Goal: Task Accomplishment & Management: Manage account settings

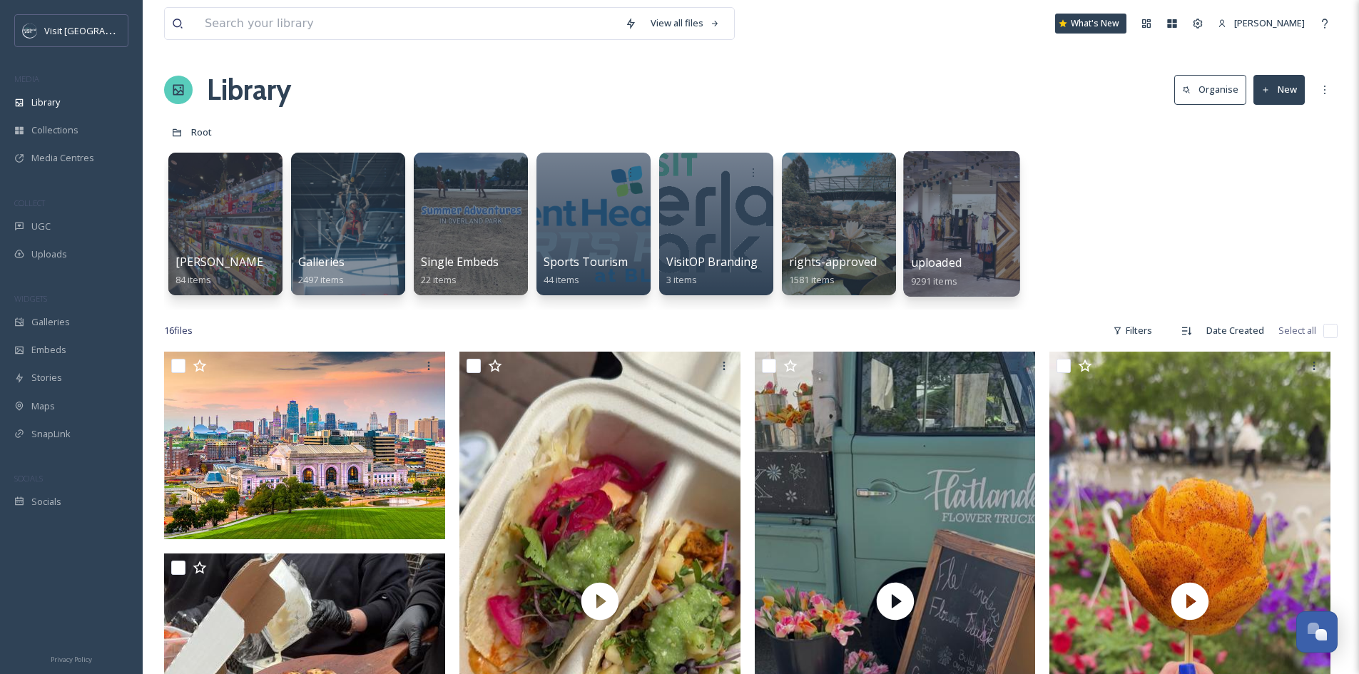
click at [948, 211] on div at bounding box center [961, 224] width 116 height 146
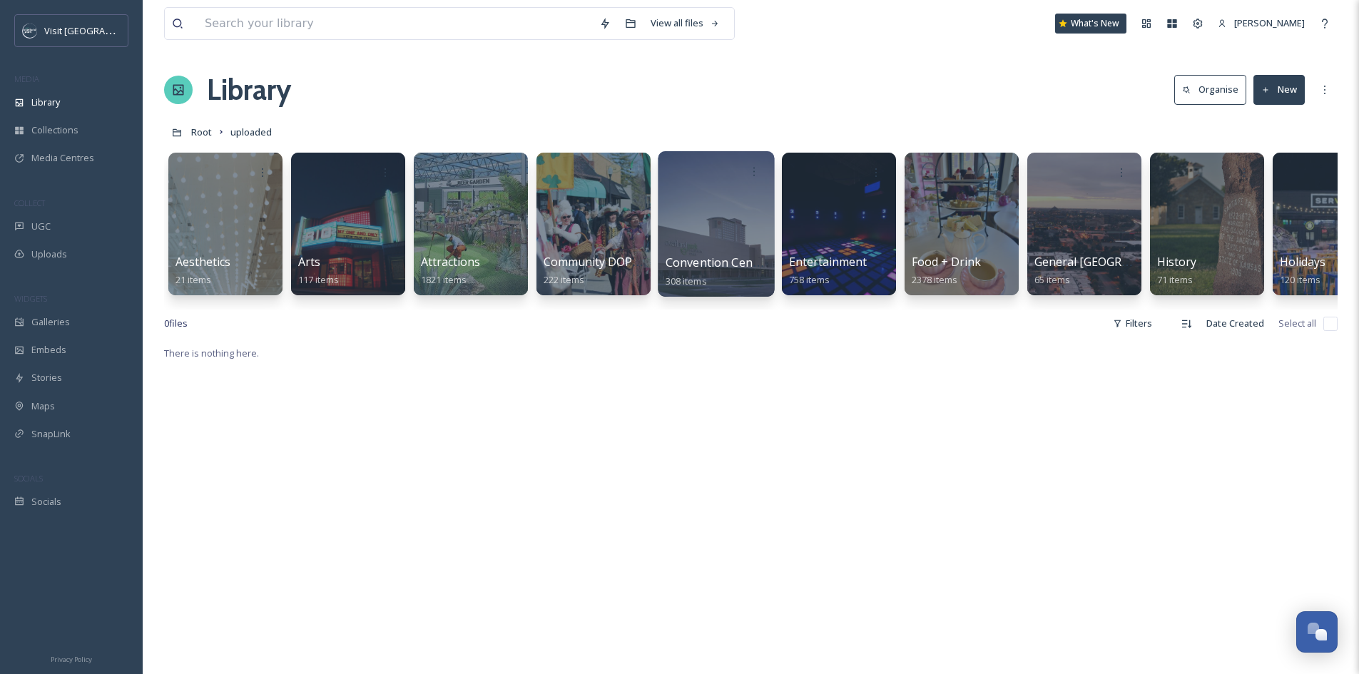
click at [732, 228] on div at bounding box center [716, 224] width 116 height 146
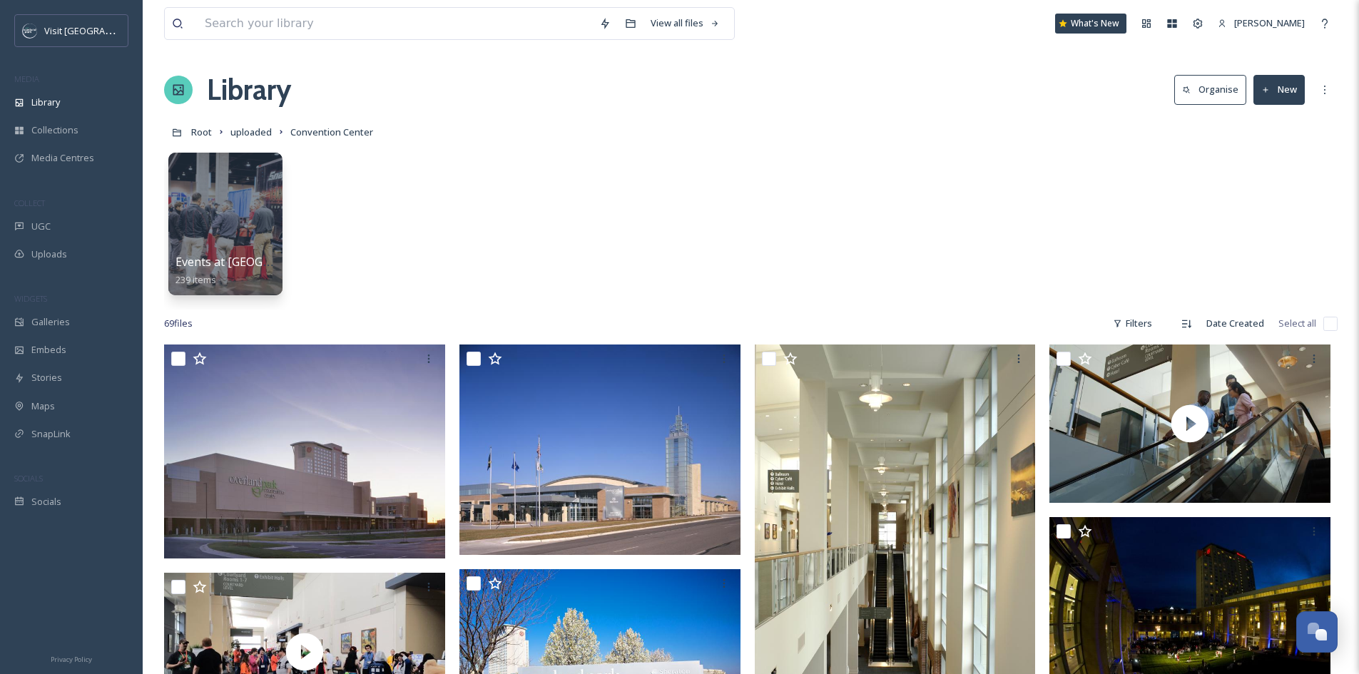
click at [1336, 322] on input "checkbox" at bounding box center [1331, 324] width 14 height 14
checkbox input "true"
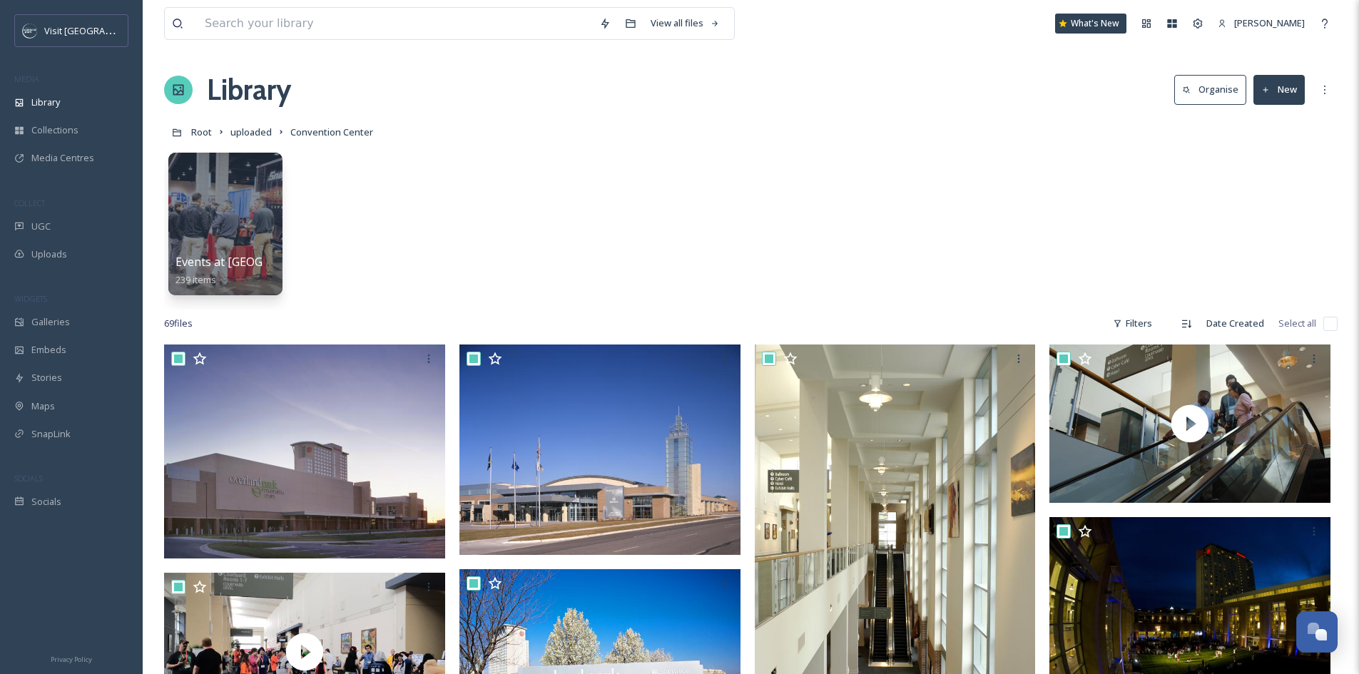
checkbox input "true"
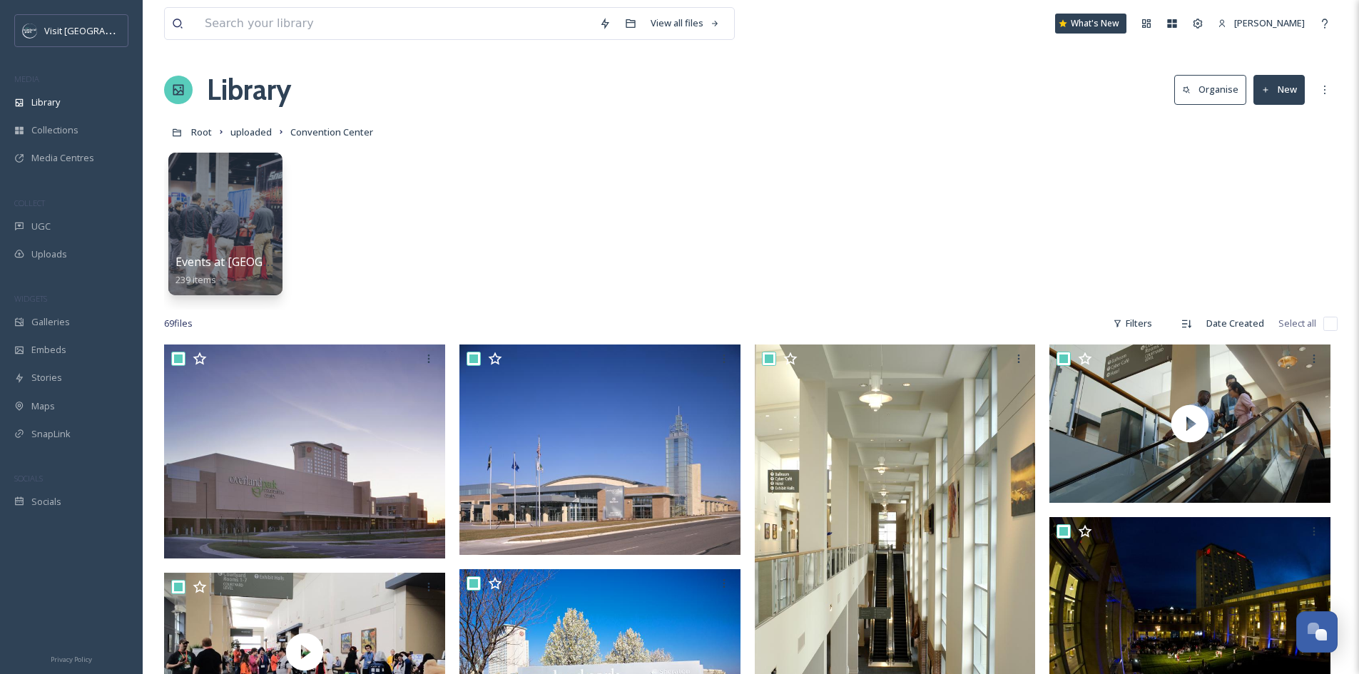
checkbox input "true"
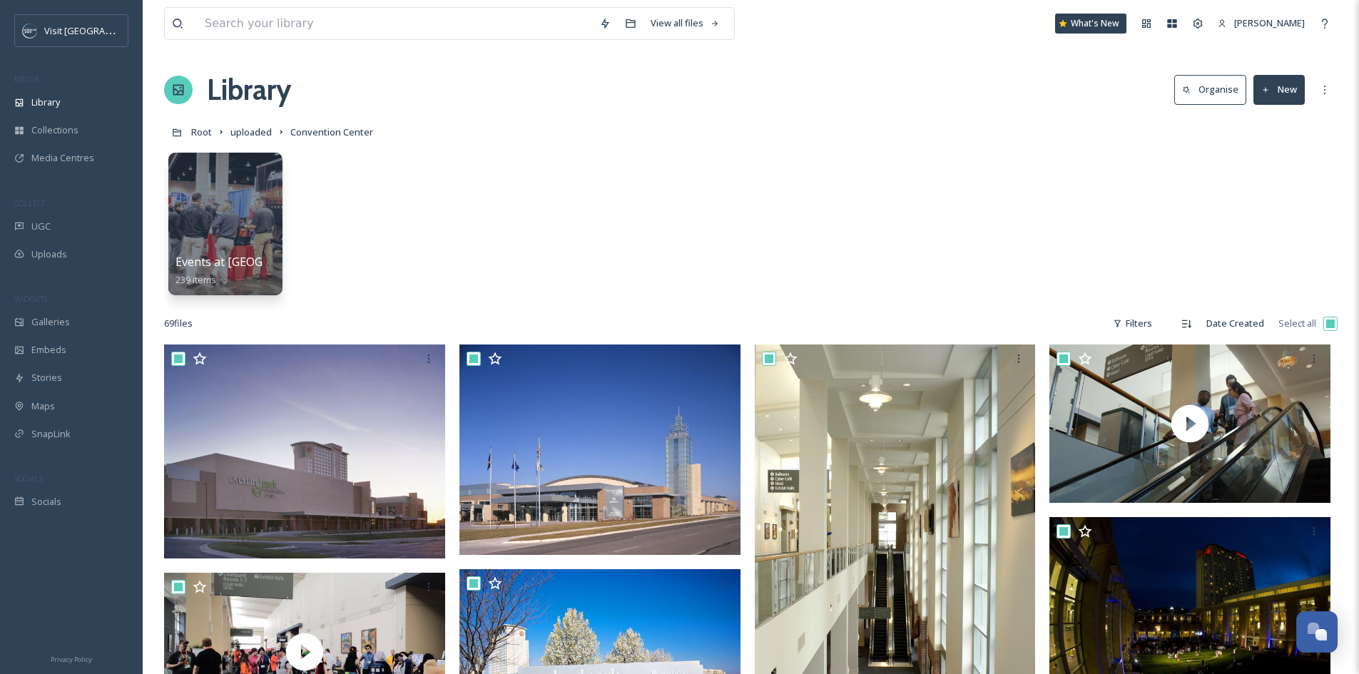
checkbox input "true"
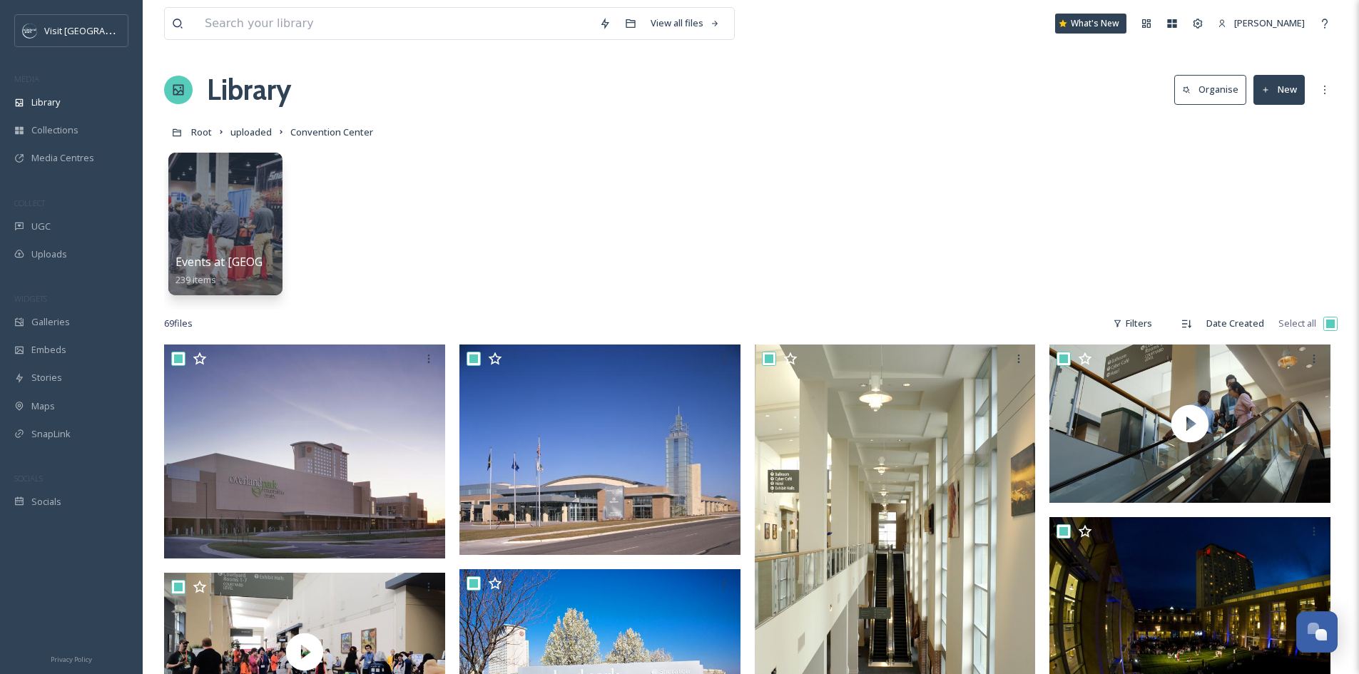
checkbox input "true"
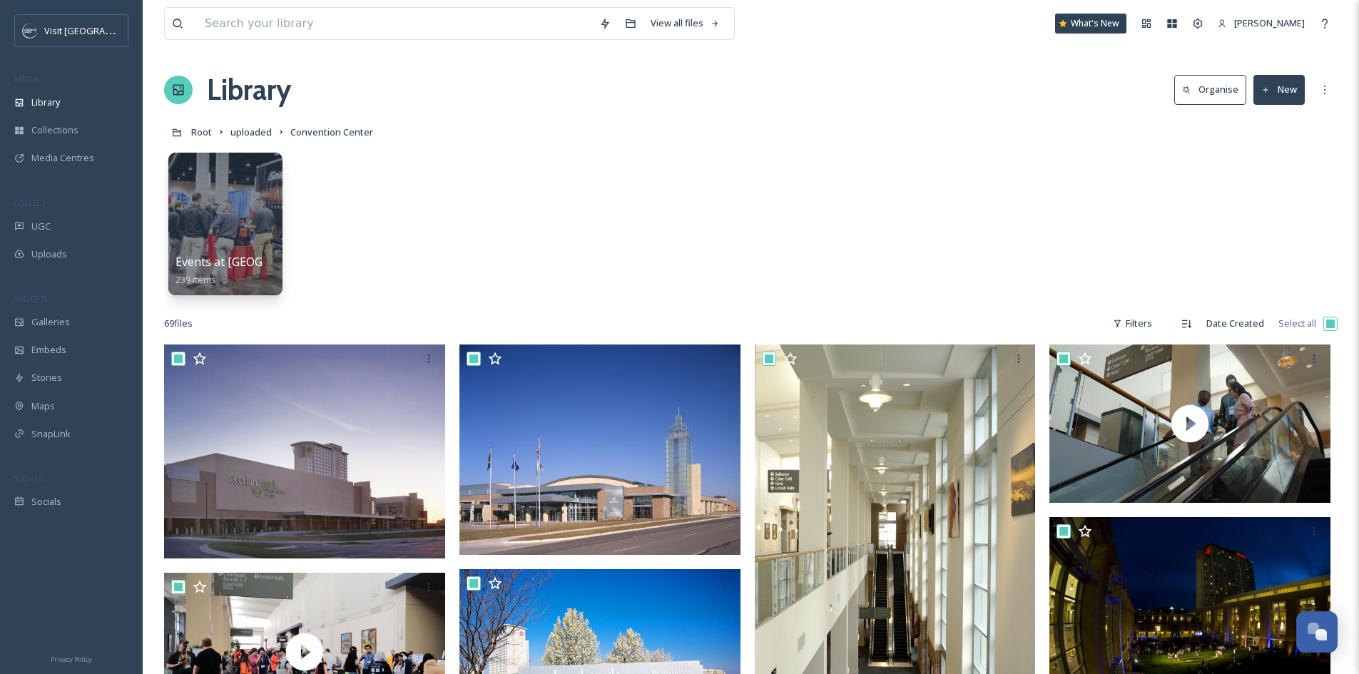
checkbox input "true"
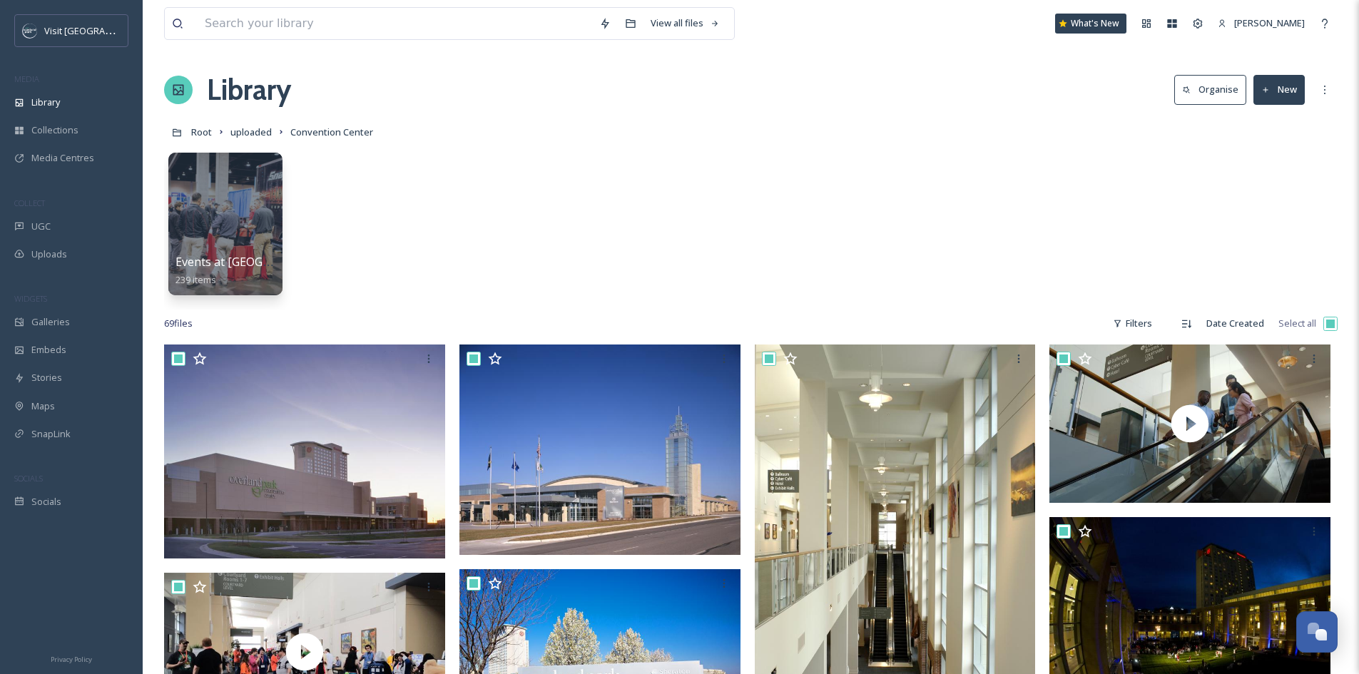
checkbox input "true"
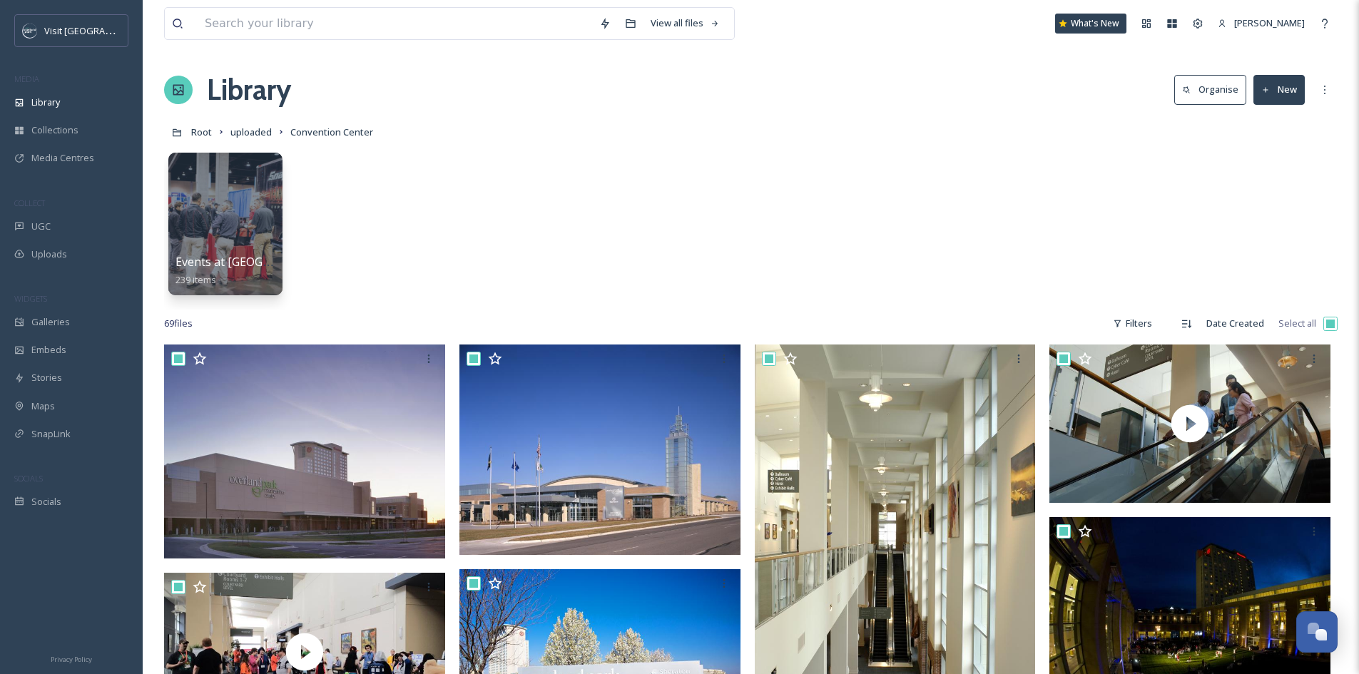
checkbox input "true"
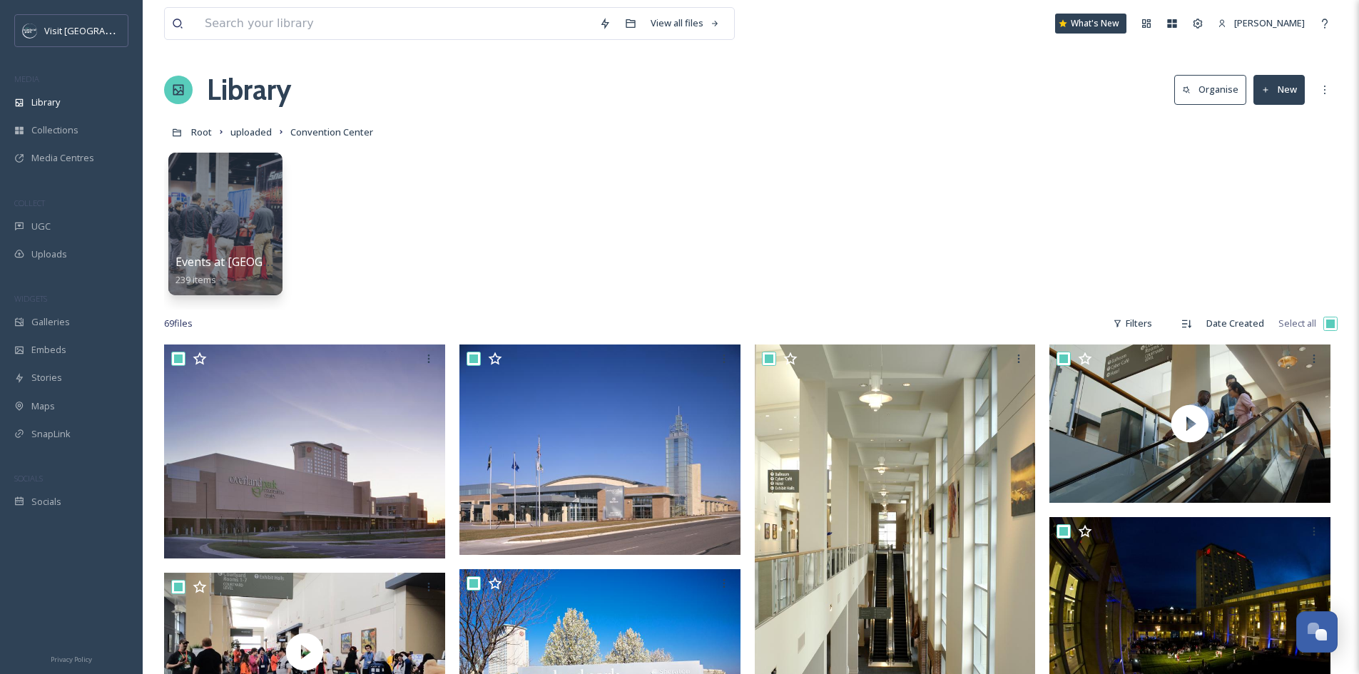
checkbox input "true"
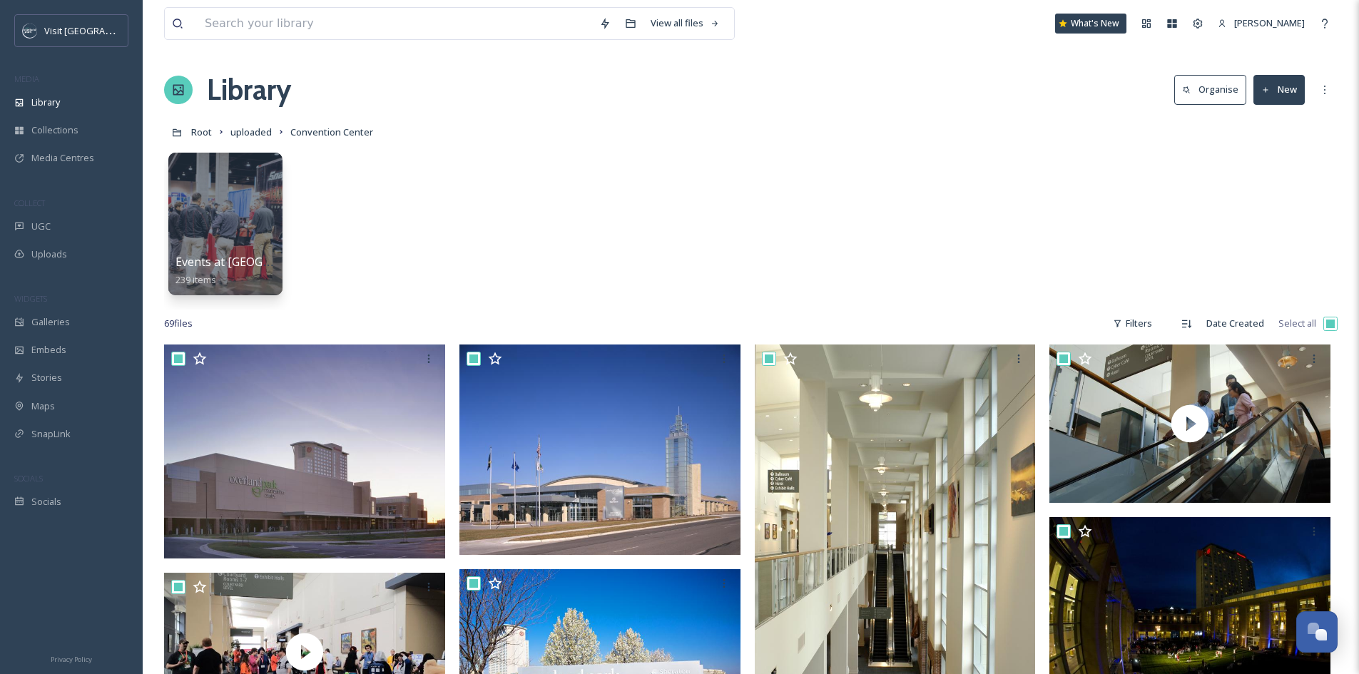
checkbox input "true"
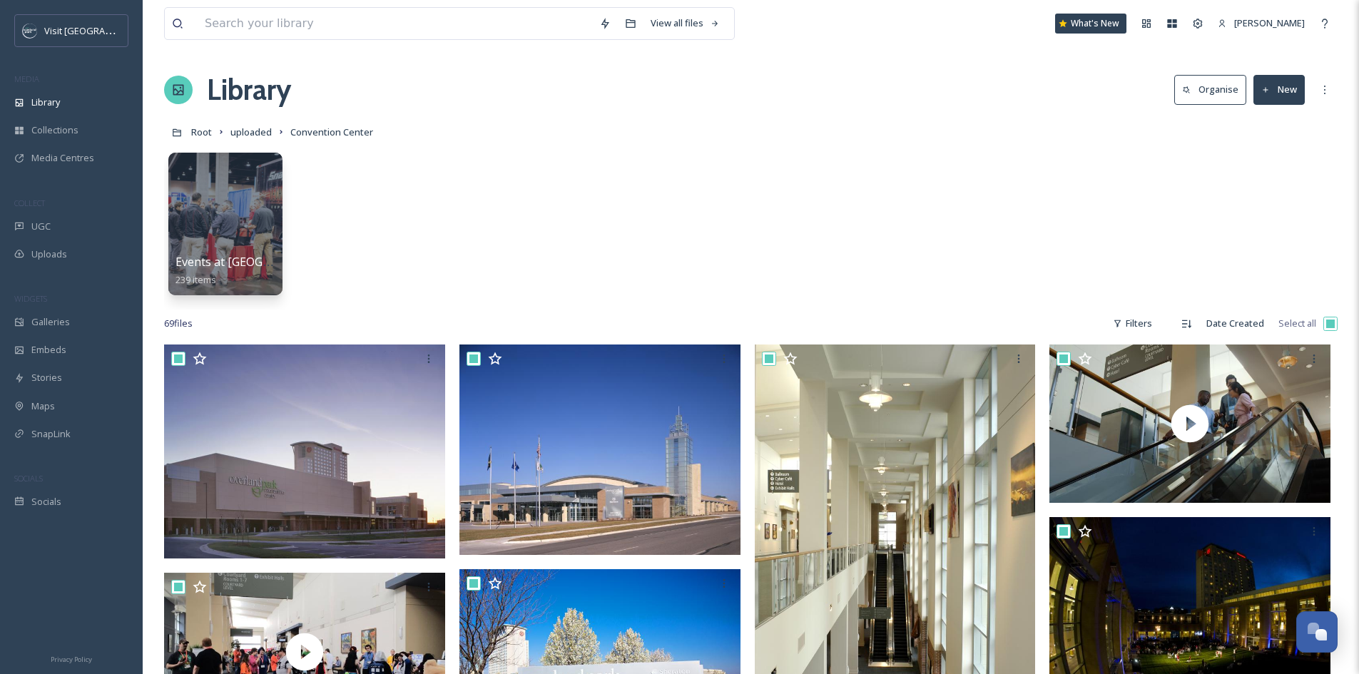
checkbox input "true"
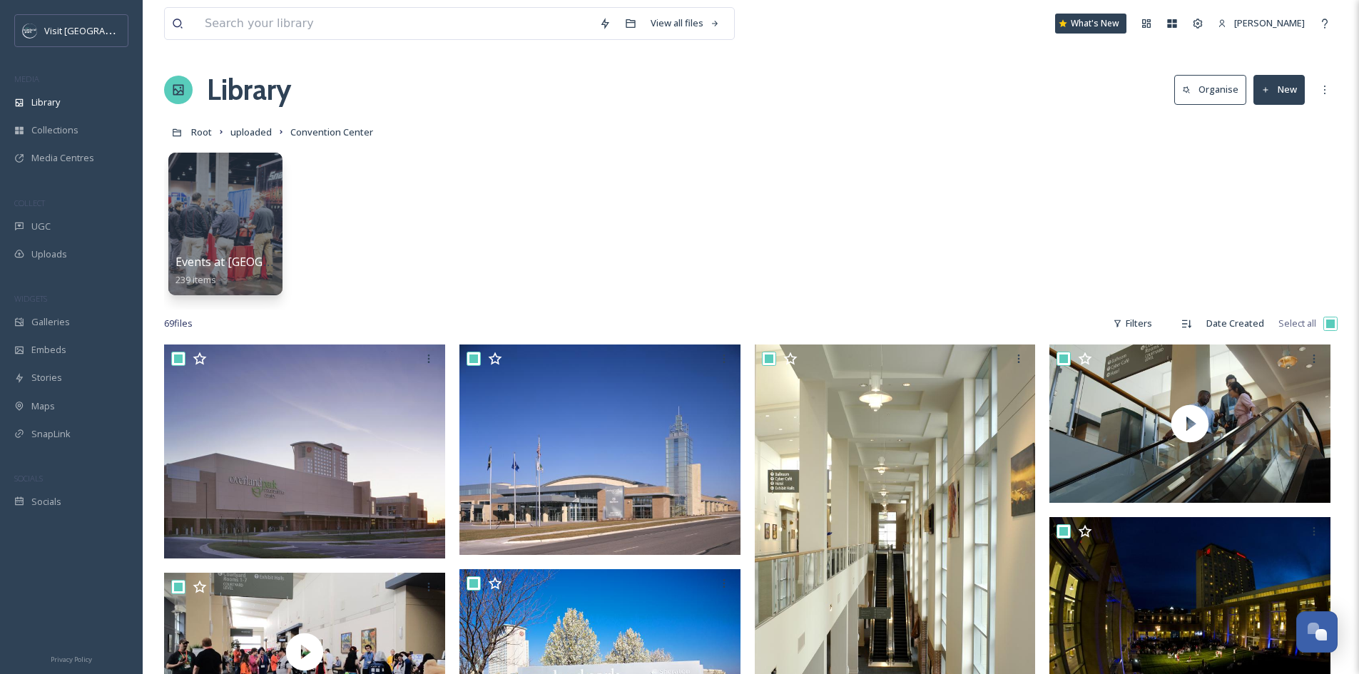
checkbox input "true"
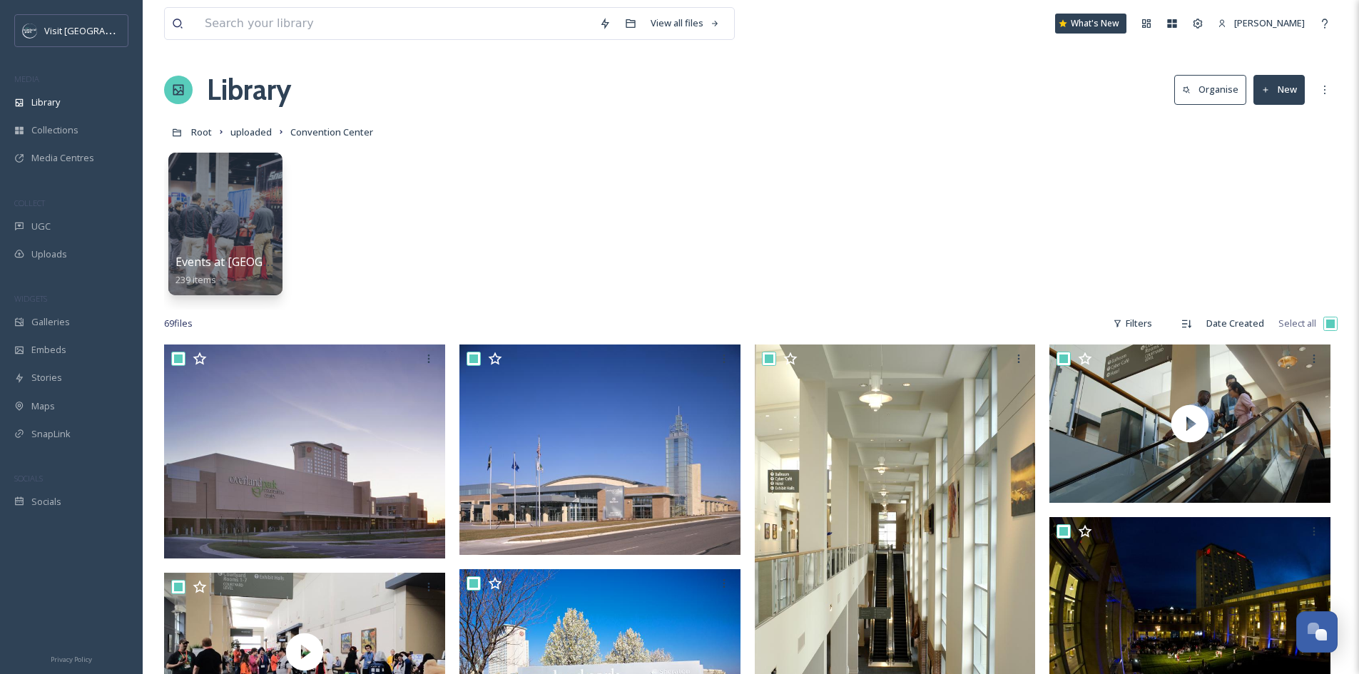
checkbox input "true"
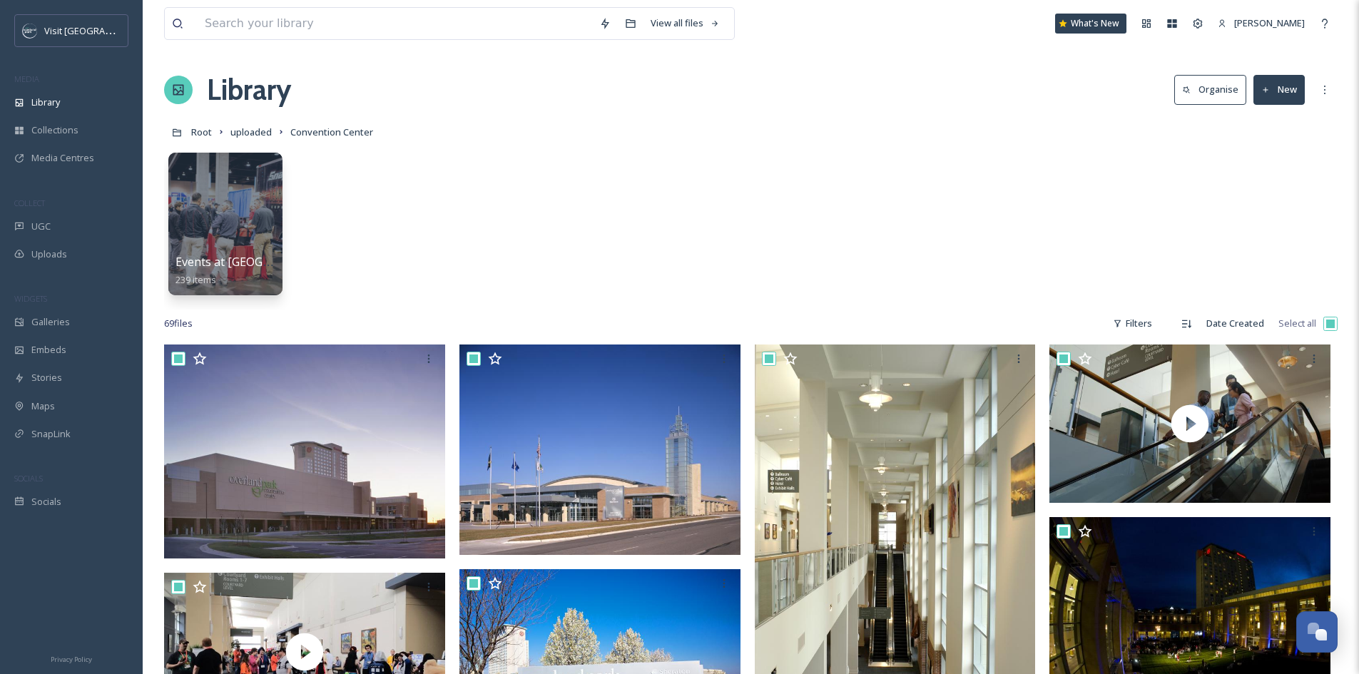
checkbox input "true"
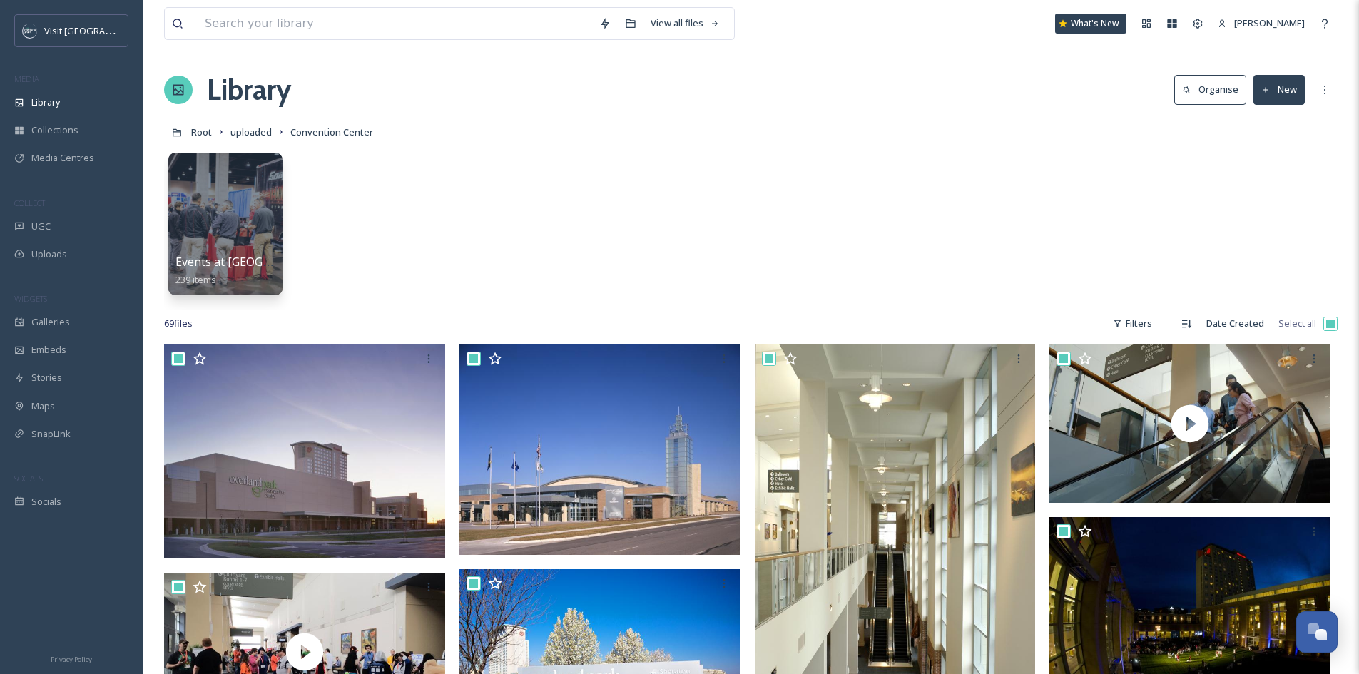
checkbox input "true"
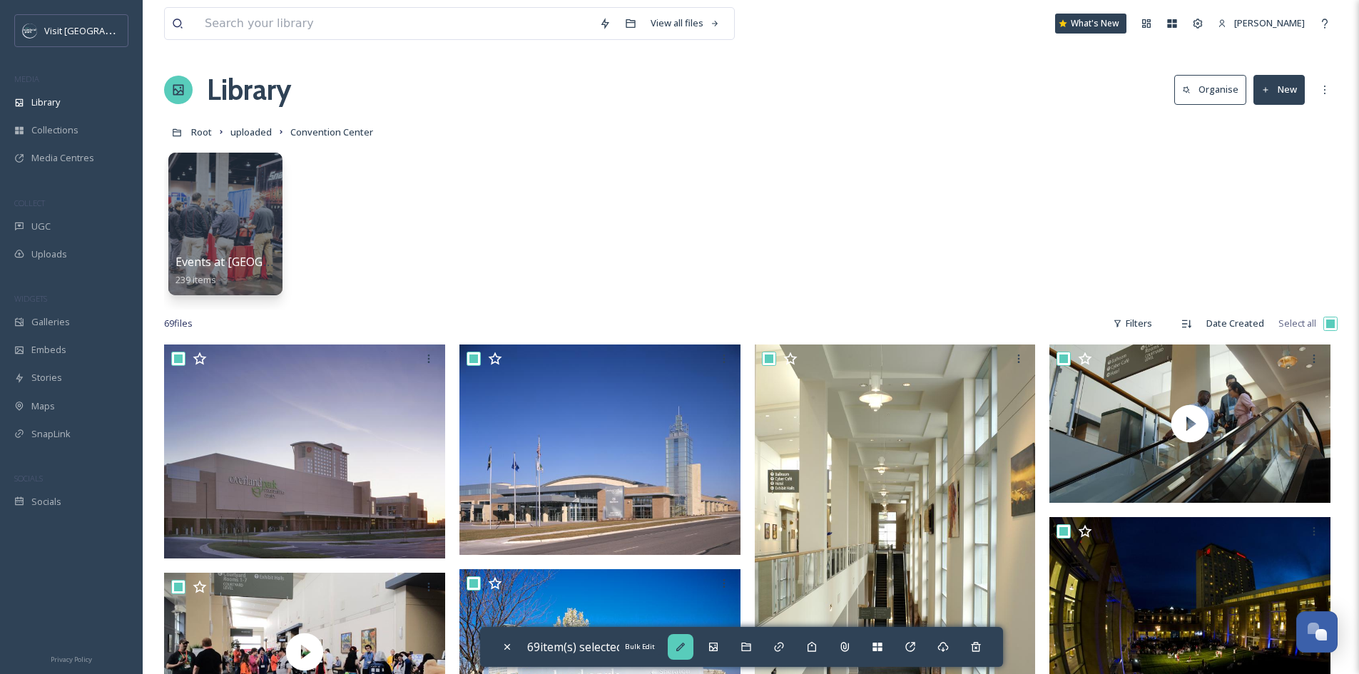
click at [686, 650] on icon at bounding box center [680, 646] width 11 height 11
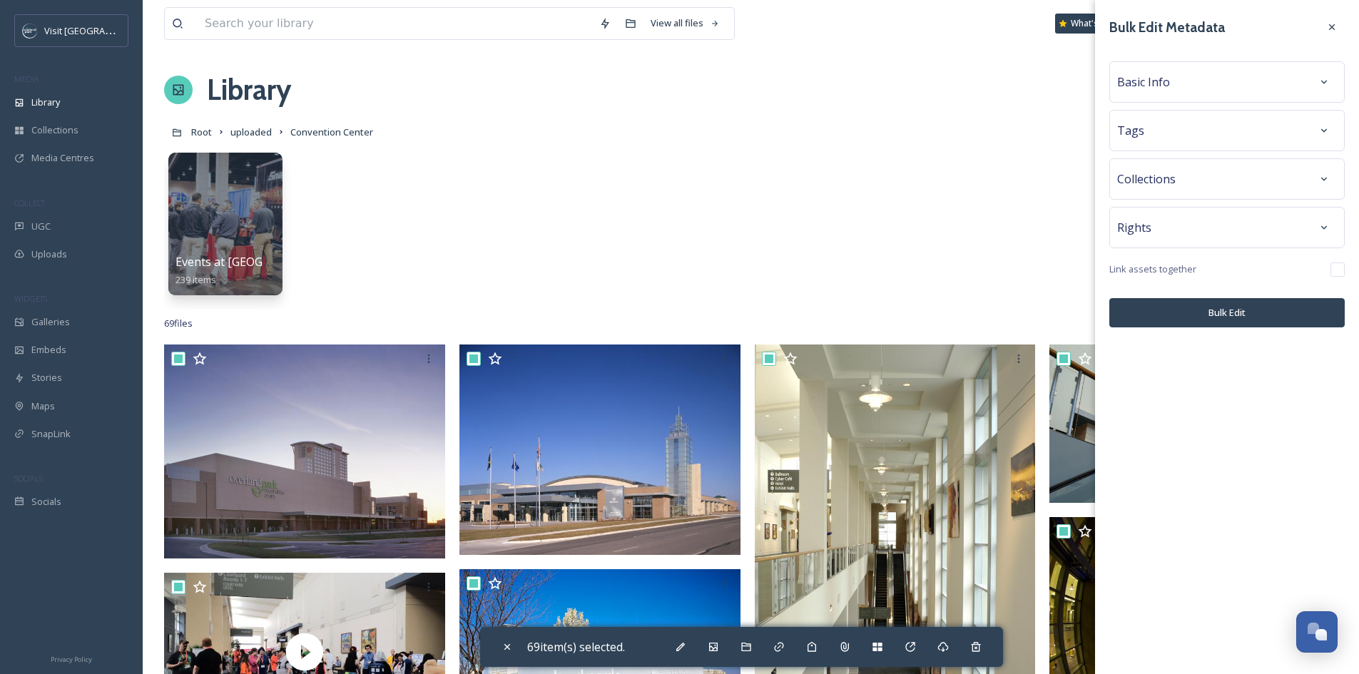
click at [1220, 85] on div "Basic Info" at bounding box center [1227, 82] width 220 height 26
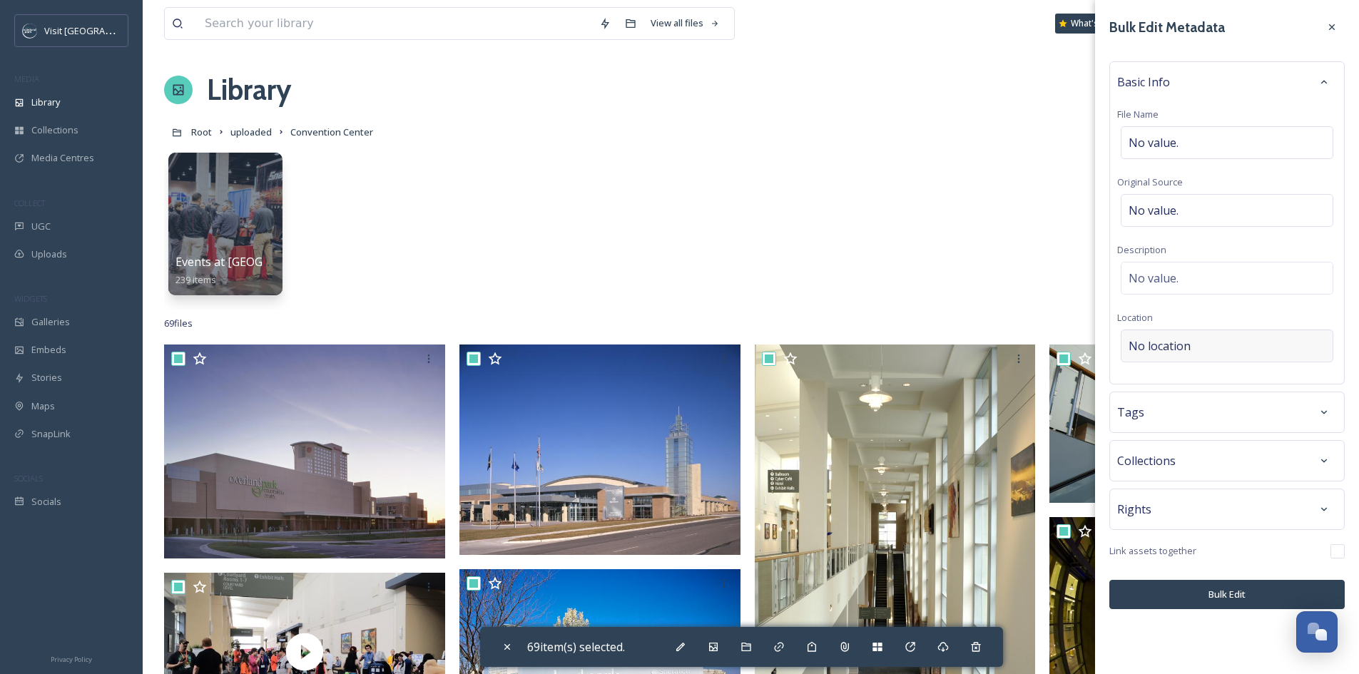
click at [1202, 336] on div "No location" at bounding box center [1227, 346] width 213 height 33
click at [1200, 351] on input at bounding box center [1227, 345] width 211 height 31
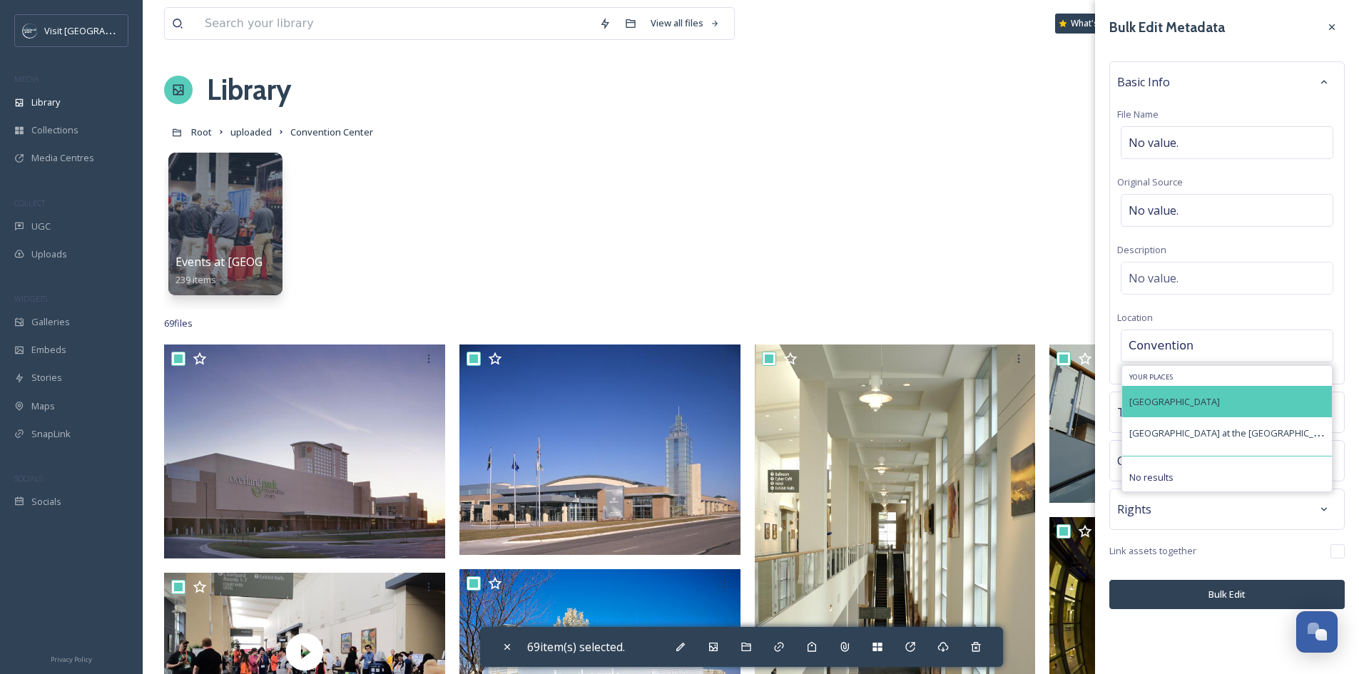
type input "Convention"
click at [1211, 404] on span "Overland Park Convention Center" at bounding box center [1174, 401] width 91 height 13
click at [1220, 395] on div "Overland Park Convention Center" at bounding box center [1174, 401] width 91 height 17
click at [1220, 407] on span "Overland Park Convention Center" at bounding box center [1174, 401] width 91 height 13
drag, startPoint x: 1185, startPoint y: 345, endPoint x: 1094, endPoint y: 347, distance: 91.4
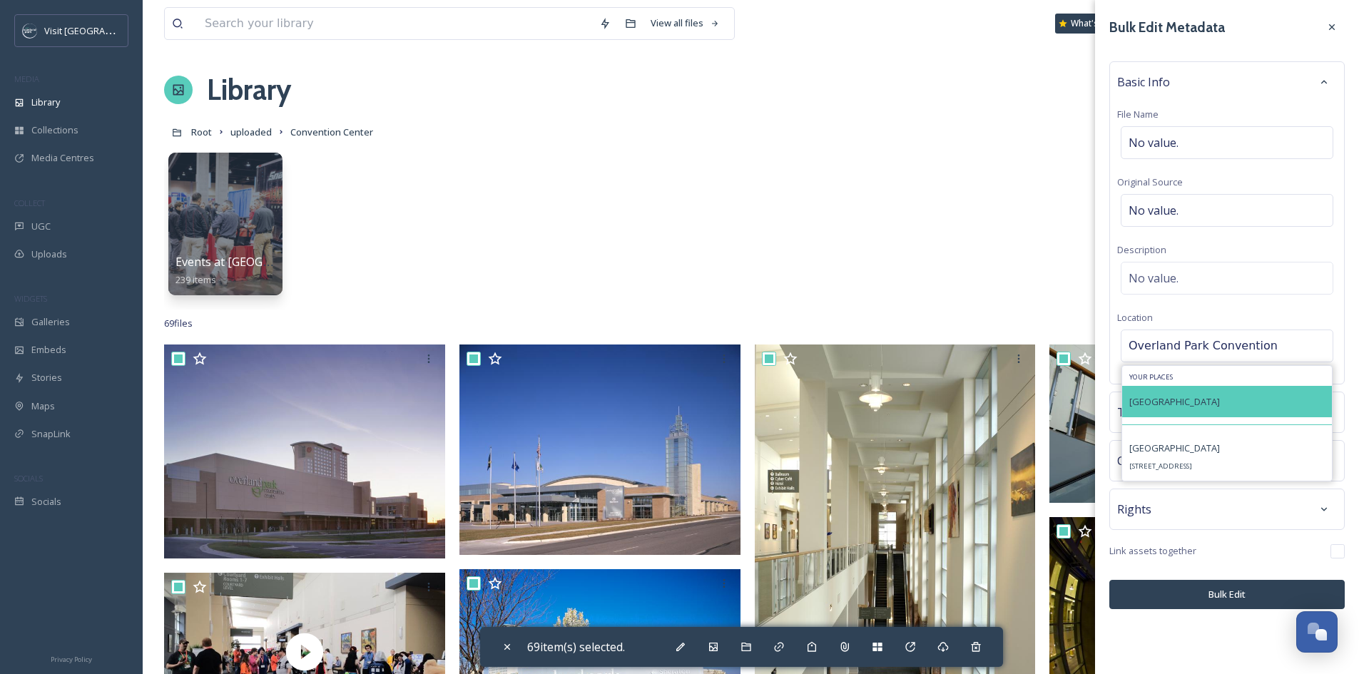
type input "Overland Park Convention"
click at [1164, 403] on span "Overland Park Convention Center" at bounding box center [1174, 401] width 91 height 13
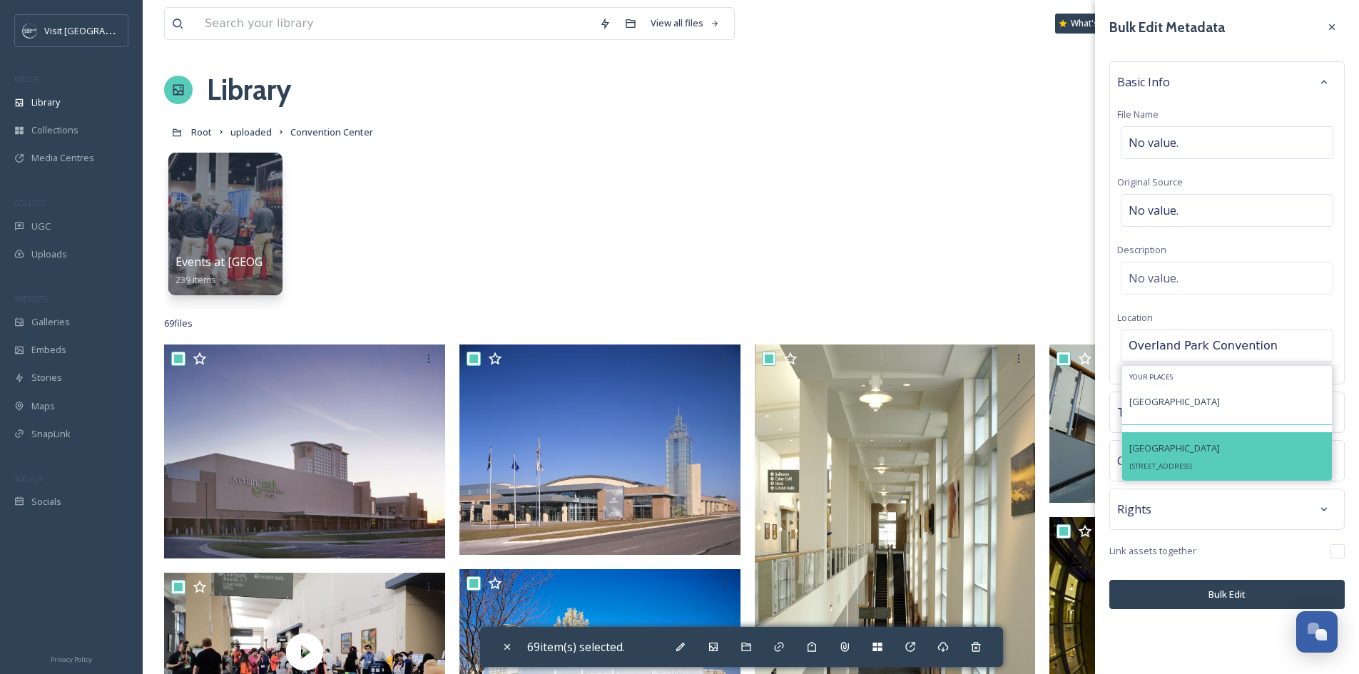
click at [1177, 454] on span "Overland Park Convention Center" at bounding box center [1174, 448] width 91 height 13
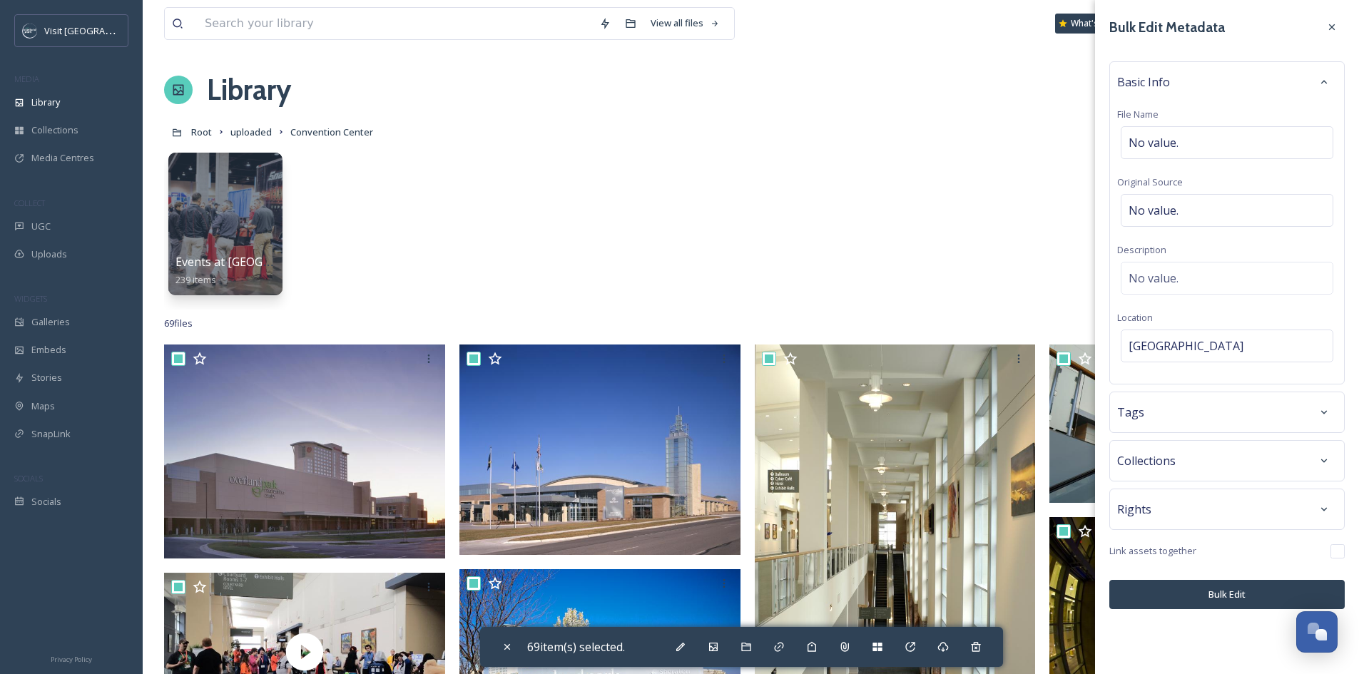
click at [1204, 596] on button "Bulk Edit" at bounding box center [1226, 594] width 235 height 29
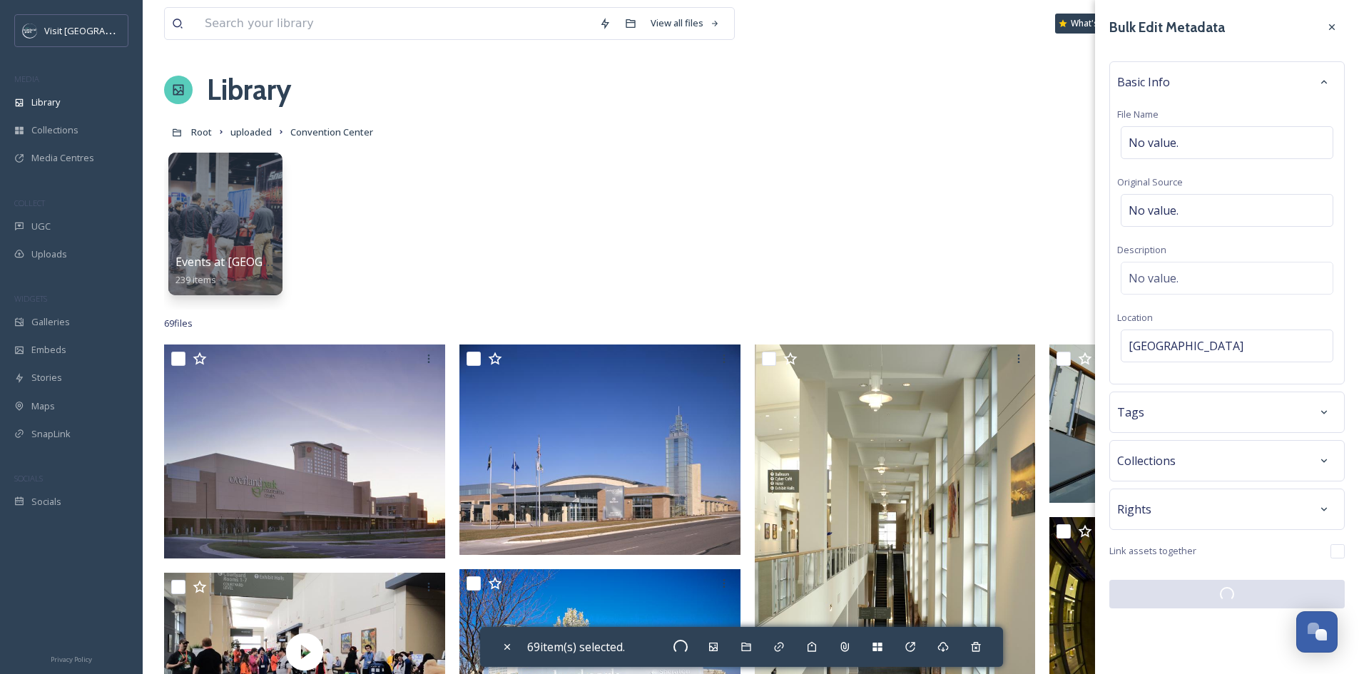
checkbox input "false"
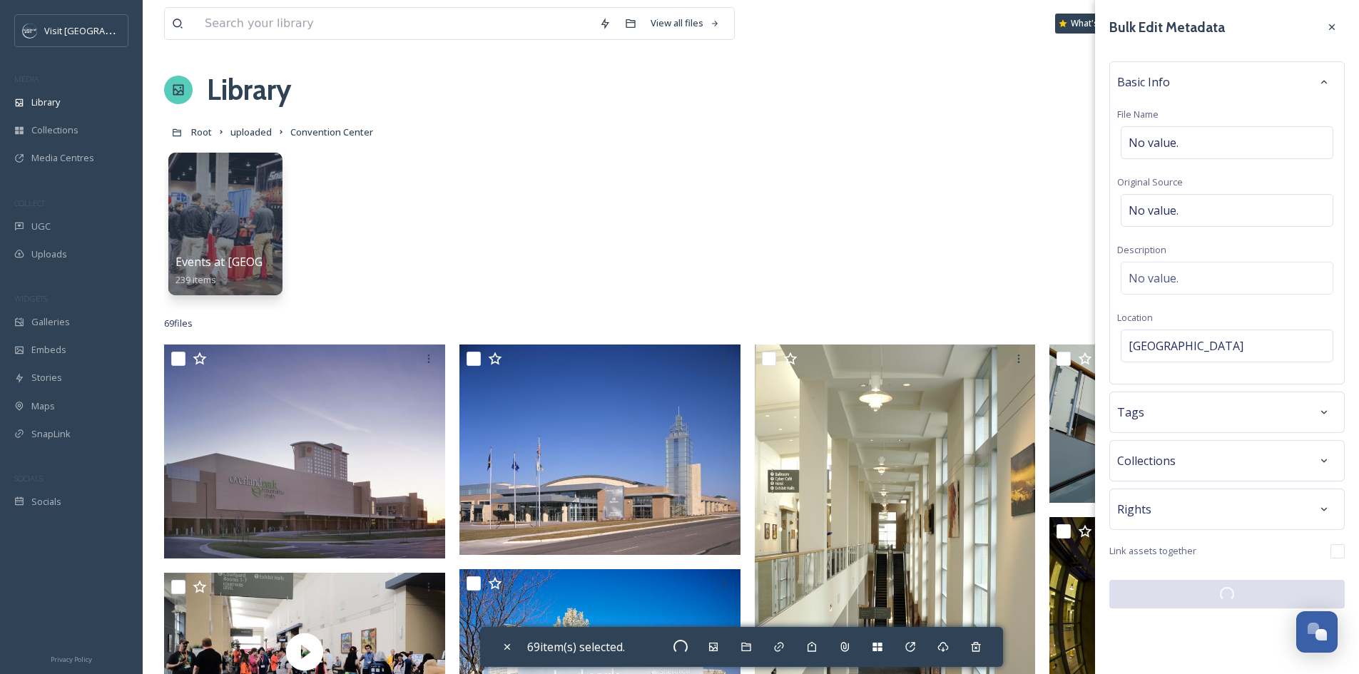
checkbox input "false"
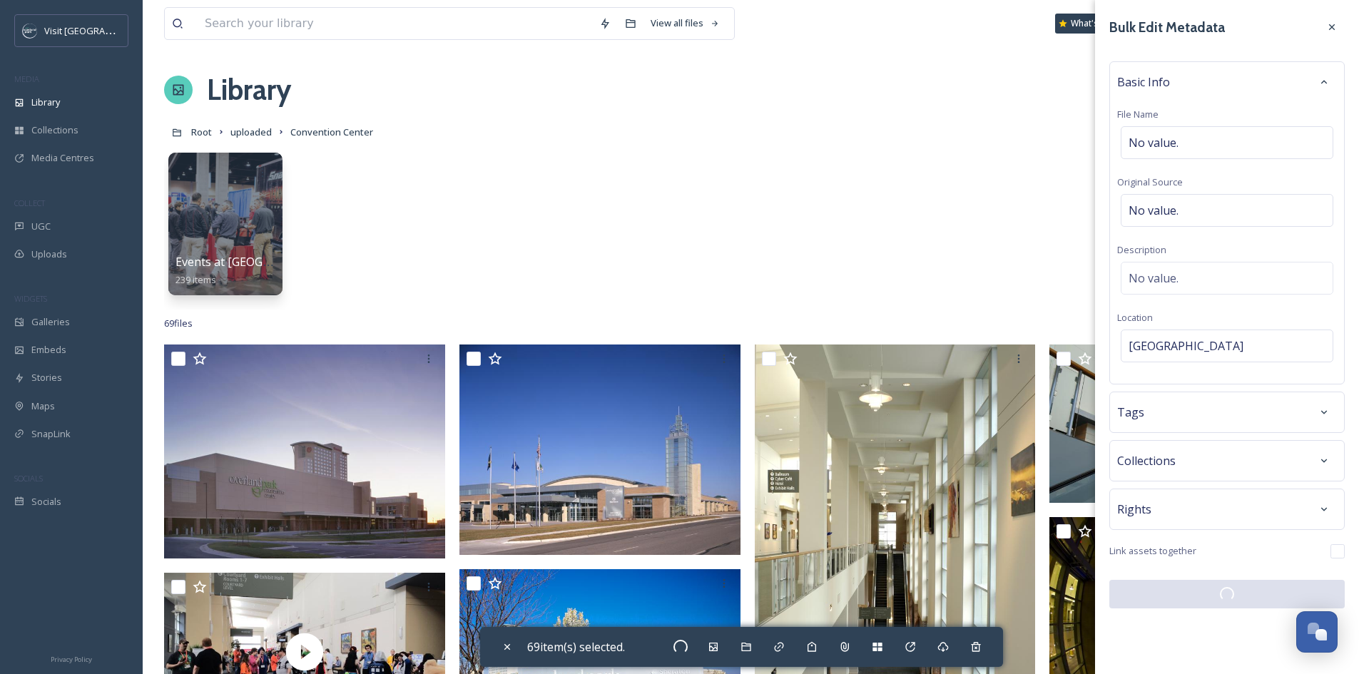
checkbox input "false"
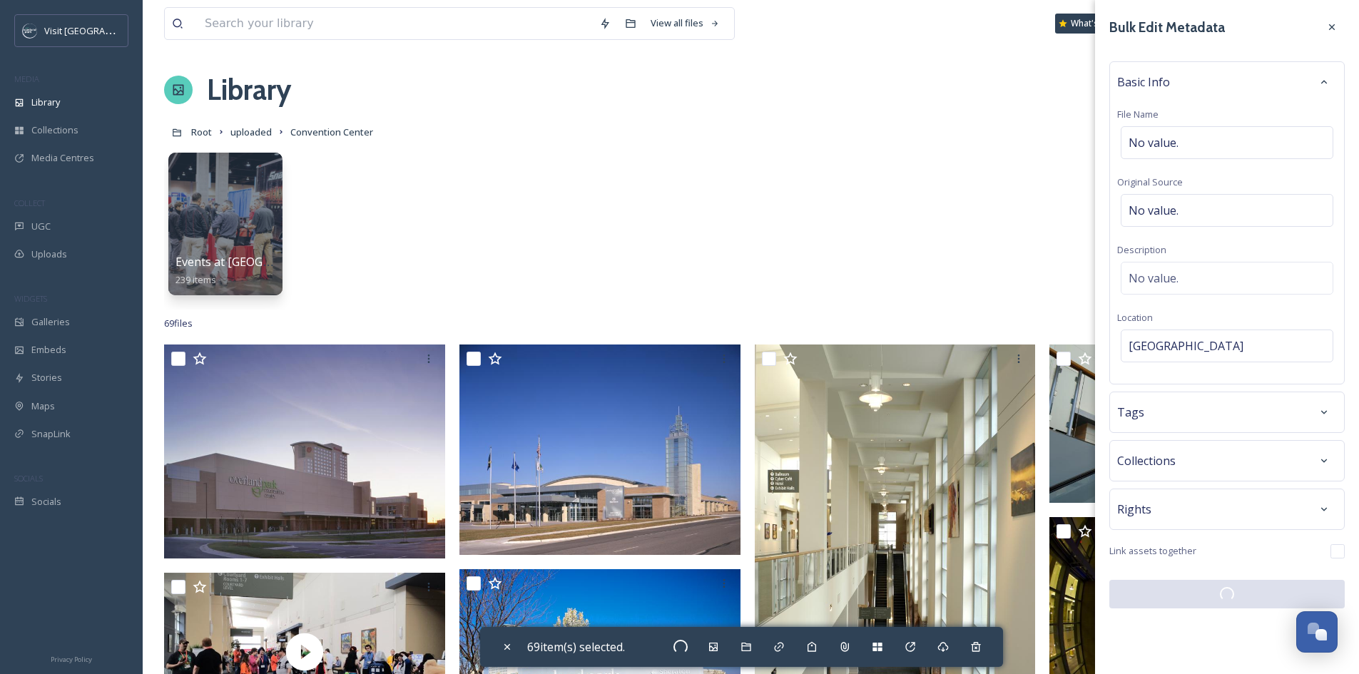
checkbox input "false"
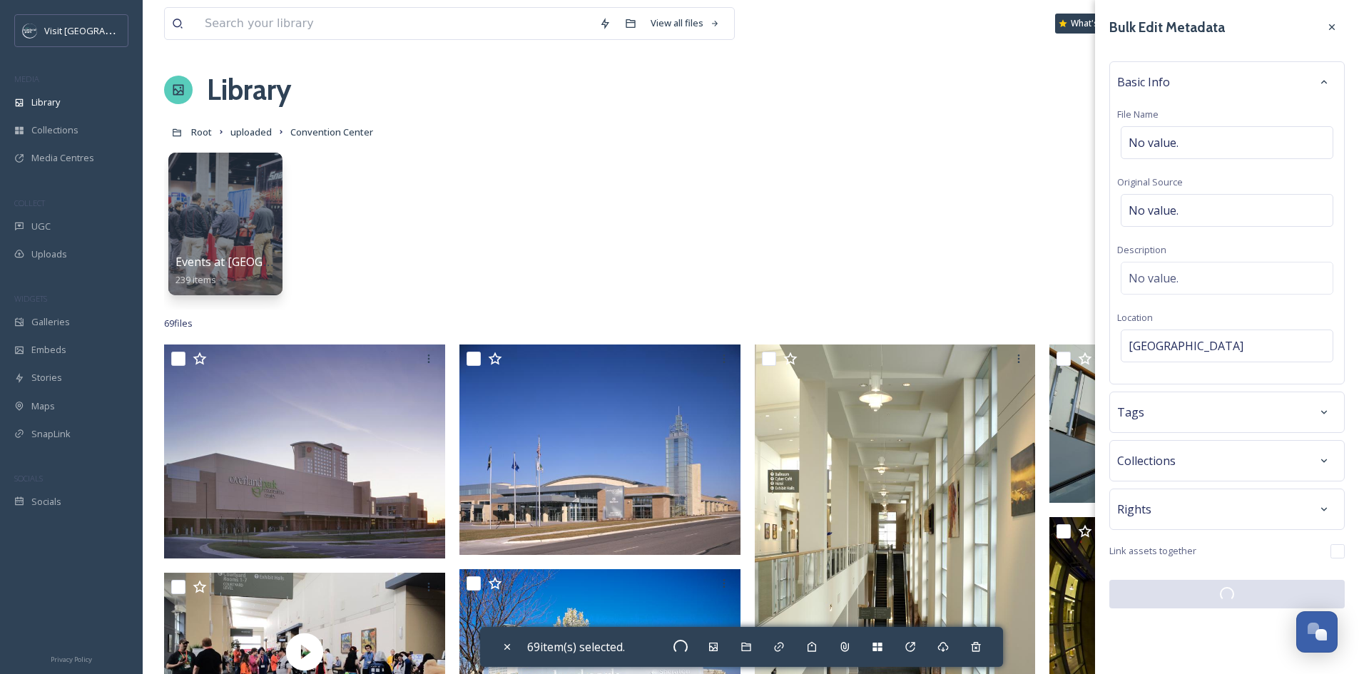
checkbox input "false"
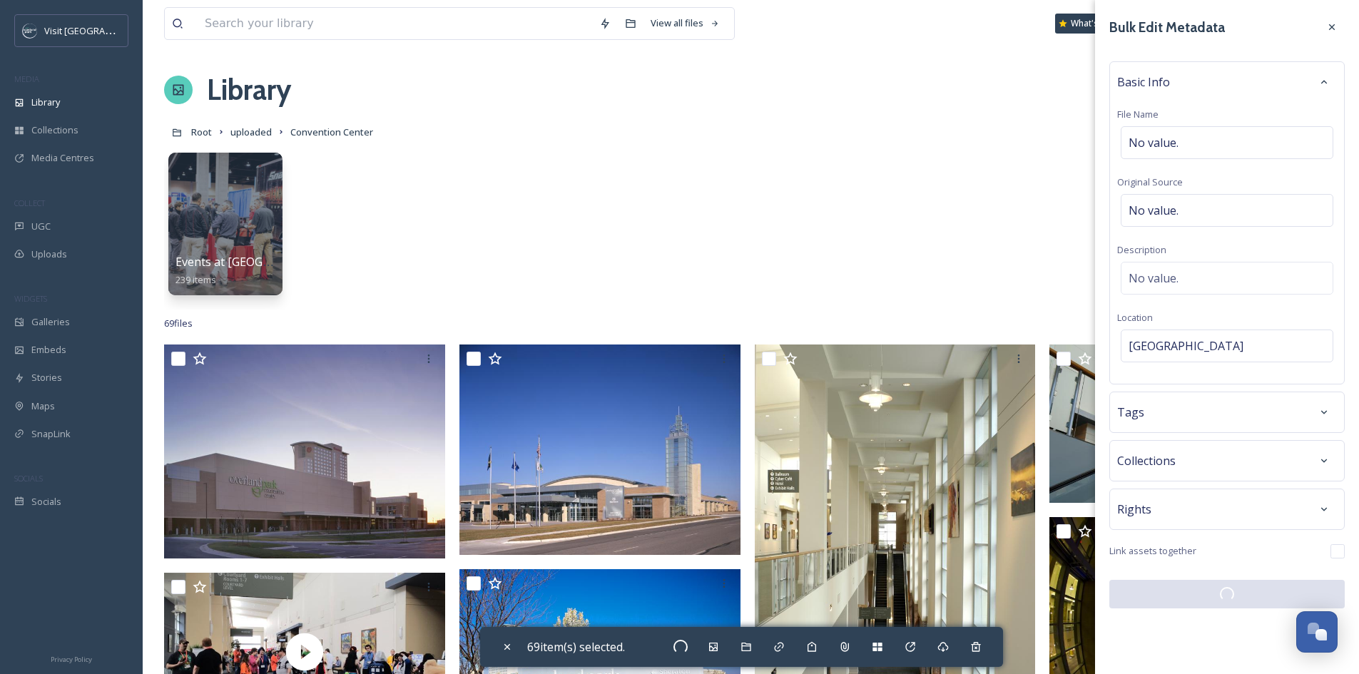
checkbox input "false"
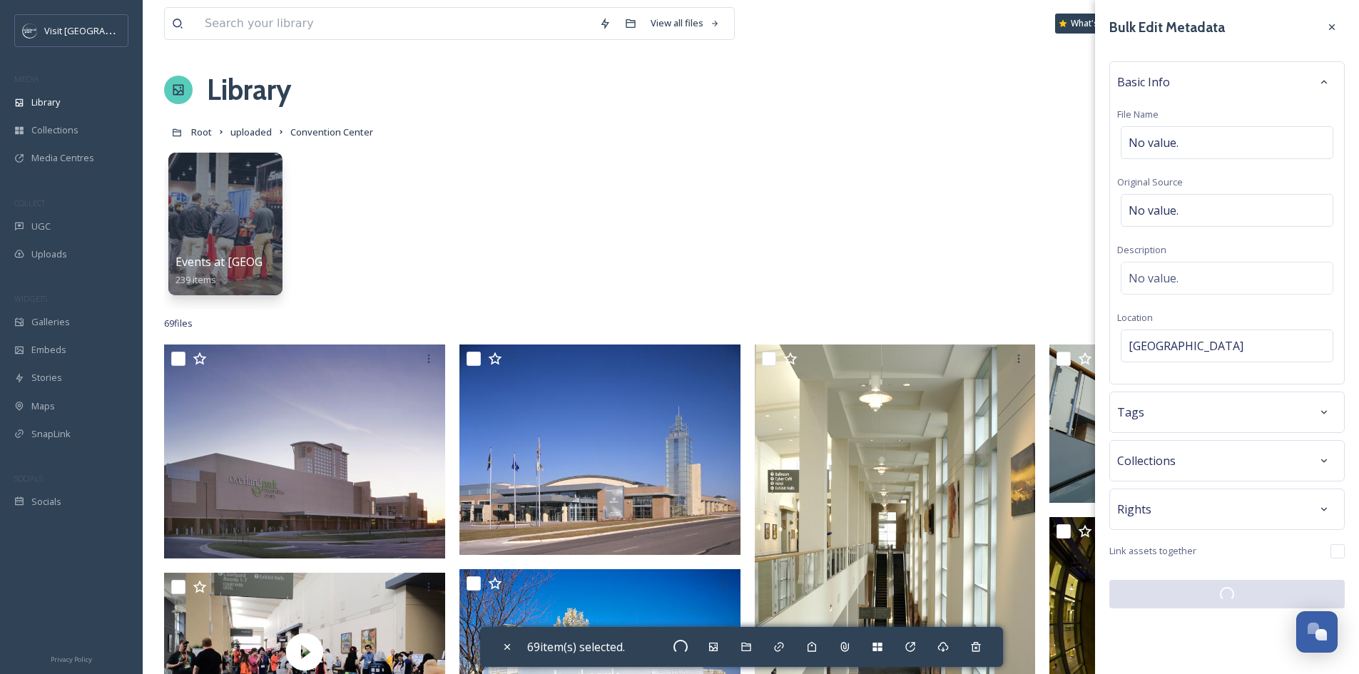
checkbox input "false"
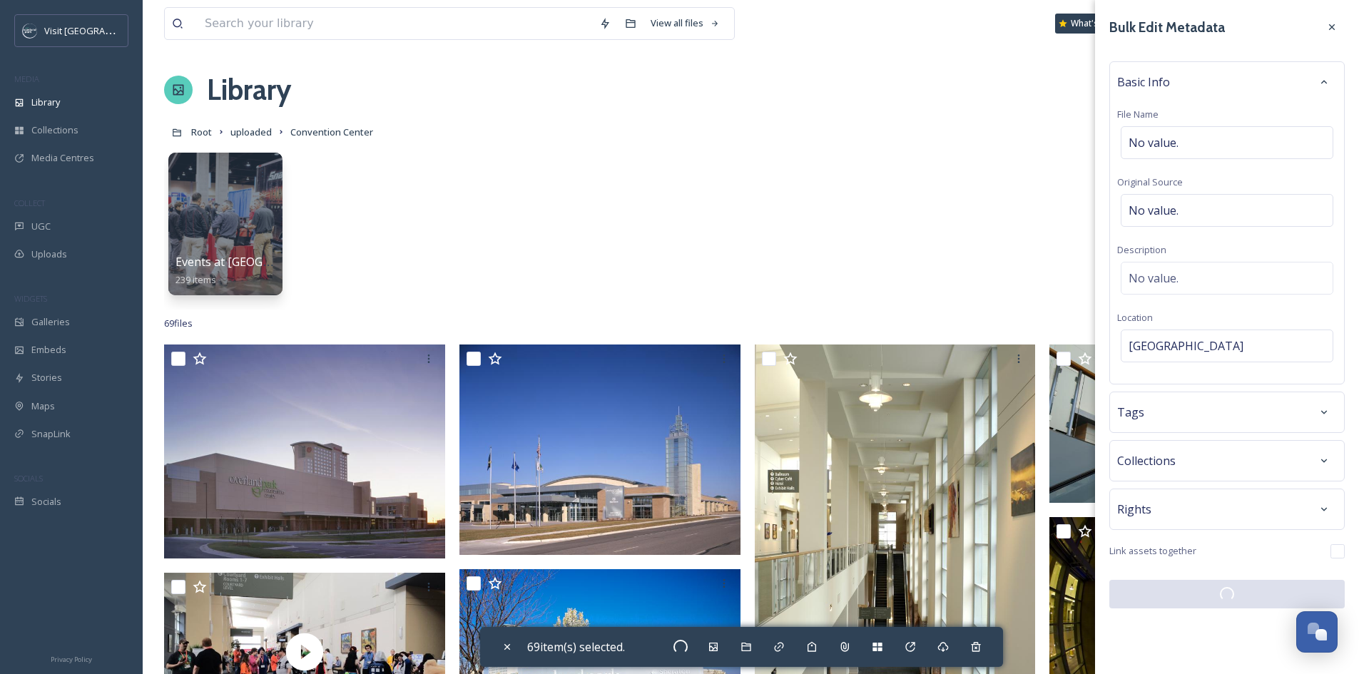
checkbox input "false"
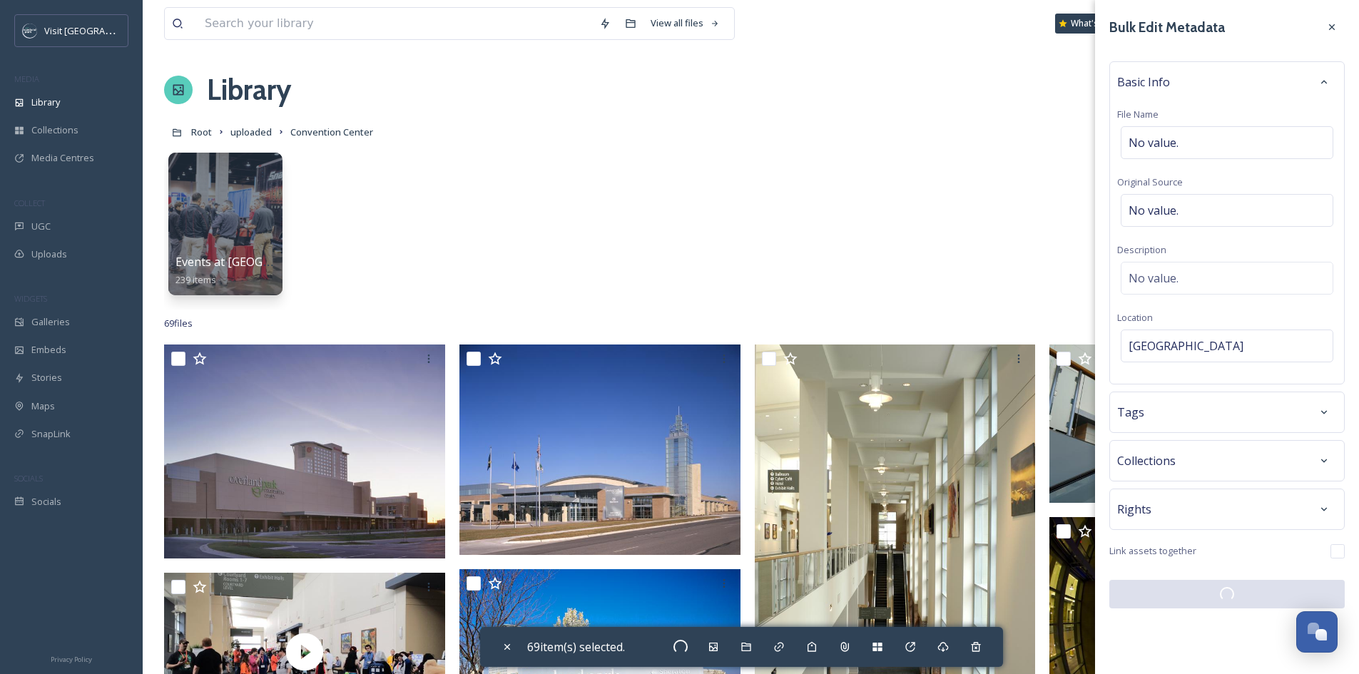
checkbox input "false"
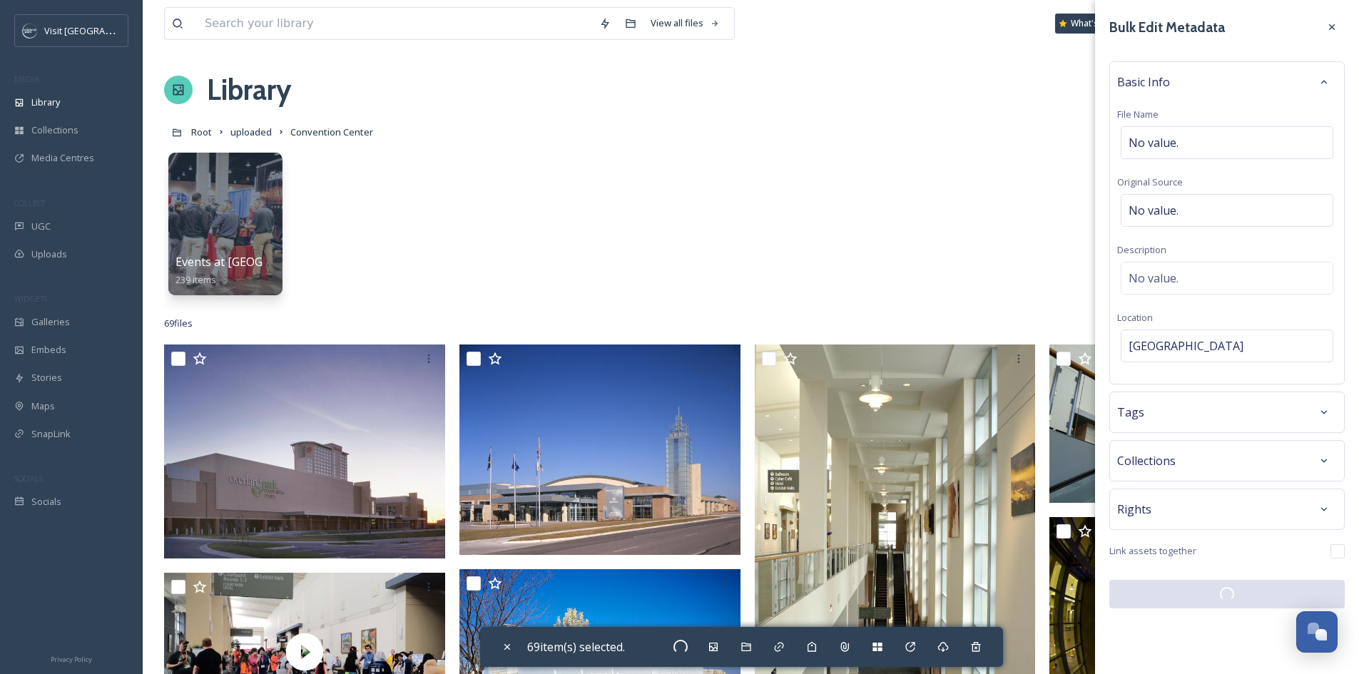
checkbox input "false"
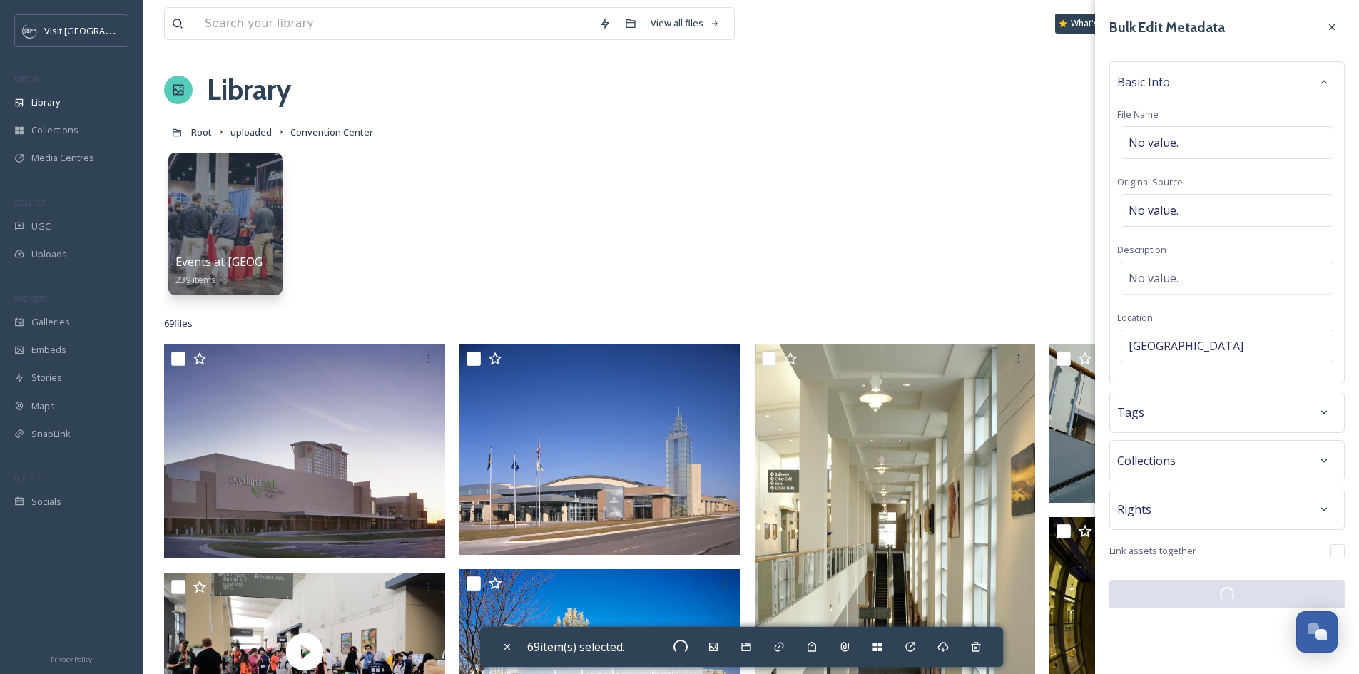
checkbox input "false"
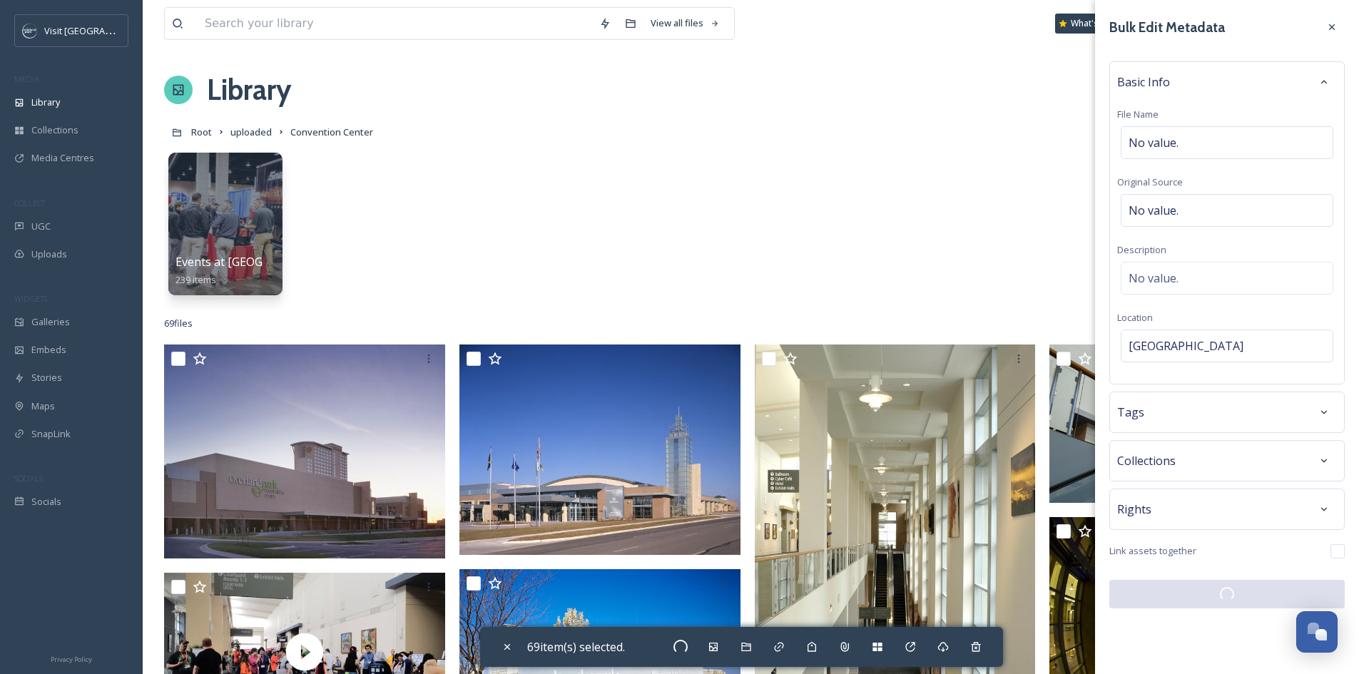
checkbox input "false"
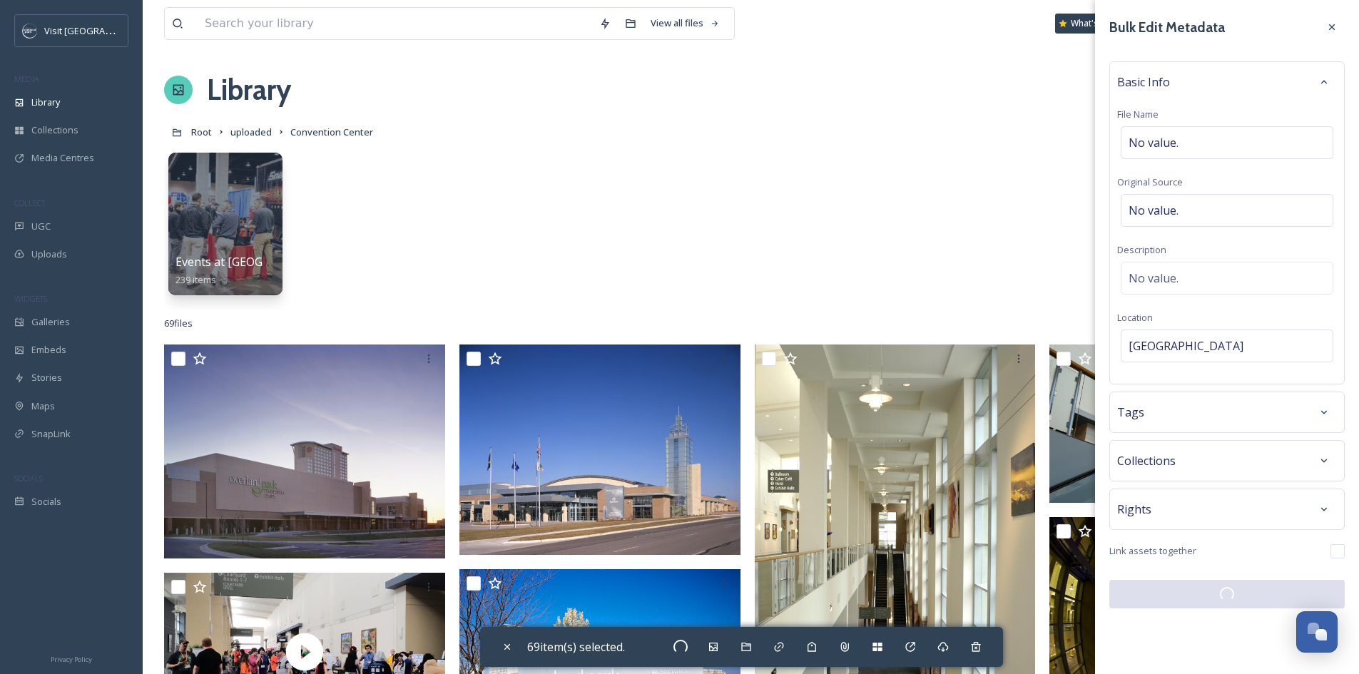
checkbox input "false"
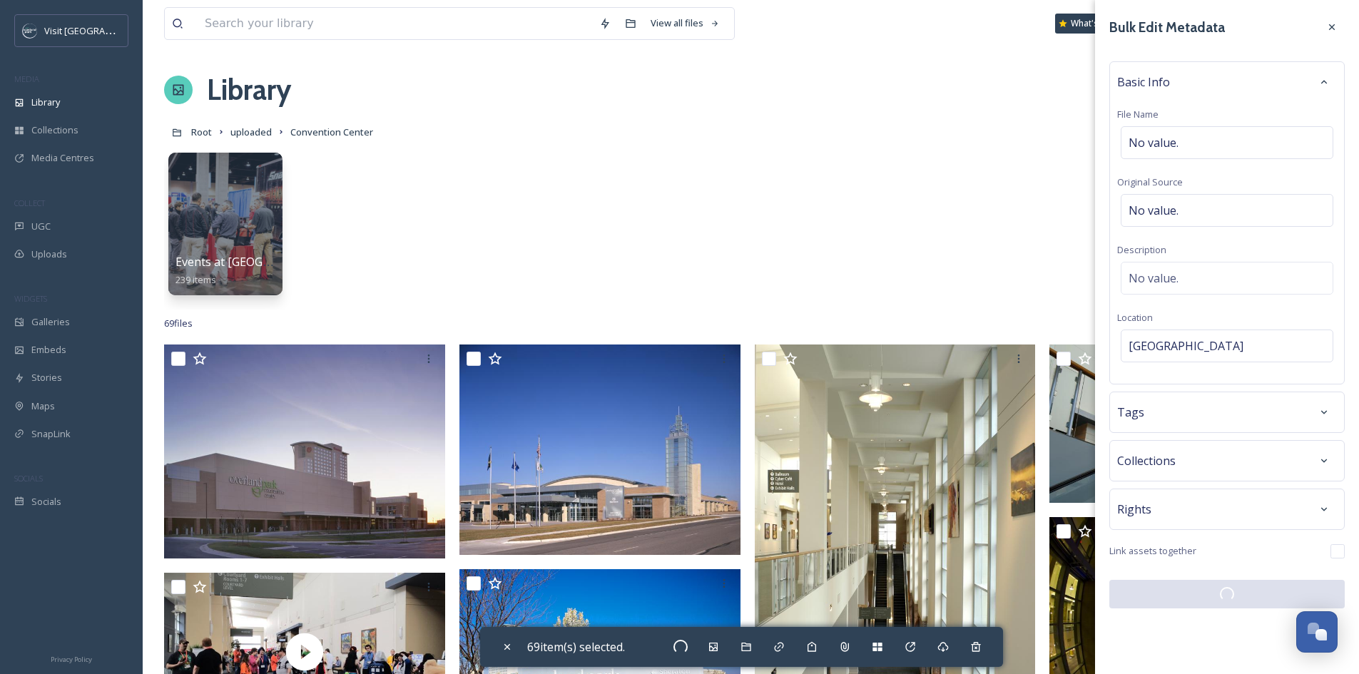
checkbox input "false"
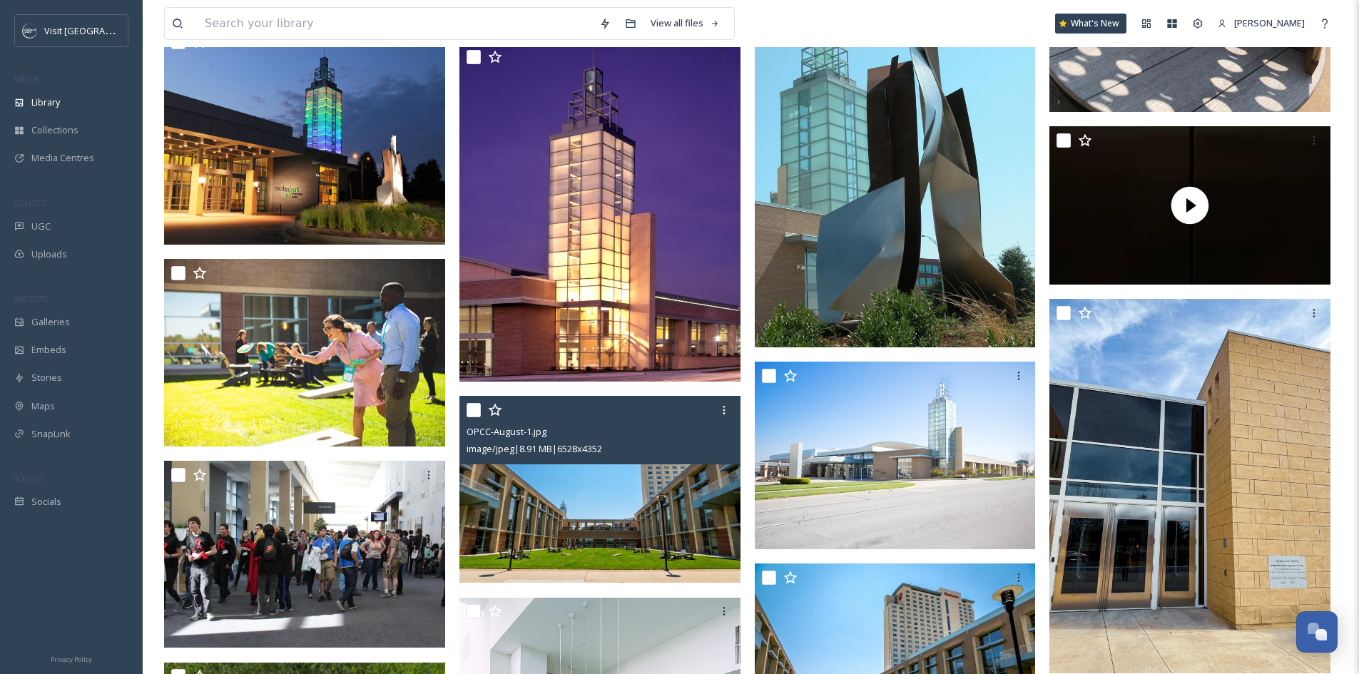
scroll to position [1855, 0]
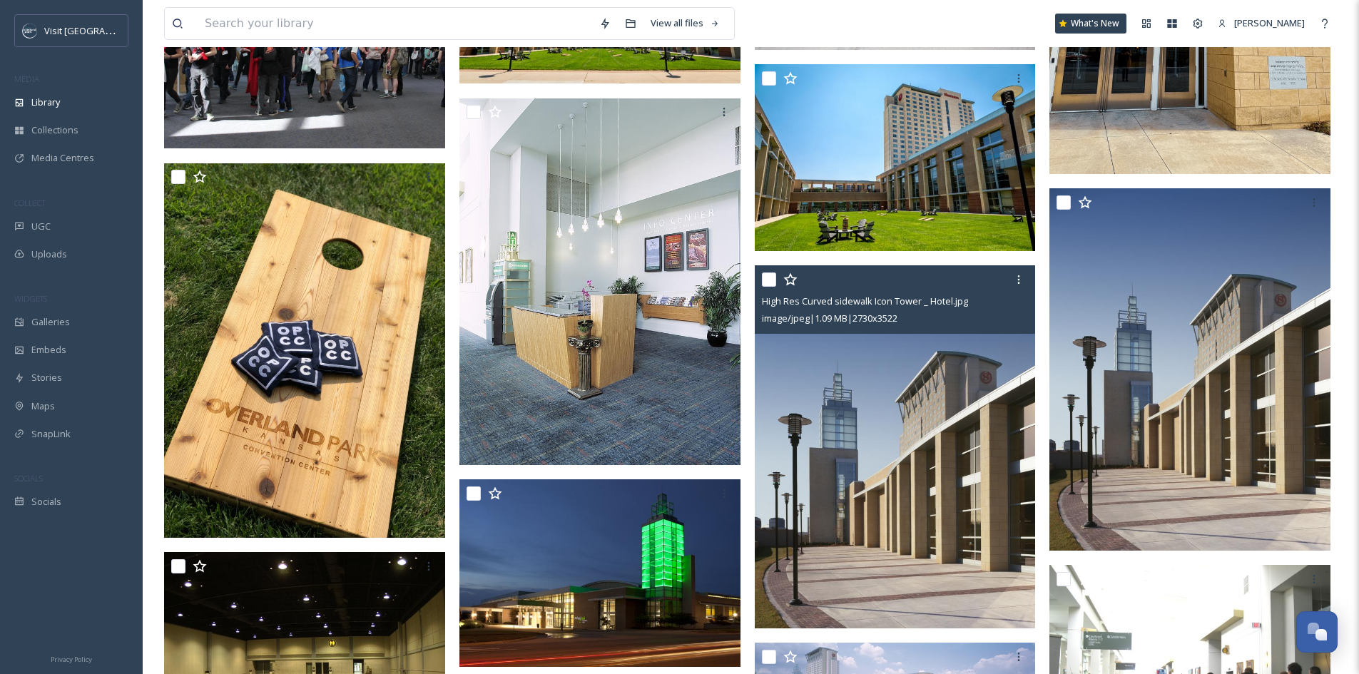
click at [991, 422] on img at bounding box center [895, 446] width 281 height 362
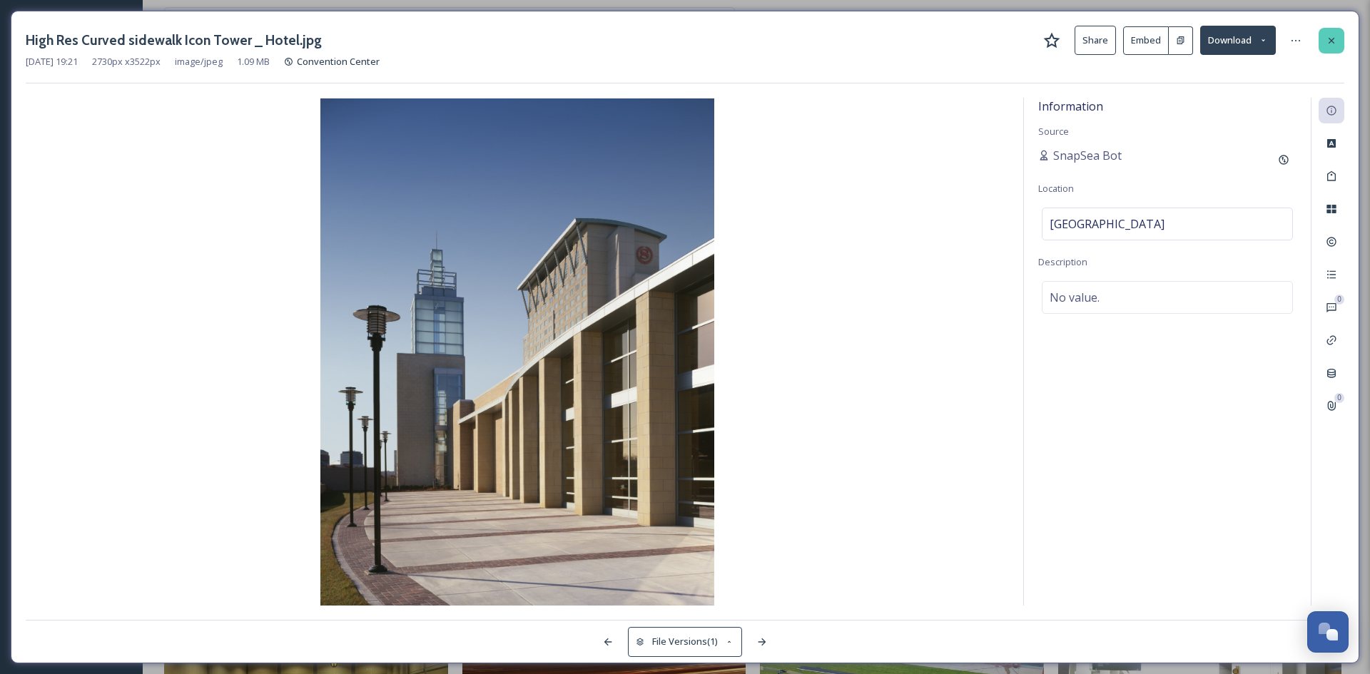
click at [1326, 41] on icon at bounding box center [1331, 40] width 11 height 11
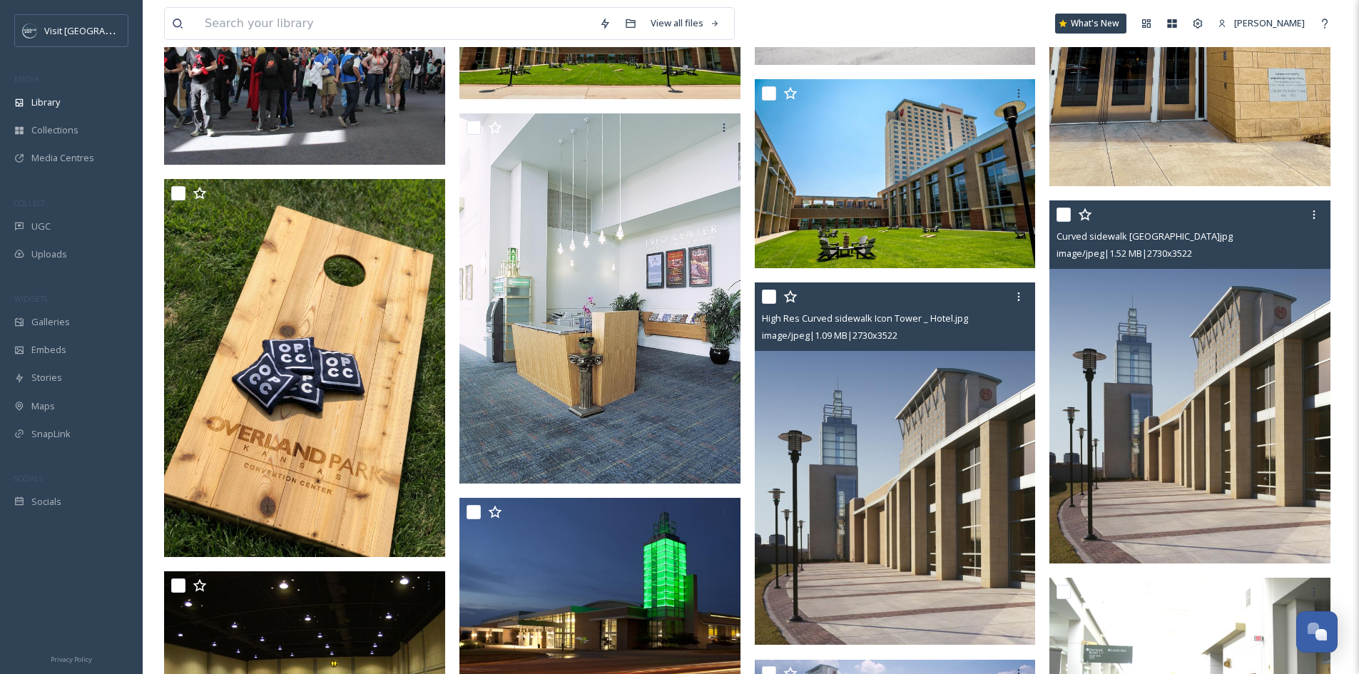
click at [1238, 321] on img at bounding box center [1190, 381] width 281 height 362
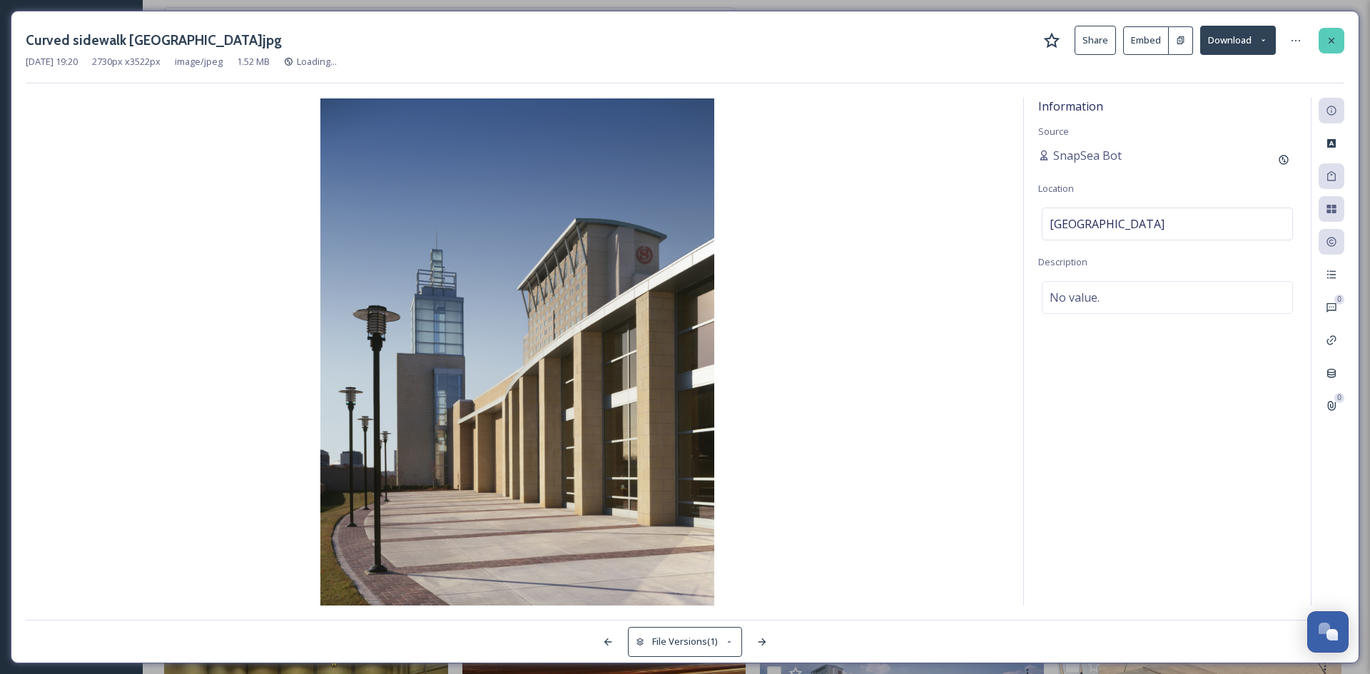
click at [1325, 34] on div at bounding box center [1332, 41] width 26 height 26
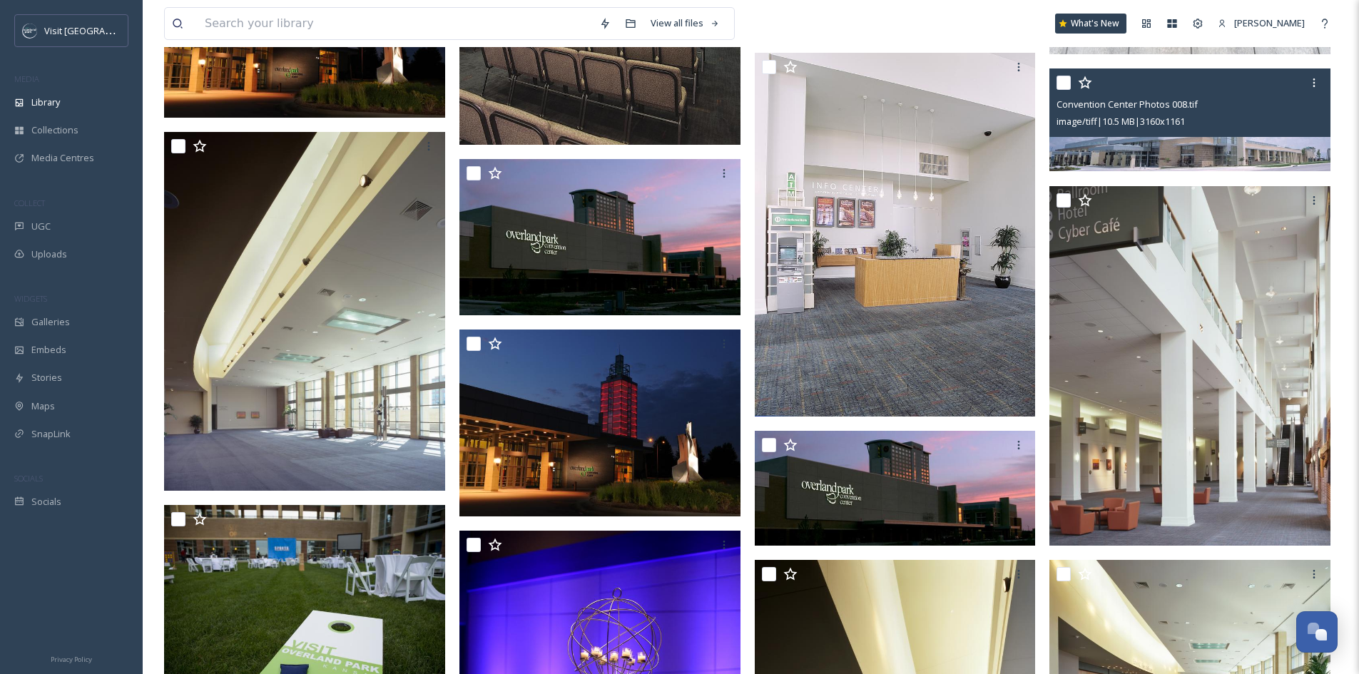
scroll to position [3211, 0]
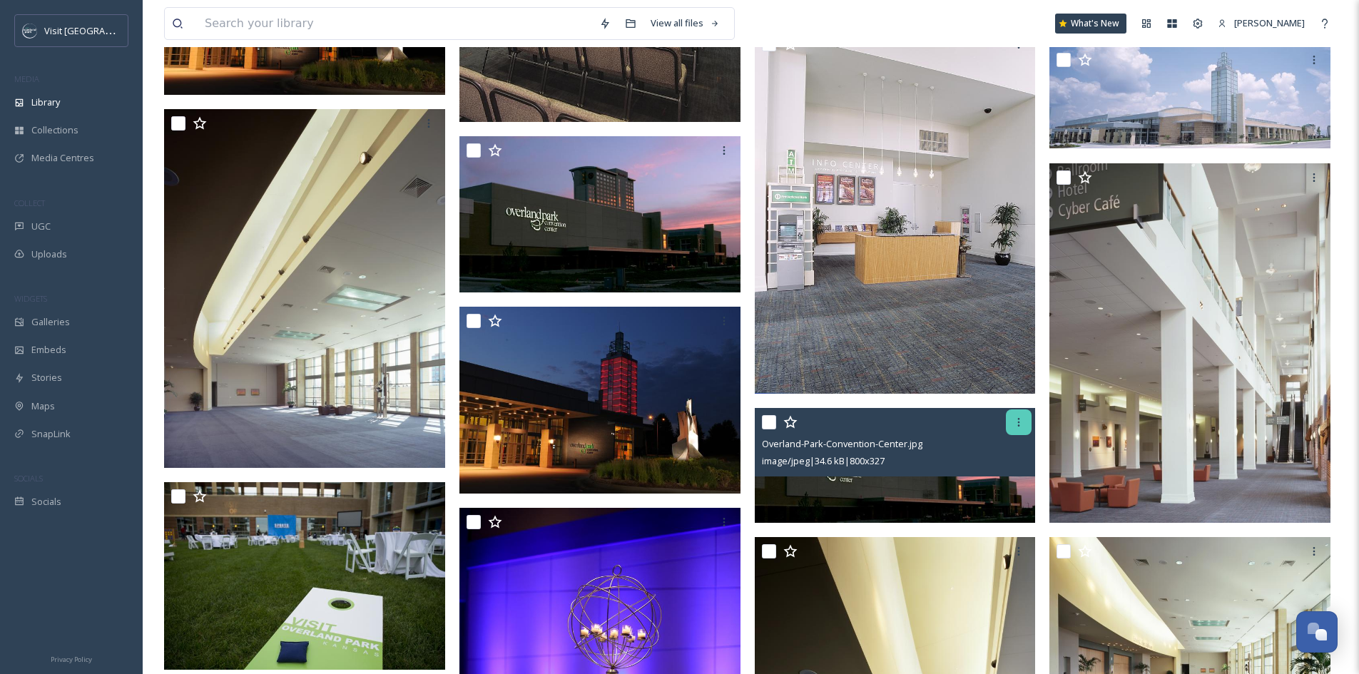
click at [1016, 422] on icon at bounding box center [1018, 422] width 11 height 11
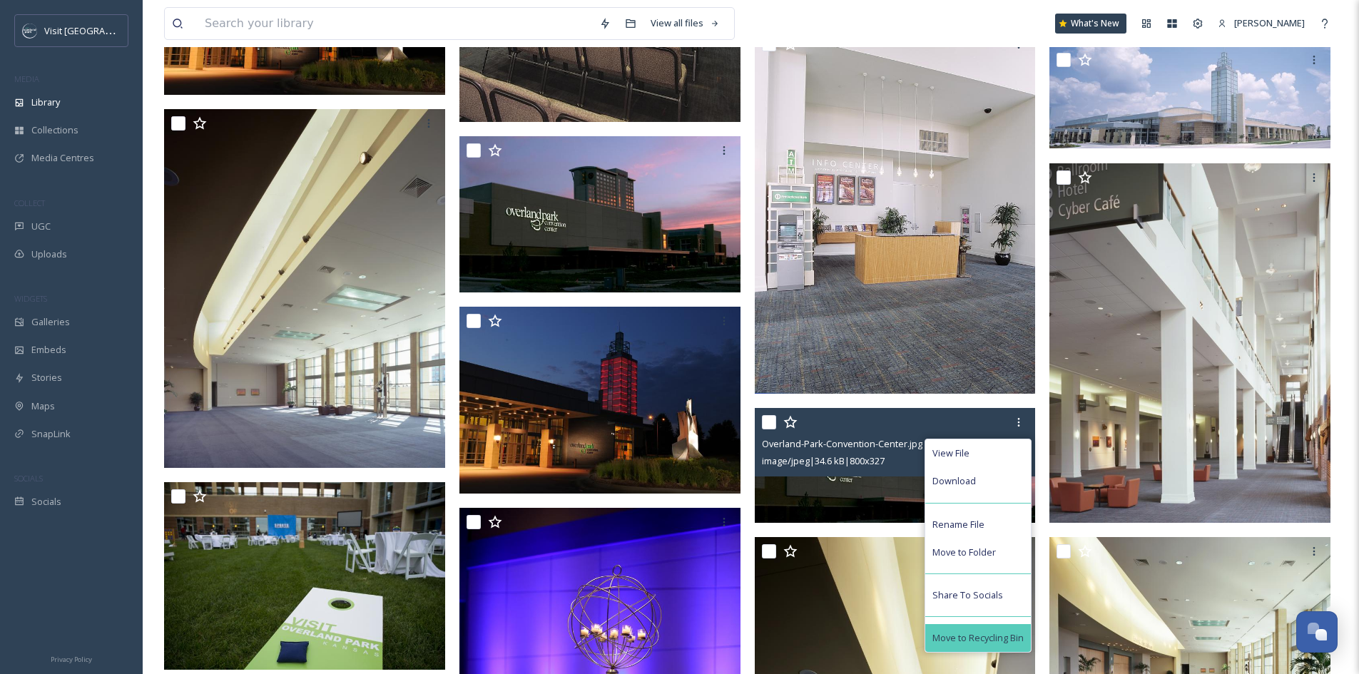
click at [997, 626] on div "Move to Recycling Bin" at bounding box center [978, 638] width 106 height 28
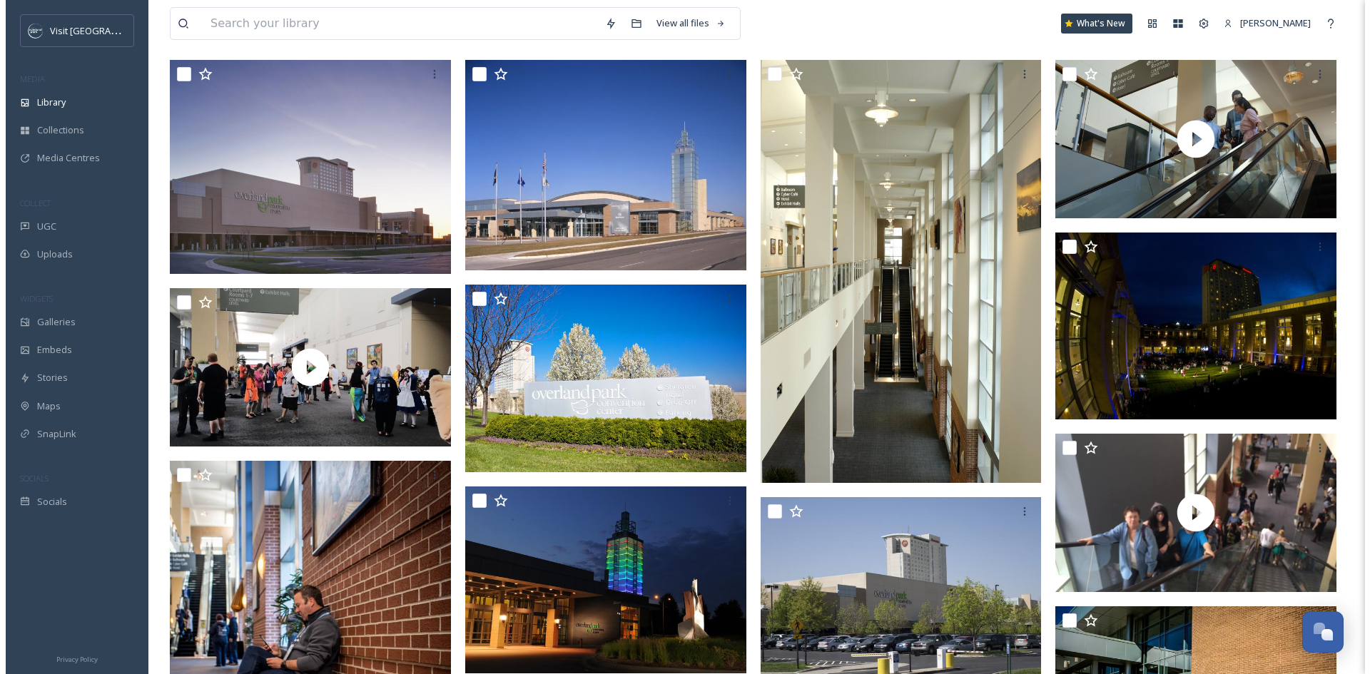
scroll to position [285, 0]
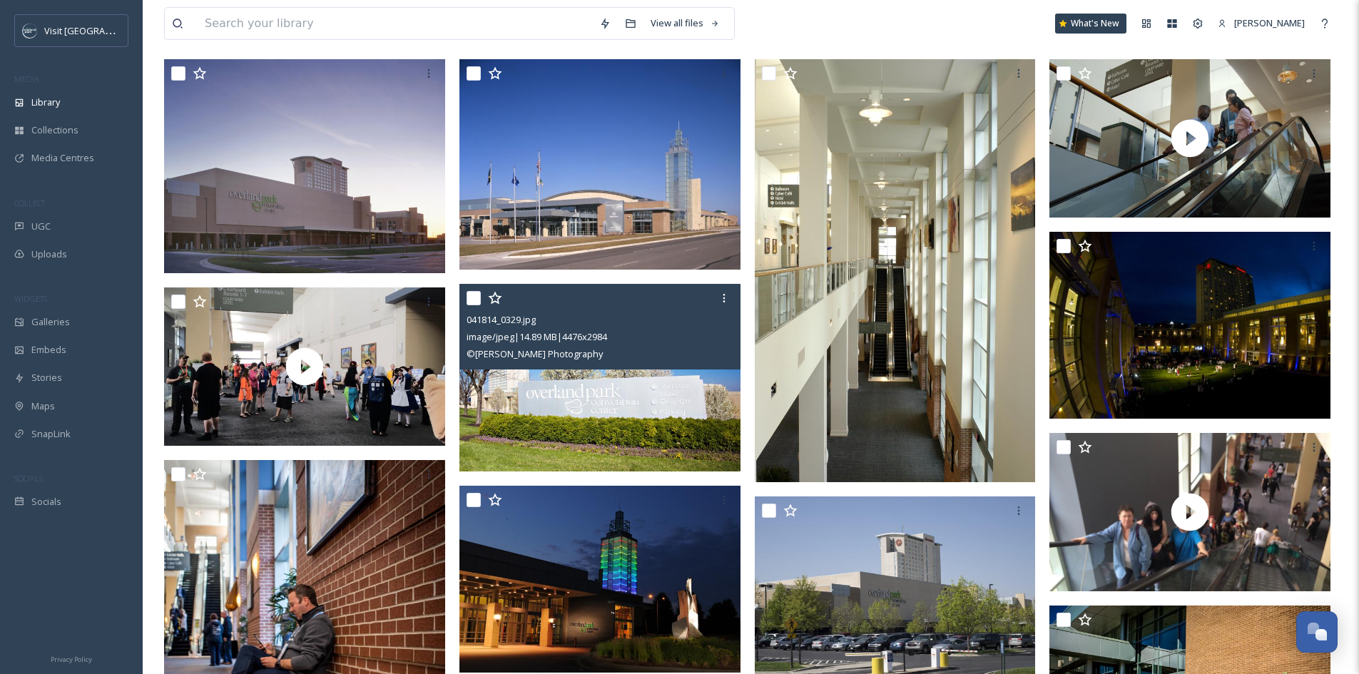
click at [672, 400] on img at bounding box center [599, 378] width 281 height 188
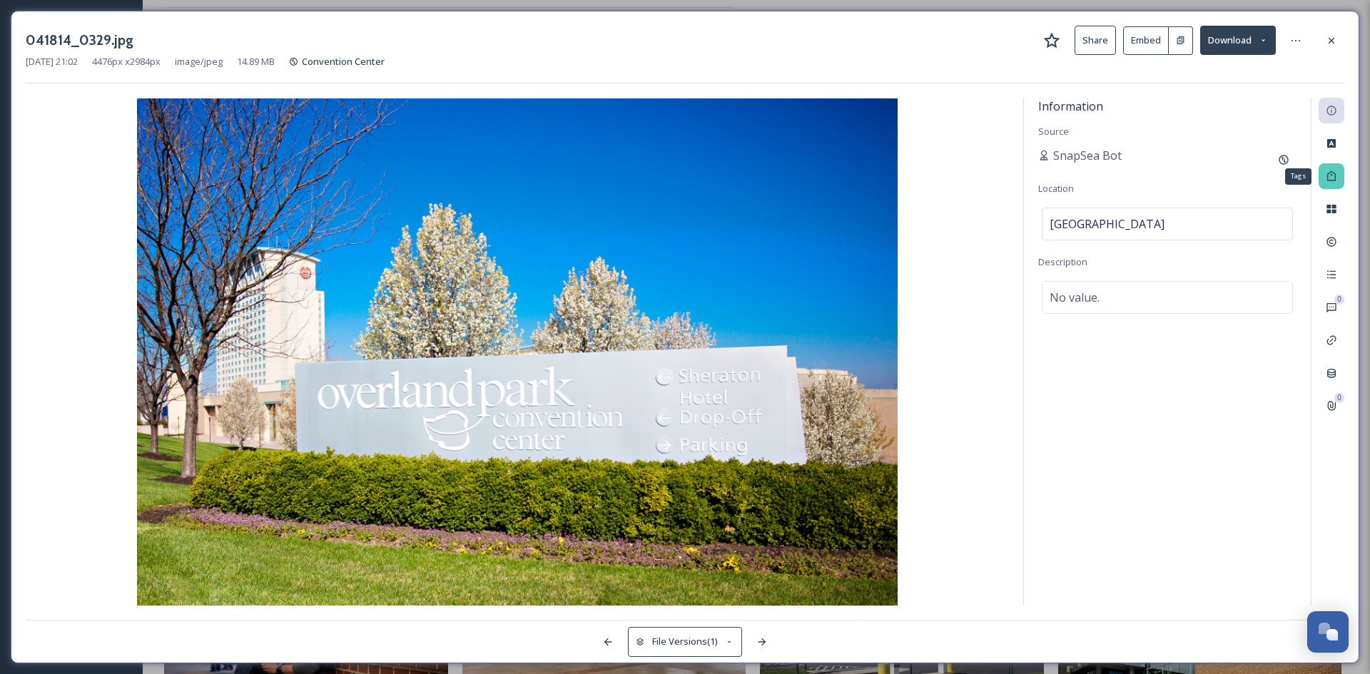
click at [1337, 171] on div "Tags" at bounding box center [1332, 176] width 26 height 26
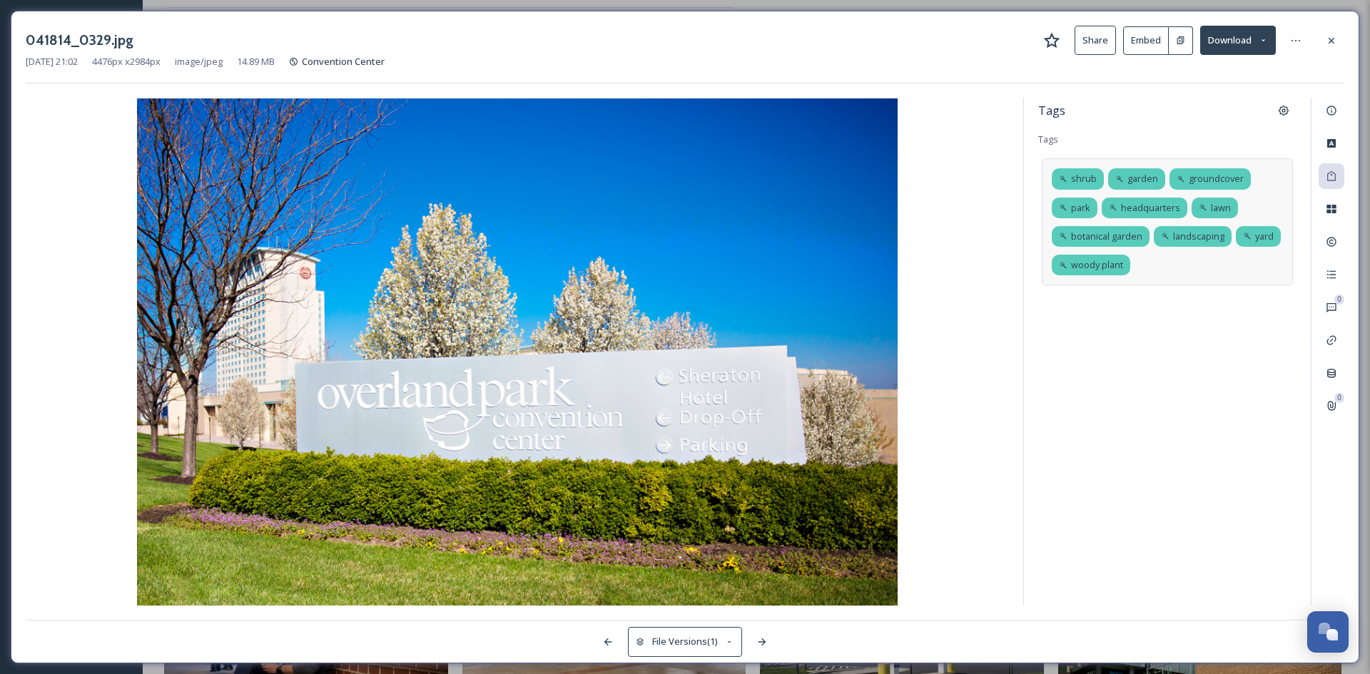
click at [1164, 260] on div "shrub garden groundcover park headquarters lawn botanical garden landscaping ya…" at bounding box center [1167, 221] width 251 height 127
click at [1284, 114] on icon at bounding box center [1283, 110] width 11 height 11
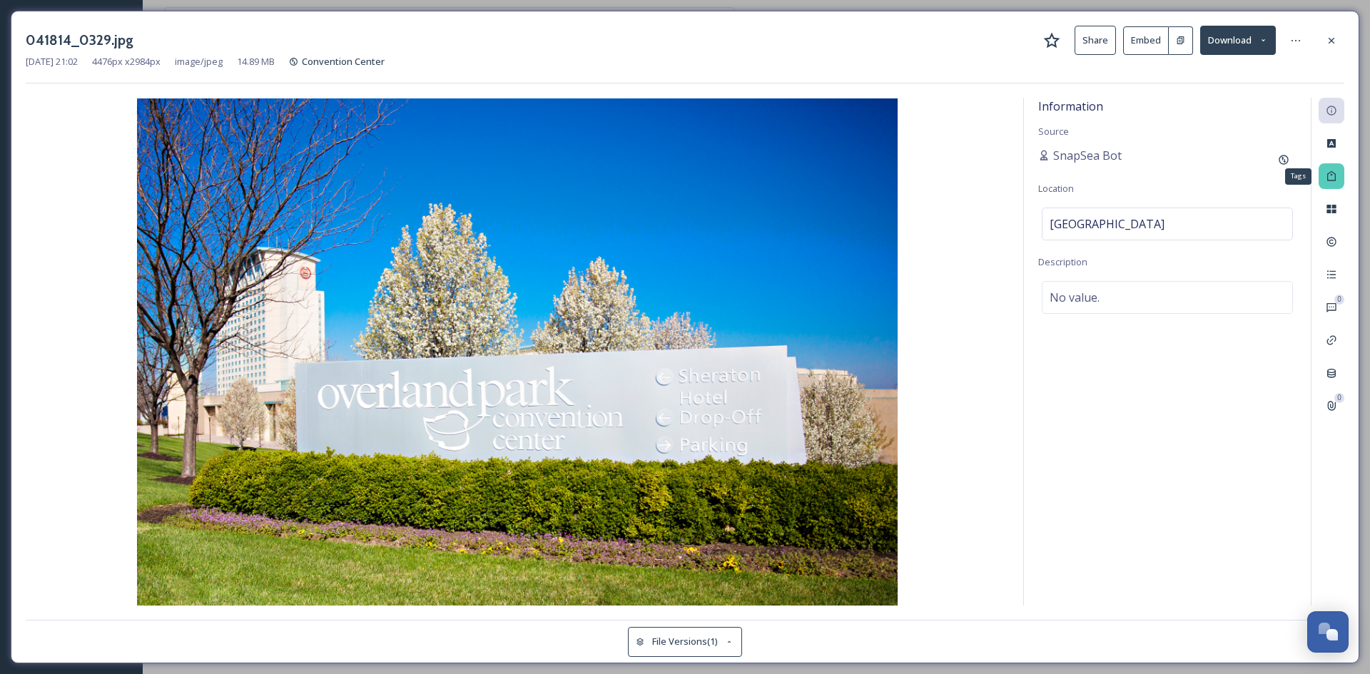
click at [1335, 168] on div "Tags" at bounding box center [1332, 176] width 26 height 26
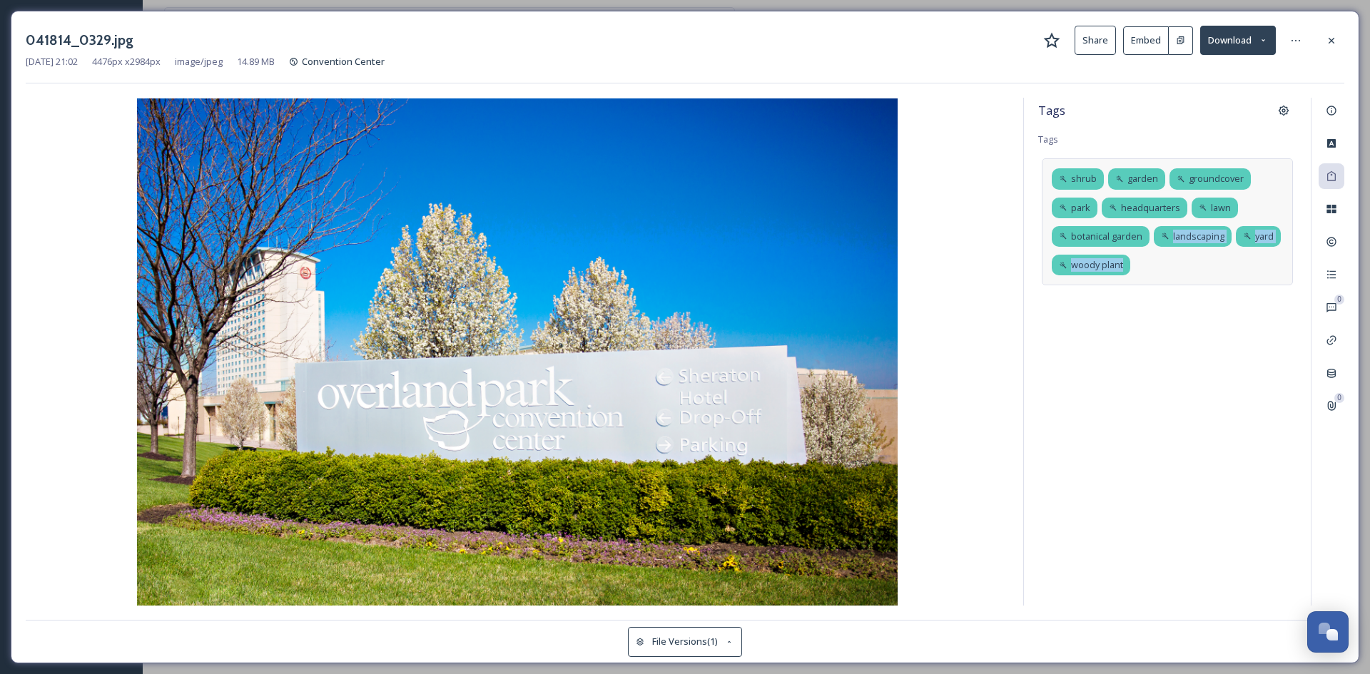
click at [1154, 270] on div "shrub garden groundcover park headquarters lawn botanical garden landscaping ya…" at bounding box center [1167, 221] width 251 height 127
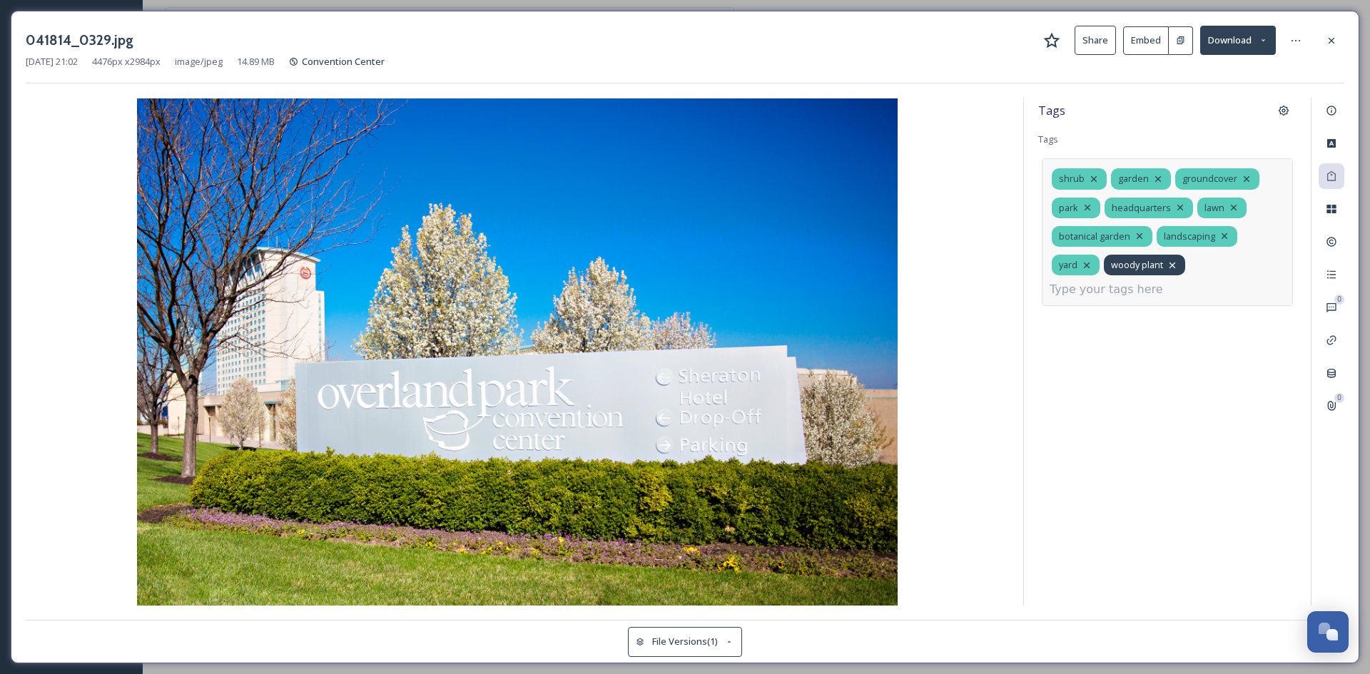
click at [1174, 263] on icon at bounding box center [1172, 265] width 11 height 11
click at [1212, 268] on input at bounding box center [1173, 265] width 143 height 17
click at [1048, 177] on div "shrub garden groundcover park headquarters lawn botanical garden landscaping ya…" at bounding box center [1167, 221] width 251 height 127
click at [1092, 181] on icon at bounding box center [1093, 178] width 11 height 11
click at [1094, 176] on icon at bounding box center [1093, 178] width 11 height 11
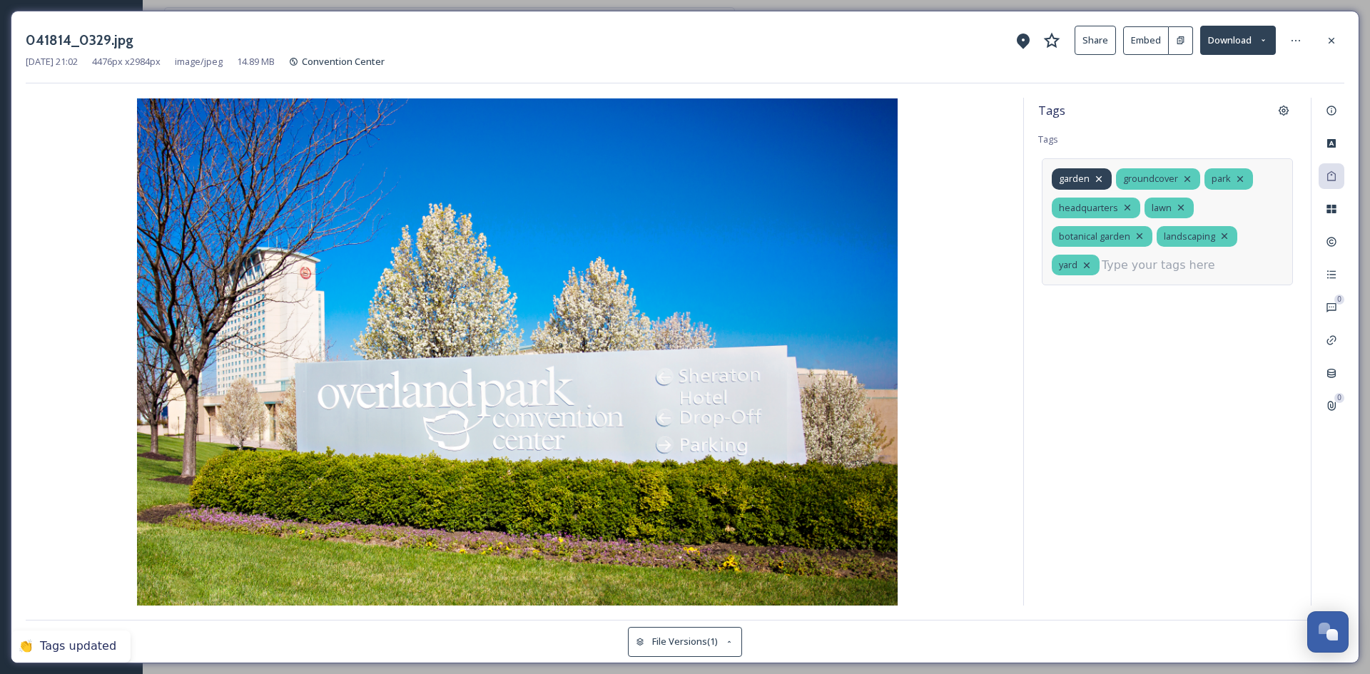
click at [1095, 176] on icon at bounding box center [1098, 178] width 11 height 11
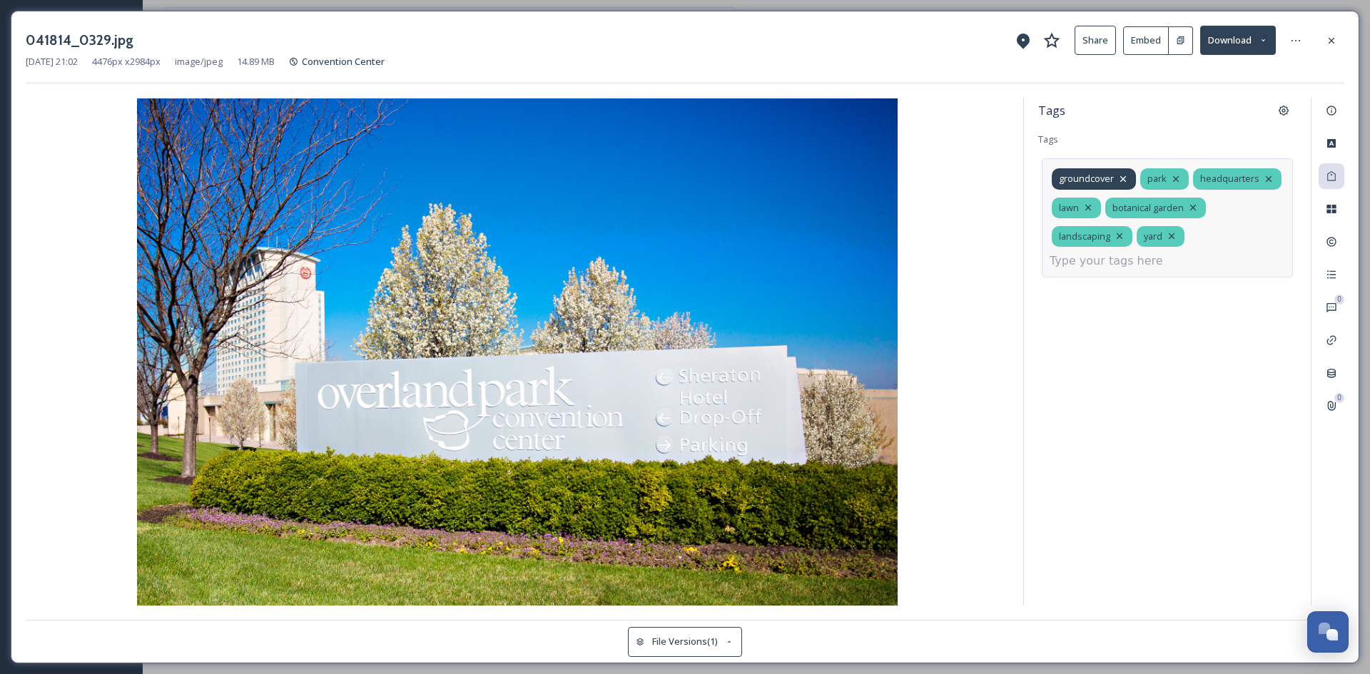
click at [1122, 178] on icon at bounding box center [1123, 179] width 6 height 6
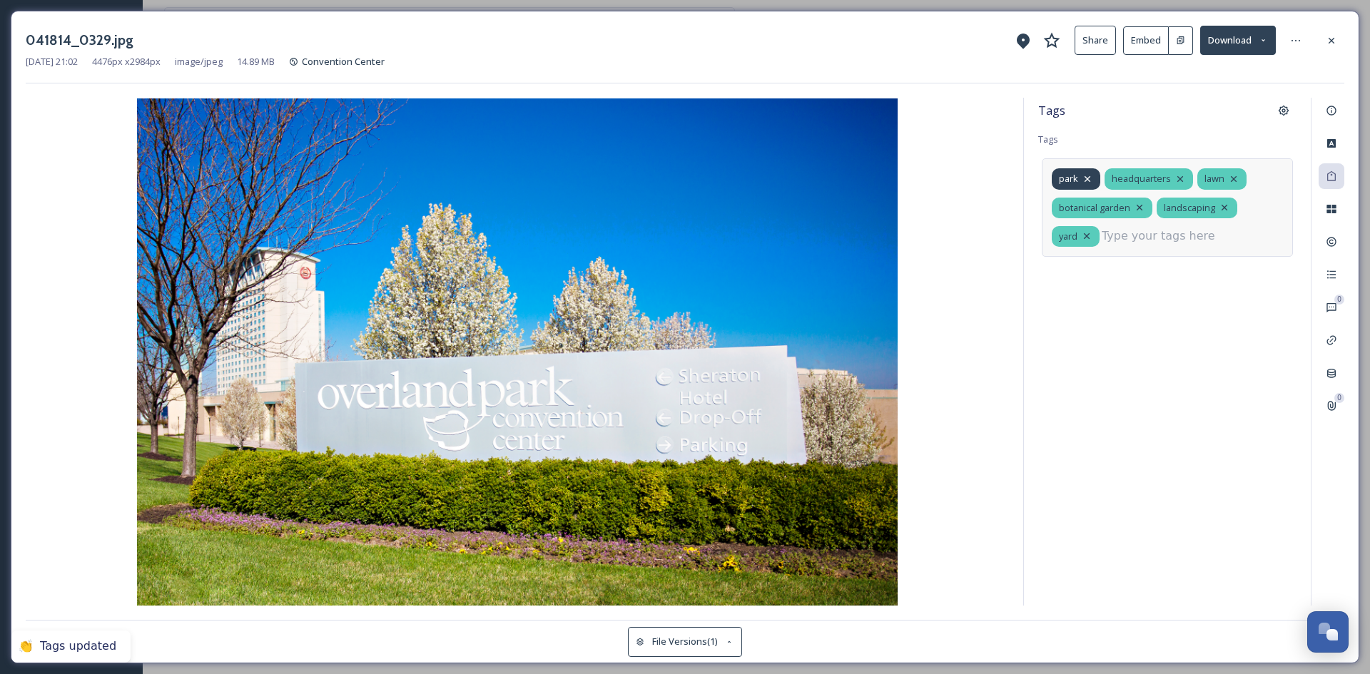
click at [1090, 178] on icon at bounding box center [1087, 178] width 11 height 11
click at [1124, 176] on icon at bounding box center [1127, 178] width 11 height 11
click at [1091, 177] on icon at bounding box center [1088, 179] width 6 height 6
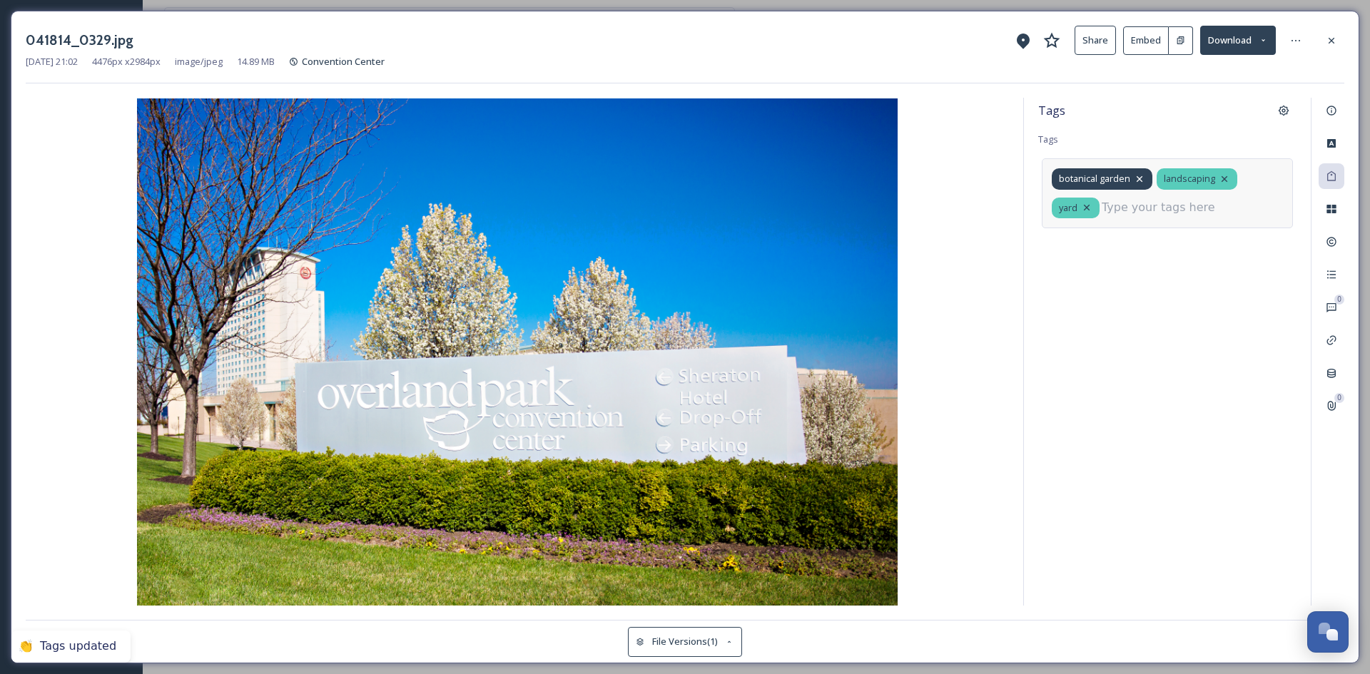
click at [1137, 176] on icon at bounding box center [1139, 178] width 11 height 11
click at [1119, 176] on icon at bounding box center [1119, 178] width 11 height 11
click at [1089, 176] on icon at bounding box center [1086, 178] width 11 height 11
click at [1089, 176] on input at bounding box center [1121, 174] width 143 height 17
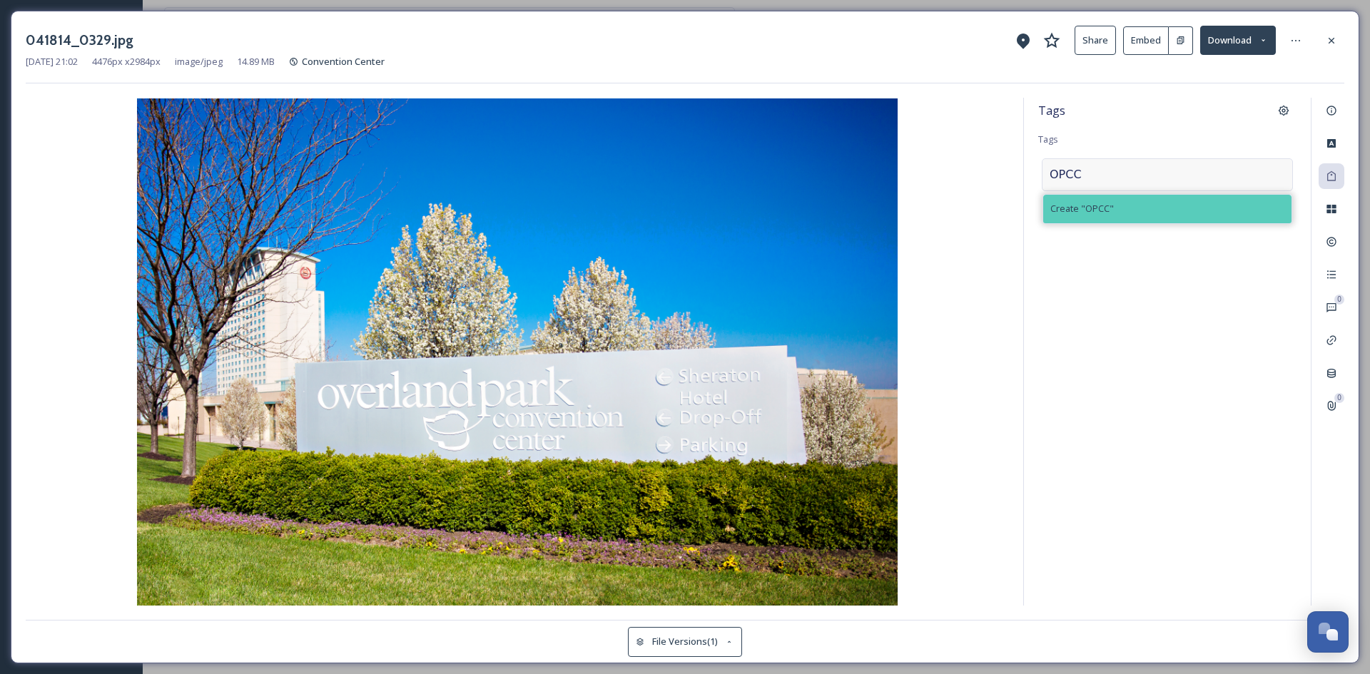
type input "OPCC"
click at [1089, 218] on div "Create " OPCC "" at bounding box center [1167, 209] width 248 height 28
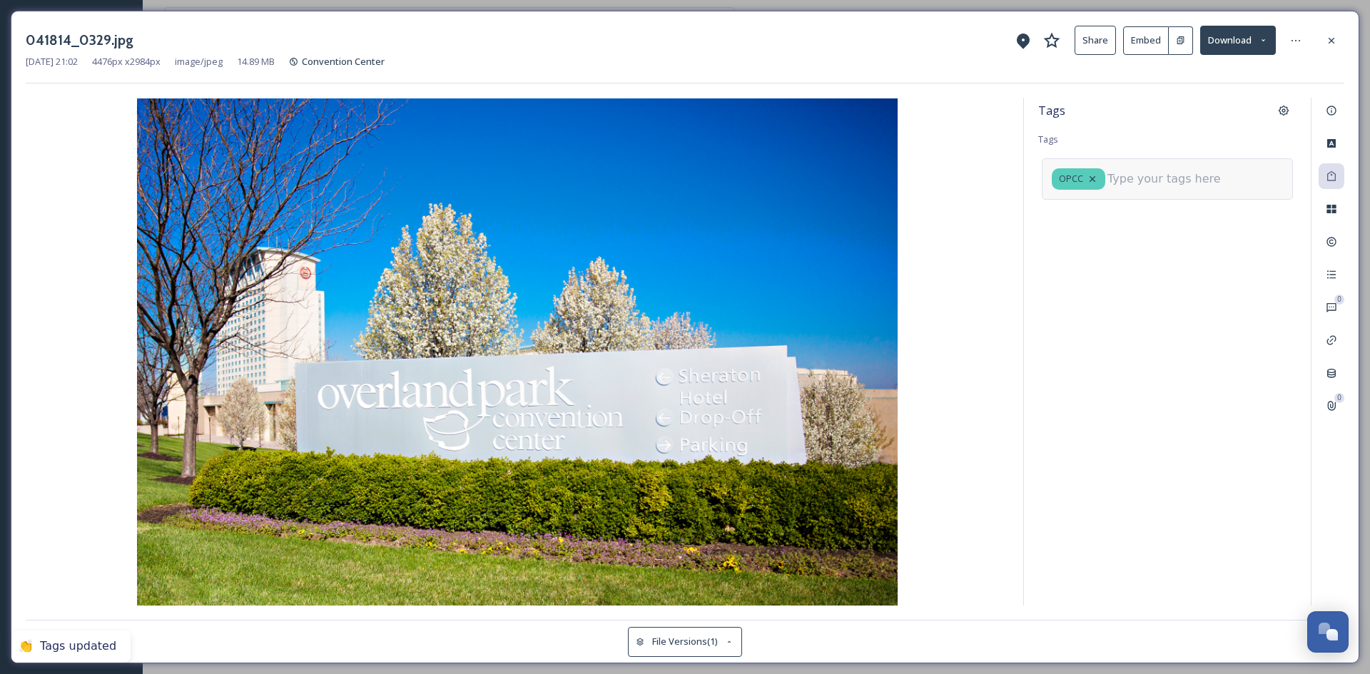
click at [1134, 180] on input at bounding box center [1178, 179] width 143 height 17
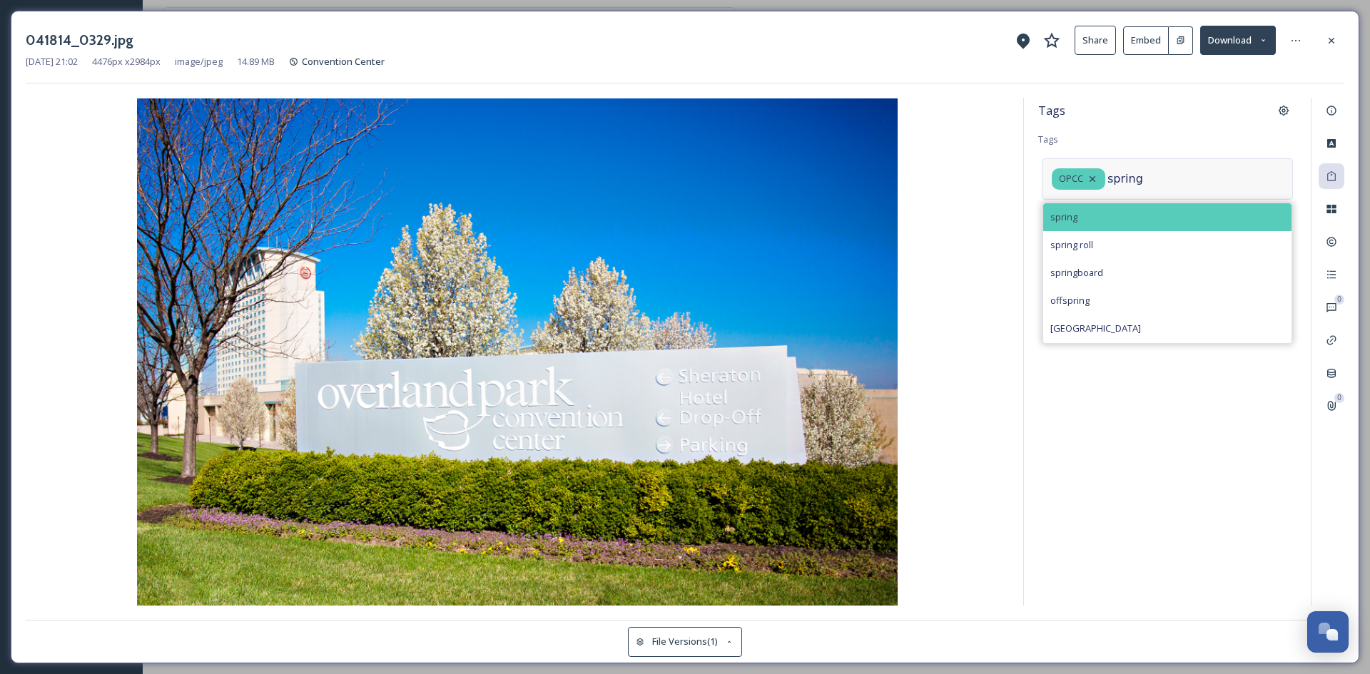
type input "spring"
click at [1122, 210] on div "spring" at bounding box center [1167, 217] width 248 height 28
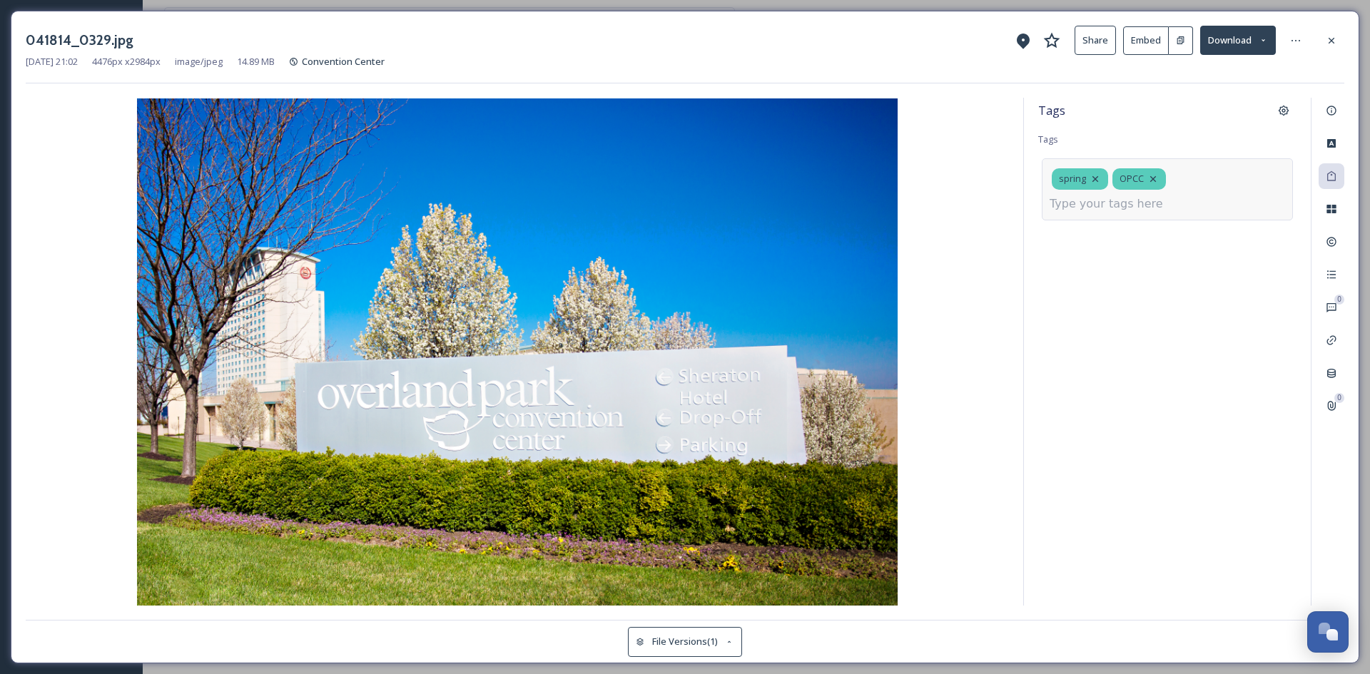
click at [1122, 210] on input at bounding box center [1121, 203] width 143 height 17
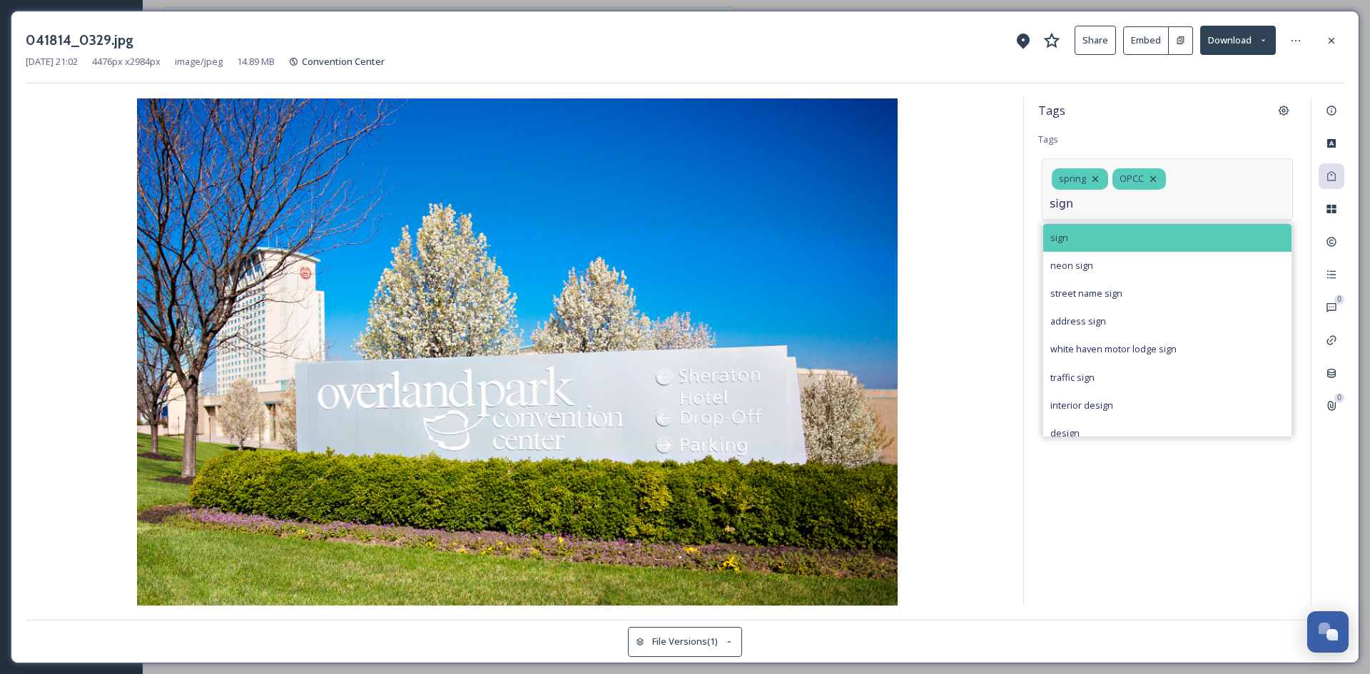
type input "sign"
click at [1078, 240] on div "sign" at bounding box center [1167, 238] width 248 height 28
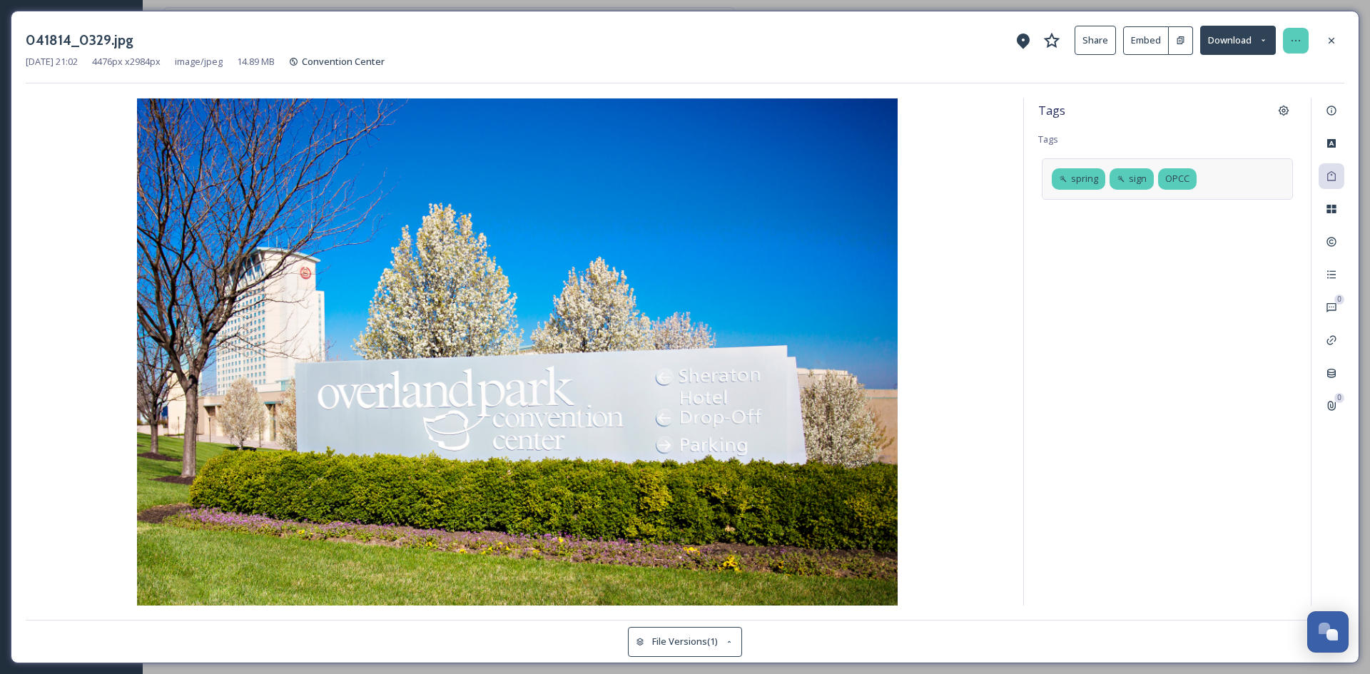
click at [1293, 36] on icon at bounding box center [1295, 40] width 11 height 11
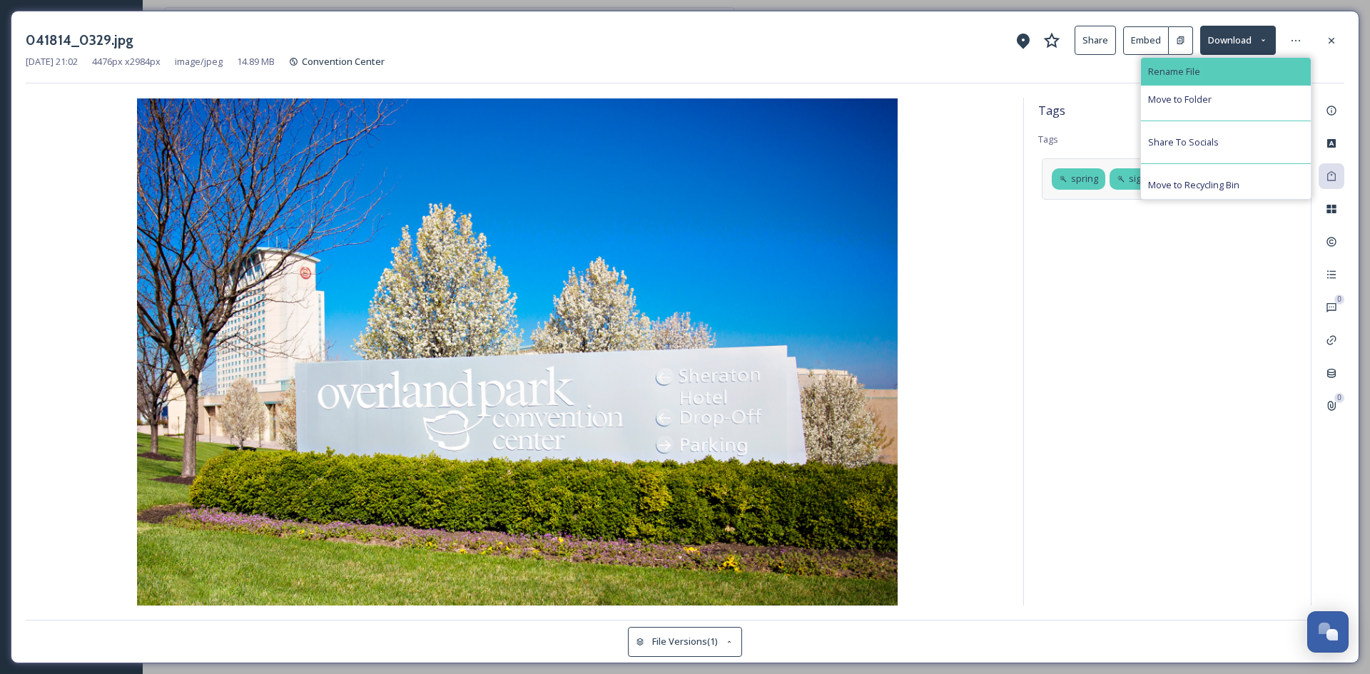
click at [1265, 64] on div "Rename File" at bounding box center [1226, 72] width 170 height 28
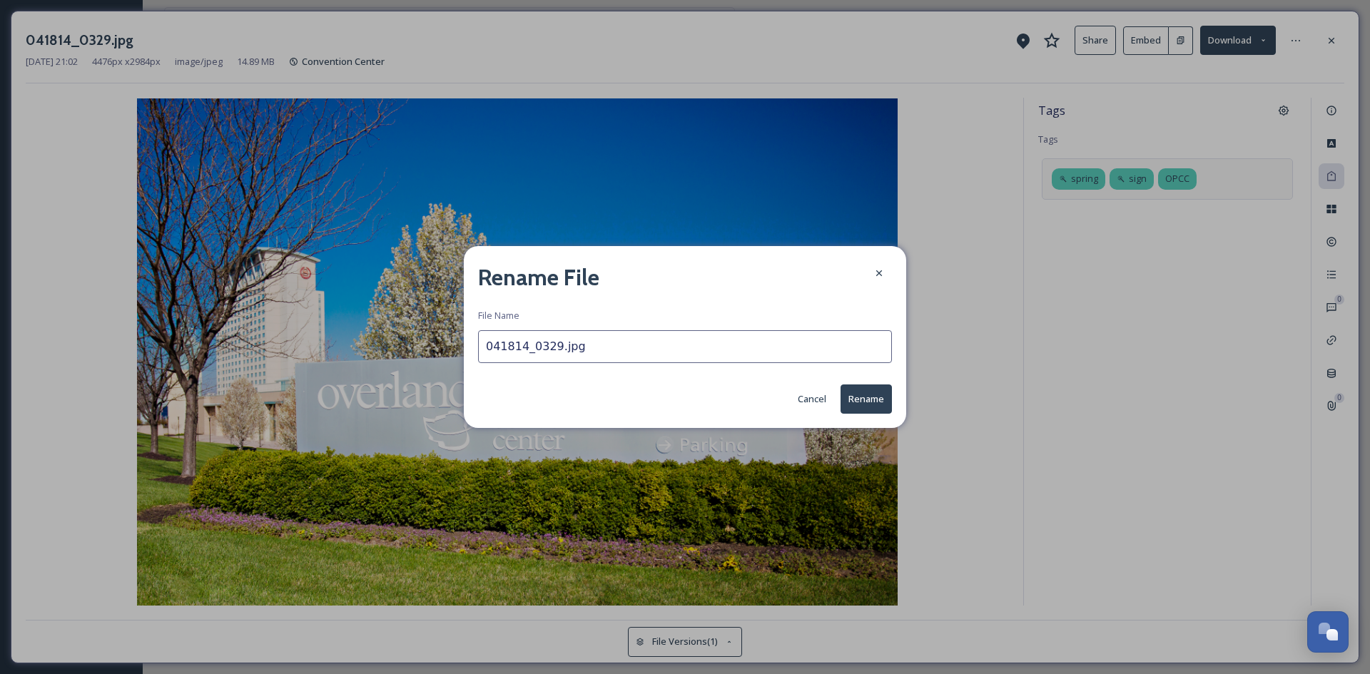
drag, startPoint x: 549, startPoint y: 347, endPoint x: 461, endPoint y: 344, distance: 88.5
click at [461, 344] on div "Rename File File Name 041814_0329.jpg Cancel Rename" at bounding box center [685, 337] width 1370 height 674
type input "9_OPCC_Spring_Sign.jpg"
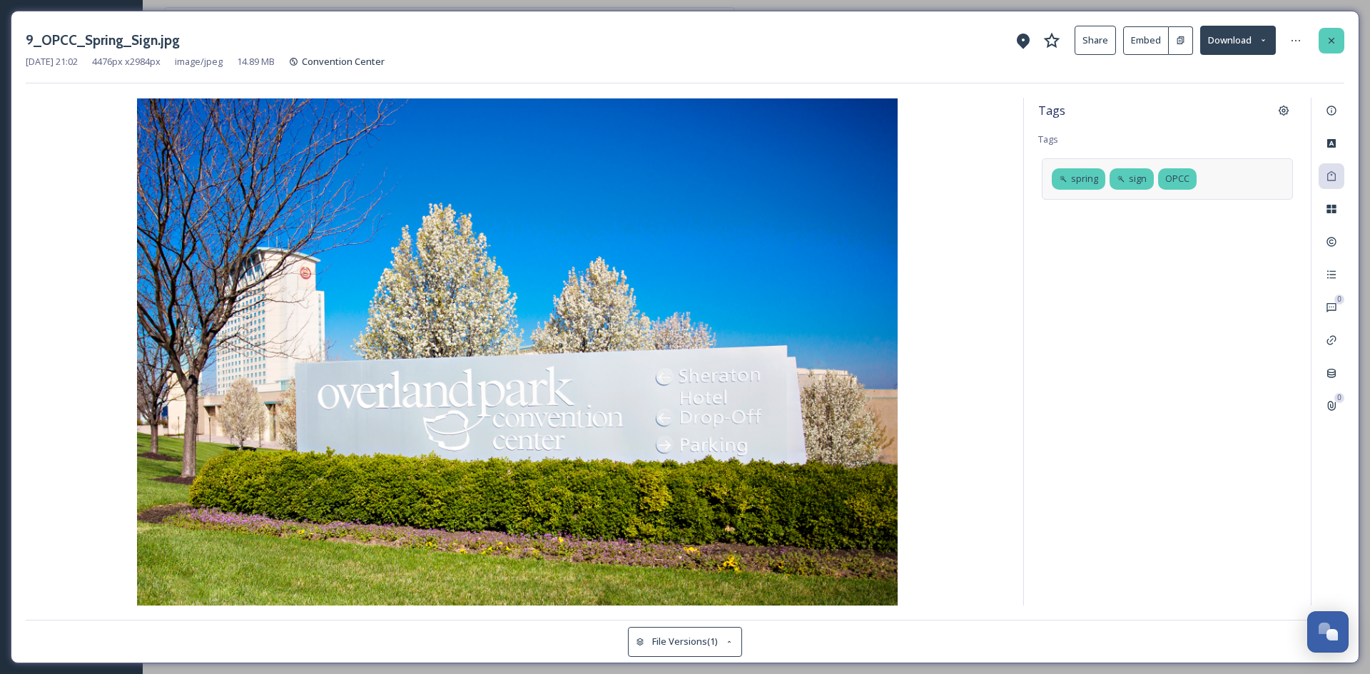
click at [1329, 39] on icon at bounding box center [1332, 40] width 6 height 6
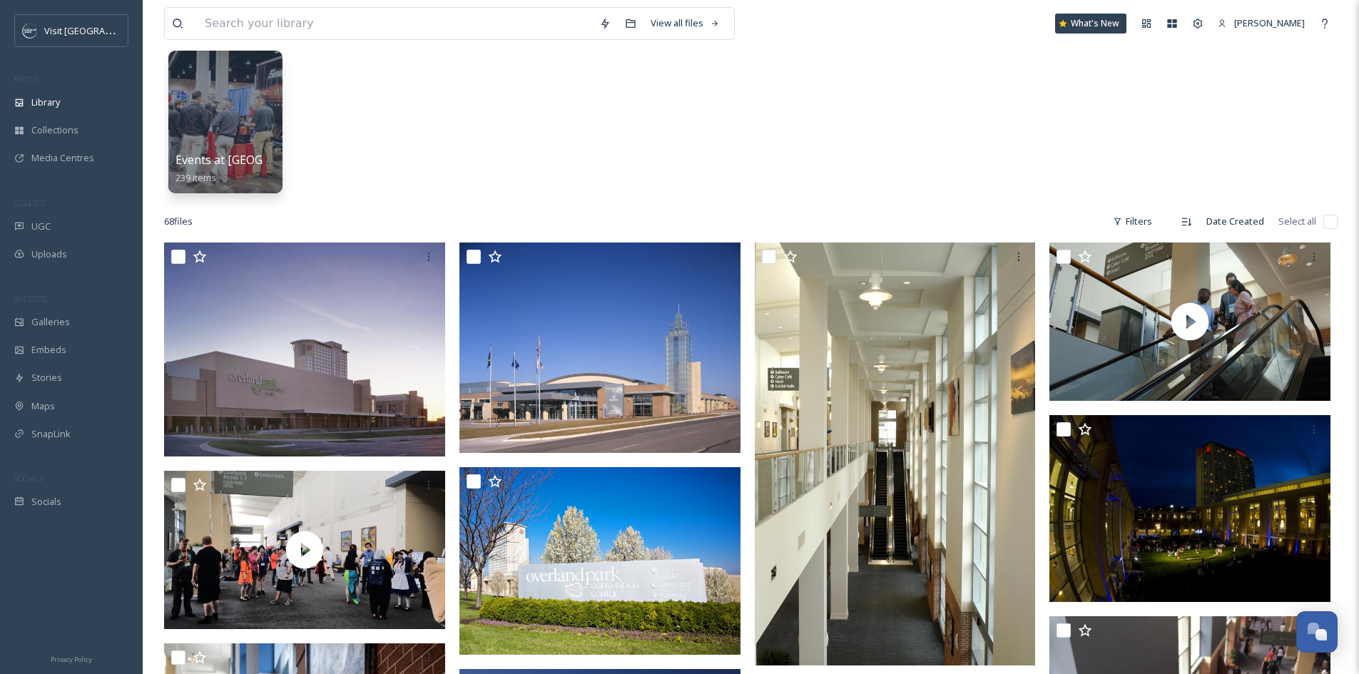
scroll to position [214, 0]
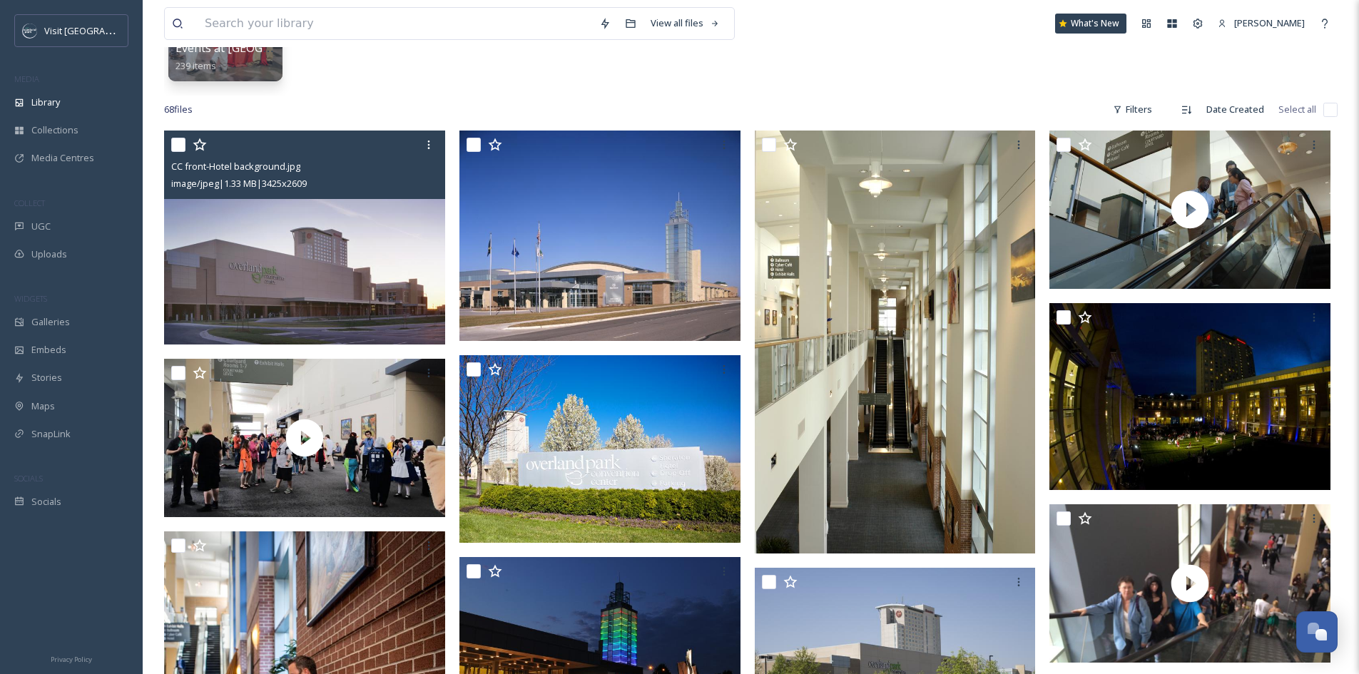
click at [176, 138] on input "checkbox" at bounding box center [178, 145] width 14 height 14
checkbox input "true"
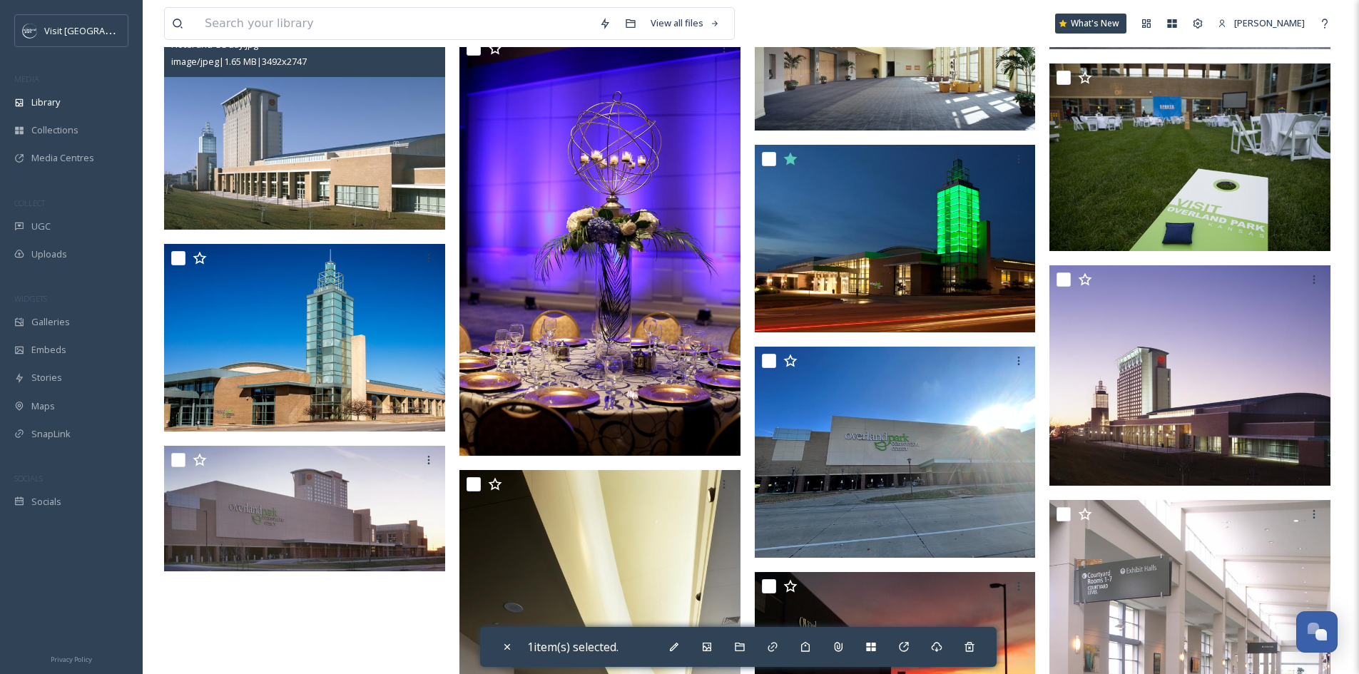
scroll to position [3710, 0]
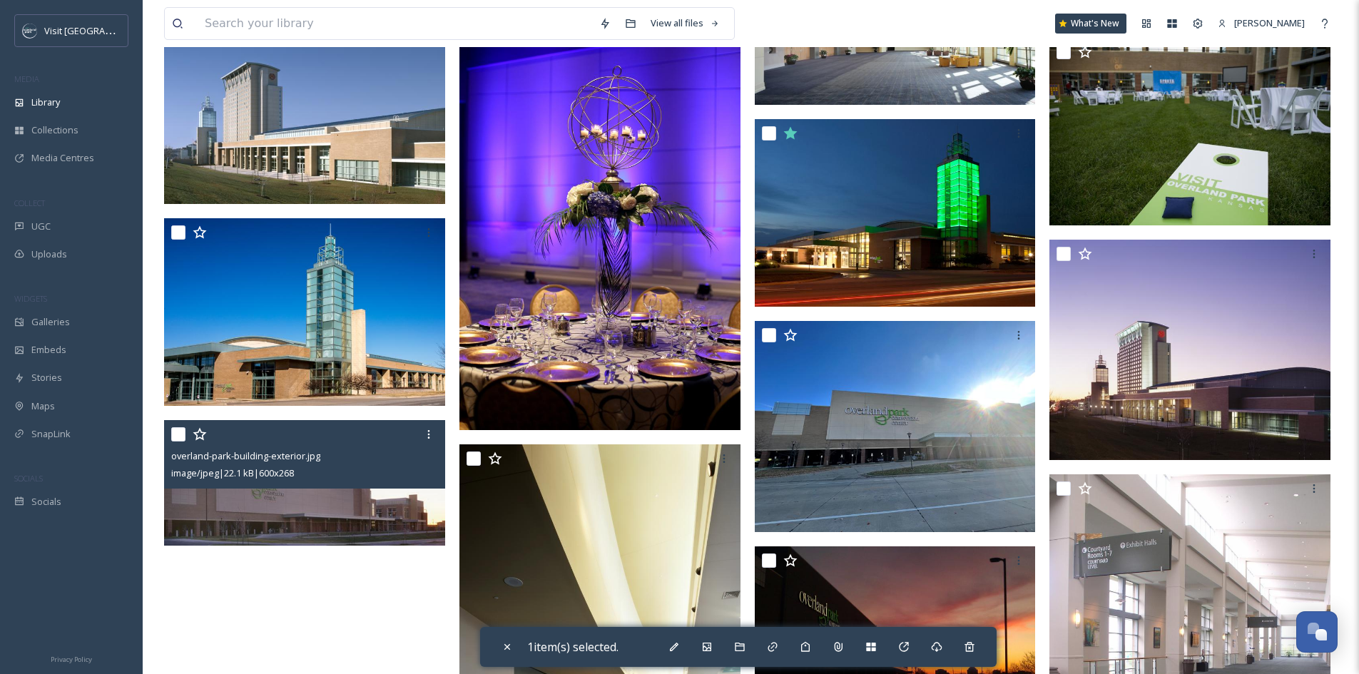
click at [327, 486] on div "overland-park-building-exterior.jpg image/jpeg | 22.1 kB | 600 x 268" at bounding box center [304, 454] width 281 height 68
click at [183, 436] on input "checkbox" at bounding box center [178, 434] width 14 height 14
checkbox input "true"
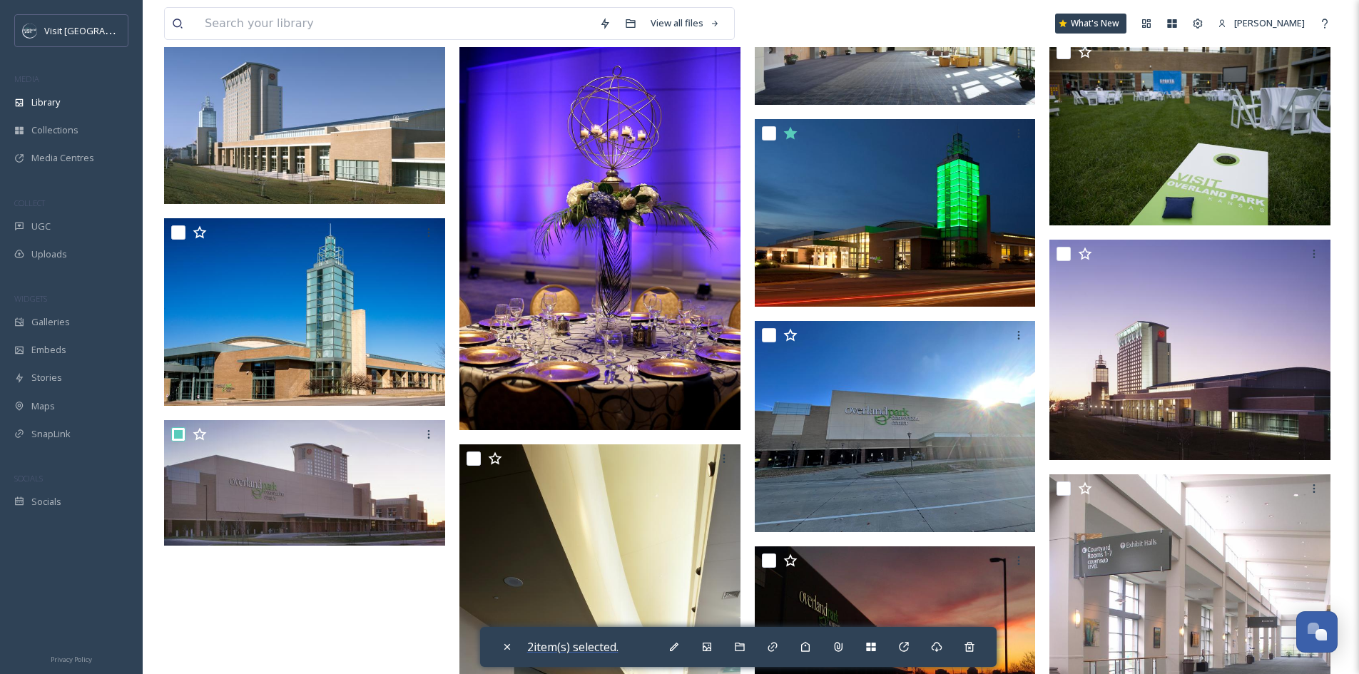
click at [586, 643] on span "2 item(s) selected." at bounding box center [572, 647] width 91 height 16
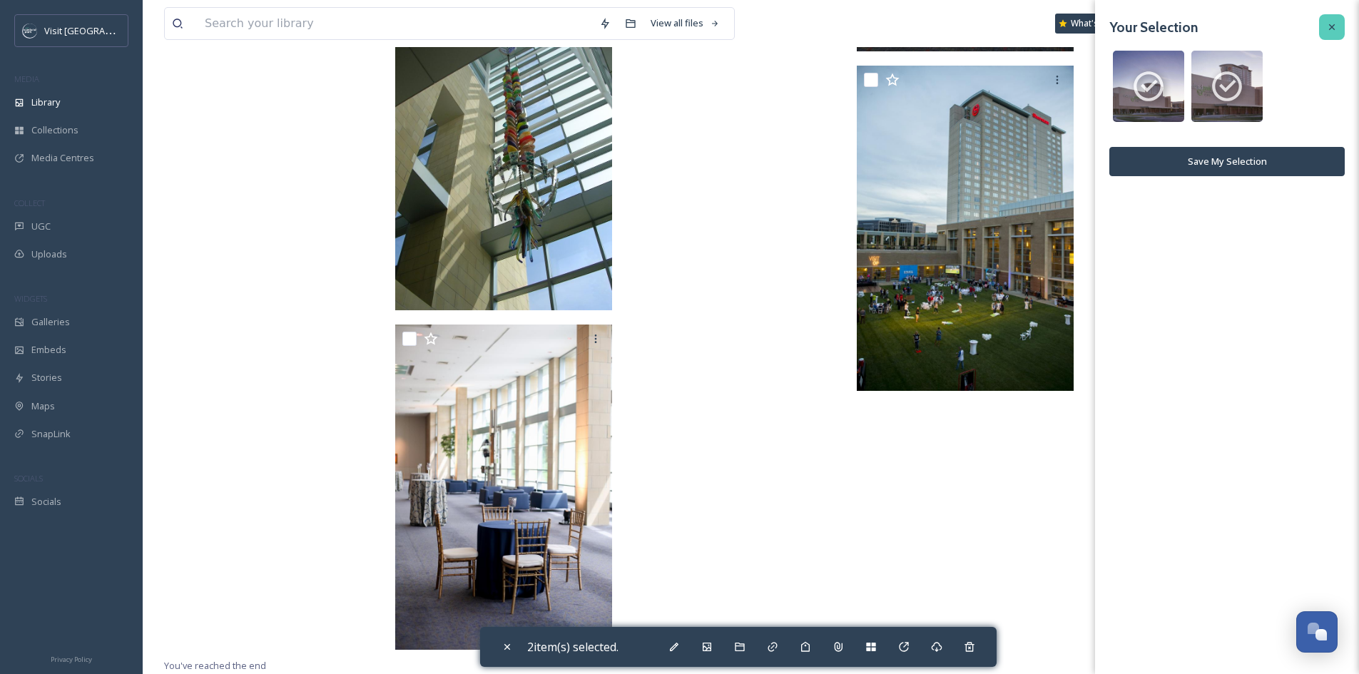
click at [1332, 27] on icon at bounding box center [1332, 27] width 6 height 6
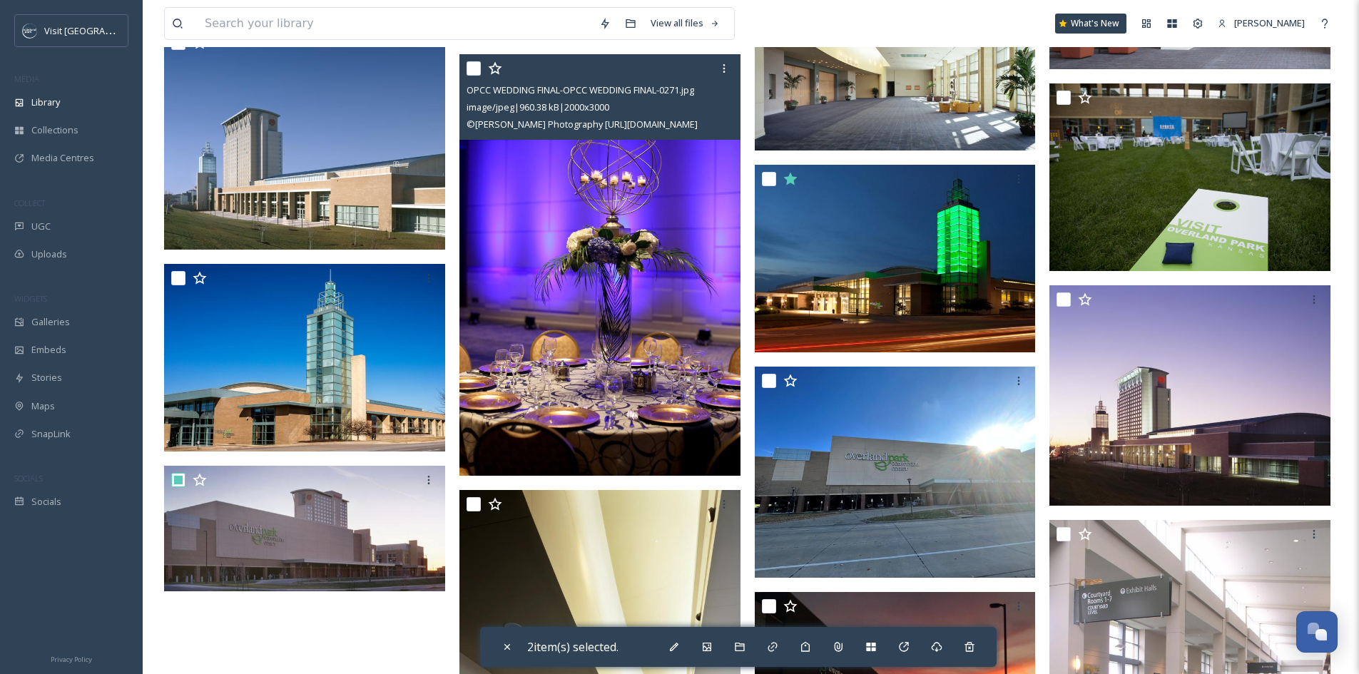
scroll to position [3743, 0]
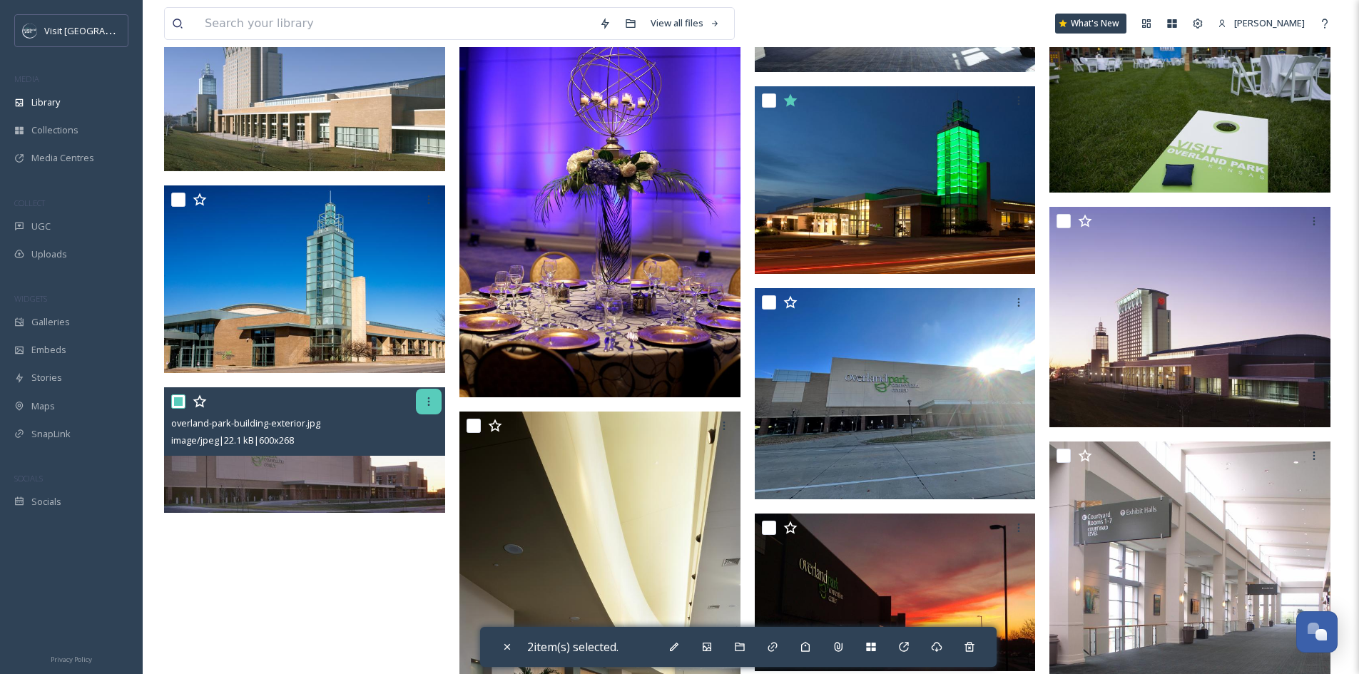
click at [427, 404] on icon at bounding box center [428, 401] width 11 height 11
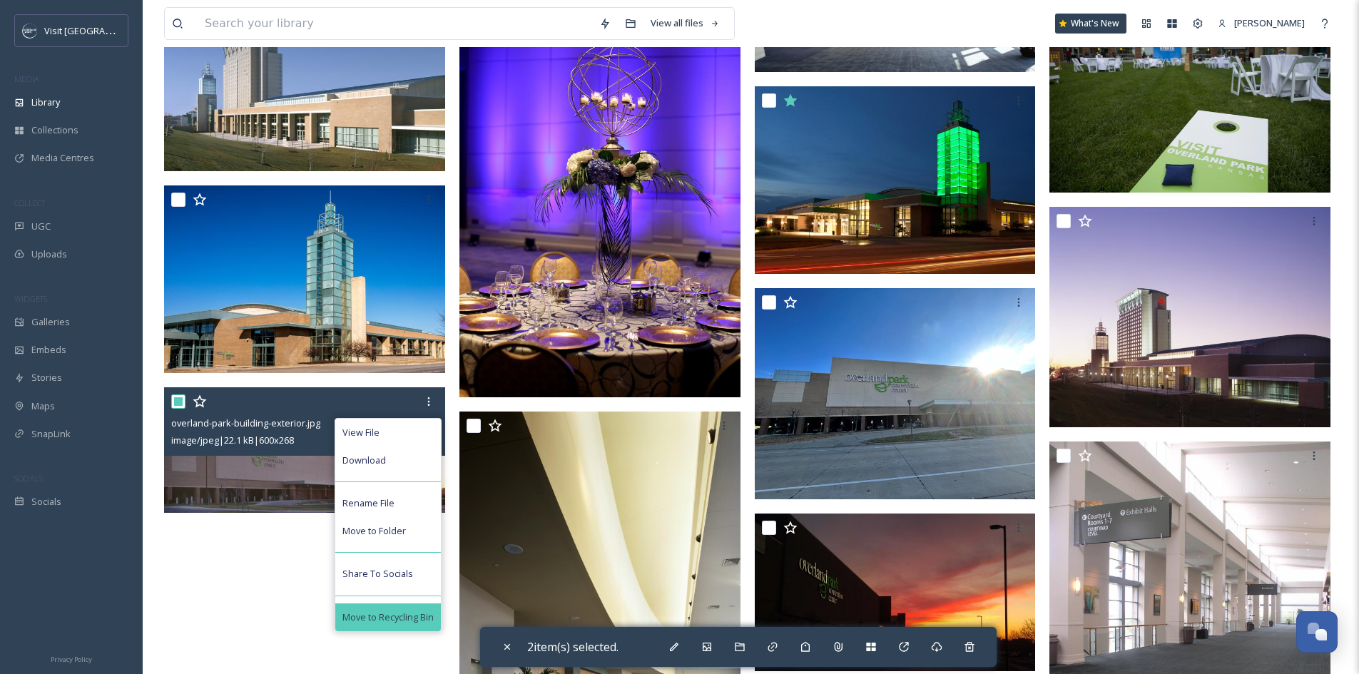
click at [372, 614] on span "Move to Recycling Bin" at bounding box center [387, 618] width 91 height 14
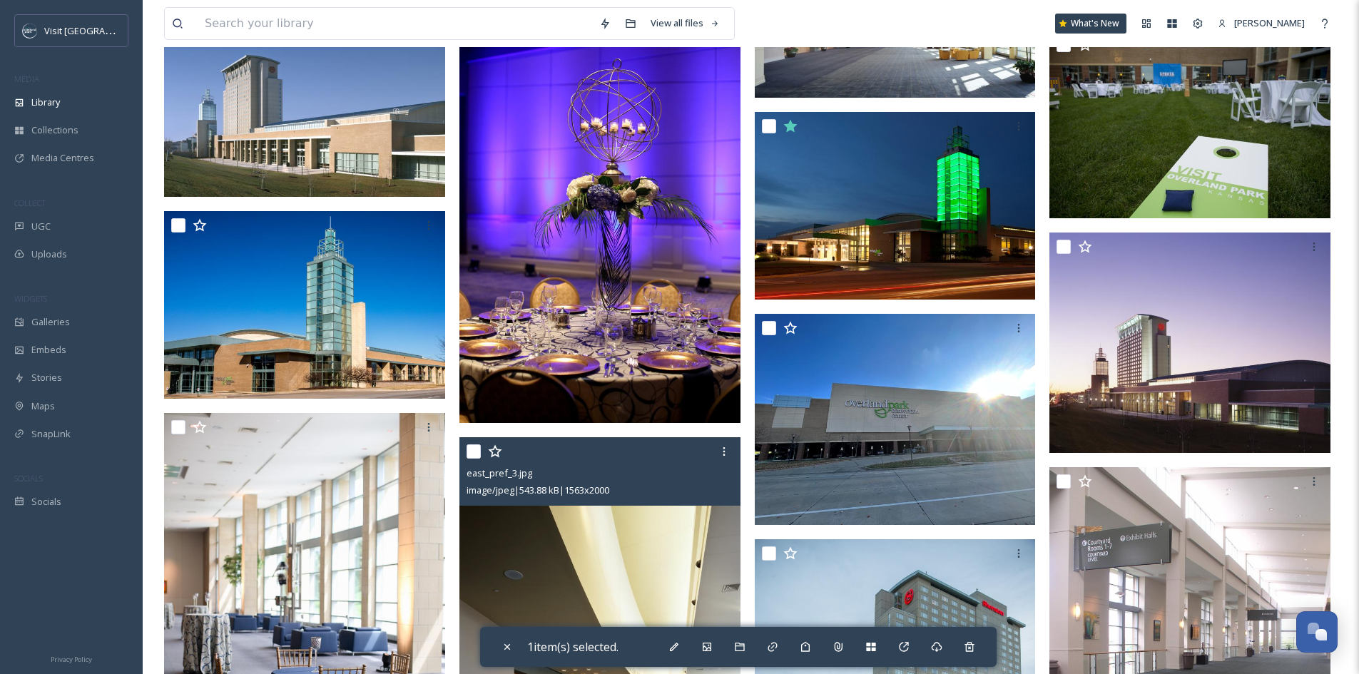
scroll to position [3712, 0]
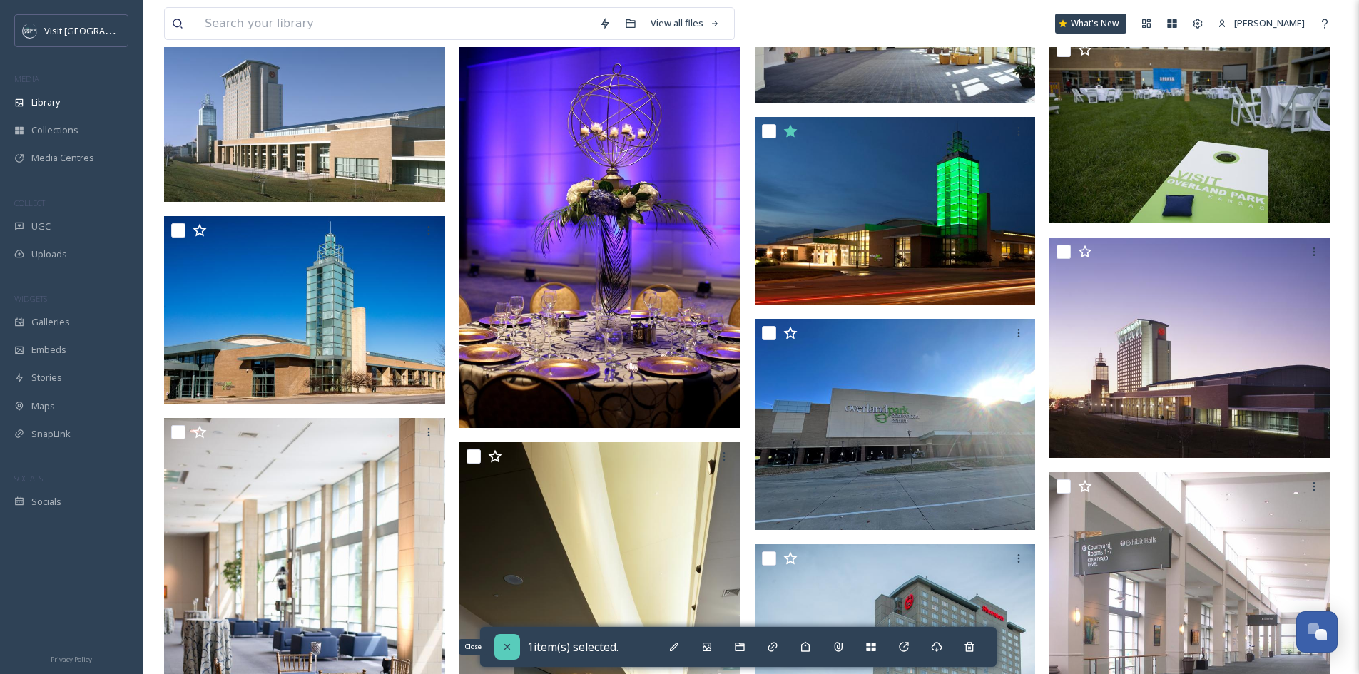
click at [509, 645] on icon at bounding box center [507, 647] width 6 height 6
checkbox input "false"
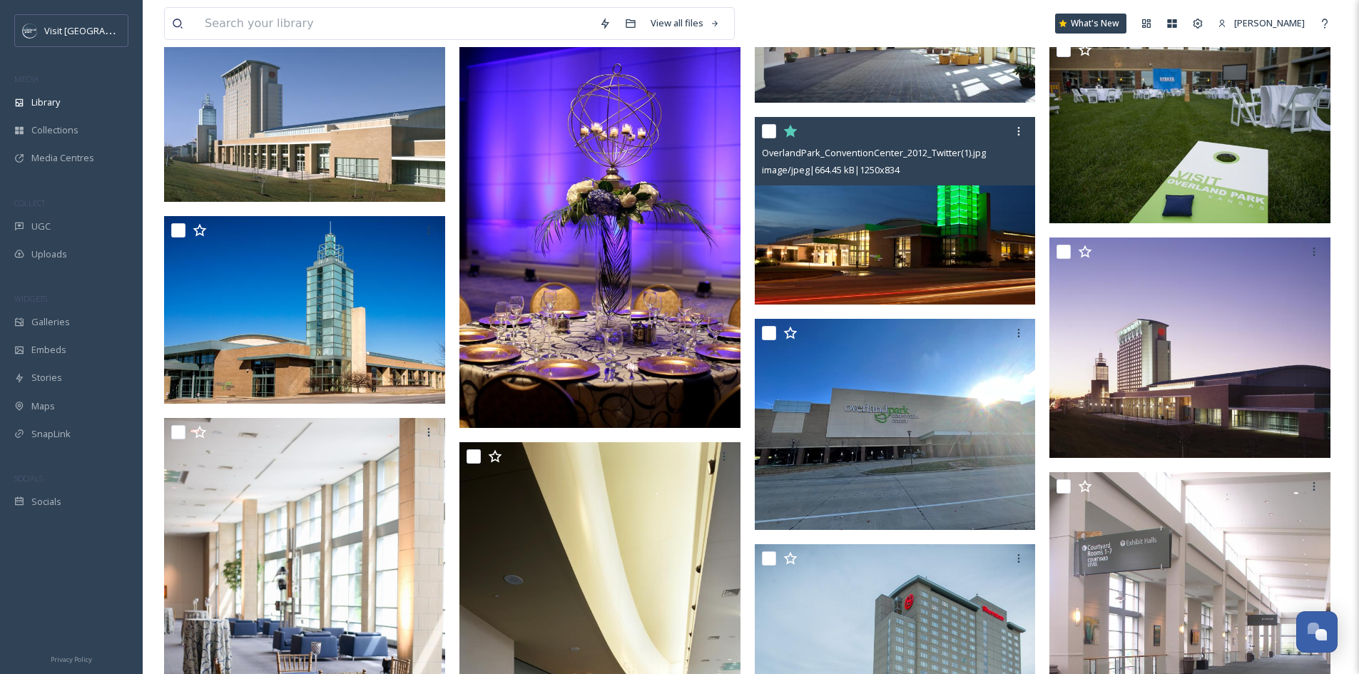
click at [772, 132] on input "checkbox" at bounding box center [769, 131] width 14 height 14
checkbox input "true"
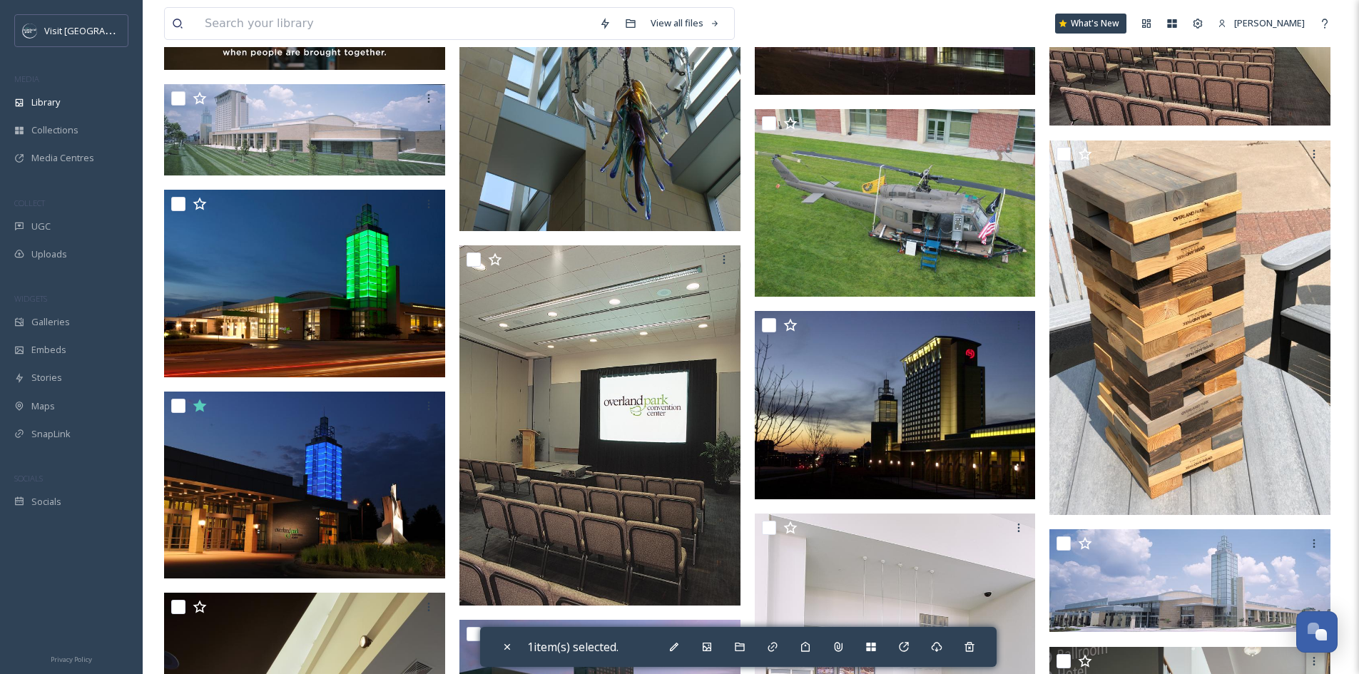
scroll to position [2713, 0]
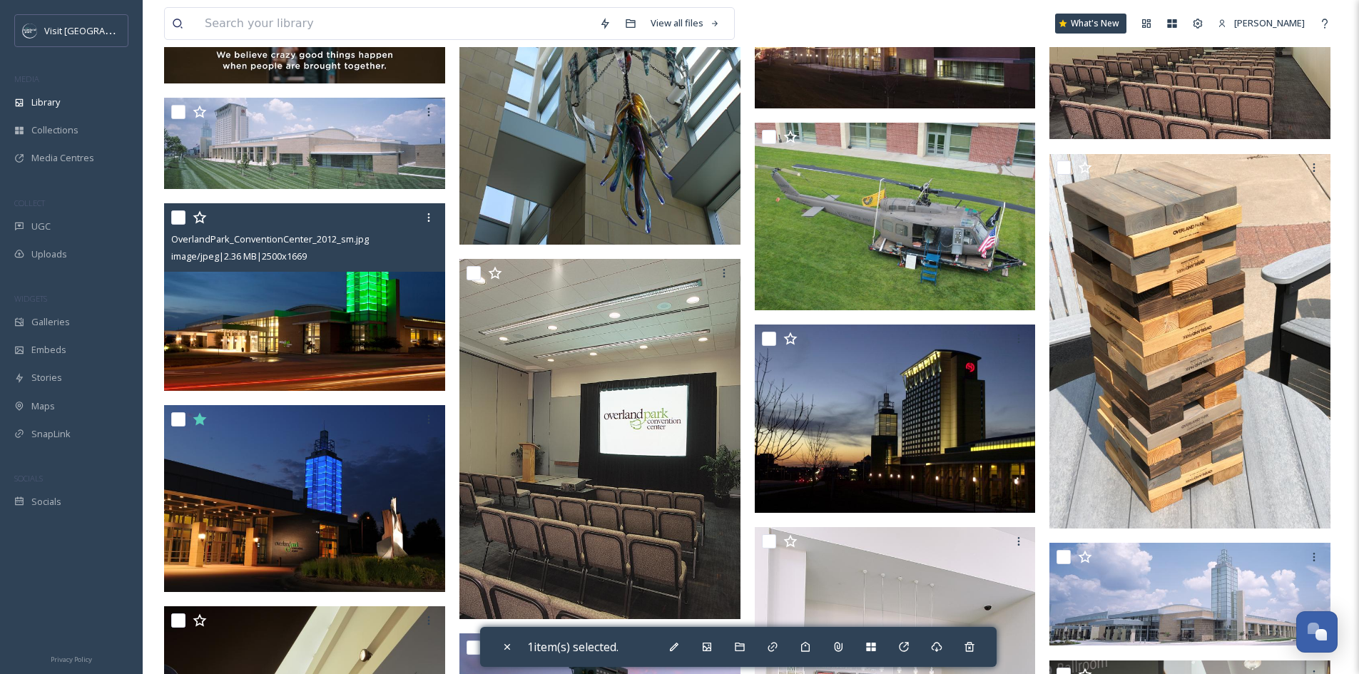
click at [177, 220] on input "checkbox" at bounding box center [178, 217] width 14 height 14
checkbox input "true"
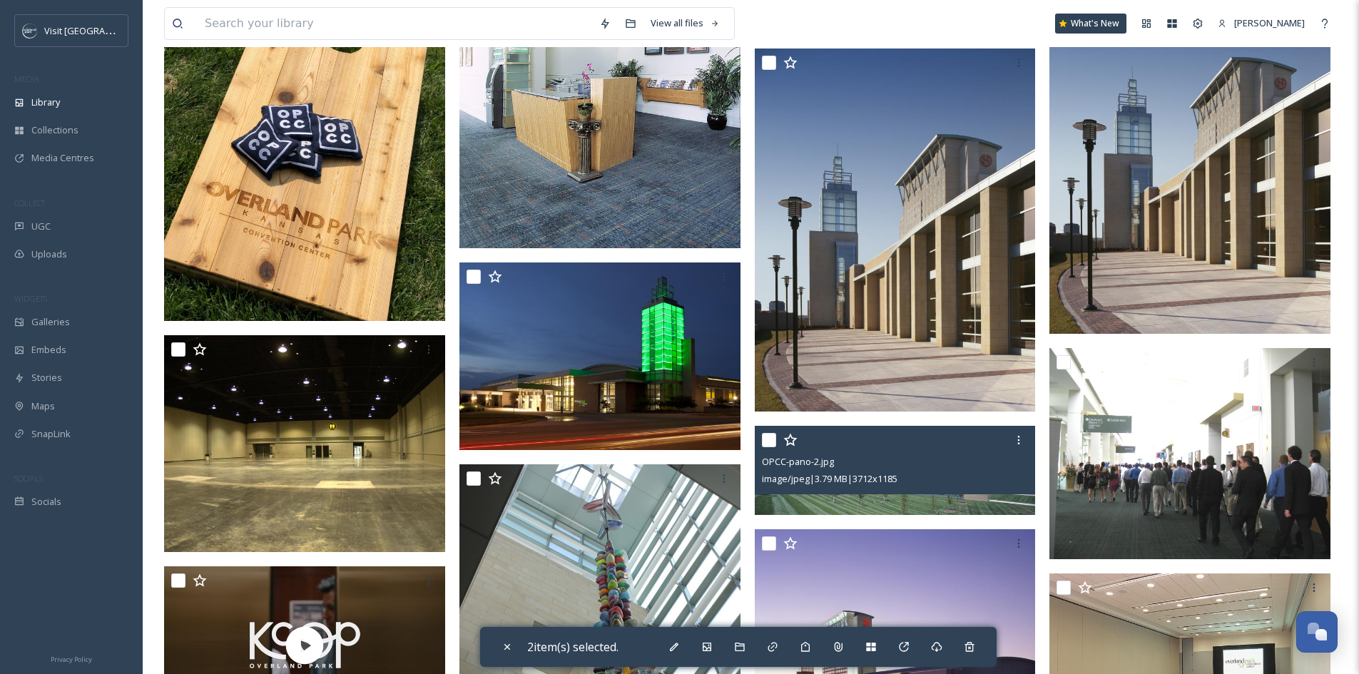
scroll to position [2071, 0]
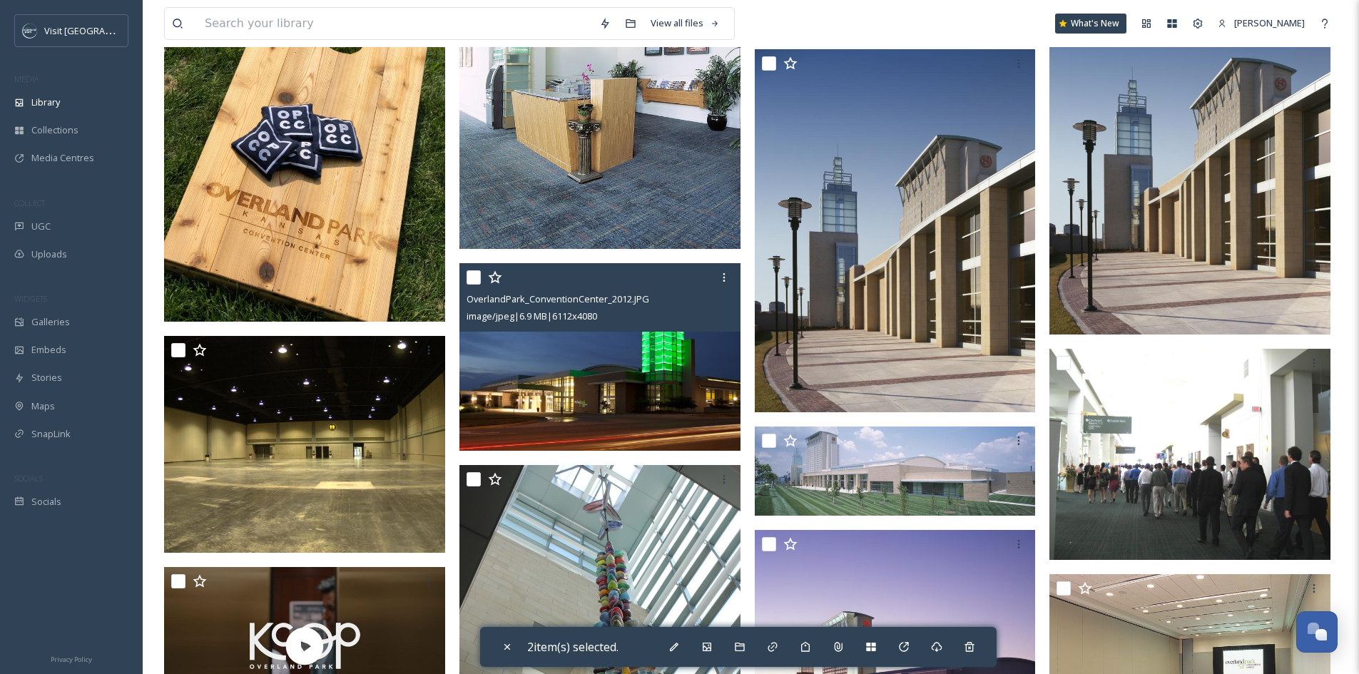
click at [472, 278] on input "checkbox" at bounding box center [474, 277] width 14 height 14
checkbox input "true"
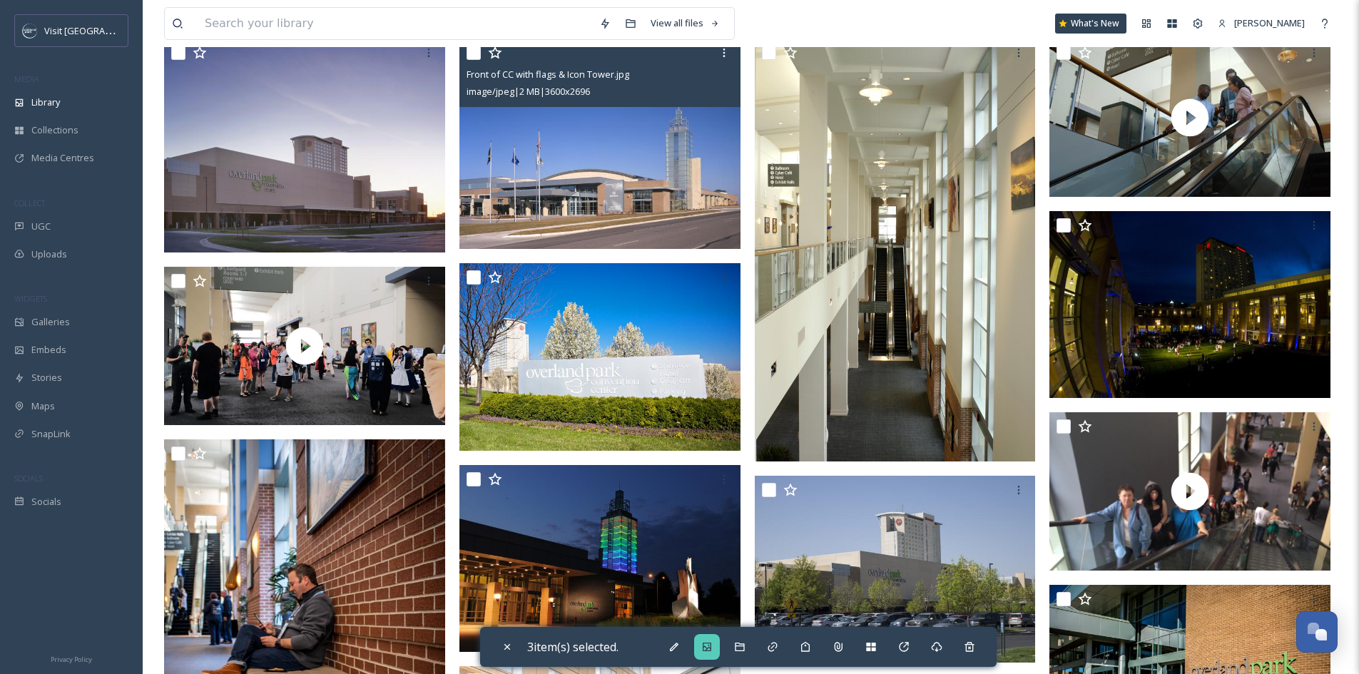
scroll to position [359, 0]
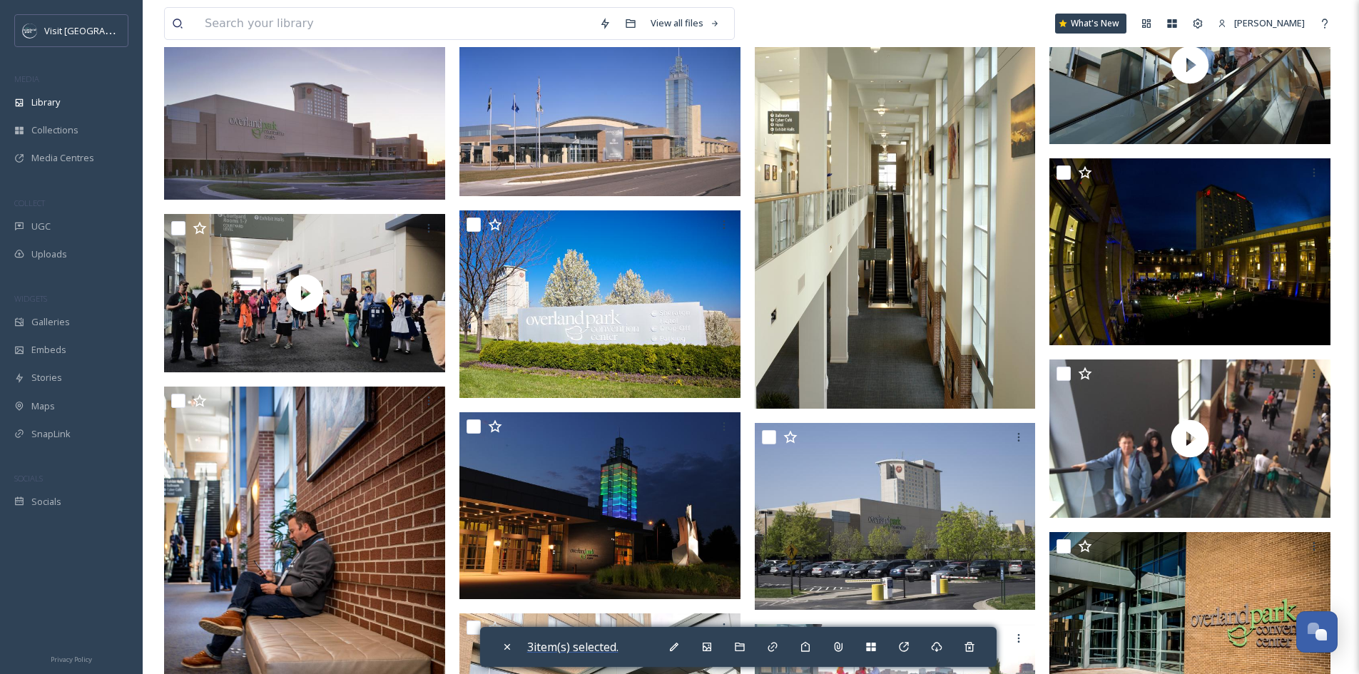
click at [596, 648] on span "3 item(s) selected." at bounding box center [572, 647] width 91 height 16
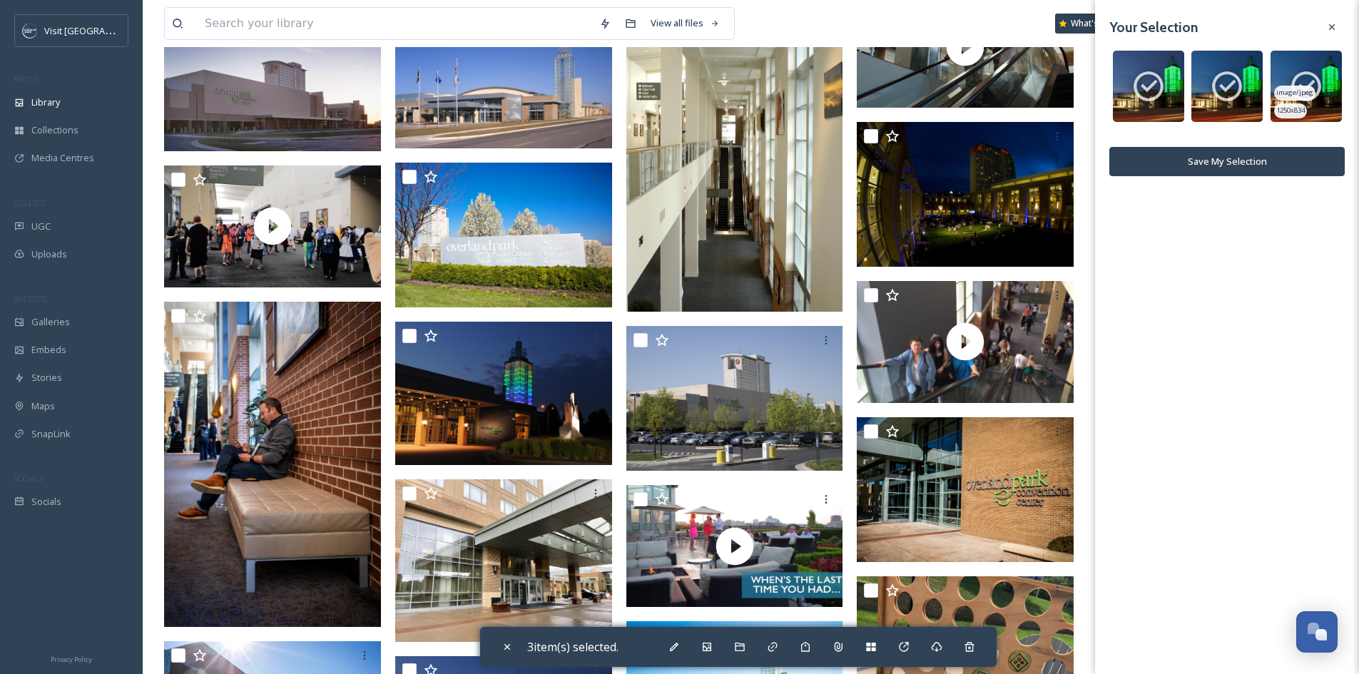
click at [1299, 83] on icon at bounding box center [1307, 86] width 36 height 36
checkbox input "false"
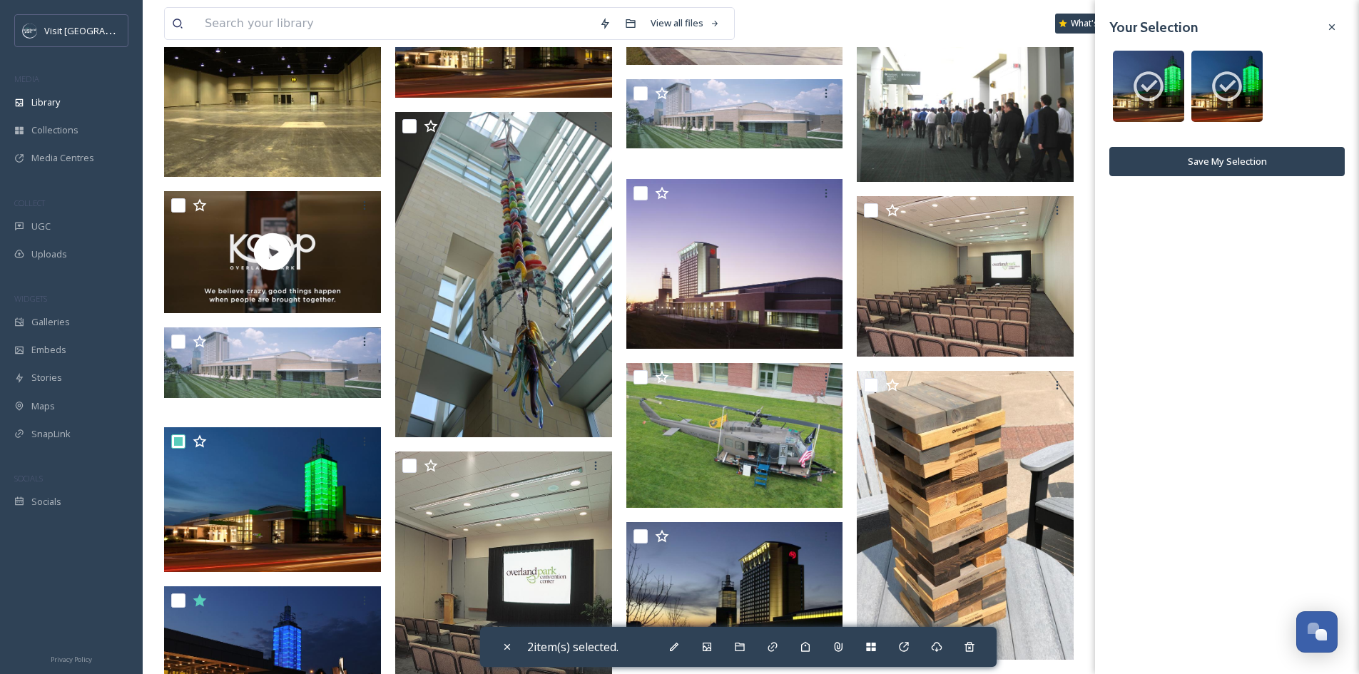
scroll to position [2000, 0]
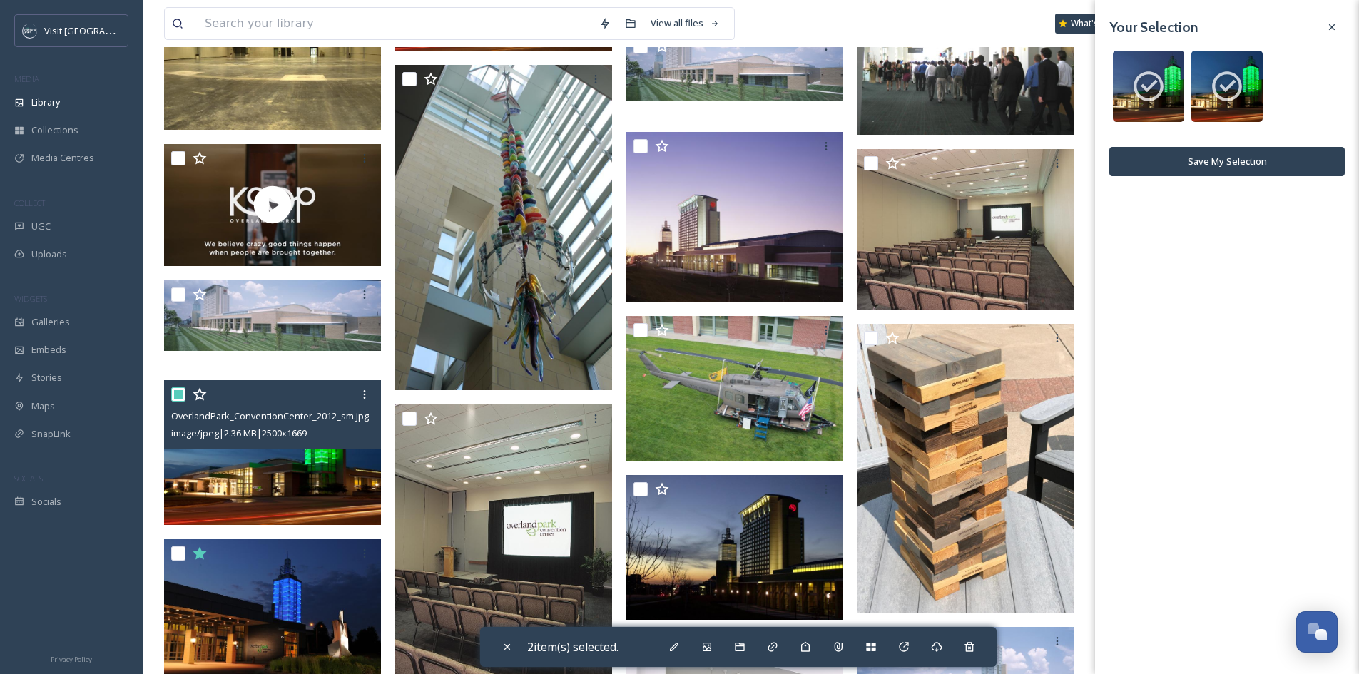
click at [177, 391] on input "checkbox" at bounding box center [178, 394] width 14 height 14
checkbox input "false"
click at [363, 393] on icon at bounding box center [364, 394] width 11 height 11
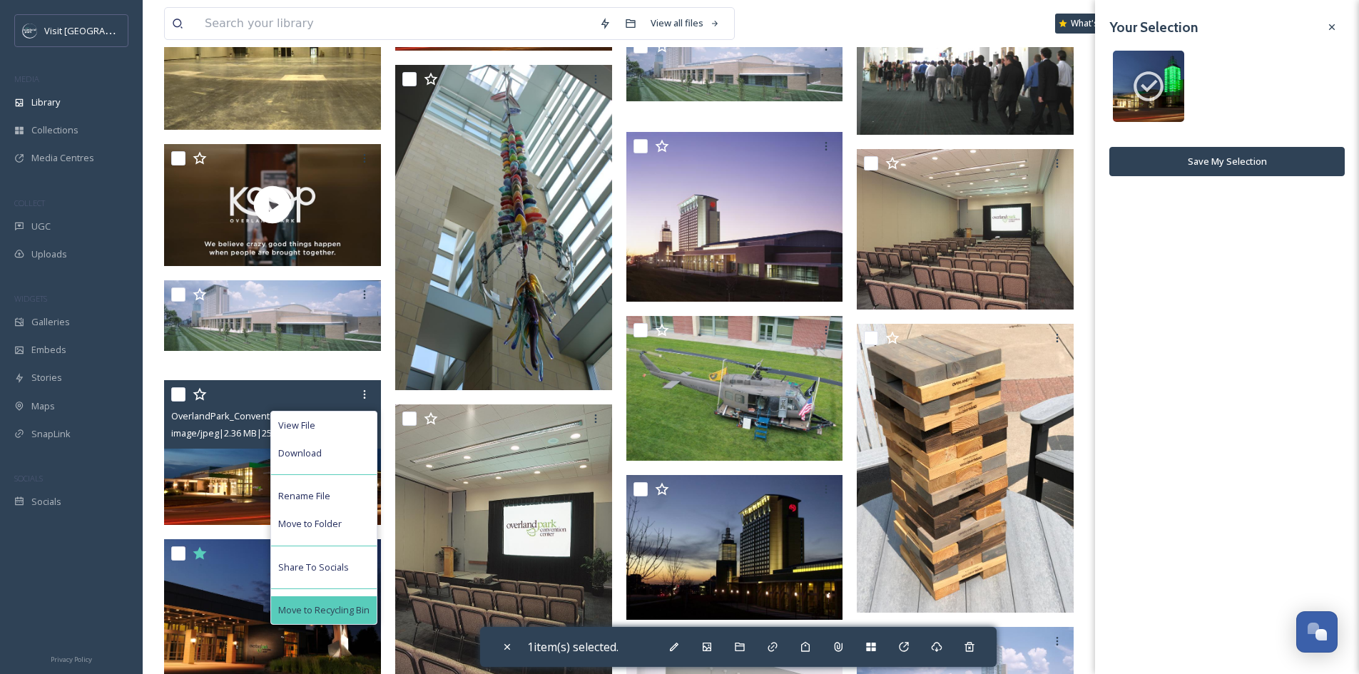
click at [337, 606] on span "Move to Recycling Bin" at bounding box center [323, 611] width 91 height 14
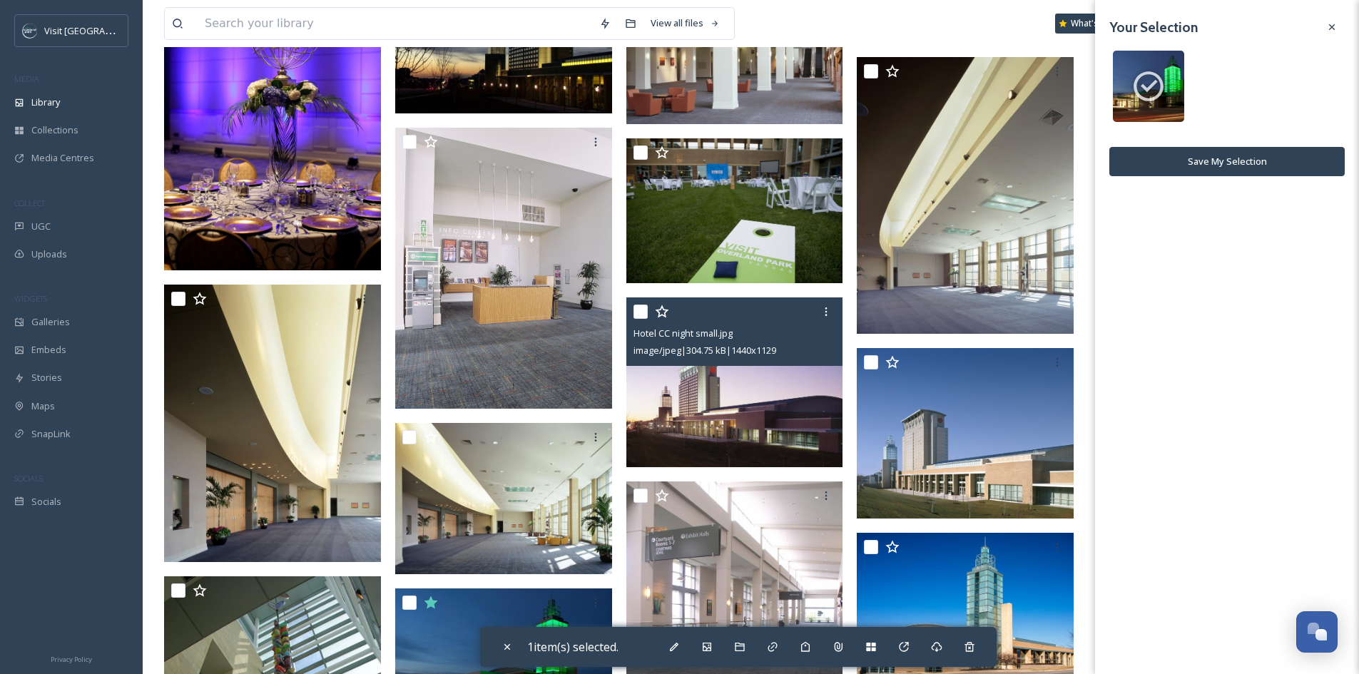
scroll to position [2856, 0]
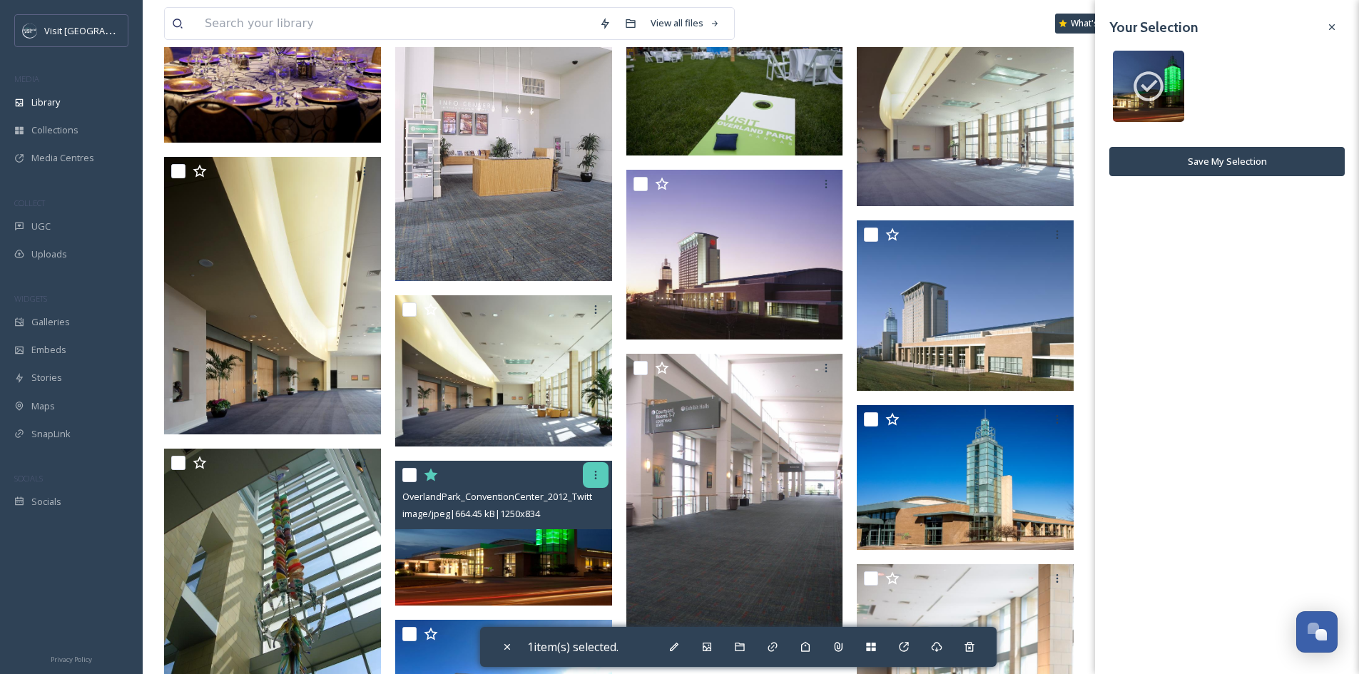
click at [595, 477] on icon at bounding box center [595, 474] width 11 height 11
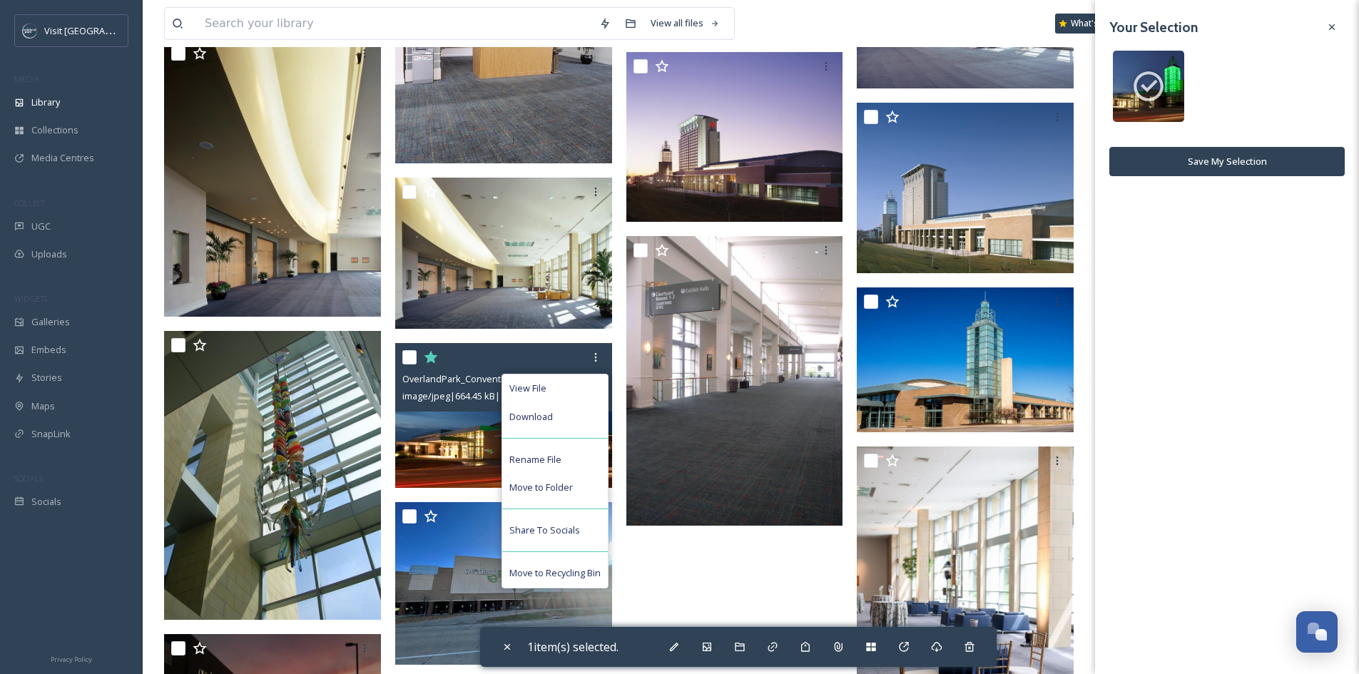
scroll to position [2999, 0]
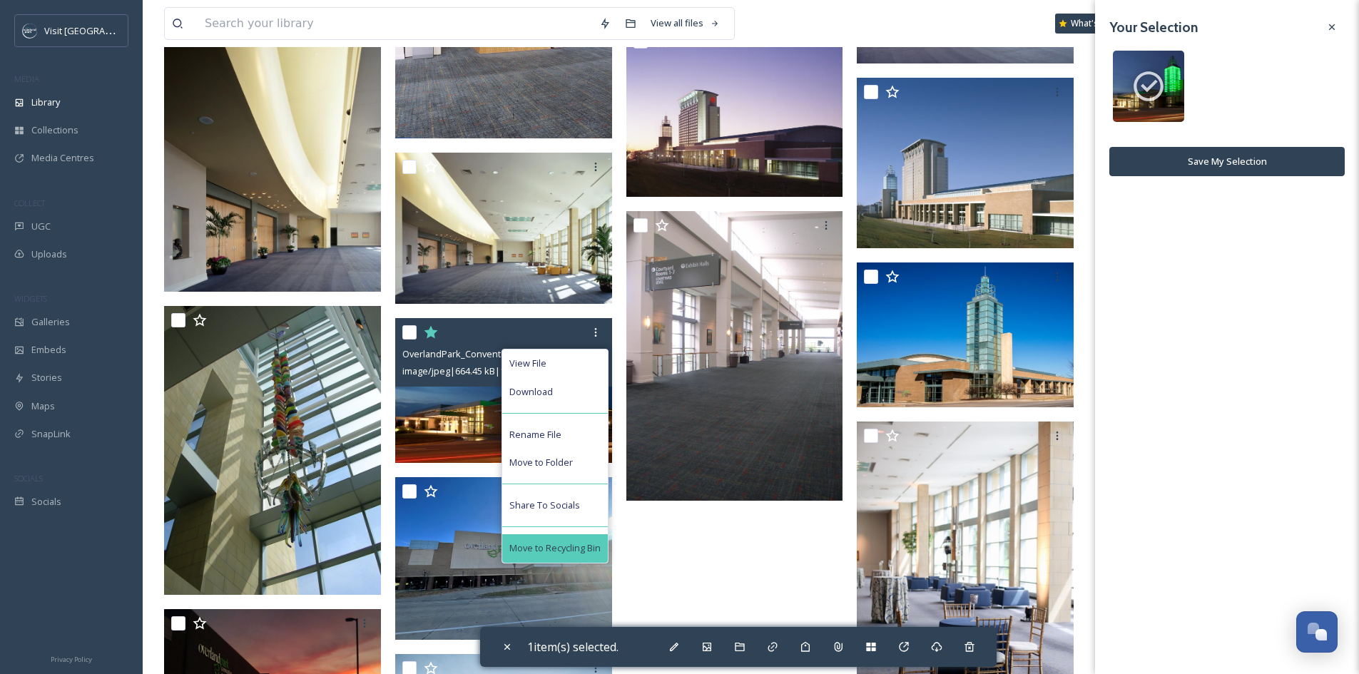
click at [580, 552] on span "Move to Recycling Bin" at bounding box center [554, 549] width 91 height 14
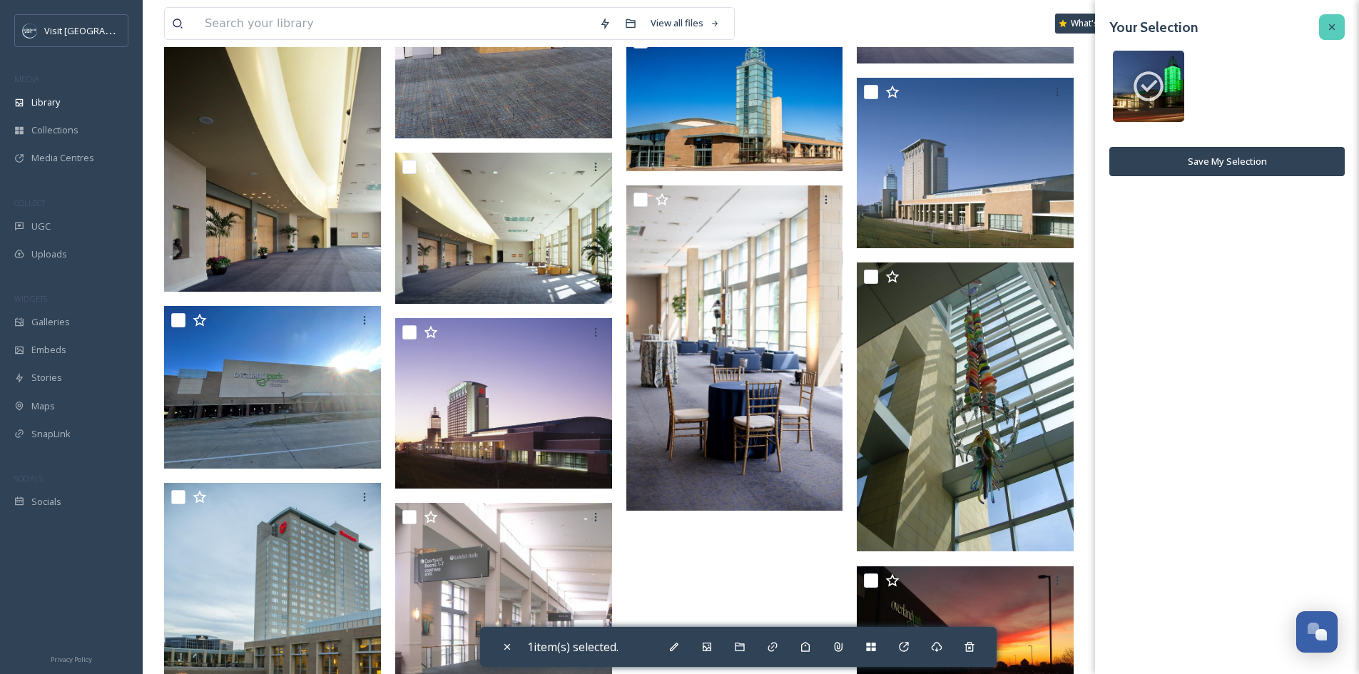
click at [1338, 25] on div at bounding box center [1332, 27] width 26 height 26
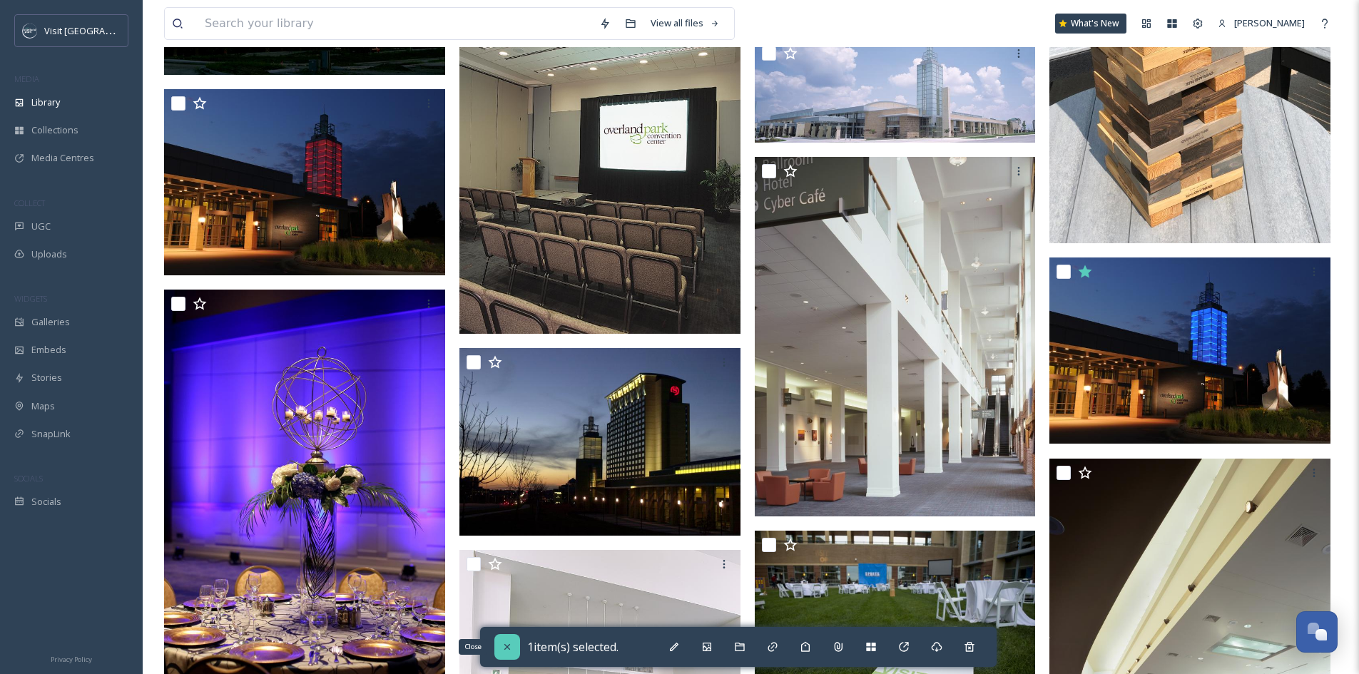
click at [511, 644] on icon at bounding box center [507, 646] width 11 height 11
checkbox input "false"
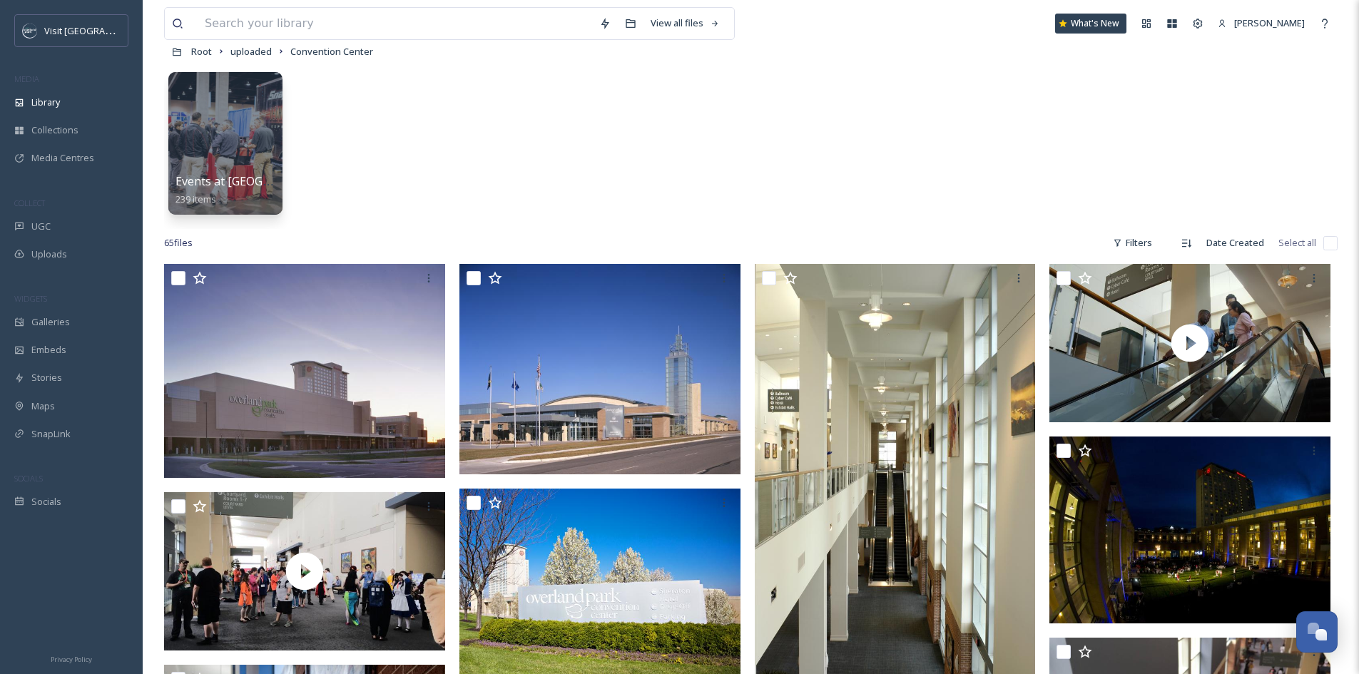
scroll to position [0, 0]
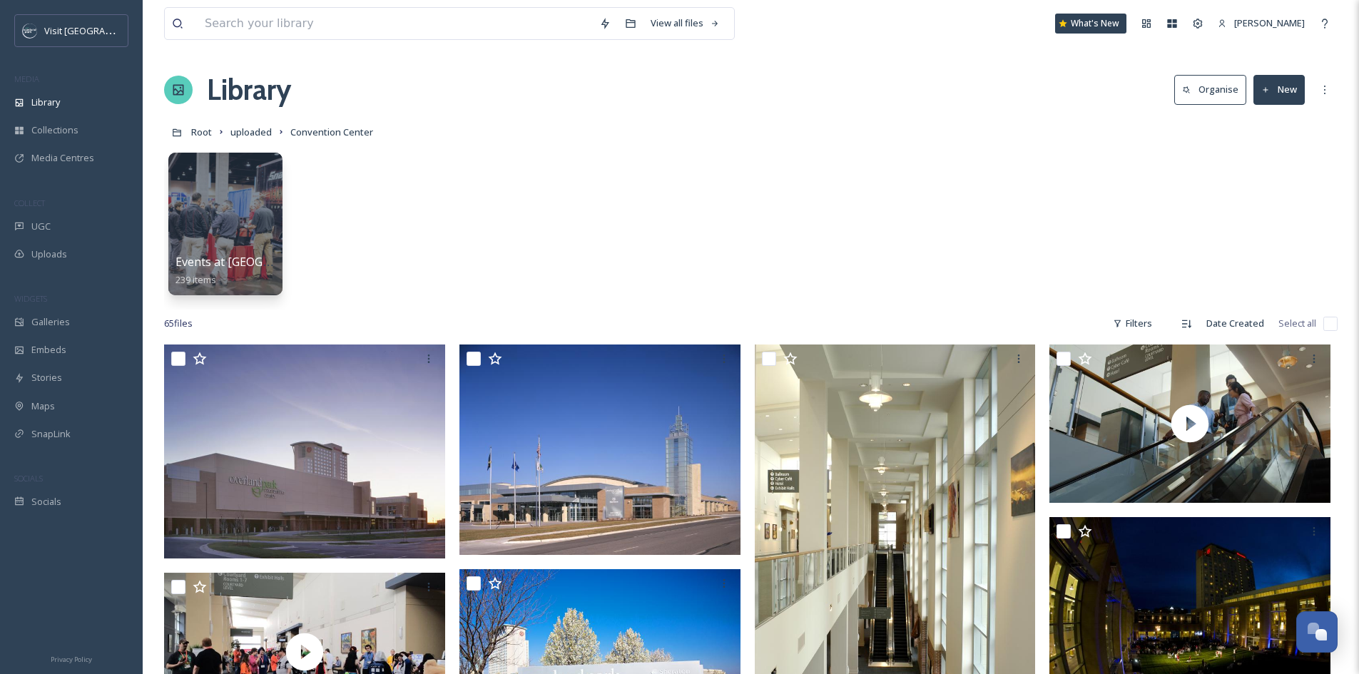
click at [1286, 84] on button "New" at bounding box center [1279, 89] width 51 height 29
click at [1274, 180] on span "Folder" at bounding box center [1262, 179] width 27 height 14
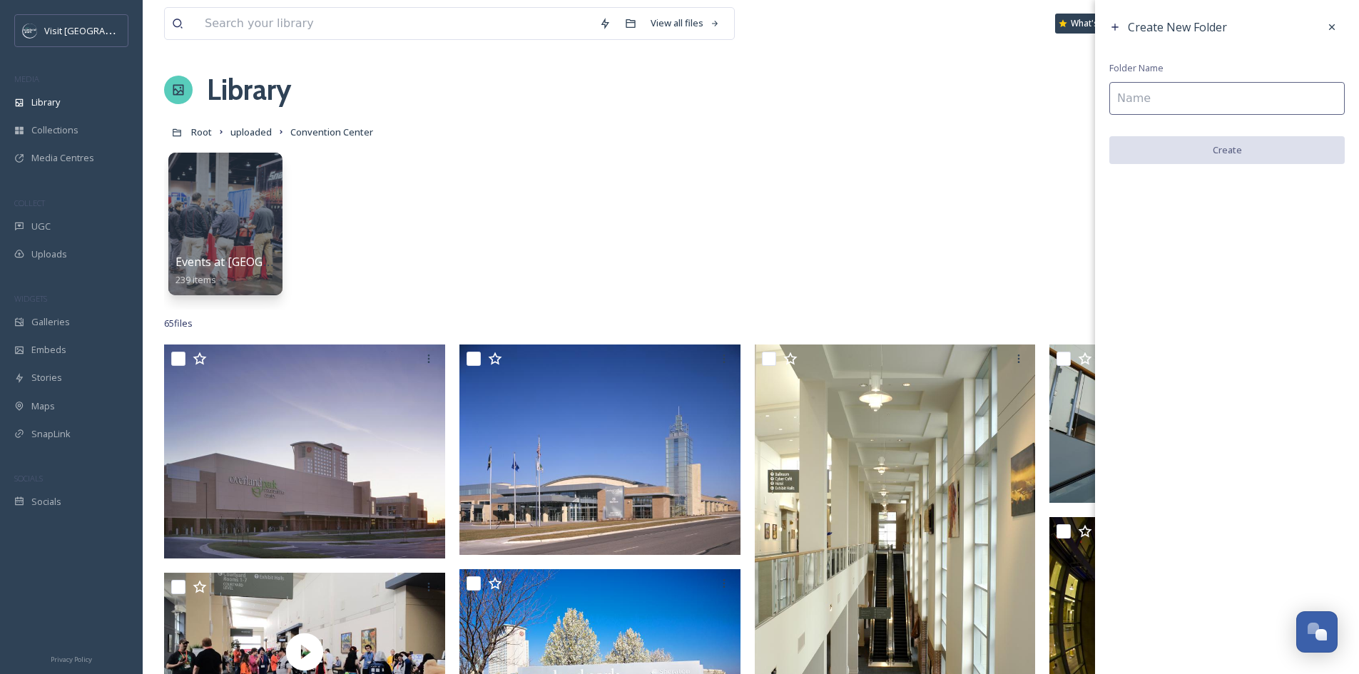
click at [1242, 96] on input at bounding box center [1226, 98] width 235 height 33
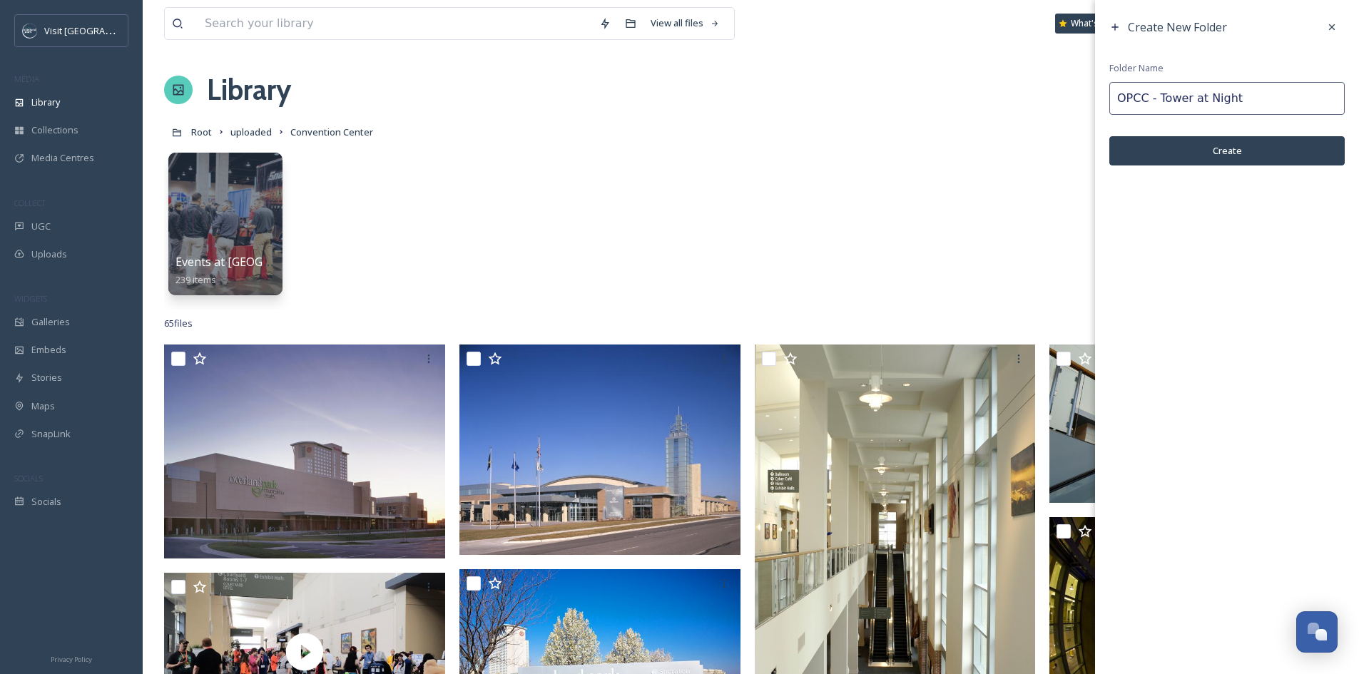
type input "OPCC - Tower at Night"
click at [1276, 138] on button "Create" at bounding box center [1226, 150] width 235 height 29
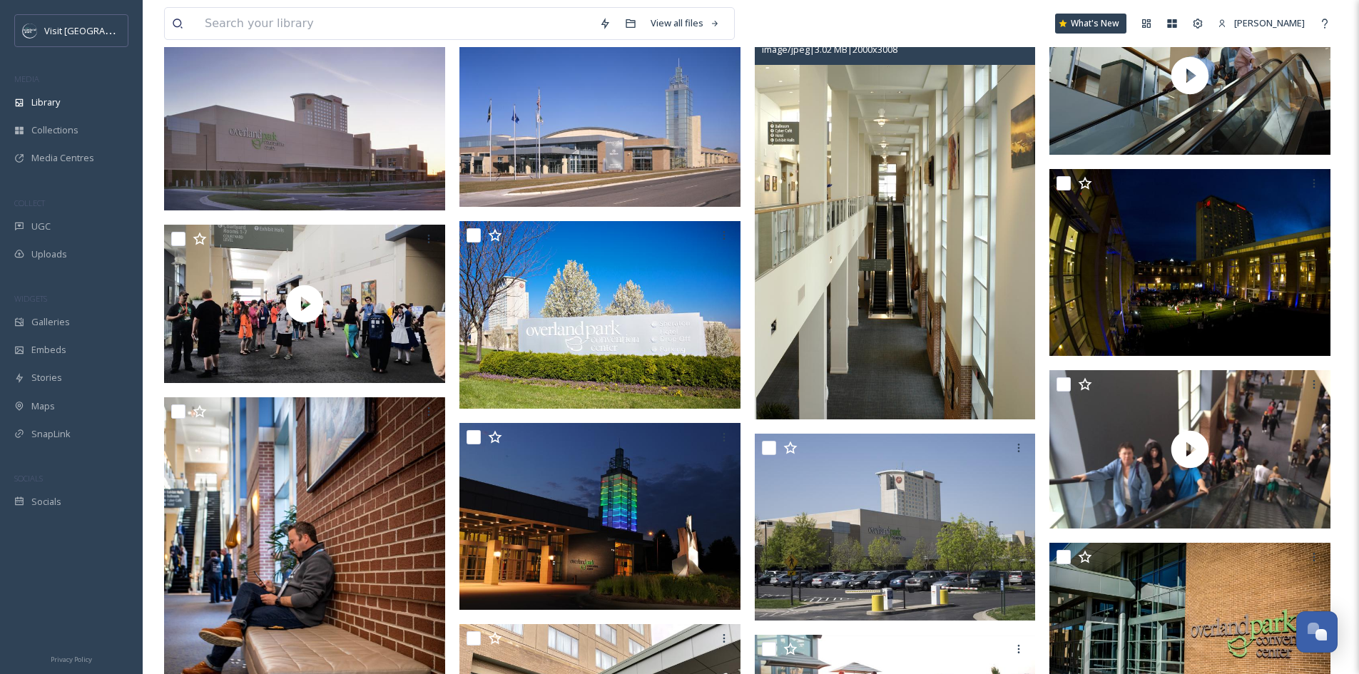
scroll to position [428, 0]
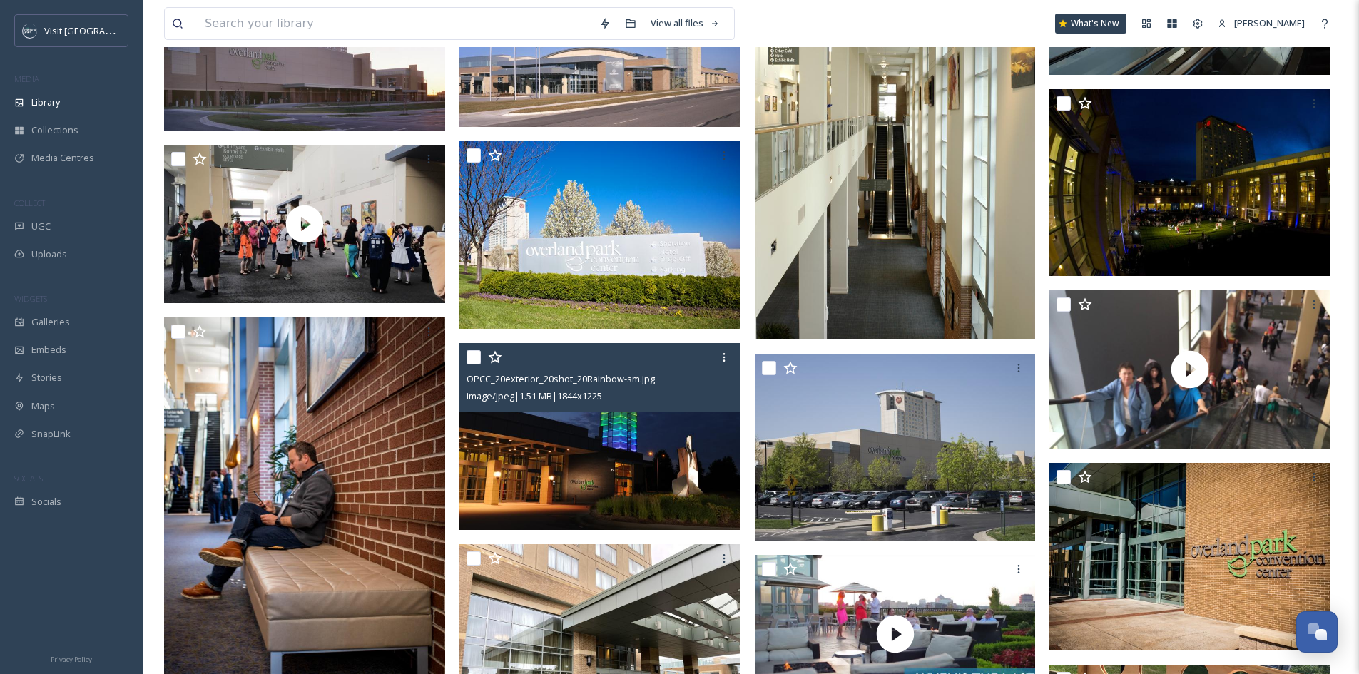
click at [468, 354] on input "checkbox" at bounding box center [474, 357] width 14 height 14
checkbox input "true"
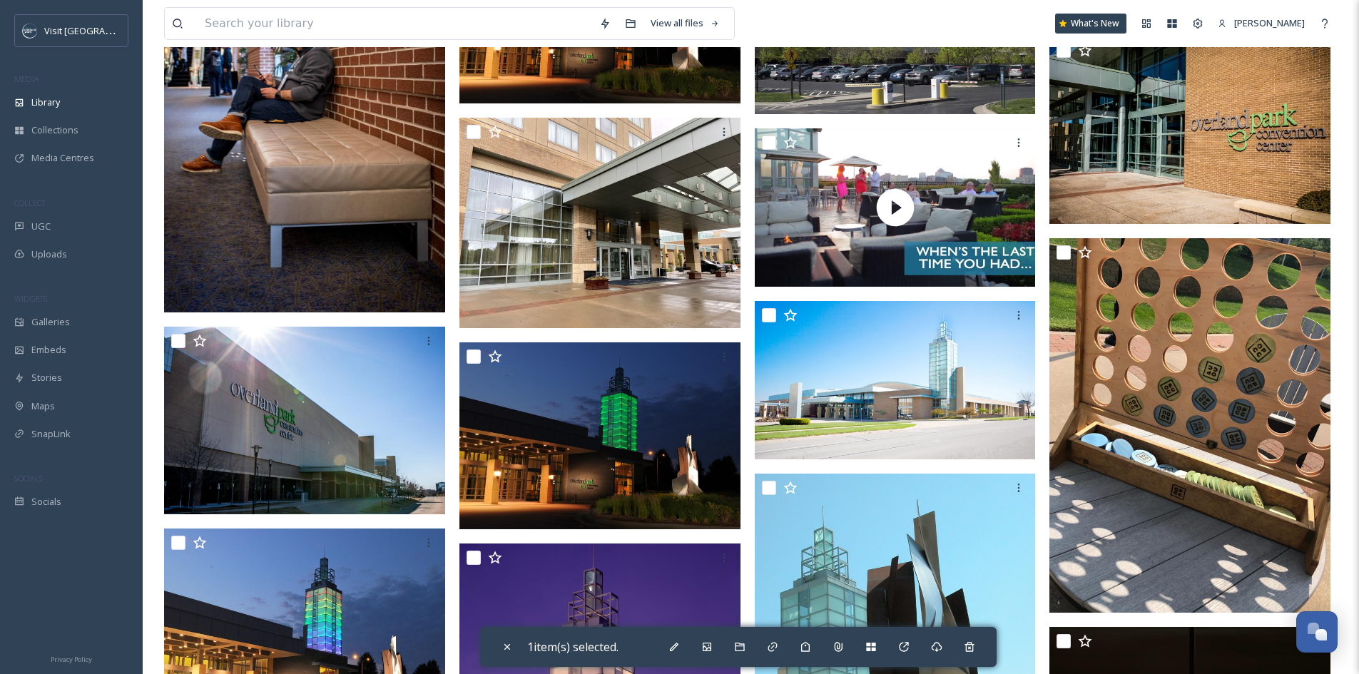
scroll to position [856, 0]
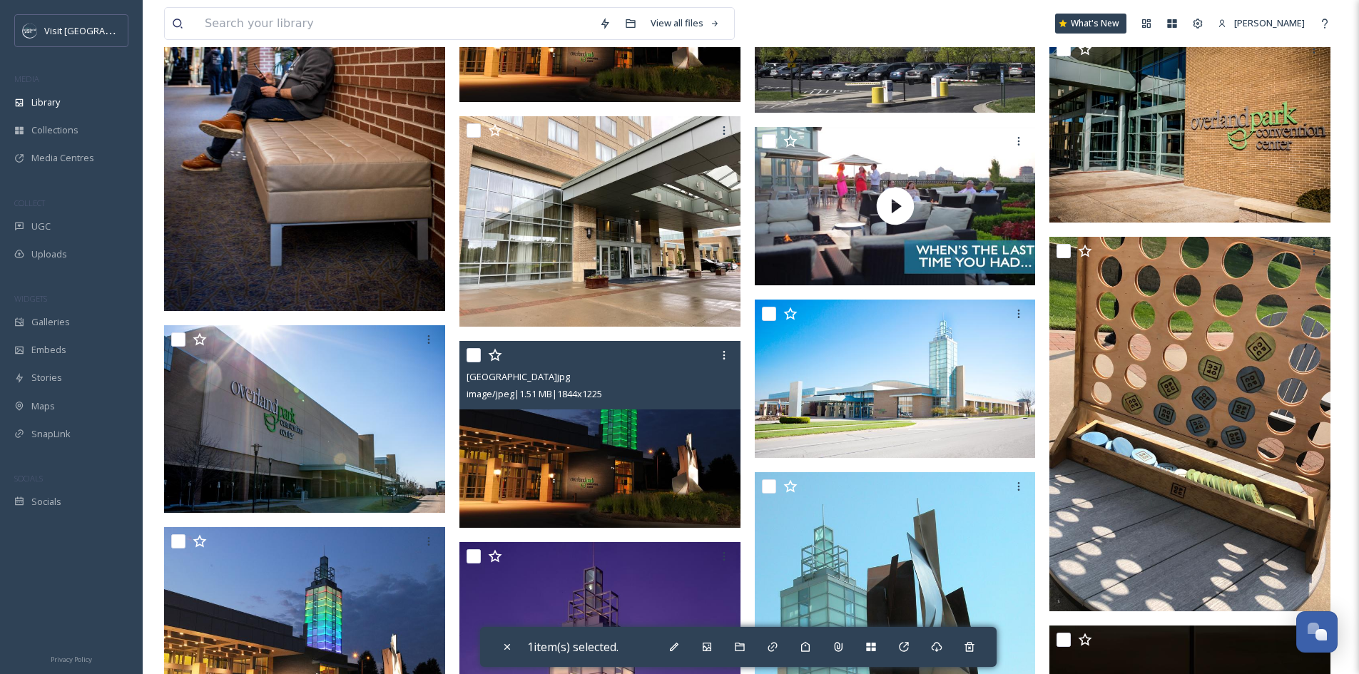
click at [474, 356] on input "checkbox" at bounding box center [474, 355] width 14 height 14
checkbox input "true"
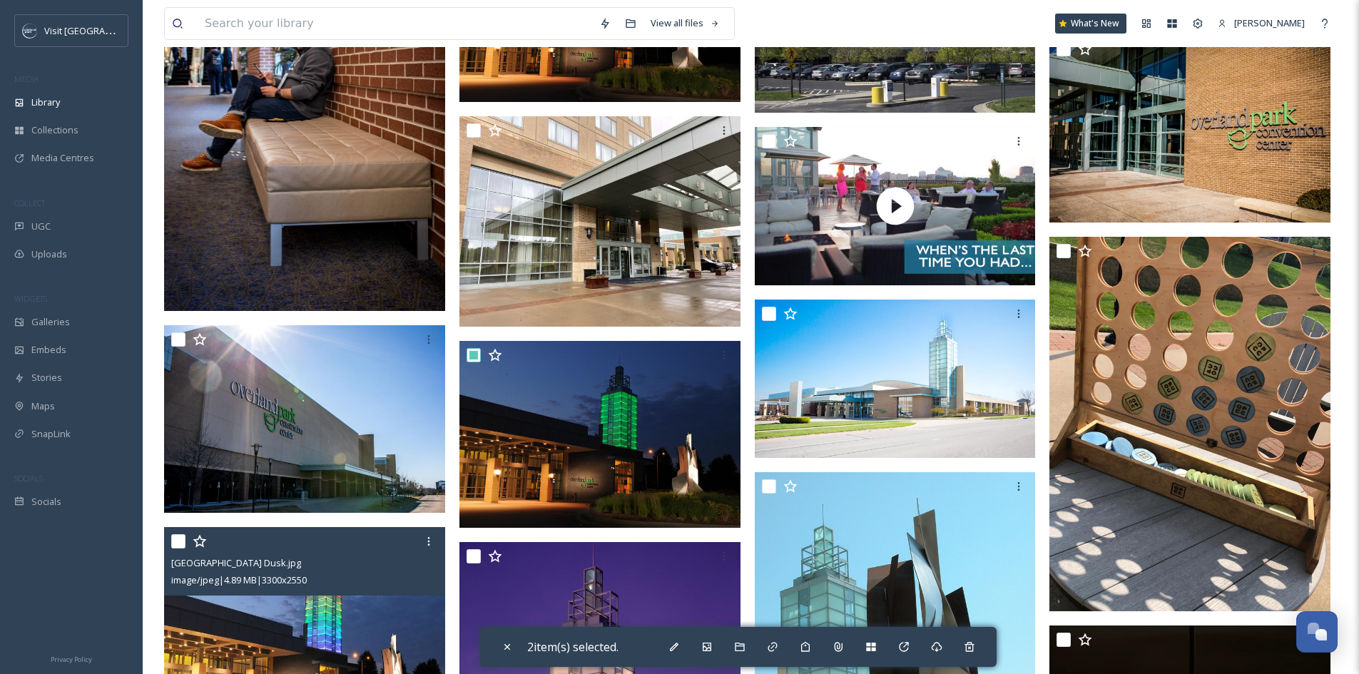
click at [176, 542] on input "checkbox" at bounding box center [178, 541] width 14 height 14
checkbox input "true"
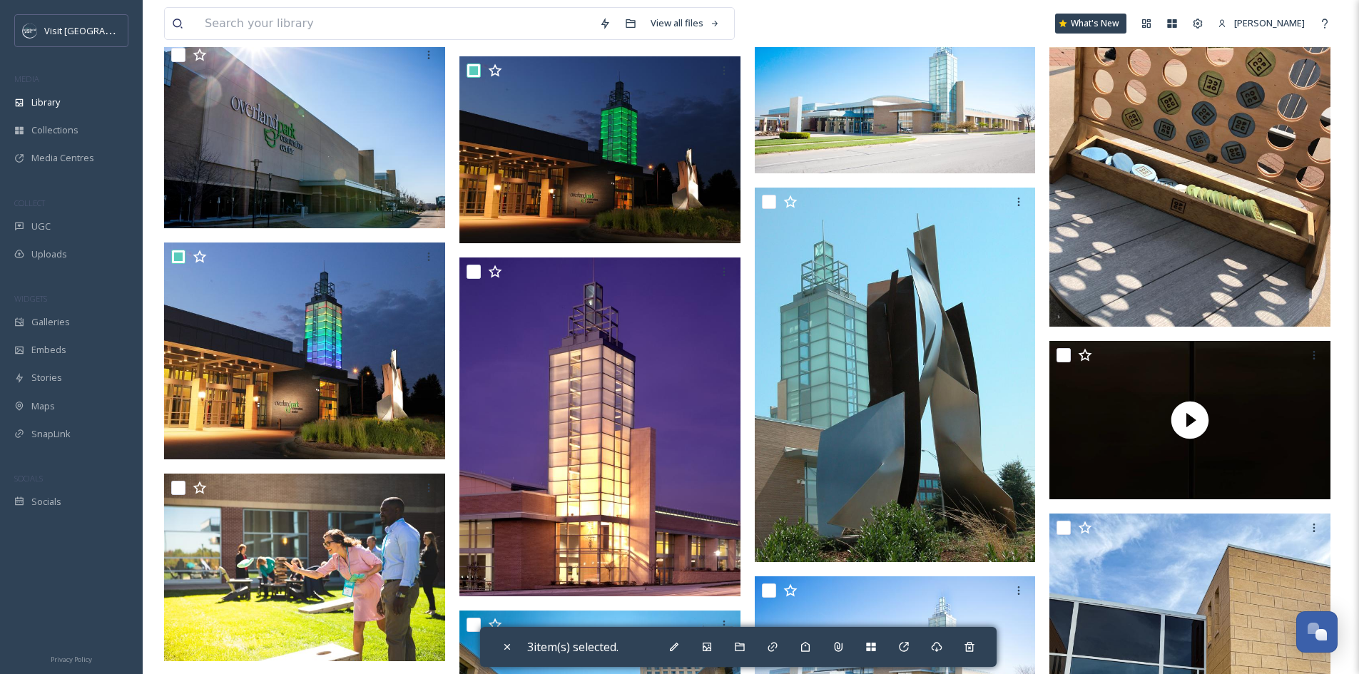
scroll to position [1142, 0]
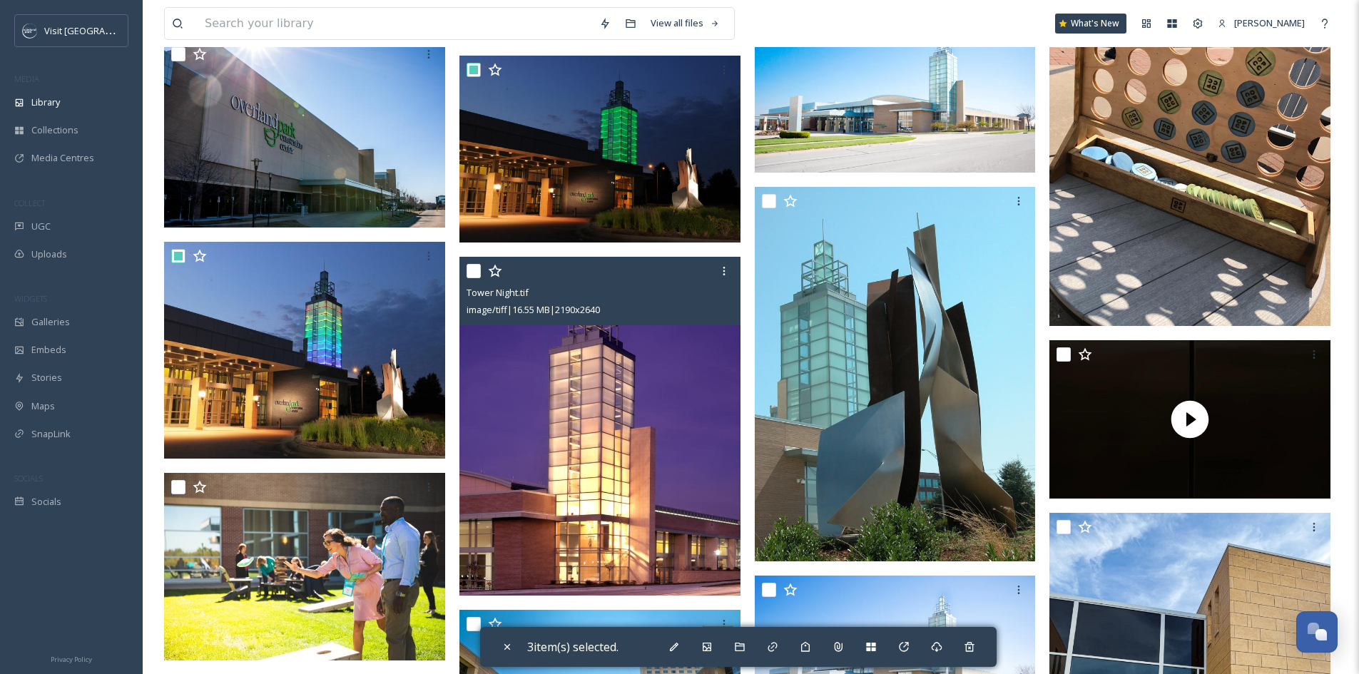
click at [473, 267] on input "checkbox" at bounding box center [474, 271] width 14 height 14
checkbox input "true"
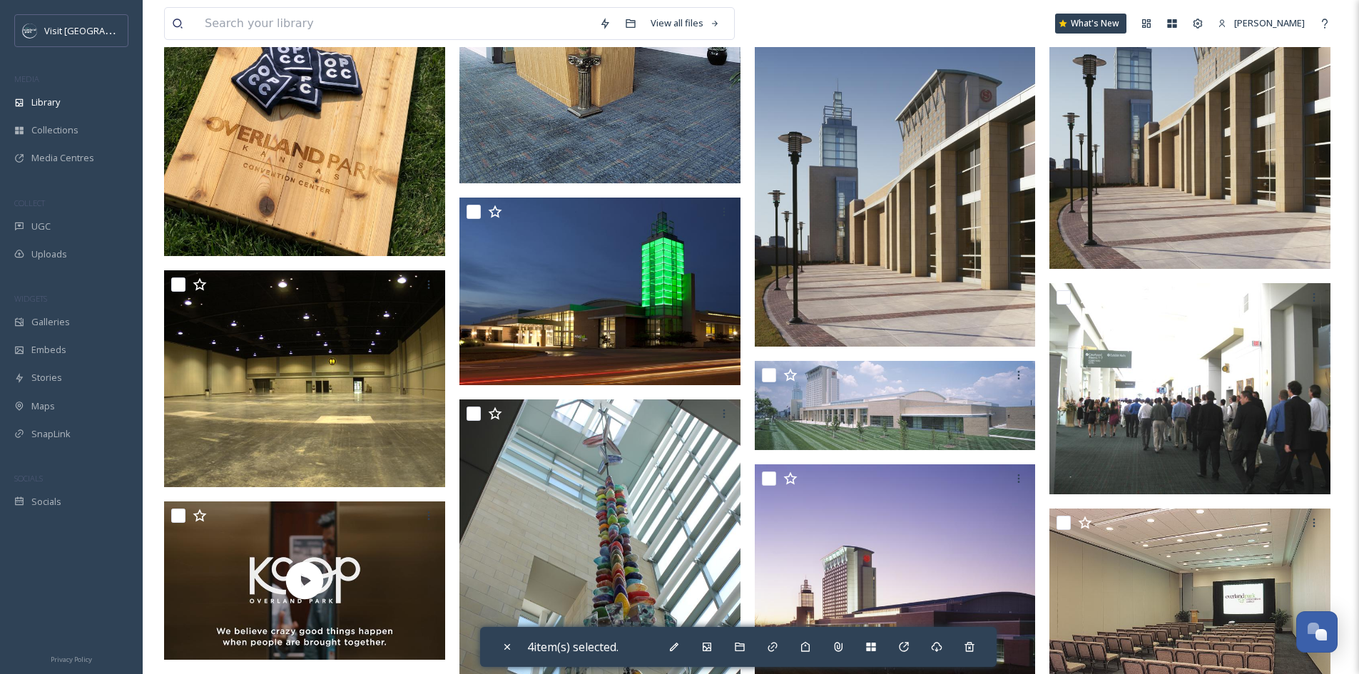
scroll to position [2140, 0]
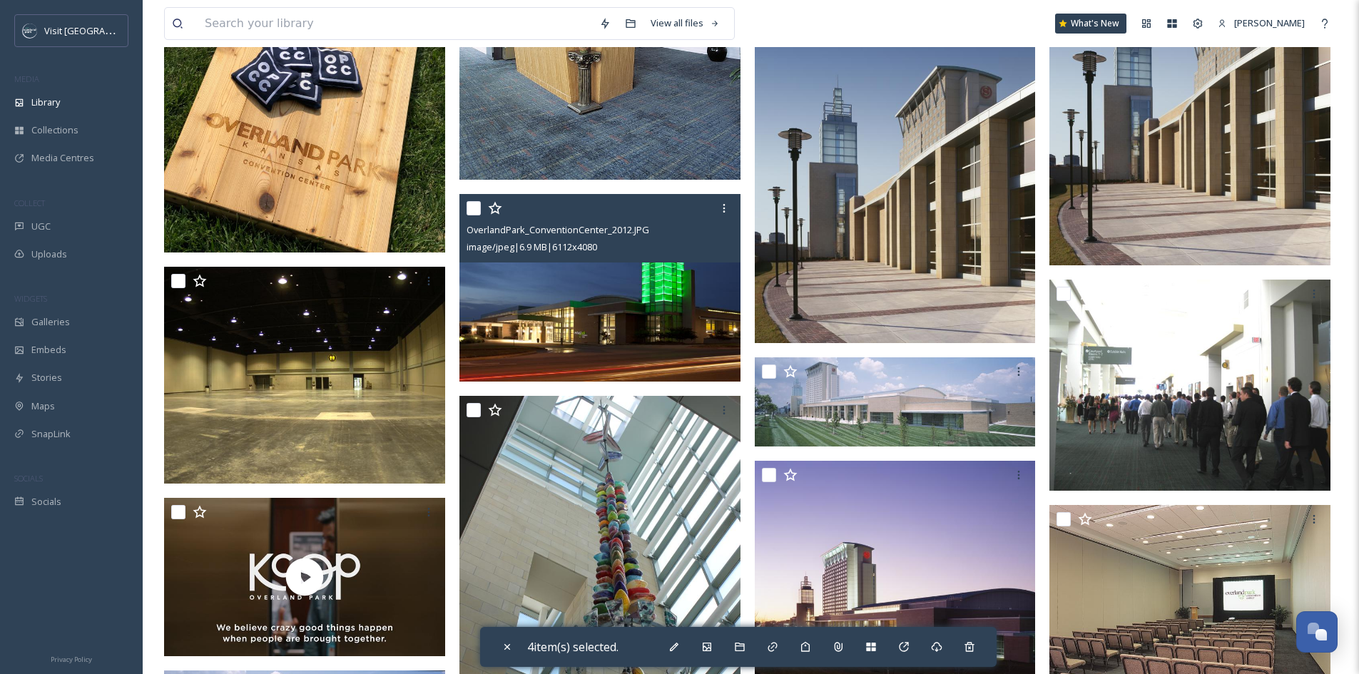
click at [476, 212] on input "checkbox" at bounding box center [474, 208] width 14 height 14
checkbox input "true"
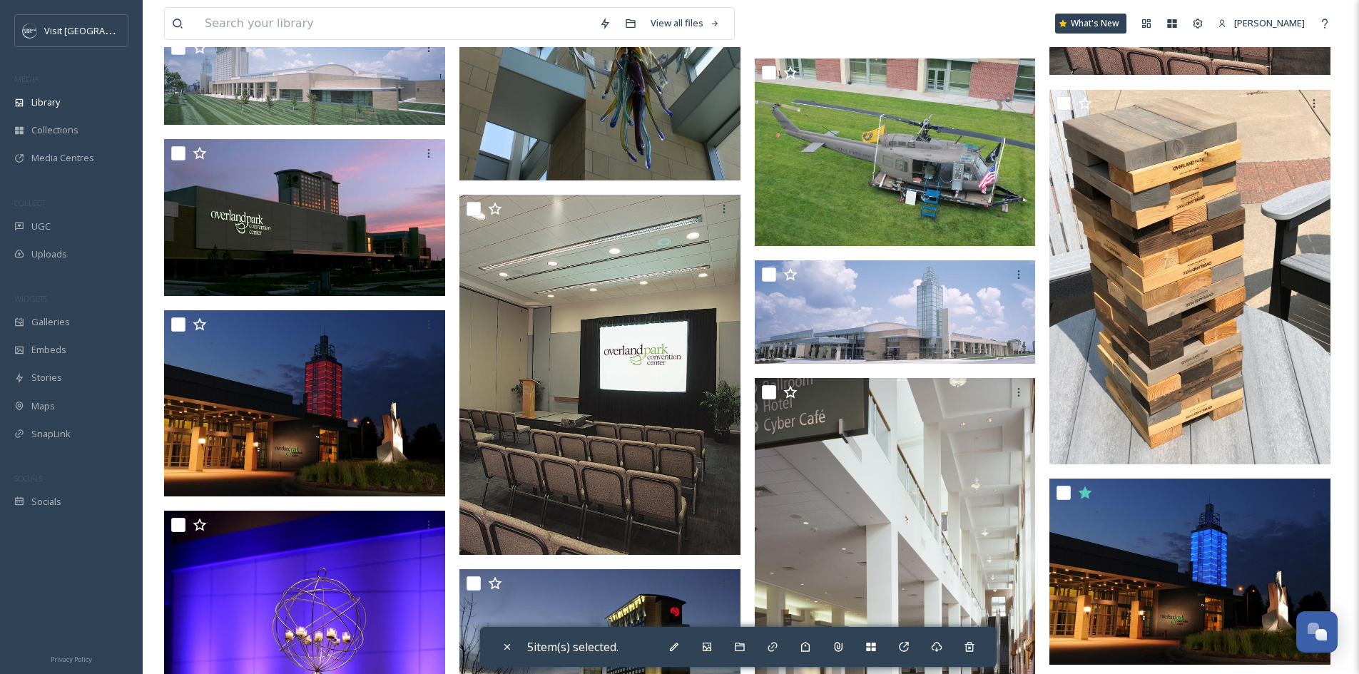
scroll to position [2854, 0]
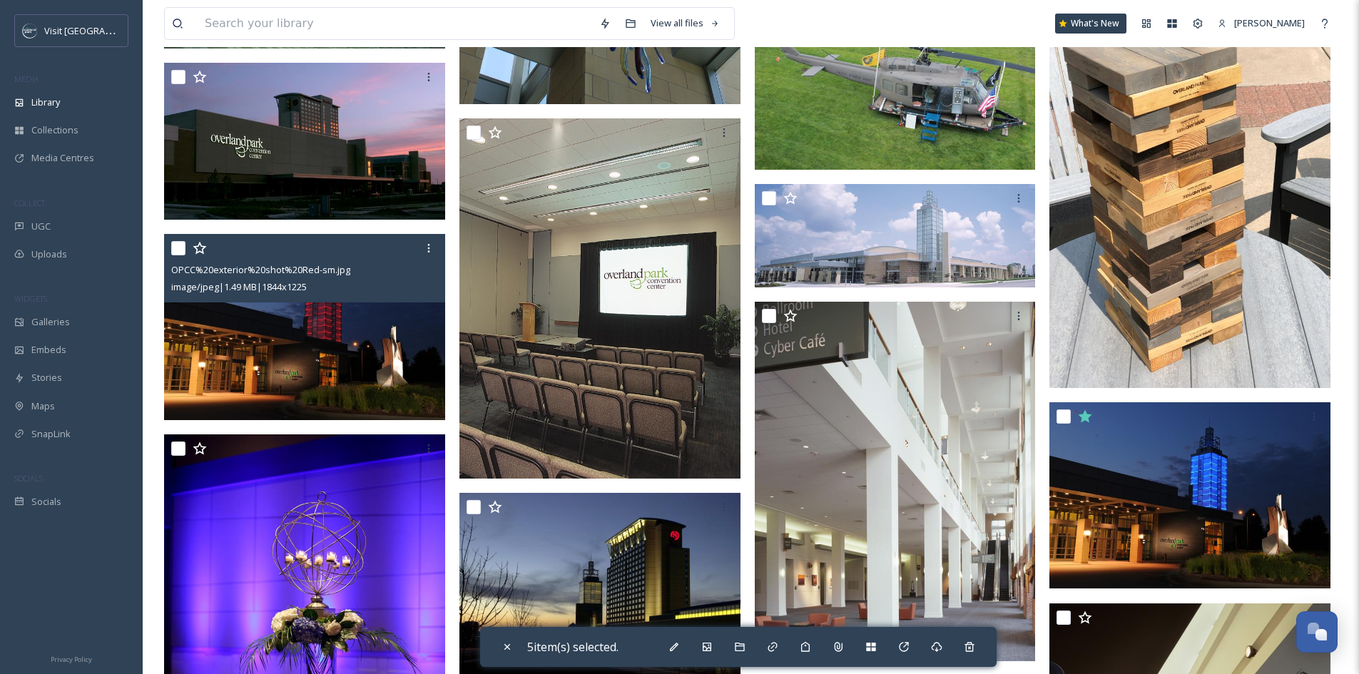
click at [173, 253] on input "checkbox" at bounding box center [178, 248] width 14 height 14
checkbox input "true"
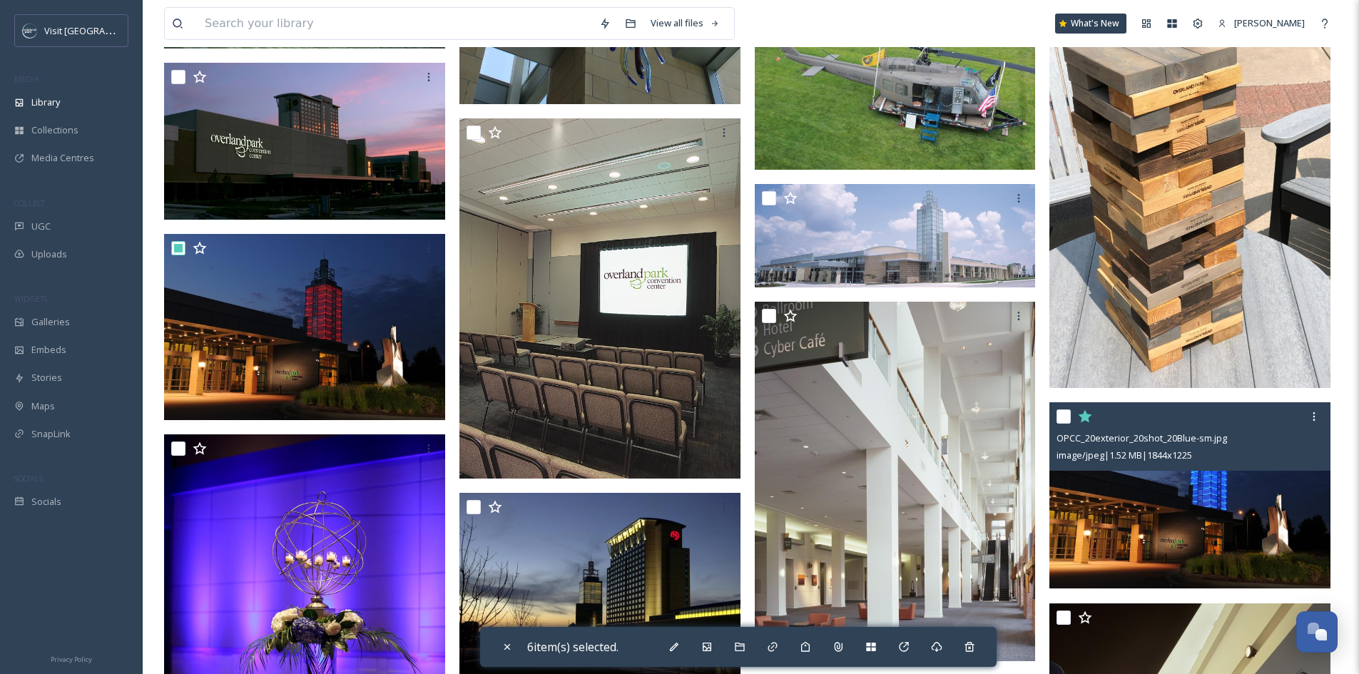
click at [1065, 419] on input "checkbox" at bounding box center [1064, 417] width 14 height 14
checkbox input "true"
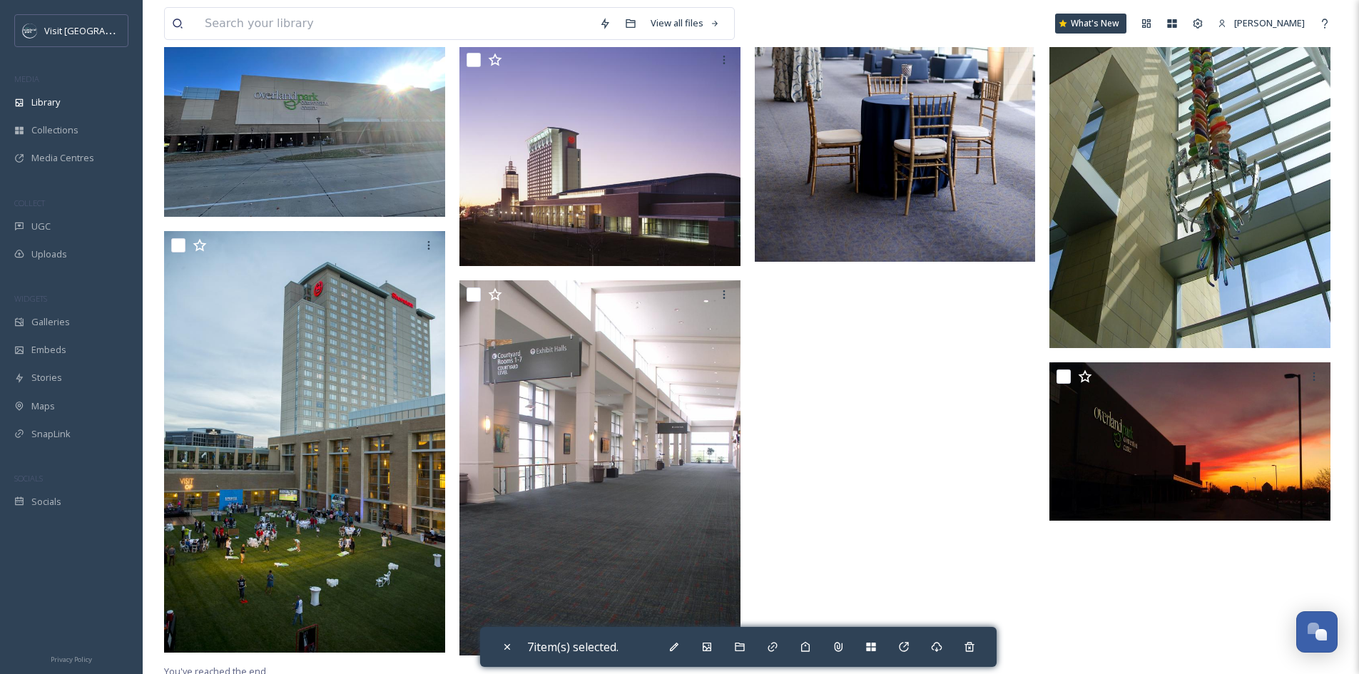
scroll to position [4098, 0]
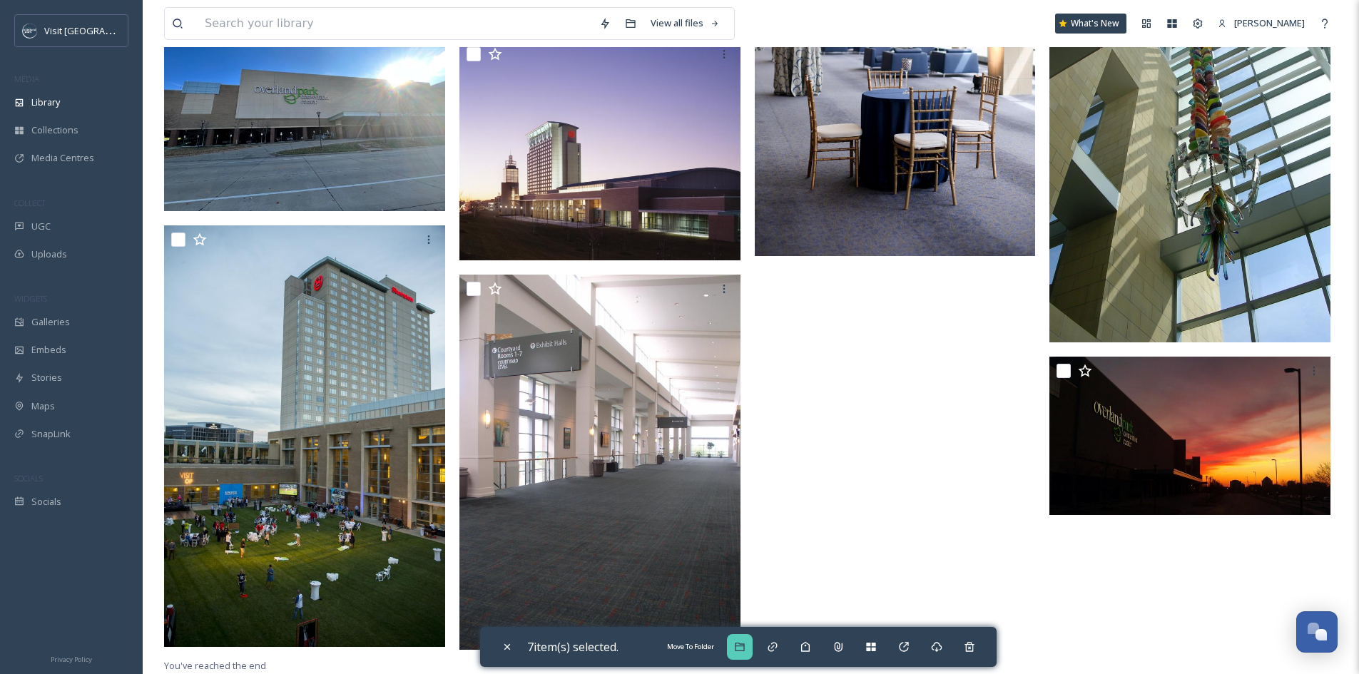
click at [747, 640] on div "Move To Folder" at bounding box center [740, 647] width 26 height 26
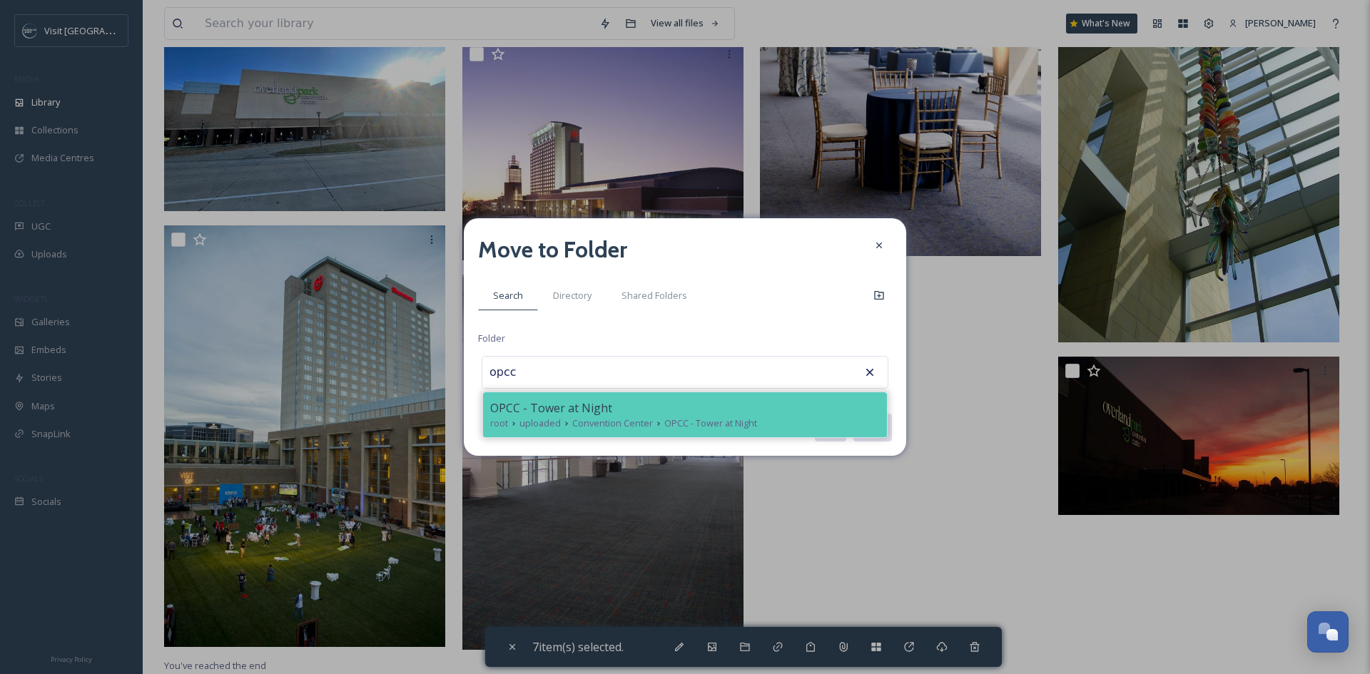
click at [650, 417] on span "Convention Center" at bounding box center [612, 424] width 81 height 14
type input "OPCC - Tower at Night"
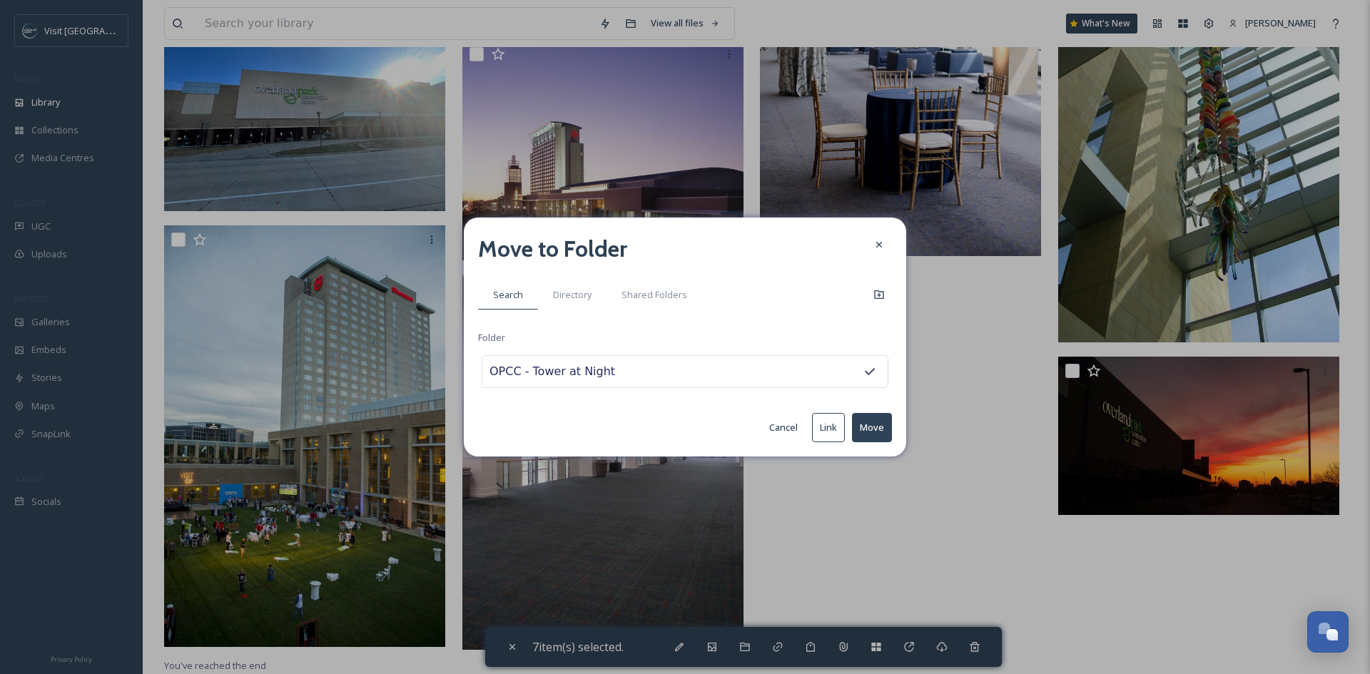
click at [867, 421] on button "Move" at bounding box center [872, 427] width 40 height 29
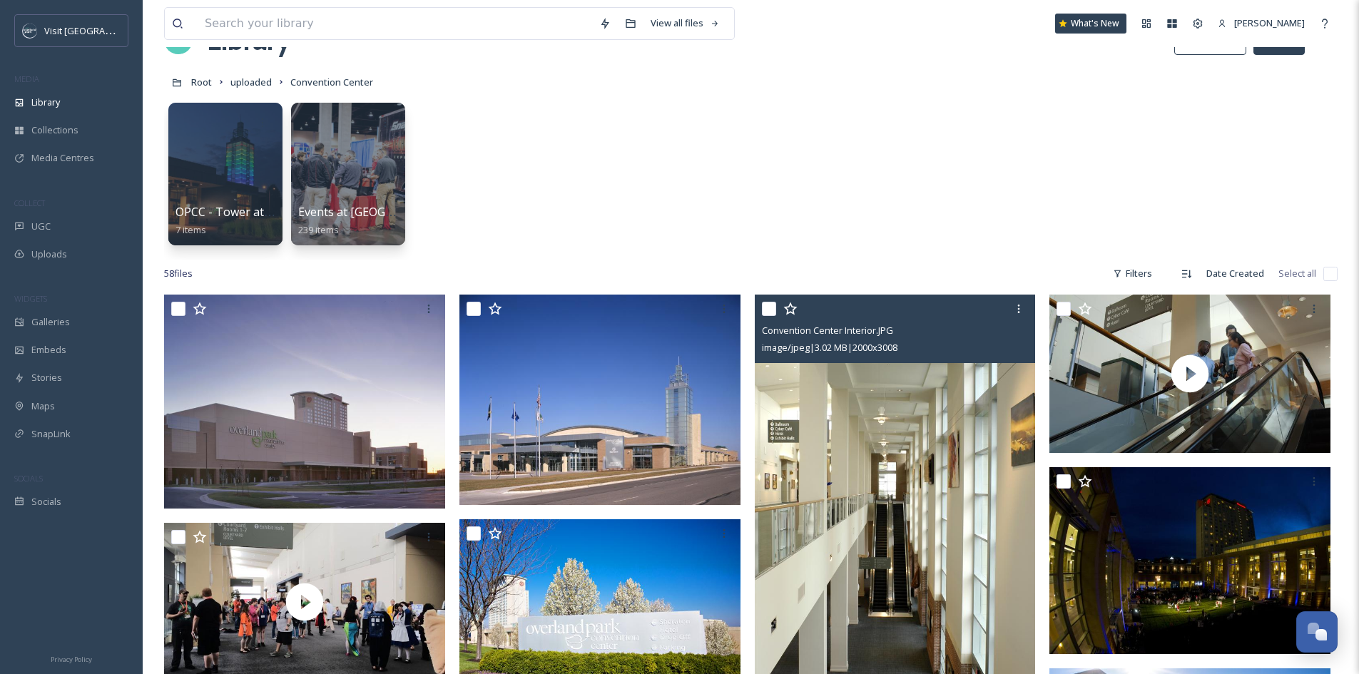
scroll to position [0, 0]
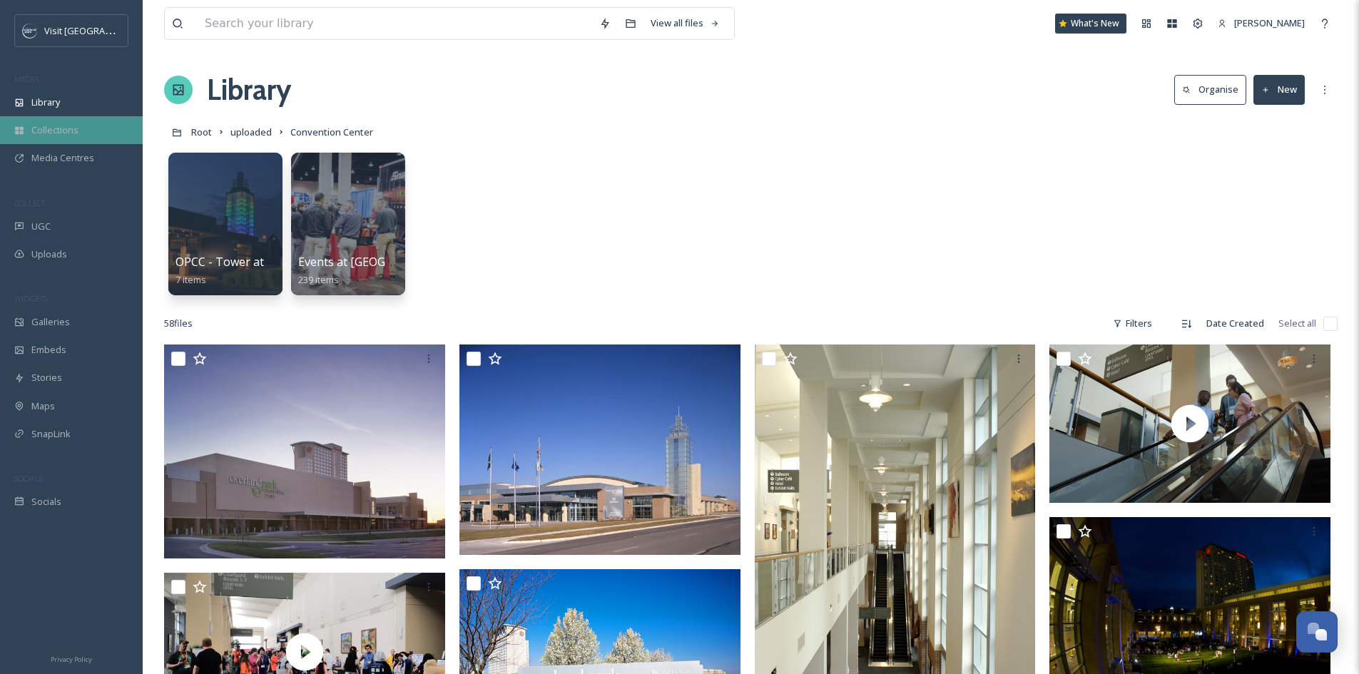
click at [82, 125] on div "Collections" at bounding box center [71, 130] width 143 height 28
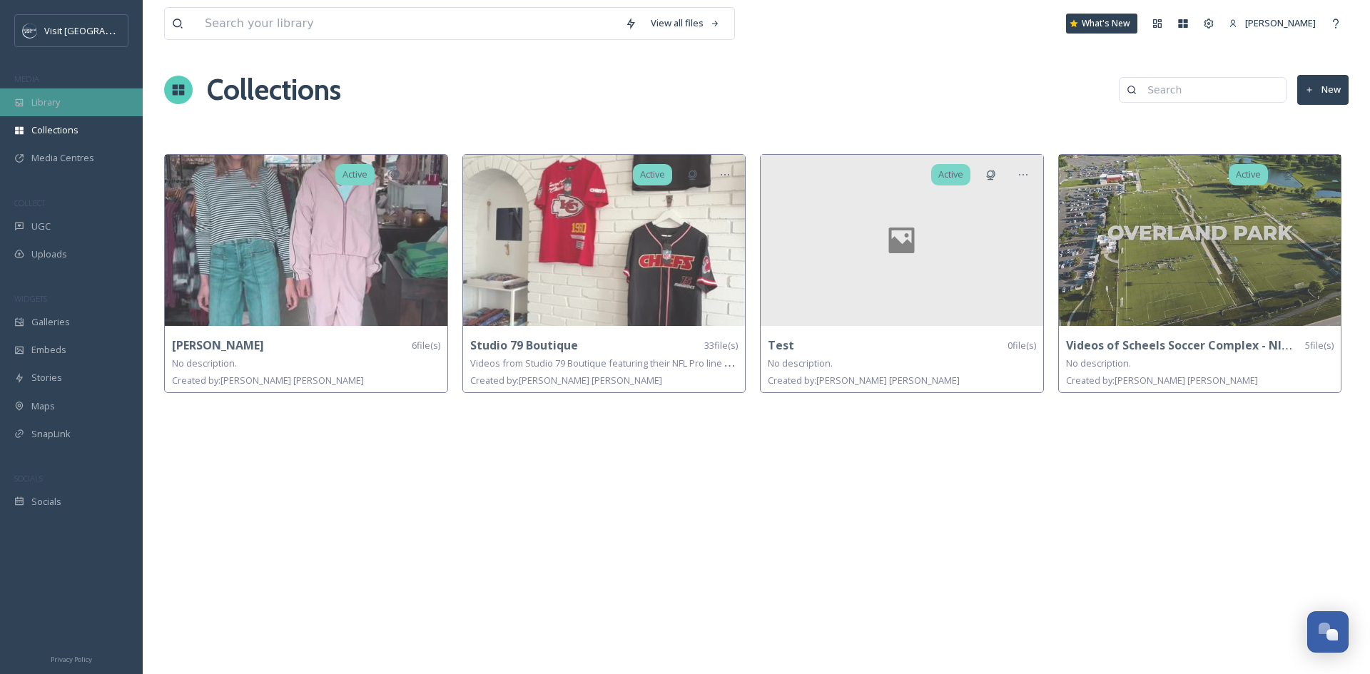
click at [49, 115] on div "Library" at bounding box center [71, 102] width 143 height 28
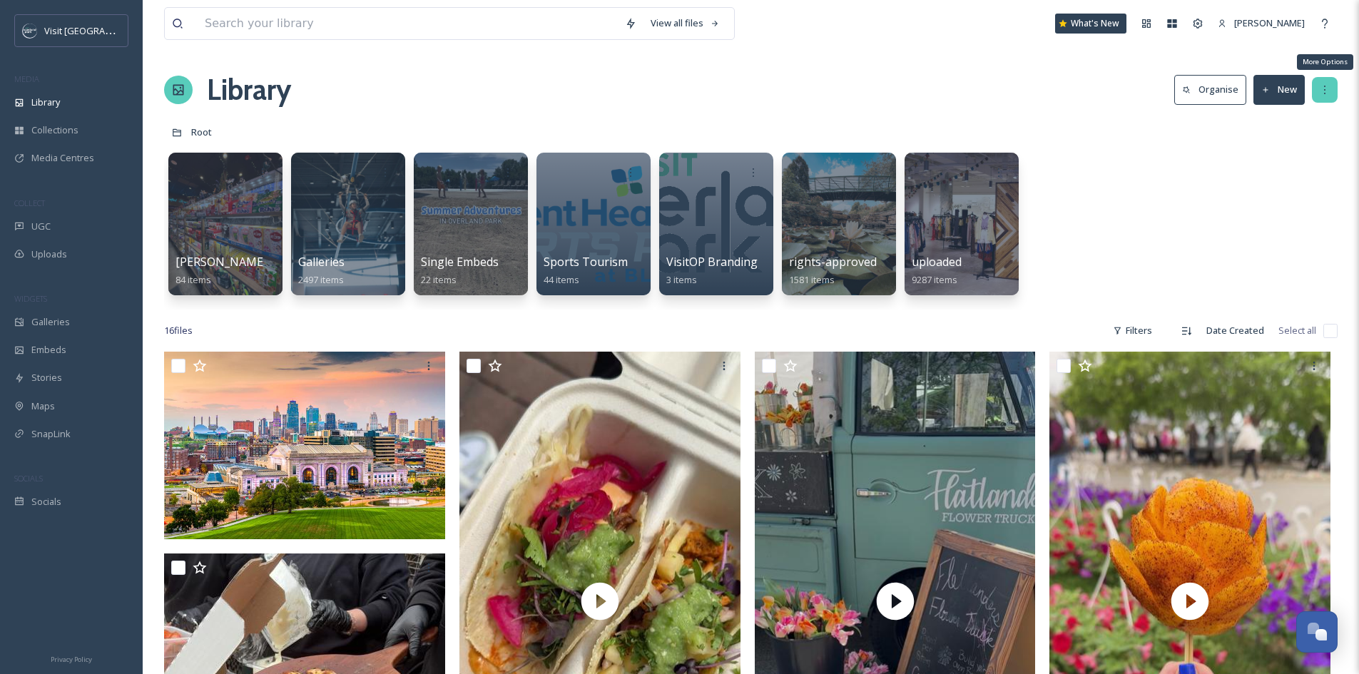
click at [1331, 96] on div "More Options" at bounding box center [1325, 90] width 26 height 26
click at [882, 89] on div "Library Organise New View All Rights Approved View Recent View My Selections Re…" at bounding box center [751, 89] width 1174 height 43
click at [936, 219] on div at bounding box center [961, 224] width 116 height 146
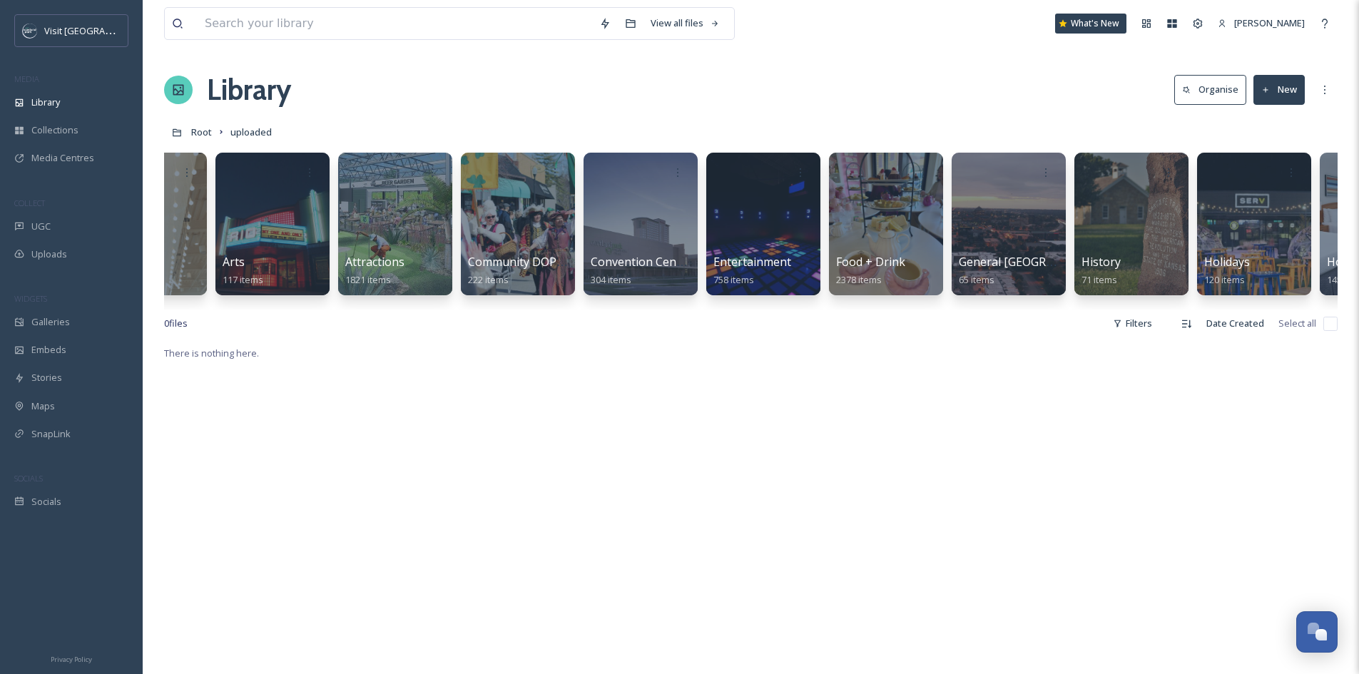
scroll to position [0, 61]
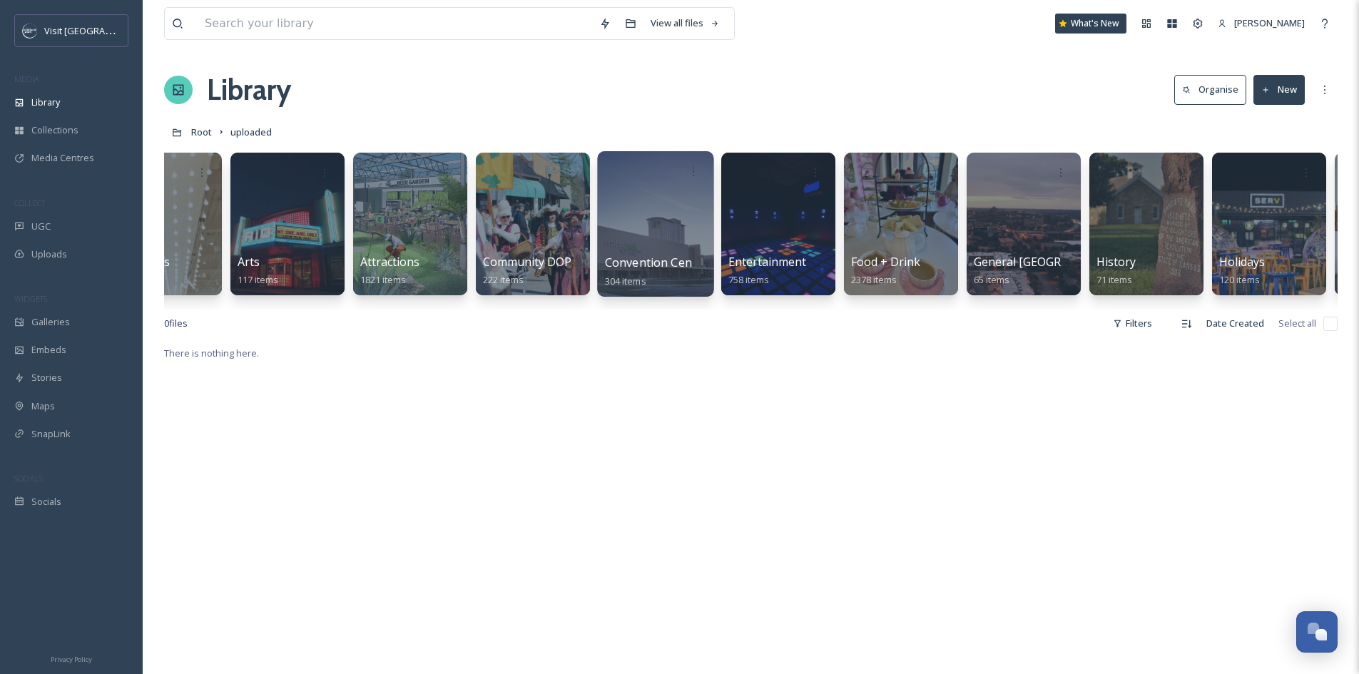
click at [642, 226] on div at bounding box center [655, 224] width 116 height 146
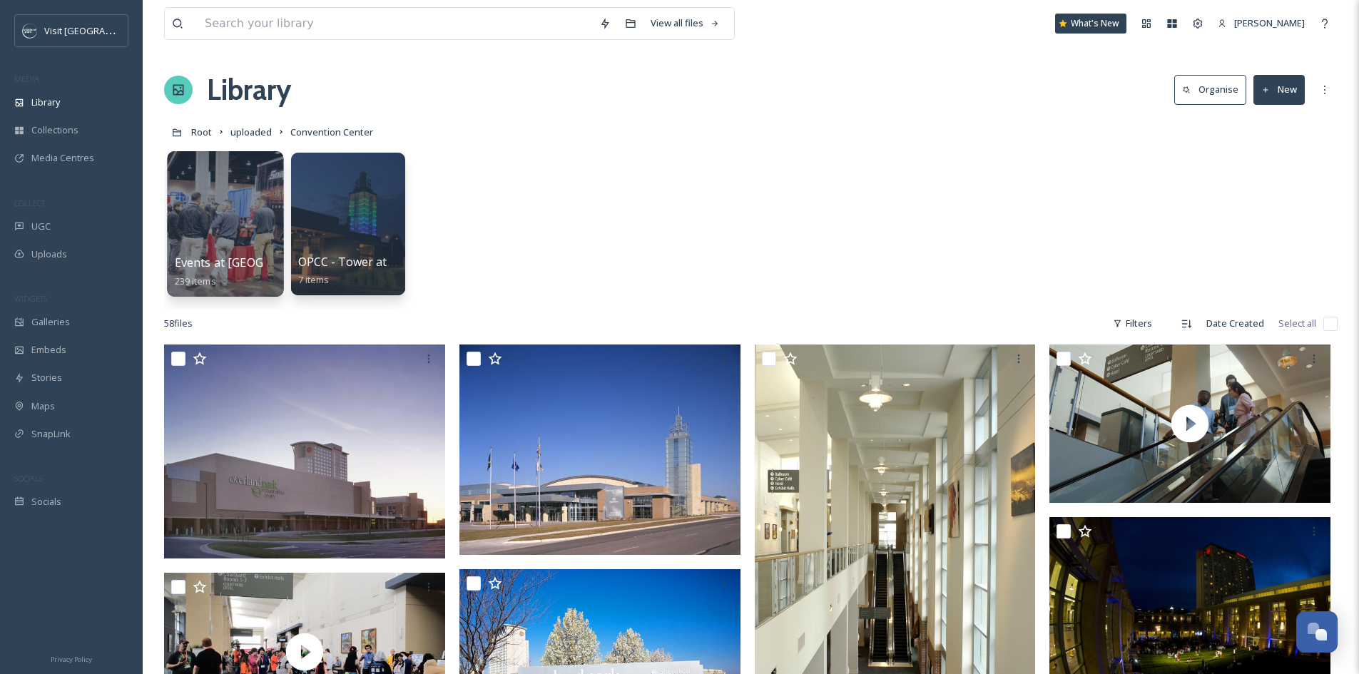
click at [212, 232] on div at bounding box center [225, 224] width 116 height 146
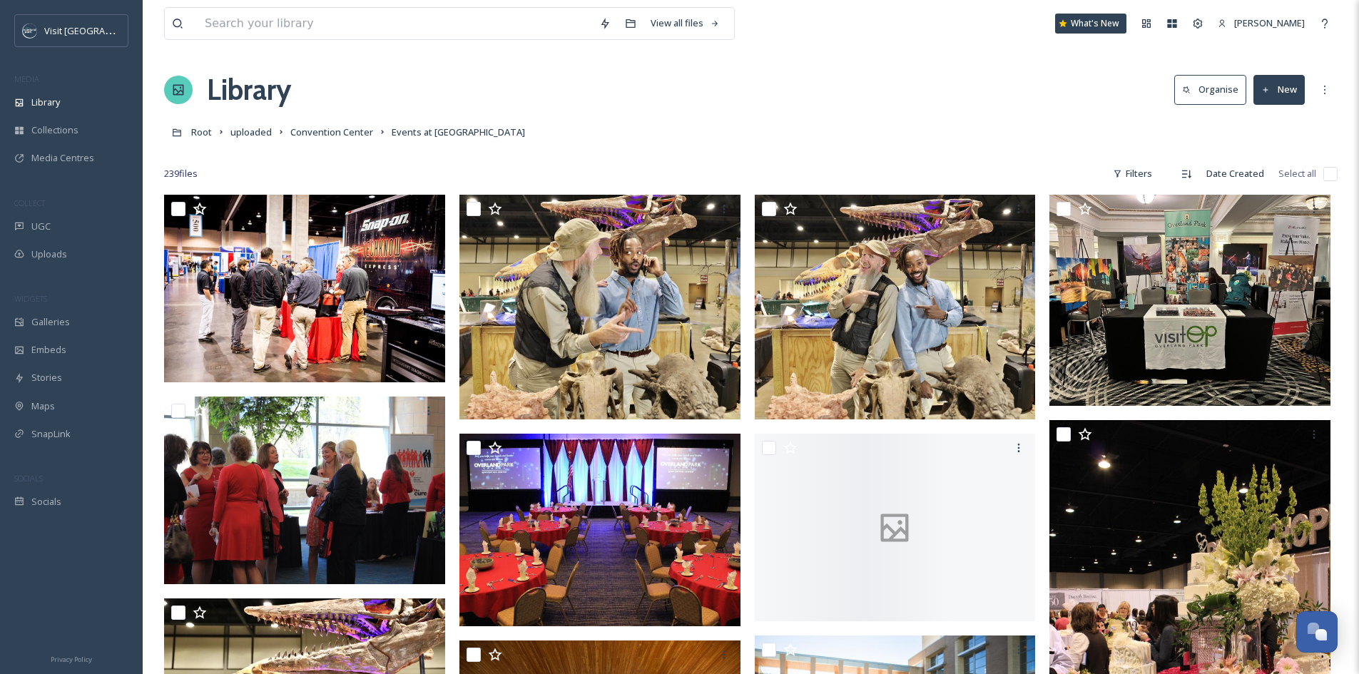
click at [1286, 93] on button "New" at bounding box center [1279, 89] width 51 height 29
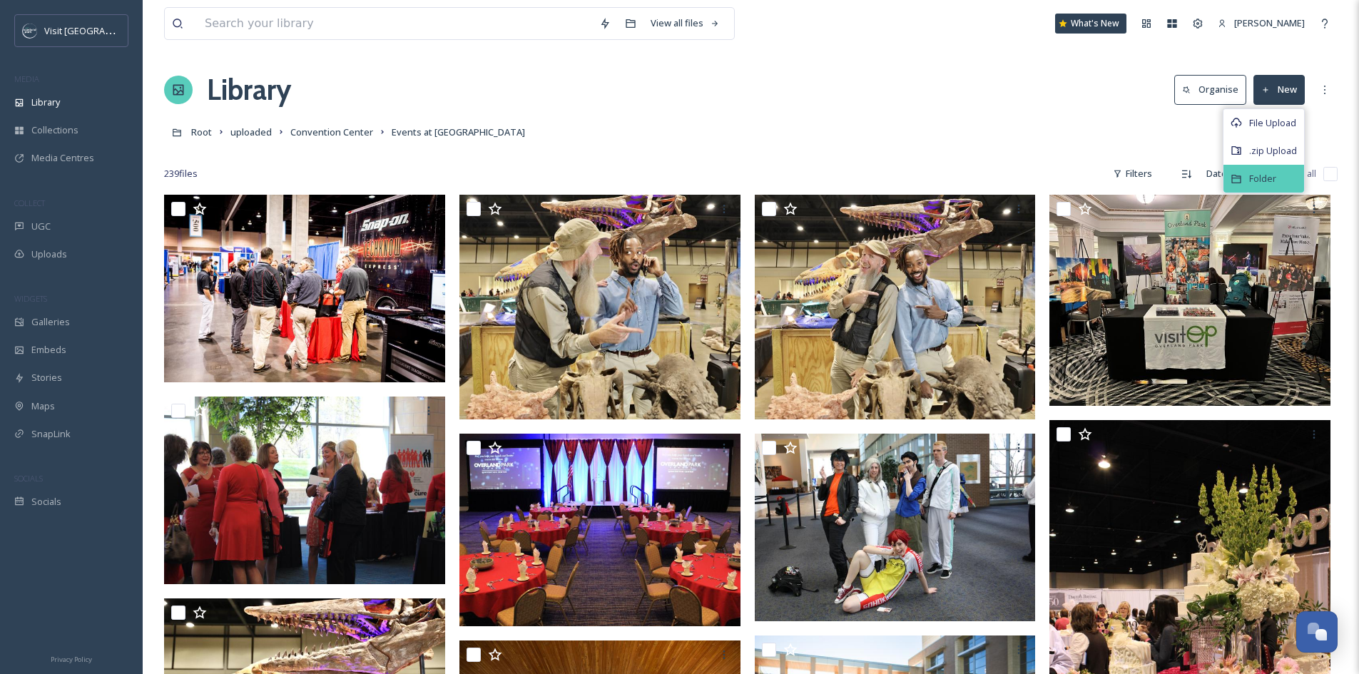
click at [1263, 170] on div "Folder" at bounding box center [1264, 179] width 81 height 28
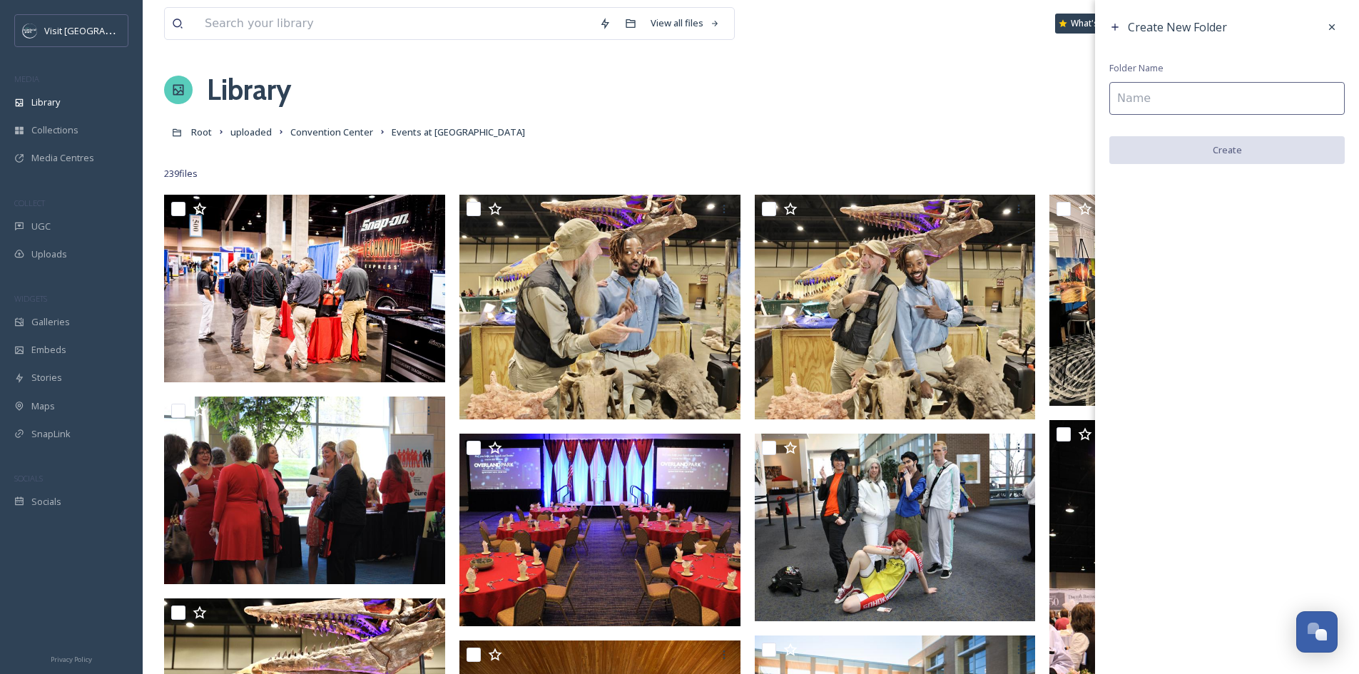
click at [1246, 93] on input at bounding box center [1226, 98] width 235 height 33
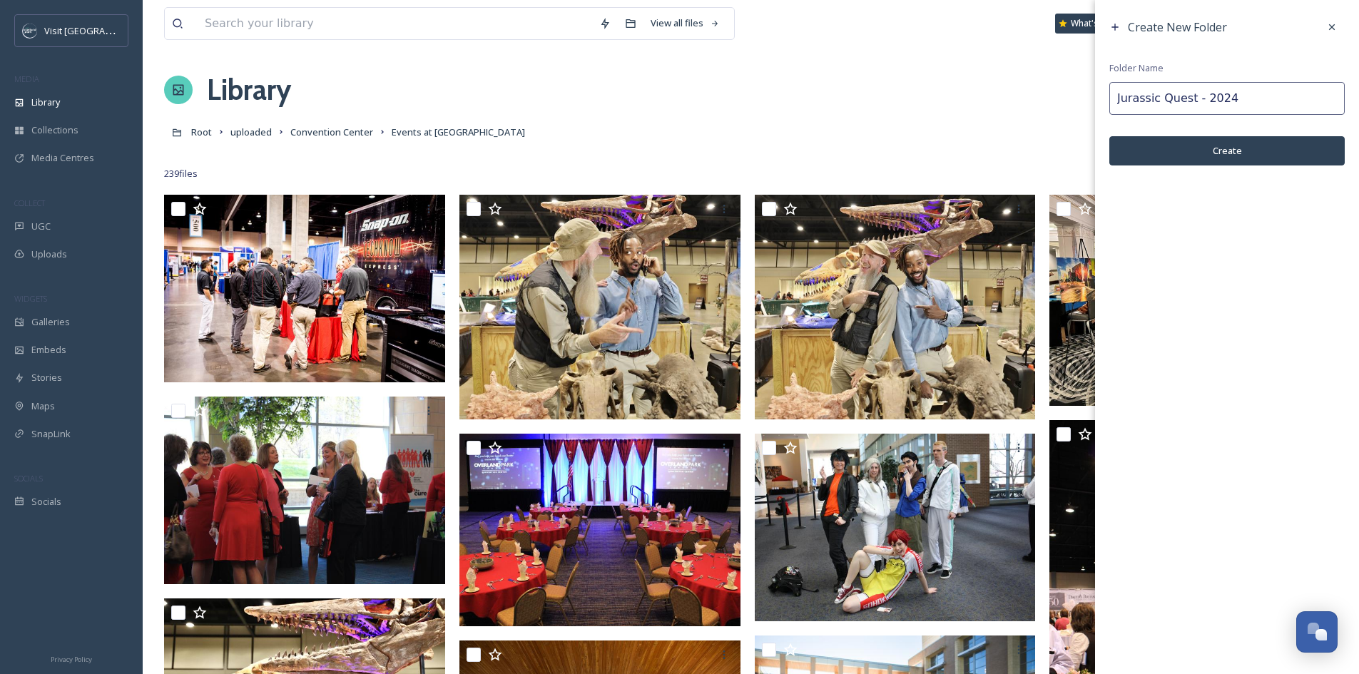
type input "Jurassic Quest - 2024"
click at [1167, 147] on button "Create" at bounding box center [1226, 150] width 235 height 29
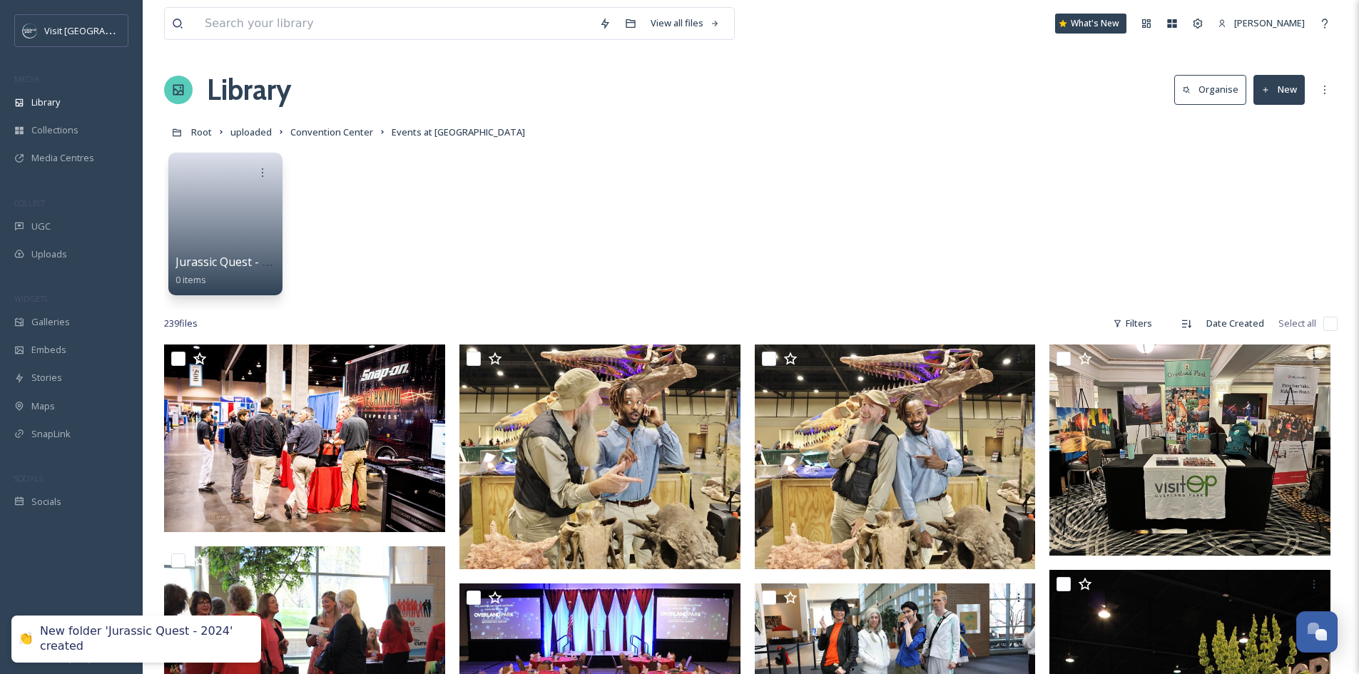
click at [1283, 87] on button "New" at bounding box center [1279, 89] width 51 height 29
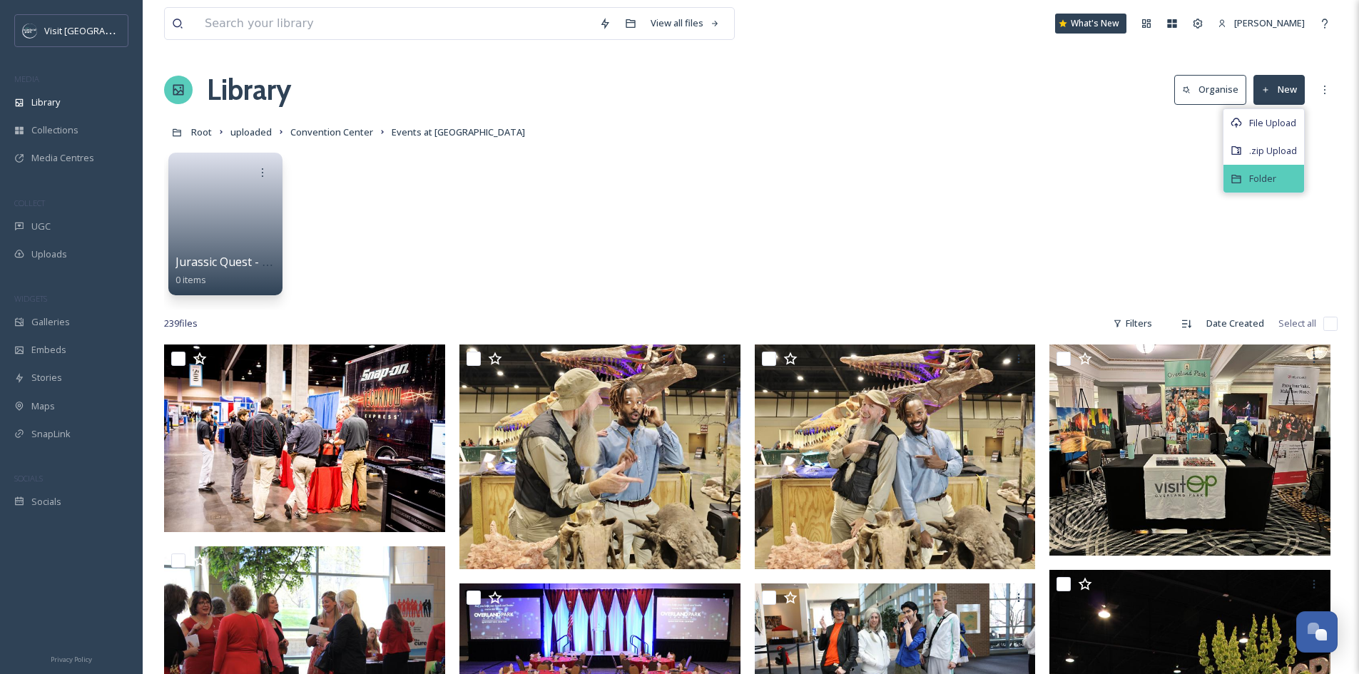
click at [1270, 185] on span "Folder" at bounding box center [1262, 179] width 27 height 14
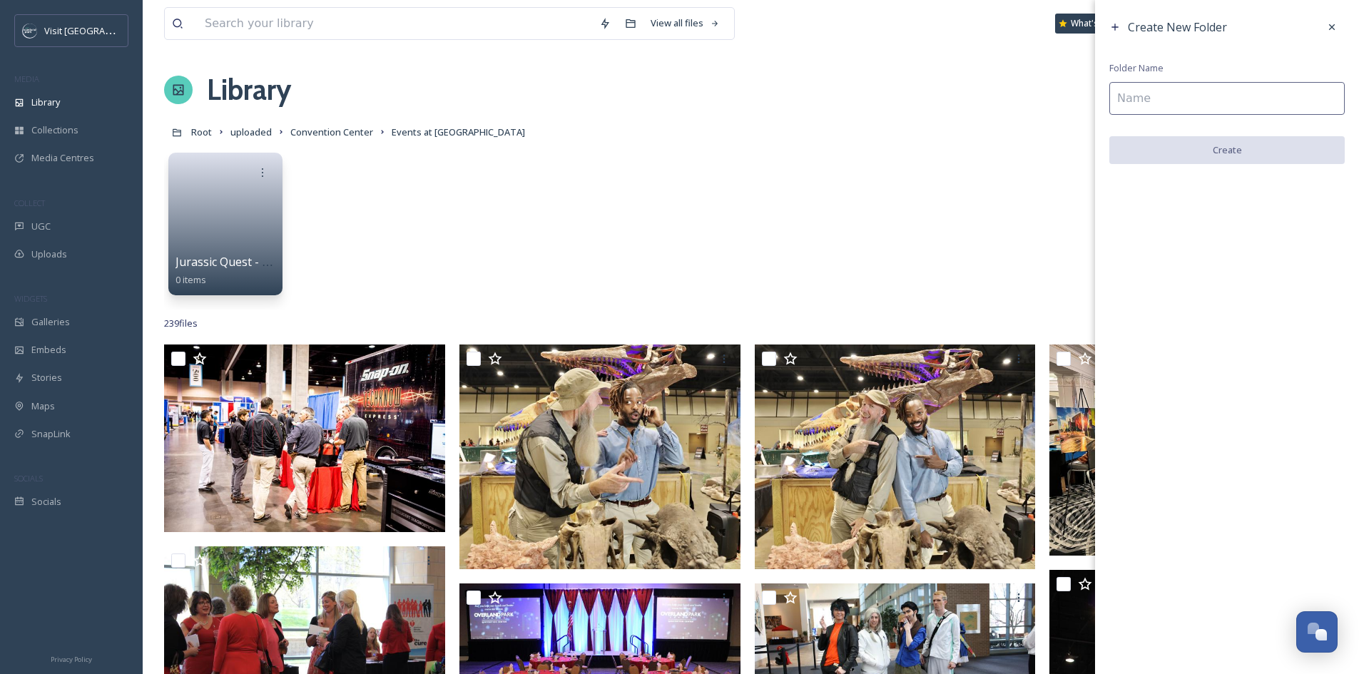
click at [1248, 102] on input at bounding box center [1226, 98] width 235 height 33
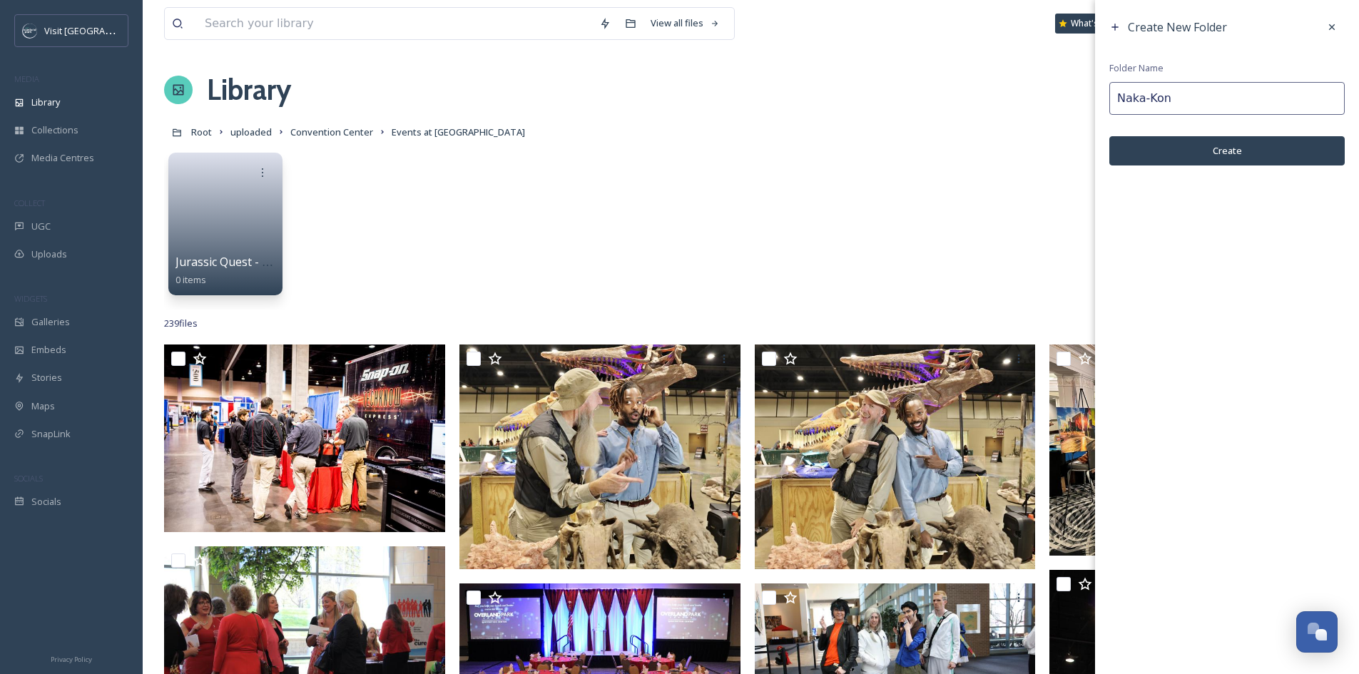
type input "Naka-Kon"
click at [1171, 155] on button "Create" at bounding box center [1226, 150] width 235 height 29
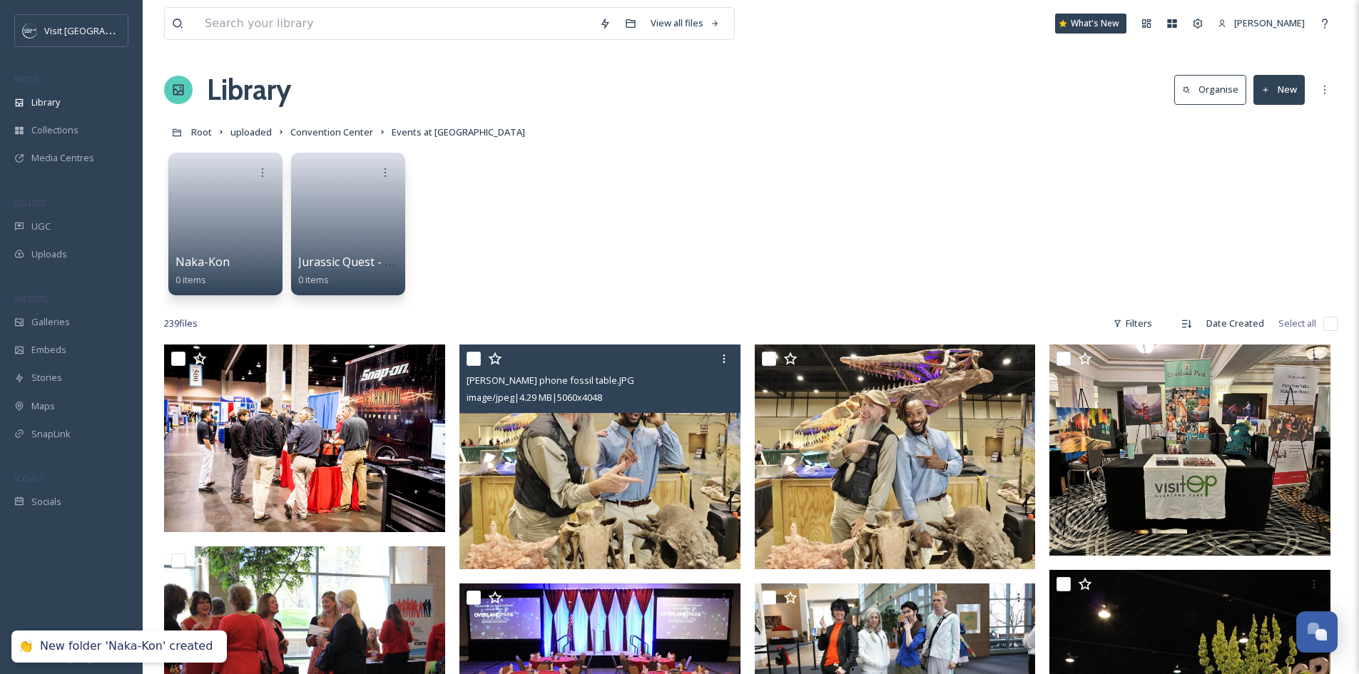
click at [481, 357] on div at bounding box center [602, 359] width 270 height 26
drag, startPoint x: 472, startPoint y: 358, endPoint x: 529, endPoint y: 365, distance: 58.2
click at [472, 358] on input "checkbox" at bounding box center [474, 359] width 14 height 14
checkbox input "true"
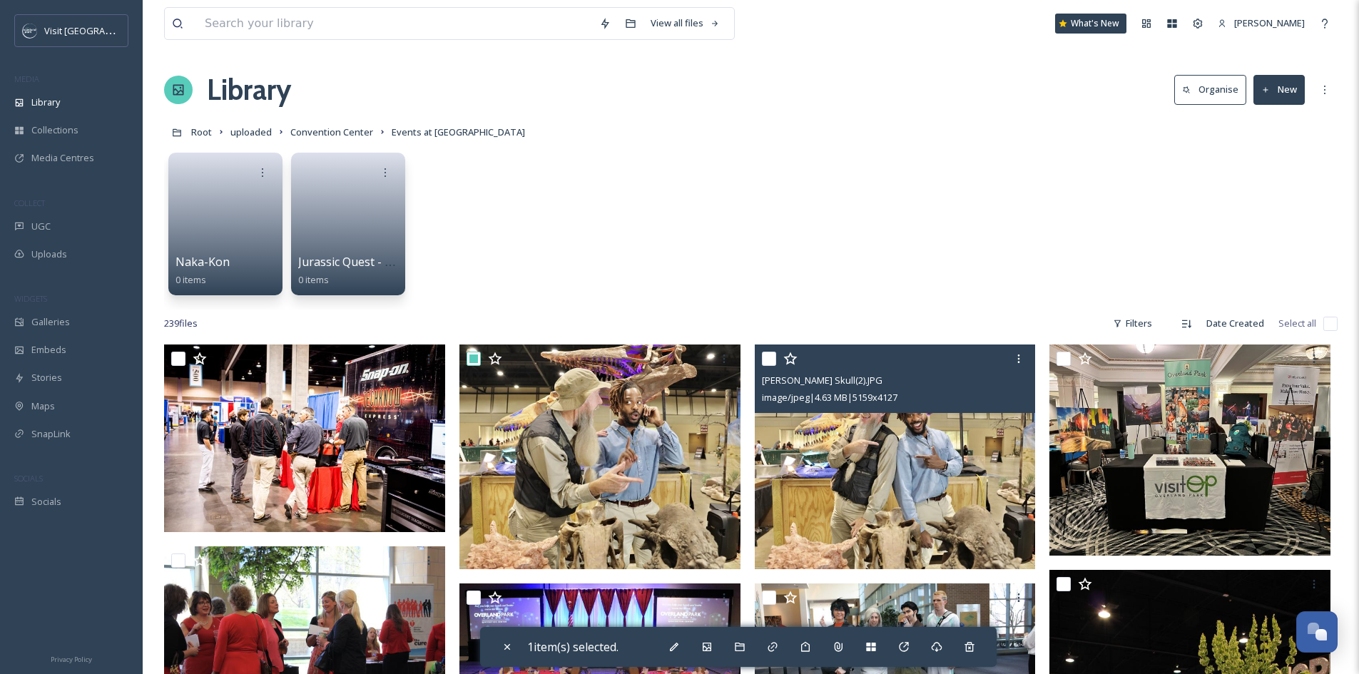
click at [771, 355] on input "checkbox" at bounding box center [769, 359] width 14 height 14
checkbox input "true"
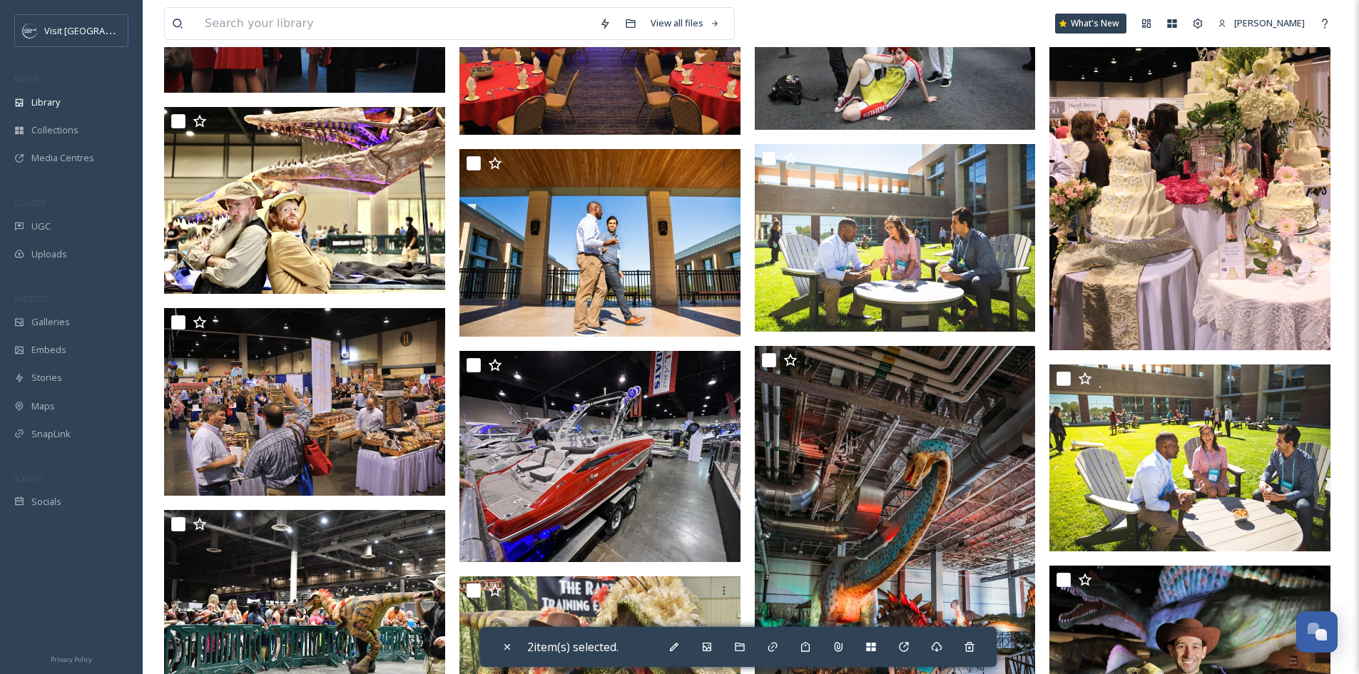
scroll to position [642, 0]
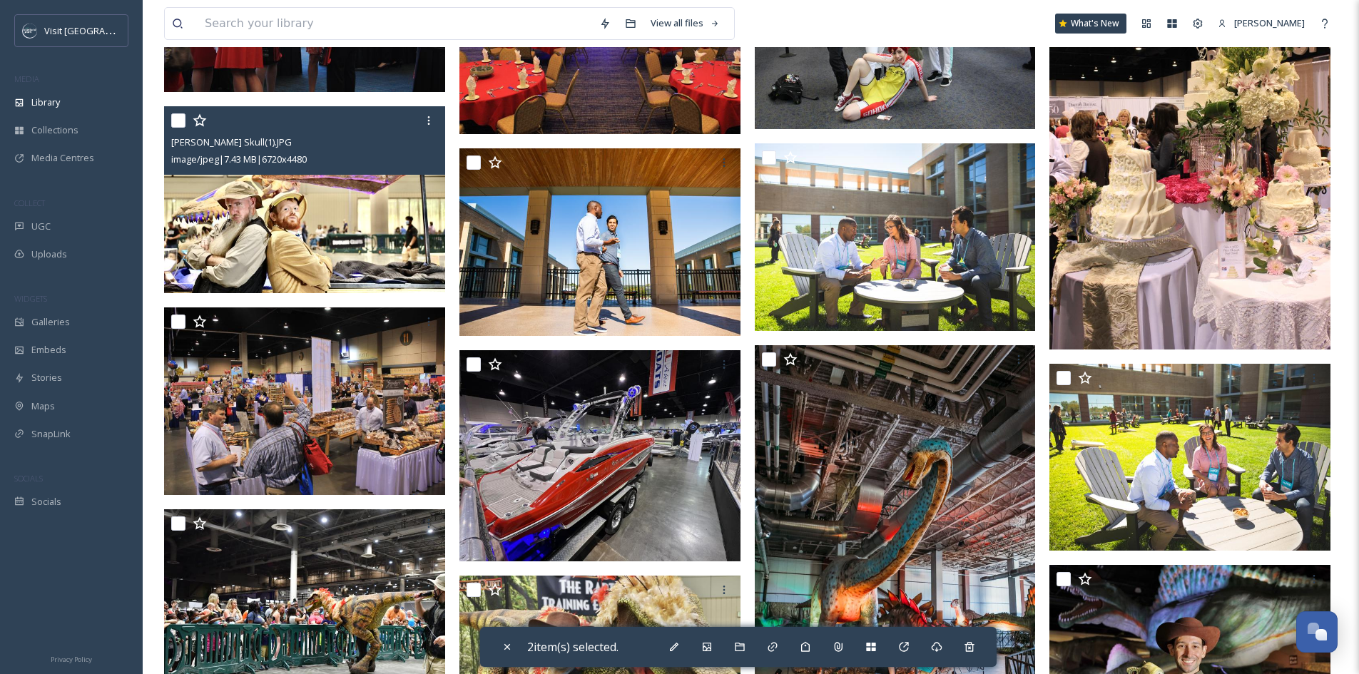
click at [182, 117] on input "checkbox" at bounding box center [178, 120] width 14 height 14
checkbox input "true"
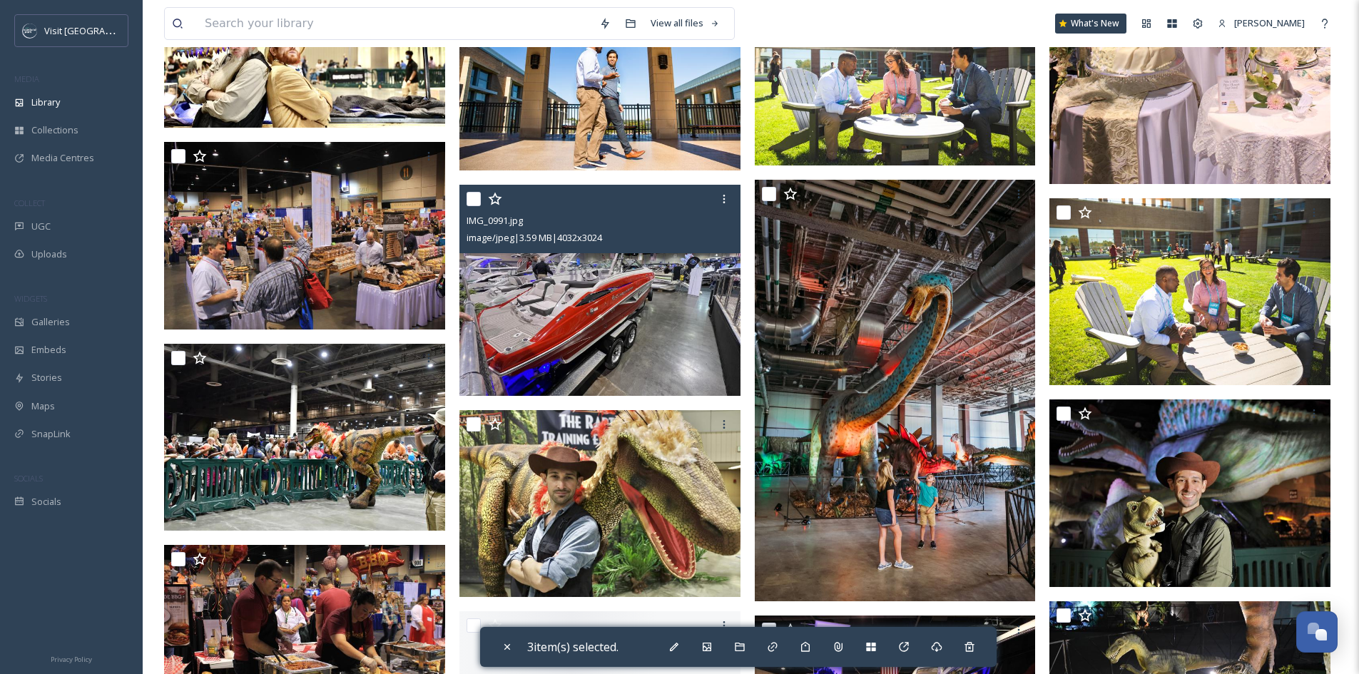
scroll to position [856, 0]
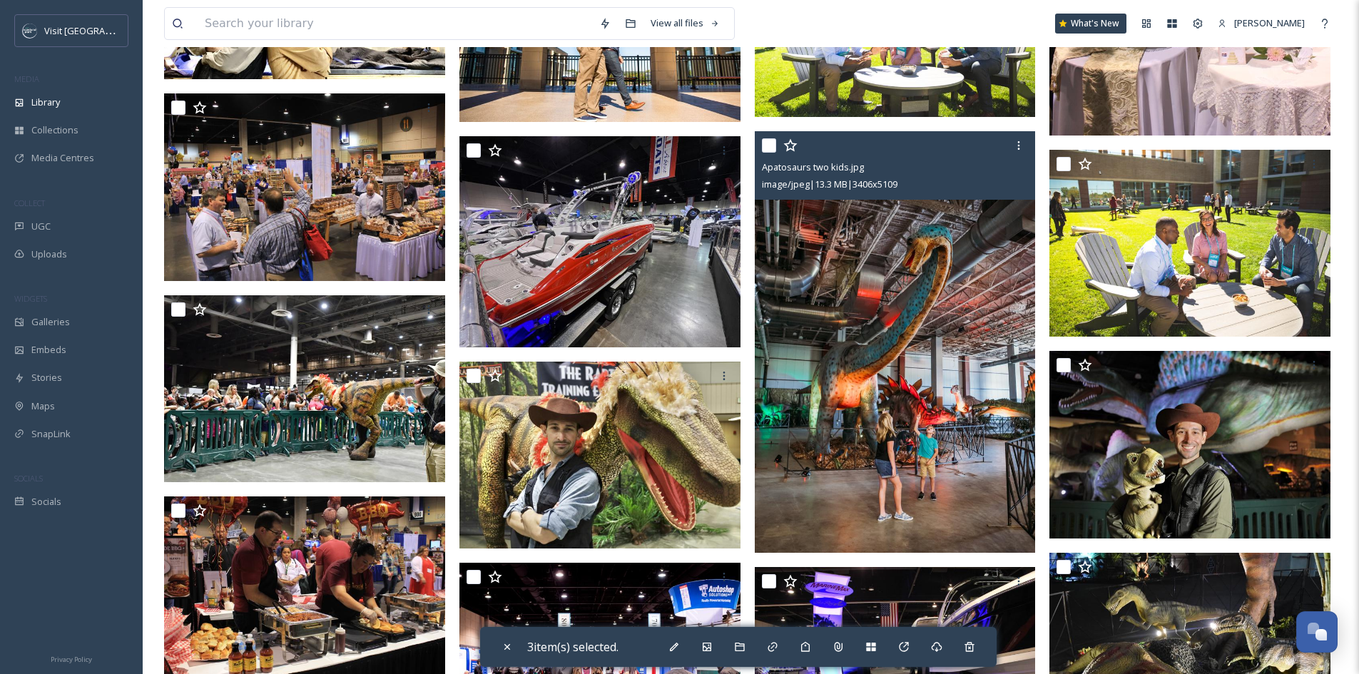
click at [767, 148] on input "checkbox" at bounding box center [769, 145] width 14 height 14
checkbox input "true"
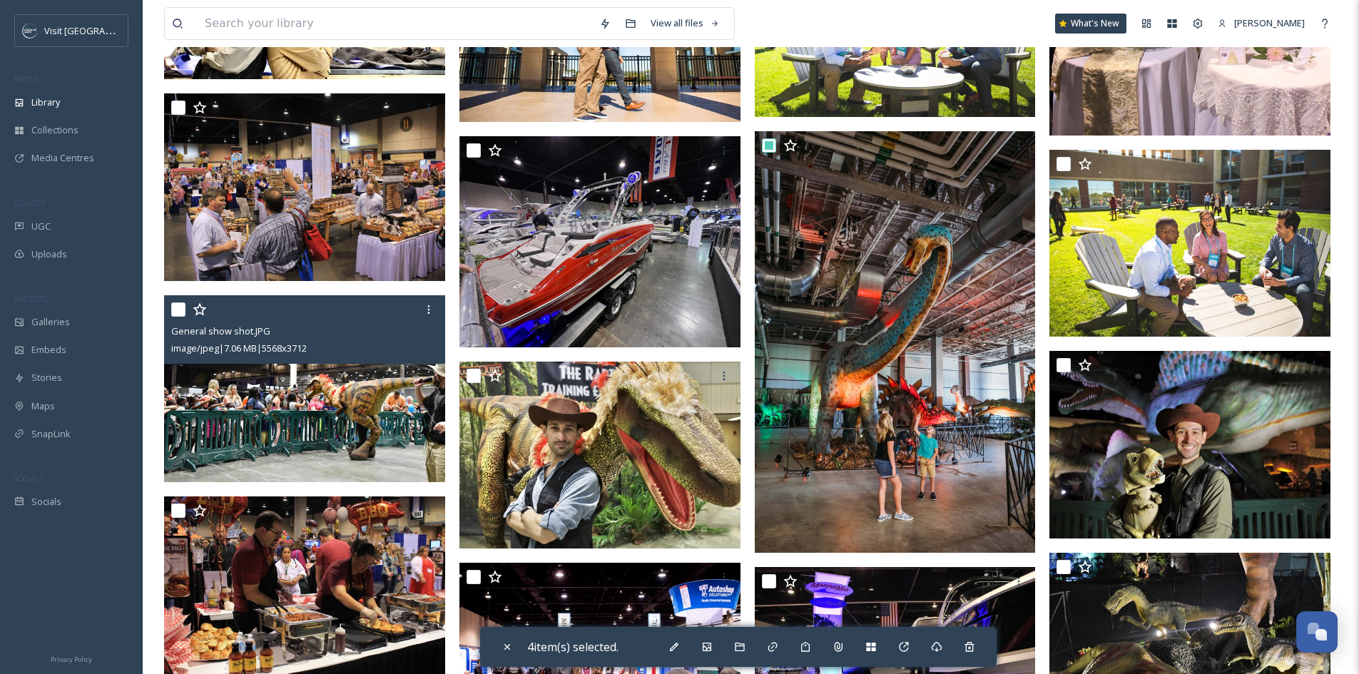
click at [178, 313] on input "checkbox" at bounding box center [178, 310] width 14 height 14
checkbox input "true"
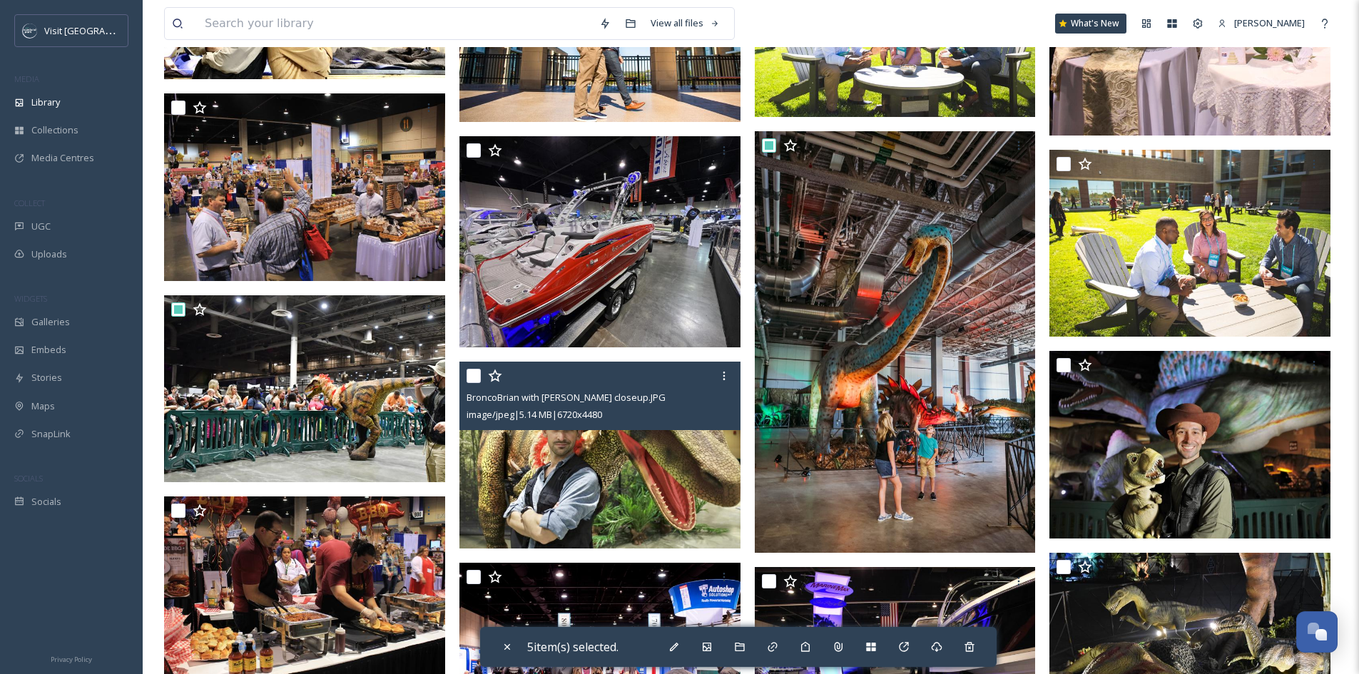
click at [476, 377] on input "checkbox" at bounding box center [474, 376] width 14 height 14
checkbox input "true"
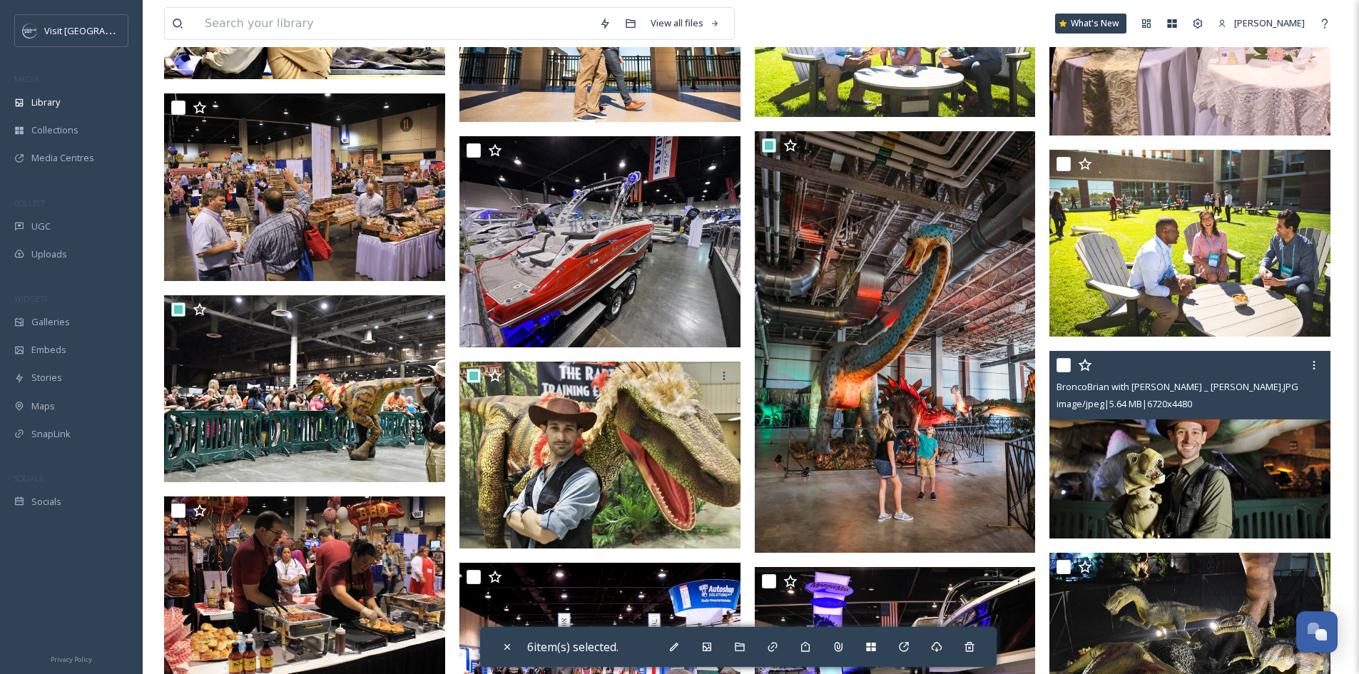
click at [1062, 367] on input "checkbox" at bounding box center [1064, 365] width 14 height 14
checkbox input "true"
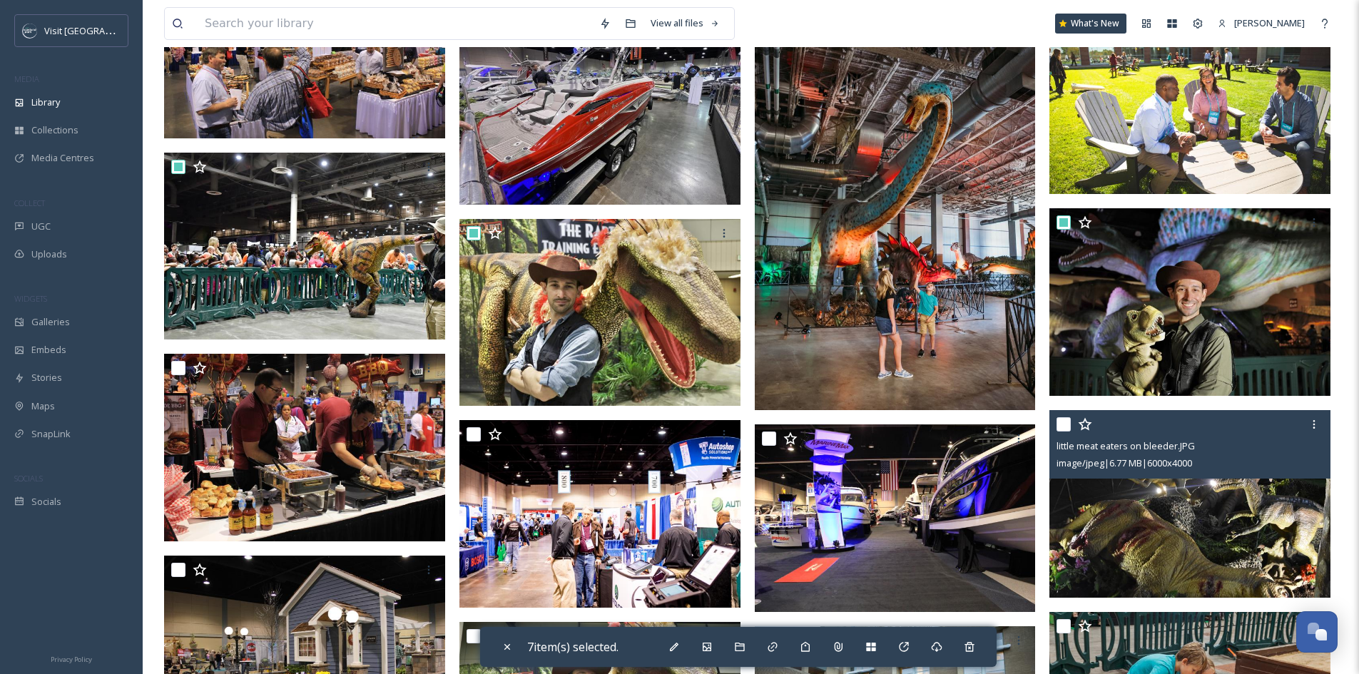
click at [1062, 422] on input "checkbox" at bounding box center [1064, 424] width 14 height 14
checkbox input "true"
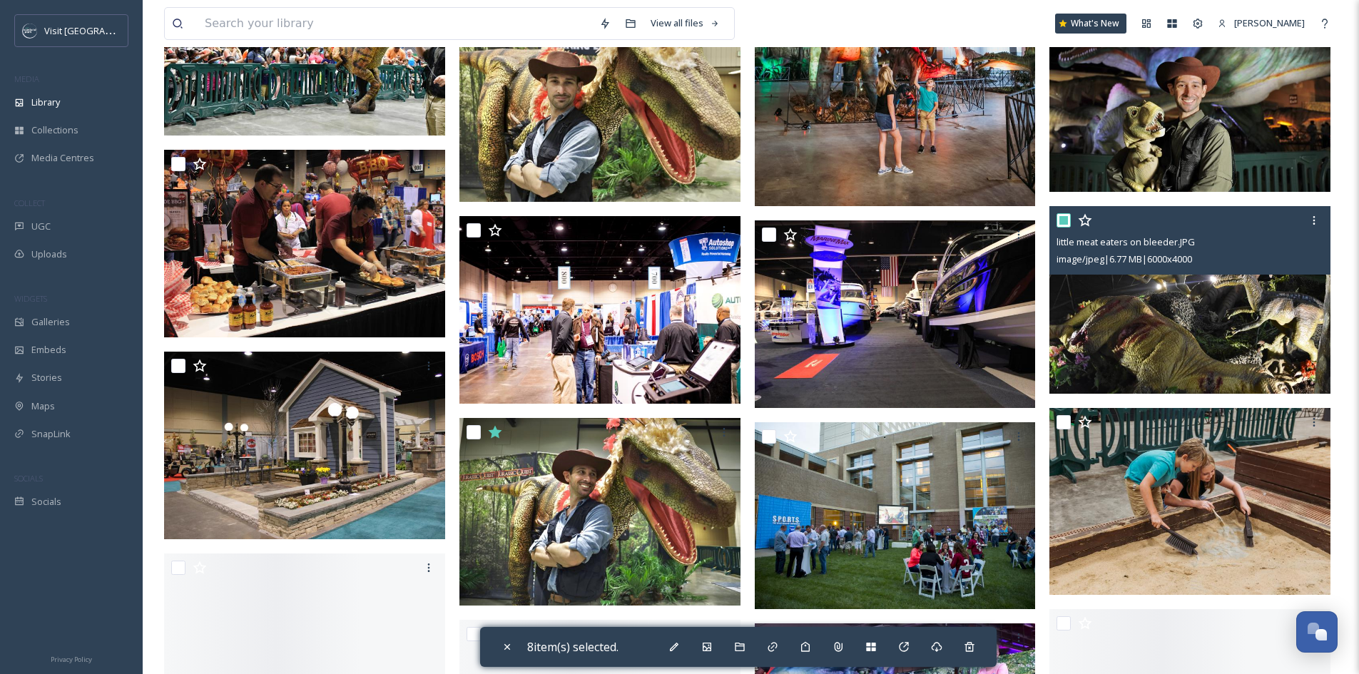
scroll to position [1213, 0]
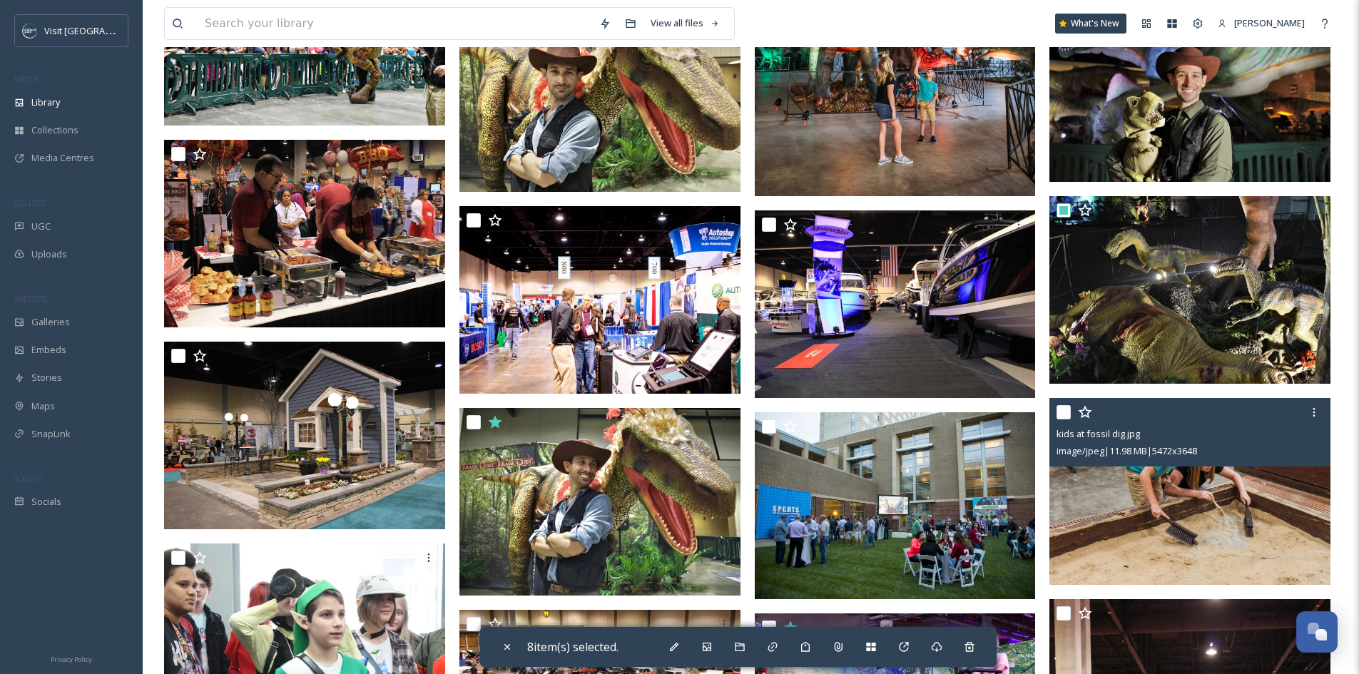
click at [1067, 412] on input "checkbox" at bounding box center [1064, 412] width 14 height 14
checkbox input "true"
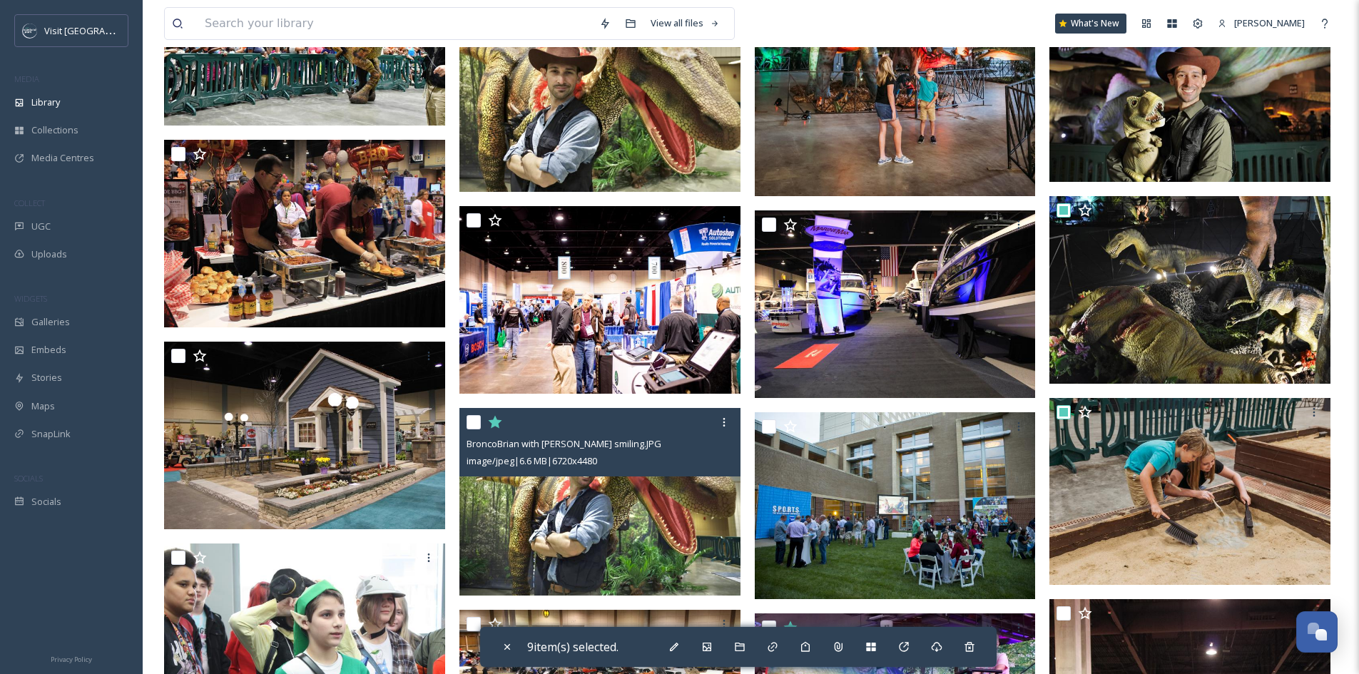
click at [474, 420] on input "checkbox" at bounding box center [474, 422] width 14 height 14
checkbox input "true"
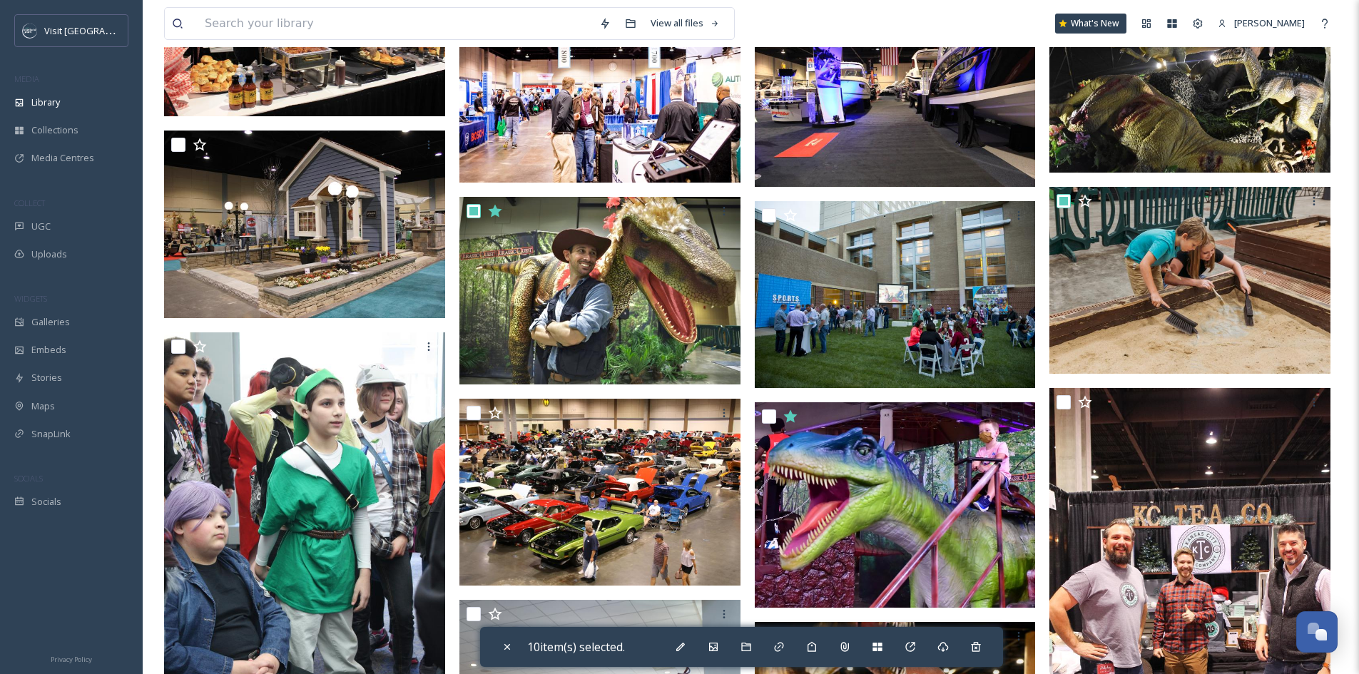
scroll to position [1570, 0]
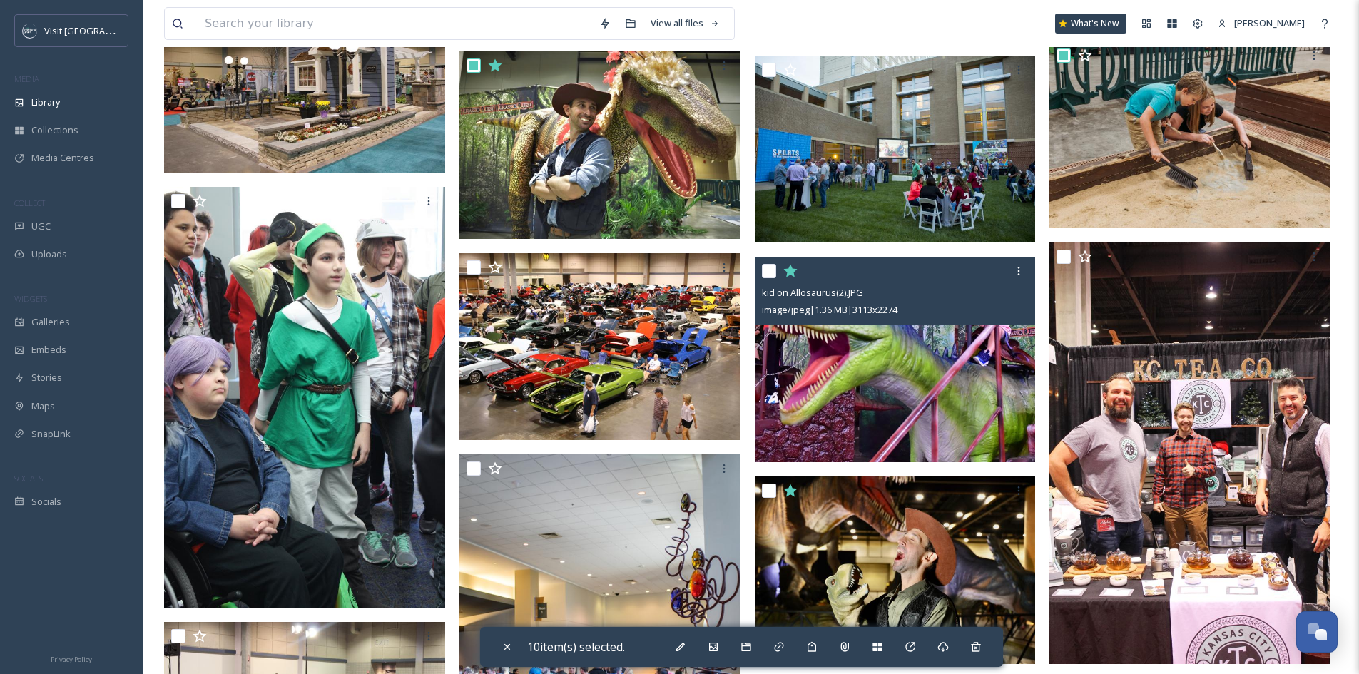
click at [771, 272] on input "checkbox" at bounding box center [769, 271] width 14 height 14
checkbox input "true"
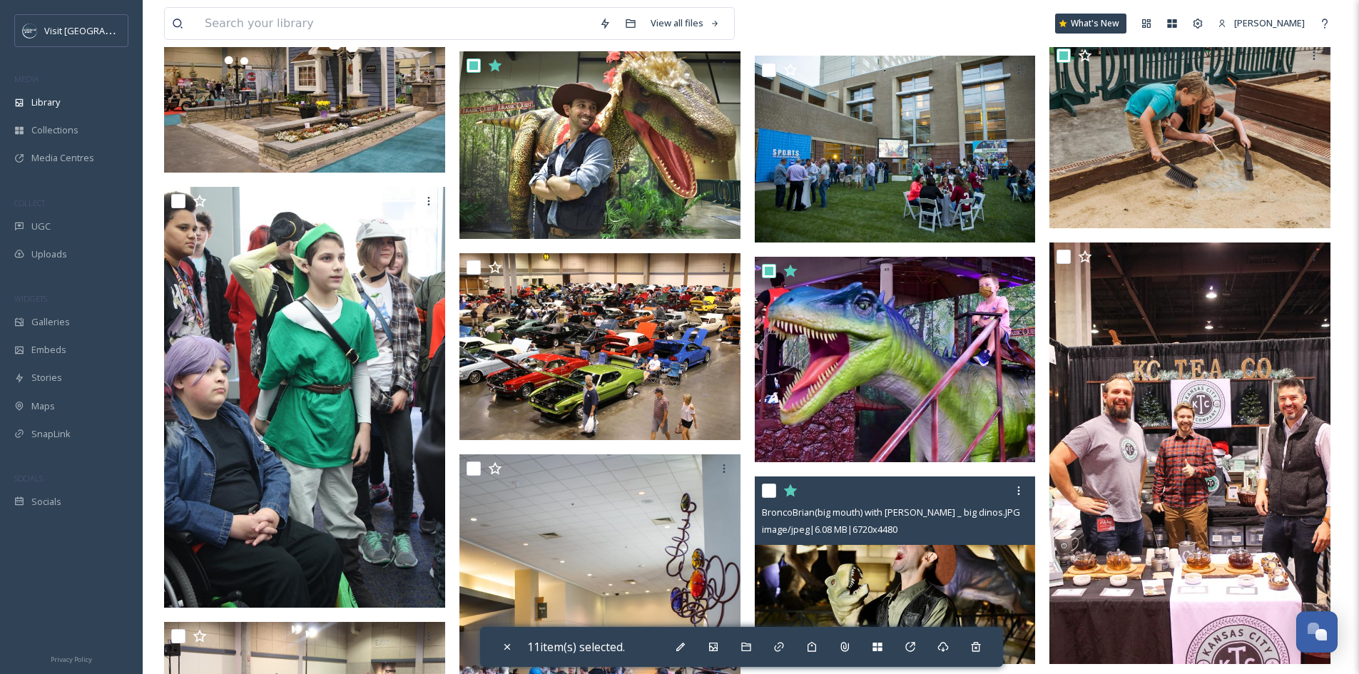
click at [768, 489] on input "checkbox" at bounding box center [769, 491] width 14 height 14
checkbox input "true"
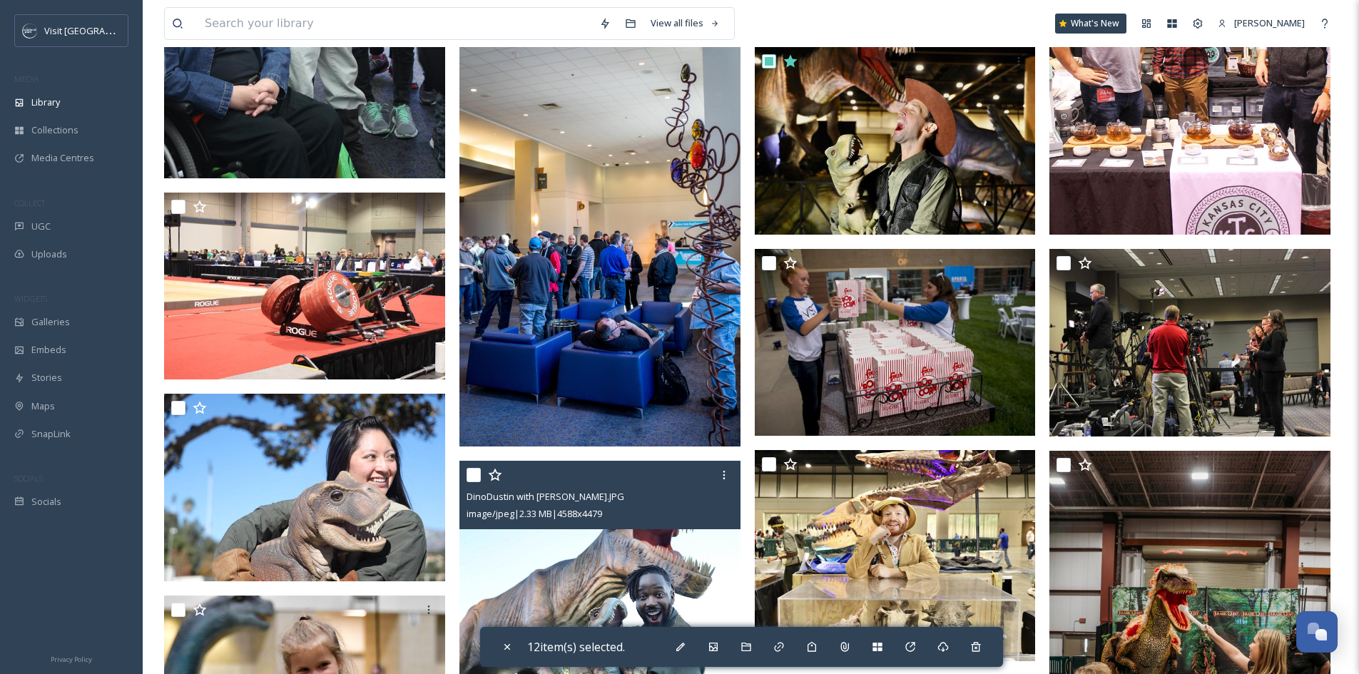
scroll to position [2069, 0]
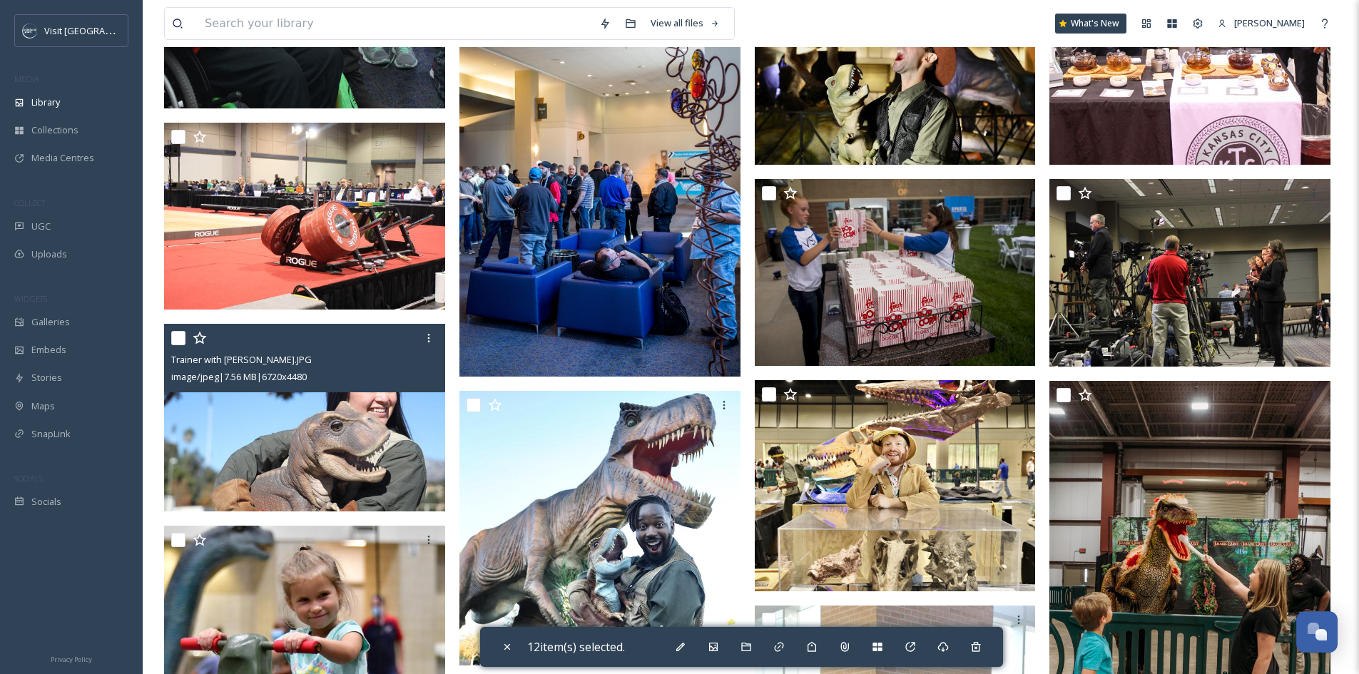
click at [182, 339] on input "checkbox" at bounding box center [178, 338] width 14 height 14
checkbox input "true"
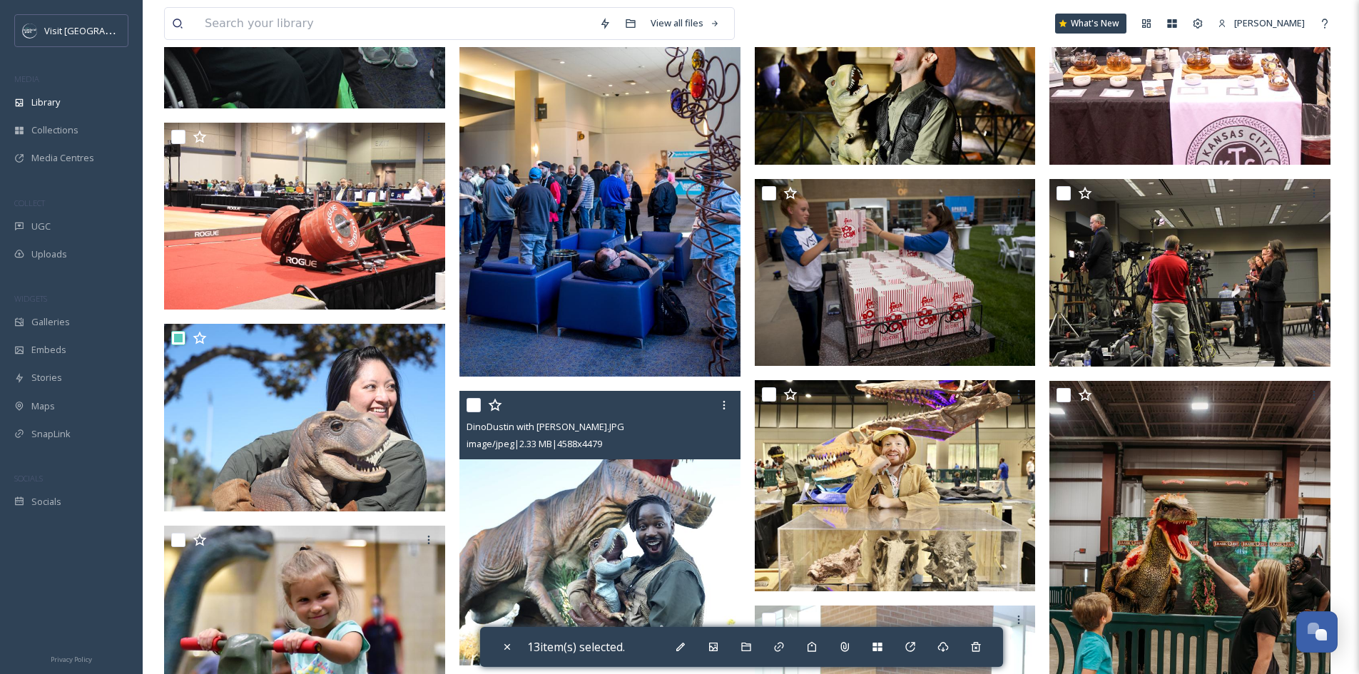
click at [474, 407] on input "checkbox" at bounding box center [474, 405] width 14 height 14
checkbox input "true"
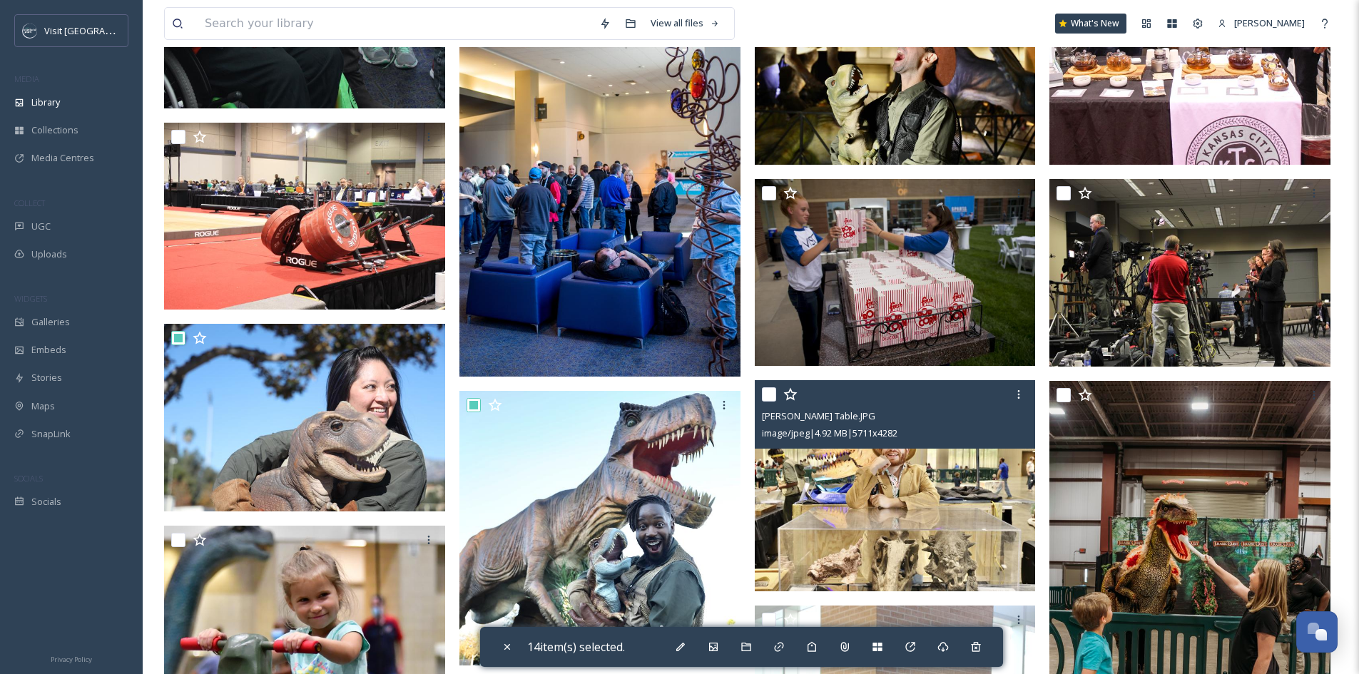
click at [770, 391] on input "checkbox" at bounding box center [769, 394] width 14 height 14
checkbox input "true"
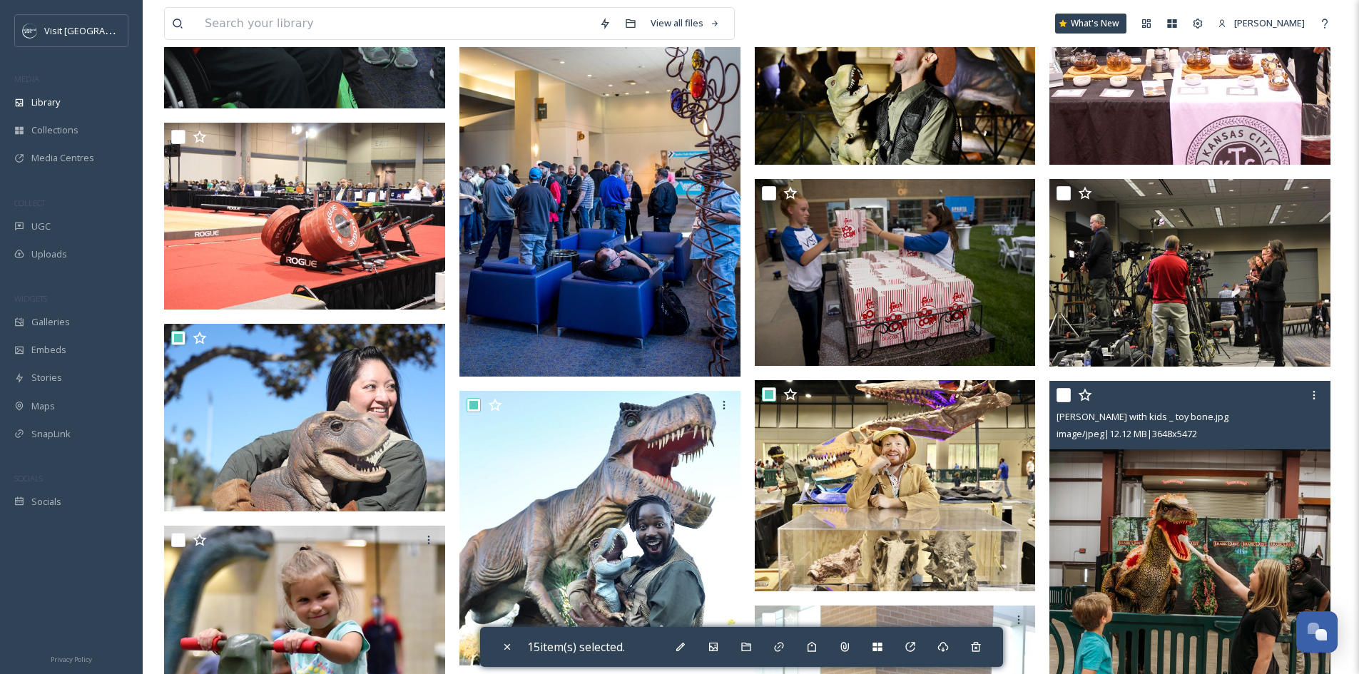
click at [1060, 398] on input "checkbox" at bounding box center [1064, 395] width 14 height 14
checkbox input "true"
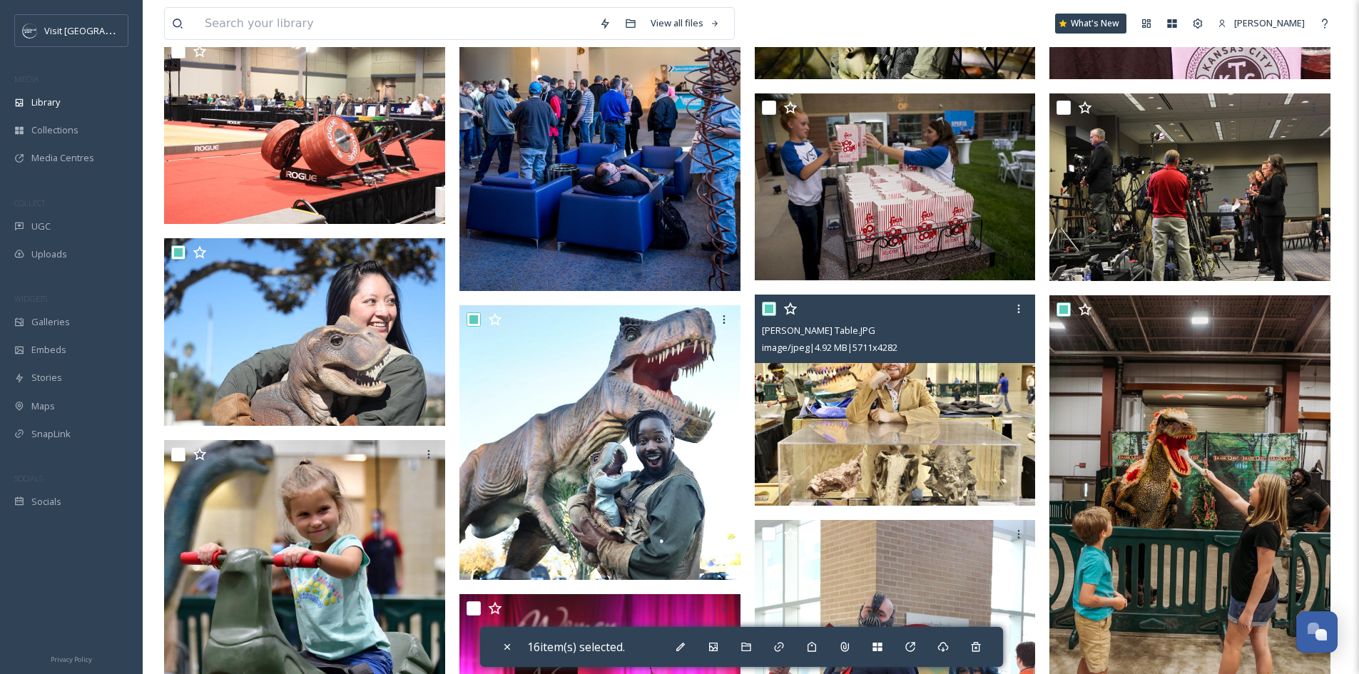
scroll to position [2355, 0]
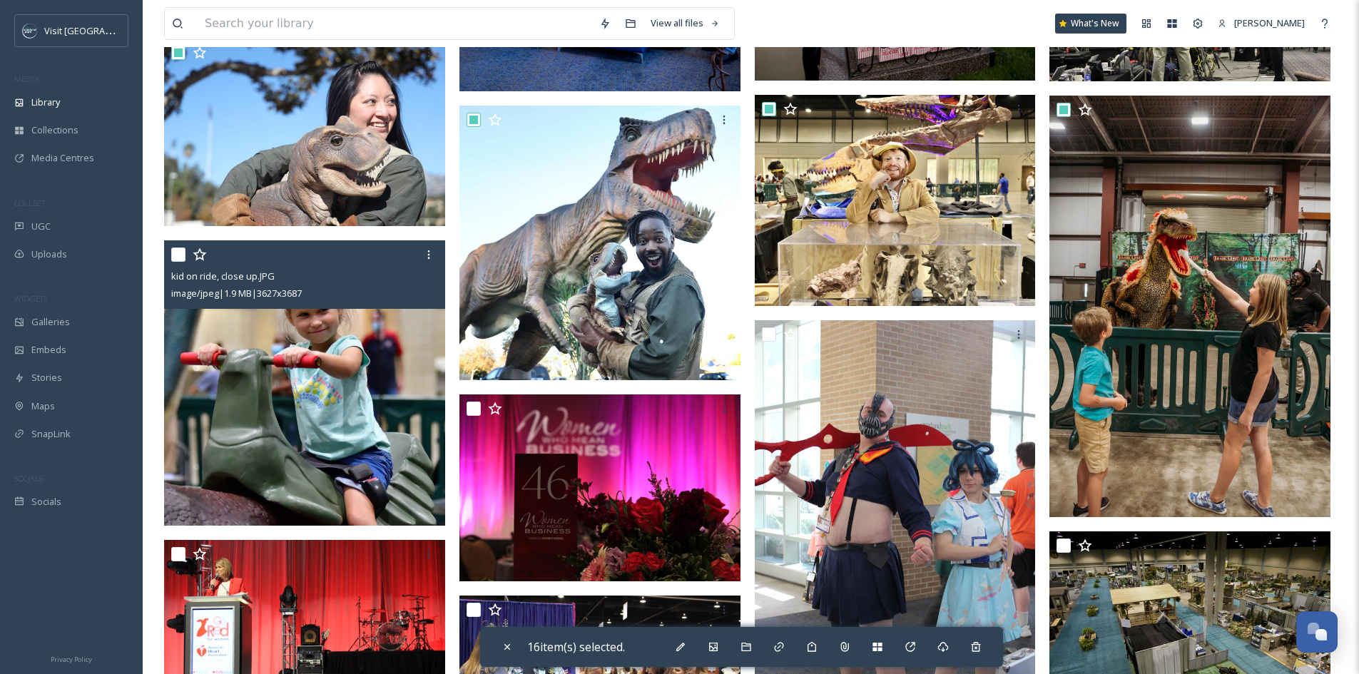
click at [177, 255] on input "checkbox" at bounding box center [178, 255] width 14 height 14
checkbox input "true"
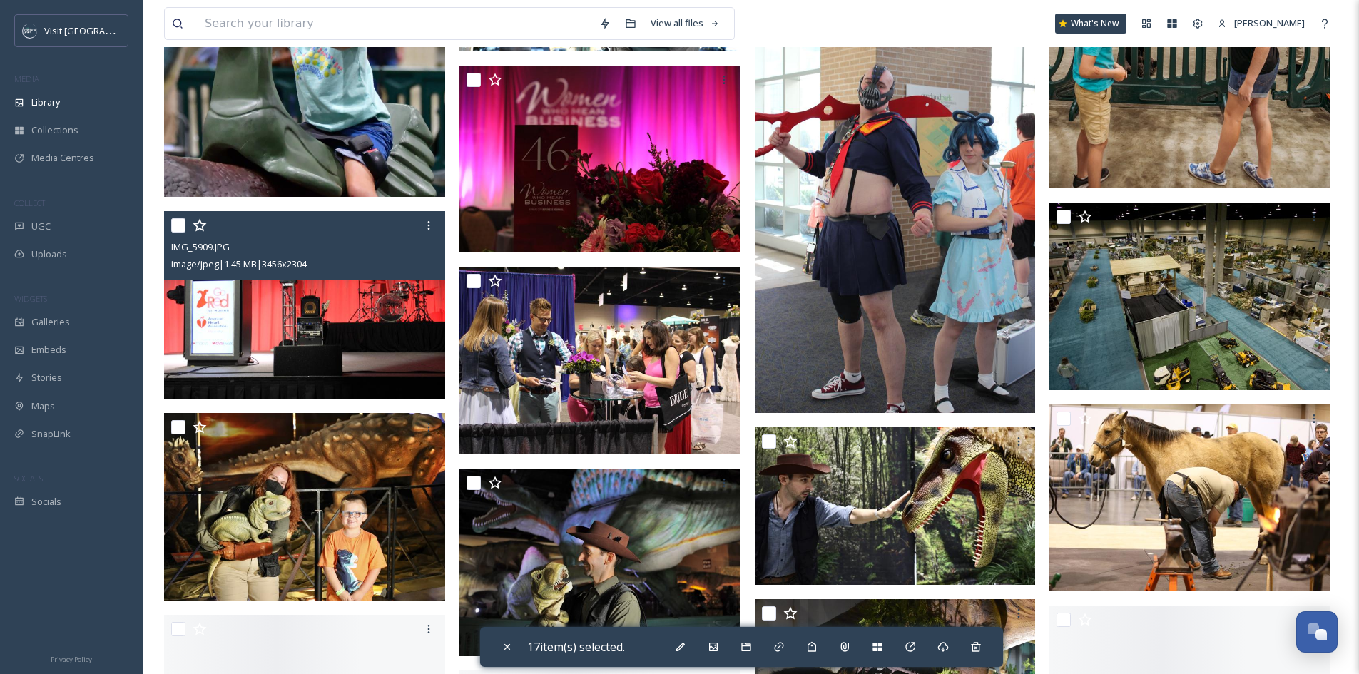
scroll to position [2711, 0]
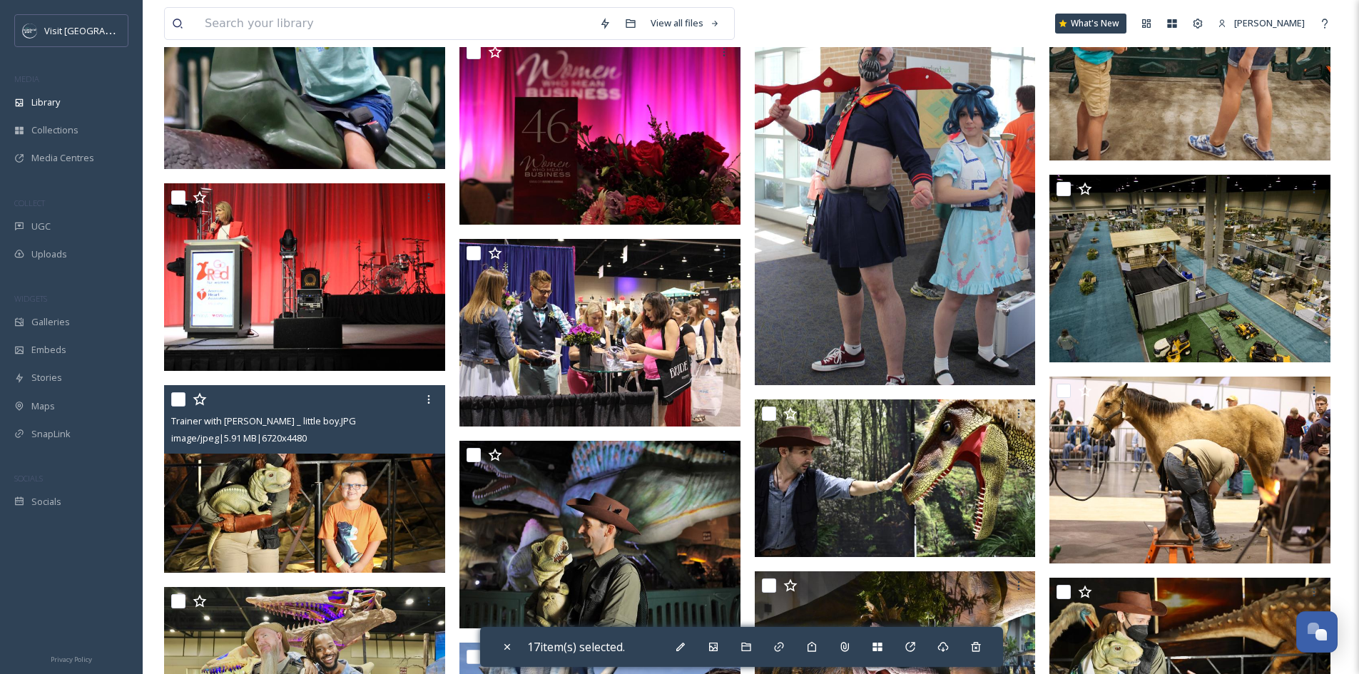
click at [183, 396] on input "checkbox" at bounding box center [178, 399] width 14 height 14
checkbox input "true"
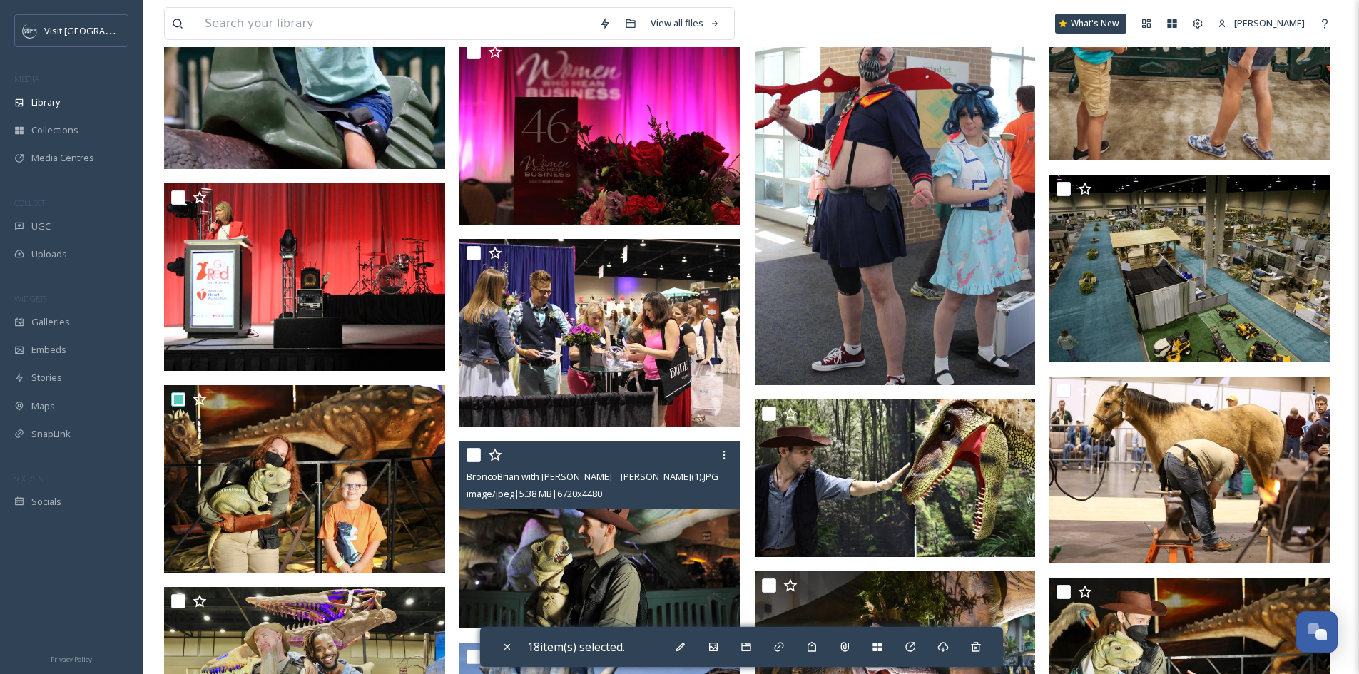
click at [478, 454] on input "checkbox" at bounding box center [474, 455] width 14 height 14
checkbox input "true"
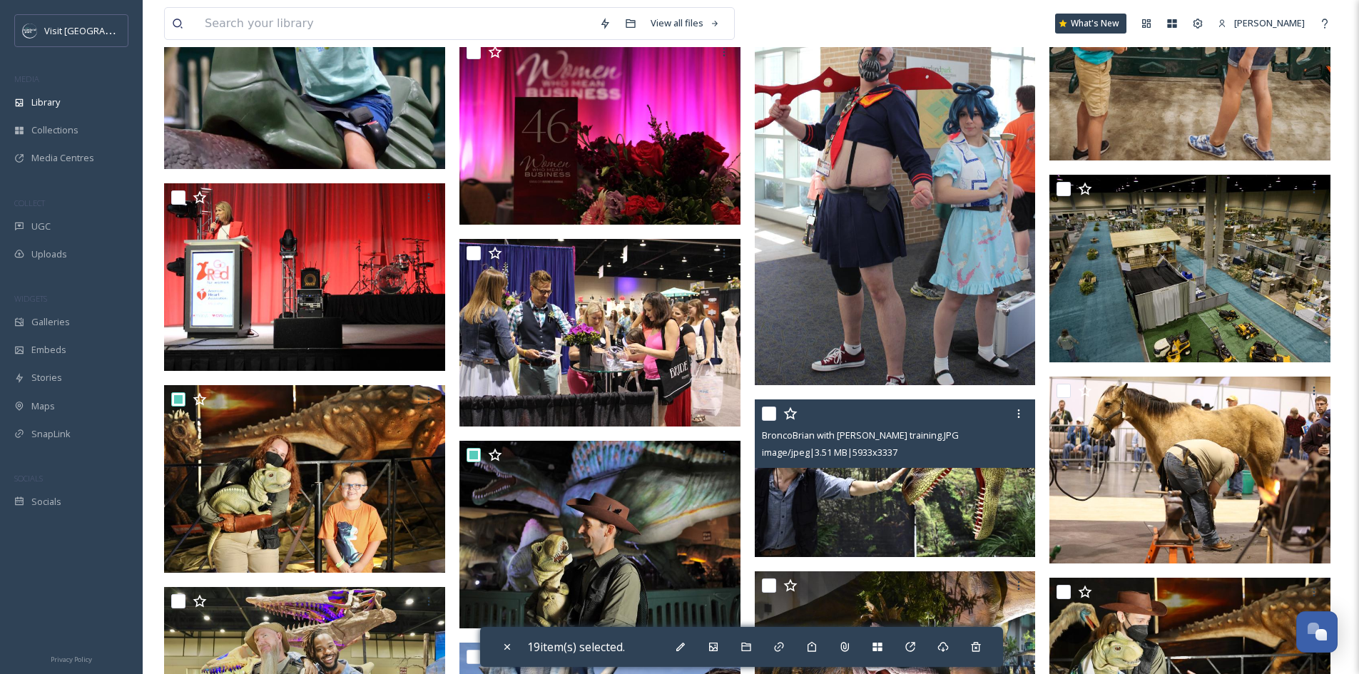
click at [761, 419] on div "BroncoBrian with JoJo training.JPG image/jpeg | 3.51 MB | 5933 x 3337" at bounding box center [895, 434] width 281 height 68
click at [769, 415] on input "checkbox" at bounding box center [769, 414] width 14 height 14
checkbox input "true"
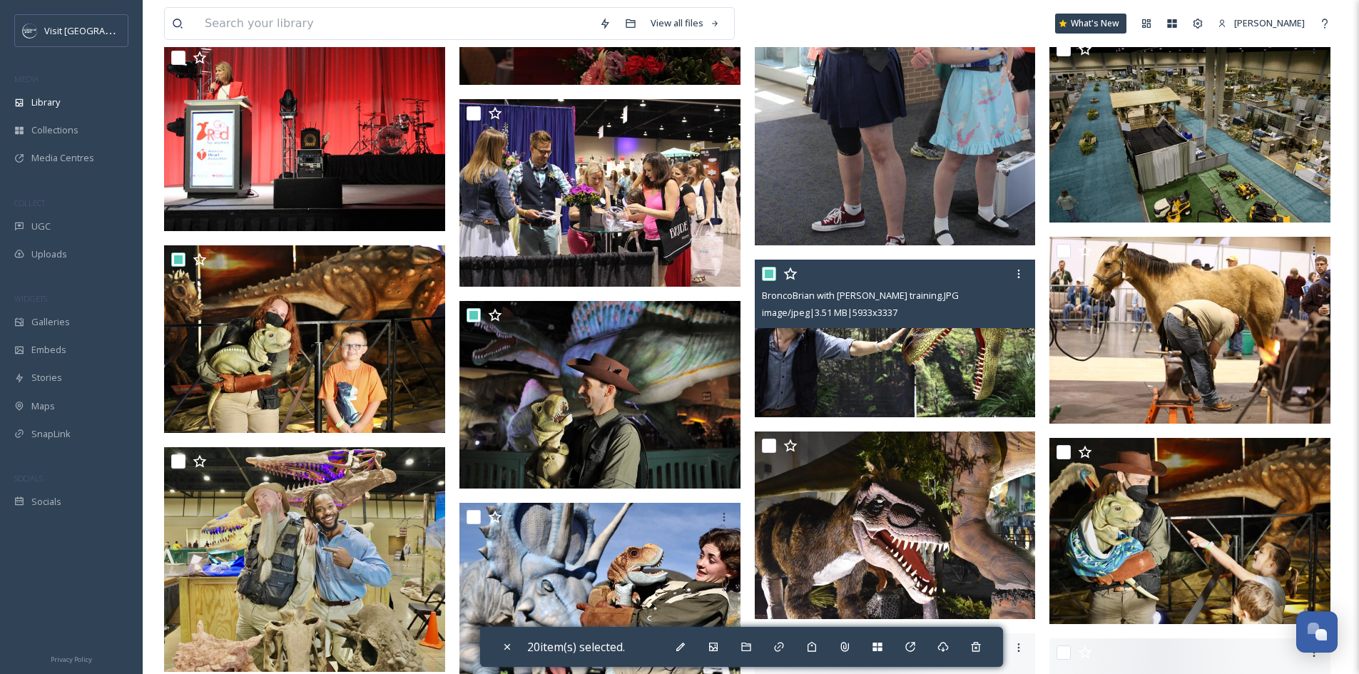
scroll to position [2925, 0]
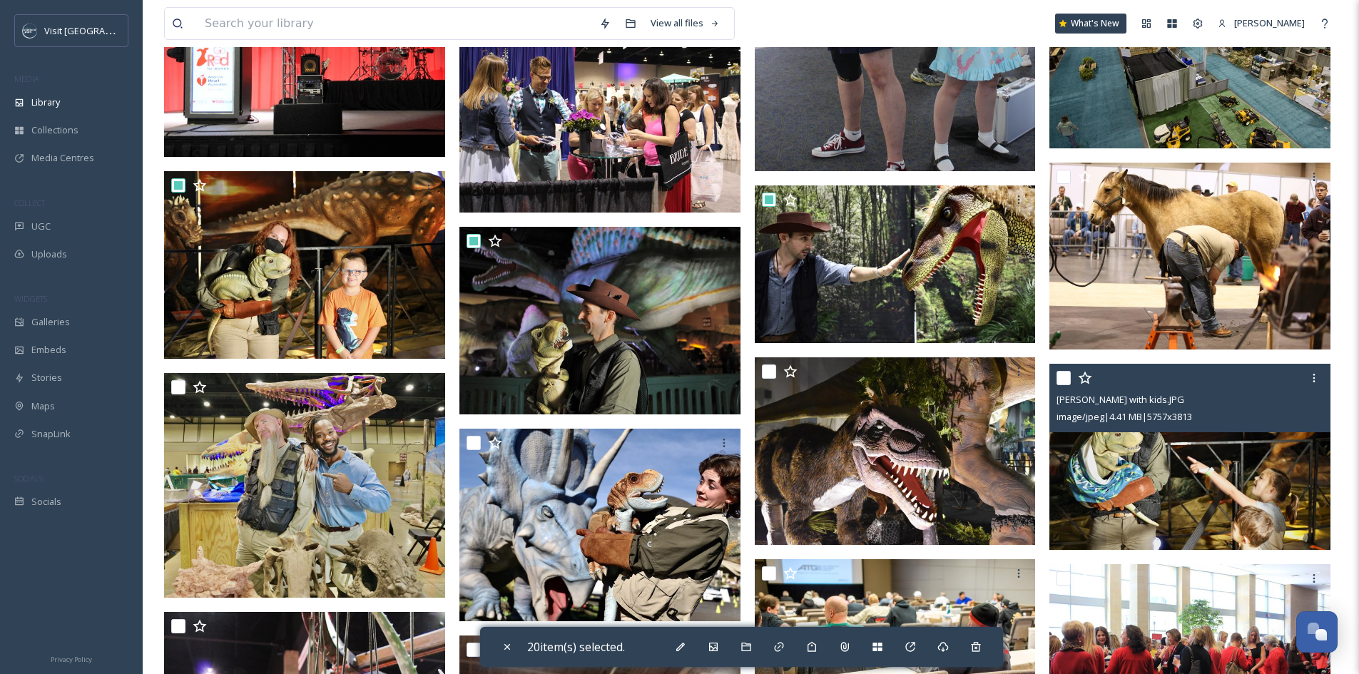
click at [1066, 383] on input "checkbox" at bounding box center [1064, 378] width 14 height 14
checkbox input "true"
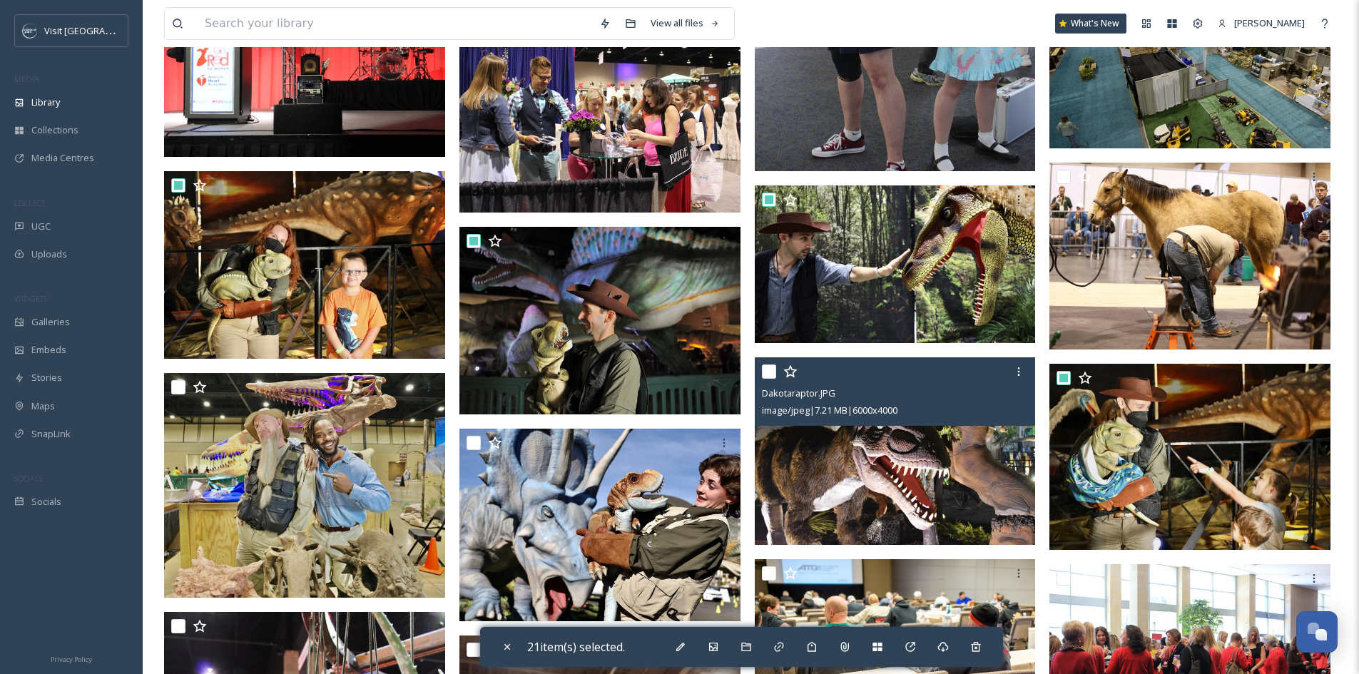
click at [771, 373] on input "checkbox" at bounding box center [769, 372] width 14 height 14
checkbox input "true"
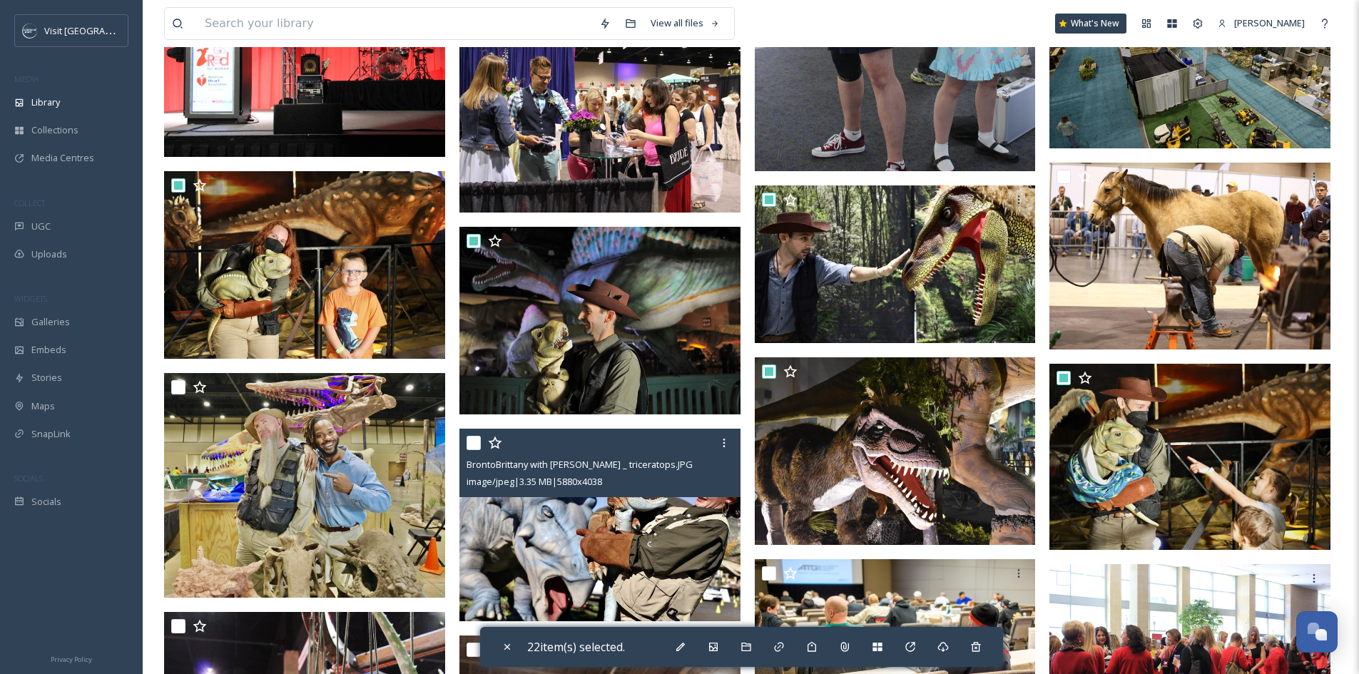
click at [479, 439] on input "checkbox" at bounding box center [474, 443] width 14 height 14
checkbox input "true"
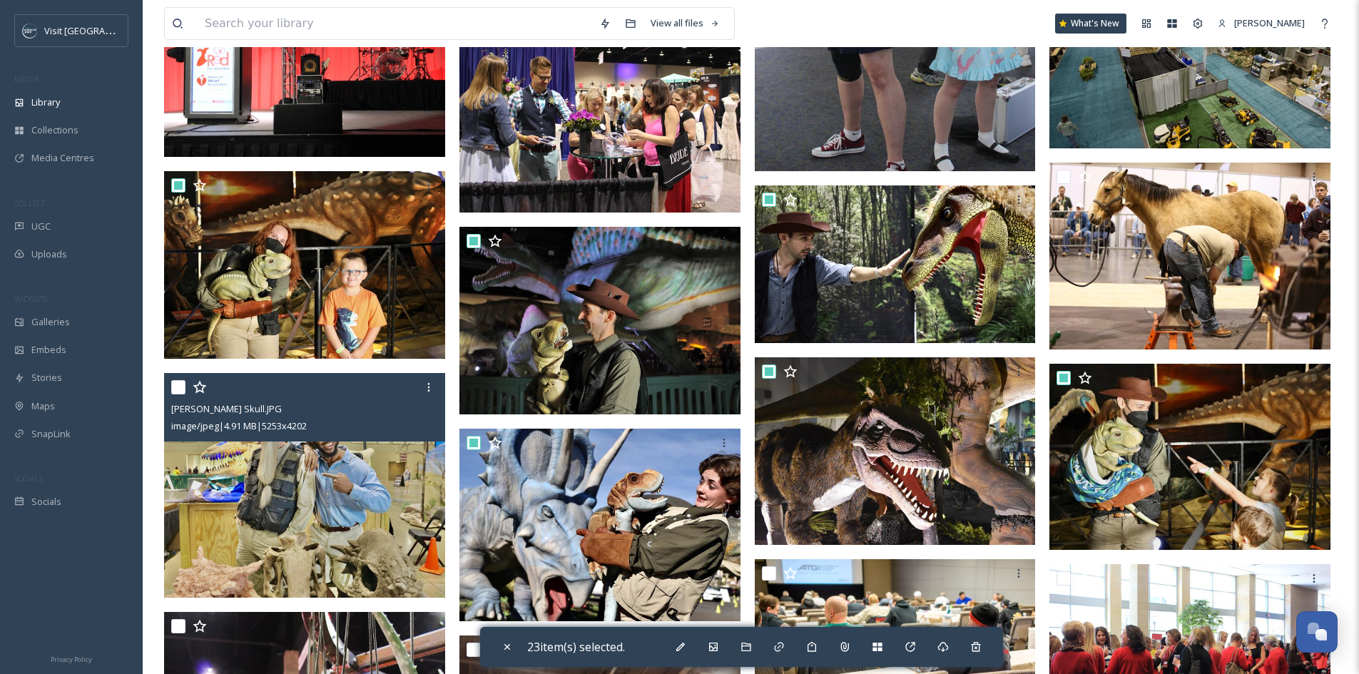
click at [172, 390] on input "checkbox" at bounding box center [178, 387] width 14 height 14
checkbox input "true"
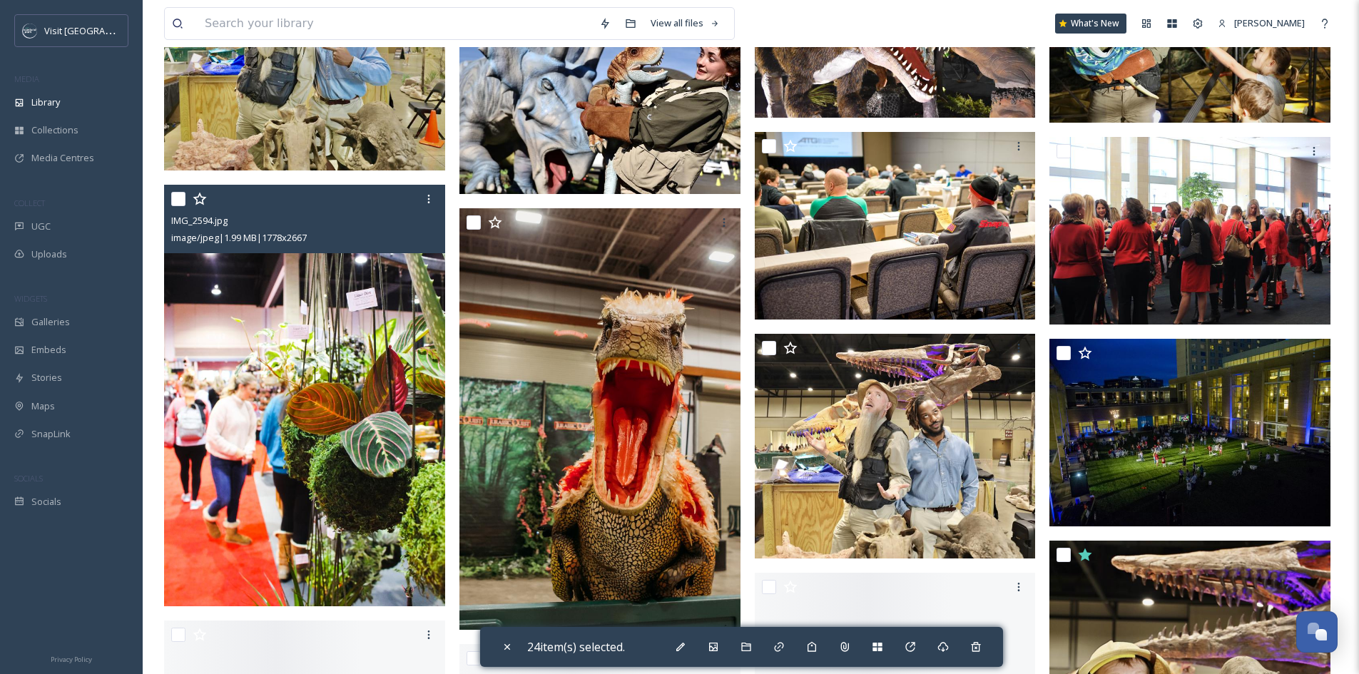
scroll to position [3353, 0]
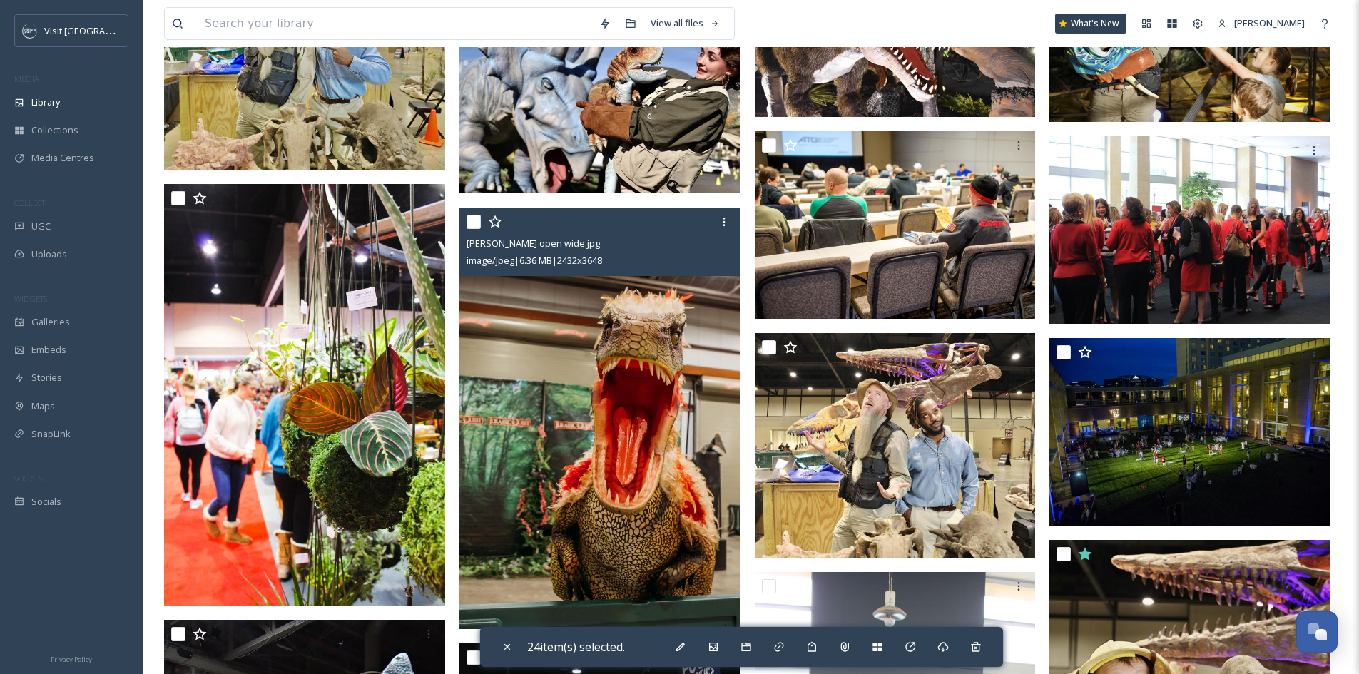
click at [477, 223] on input "checkbox" at bounding box center [474, 222] width 14 height 14
checkbox input "true"
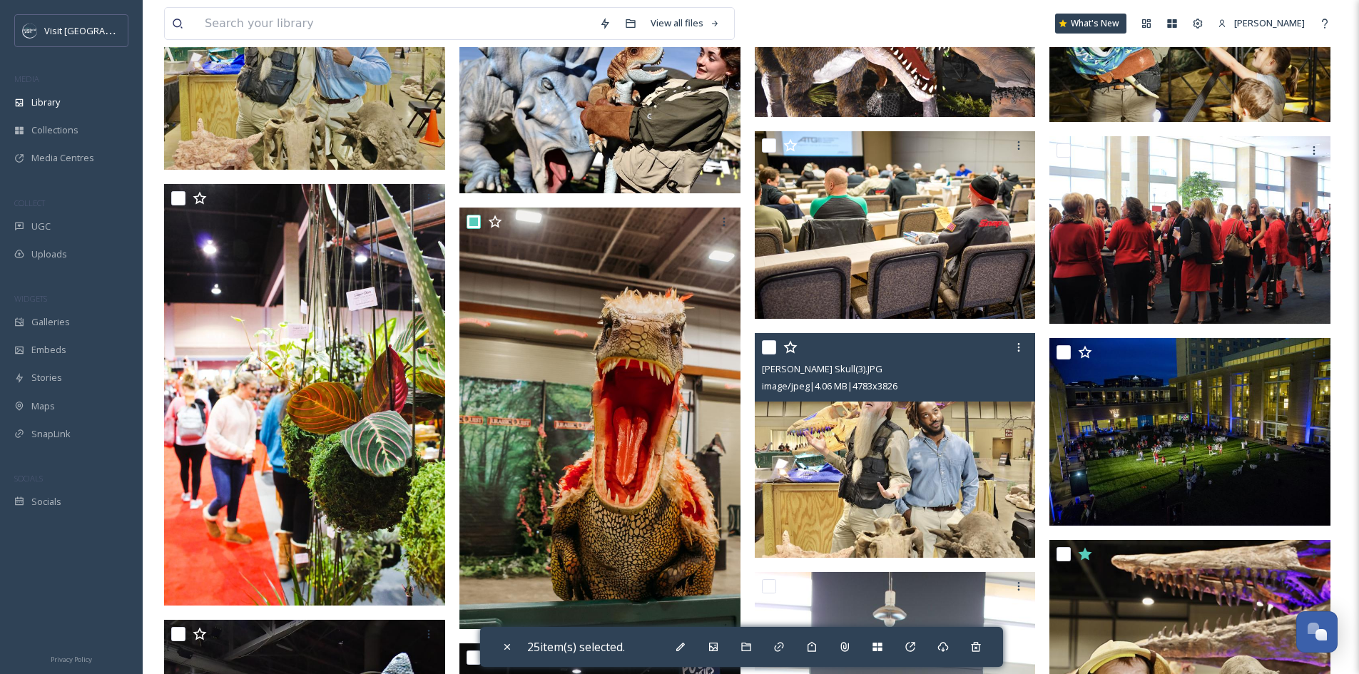
click at [771, 347] on input "checkbox" at bounding box center [769, 347] width 14 height 14
checkbox input "true"
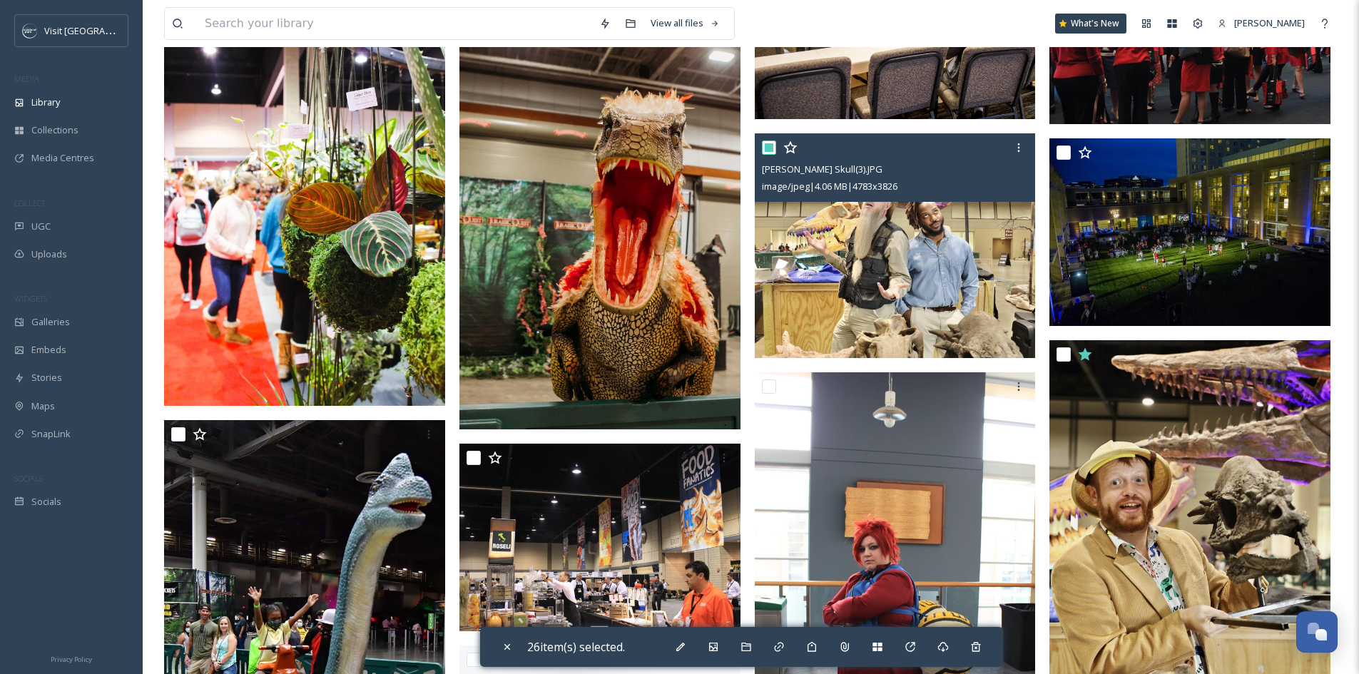
scroll to position [3567, 0]
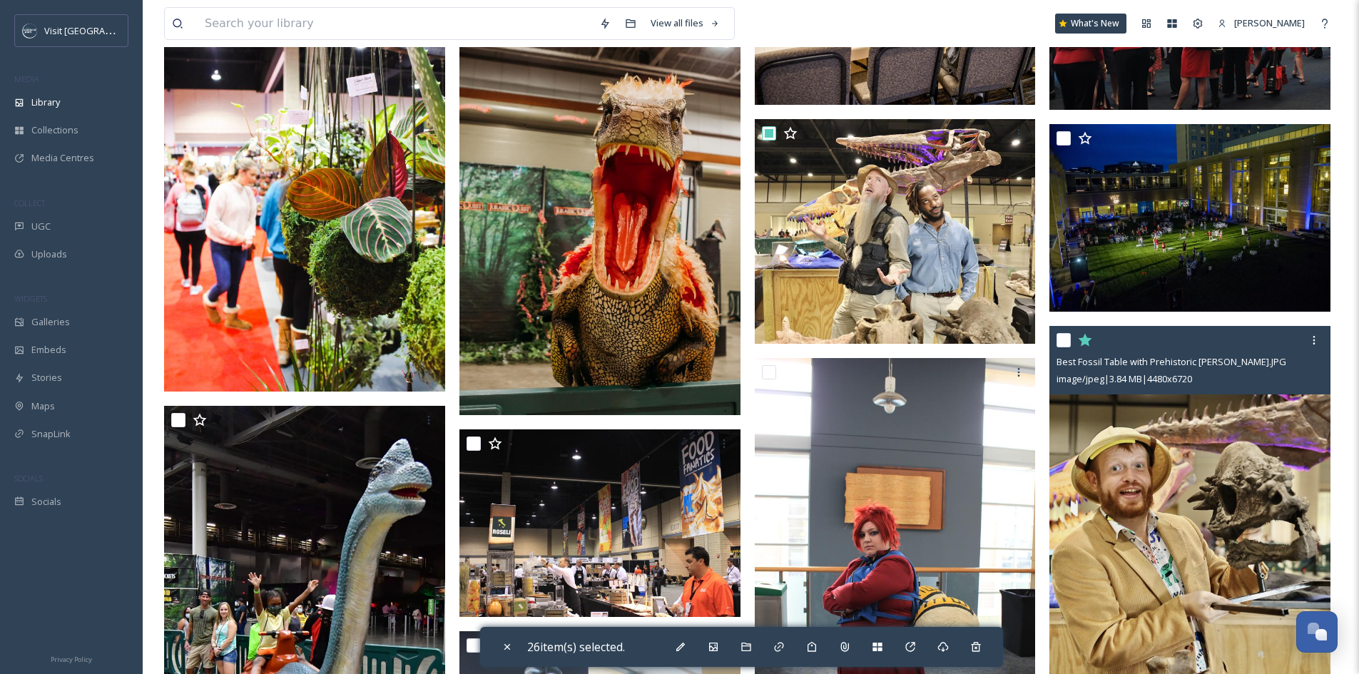
click at [1061, 337] on input "checkbox" at bounding box center [1064, 340] width 14 height 14
checkbox input "true"
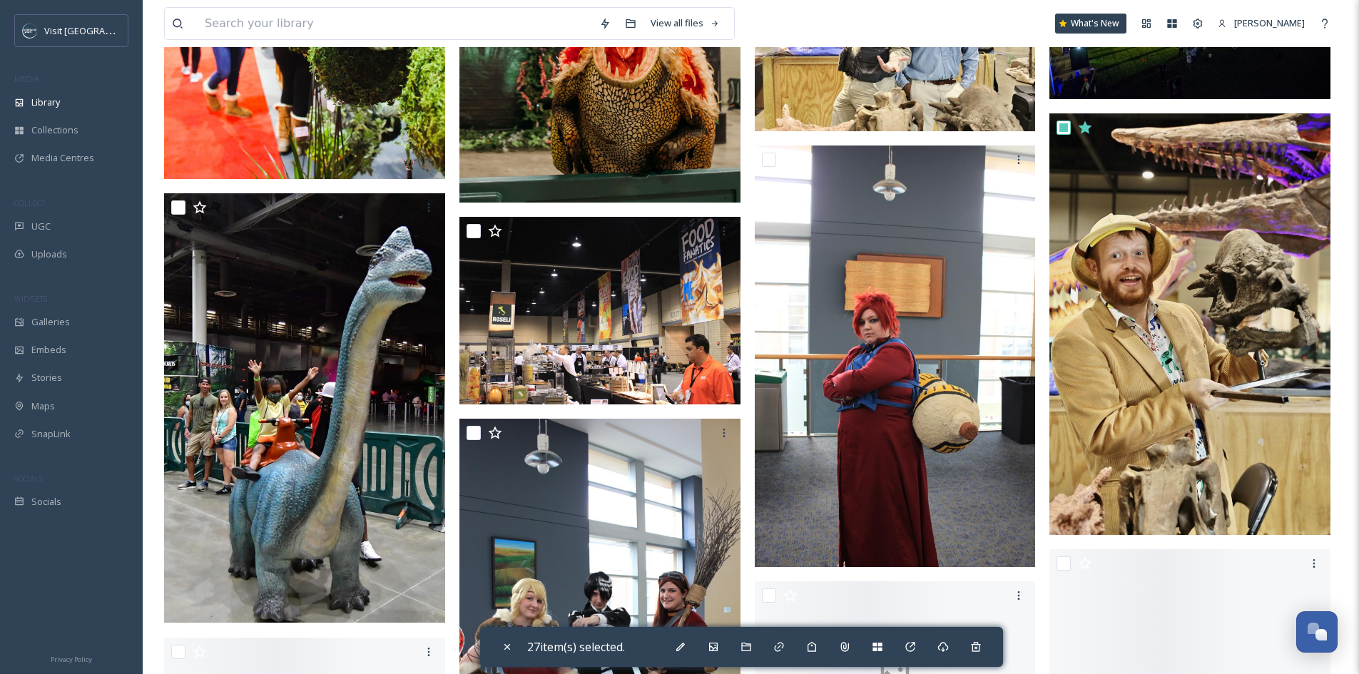
scroll to position [3781, 0]
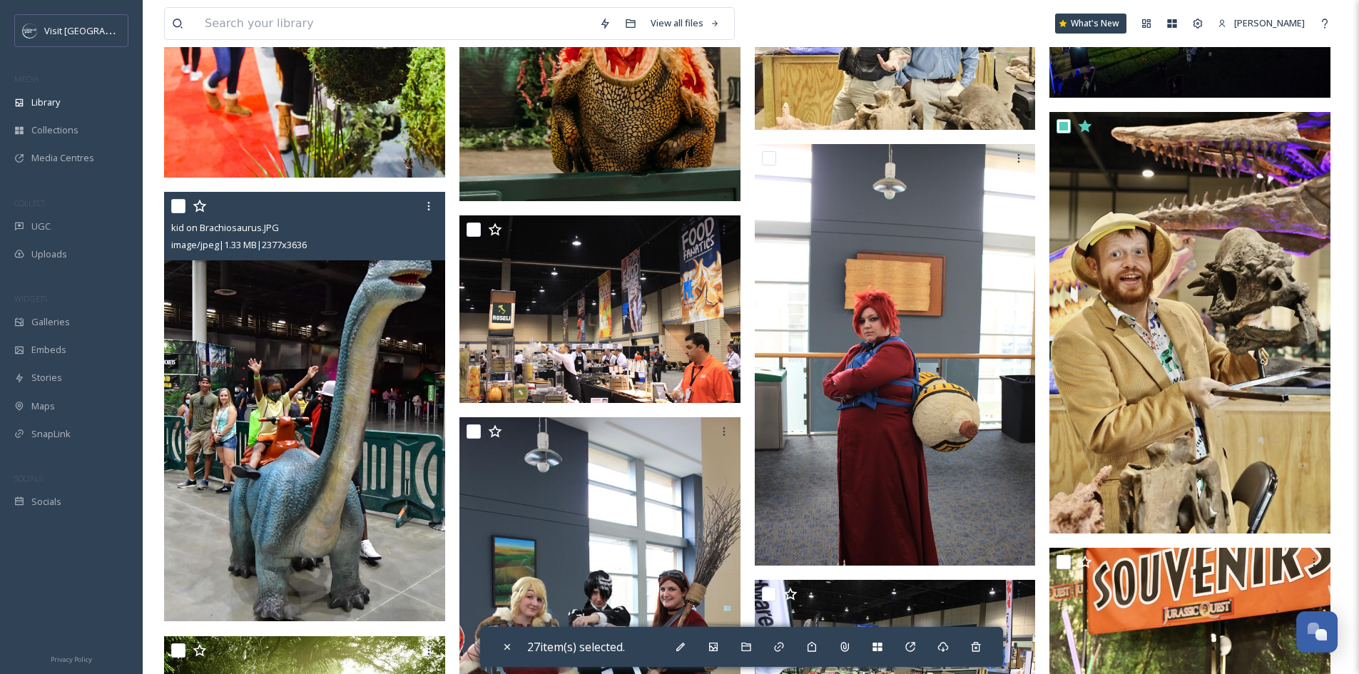
click at [180, 206] on input "checkbox" at bounding box center [178, 206] width 14 height 14
checkbox input "true"
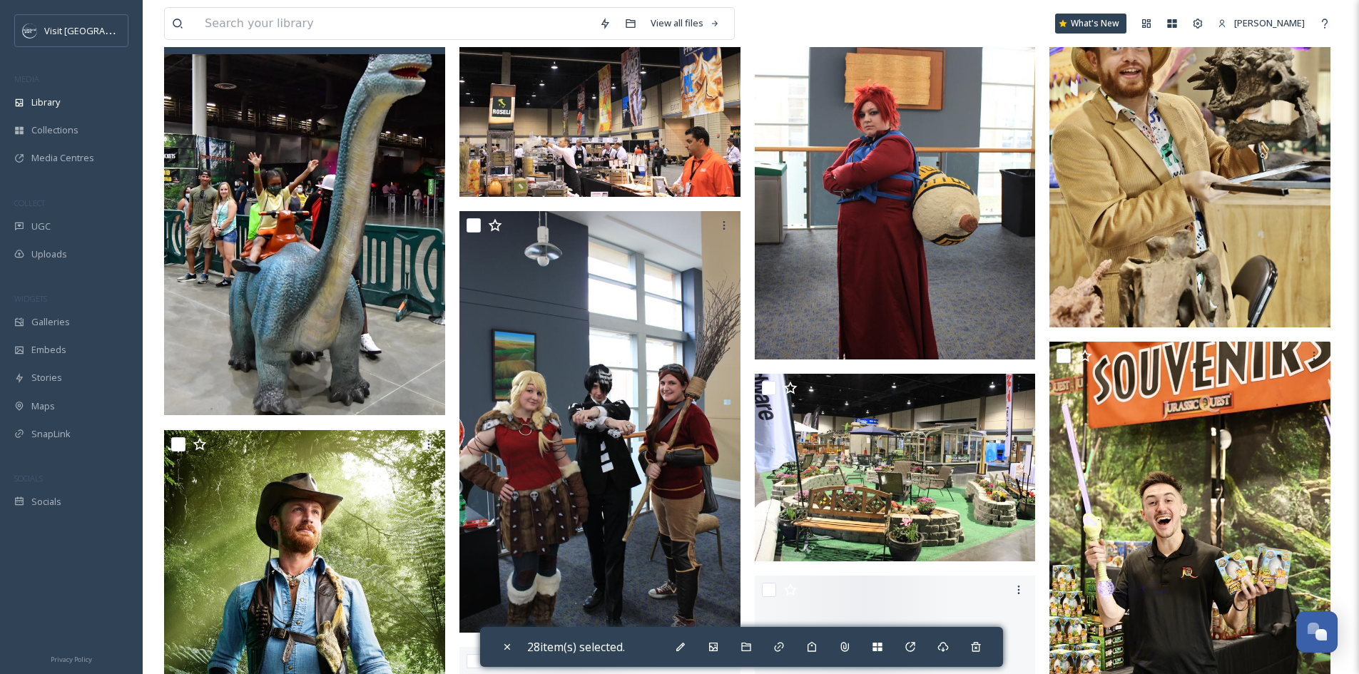
scroll to position [4067, 0]
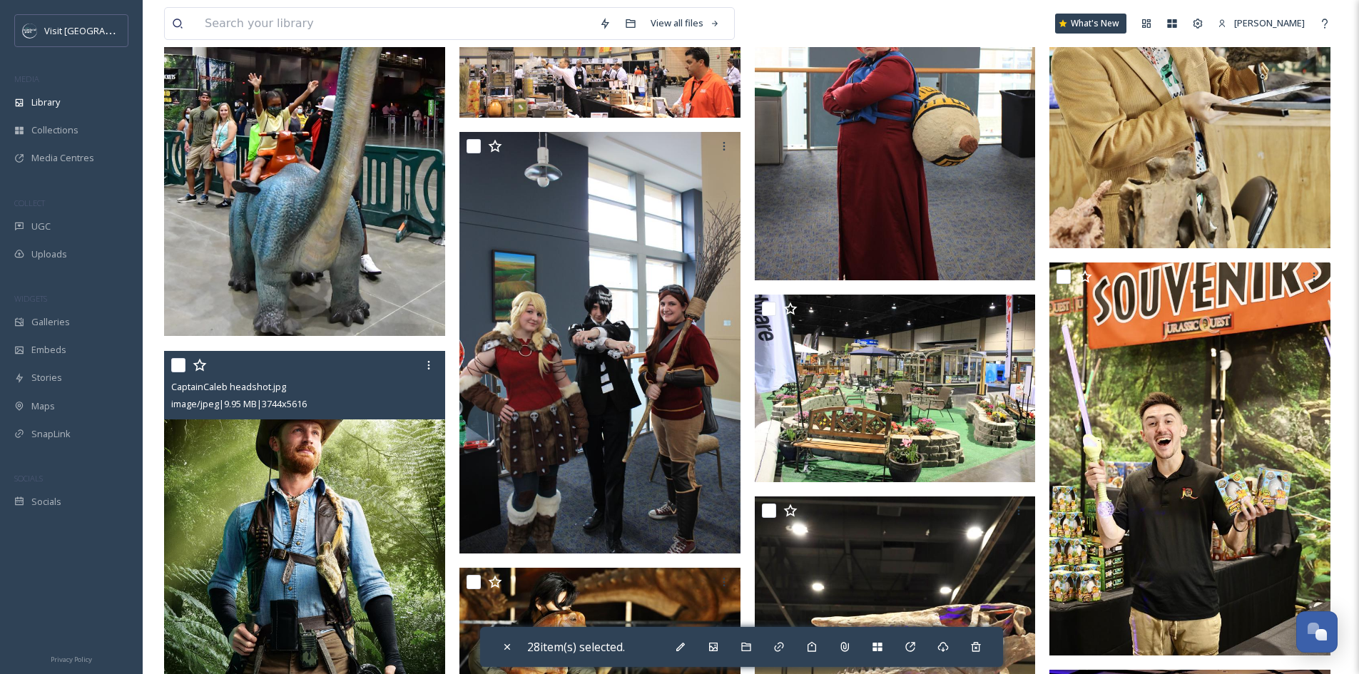
click at [177, 362] on input "checkbox" at bounding box center [178, 365] width 14 height 14
checkbox input "true"
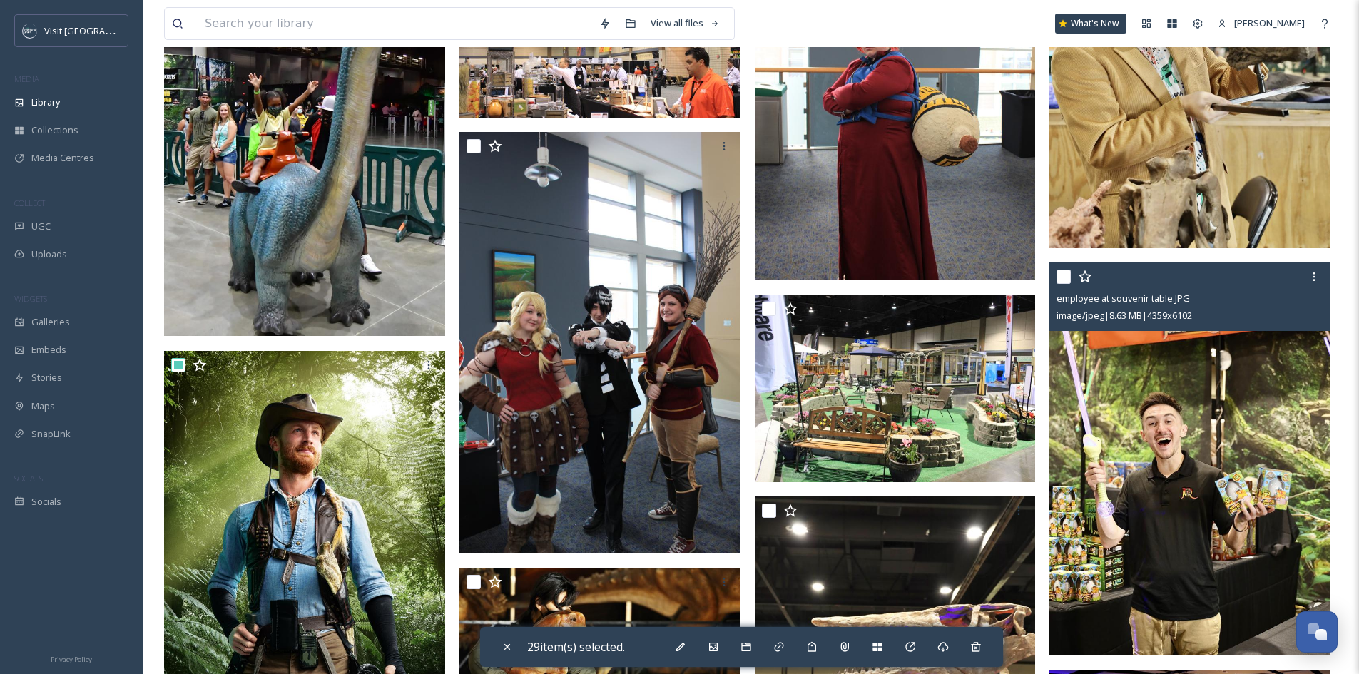
click at [1061, 274] on input "checkbox" at bounding box center [1064, 277] width 14 height 14
checkbox input "true"
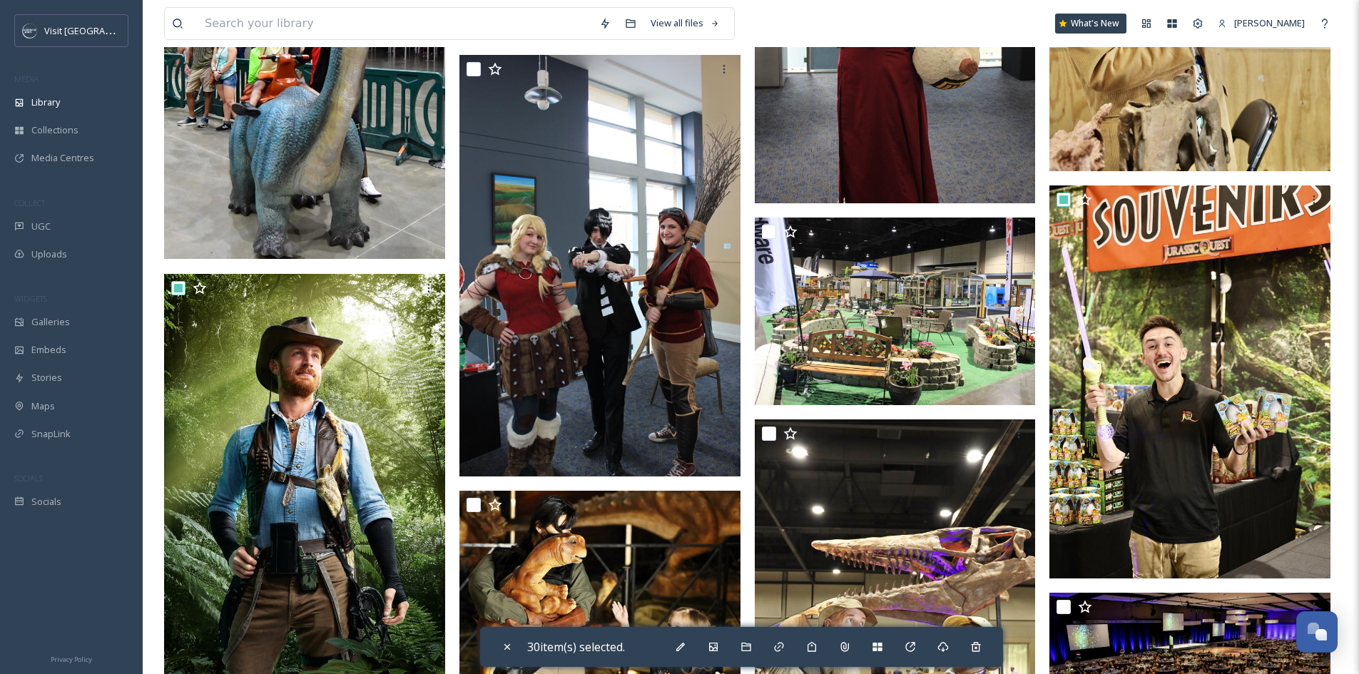
scroll to position [4281, 0]
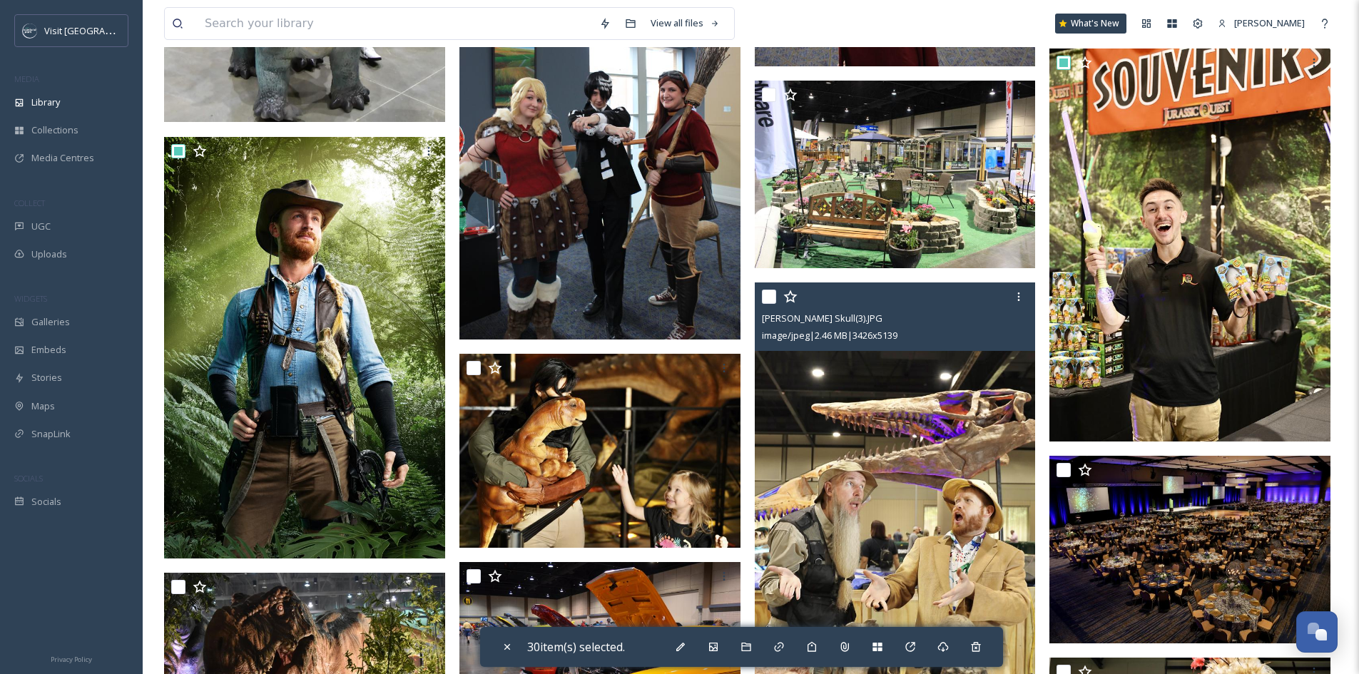
click at [768, 291] on input "checkbox" at bounding box center [769, 297] width 14 height 14
checkbox input "true"
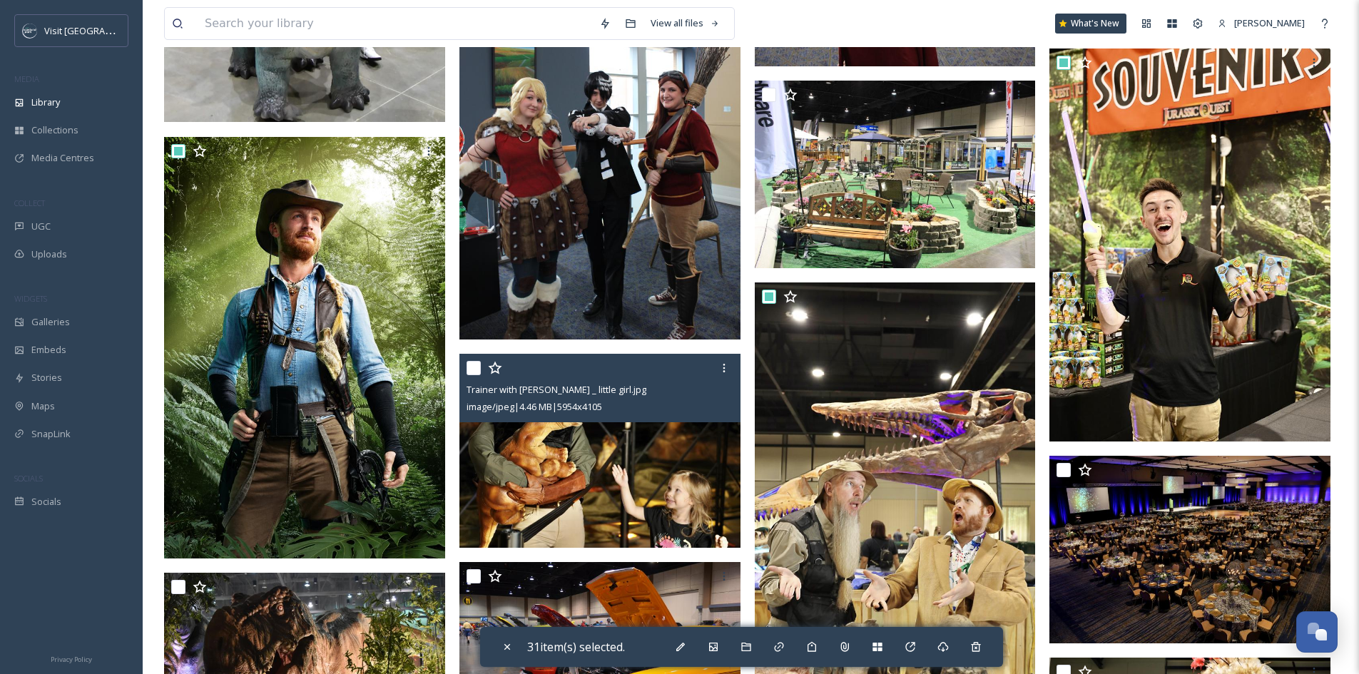
click at [473, 367] on input "checkbox" at bounding box center [474, 368] width 14 height 14
checkbox input "true"
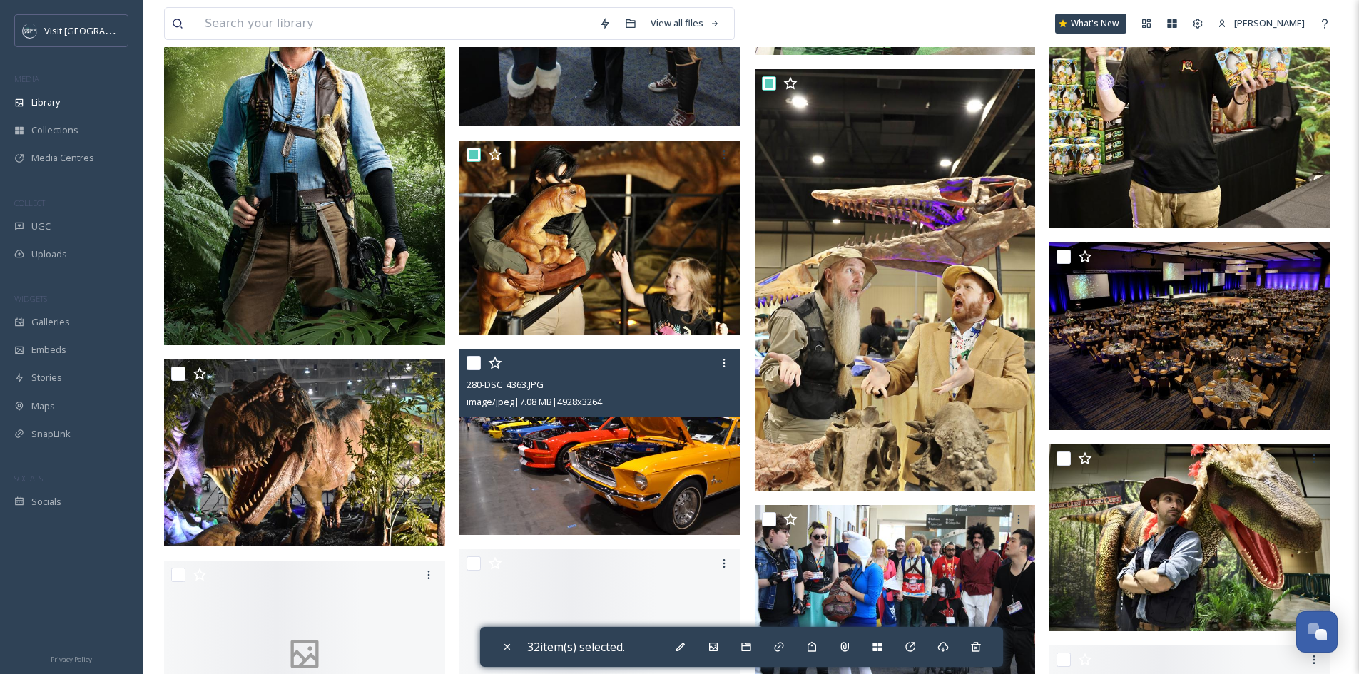
scroll to position [4495, 0]
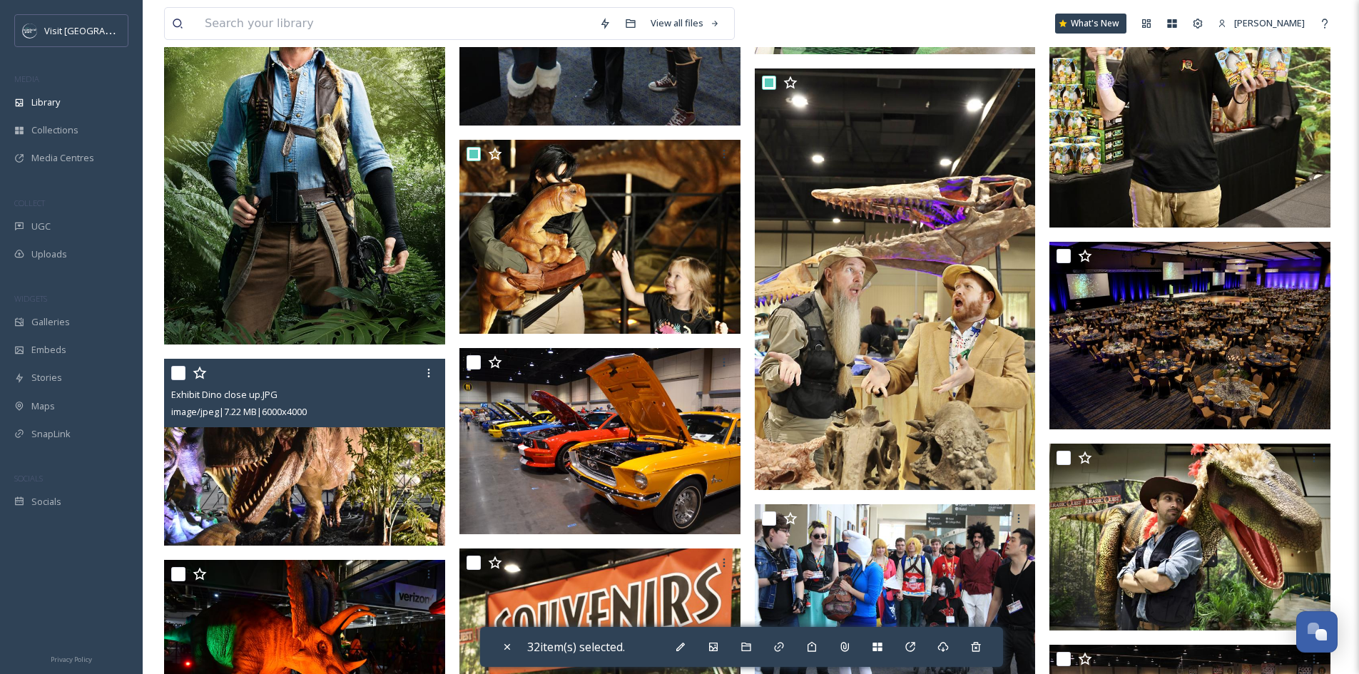
click at [181, 375] on input "checkbox" at bounding box center [178, 373] width 14 height 14
checkbox input "true"
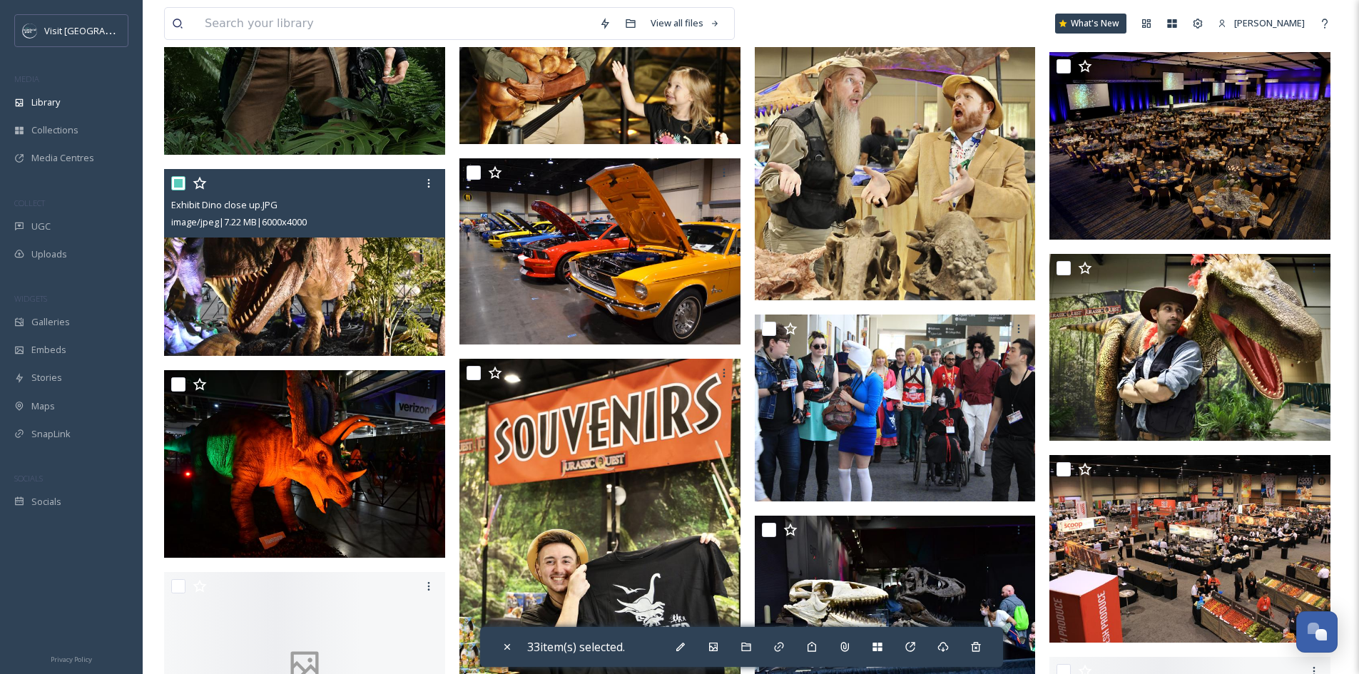
scroll to position [4709, 0]
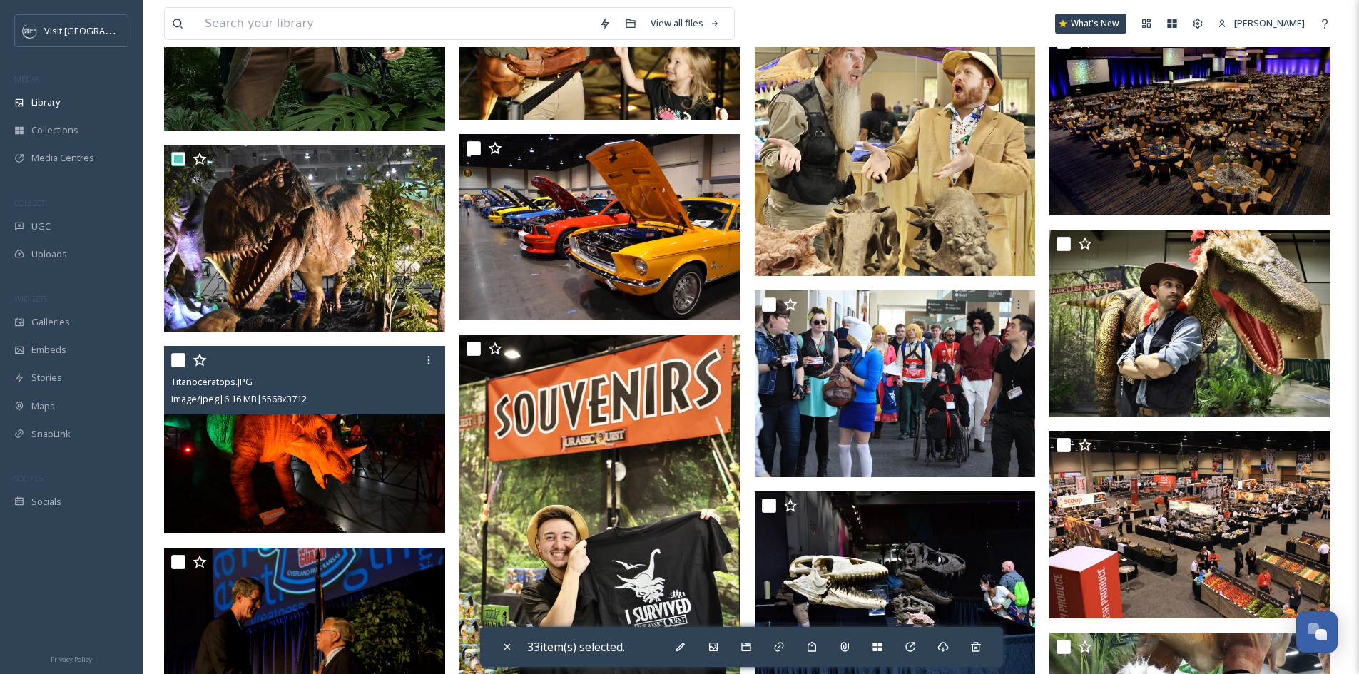
click at [181, 359] on input "checkbox" at bounding box center [178, 360] width 14 height 14
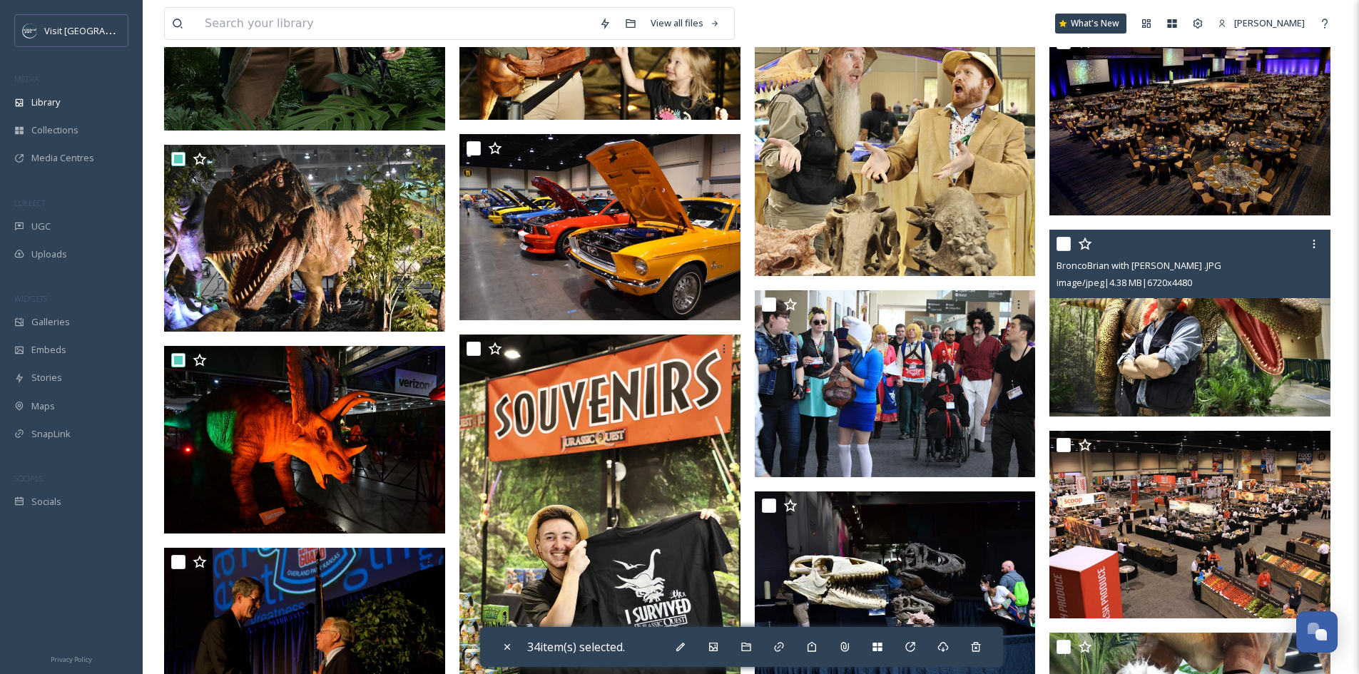
click at [1062, 240] on input "checkbox" at bounding box center [1064, 244] width 14 height 14
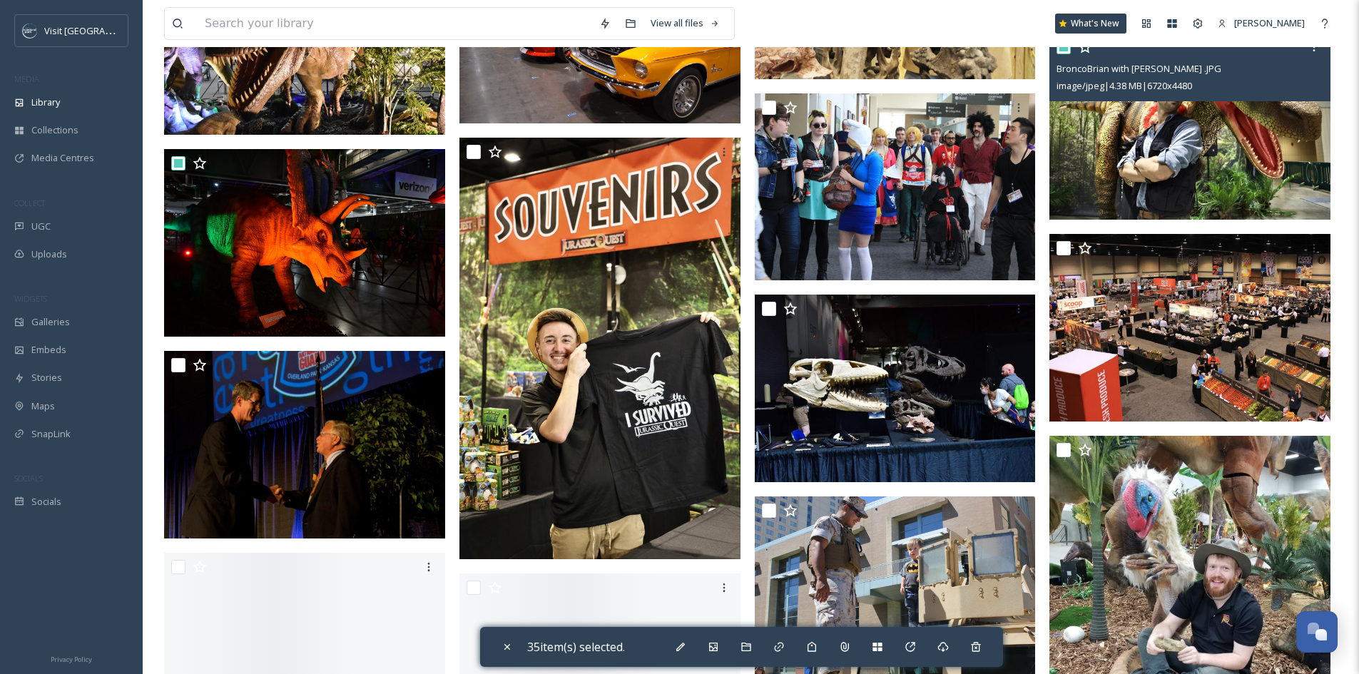
scroll to position [4923, 0]
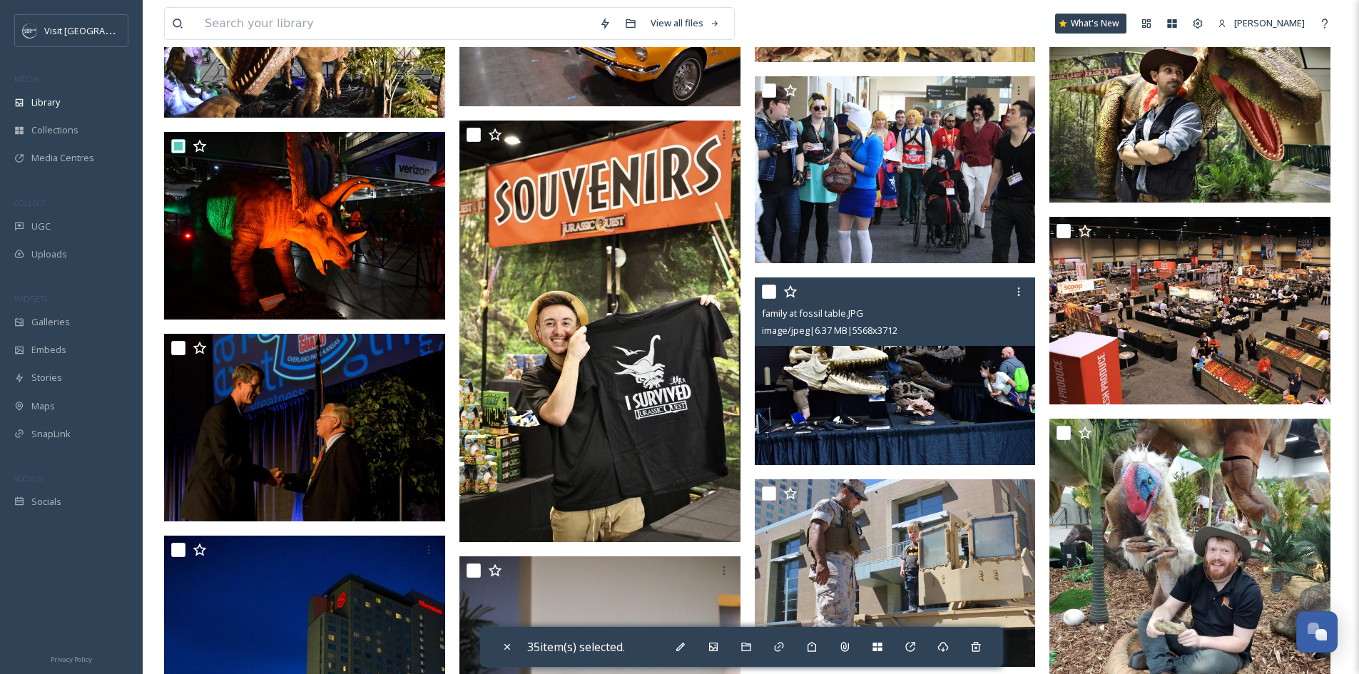
click at [774, 294] on input "checkbox" at bounding box center [769, 292] width 14 height 14
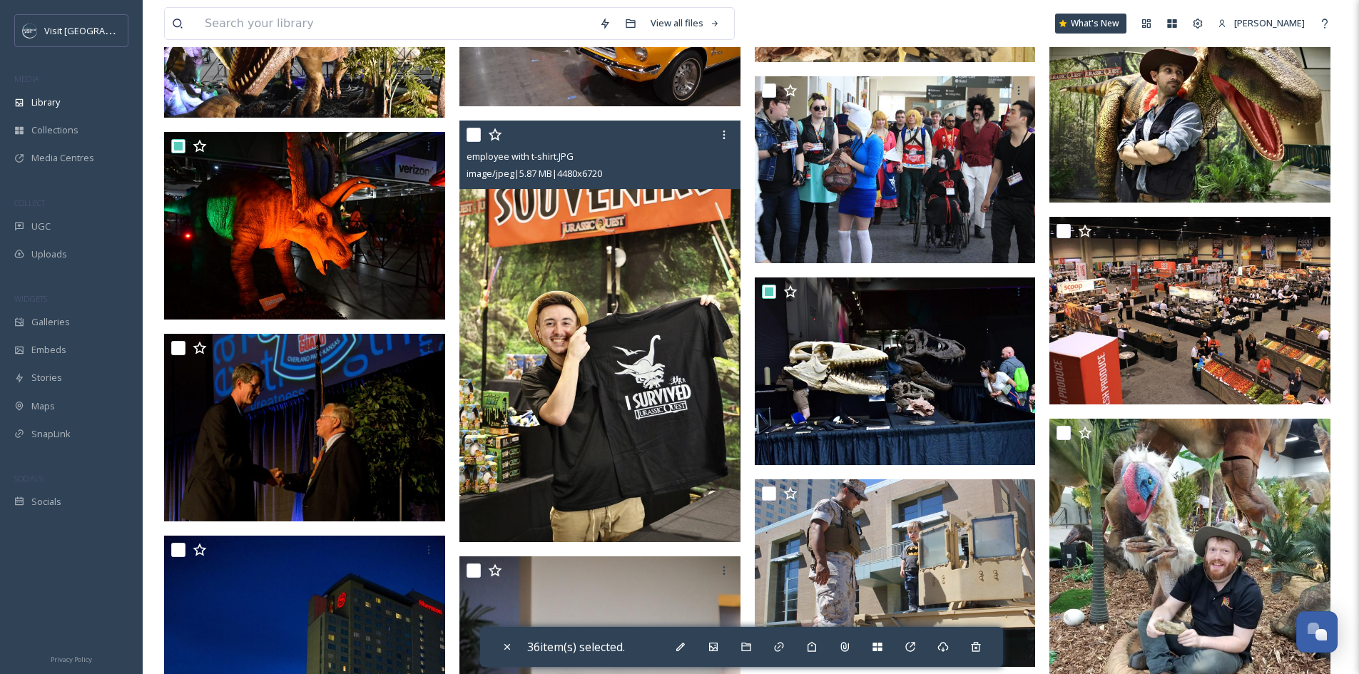
click at [472, 136] on input "checkbox" at bounding box center [474, 135] width 14 height 14
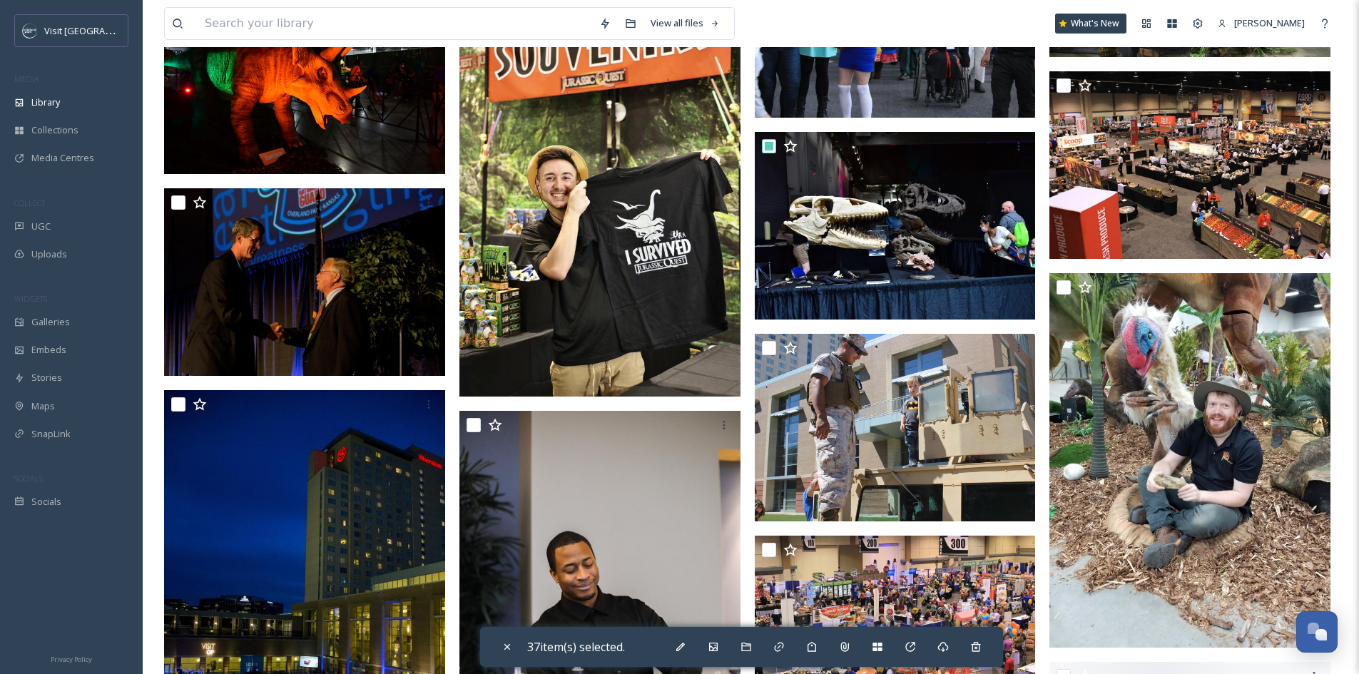
scroll to position [5137, 0]
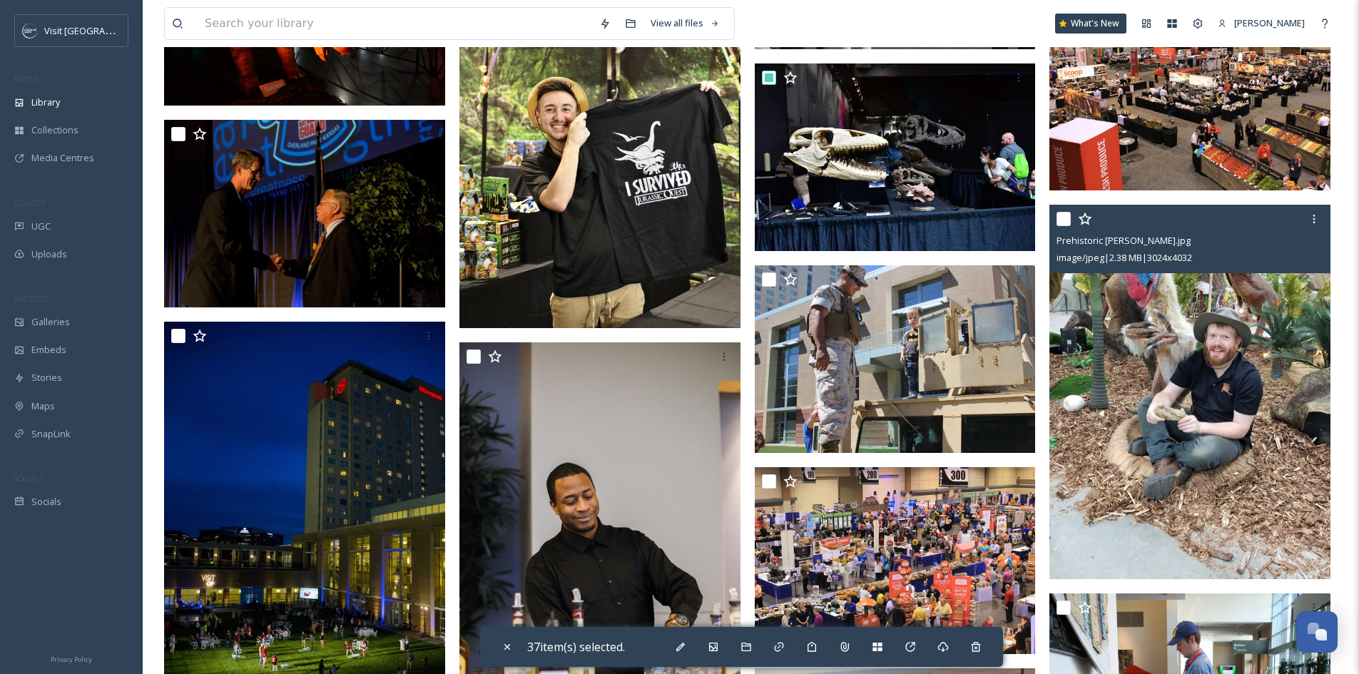
click at [1065, 220] on input "checkbox" at bounding box center [1064, 219] width 14 height 14
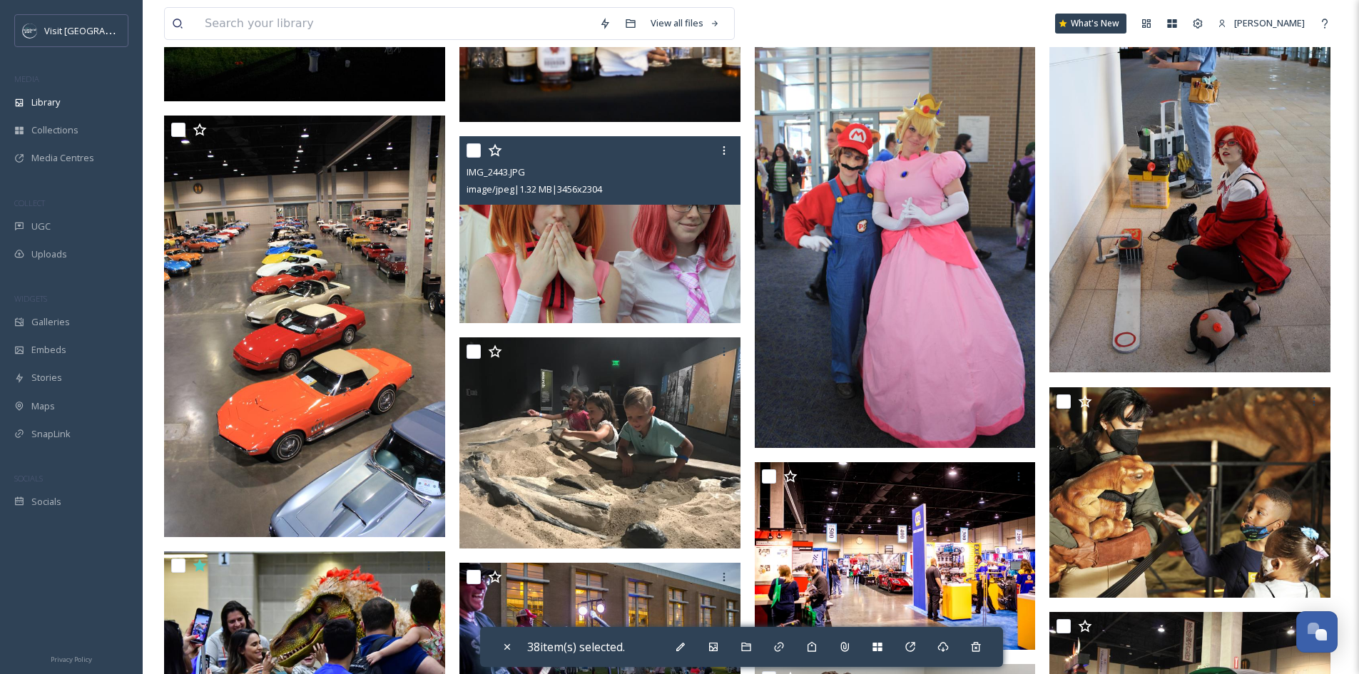
scroll to position [5922, 0]
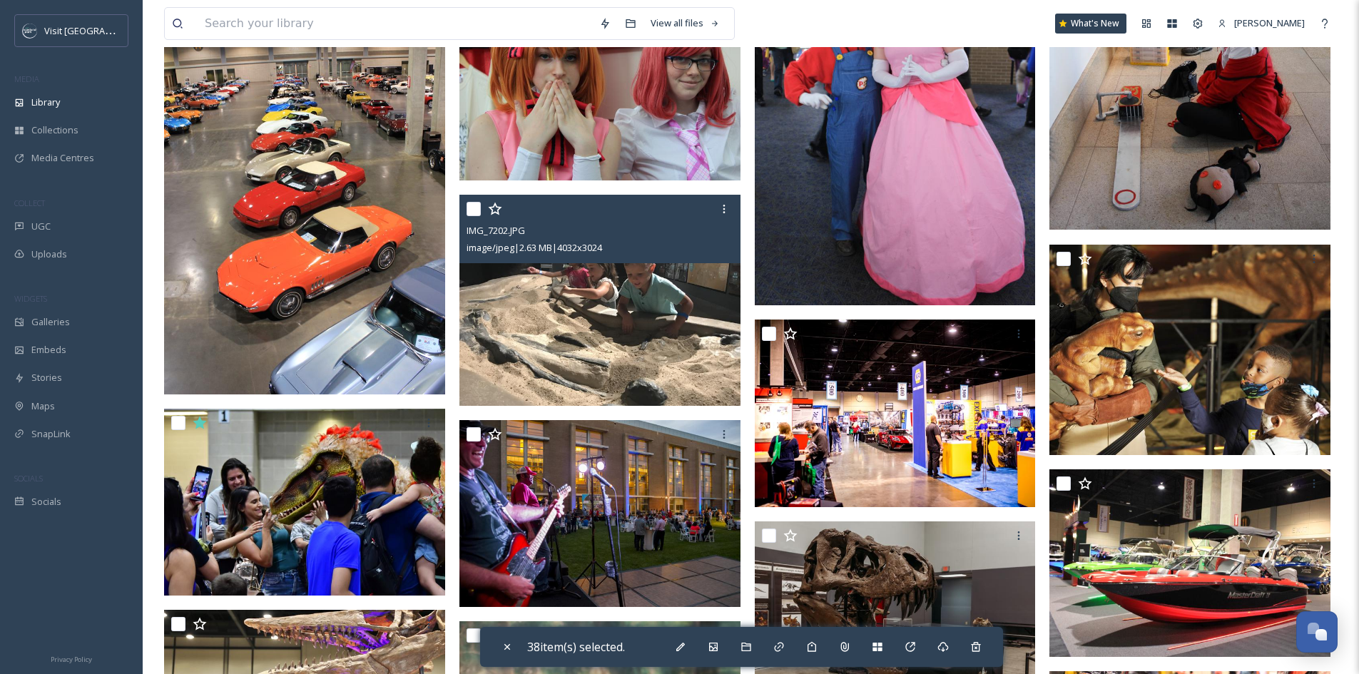
click at [470, 210] on input "checkbox" at bounding box center [474, 209] width 14 height 14
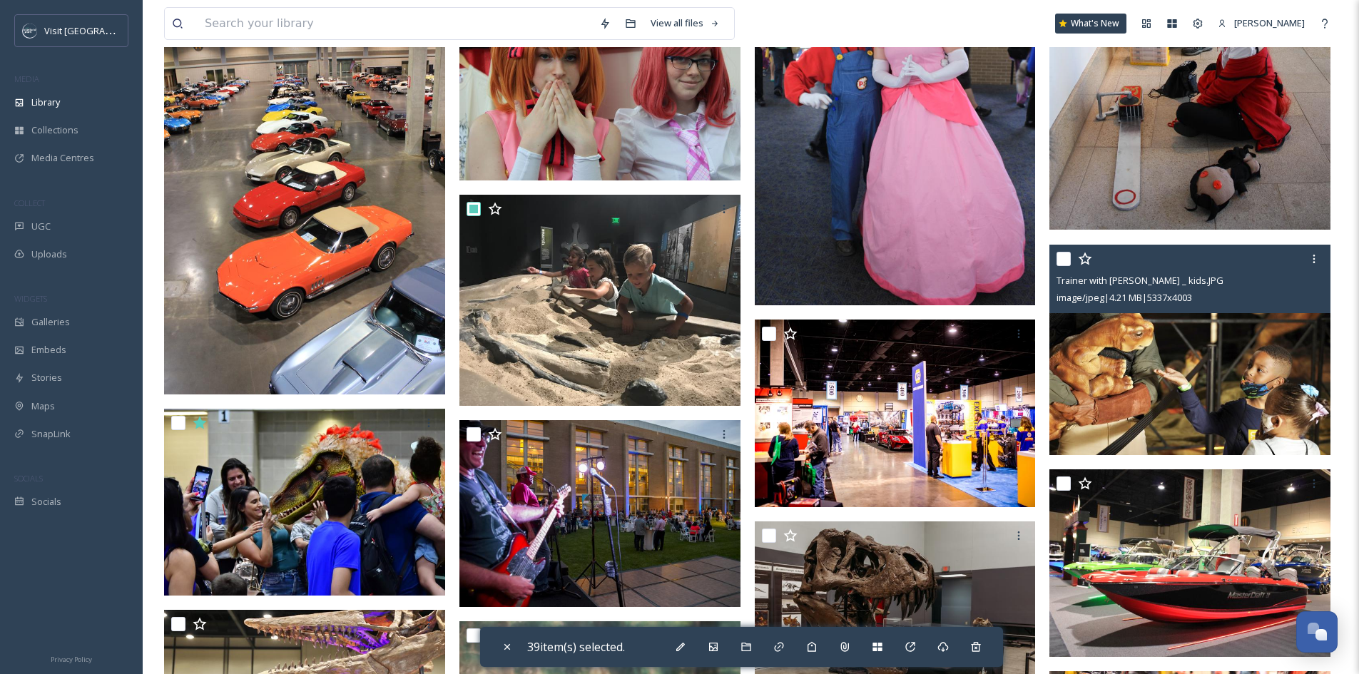
click at [1055, 265] on div "Trainer with Cammie _ kids.JPG image/jpeg | 4.21 MB | 5337 x 4003" at bounding box center [1190, 279] width 281 height 68
click at [1061, 259] on input "checkbox" at bounding box center [1064, 259] width 14 height 14
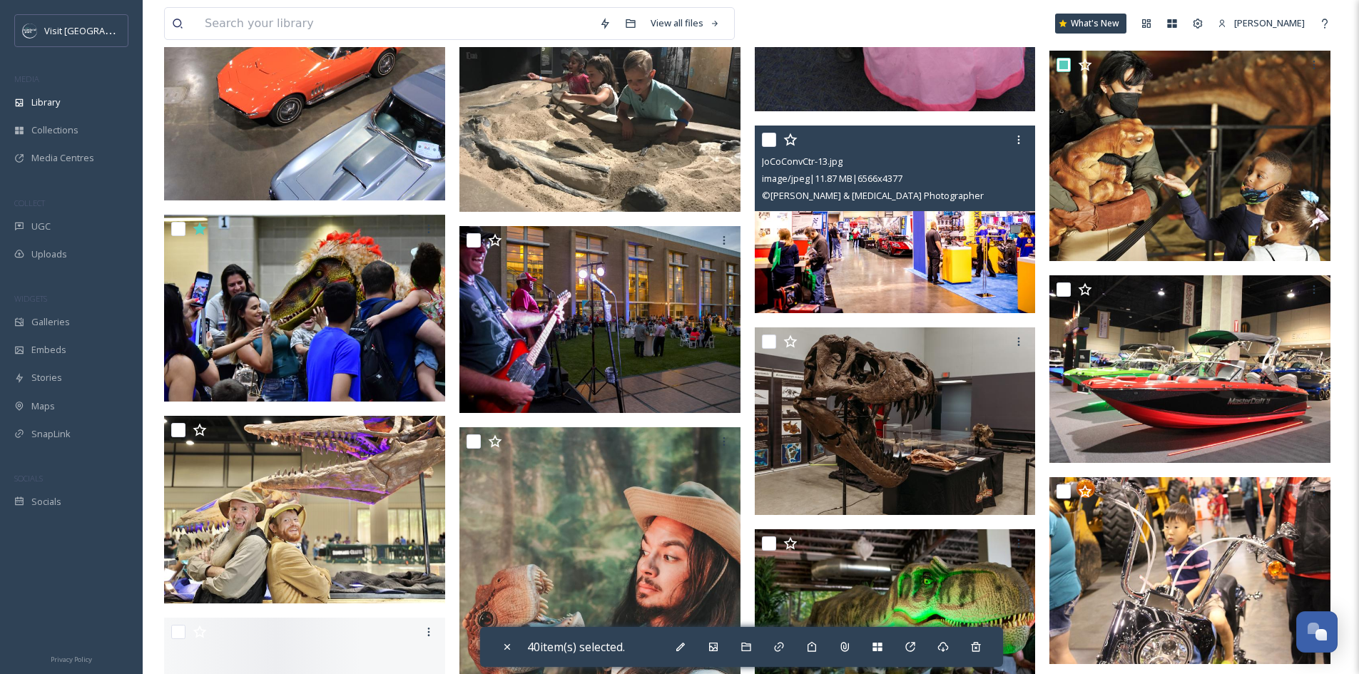
scroll to position [6136, 0]
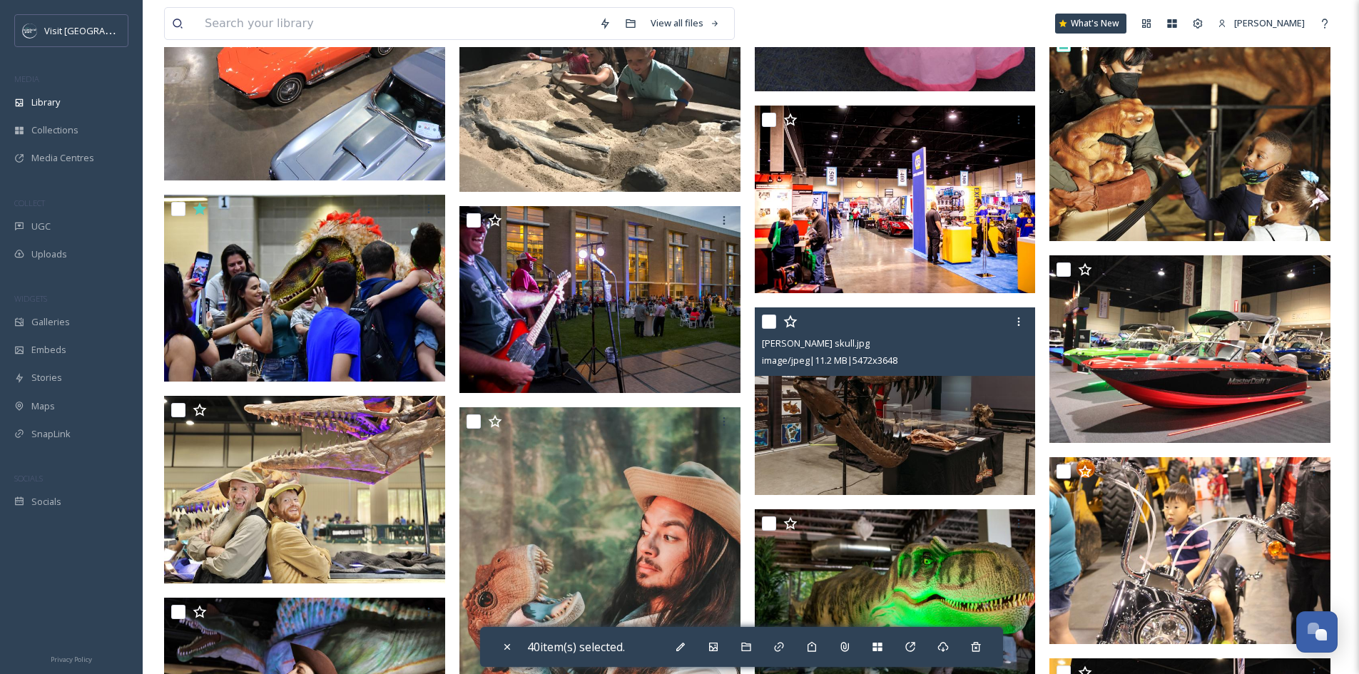
click at [773, 320] on input "checkbox" at bounding box center [769, 322] width 14 height 14
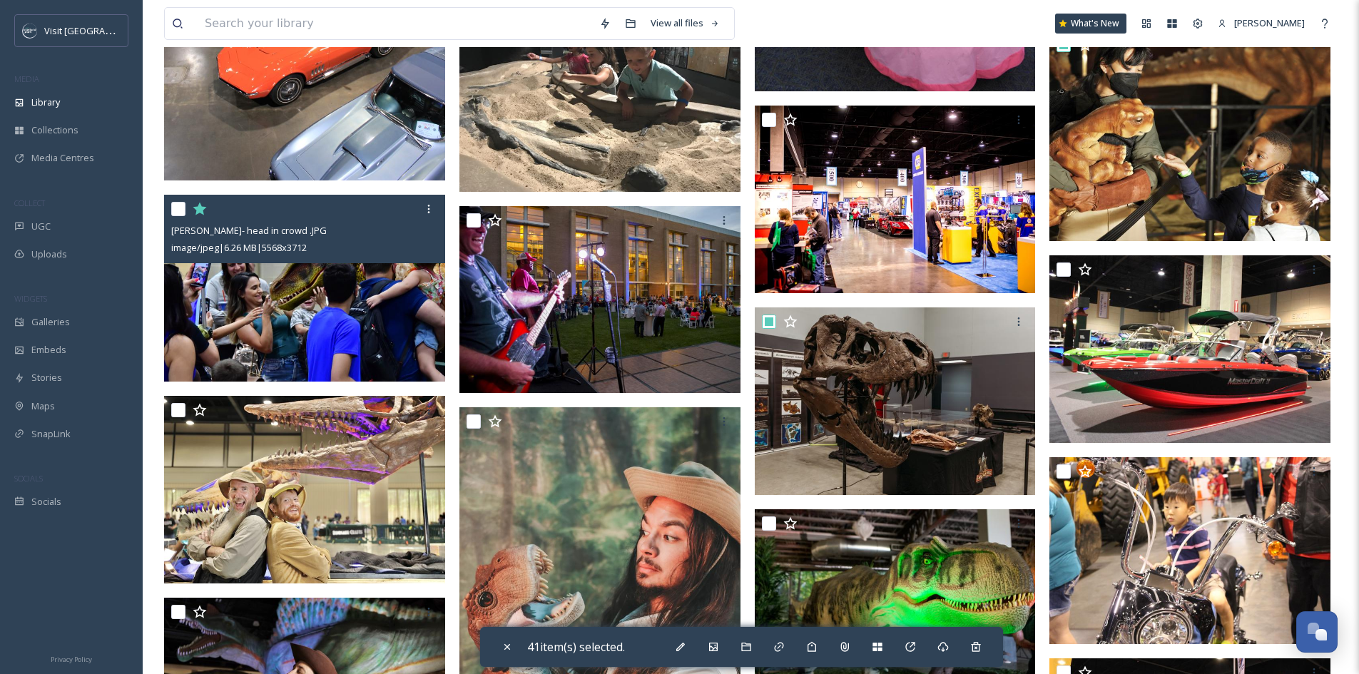
click at [176, 206] on input "checkbox" at bounding box center [178, 209] width 14 height 14
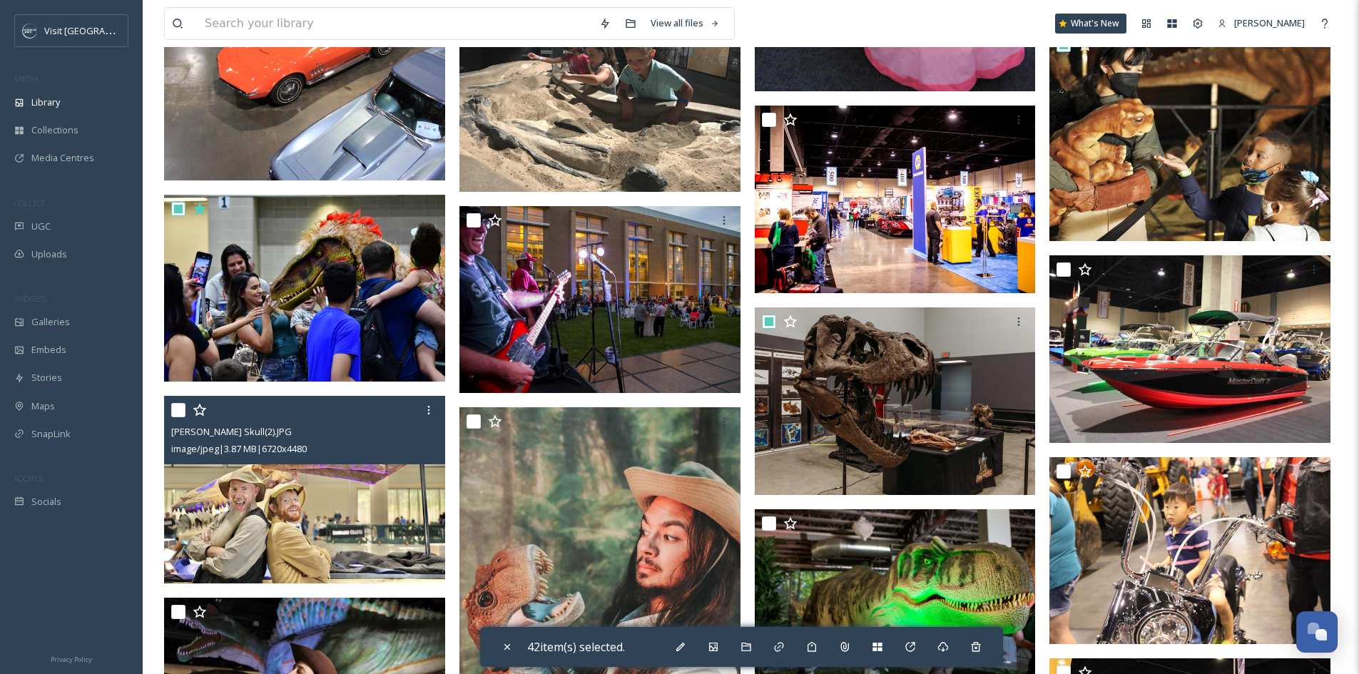
click at [181, 408] on input "checkbox" at bounding box center [178, 410] width 14 height 14
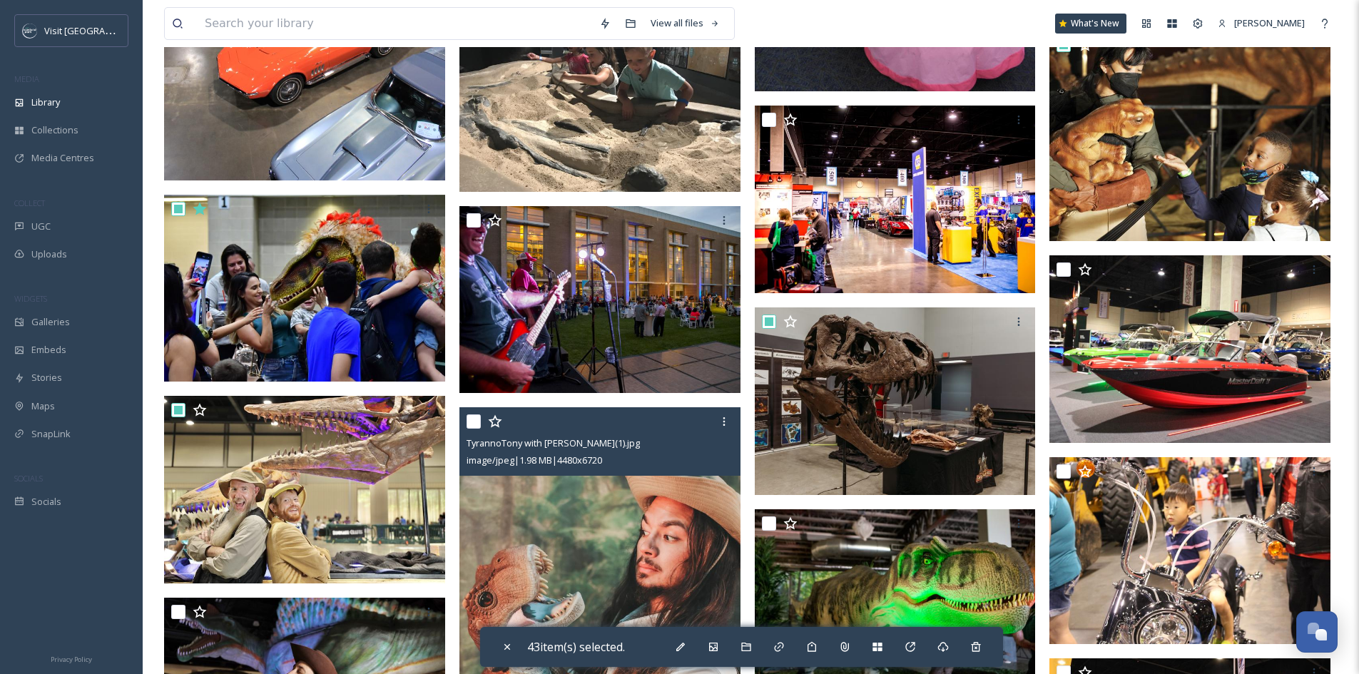
click at [475, 421] on input "checkbox" at bounding box center [474, 422] width 14 height 14
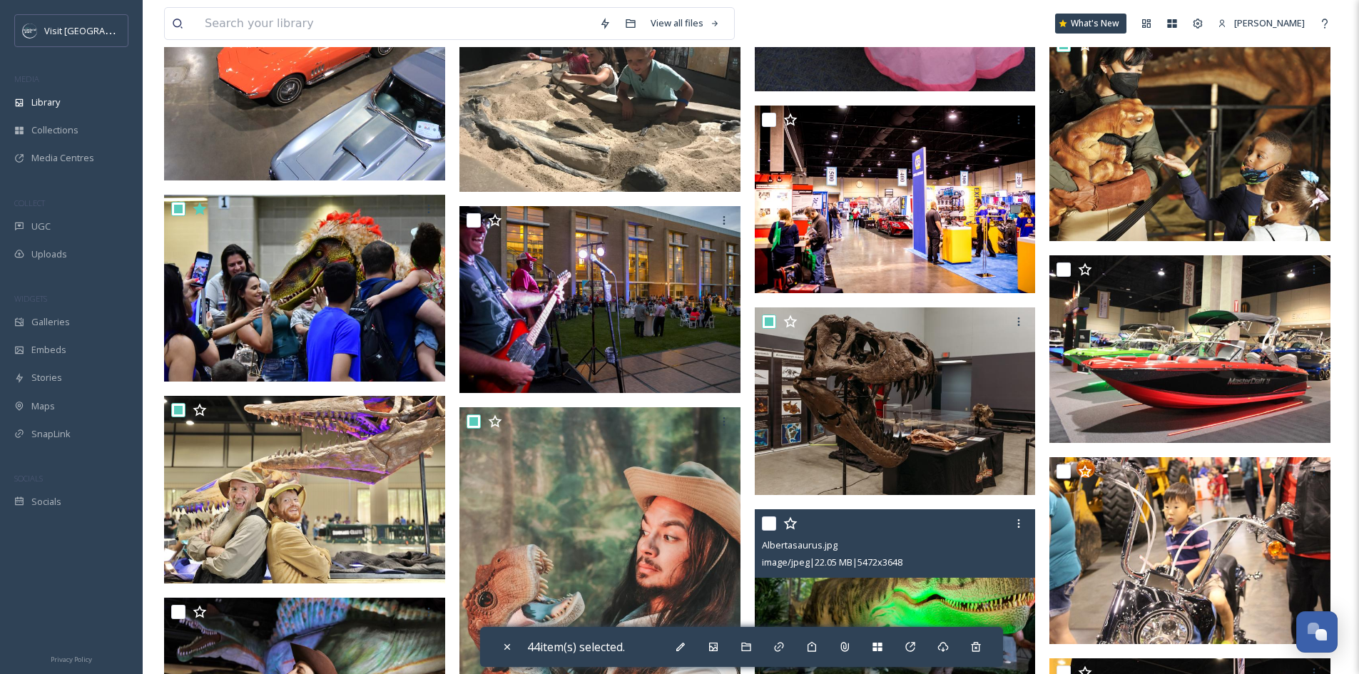
click at [766, 524] on input "checkbox" at bounding box center [769, 524] width 14 height 14
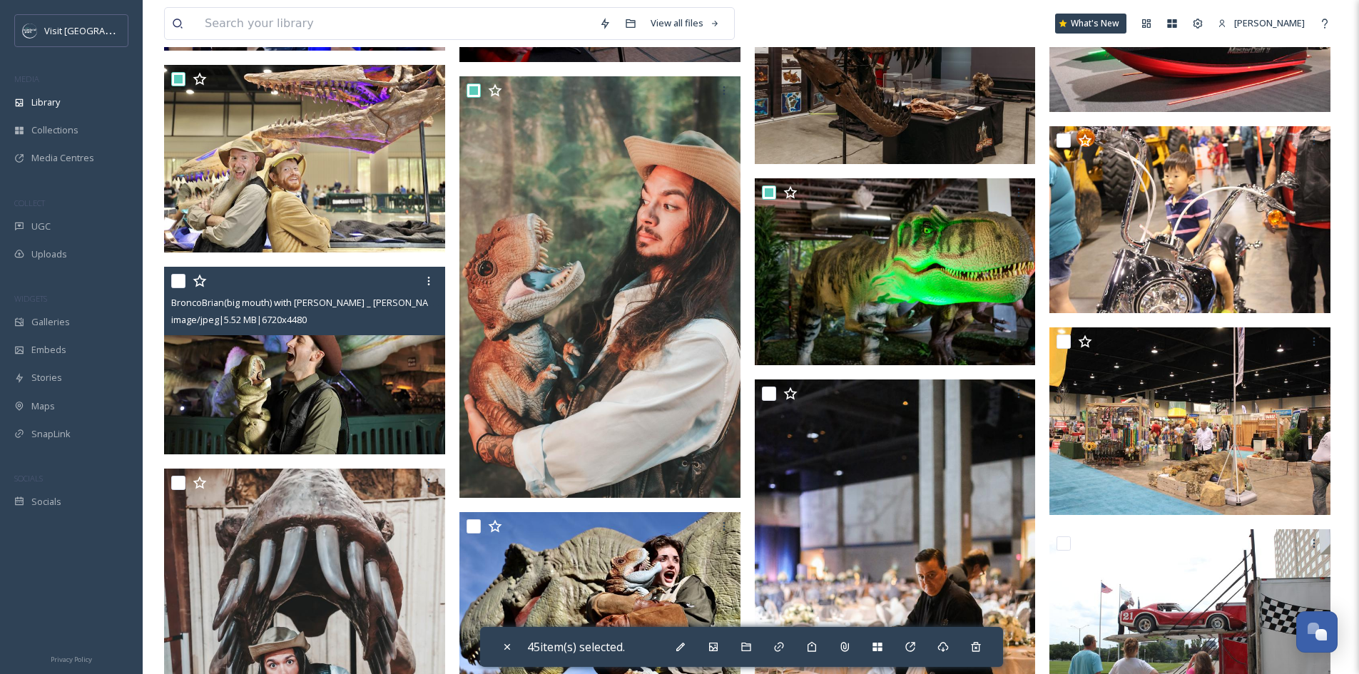
scroll to position [6493, 0]
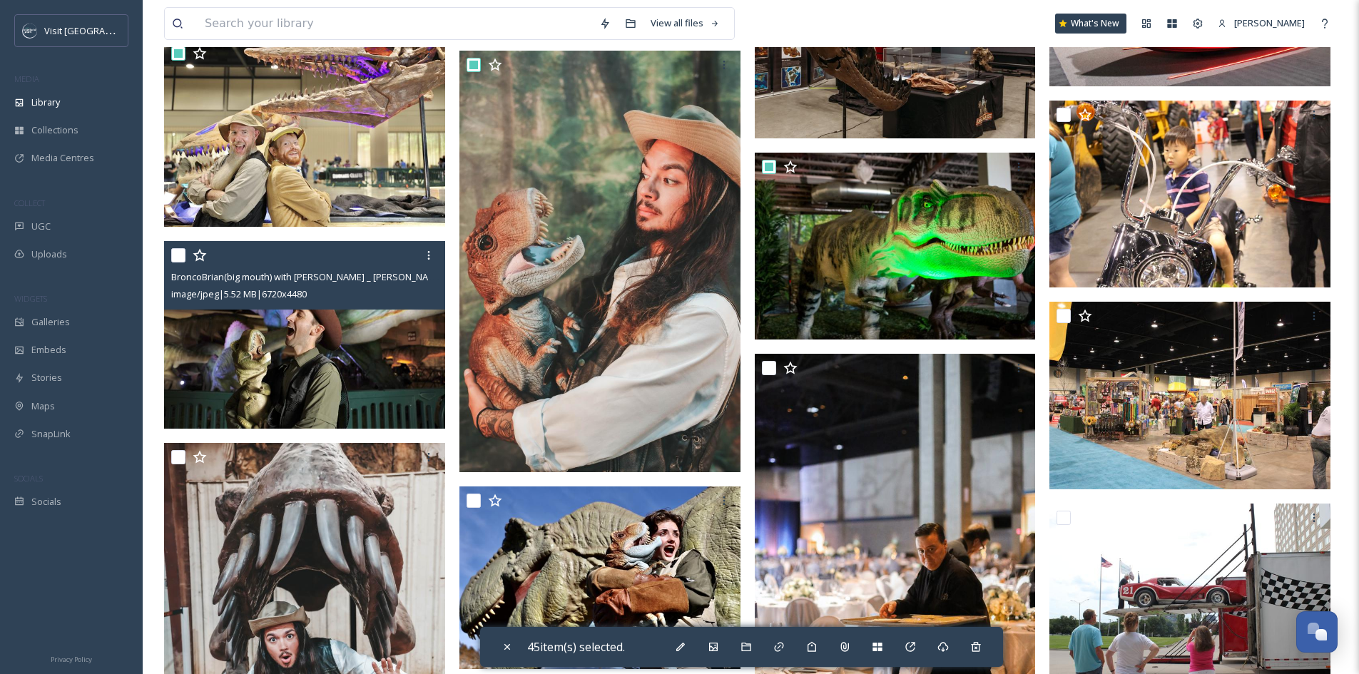
click at [176, 254] on input "checkbox" at bounding box center [178, 255] width 14 height 14
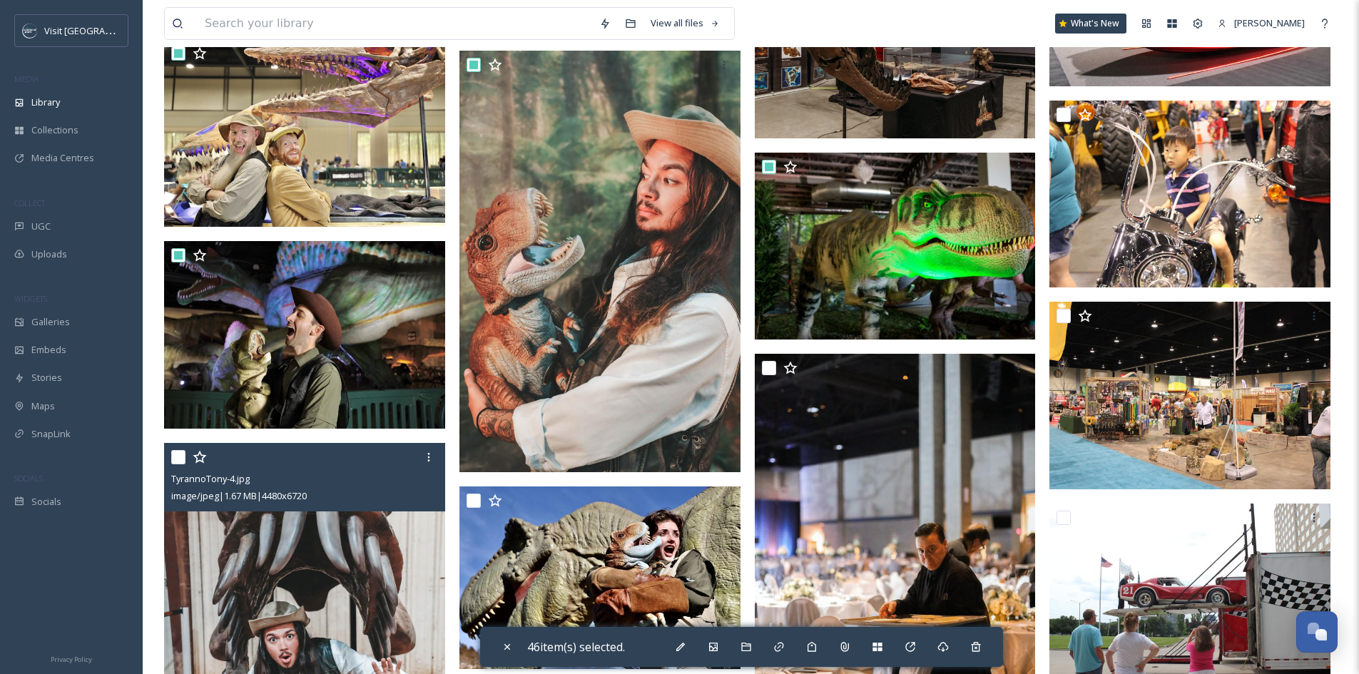
click at [177, 457] on input "checkbox" at bounding box center [178, 457] width 14 height 14
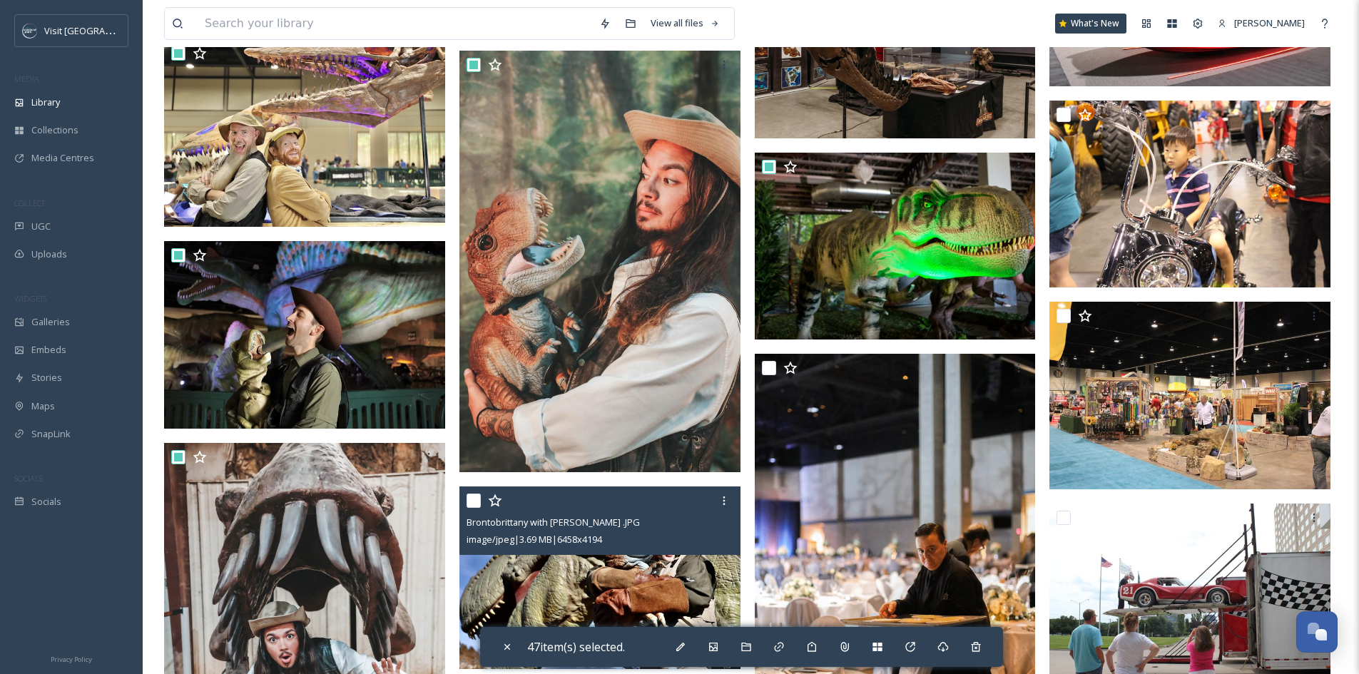
click at [477, 504] on input "checkbox" at bounding box center [474, 501] width 14 height 14
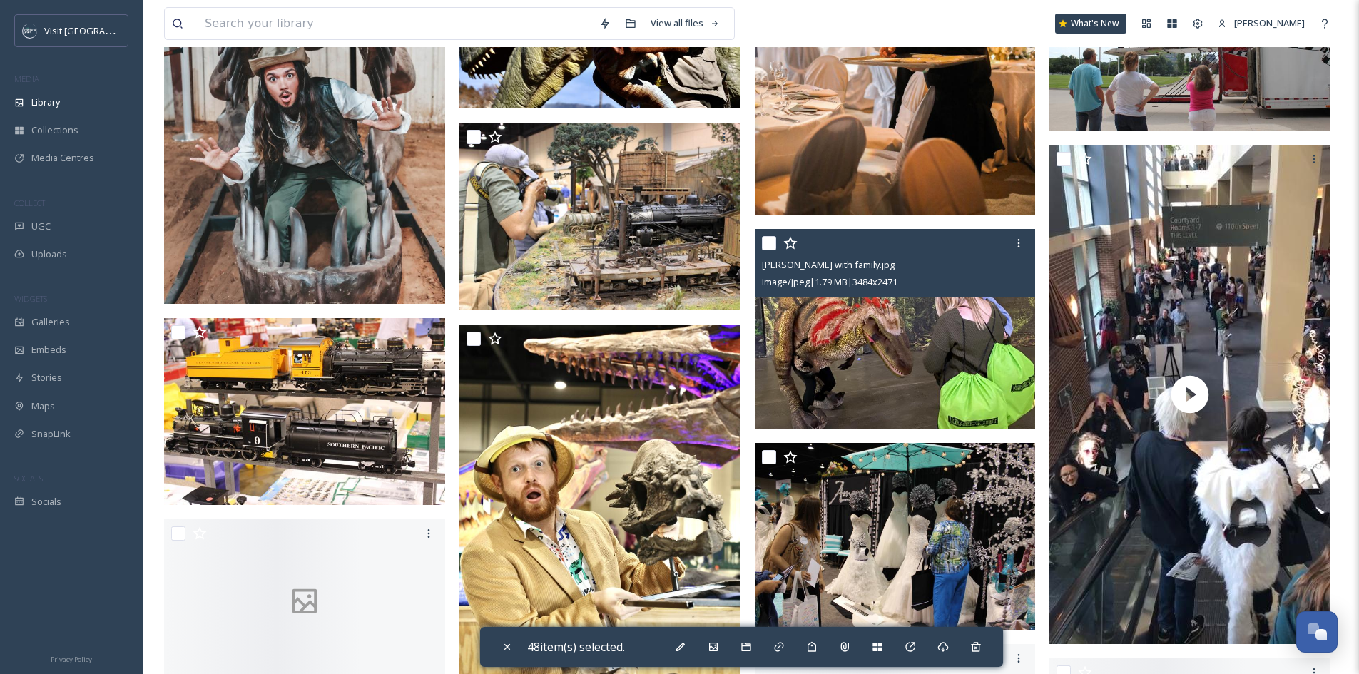
scroll to position [7064, 0]
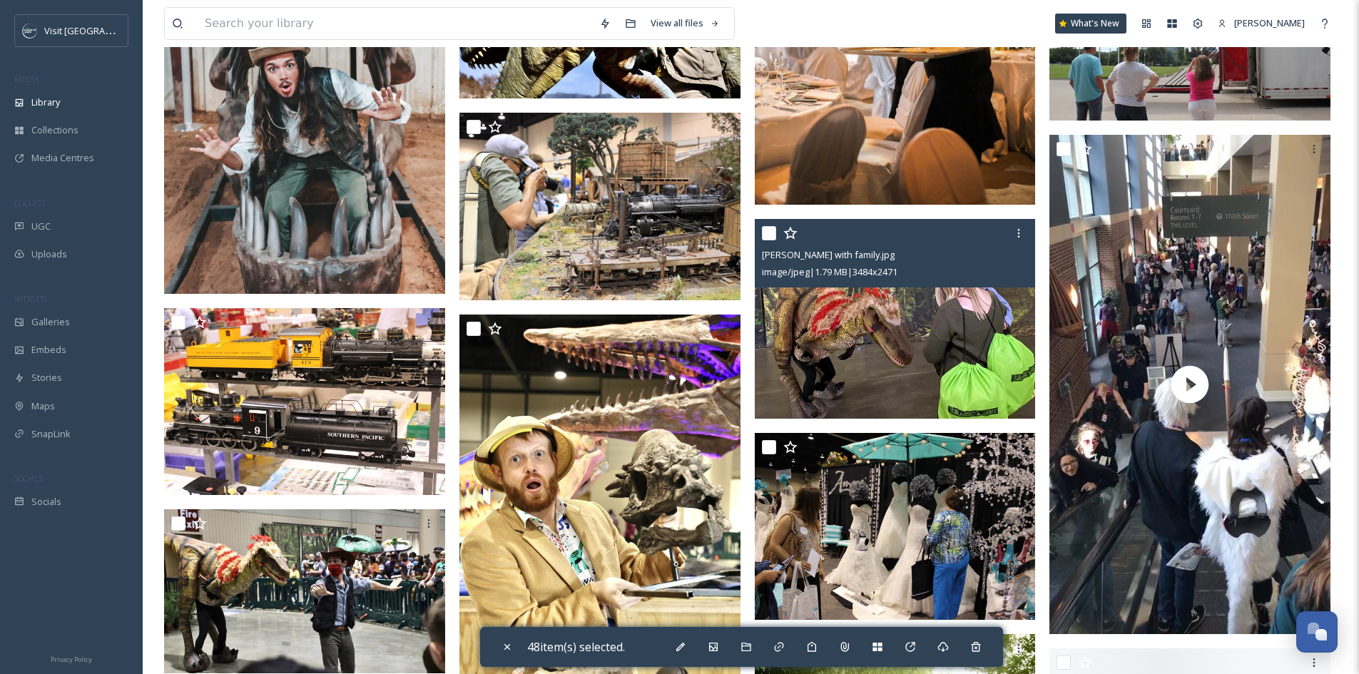
click at [767, 234] on input "checkbox" at bounding box center [769, 233] width 14 height 14
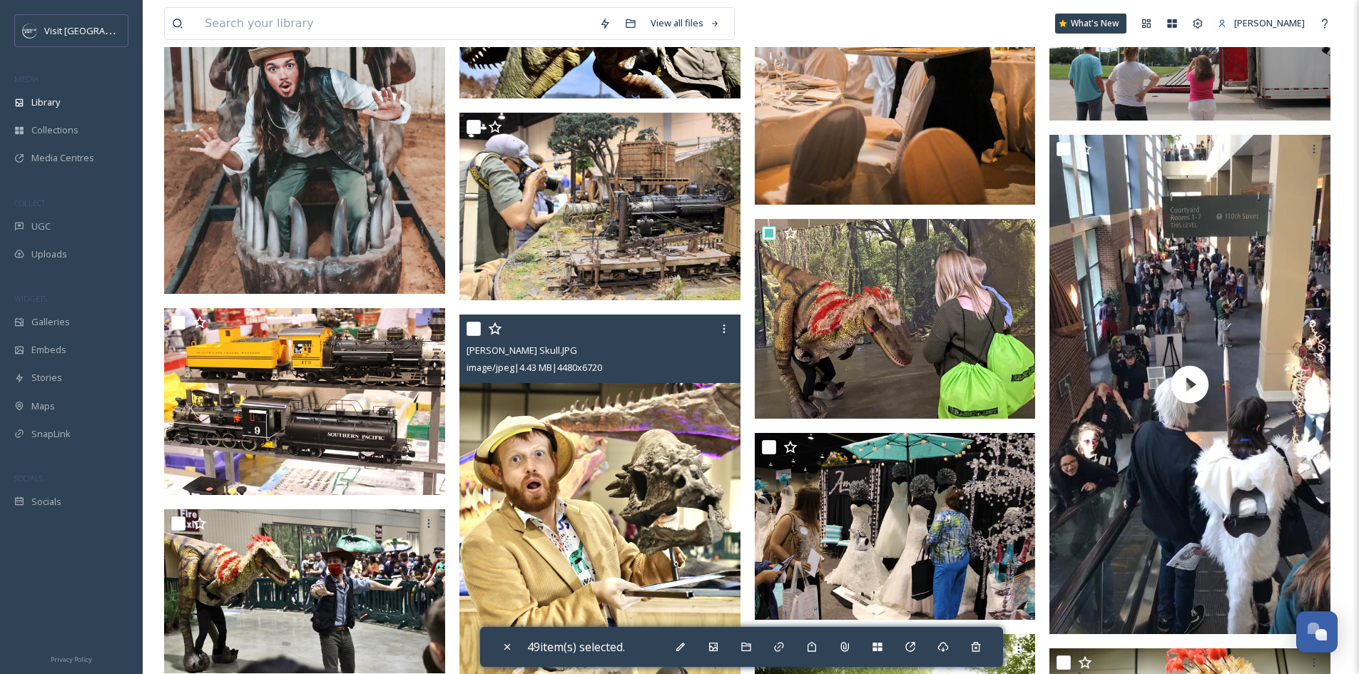
click at [476, 327] on input "checkbox" at bounding box center [474, 329] width 14 height 14
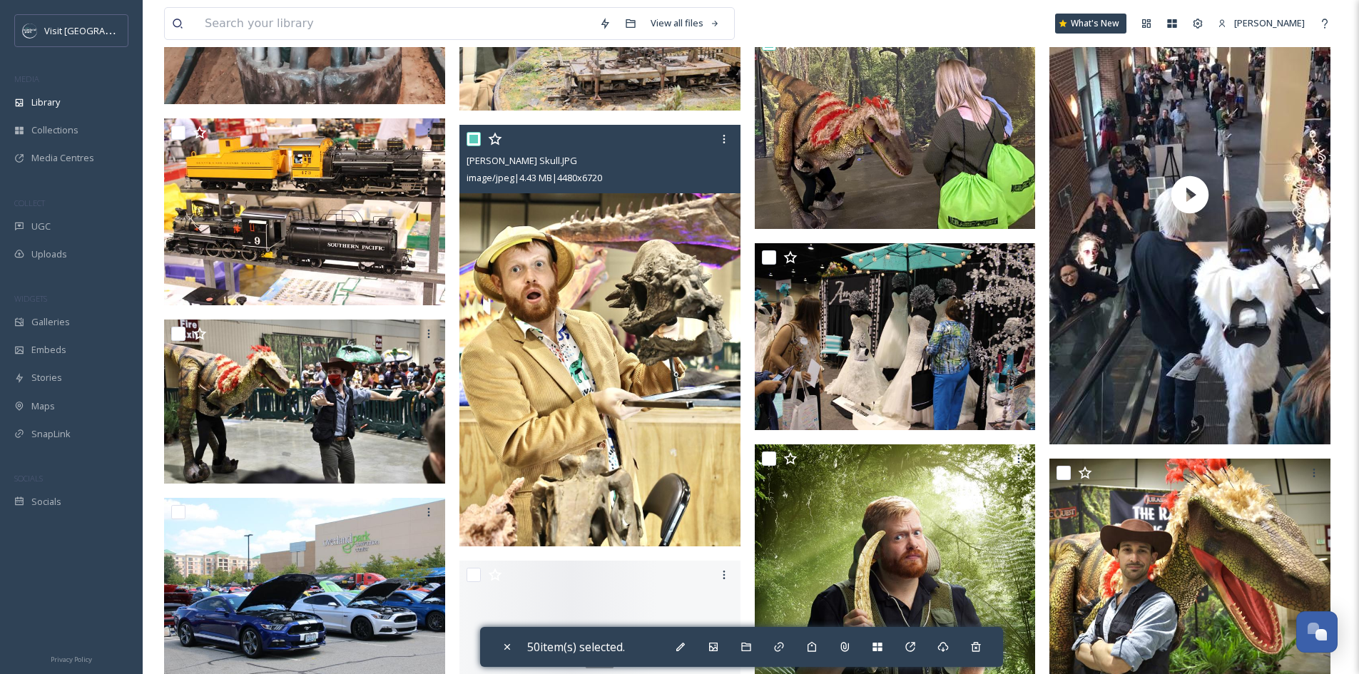
scroll to position [7278, 0]
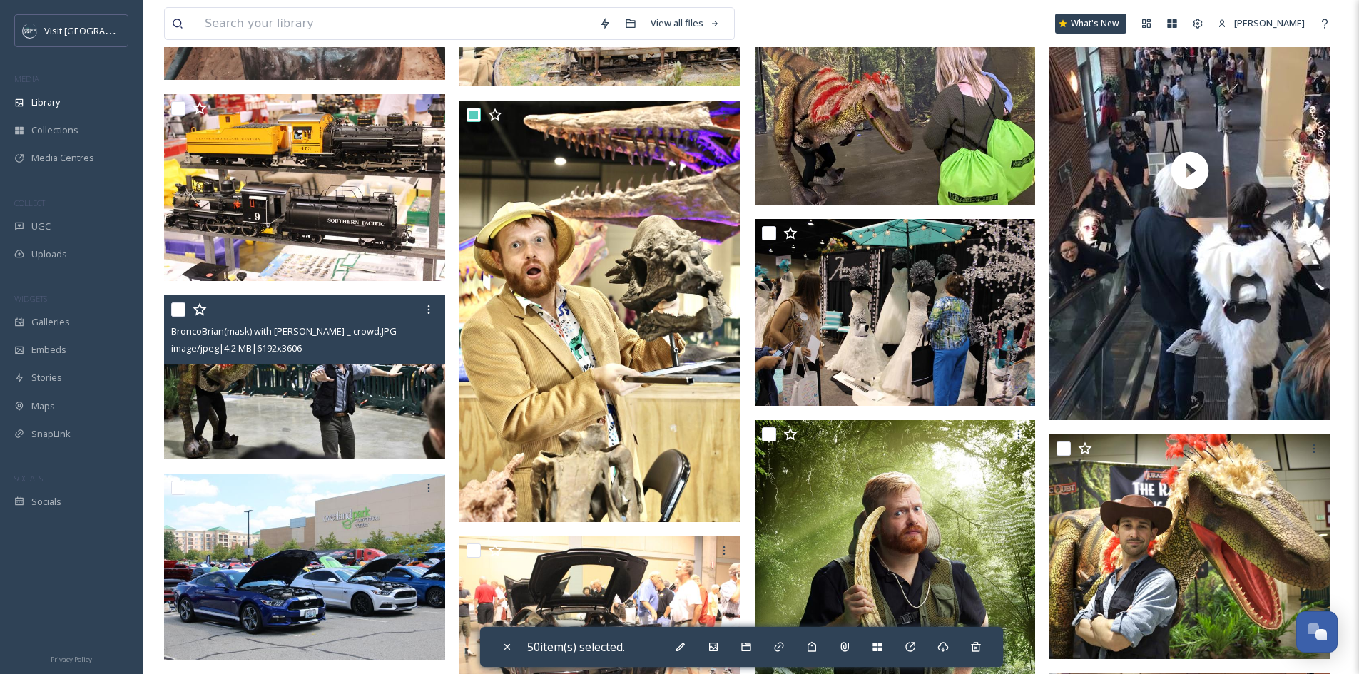
click at [180, 311] on input "checkbox" at bounding box center [178, 310] width 14 height 14
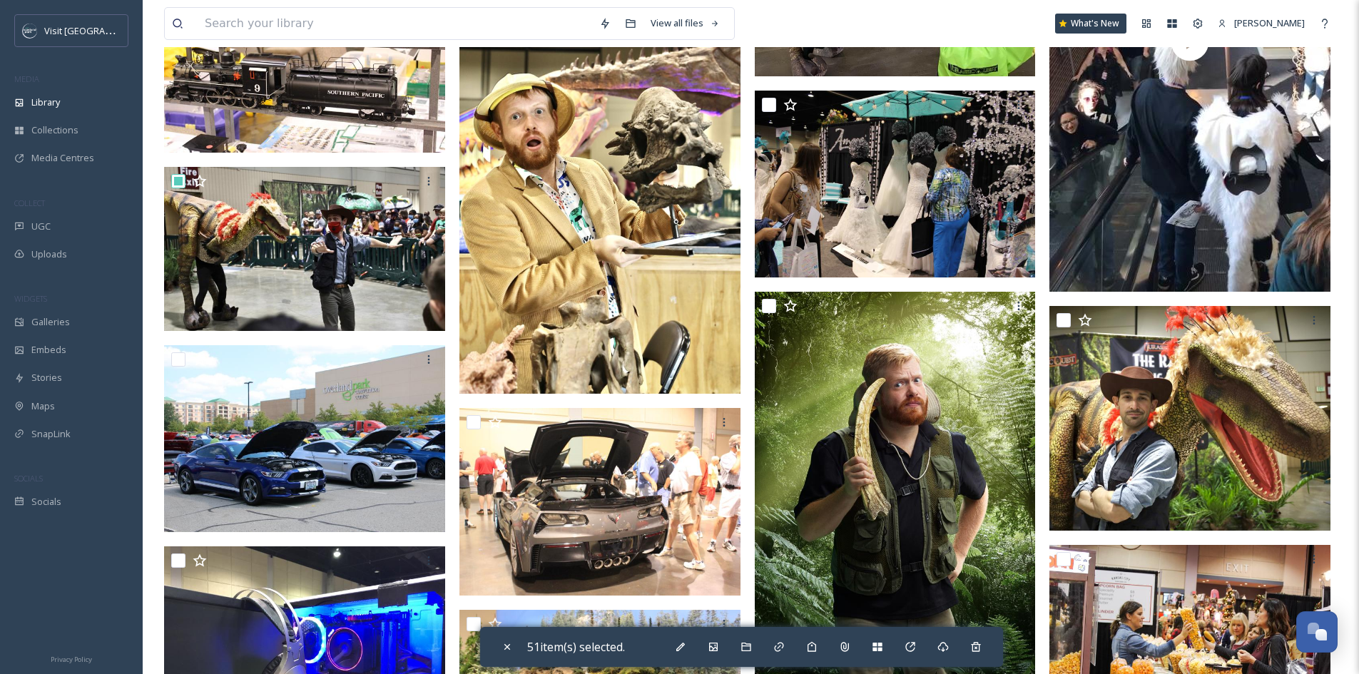
scroll to position [7492, 0]
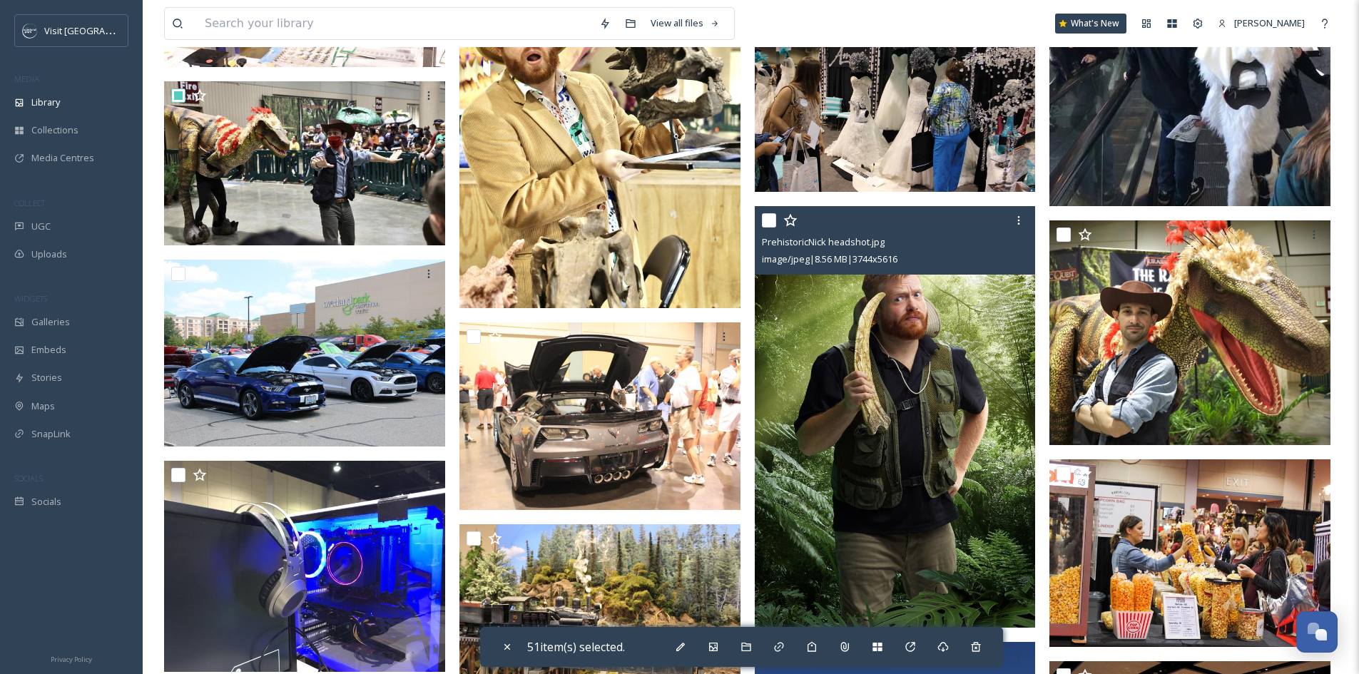
click at [767, 220] on input "checkbox" at bounding box center [769, 220] width 14 height 14
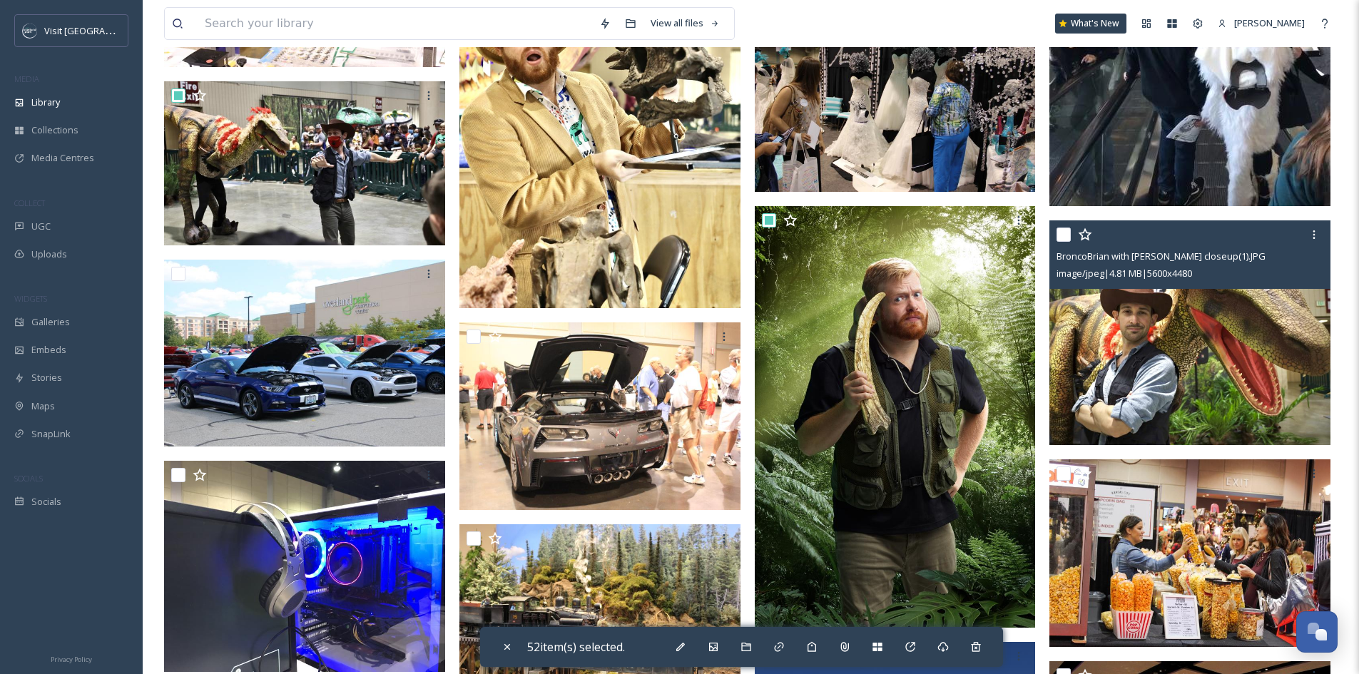
click at [1070, 235] on input "checkbox" at bounding box center [1064, 235] width 14 height 14
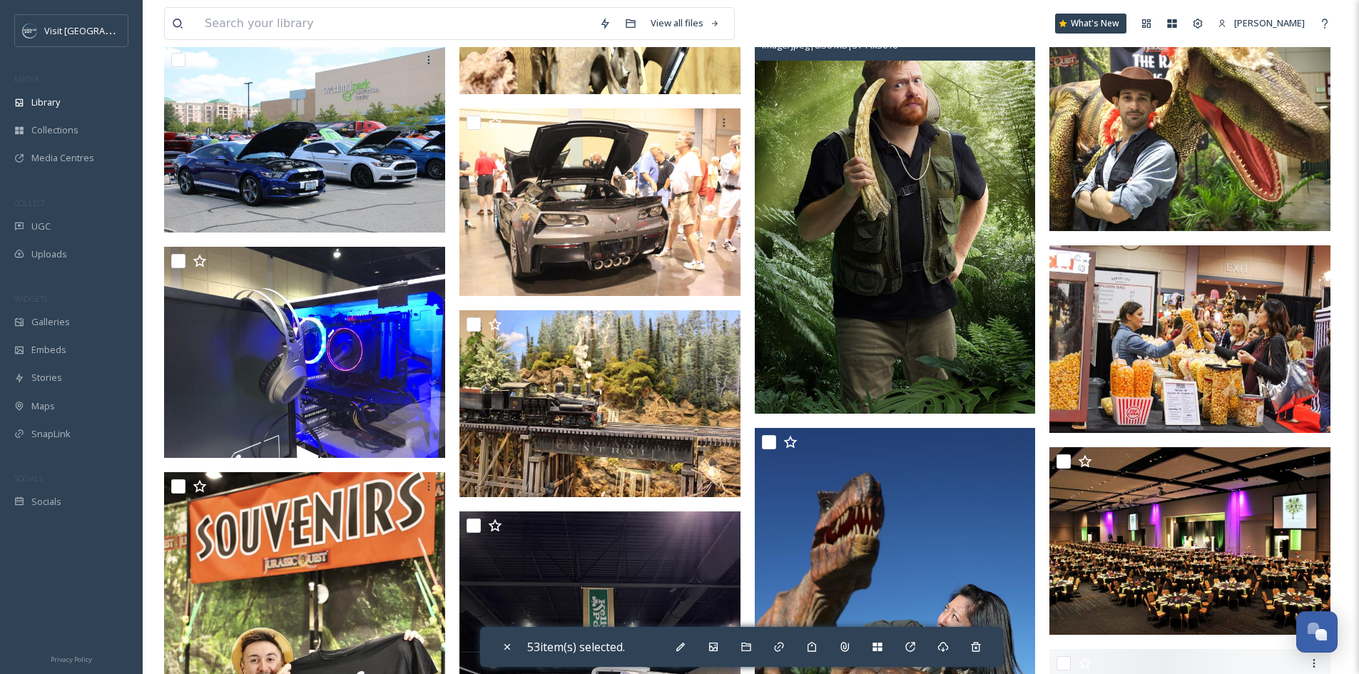
scroll to position [7848, 0]
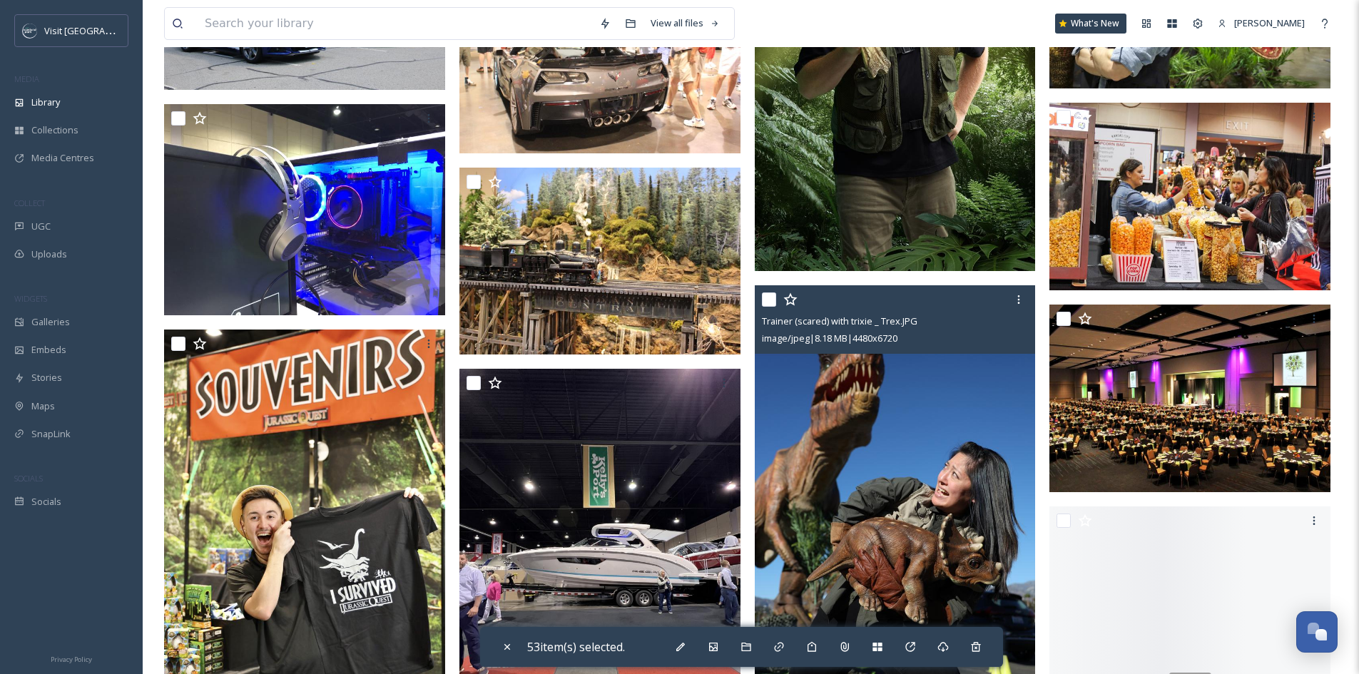
click at [764, 297] on input "checkbox" at bounding box center [769, 300] width 14 height 14
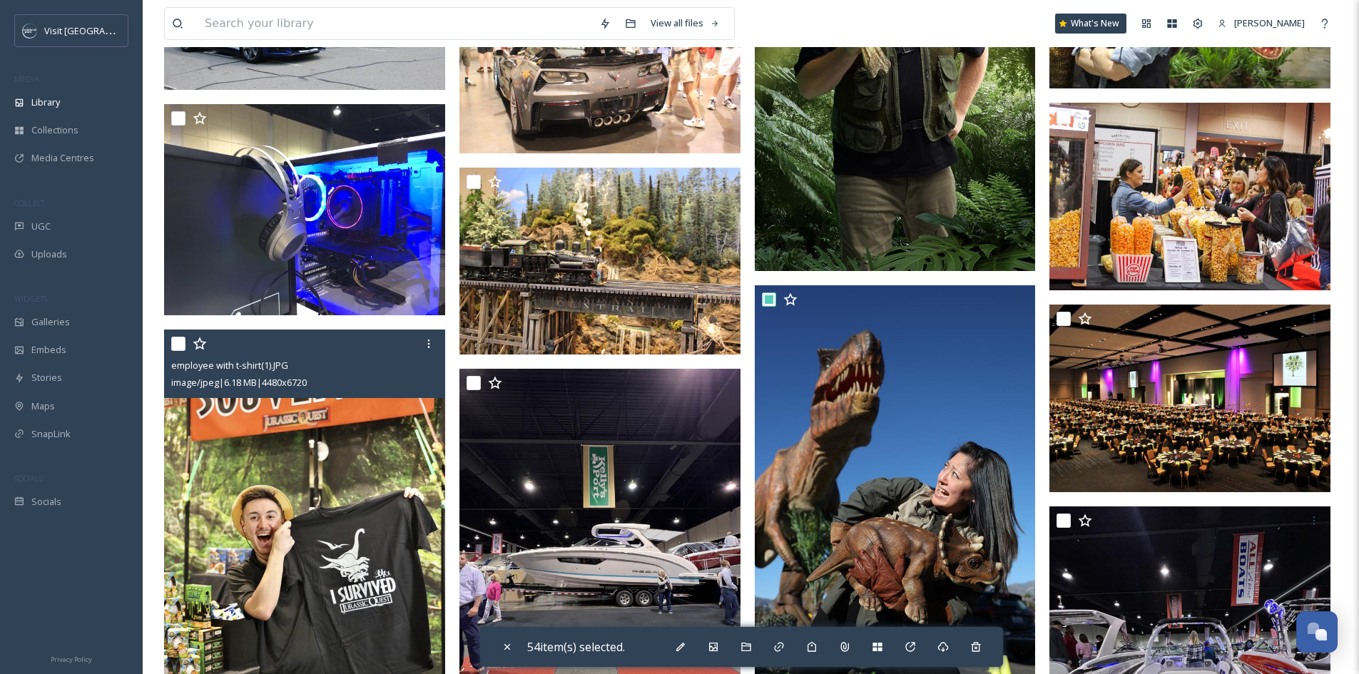
click at [173, 348] on input "checkbox" at bounding box center [178, 344] width 14 height 14
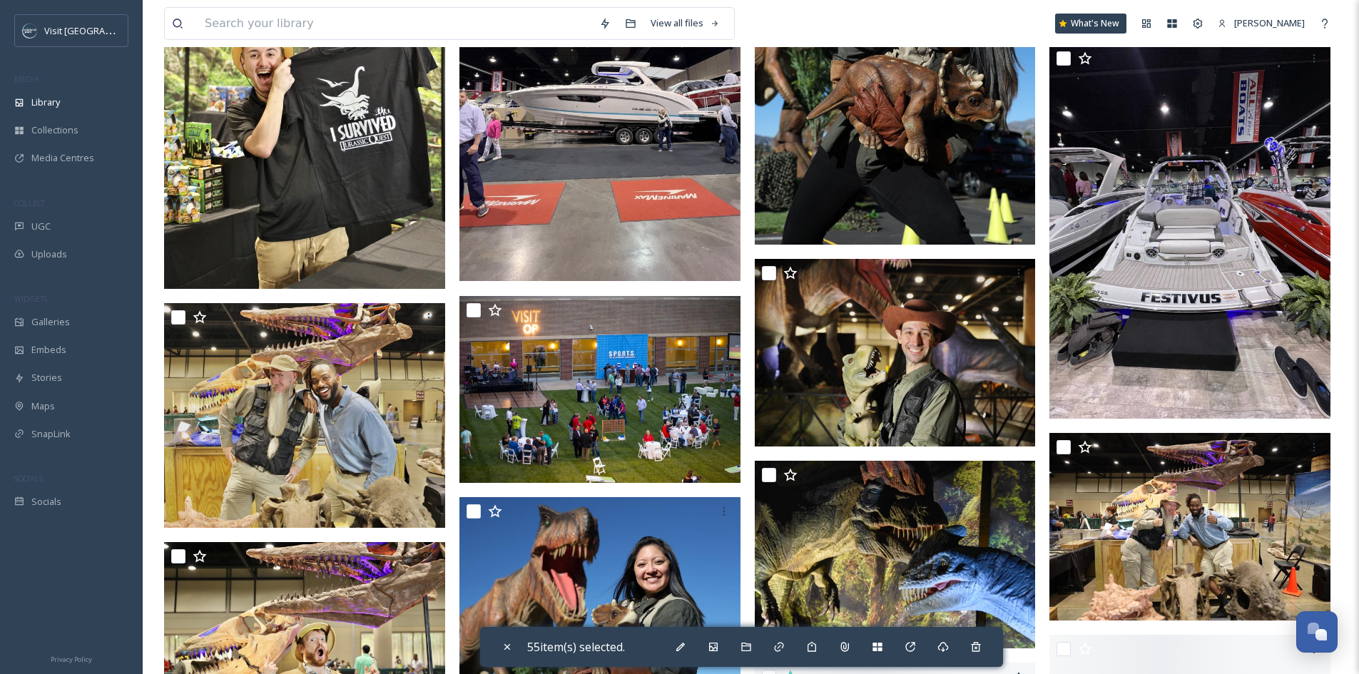
scroll to position [8348, 0]
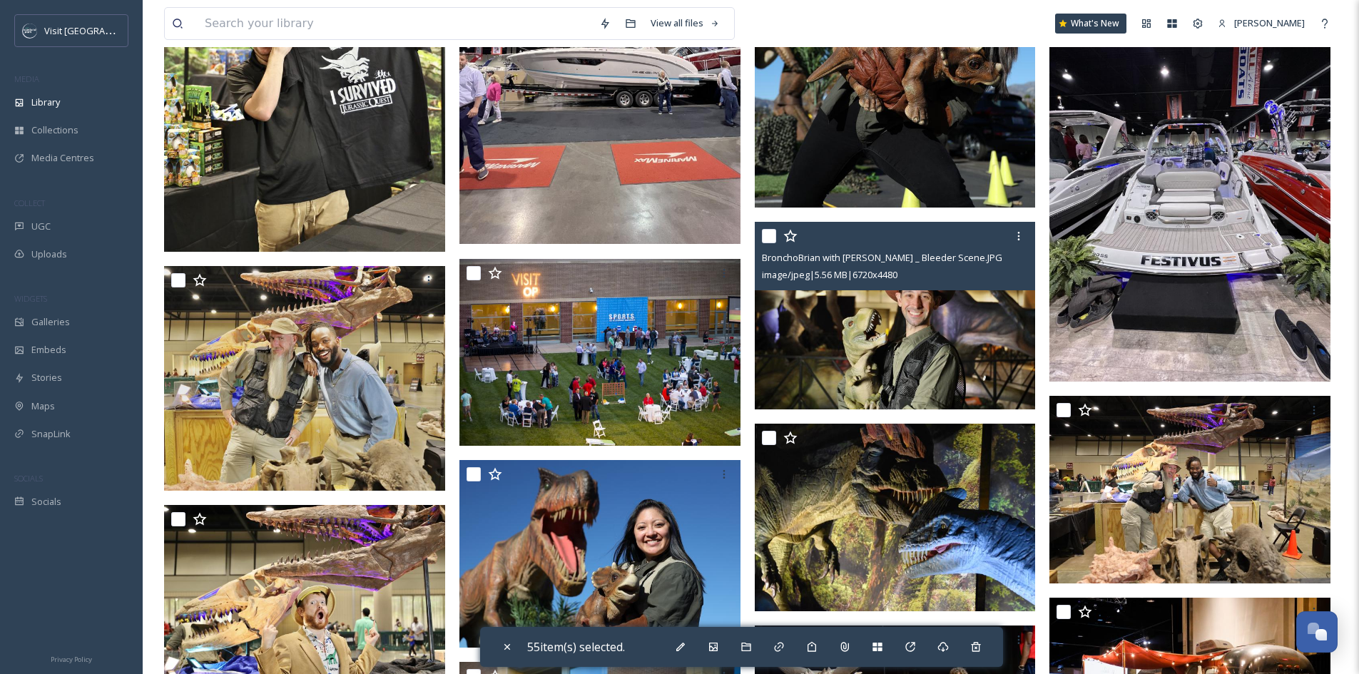
click at [773, 237] on input "checkbox" at bounding box center [769, 236] width 14 height 14
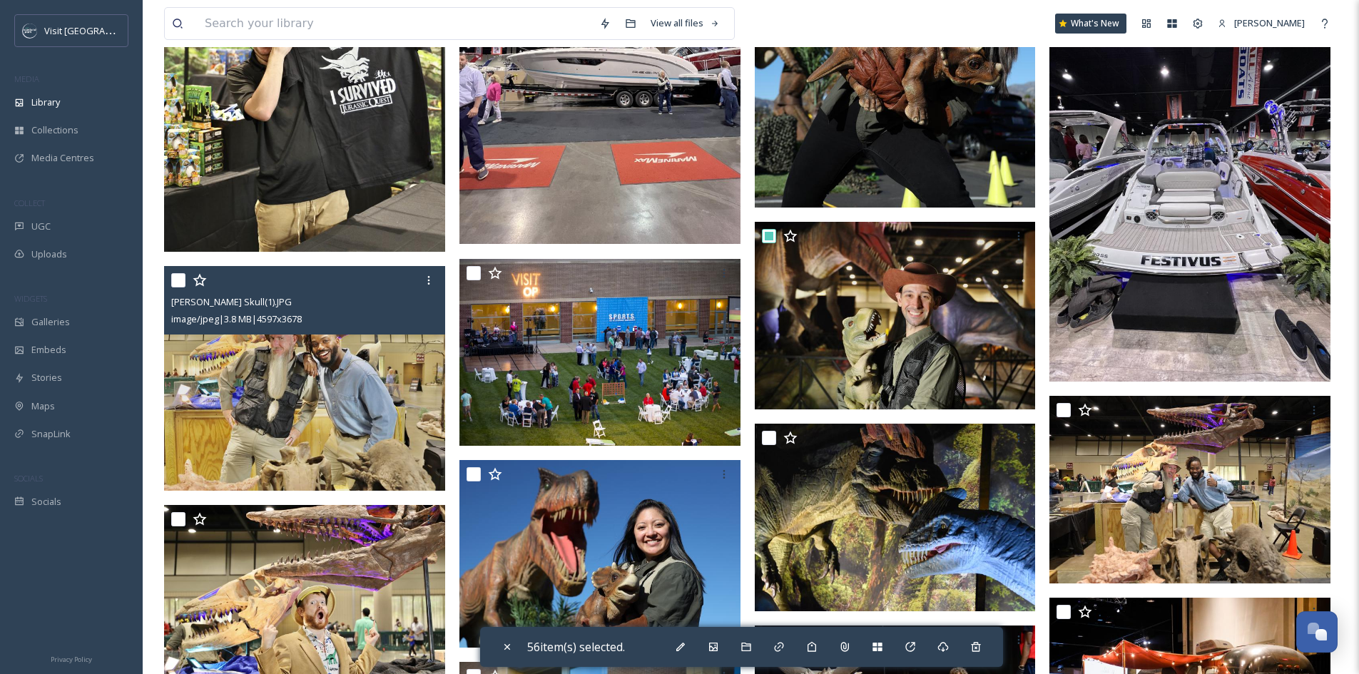
click at [181, 280] on input "checkbox" at bounding box center [178, 280] width 14 height 14
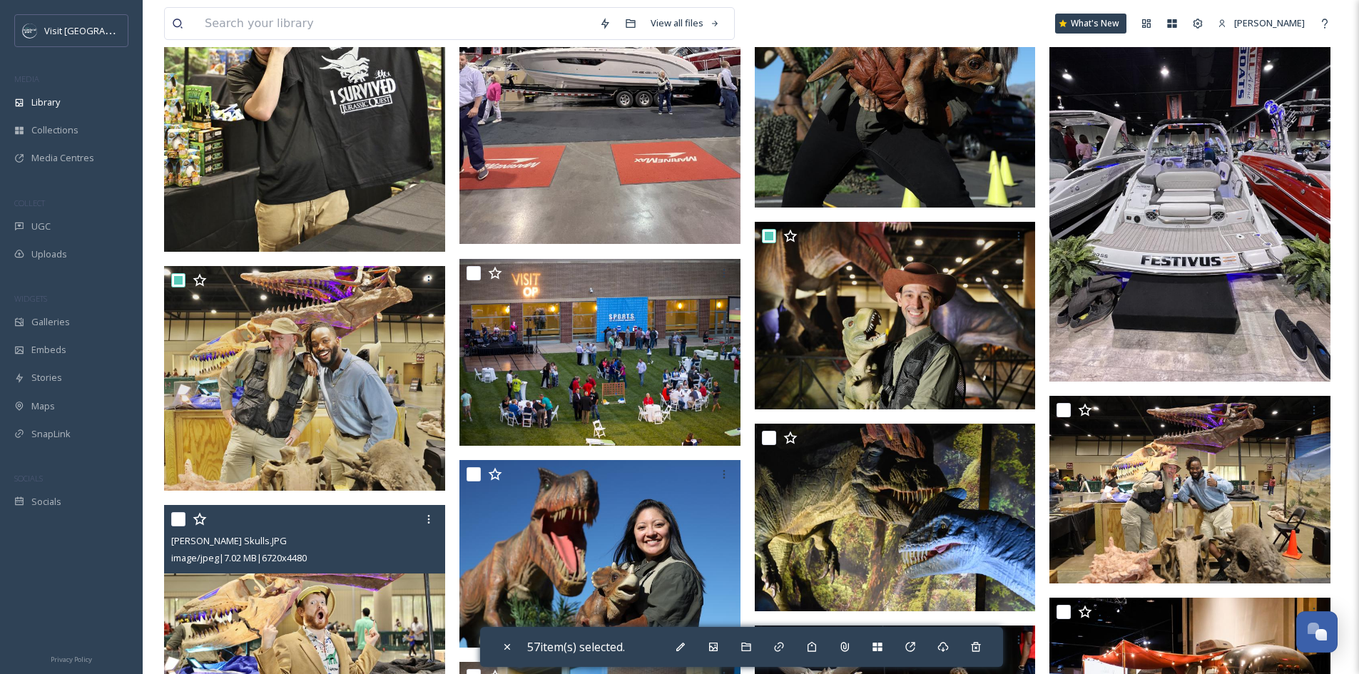
click at [176, 523] on input "checkbox" at bounding box center [178, 519] width 14 height 14
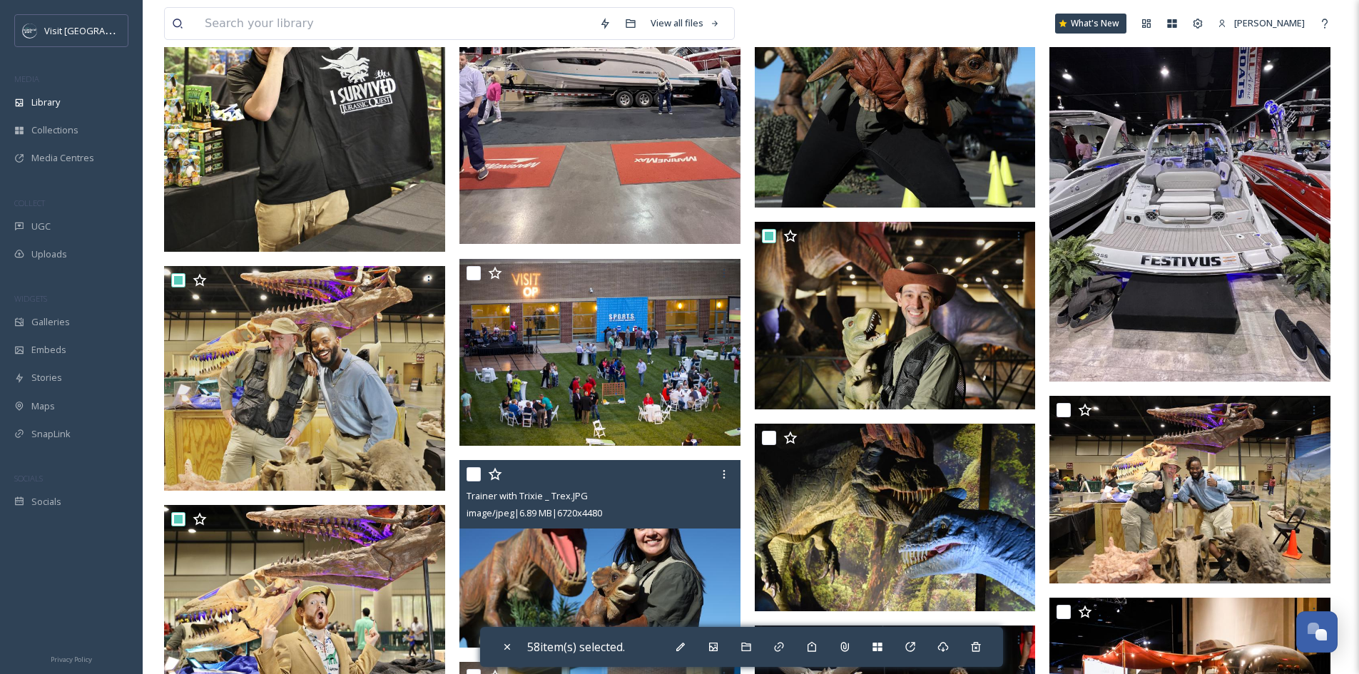
click at [475, 474] on input "checkbox" at bounding box center [474, 474] width 14 height 14
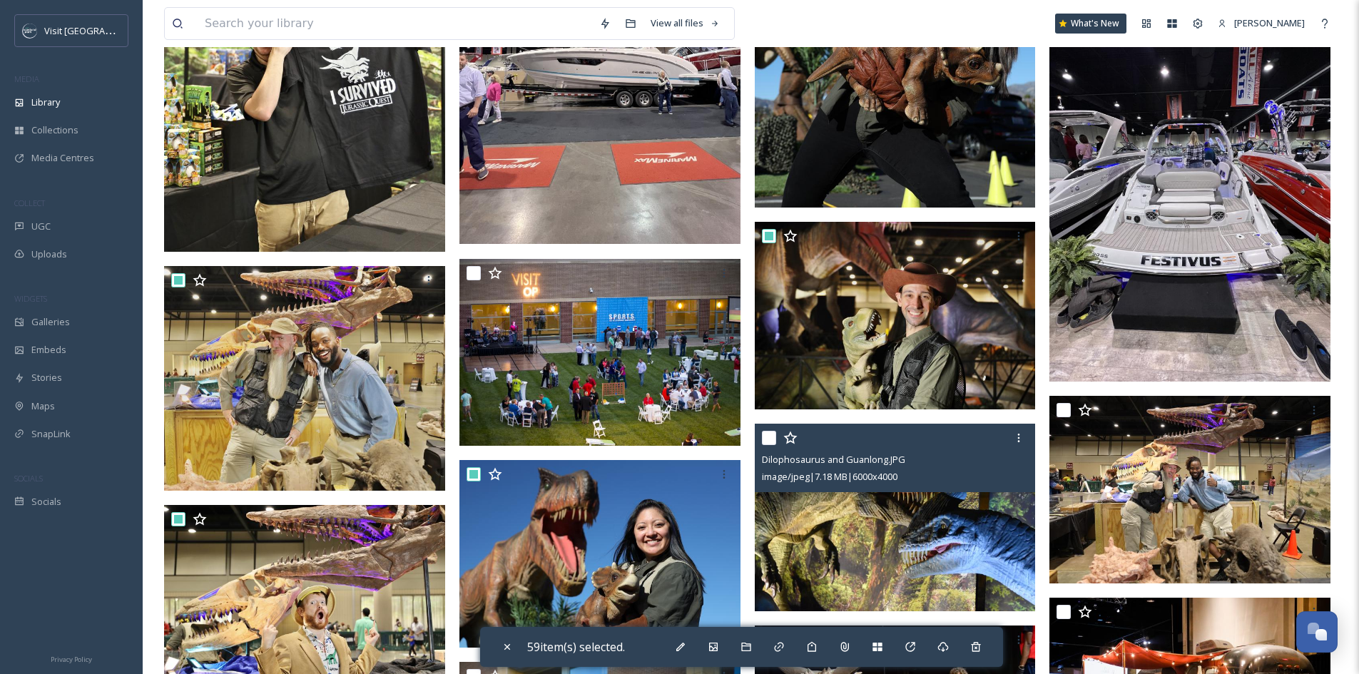
click at [767, 434] on input "checkbox" at bounding box center [769, 438] width 14 height 14
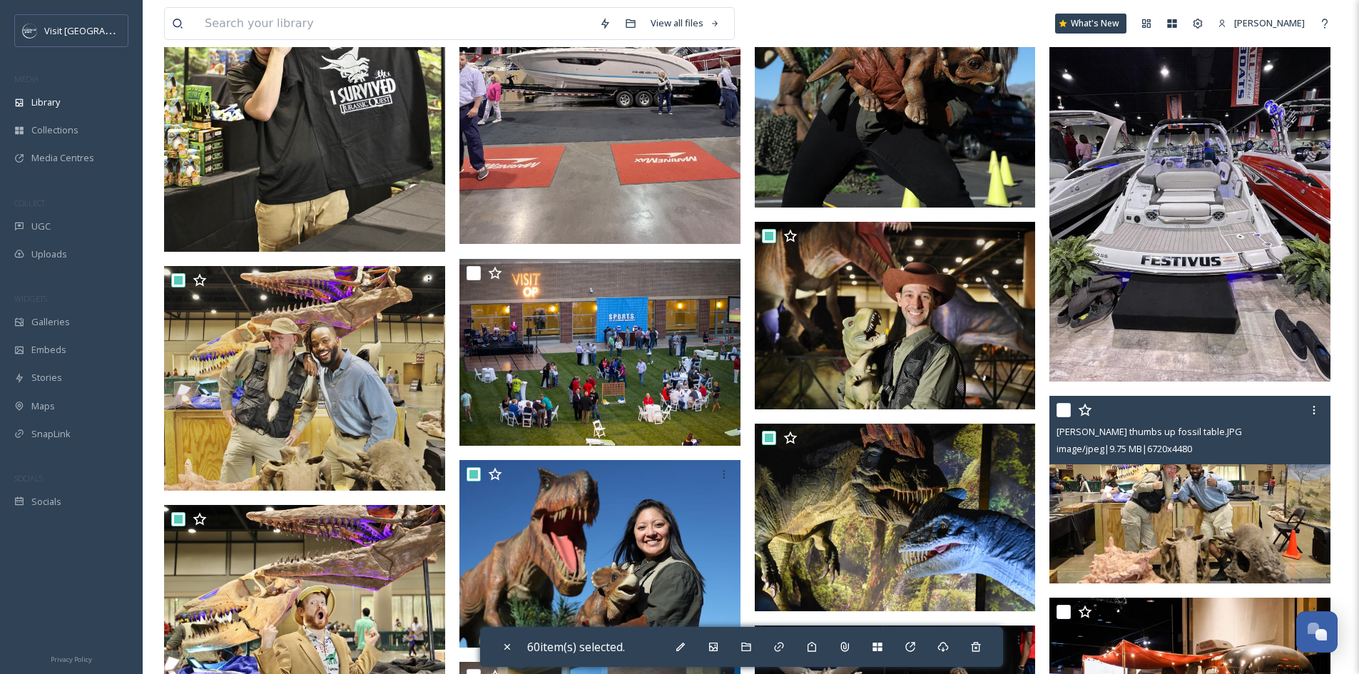
click at [1065, 407] on input "checkbox" at bounding box center [1064, 410] width 14 height 14
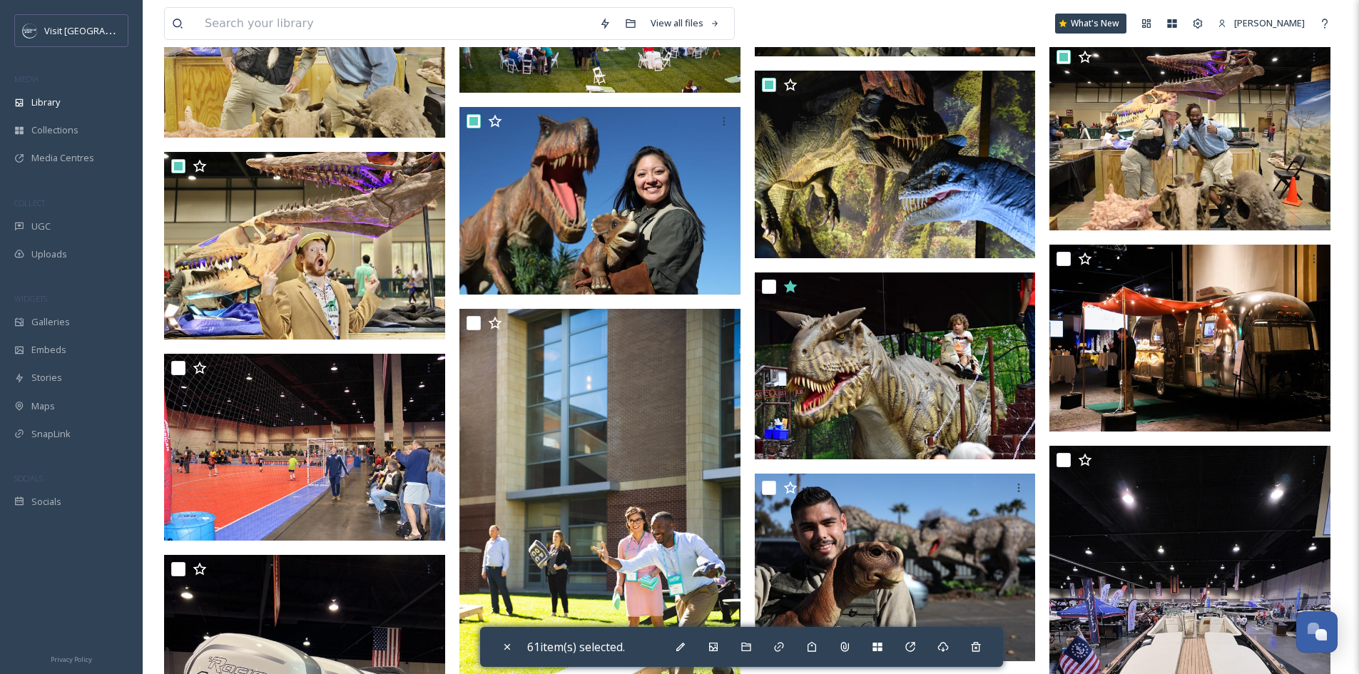
scroll to position [8705, 0]
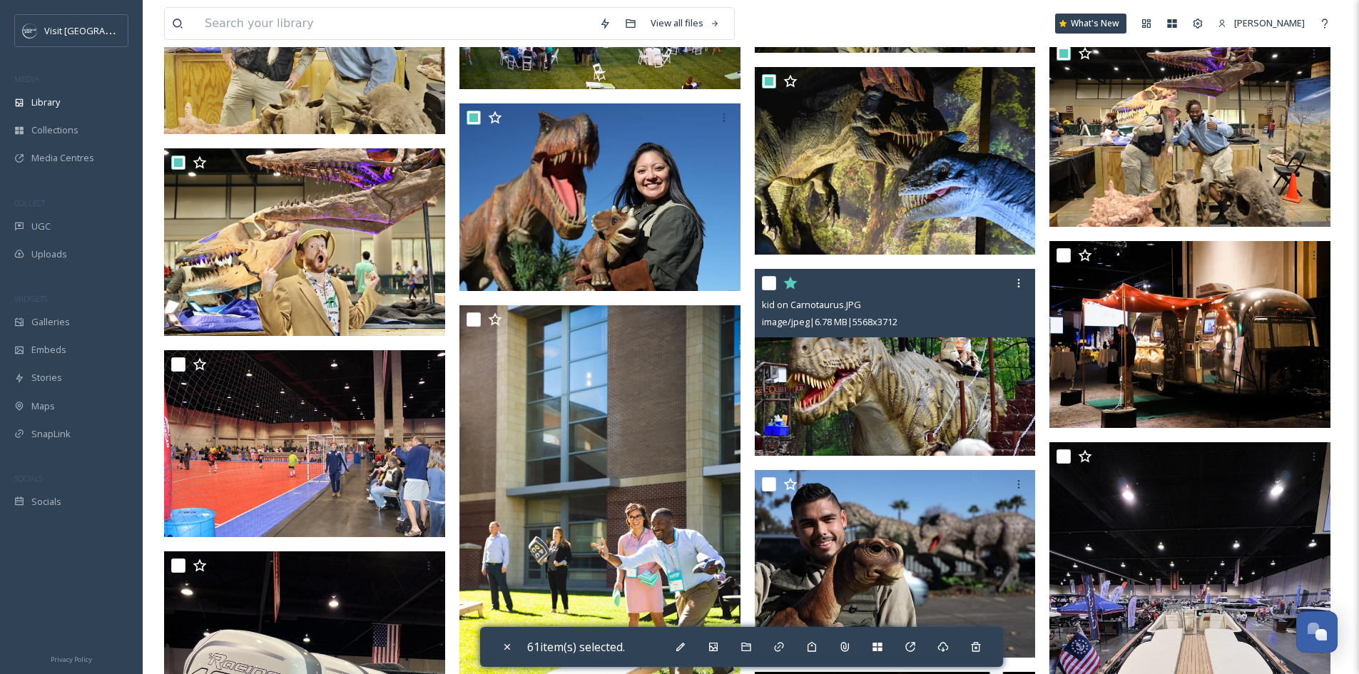
click at [766, 283] on input "checkbox" at bounding box center [769, 283] width 14 height 14
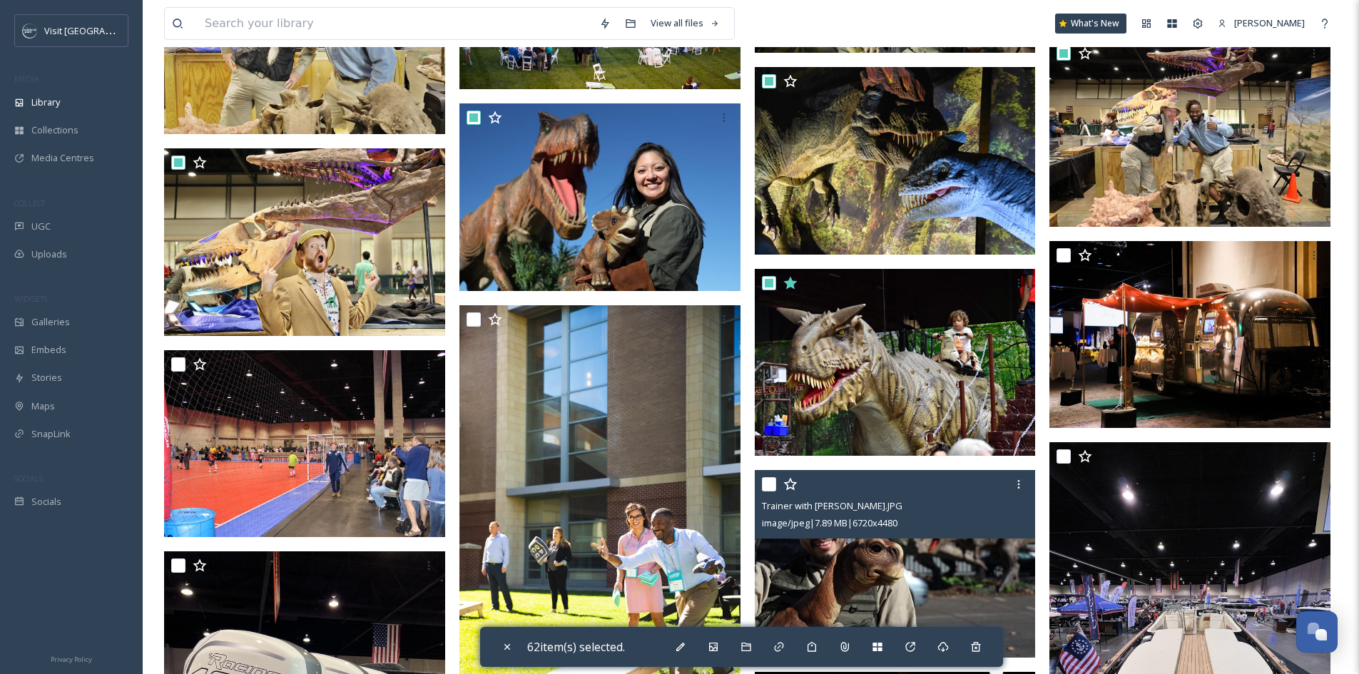
click at [762, 485] on input "checkbox" at bounding box center [769, 484] width 14 height 14
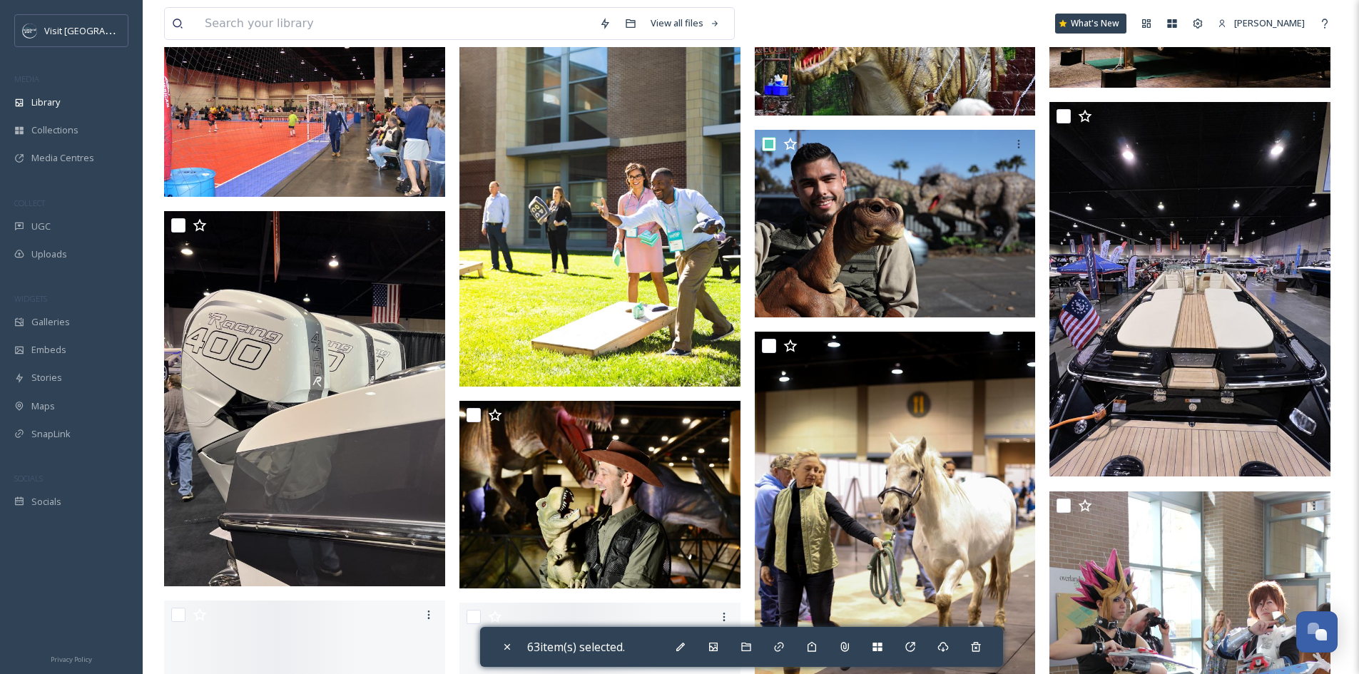
scroll to position [9061, 0]
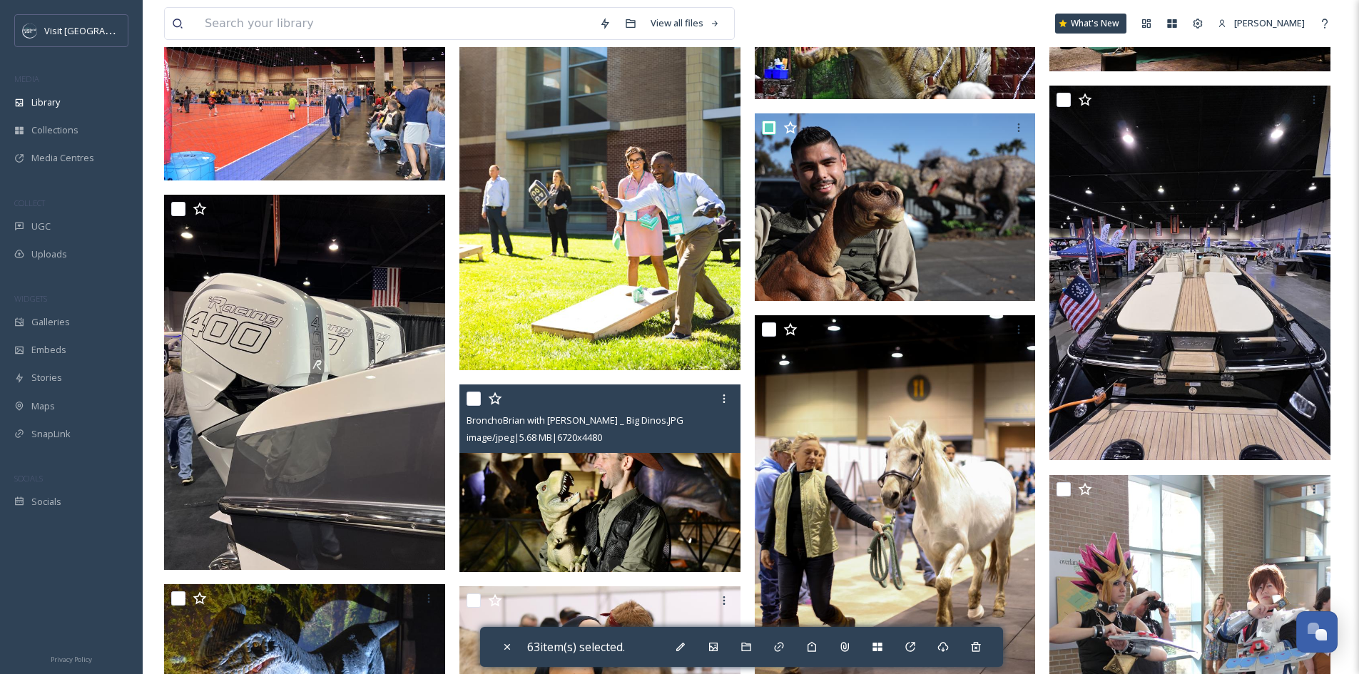
click at [477, 397] on input "checkbox" at bounding box center [474, 399] width 14 height 14
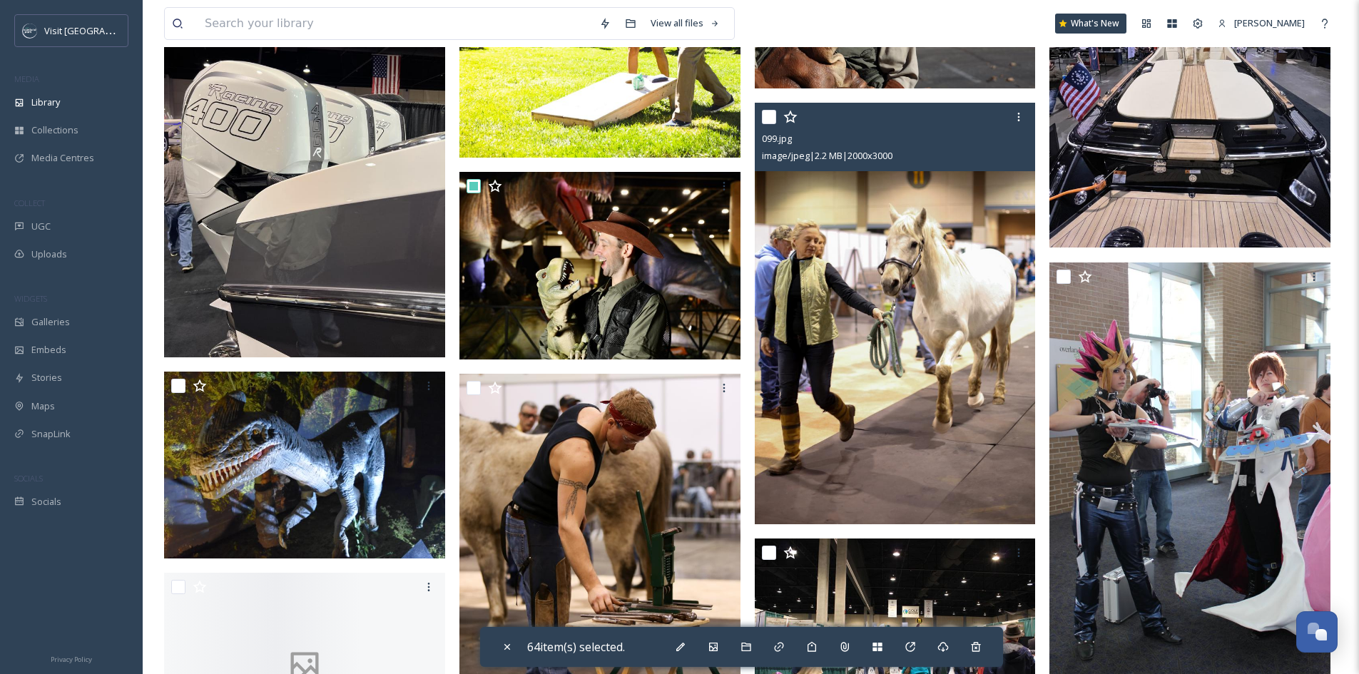
scroll to position [9275, 0]
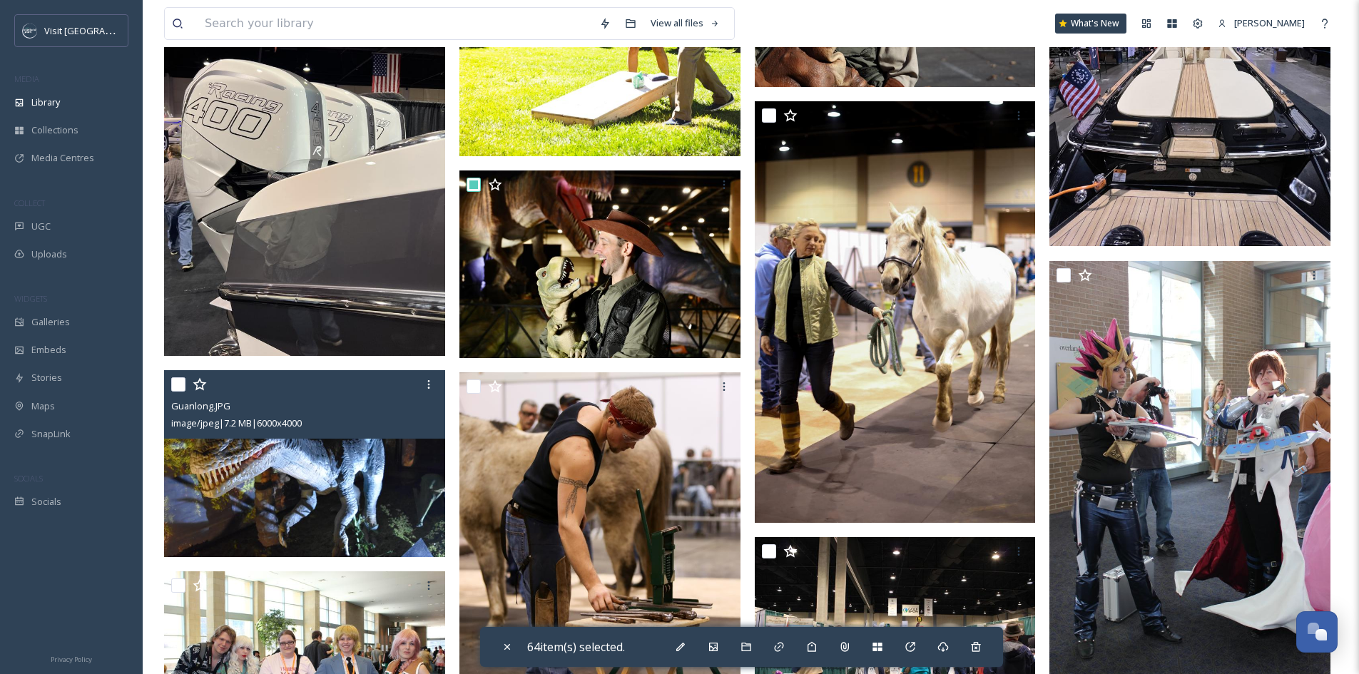
click at [178, 382] on input "checkbox" at bounding box center [178, 384] width 14 height 14
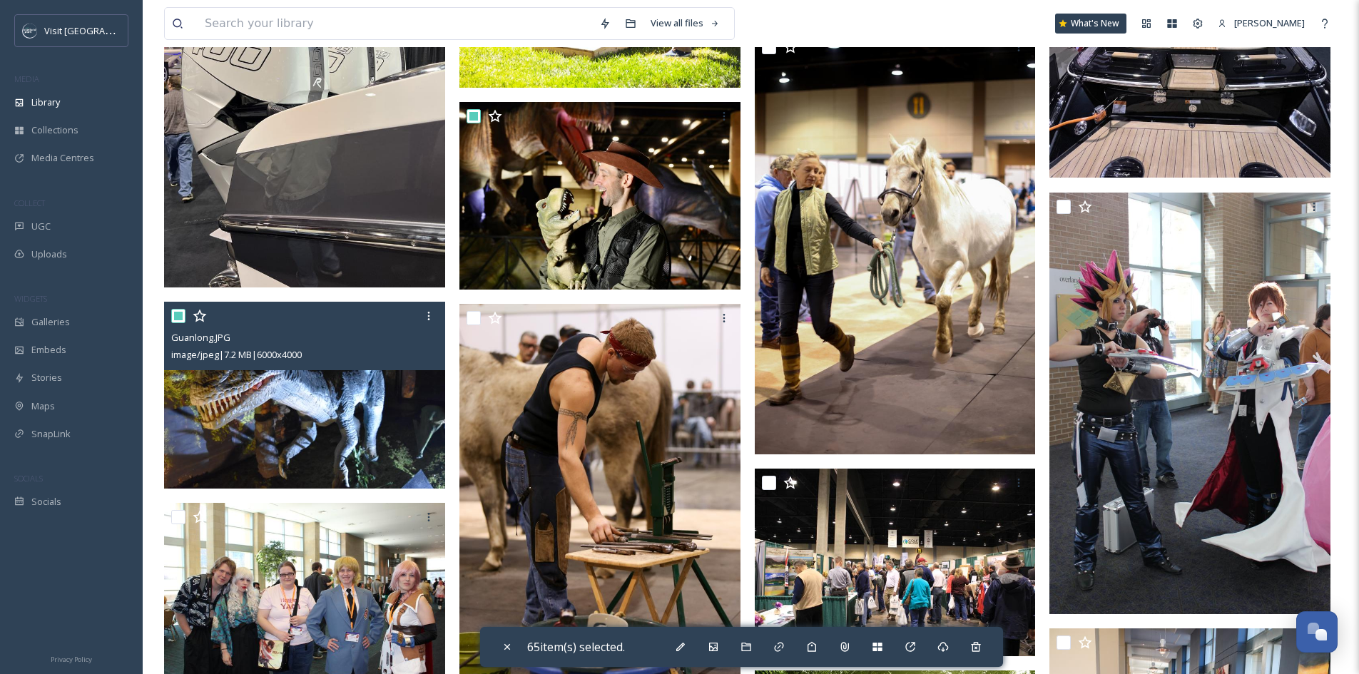
scroll to position [9561, 0]
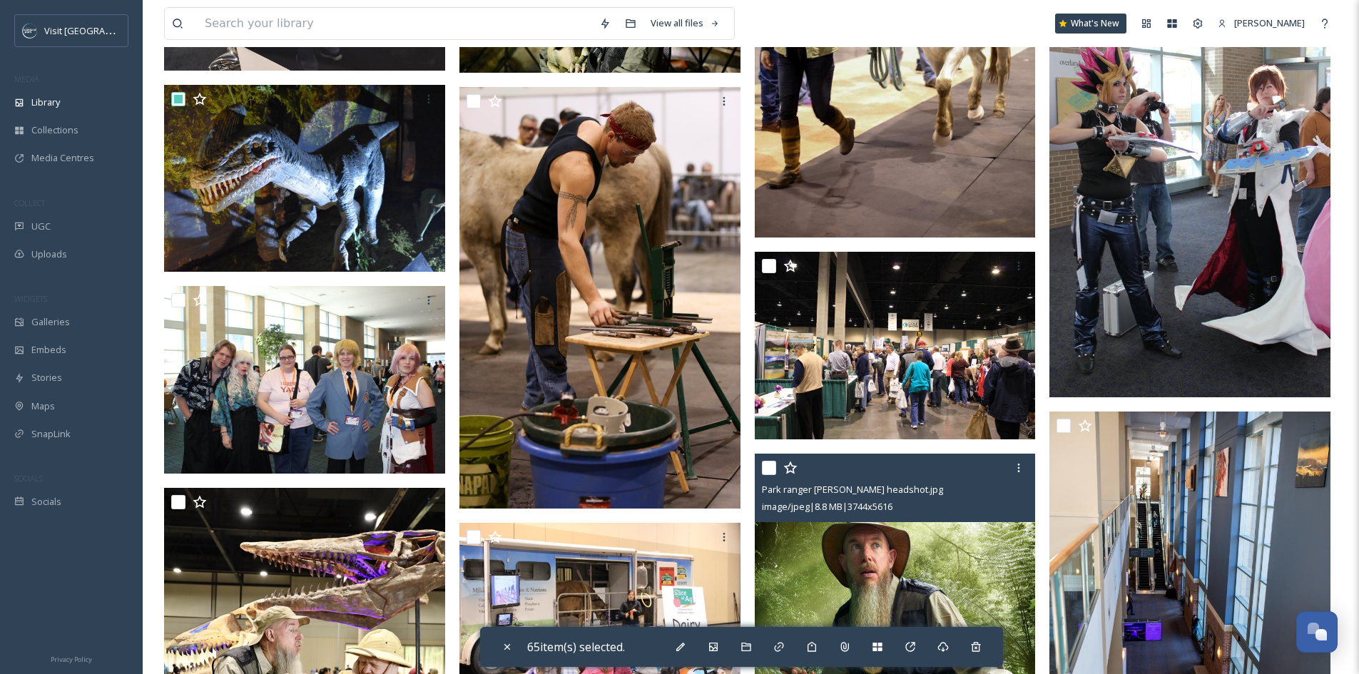
click at [773, 467] on input "checkbox" at bounding box center [769, 468] width 14 height 14
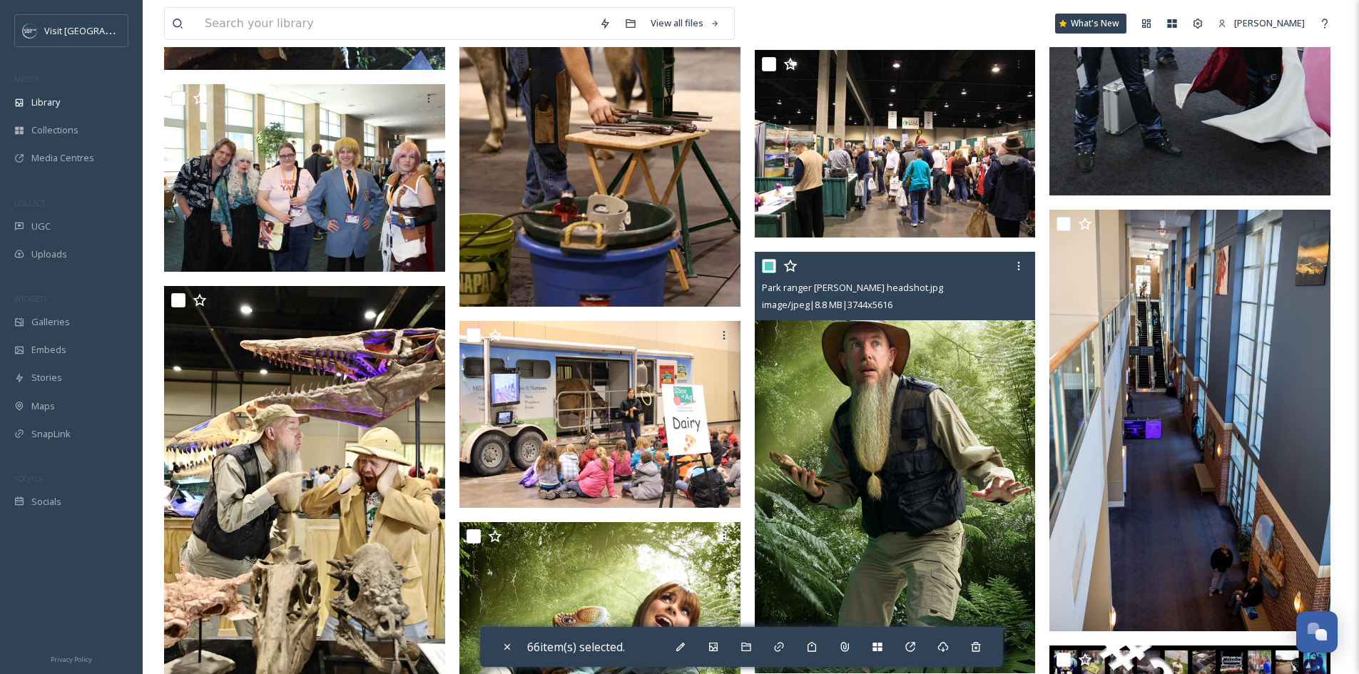
scroll to position [9775, 0]
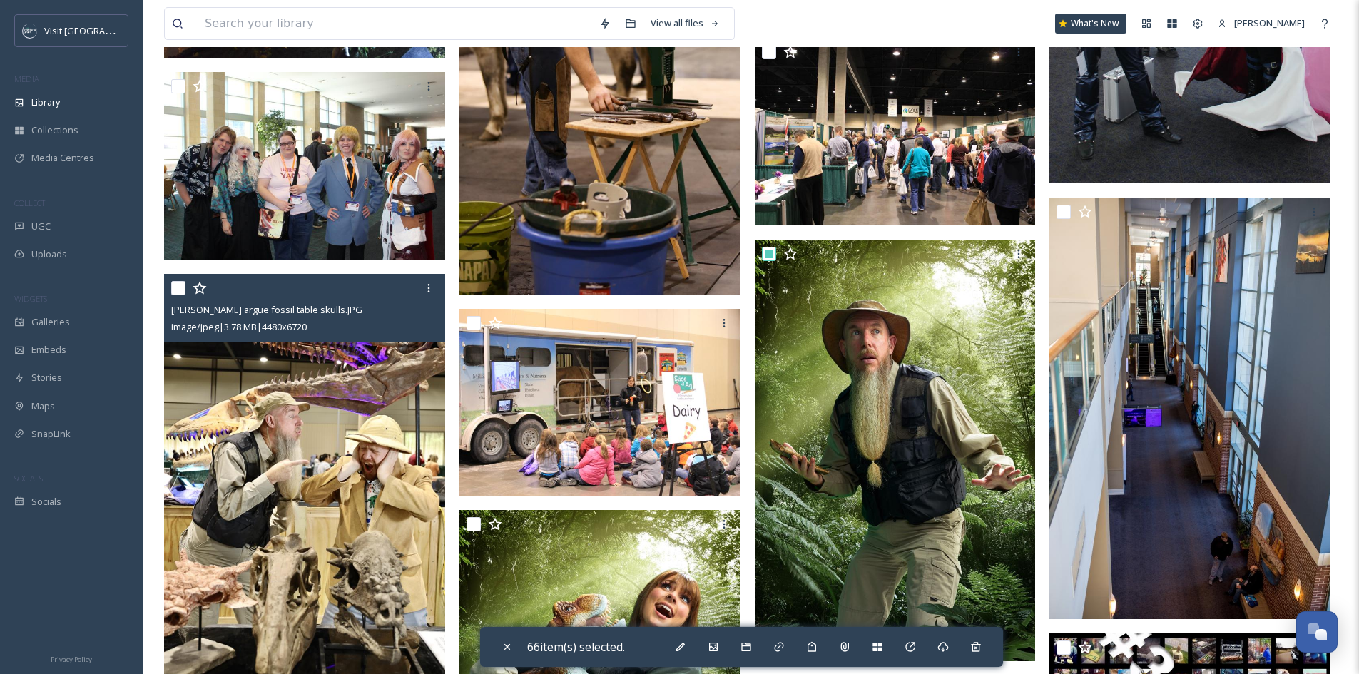
click at [176, 293] on input "checkbox" at bounding box center [178, 288] width 14 height 14
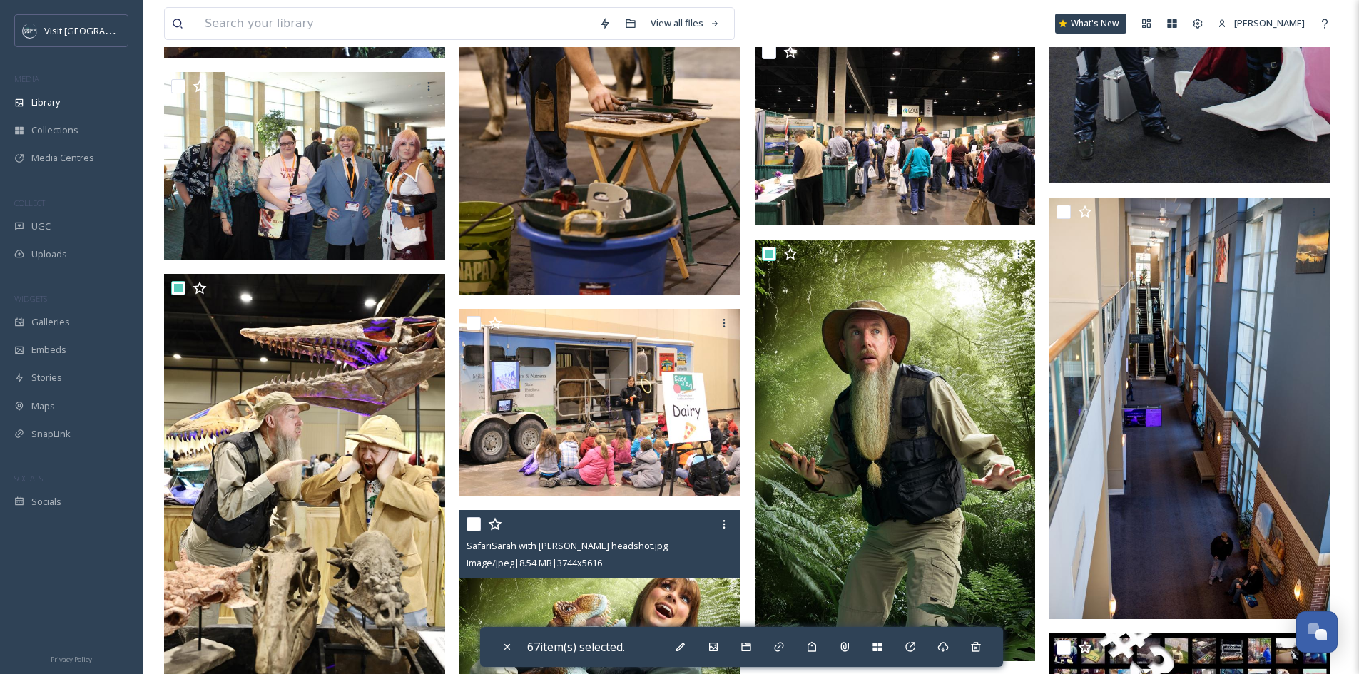
click at [474, 522] on input "checkbox" at bounding box center [474, 524] width 14 height 14
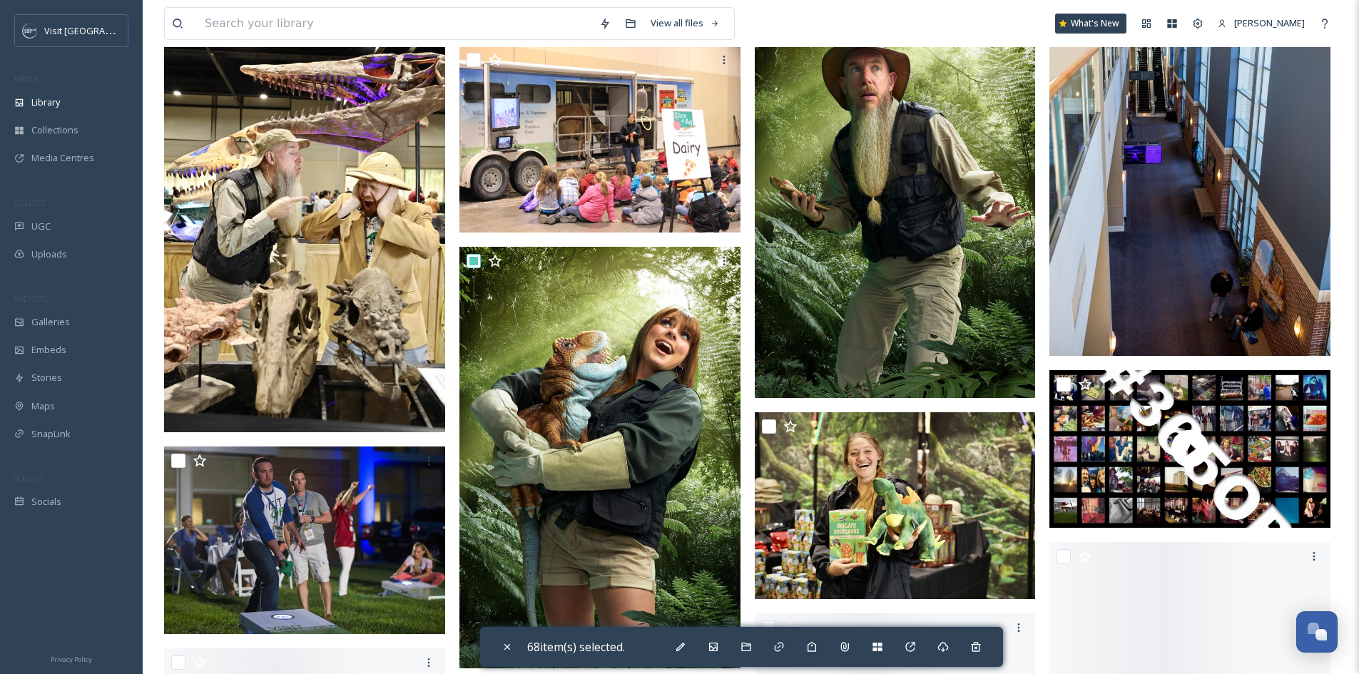
scroll to position [10060, 0]
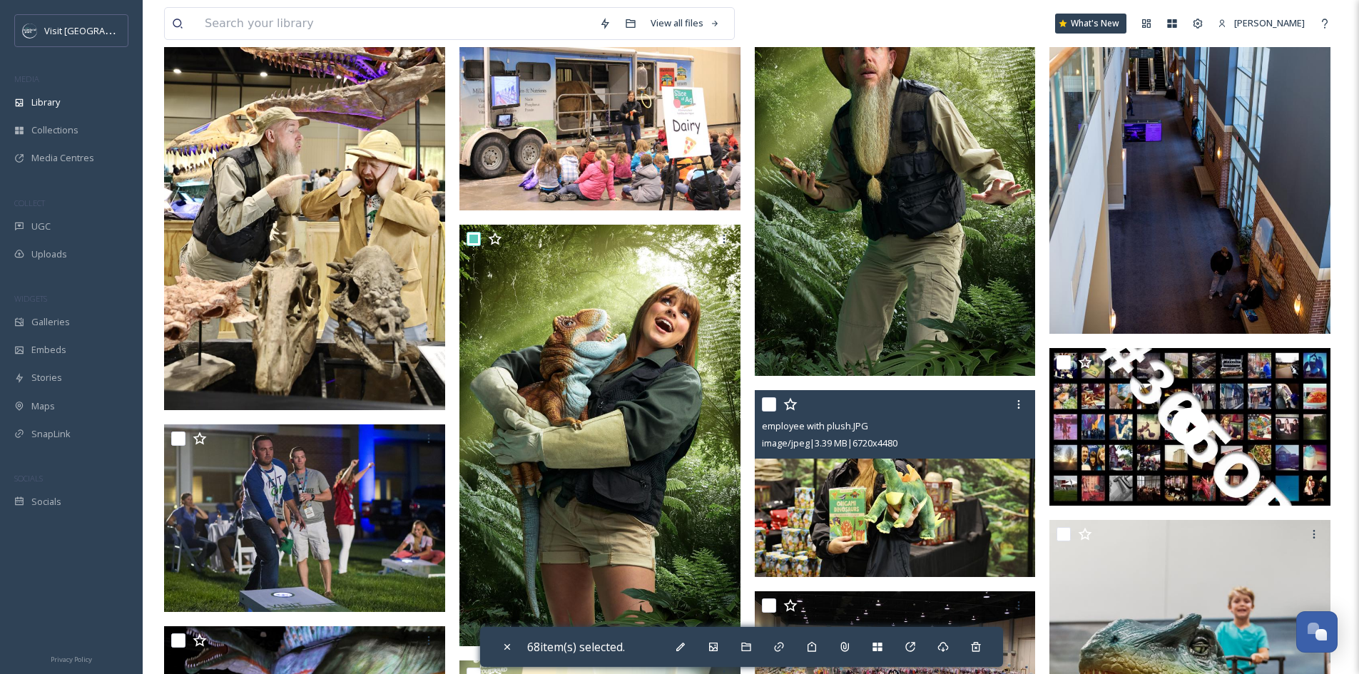
click at [773, 401] on input "checkbox" at bounding box center [769, 404] width 14 height 14
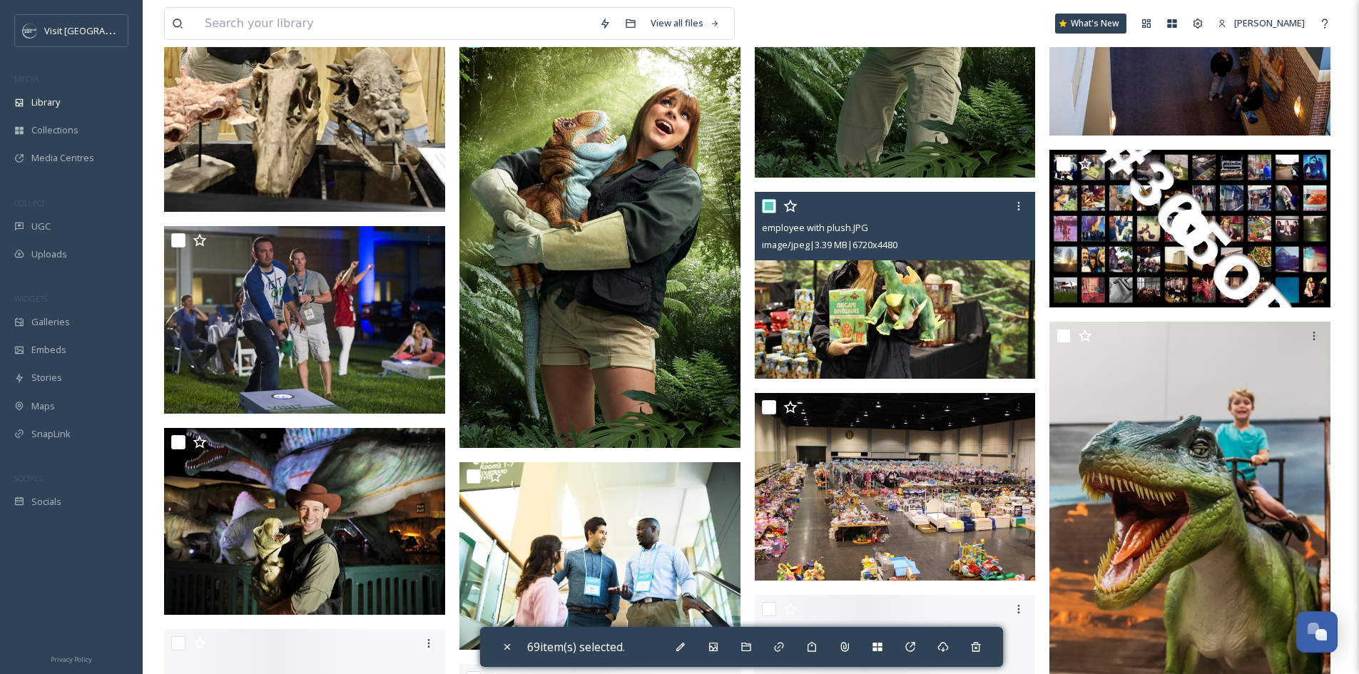
scroll to position [10274, 0]
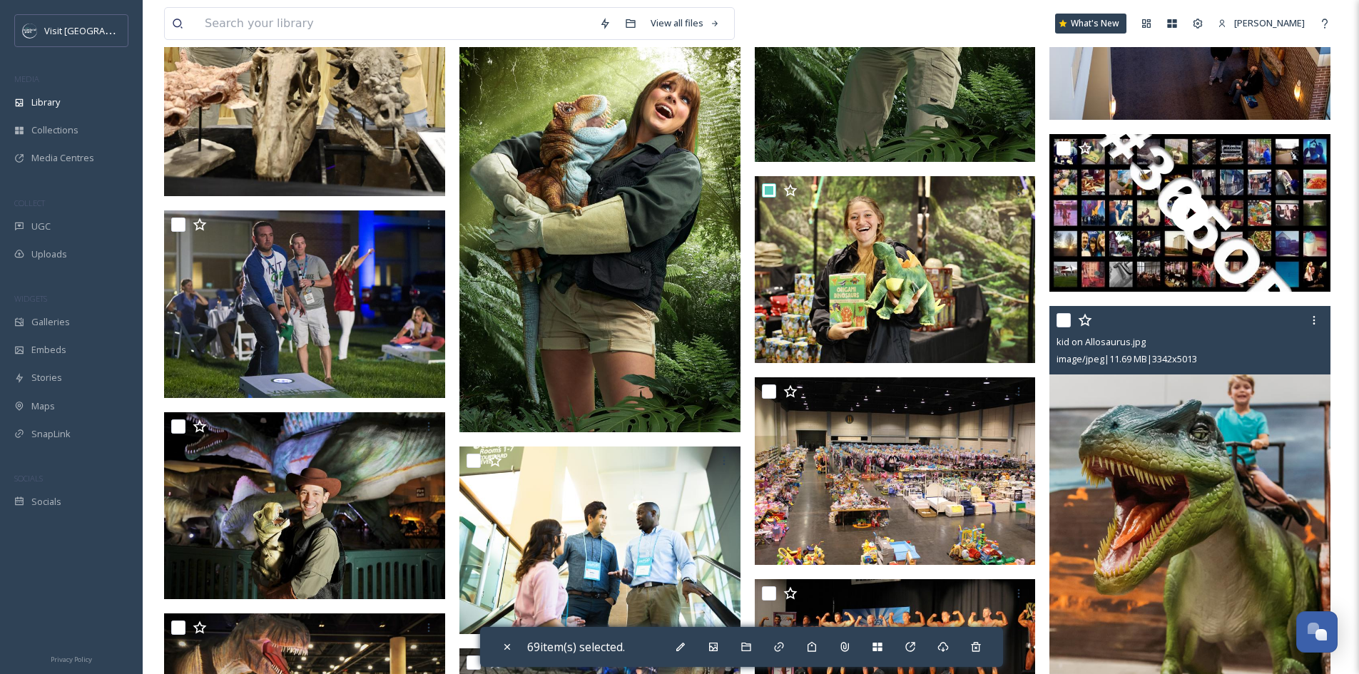
click at [1062, 321] on input "checkbox" at bounding box center [1064, 320] width 14 height 14
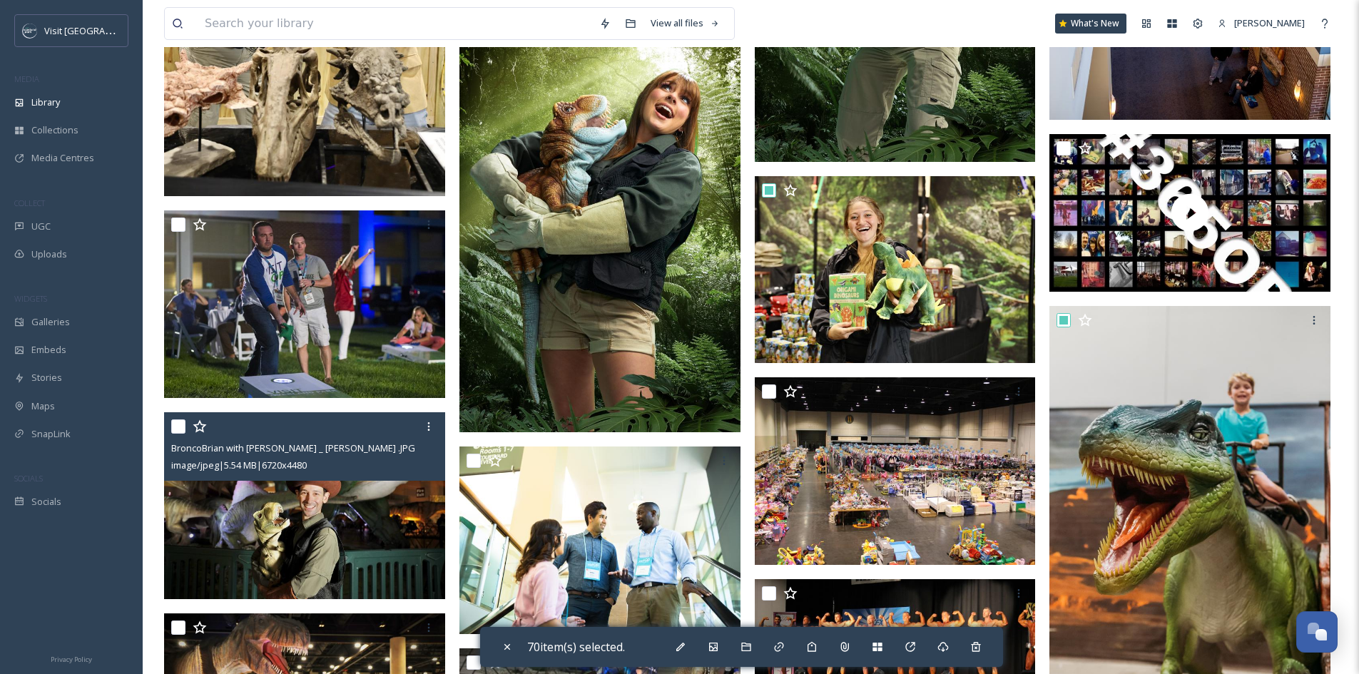
click at [176, 423] on input "checkbox" at bounding box center [178, 427] width 14 height 14
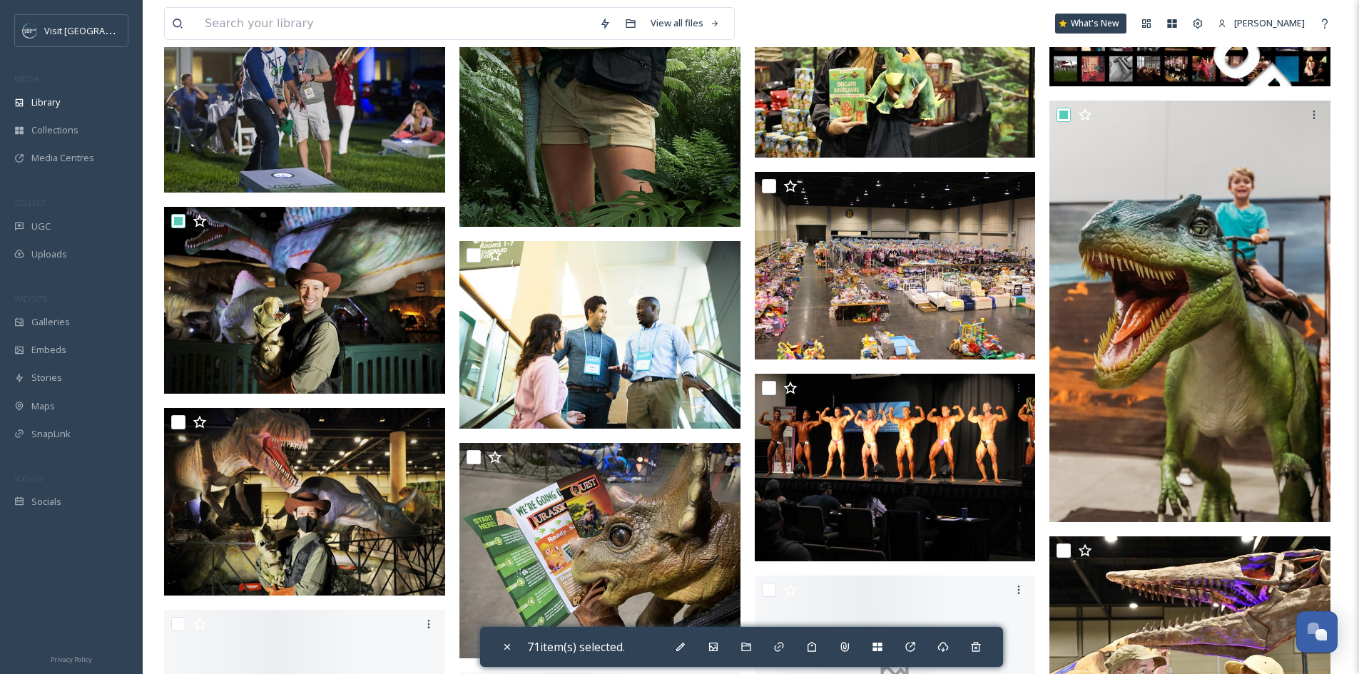
scroll to position [10488, 0]
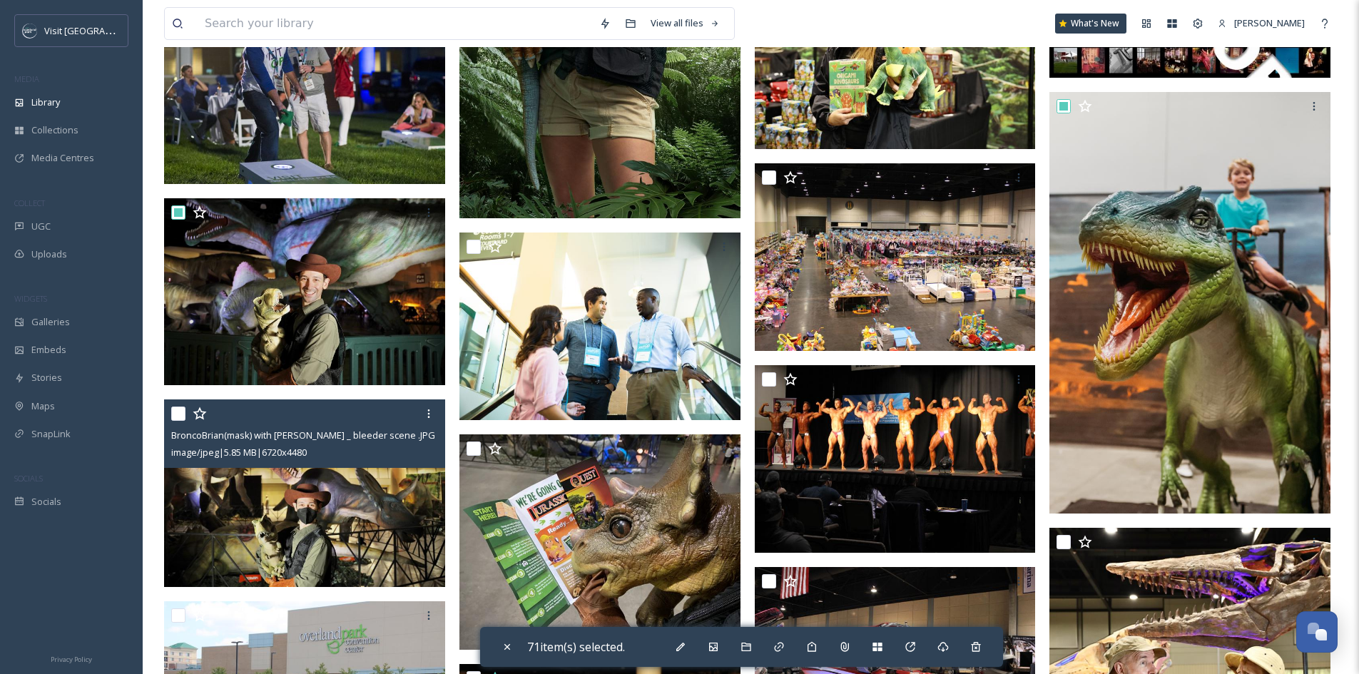
click at [170, 415] on div "BroncoBrian(mask) with Tyson _ bleeder scene .JPG image/jpeg | 5.85 MB | 6720 x…" at bounding box center [304, 434] width 281 height 68
click at [178, 416] on input "checkbox" at bounding box center [178, 414] width 14 height 14
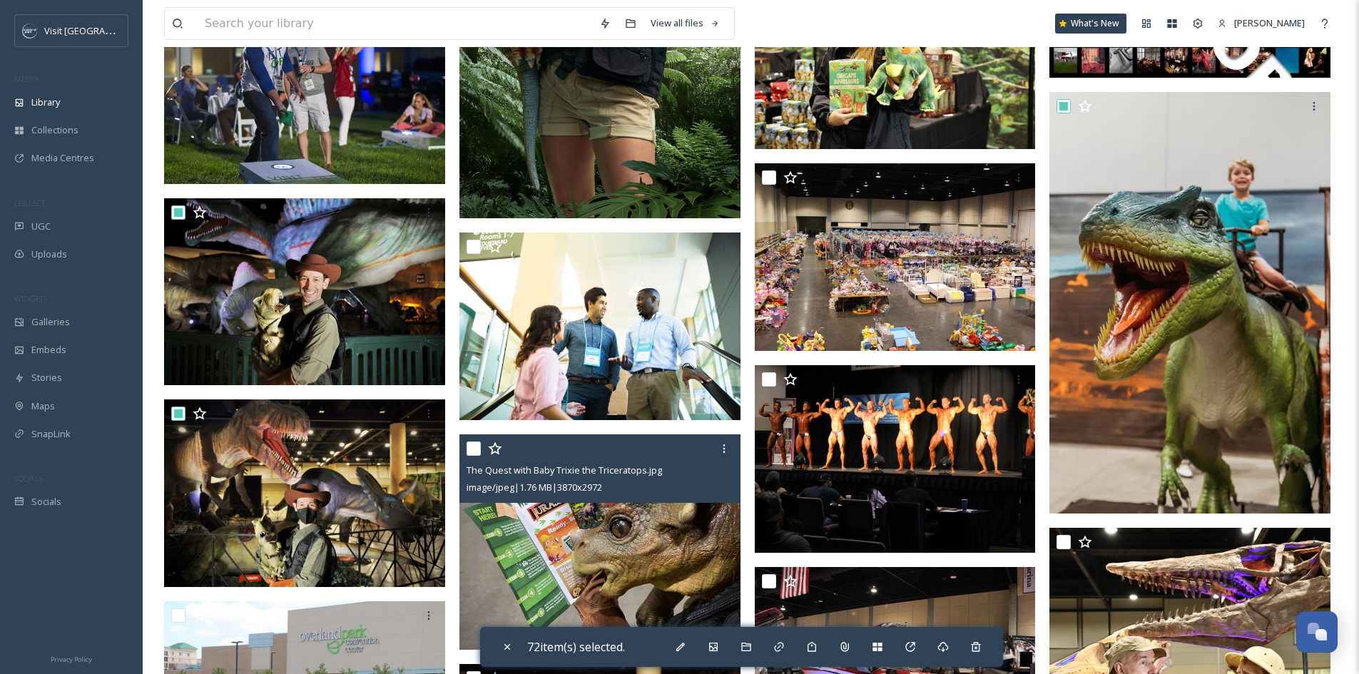
click at [476, 448] on input "checkbox" at bounding box center [474, 449] width 14 height 14
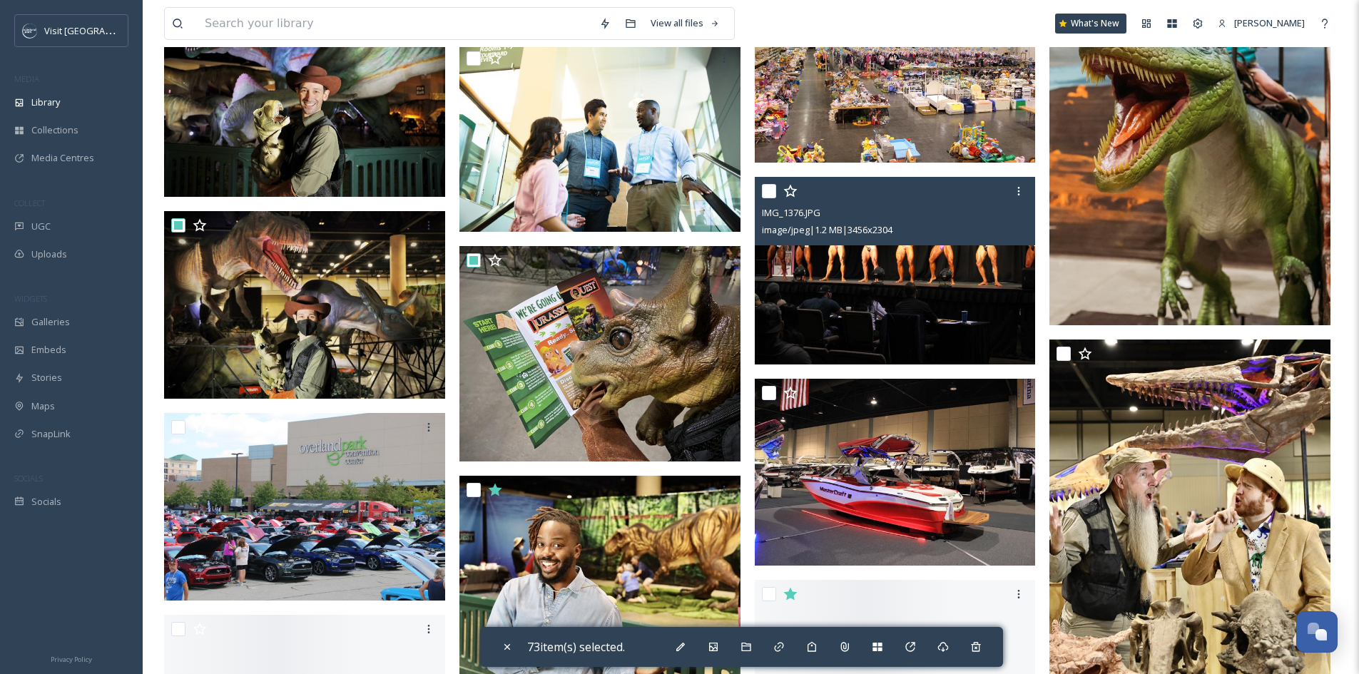
scroll to position [10702, 0]
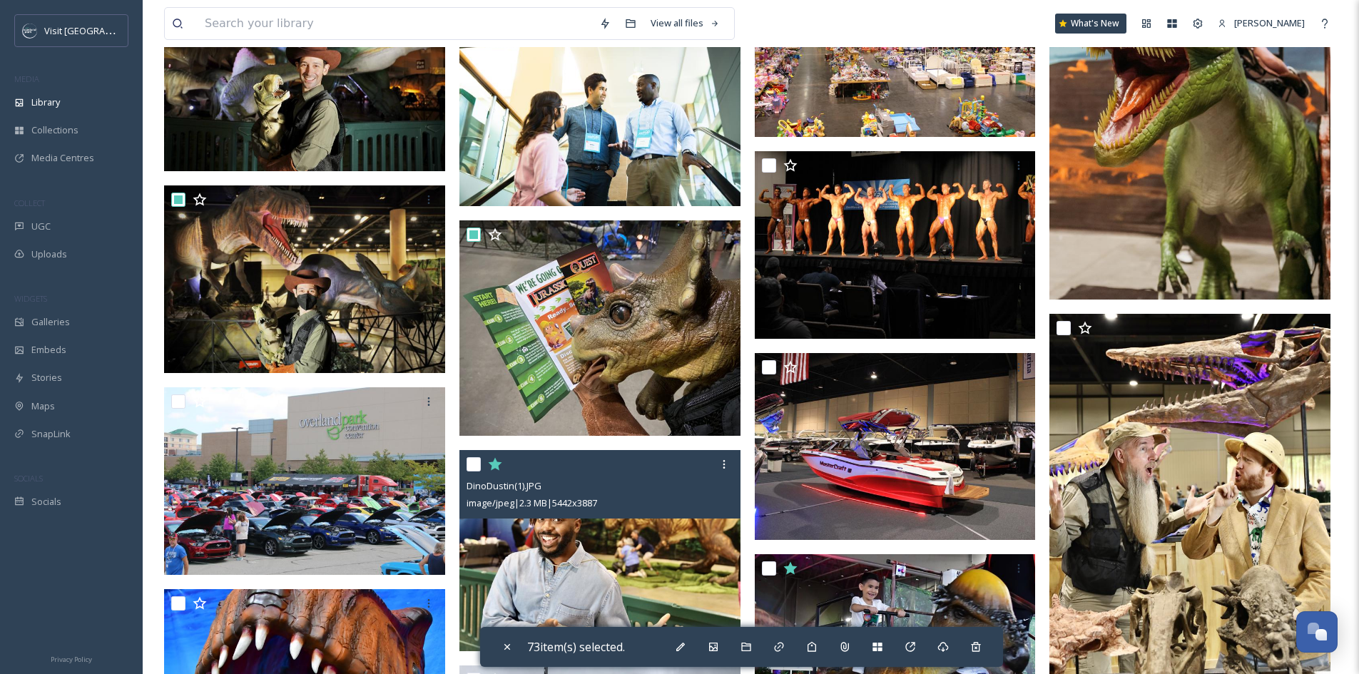
click at [472, 467] on input "checkbox" at bounding box center [474, 464] width 14 height 14
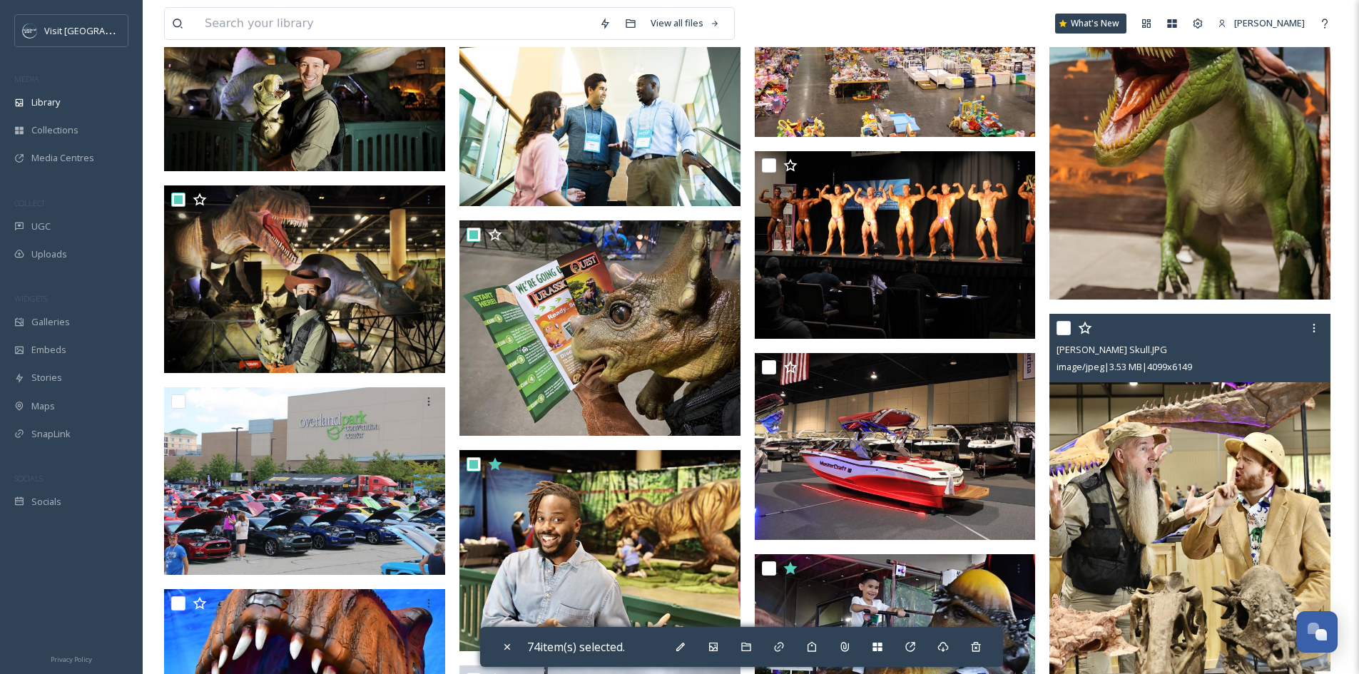
click at [1067, 332] on input "checkbox" at bounding box center [1064, 328] width 14 height 14
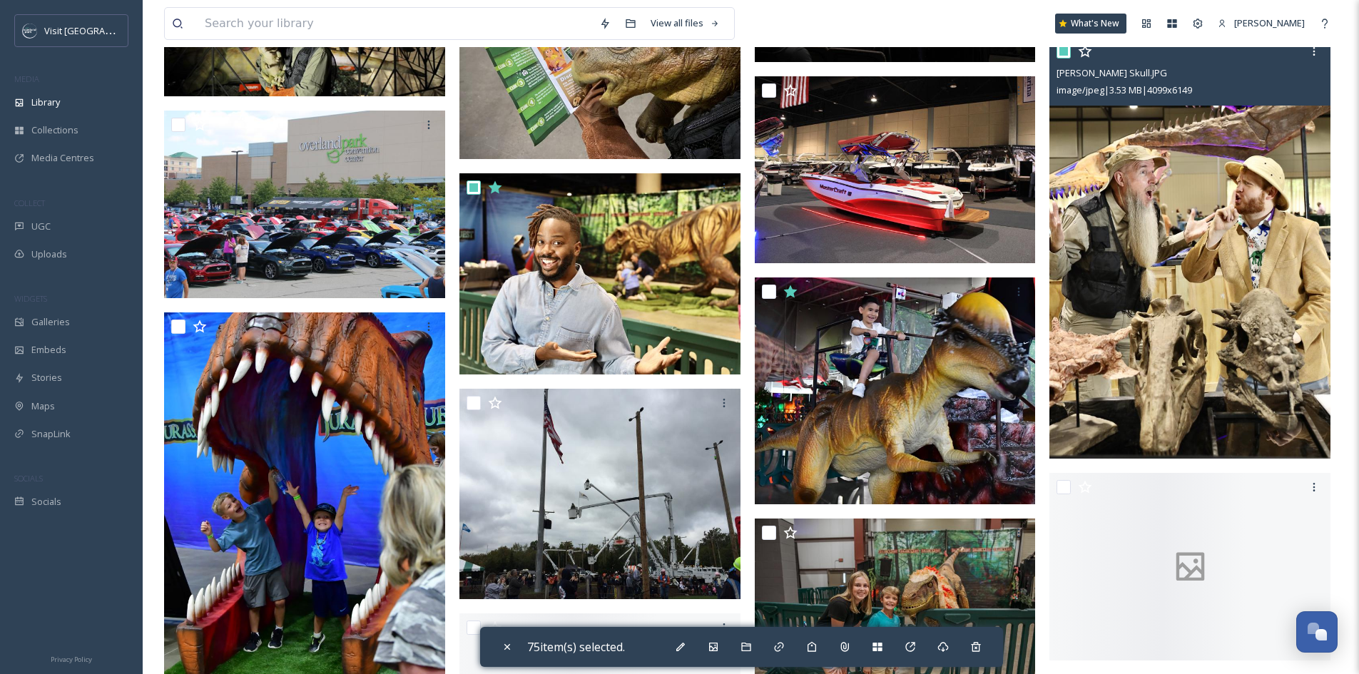
scroll to position [10988, 0]
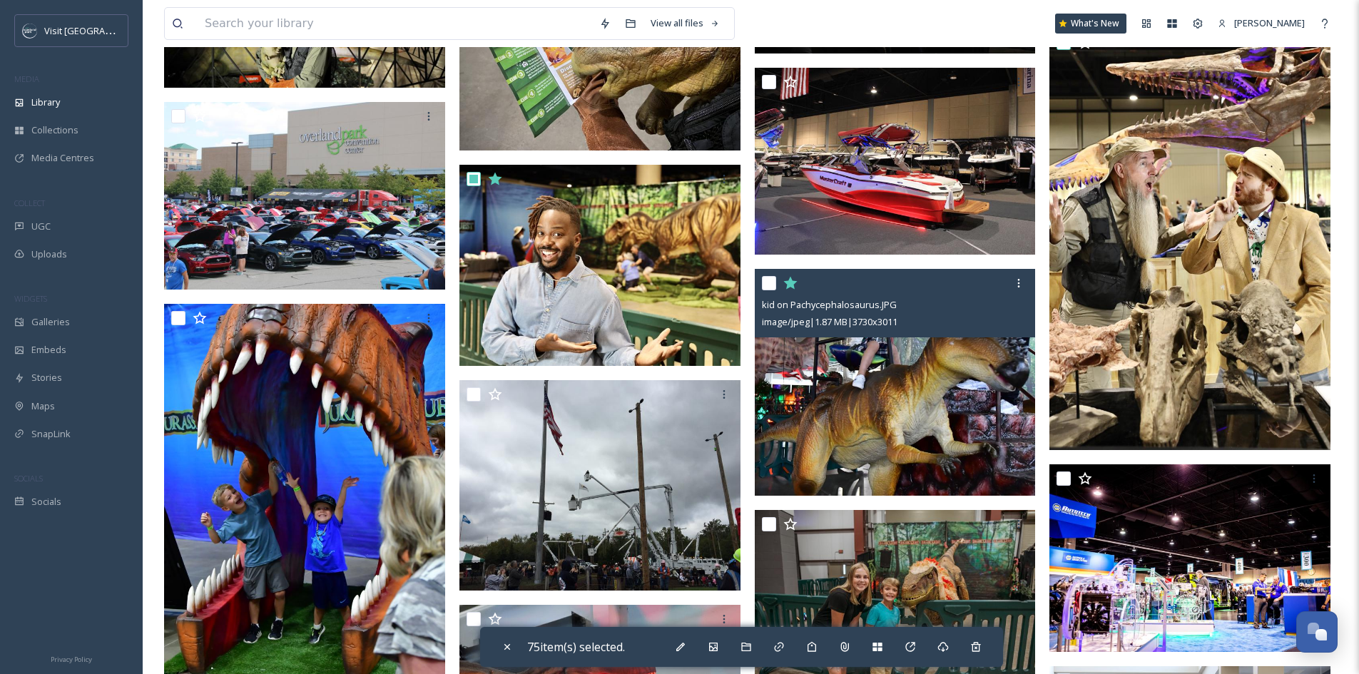
click at [769, 286] on input "checkbox" at bounding box center [769, 283] width 14 height 14
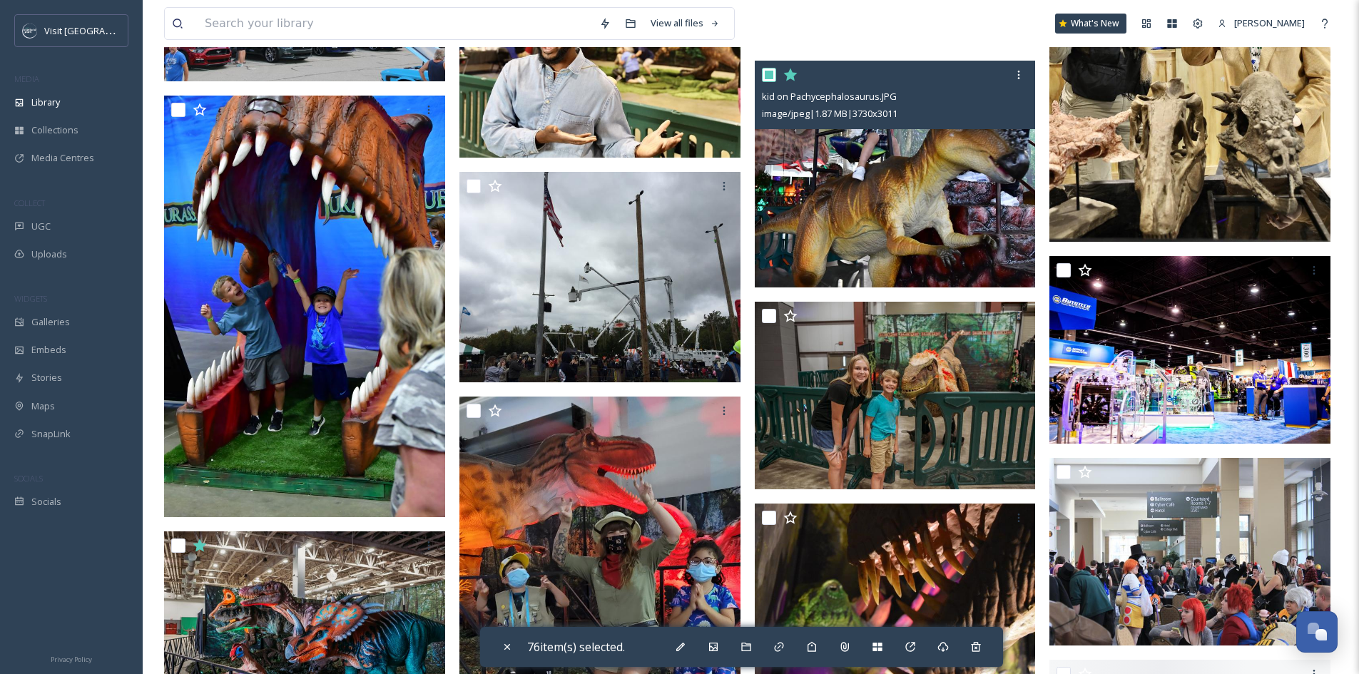
scroll to position [11202, 0]
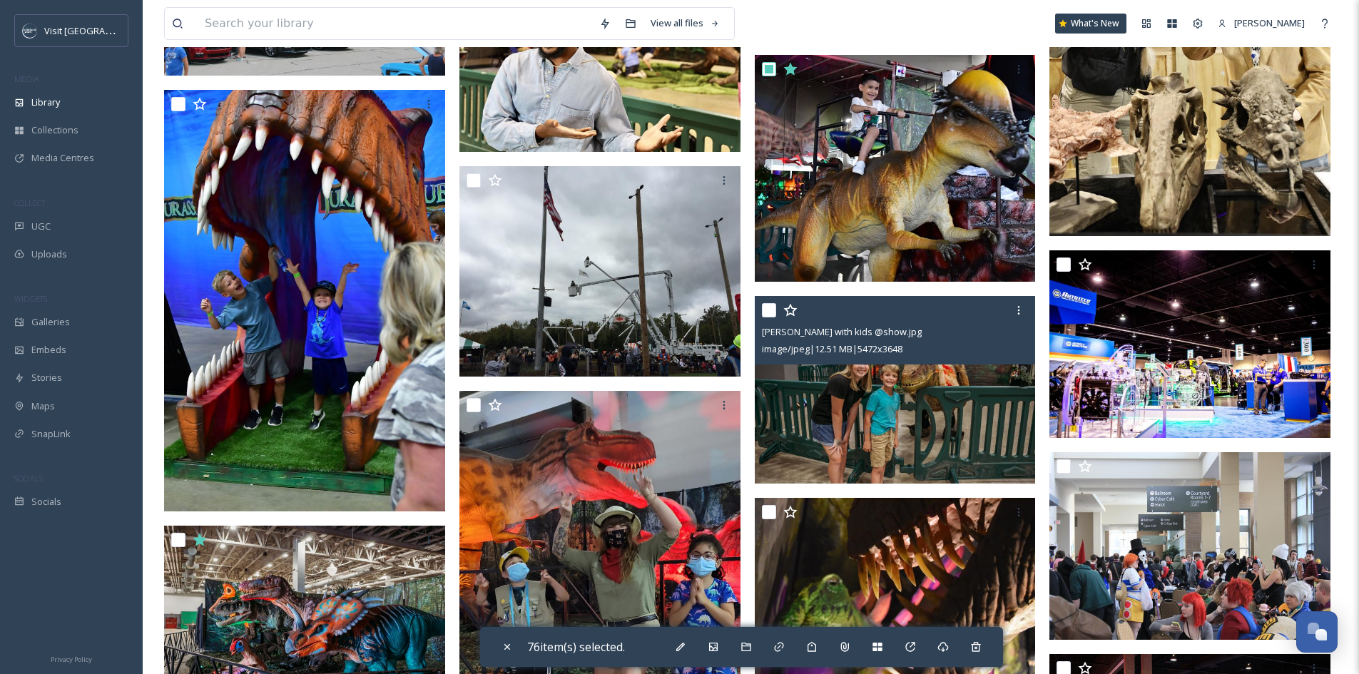
click at [773, 304] on input "checkbox" at bounding box center [769, 310] width 14 height 14
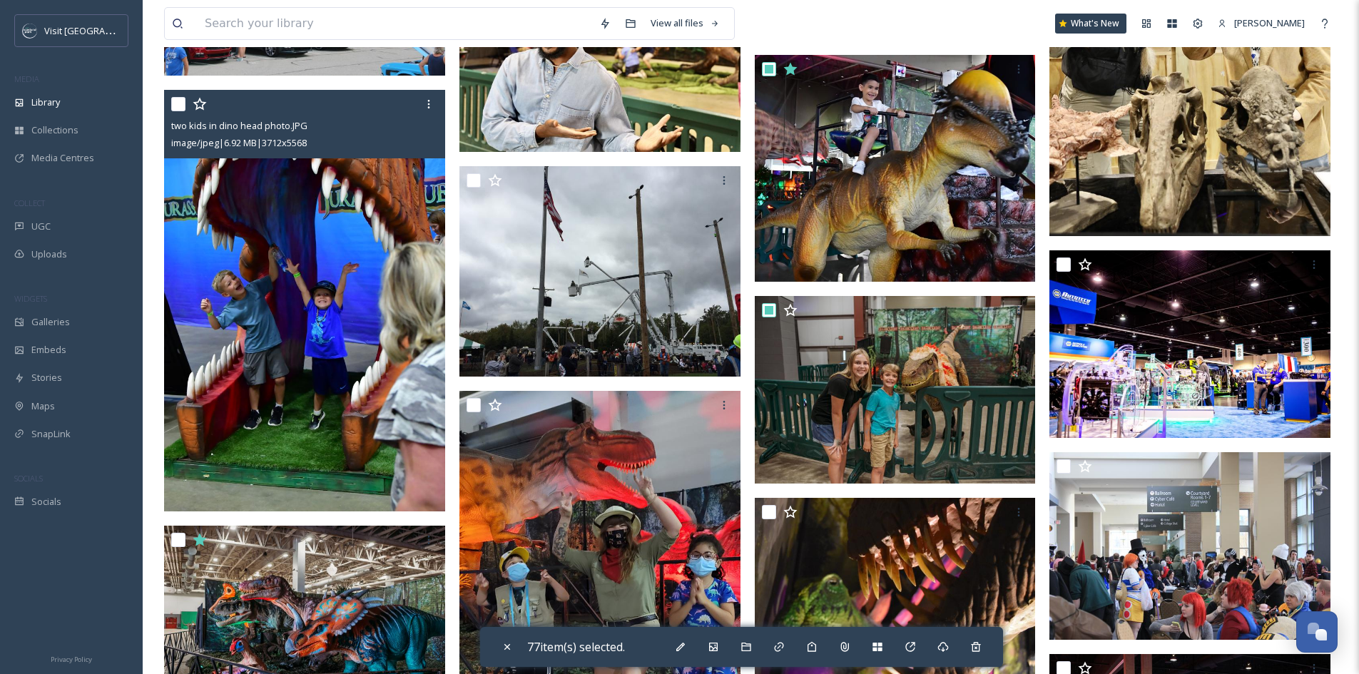
click at [181, 103] on input "checkbox" at bounding box center [178, 104] width 14 height 14
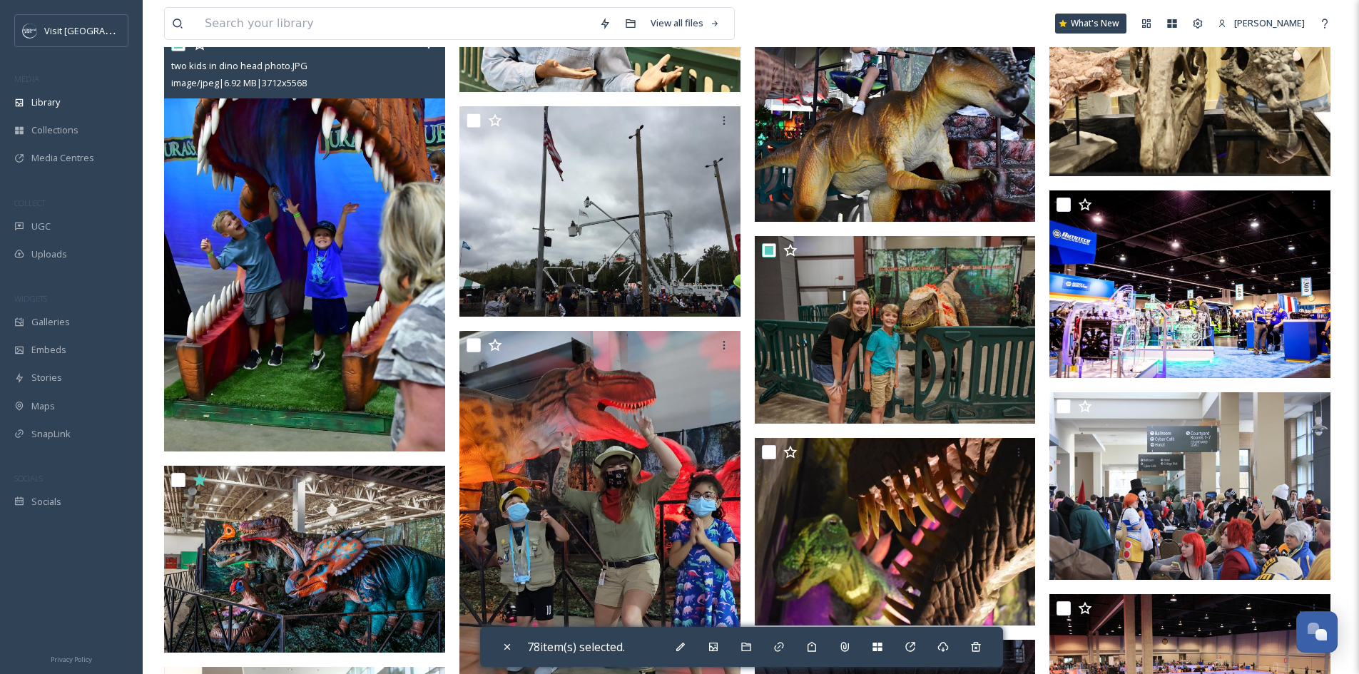
scroll to position [11416, 0]
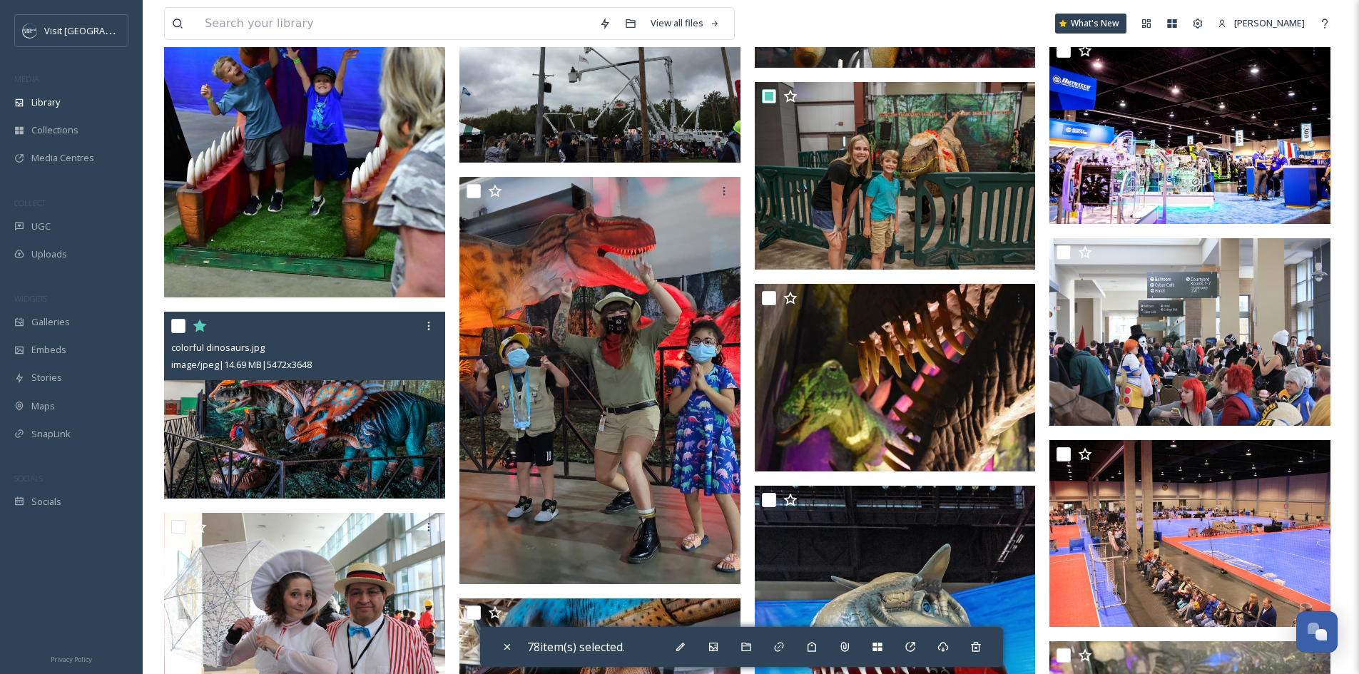
click at [177, 322] on input "checkbox" at bounding box center [178, 326] width 14 height 14
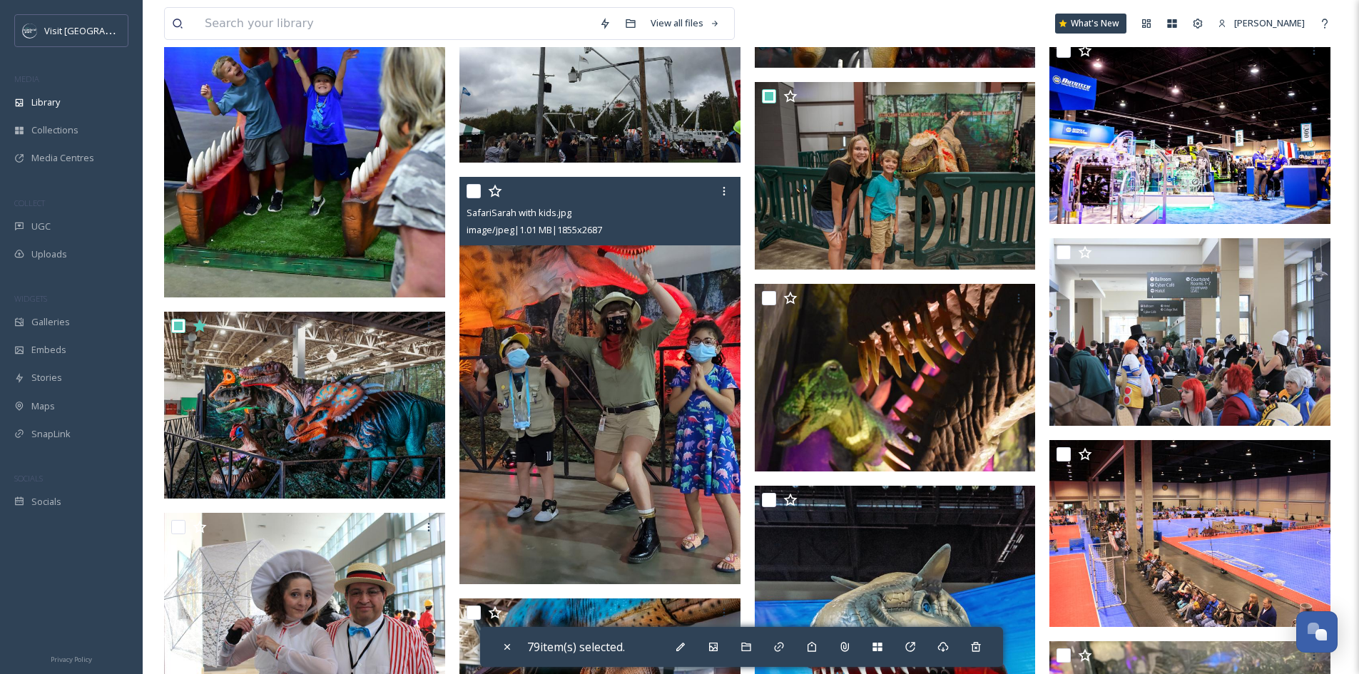
click at [469, 189] on input "checkbox" at bounding box center [474, 191] width 14 height 14
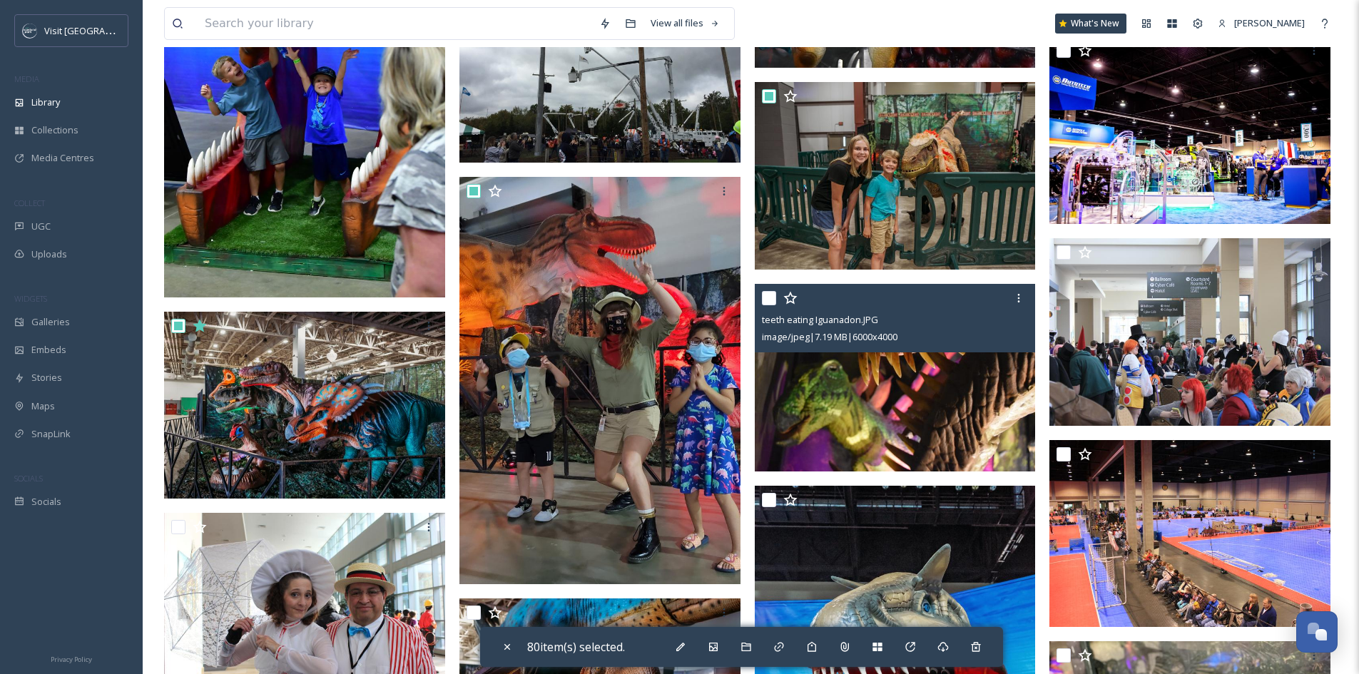
click at [771, 300] on input "checkbox" at bounding box center [769, 298] width 14 height 14
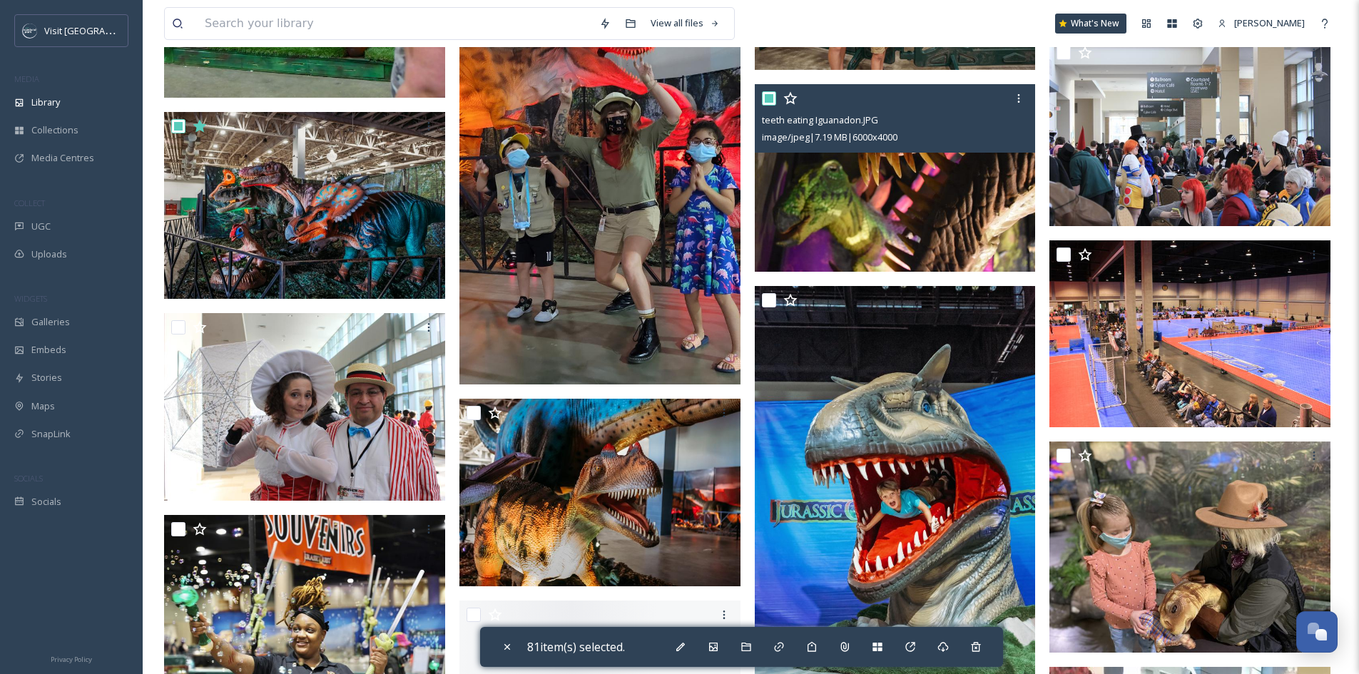
scroll to position [11630, 0]
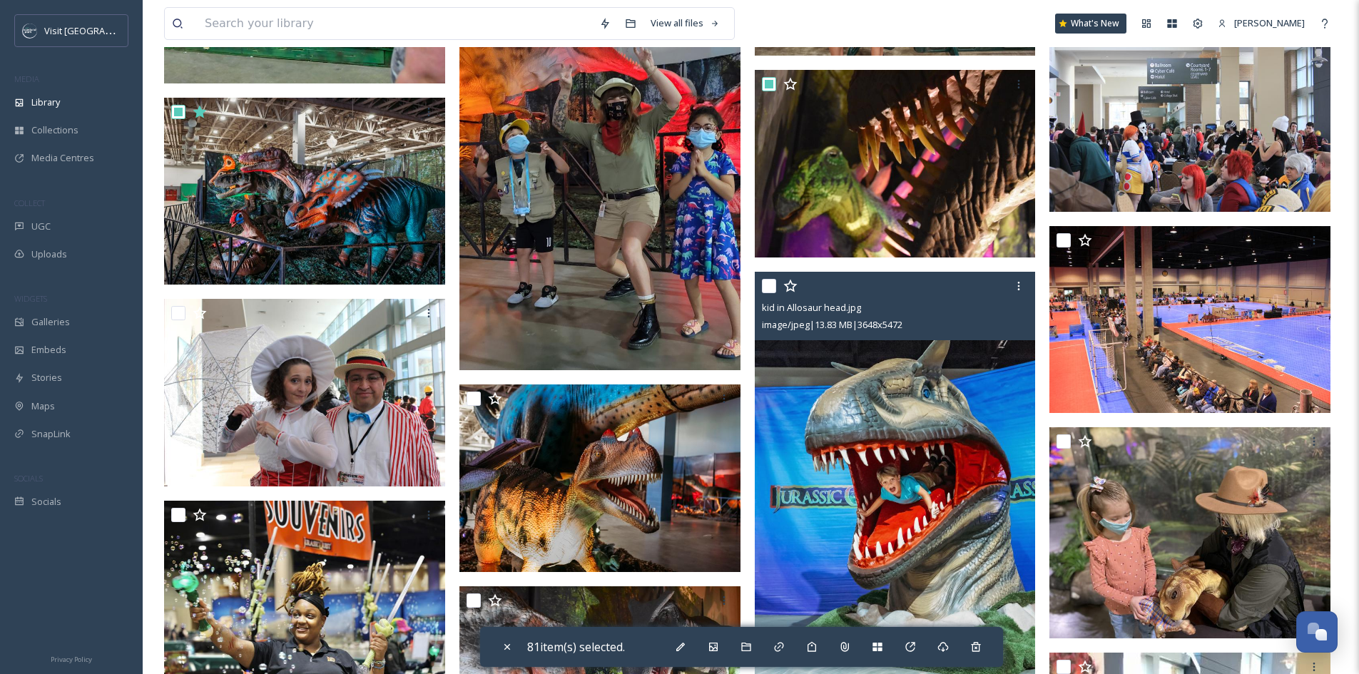
click at [771, 285] on input "checkbox" at bounding box center [769, 286] width 14 height 14
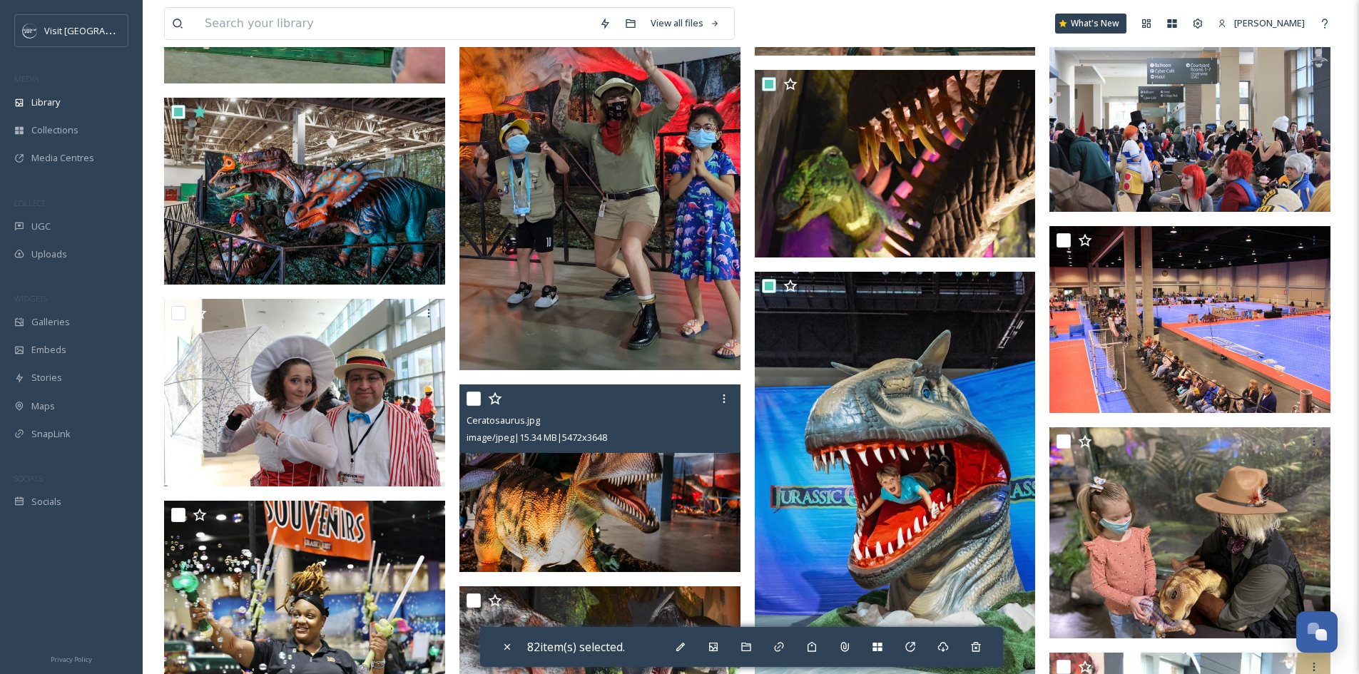
click at [475, 401] on input "checkbox" at bounding box center [474, 399] width 14 height 14
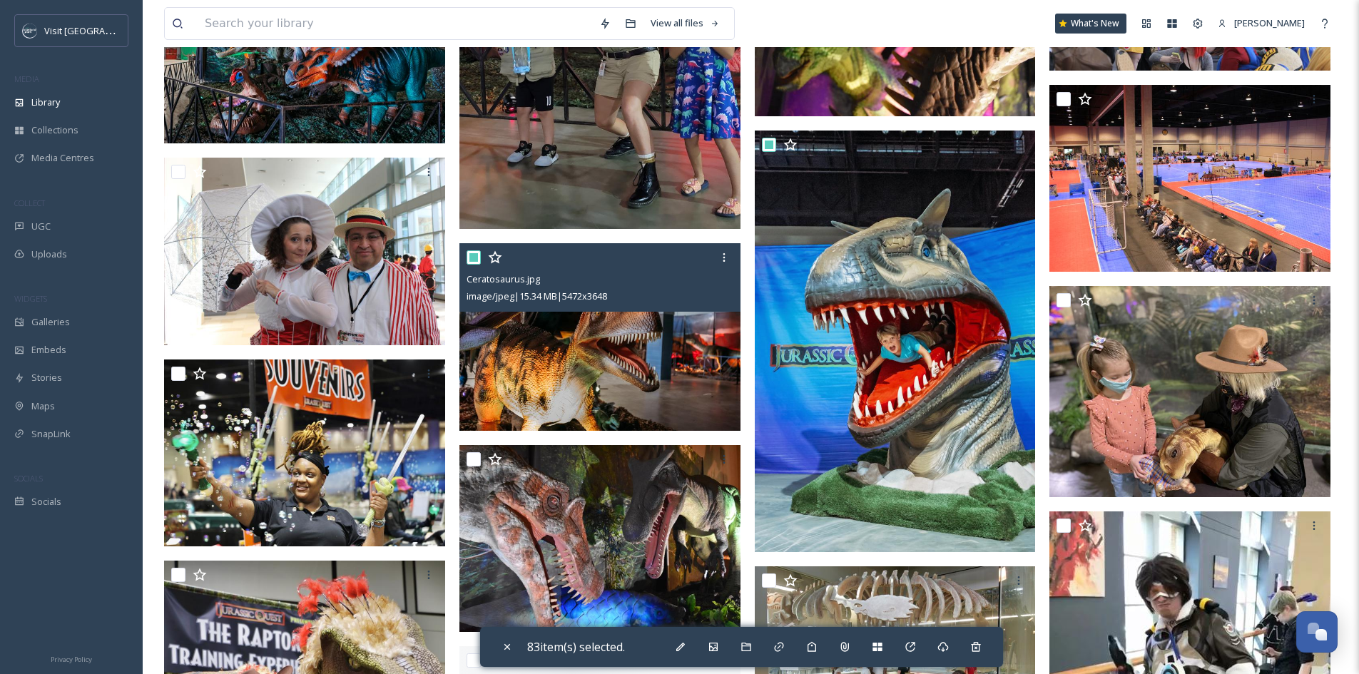
scroll to position [11773, 0]
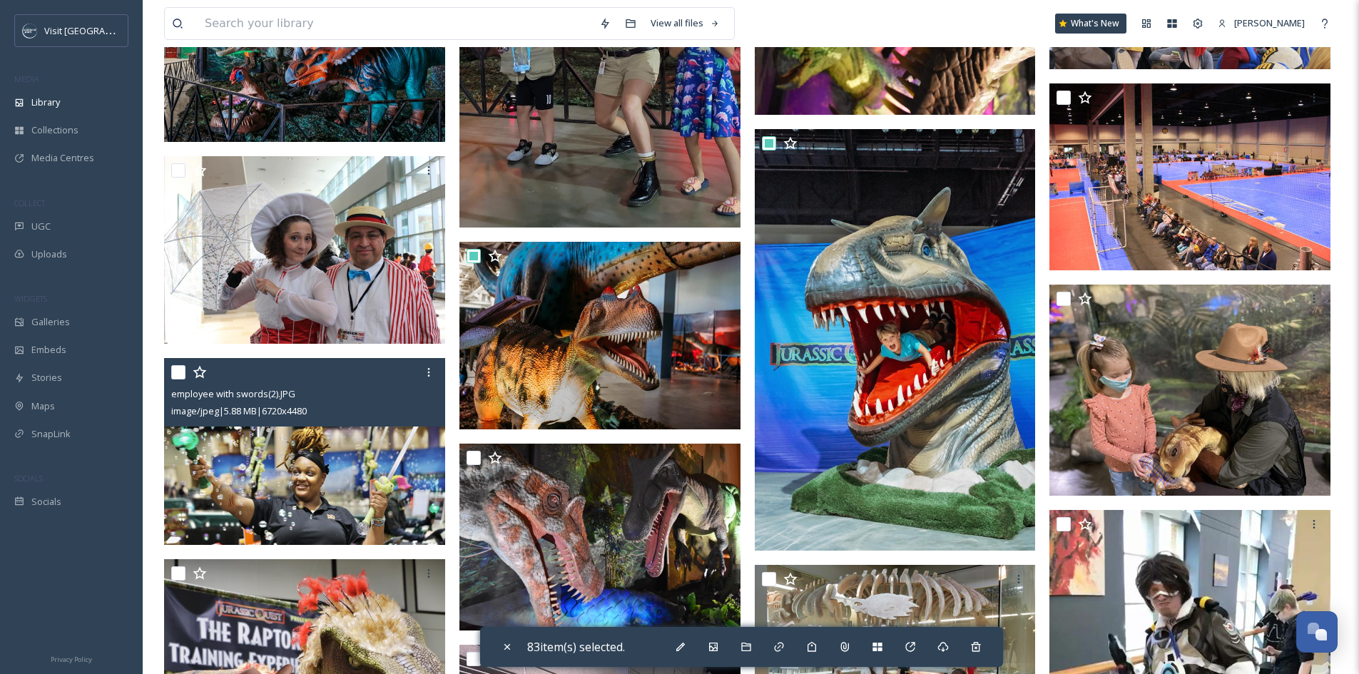
click at [180, 370] on input "checkbox" at bounding box center [178, 372] width 14 height 14
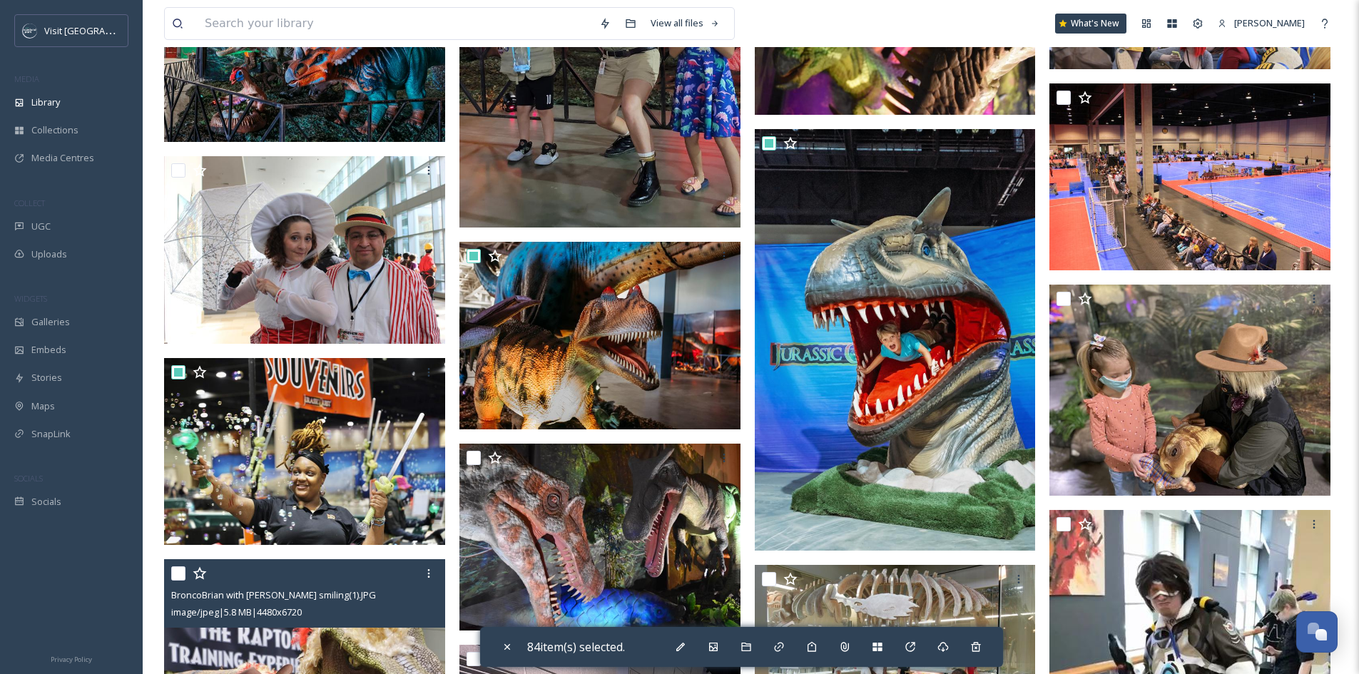
click at [178, 573] on input "checkbox" at bounding box center [178, 574] width 14 height 14
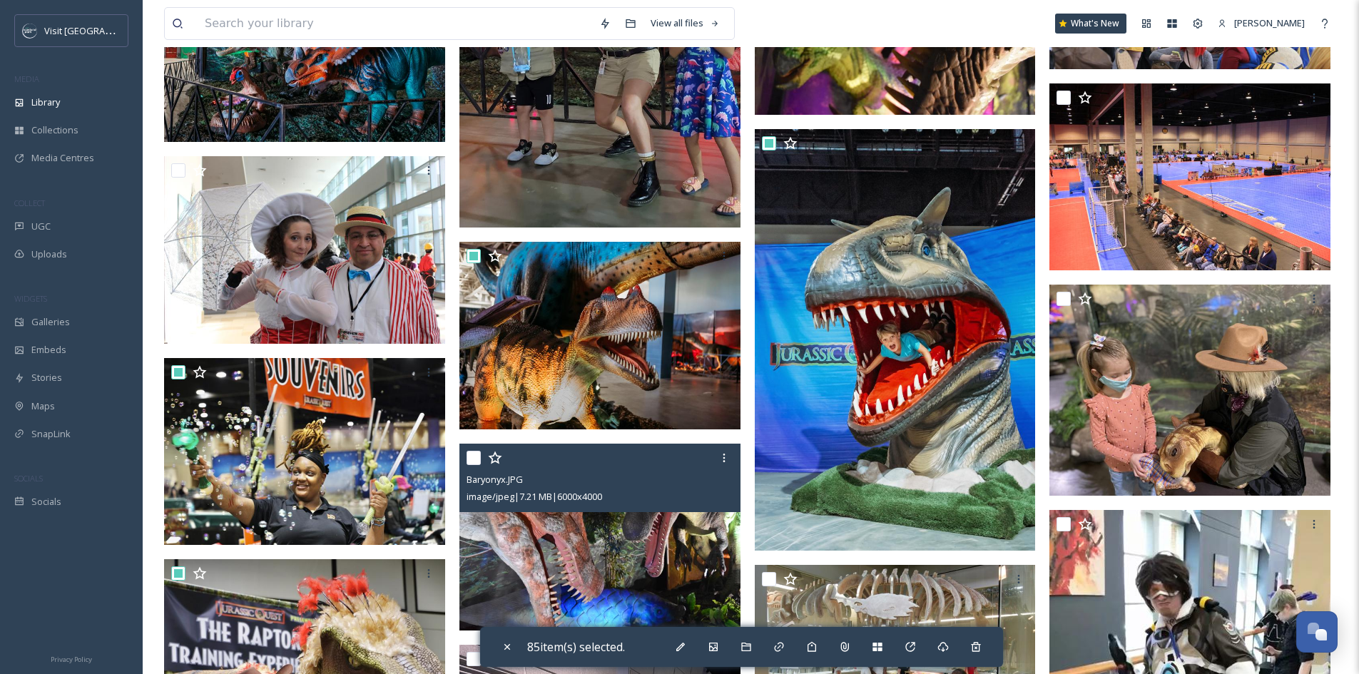
click at [476, 456] on input "checkbox" at bounding box center [474, 458] width 14 height 14
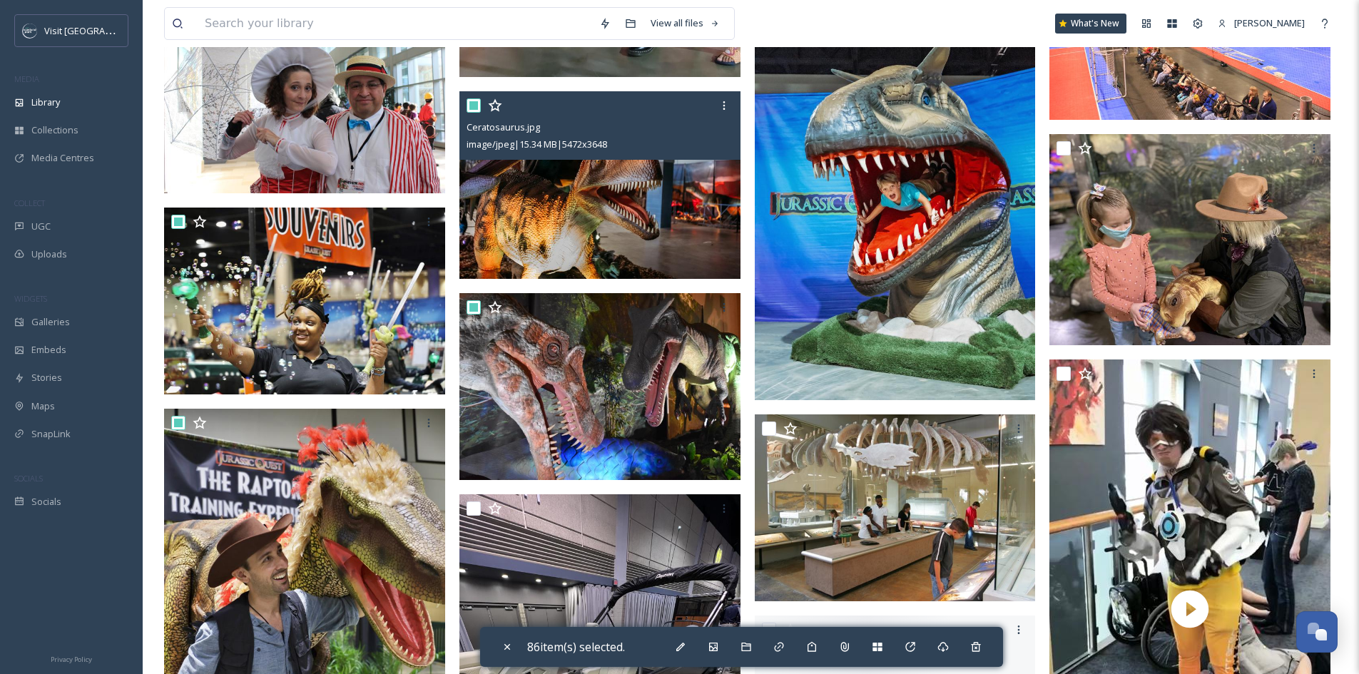
scroll to position [11987, 0]
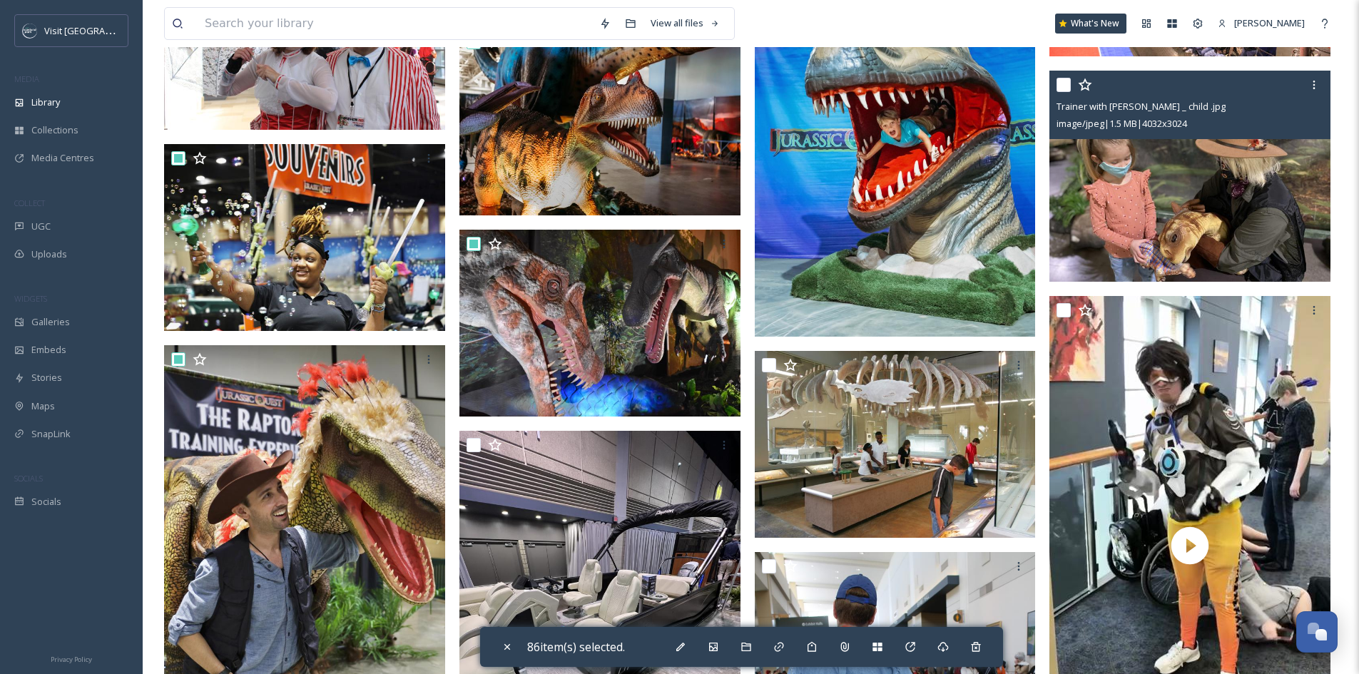
click at [1065, 84] on input "checkbox" at bounding box center [1064, 85] width 14 height 14
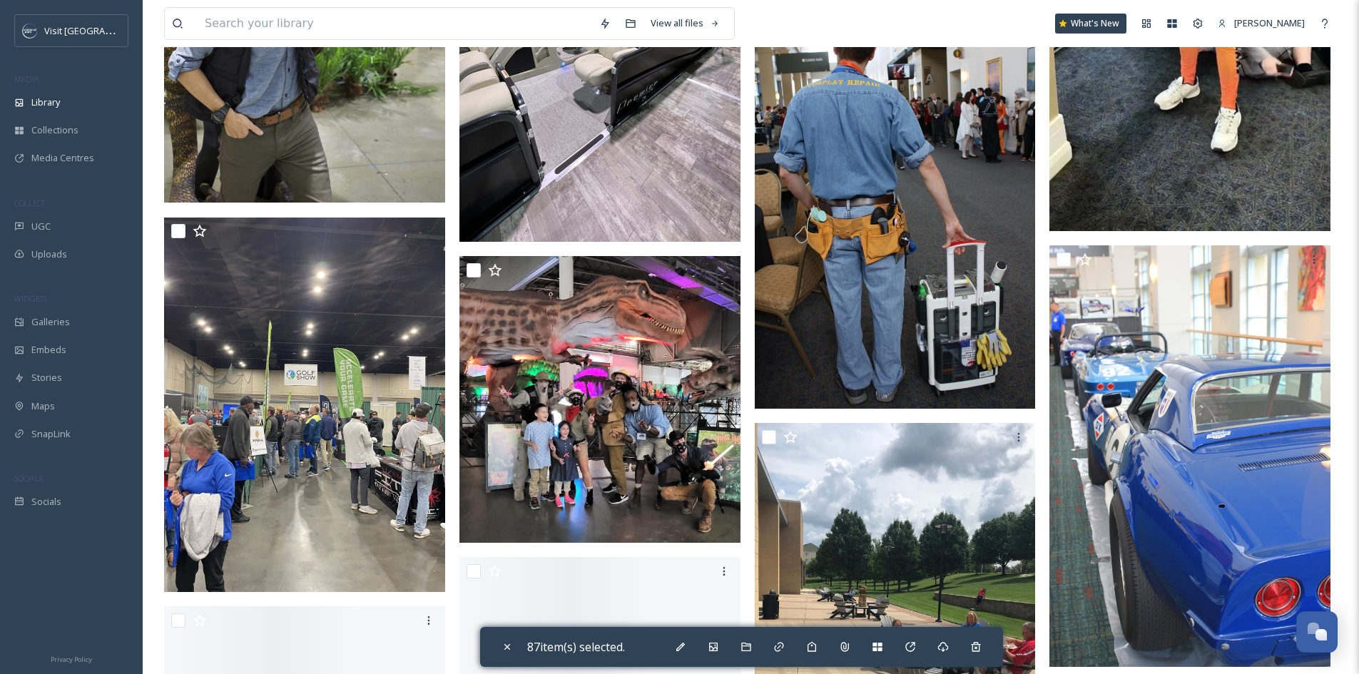
scroll to position [12557, 0]
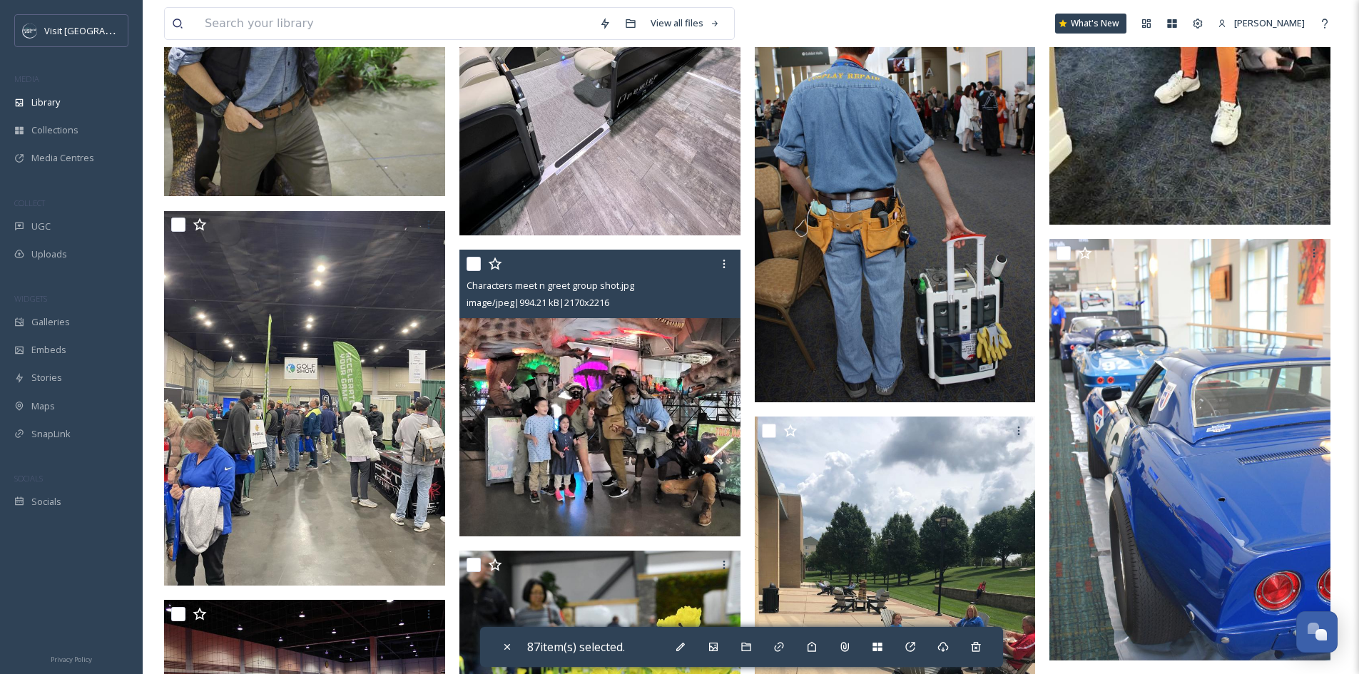
click at [474, 263] on input "checkbox" at bounding box center [474, 264] width 14 height 14
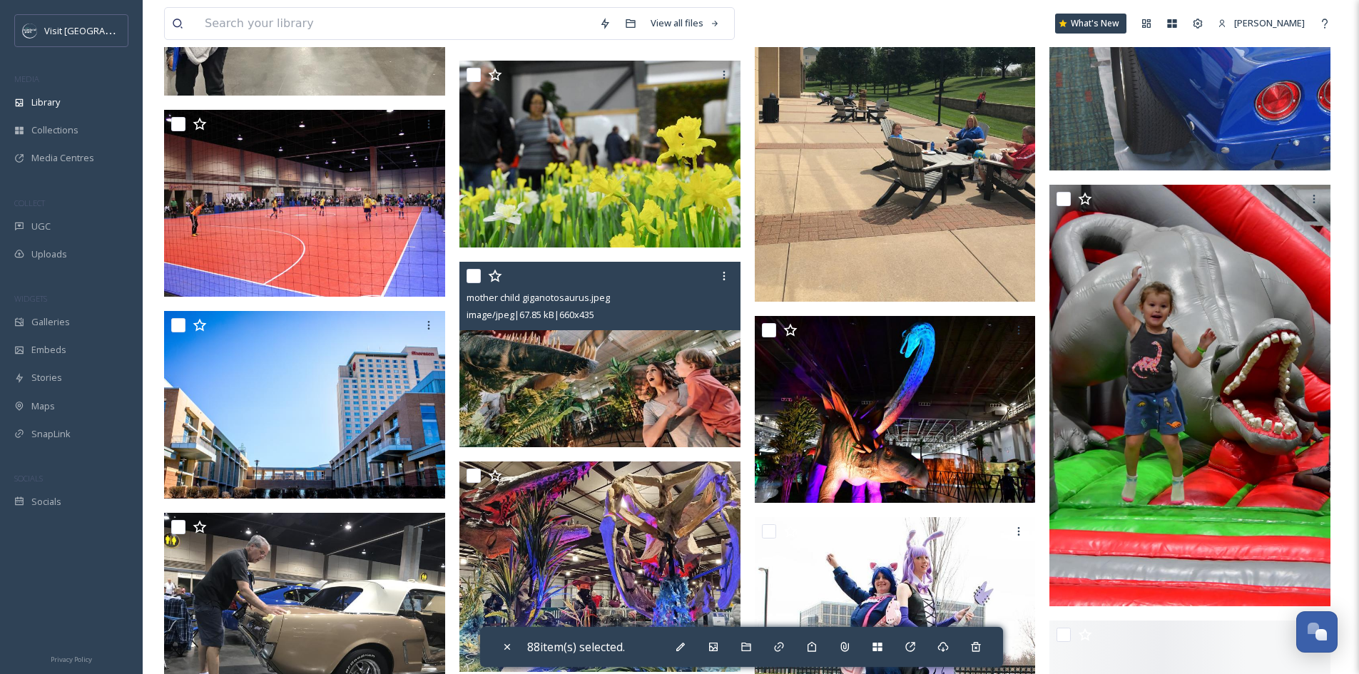
scroll to position [13057, 0]
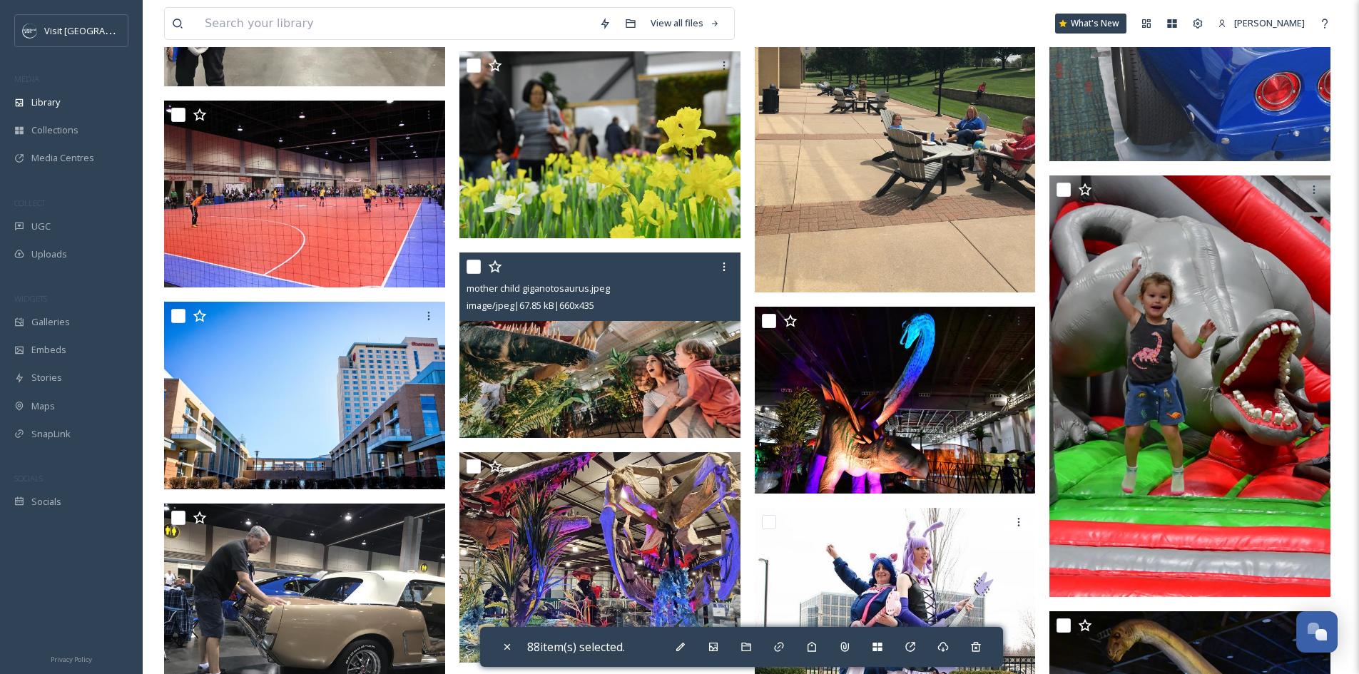
click at [474, 268] on input "checkbox" at bounding box center [474, 267] width 14 height 14
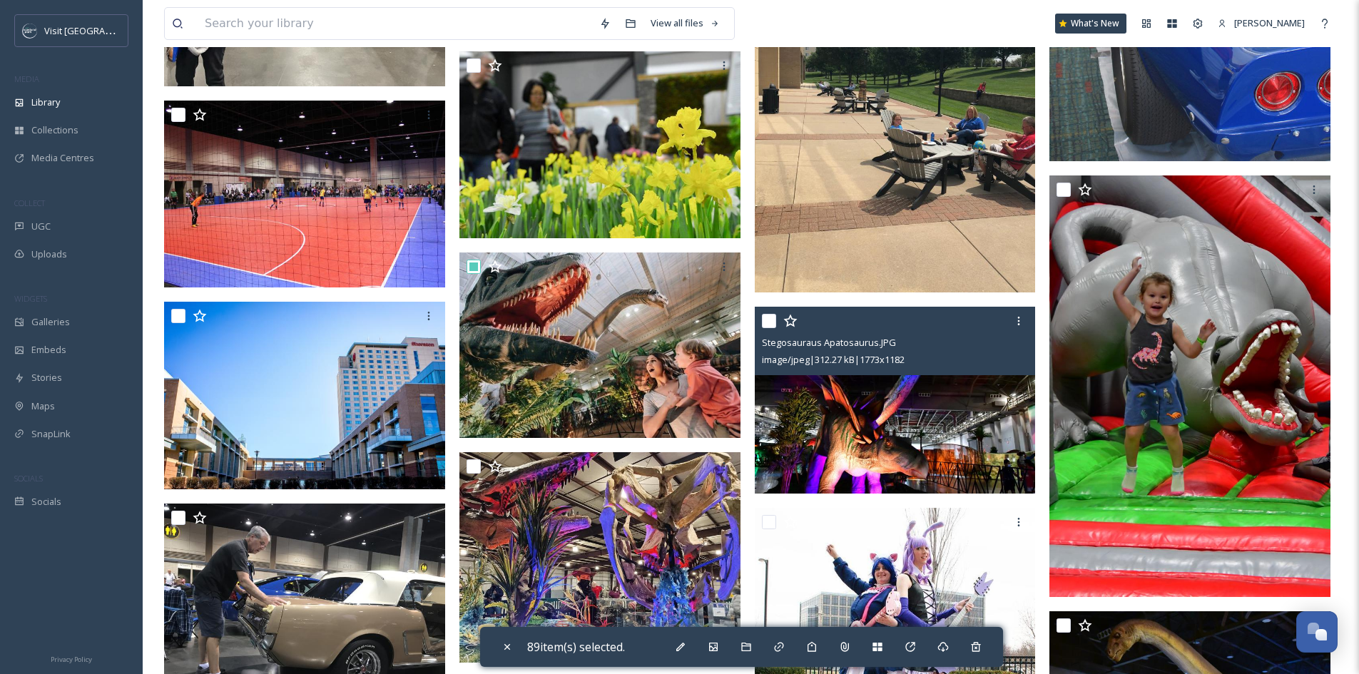
click at [766, 322] on input "checkbox" at bounding box center [769, 321] width 14 height 14
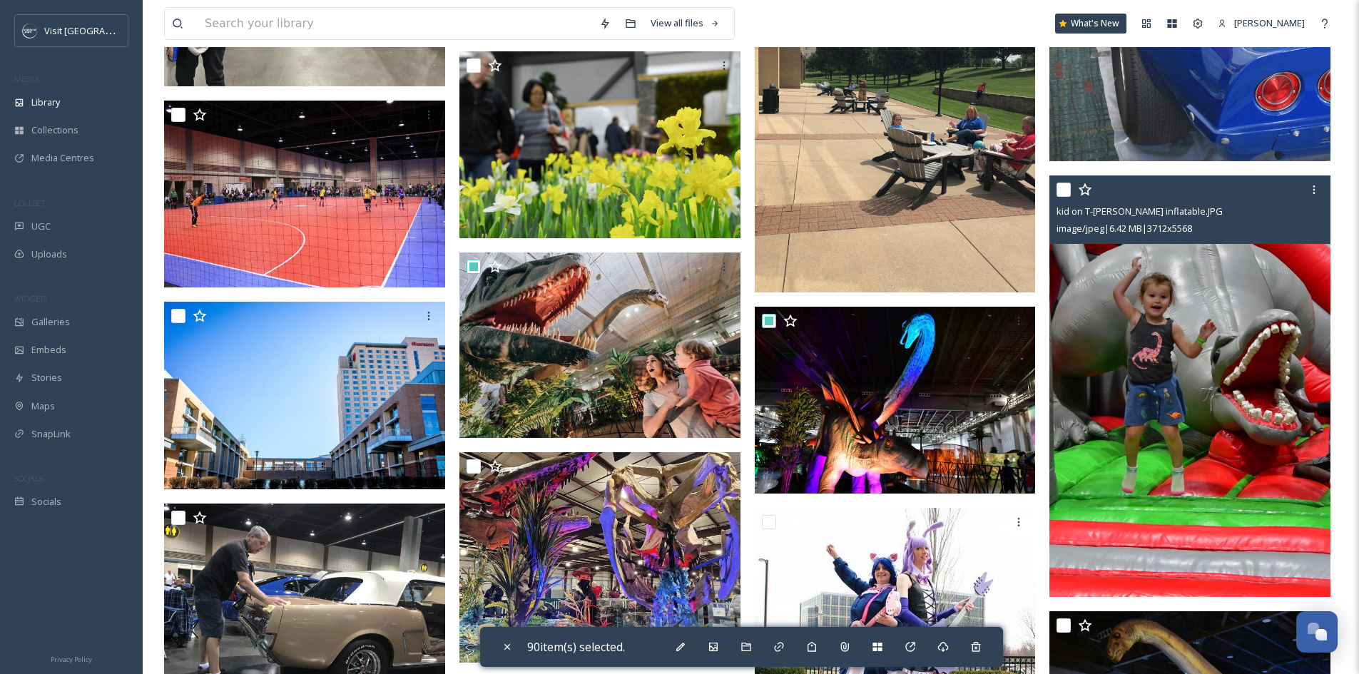
click at [1066, 189] on input "checkbox" at bounding box center [1064, 190] width 14 height 14
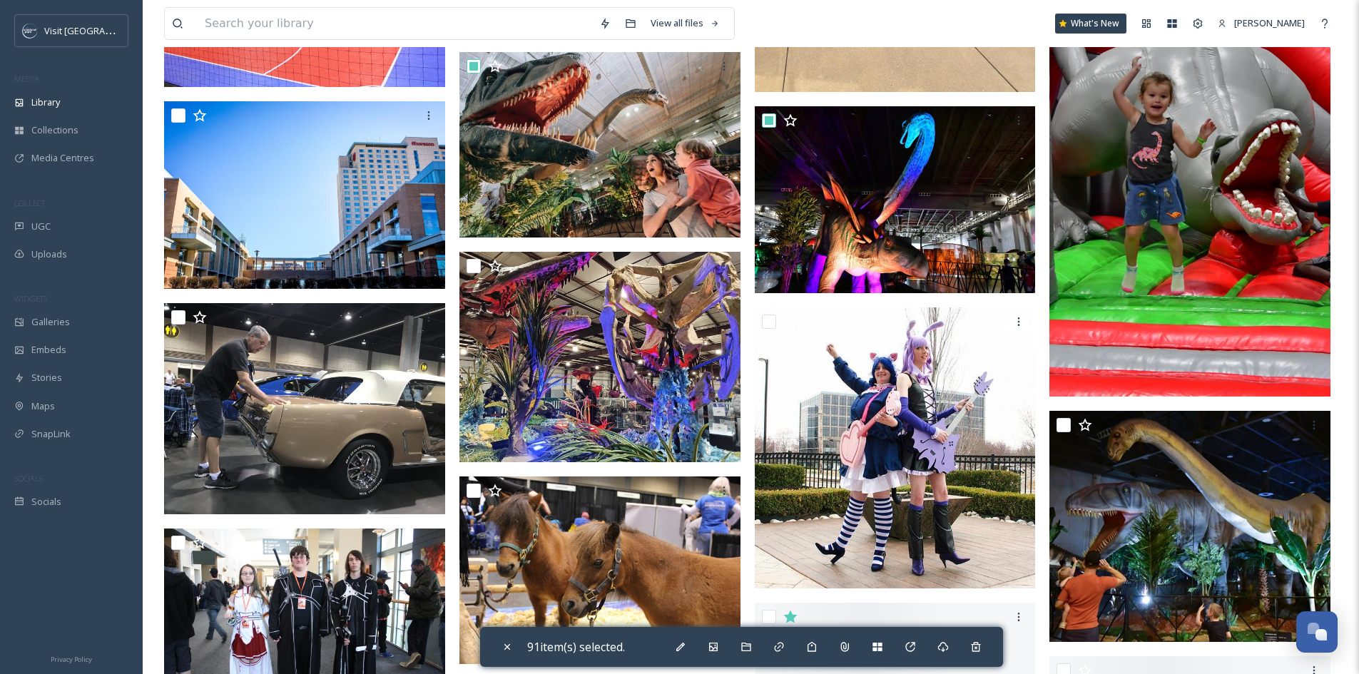
scroll to position [13271, 0]
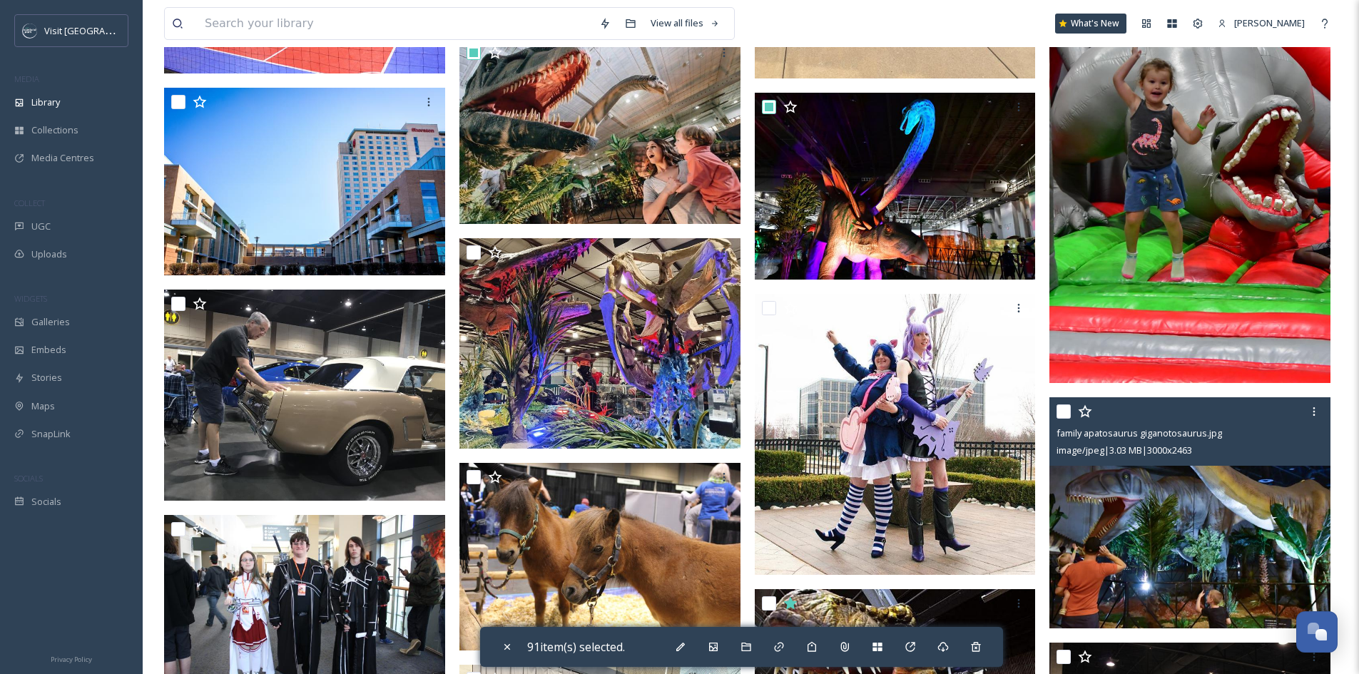
click at [1061, 411] on input "checkbox" at bounding box center [1064, 412] width 14 height 14
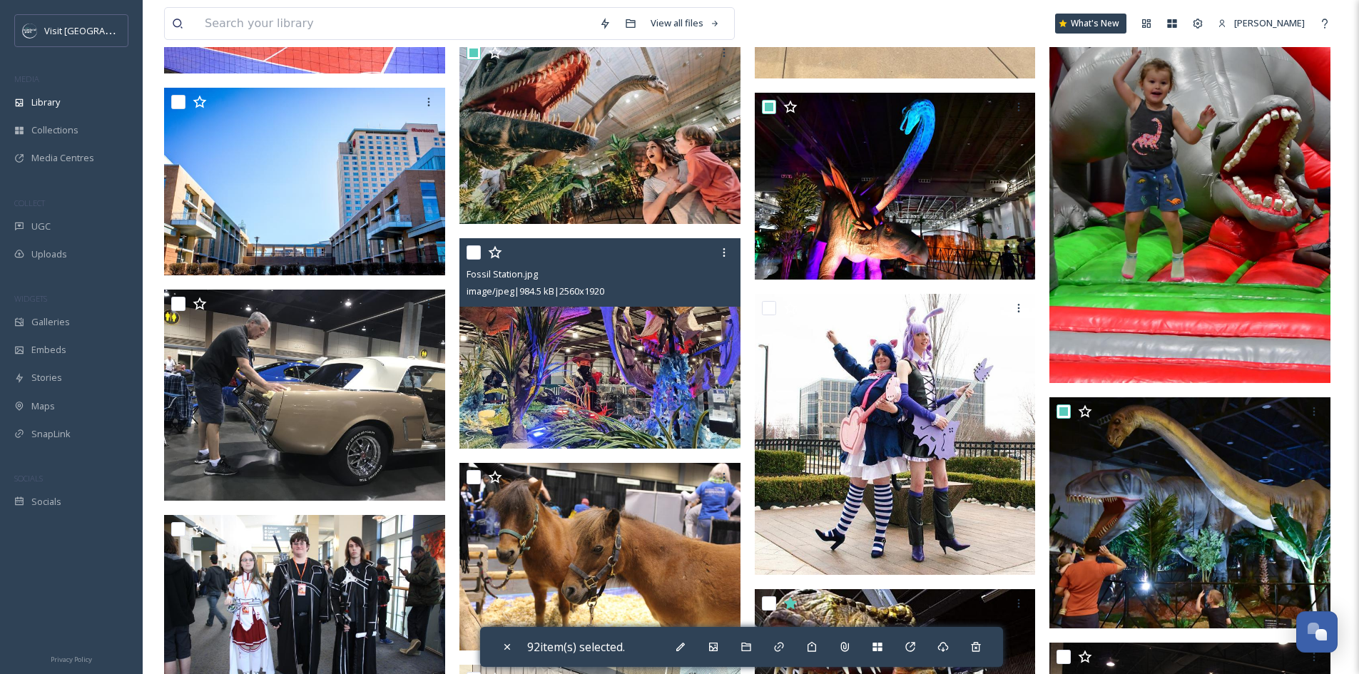
click at [477, 247] on input "checkbox" at bounding box center [474, 252] width 14 height 14
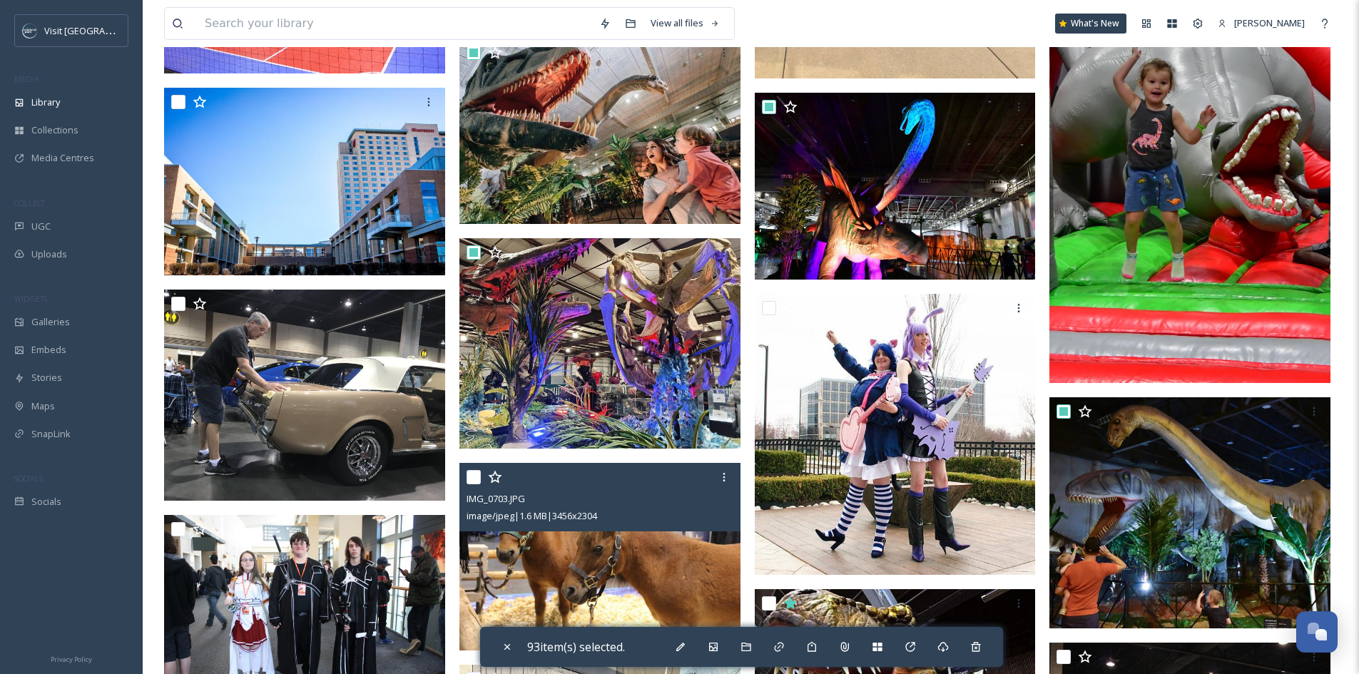
click at [478, 484] on input "checkbox" at bounding box center [474, 477] width 14 height 14
click at [474, 482] on input "checkbox" at bounding box center [474, 477] width 14 height 14
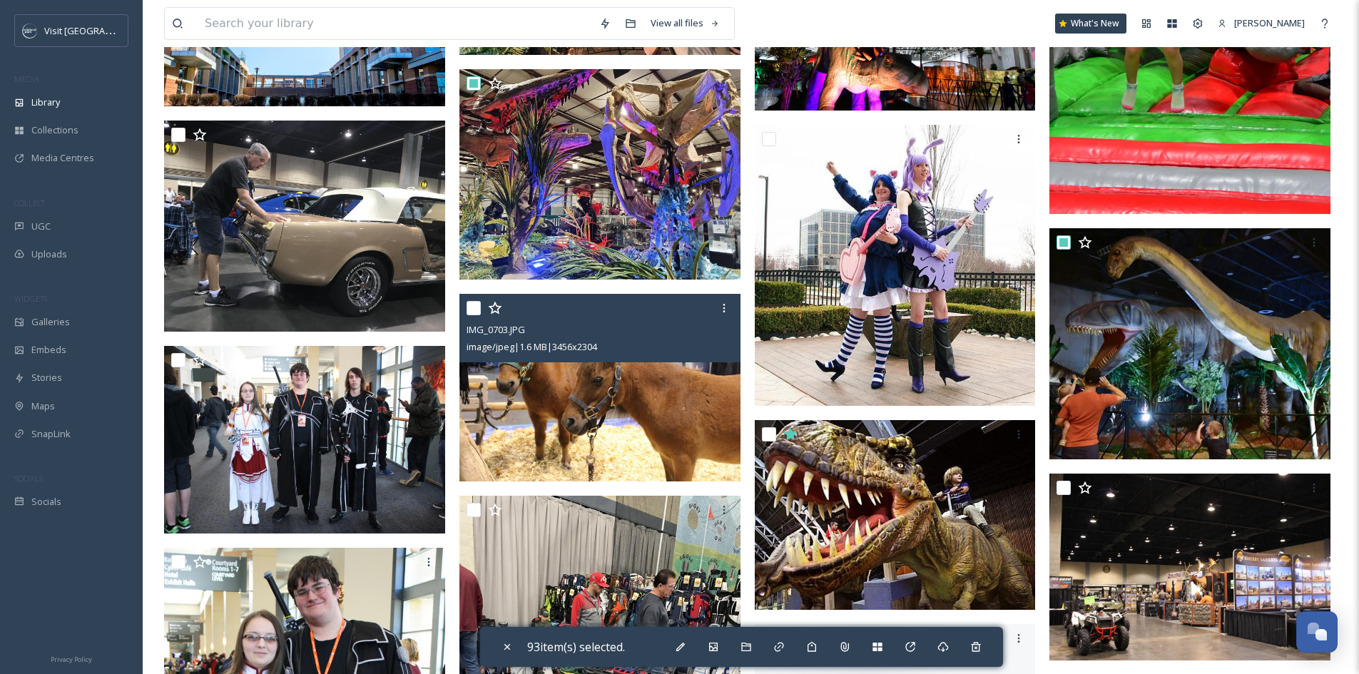
scroll to position [13485, 0]
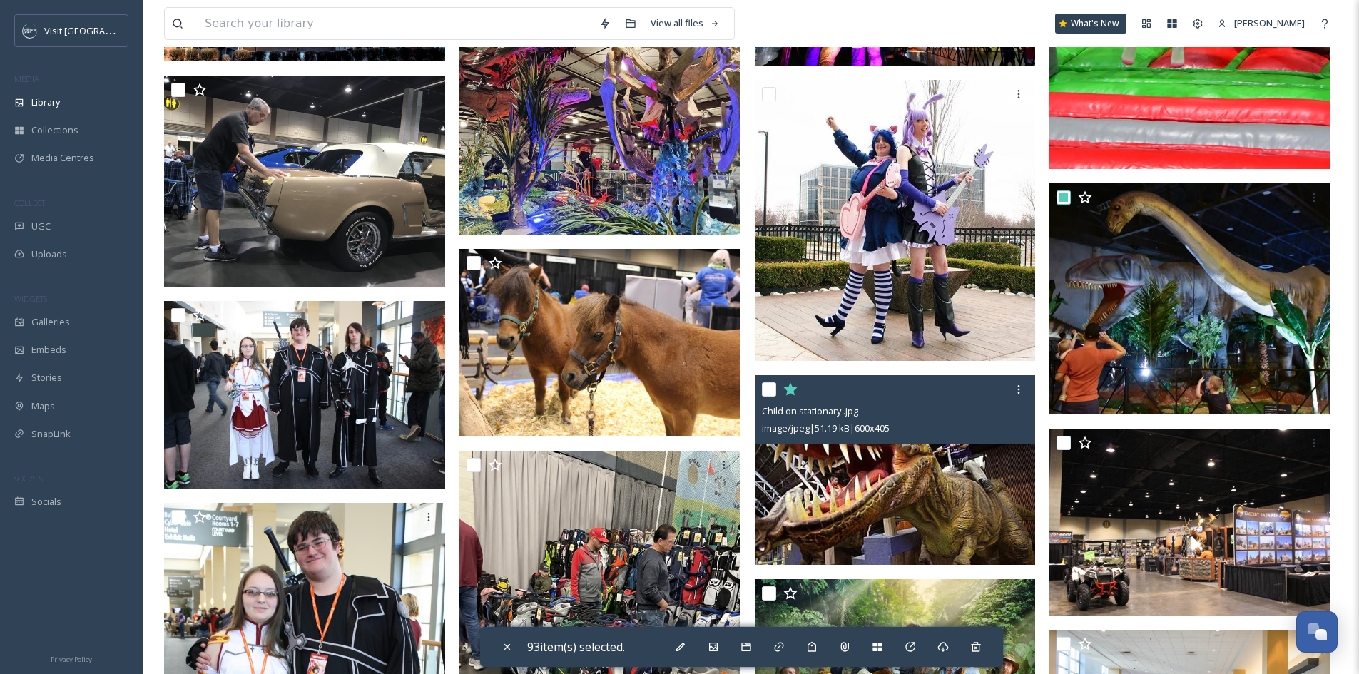
click at [766, 386] on input "checkbox" at bounding box center [769, 389] width 14 height 14
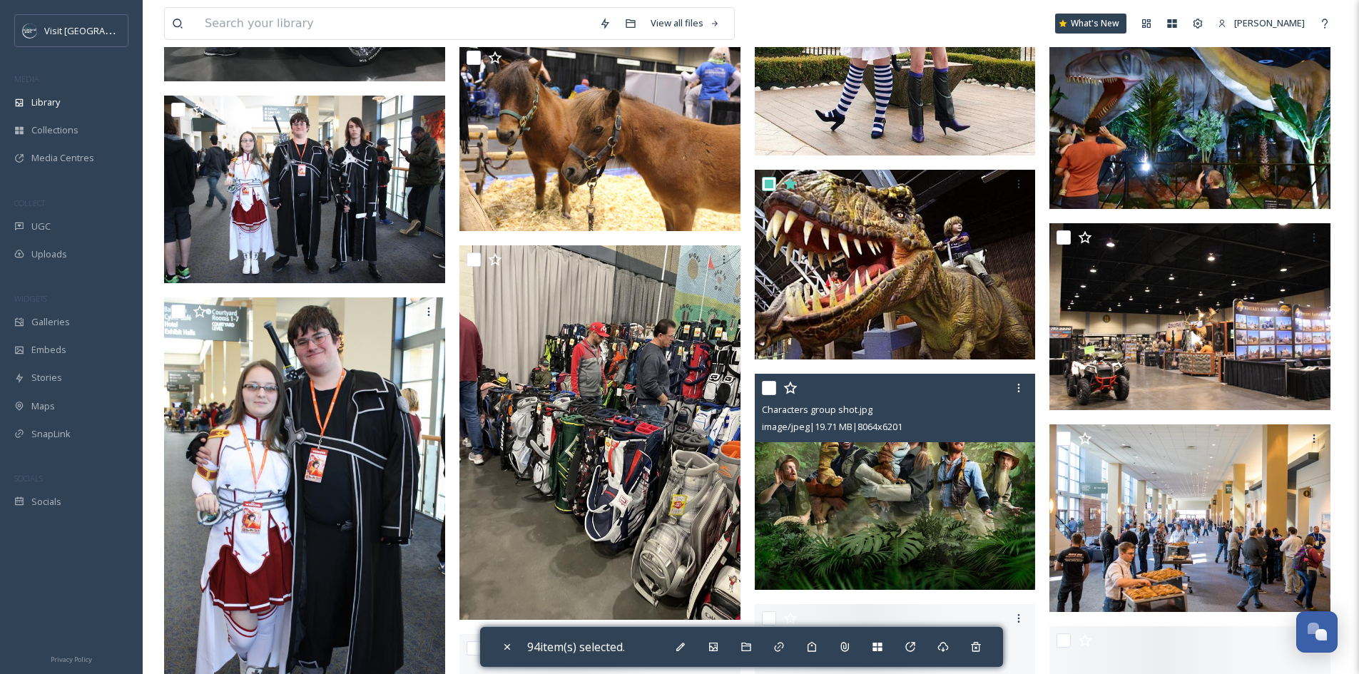
scroll to position [13699, 0]
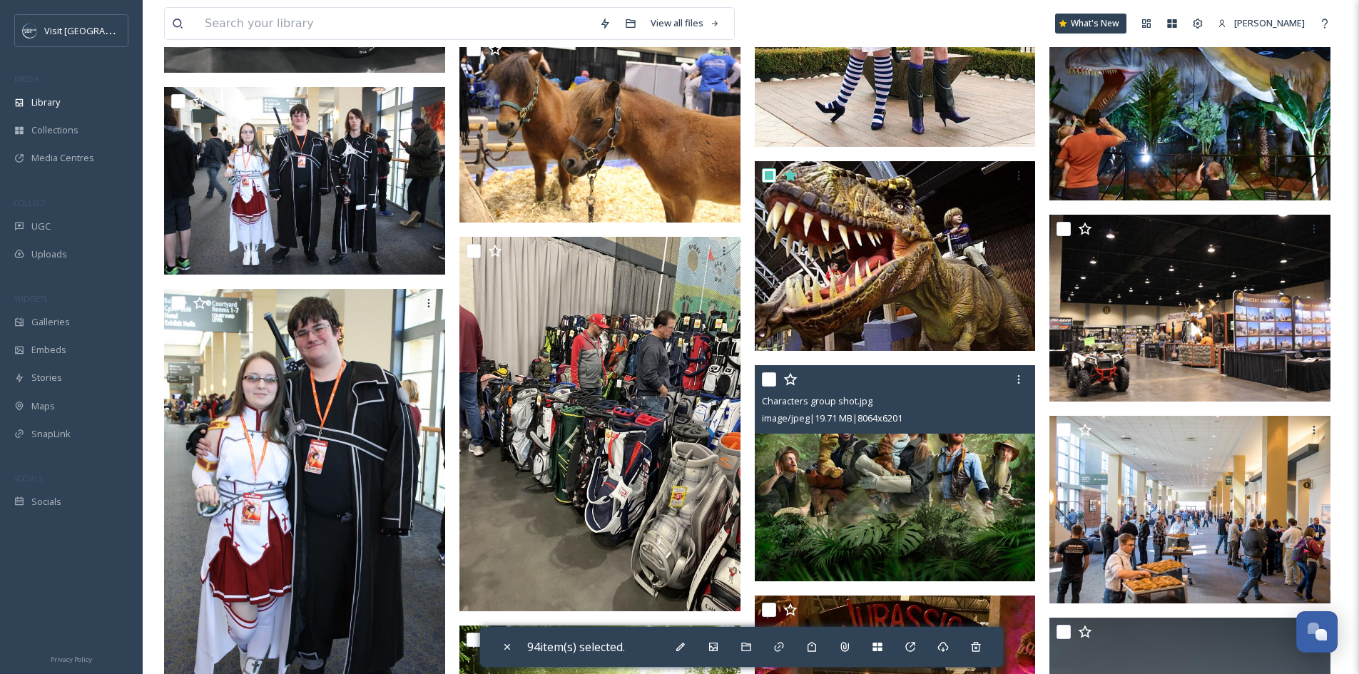
click at [766, 380] on input "checkbox" at bounding box center [769, 379] width 14 height 14
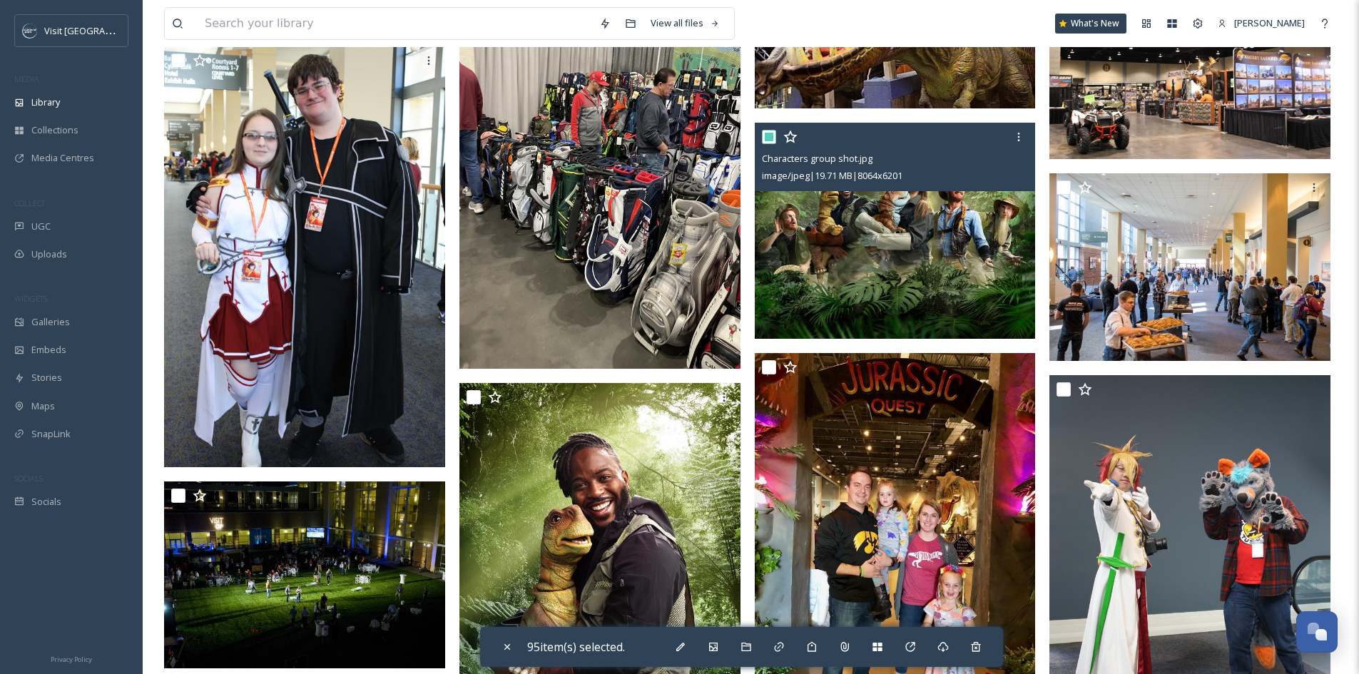
scroll to position [13984, 0]
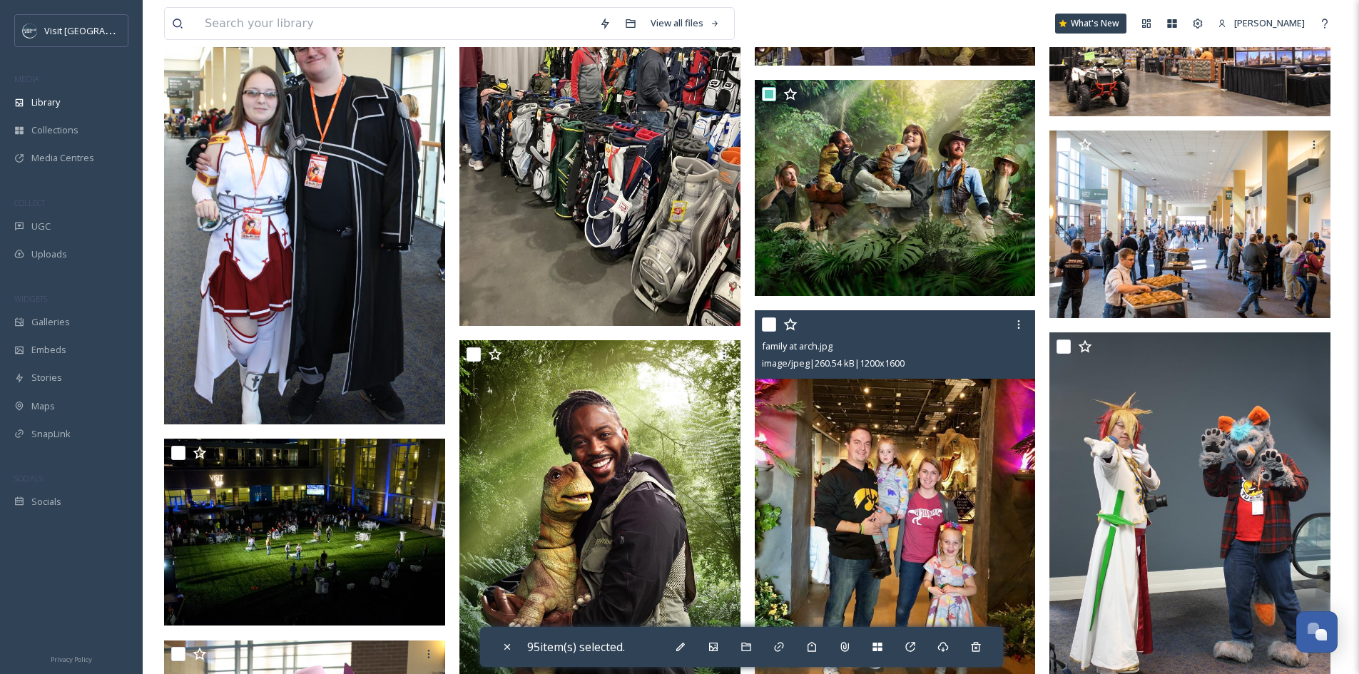
click at [766, 324] on input "checkbox" at bounding box center [769, 325] width 14 height 14
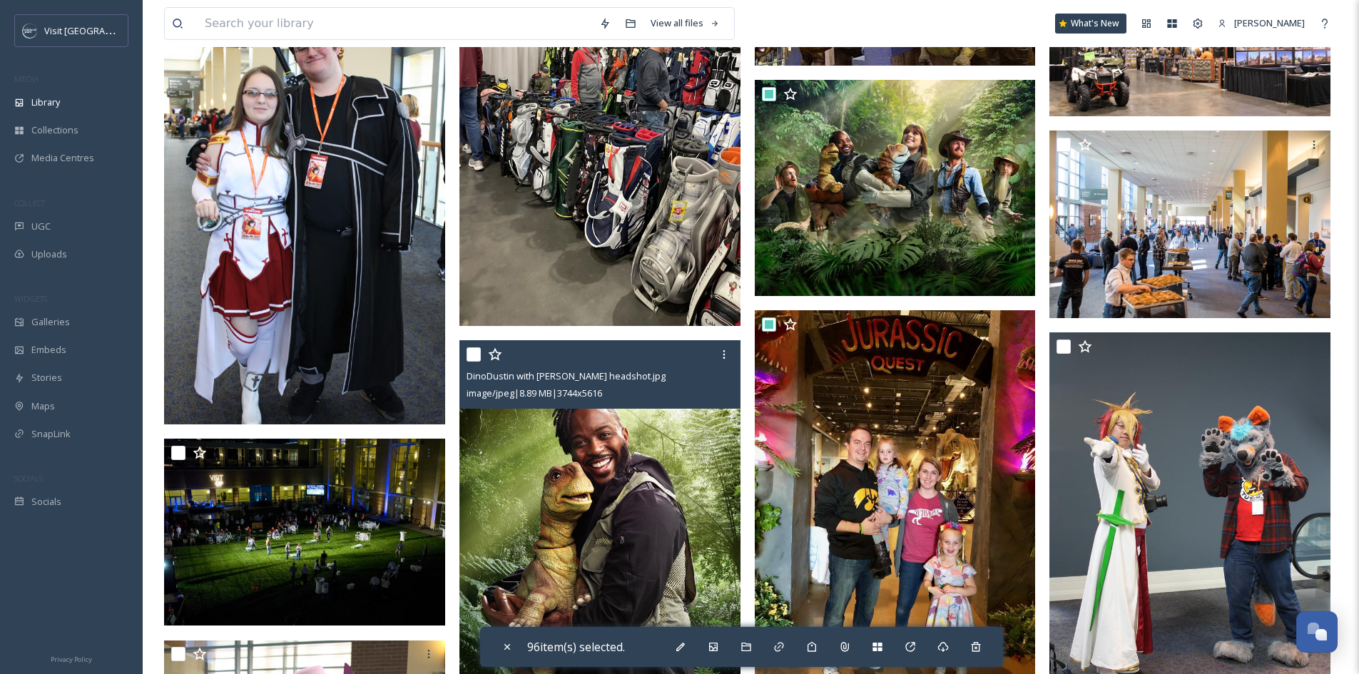
click at [479, 353] on input "checkbox" at bounding box center [474, 354] width 14 height 14
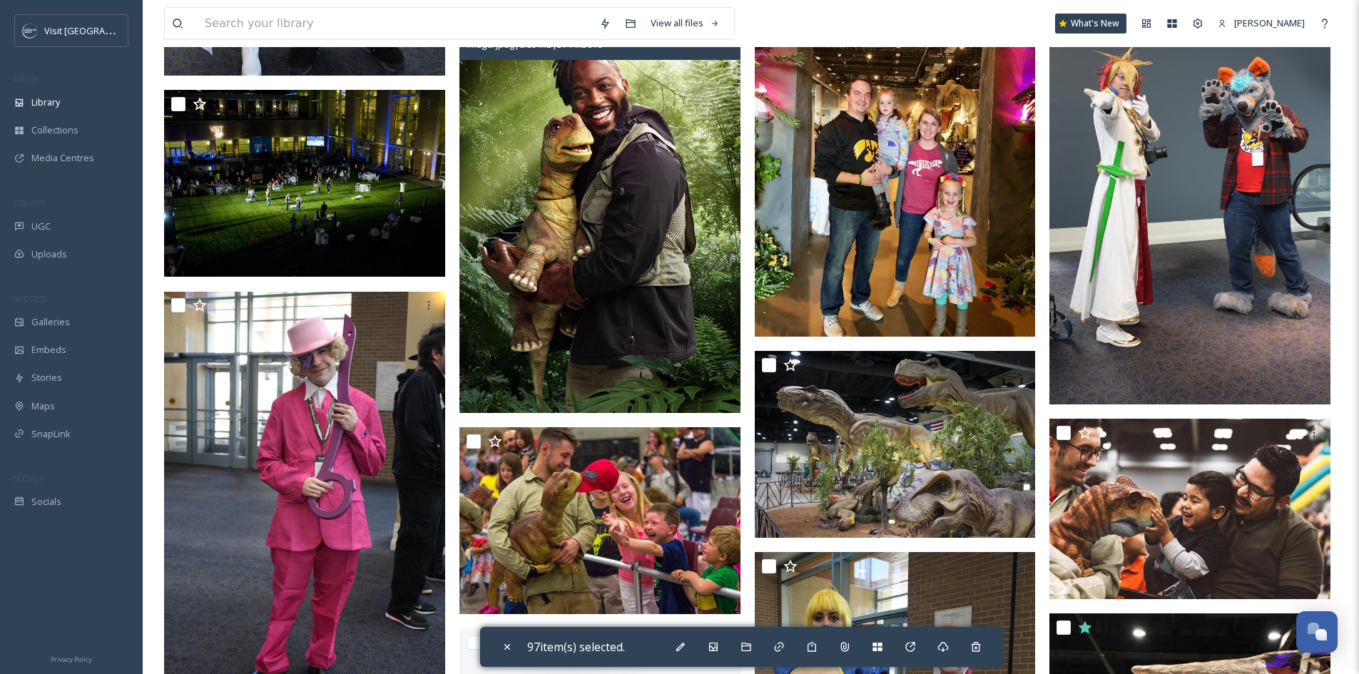
scroll to position [14412, 0]
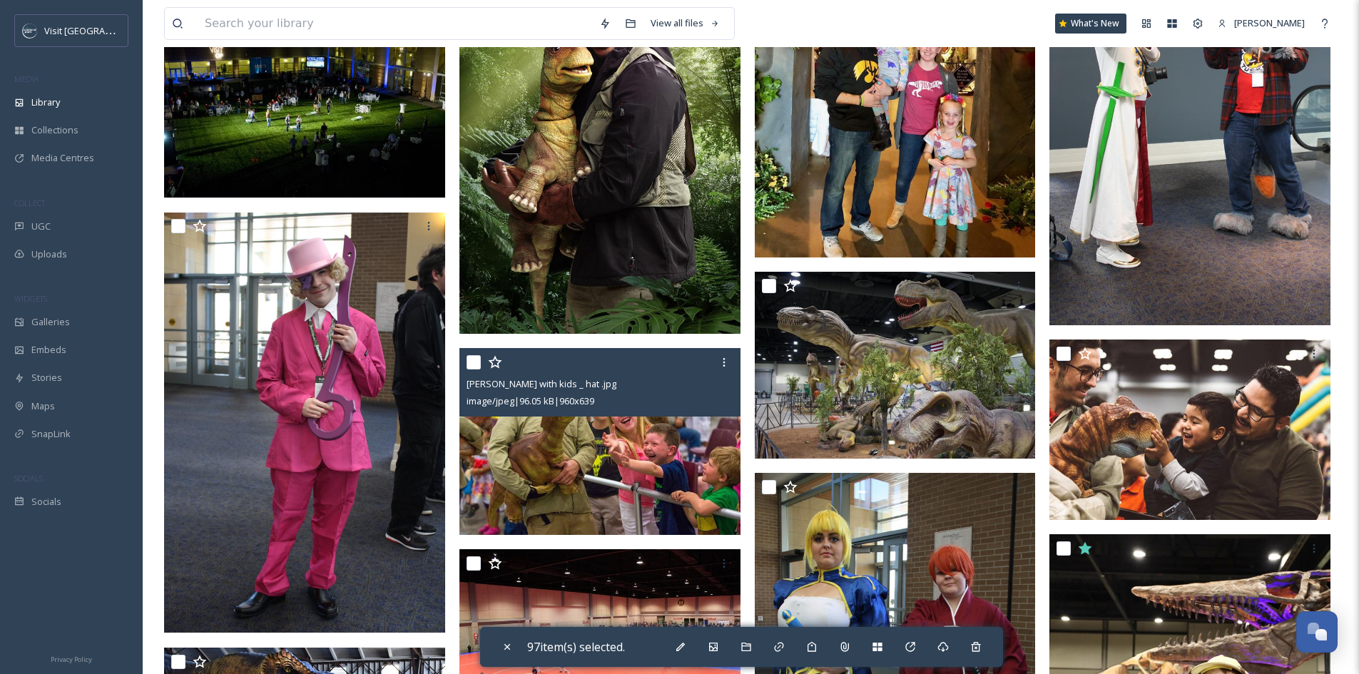
click at [479, 362] on input "checkbox" at bounding box center [474, 362] width 14 height 14
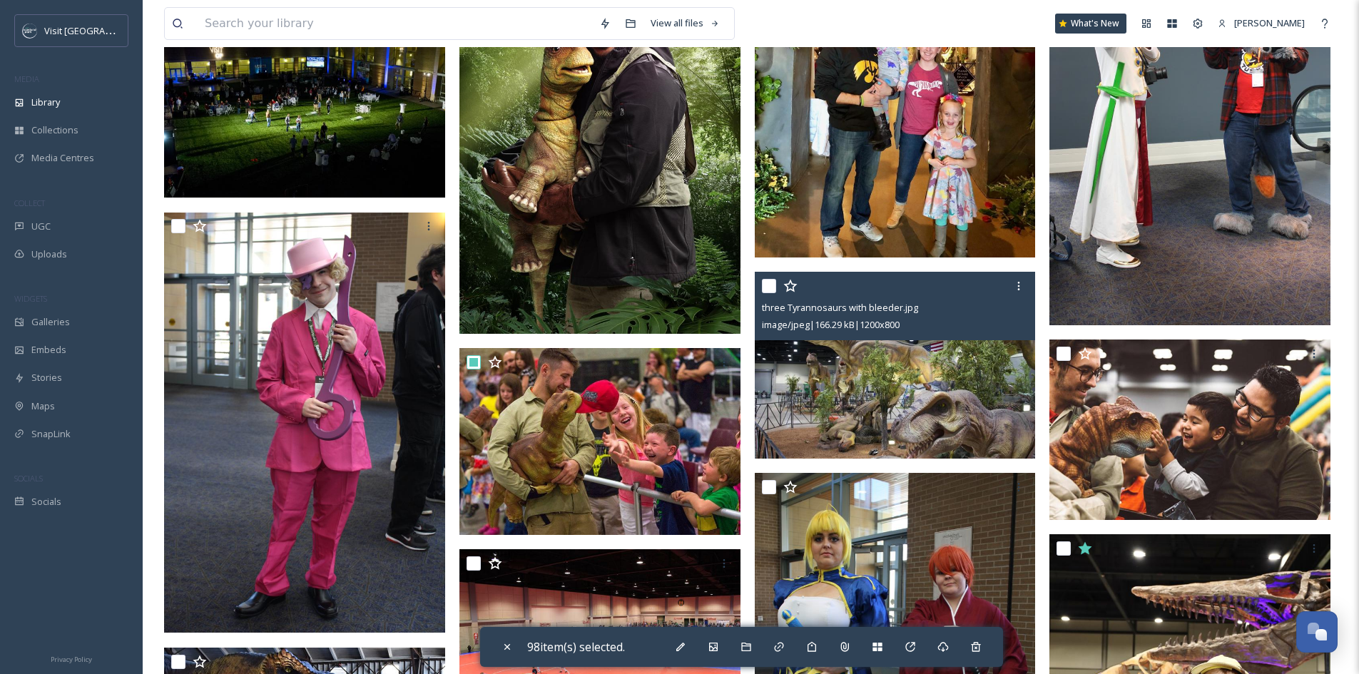
click at [764, 287] on input "checkbox" at bounding box center [769, 286] width 14 height 14
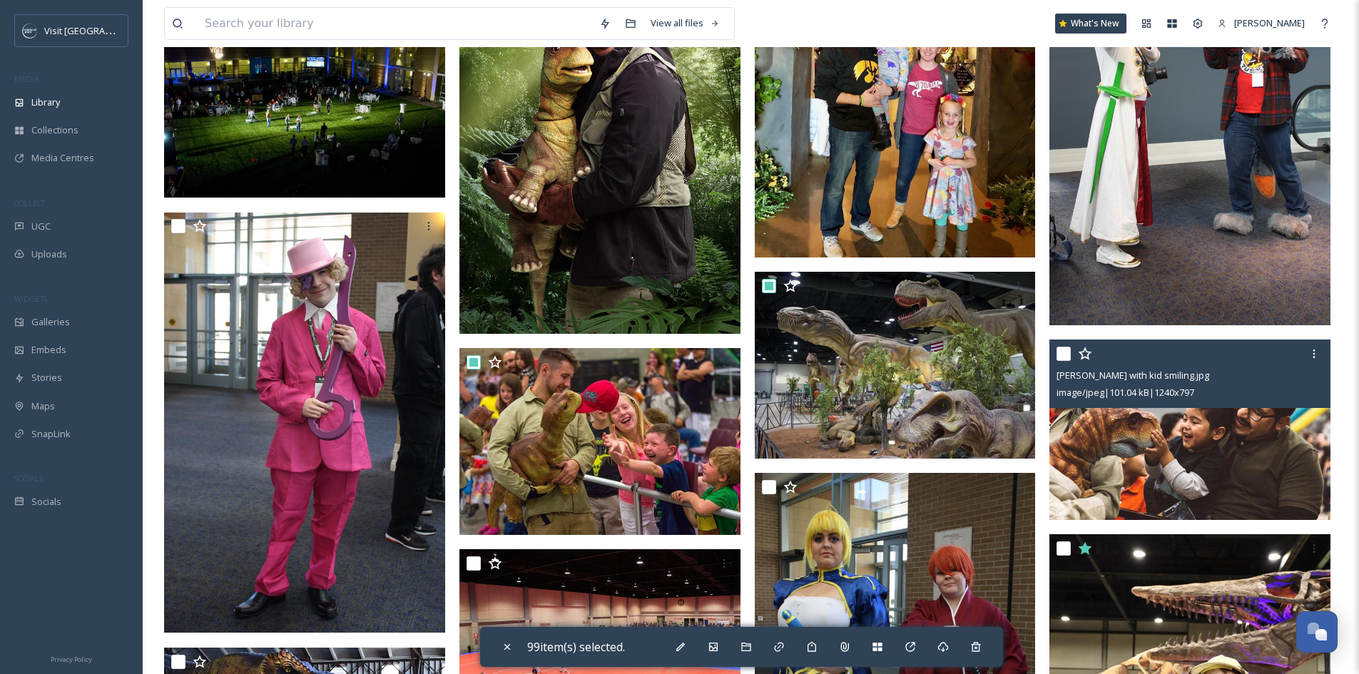
click at [1060, 355] on input "checkbox" at bounding box center [1064, 354] width 14 height 14
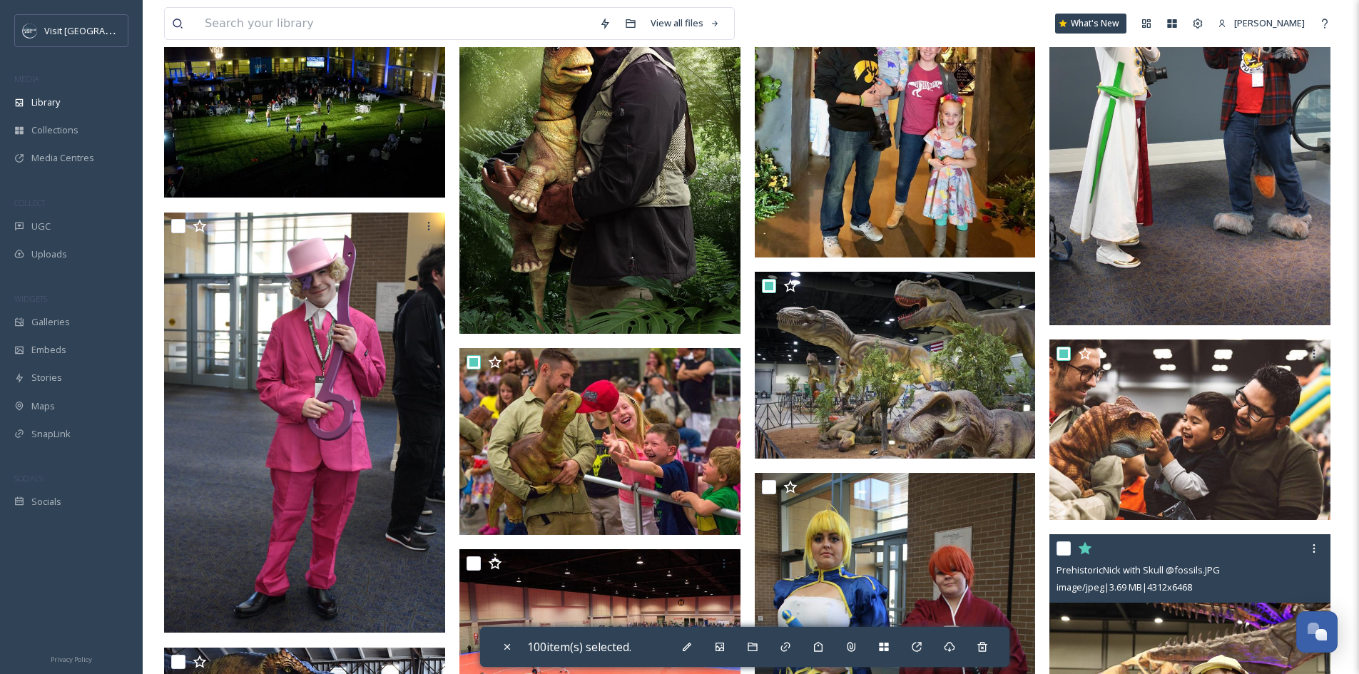
click at [1066, 549] on input "checkbox" at bounding box center [1064, 549] width 14 height 14
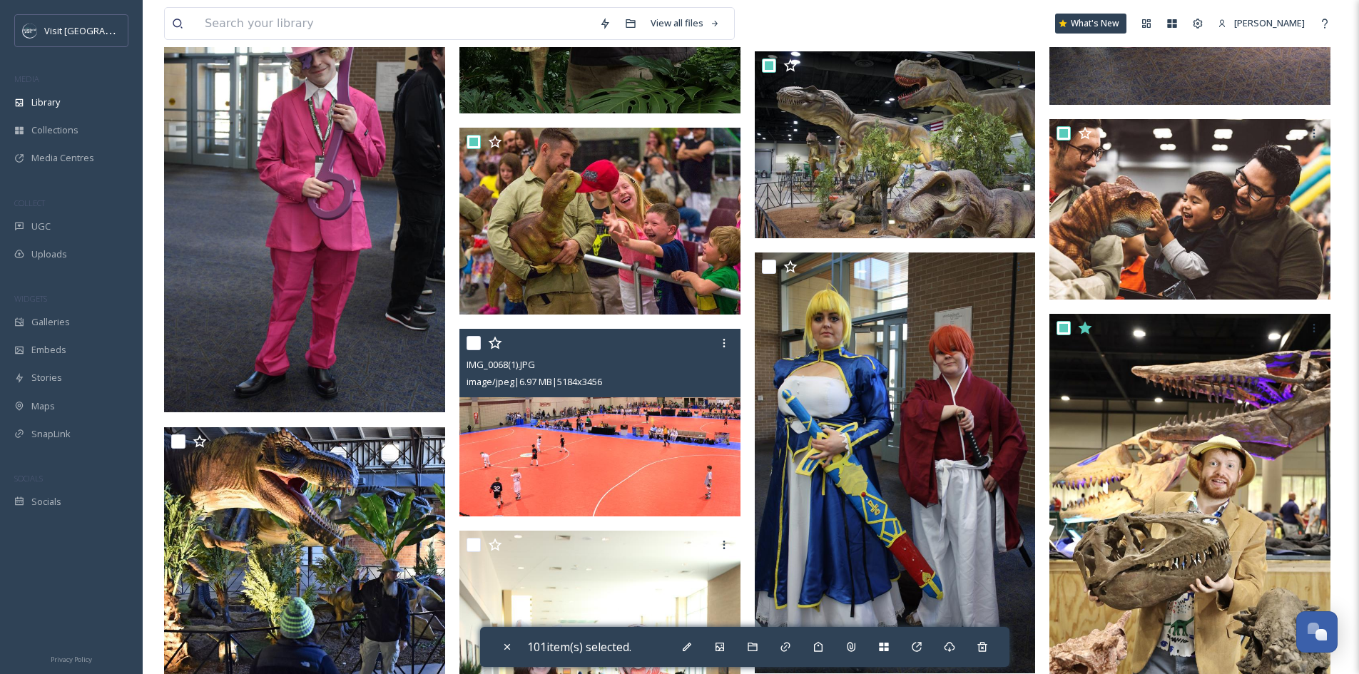
scroll to position [14698, 0]
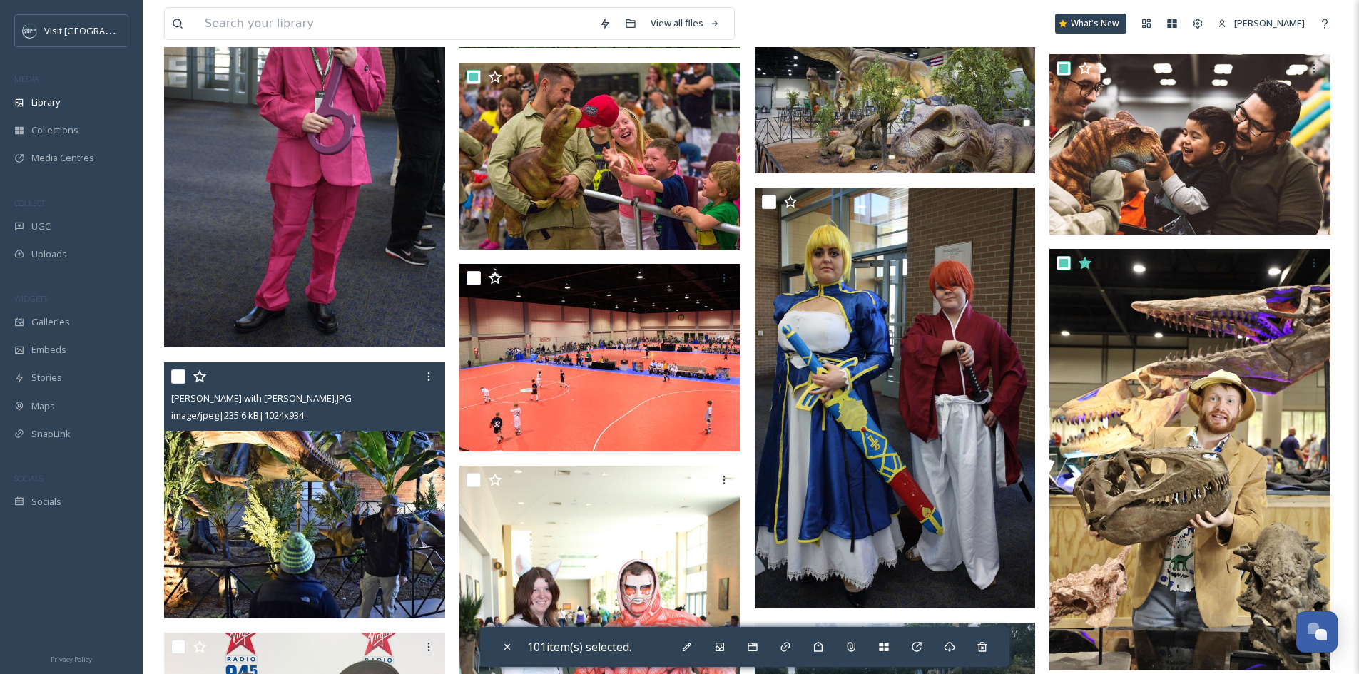
click at [181, 376] on input "checkbox" at bounding box center [178, 377] width 14 height 14
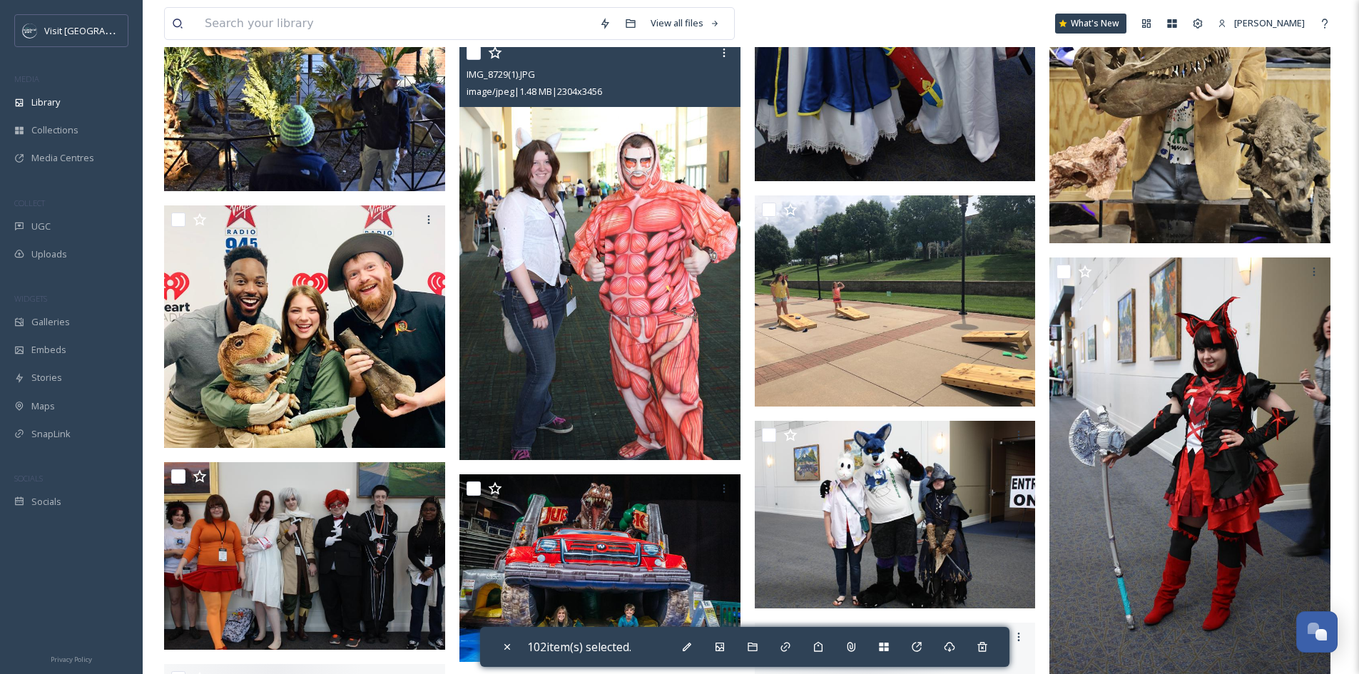
scroll to position [15126, 0]
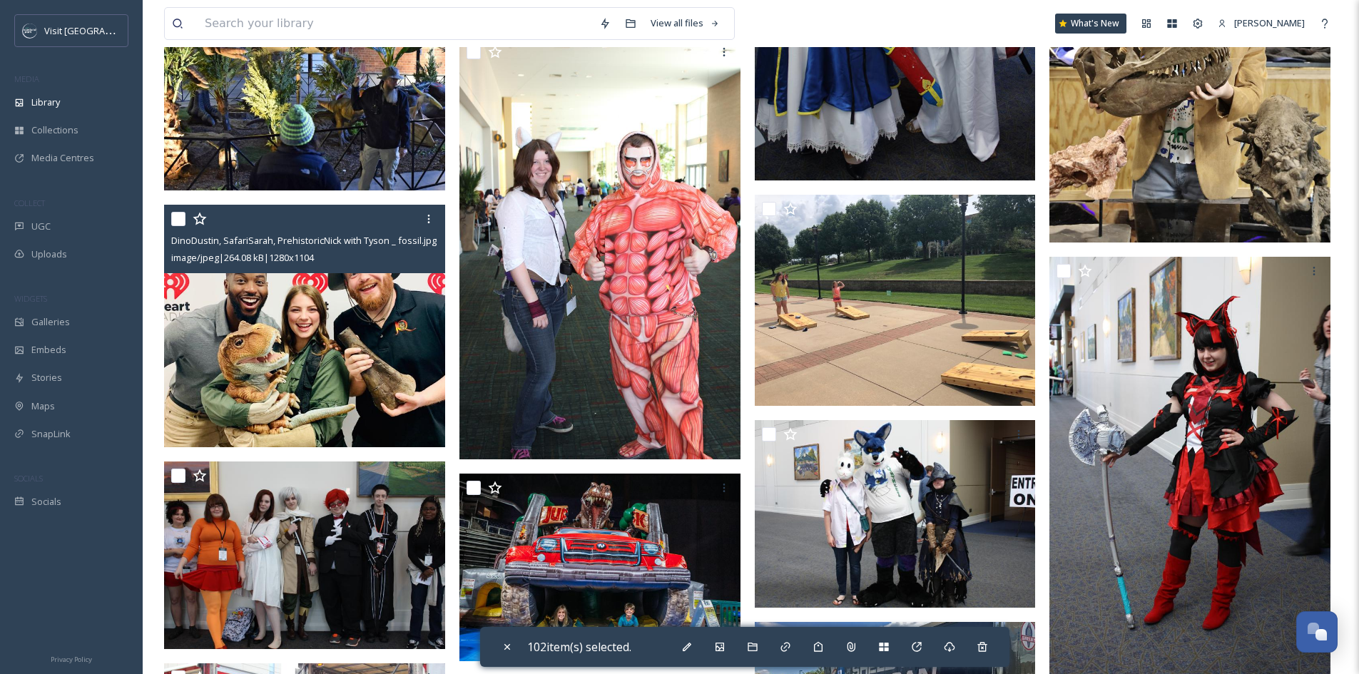
click at [180, 221] on input "checkbox" at bounding box center [178, 219] width 14 height 14
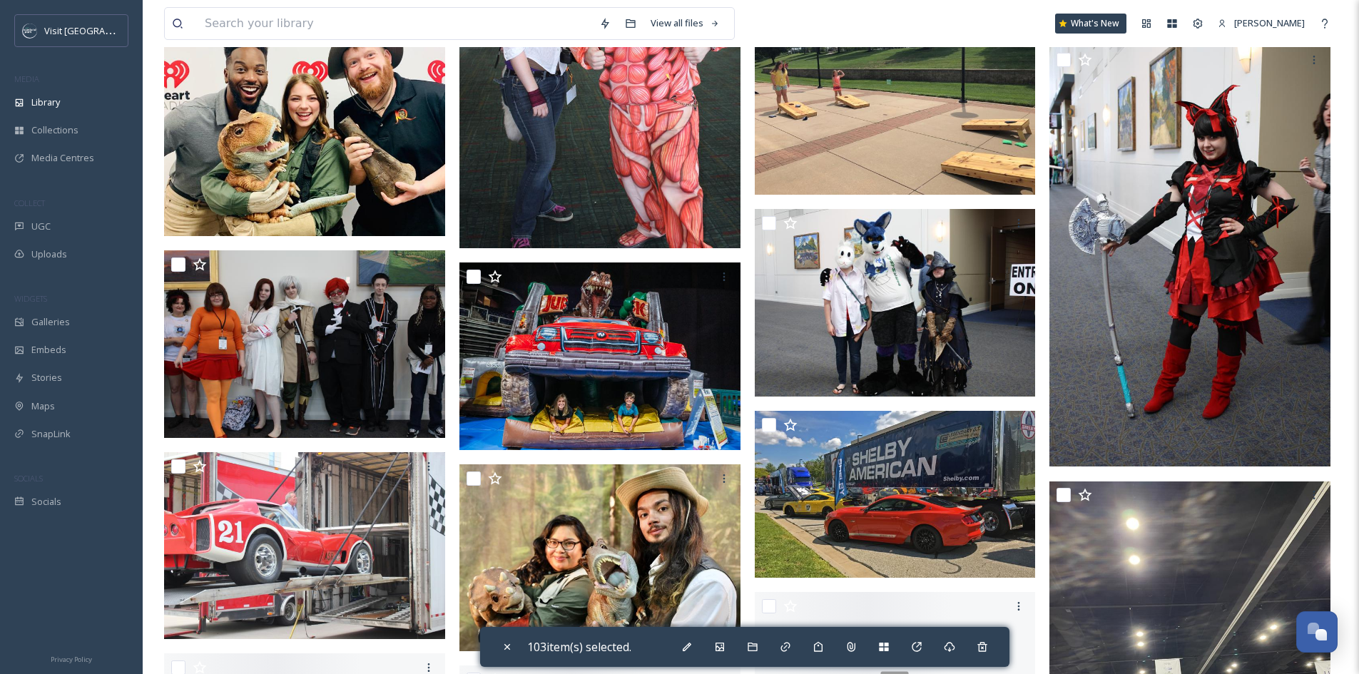
scroll to position [15340, 0]
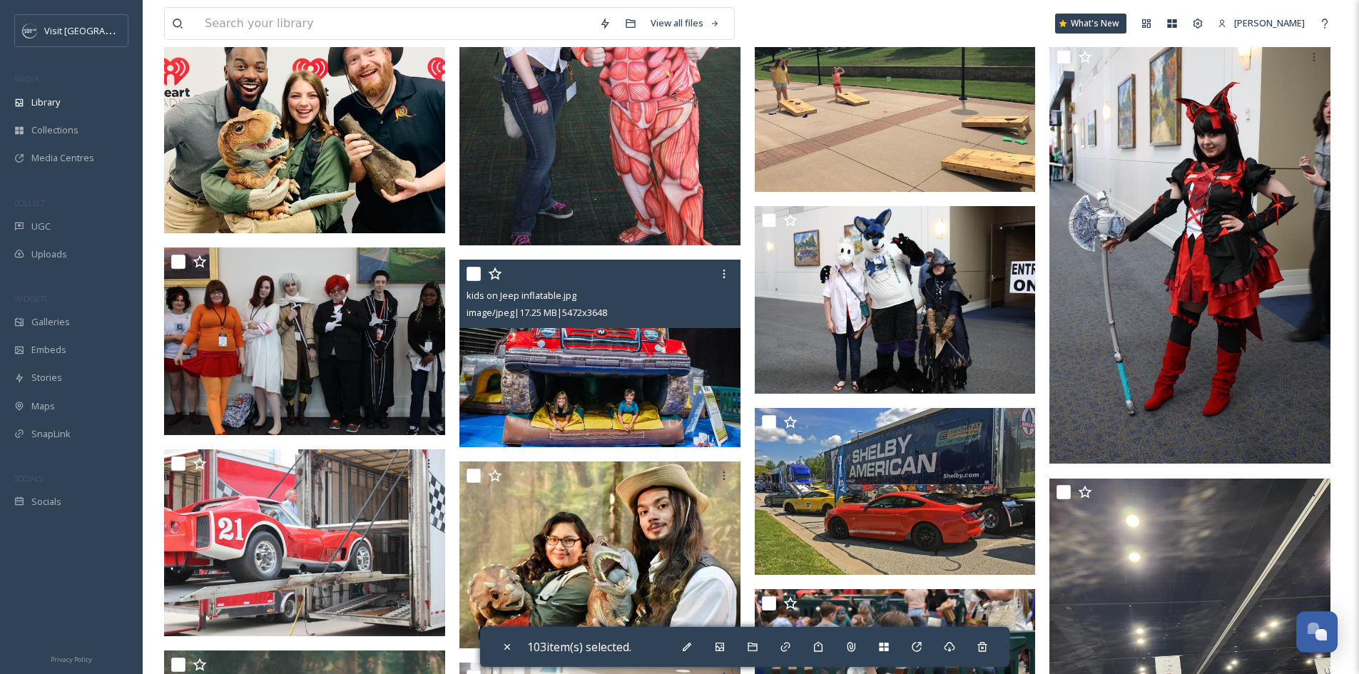
click at [472, 271] on input "checkbox" at bounding box center [474, 274] width 14 height 14
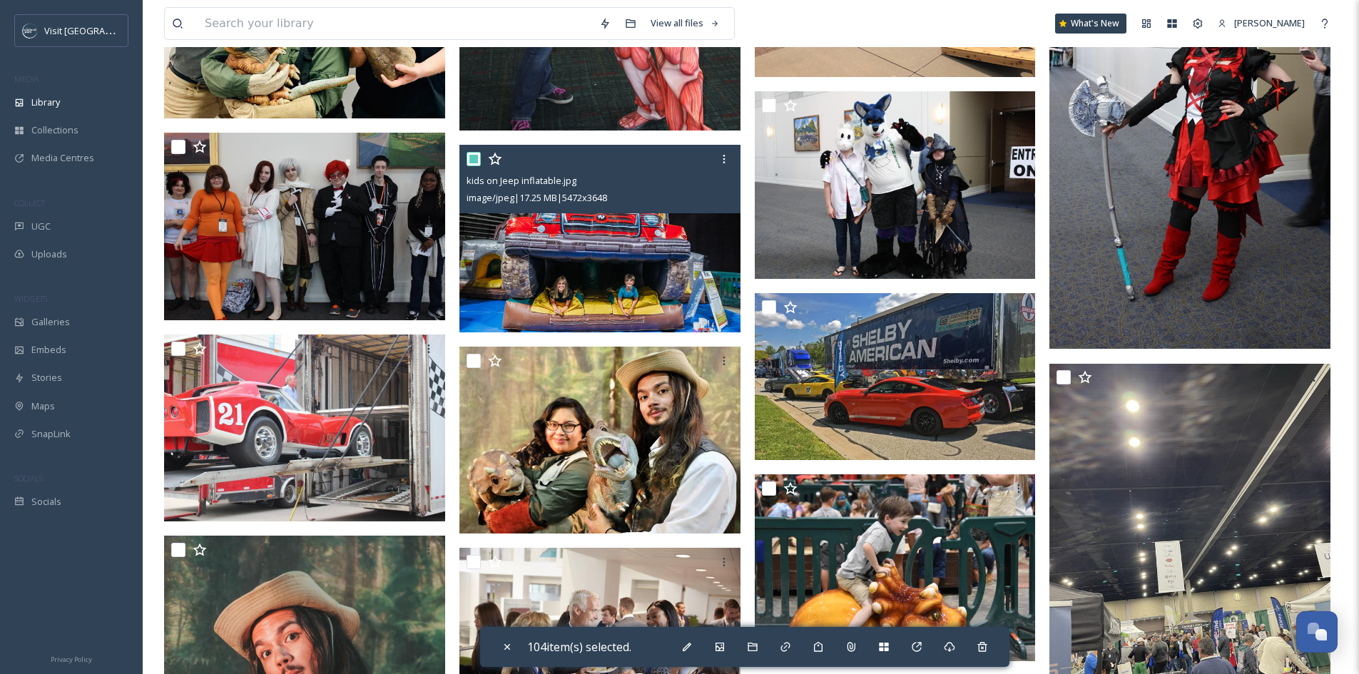
scroll to position [15483, 0]
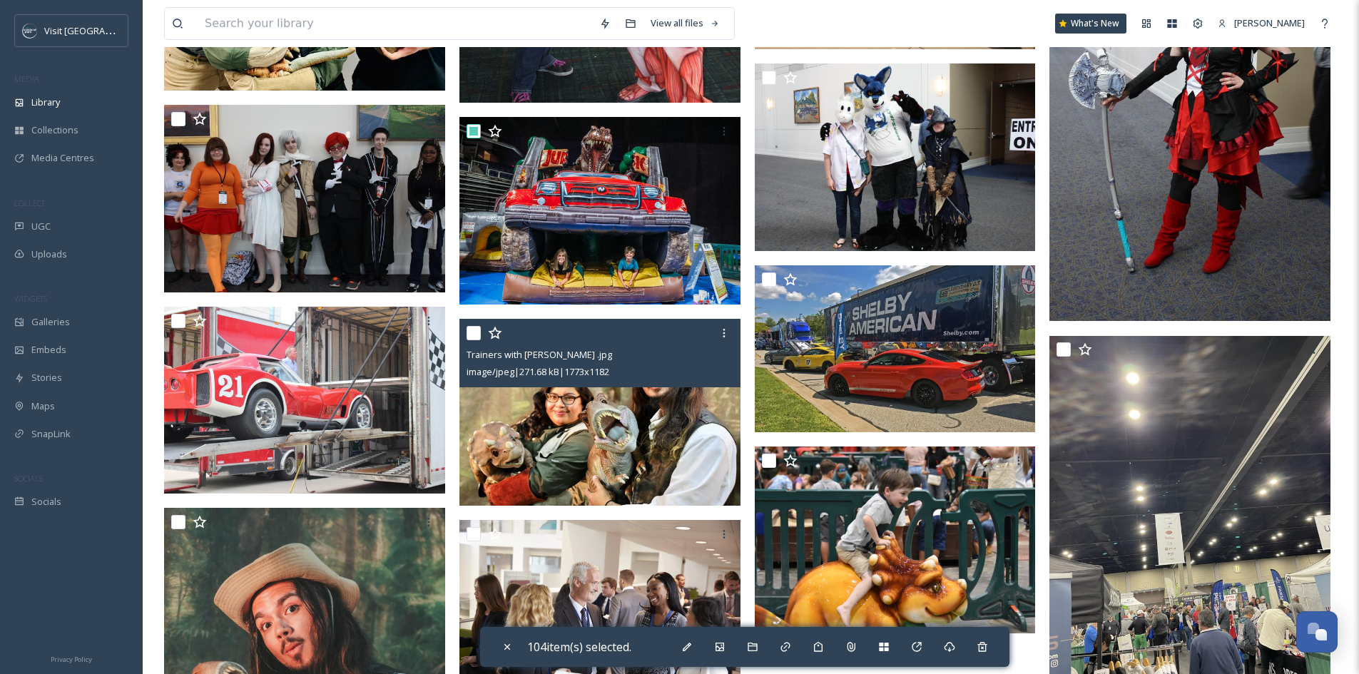
click at [477, 333] on input "checkbox" at bounding box center [474, 333] width 14 height 14
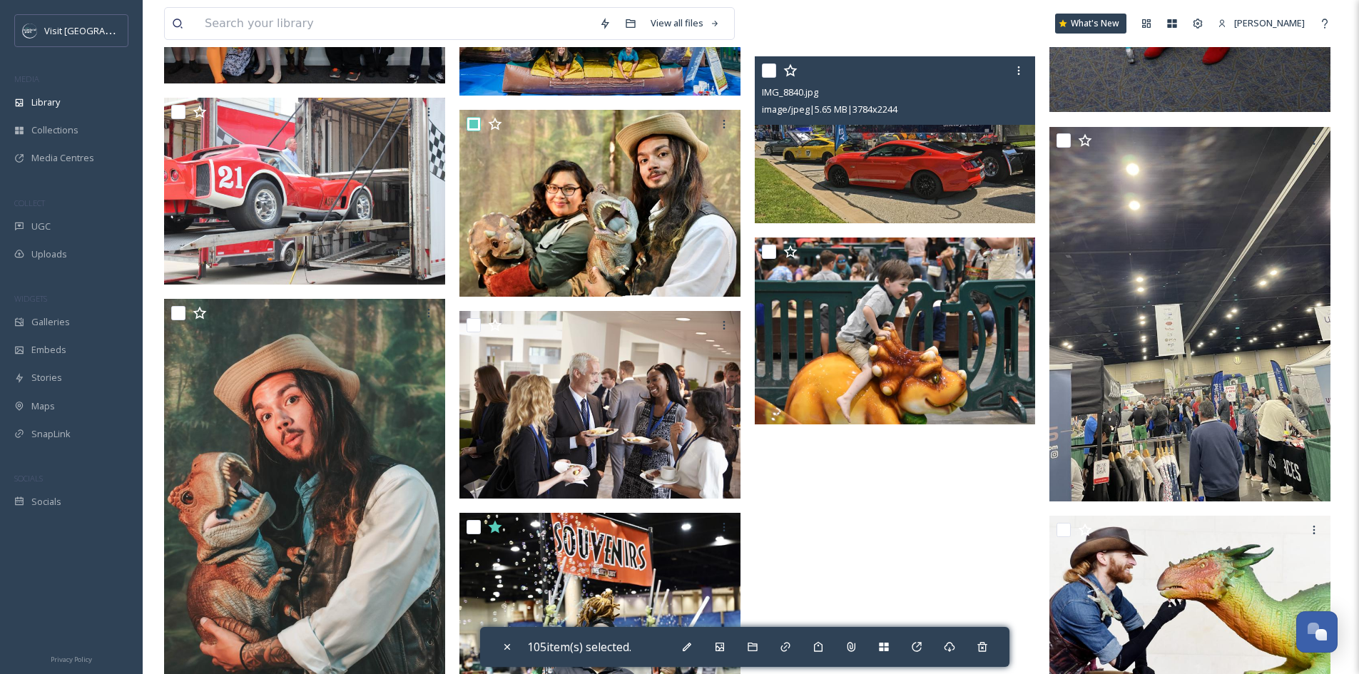
scroll to position [15697, 0]
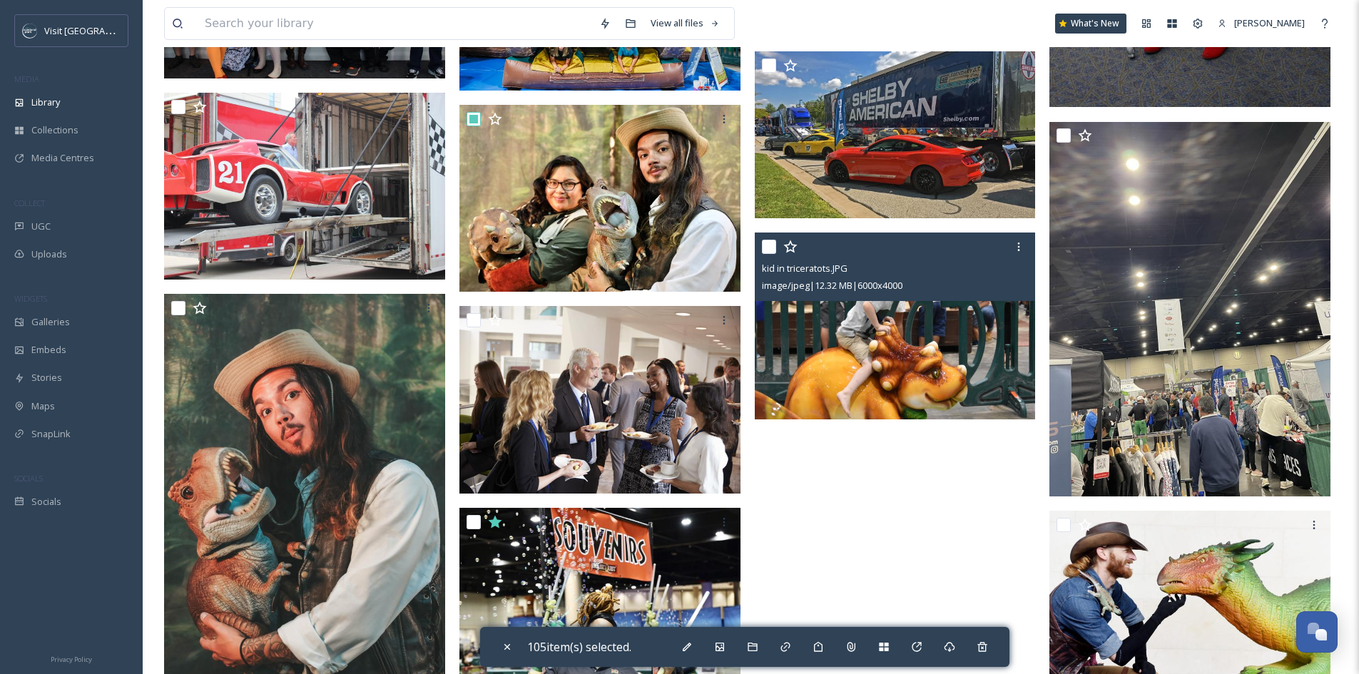
click at [767, 247] on input "checkbox" at bounding box center [769, 247] width 14 height 14
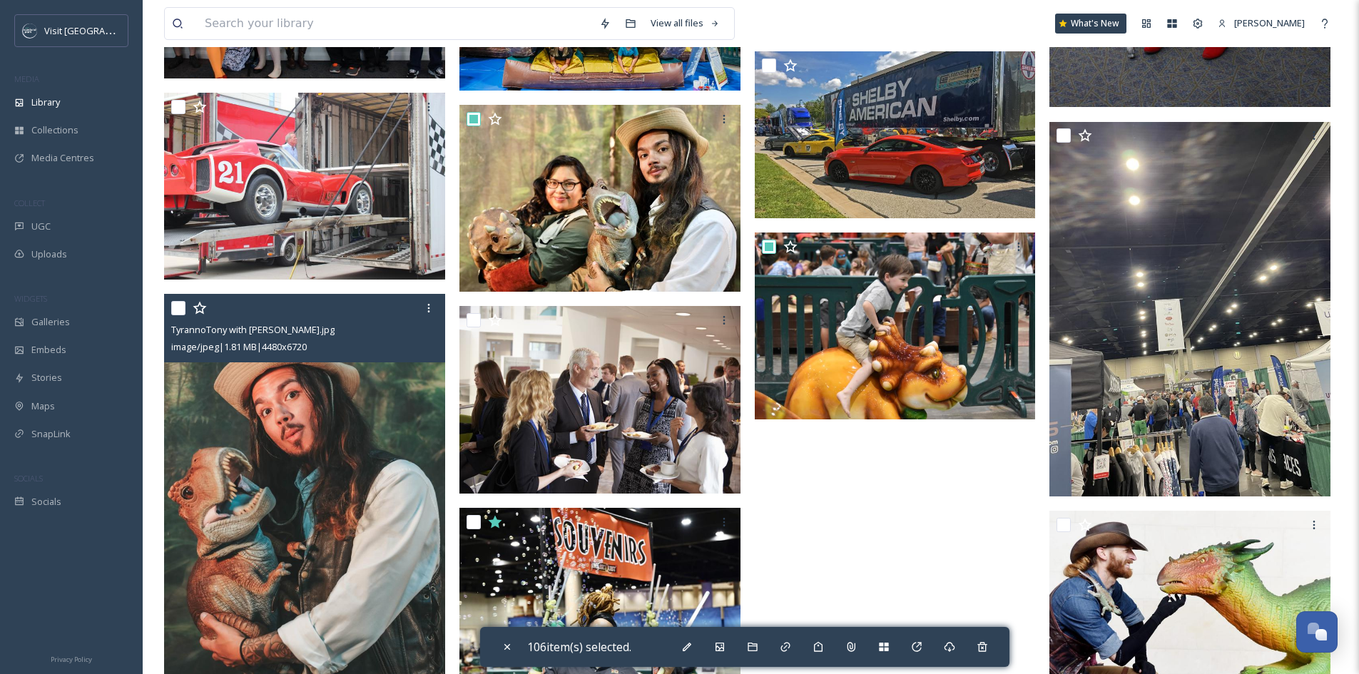
click at [174, 306] on input "checkbox" at bounding box center [178, 308] width 14 height 14
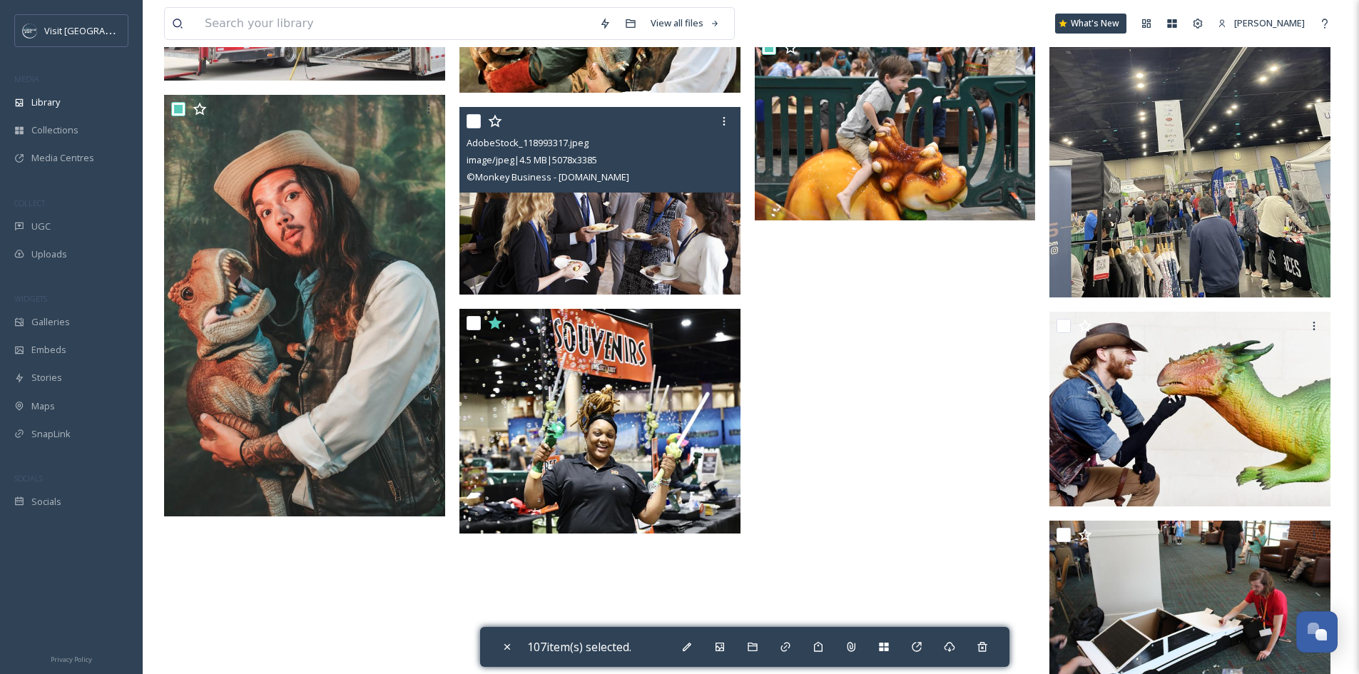
scroll to position [15911, 0]
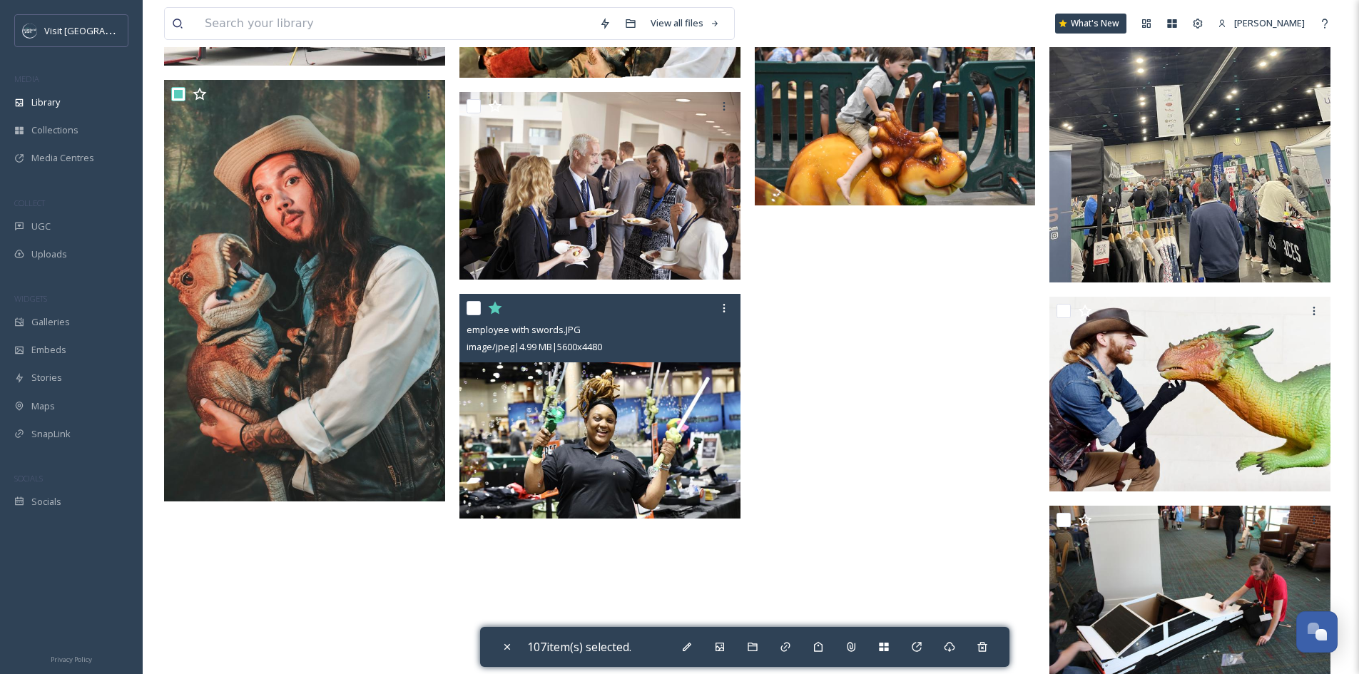
click at [476, 306] on input "checkbox" at bounding box center [474, 308] width 14 height 14
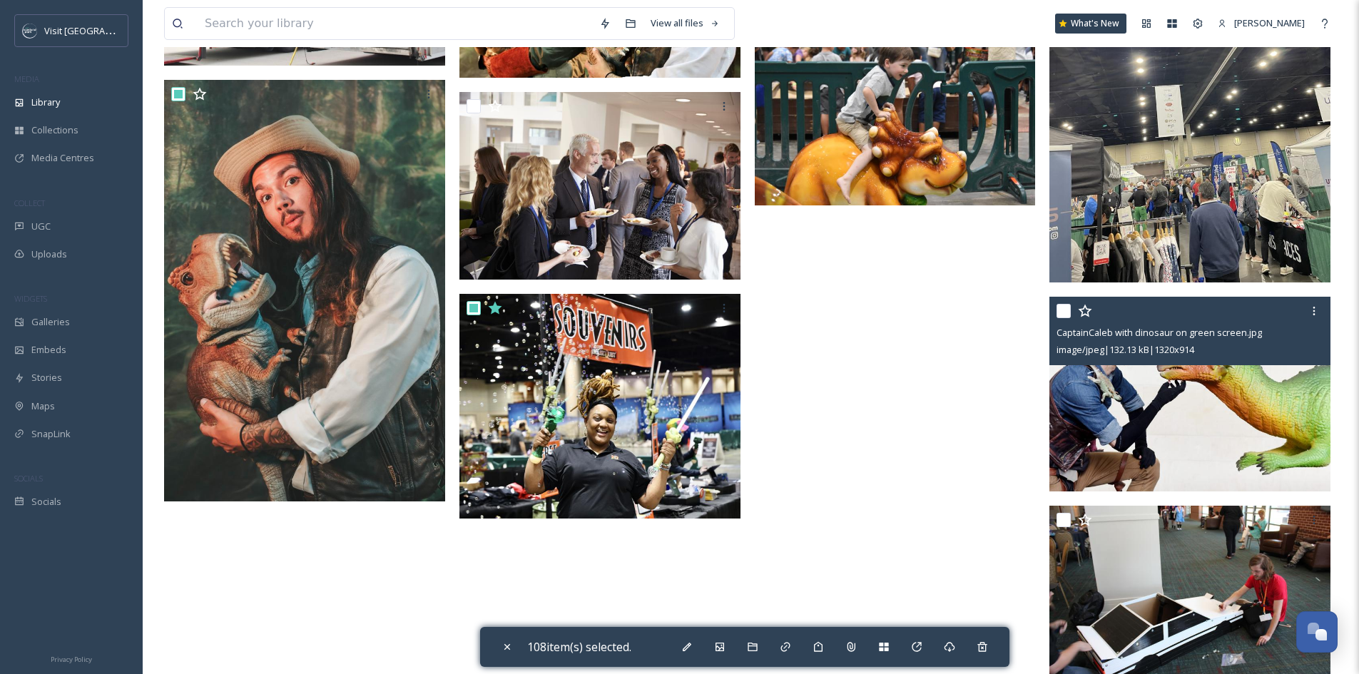
click at [1058, 313] on input "checkbox" at bounding box center [1064, 311] width 14 height 14
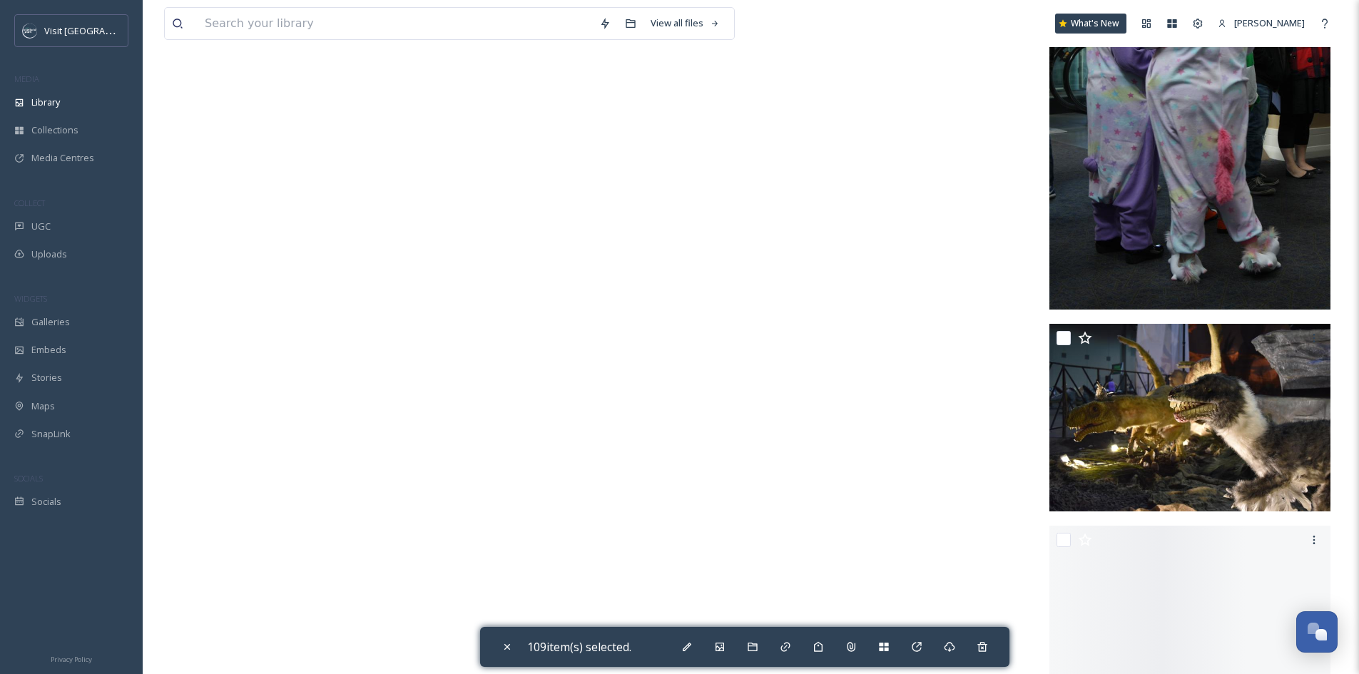
scroll to position [16767, 0]
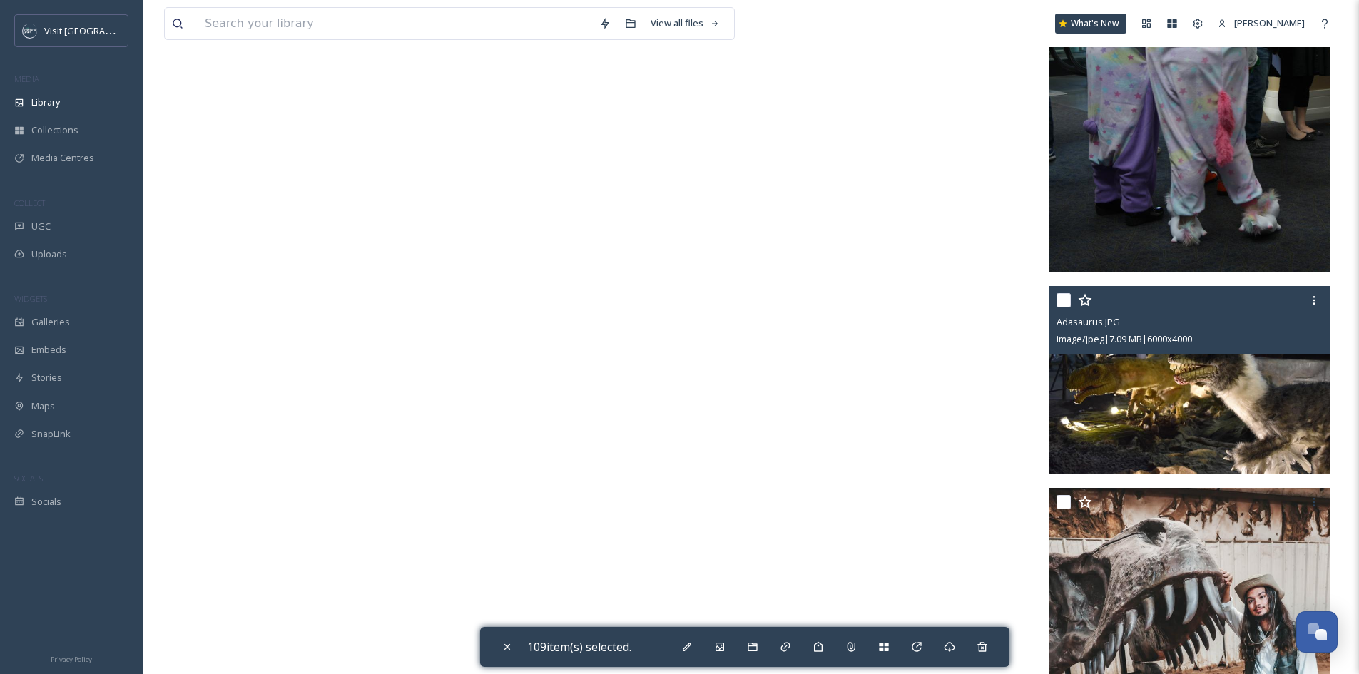
click at [1062, 304] on input "checkbox" at bounding box center [1064, 300] width 14 height 14
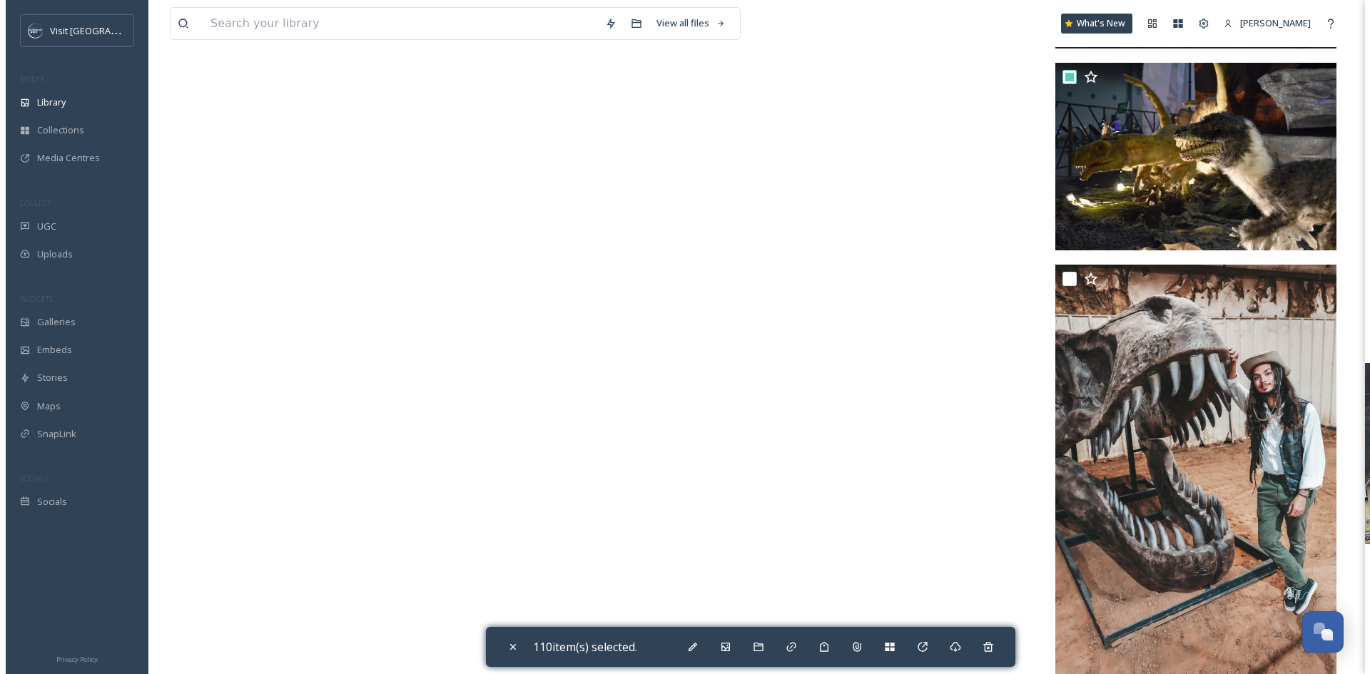
scroll to position [17027, 0]
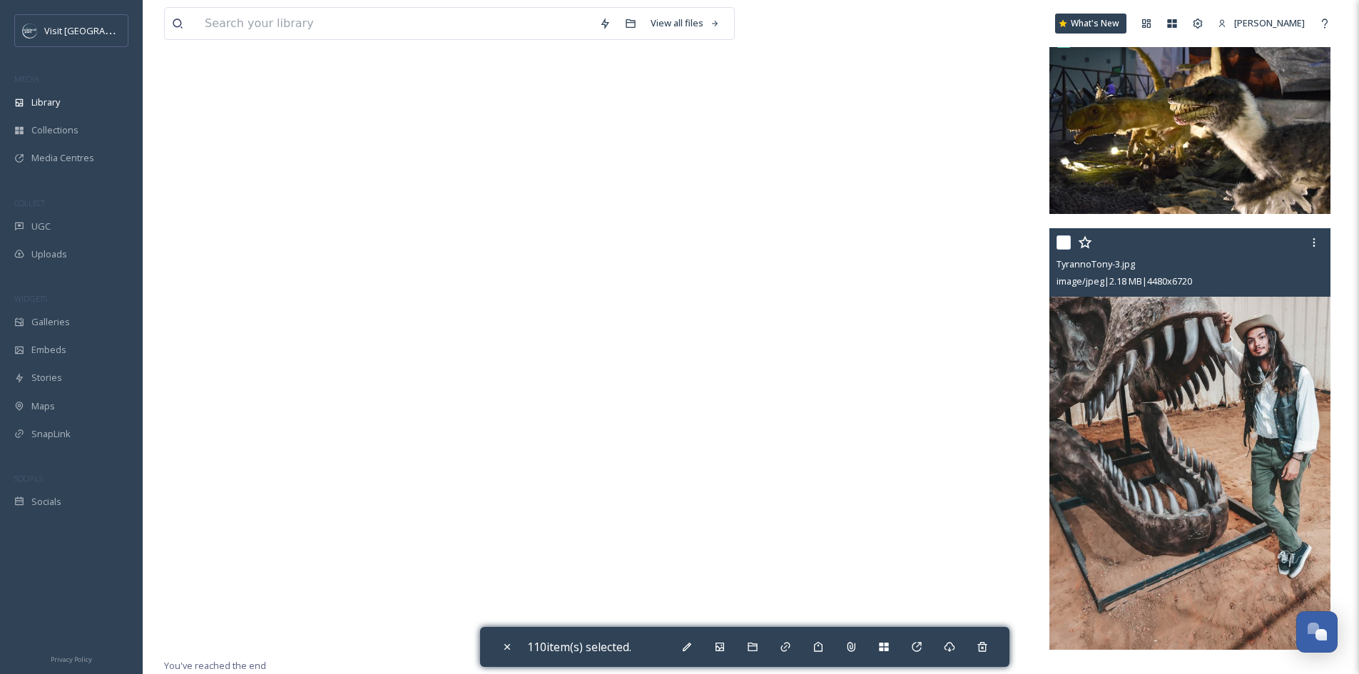
click at [1061, 243] on input "checkbox" at bounding box center [1064, 242] width 14 height 14
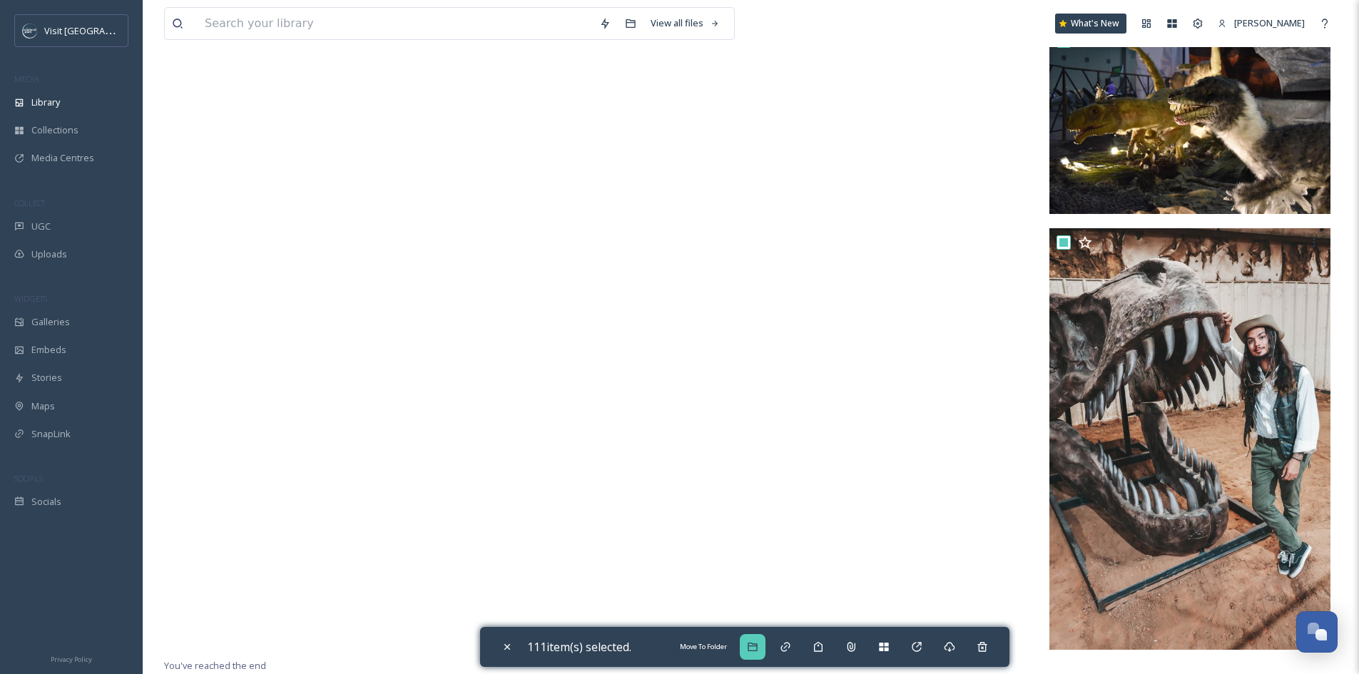
click at [758, 636] on div "Move To Folder" at bounding box center [753, 647] width 26 height 26
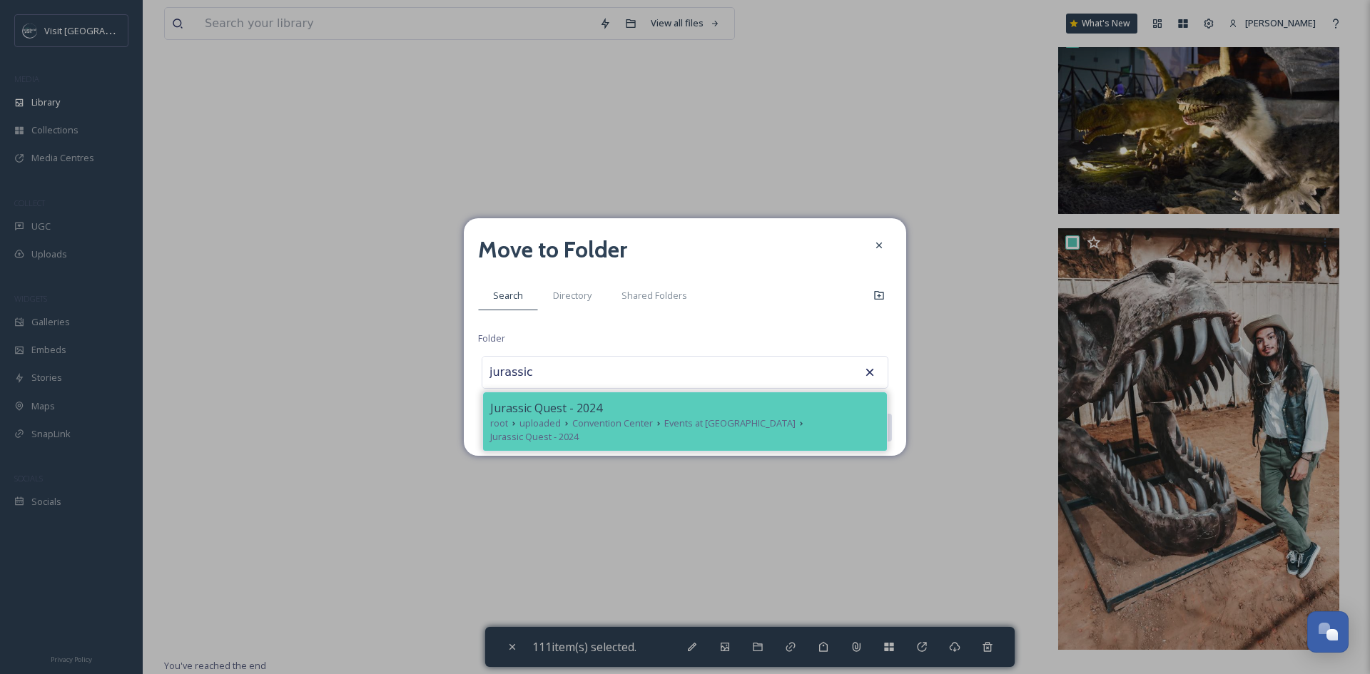
click at [685, 415] on div "Jurassic Quest - 2024" at bounding box center [685, 408] width 390 height 17
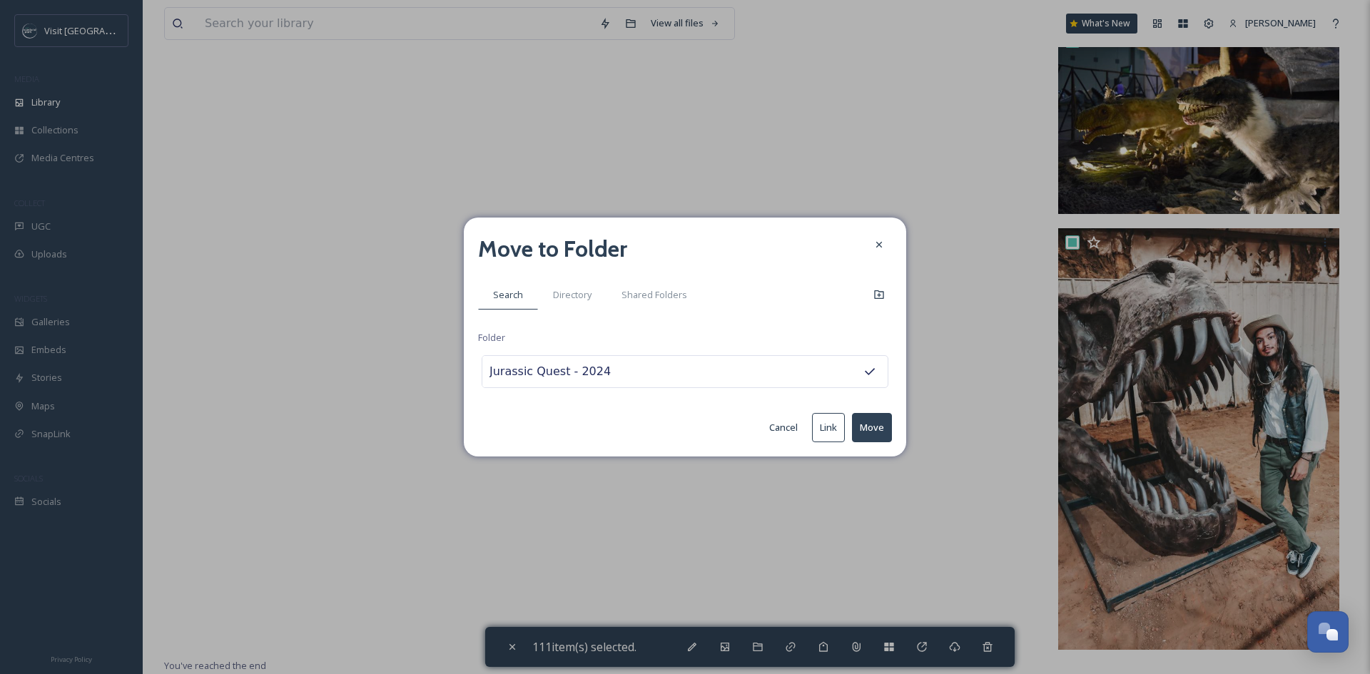
click at [880, 432] on button "Move" at bounding box center [872, 427] width 40 height 29
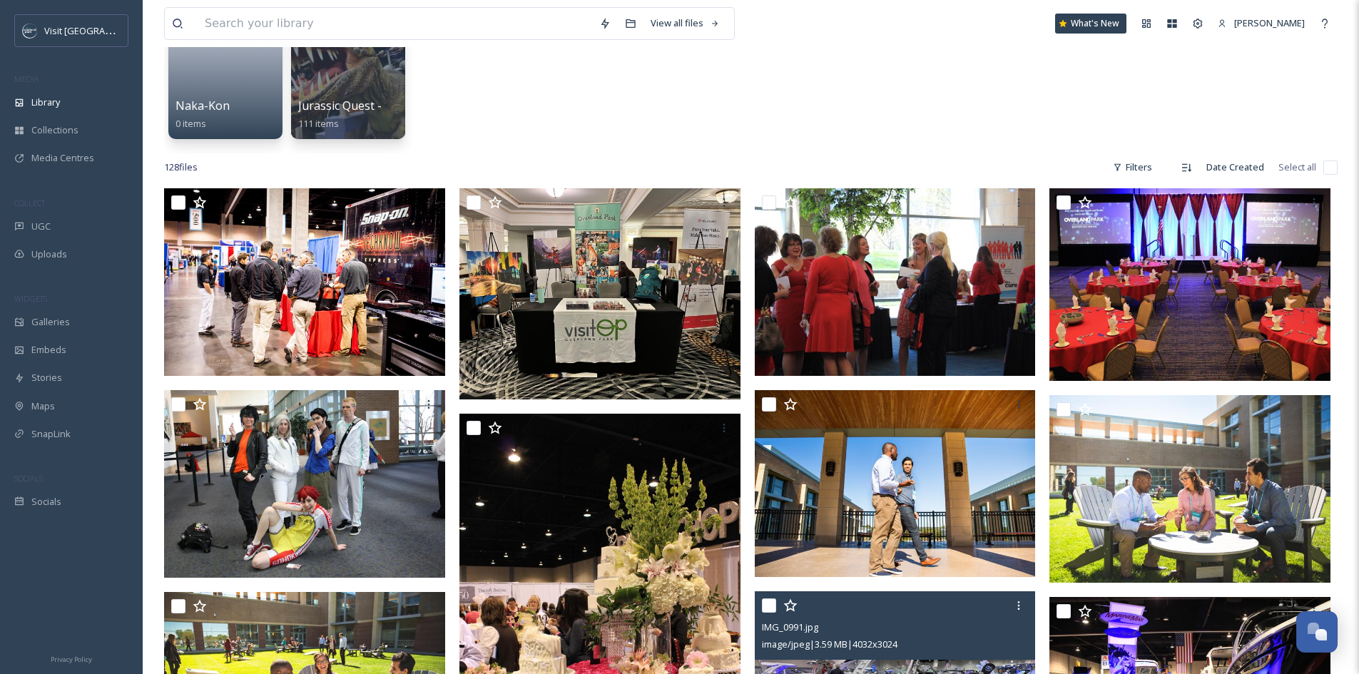
scroll to position [0, 0]
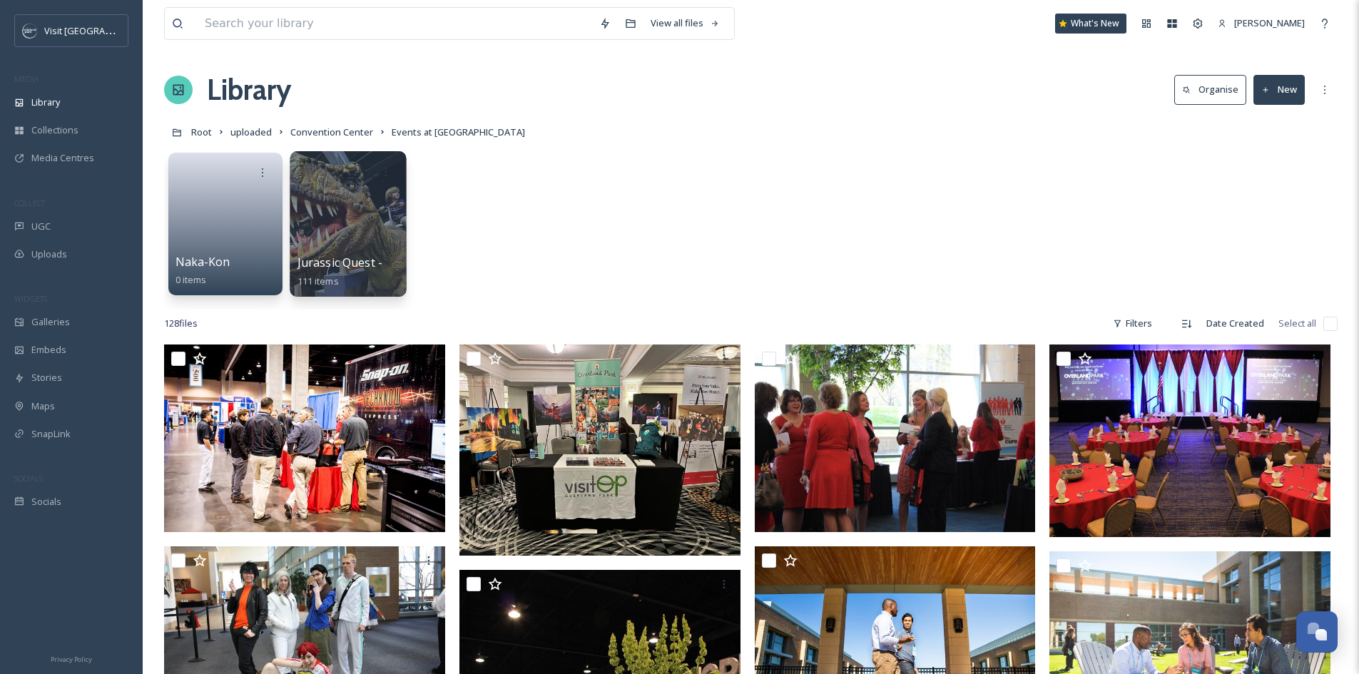
click at [382, 216] on div at bounding box center [348, 224] width 116 height 146
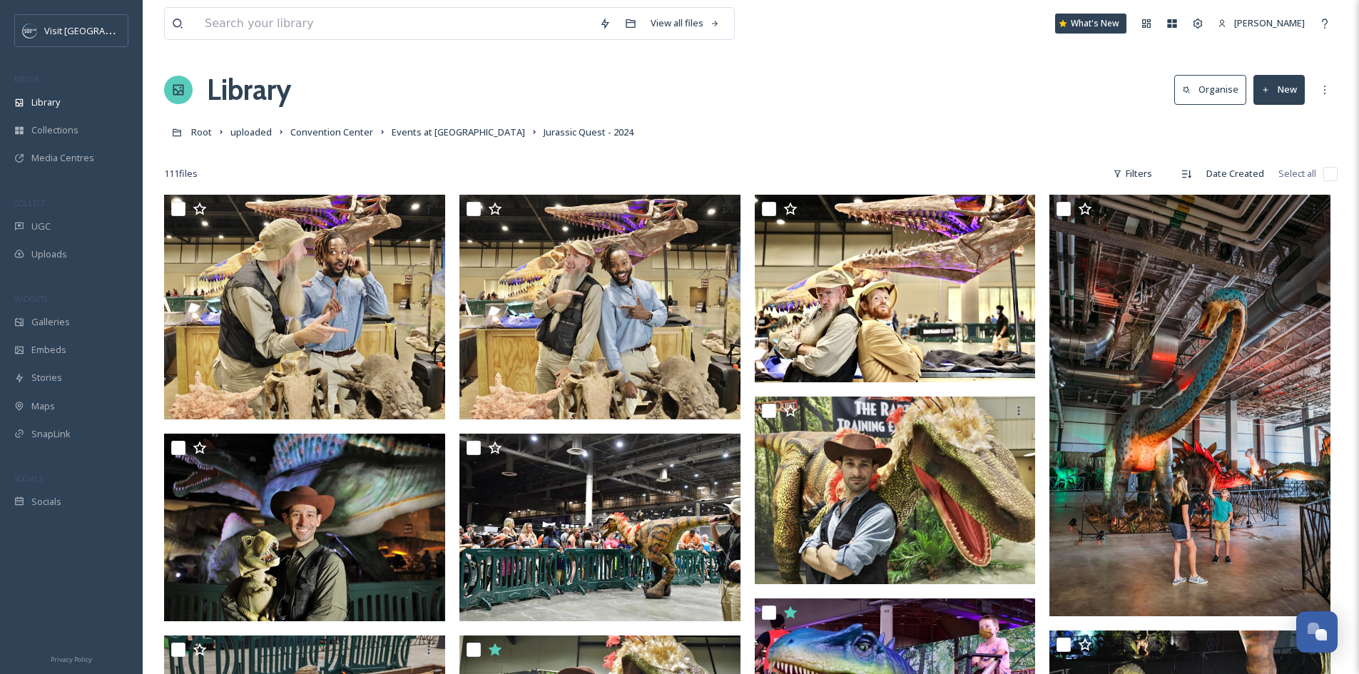
click at [1332, 180] on input "checkbox" at bounding box center [1331, 174] width 14 height 14
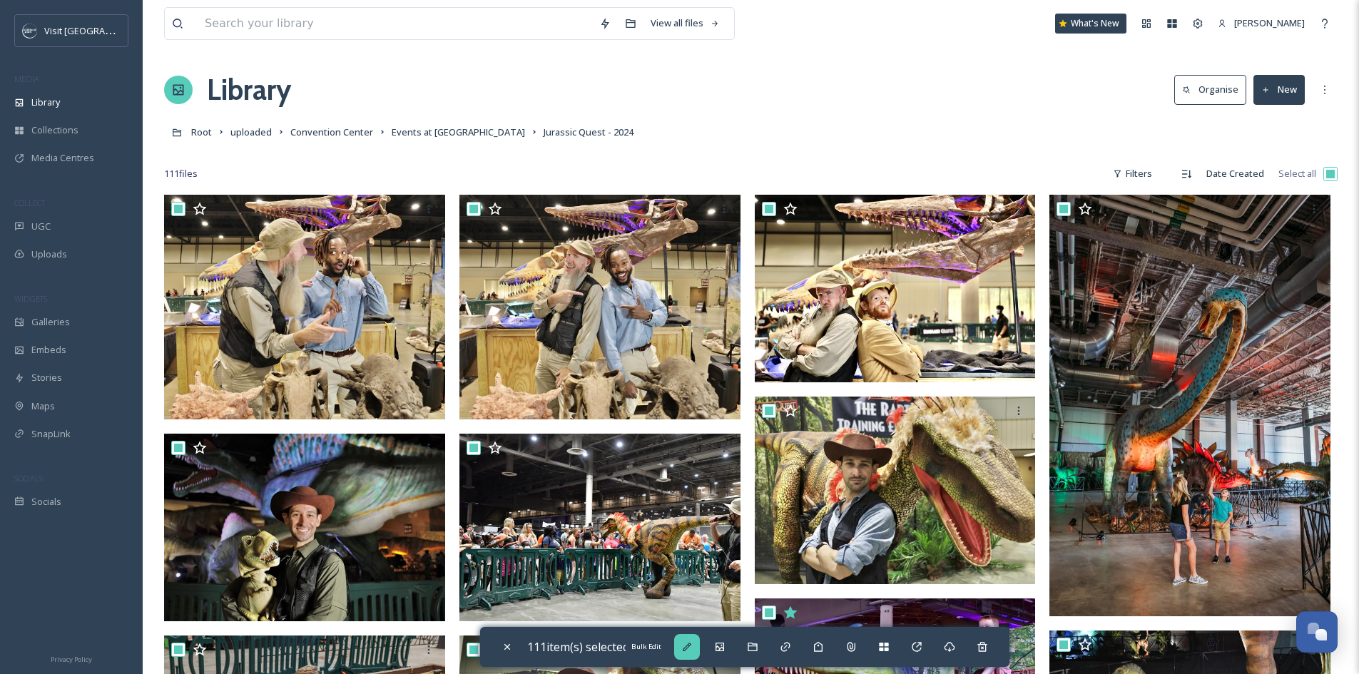
click at [691, 646] on icon at bounding box center [687, 647] width 9 height 9
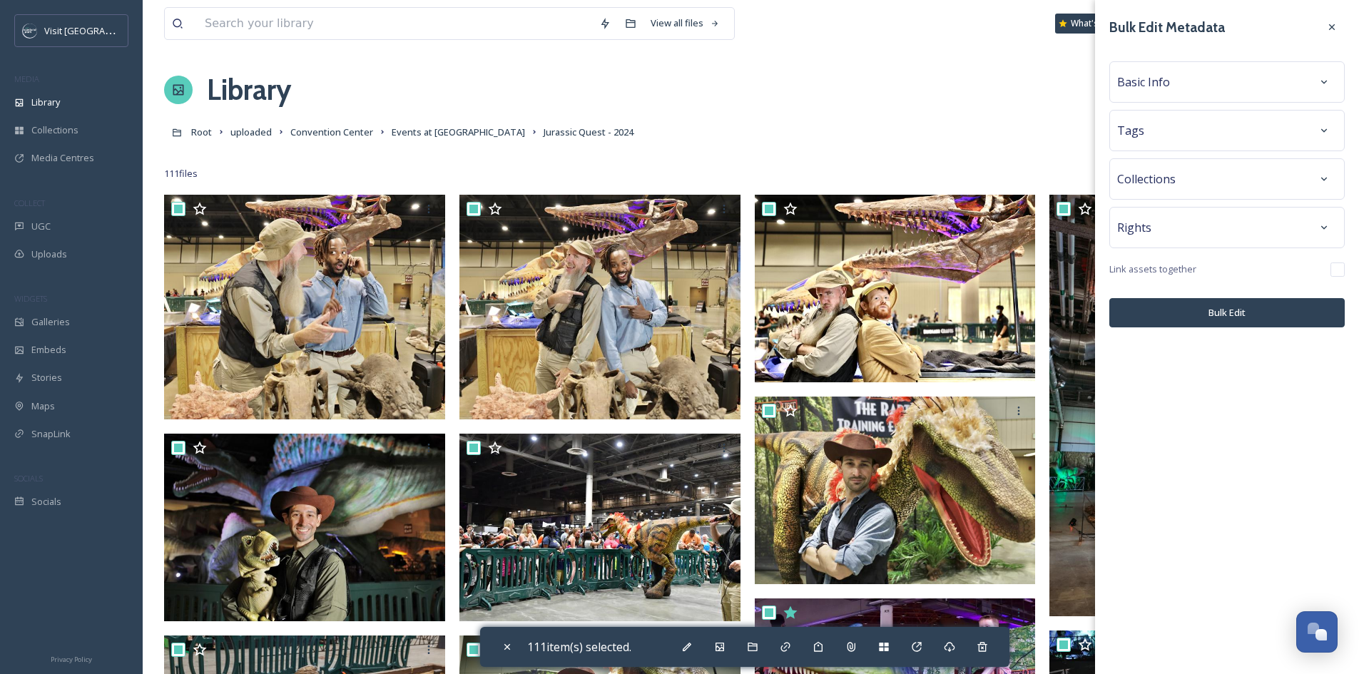
click at [1239, 188] on div "Collections" at bounding box center [1227, 179] width 220 height 26
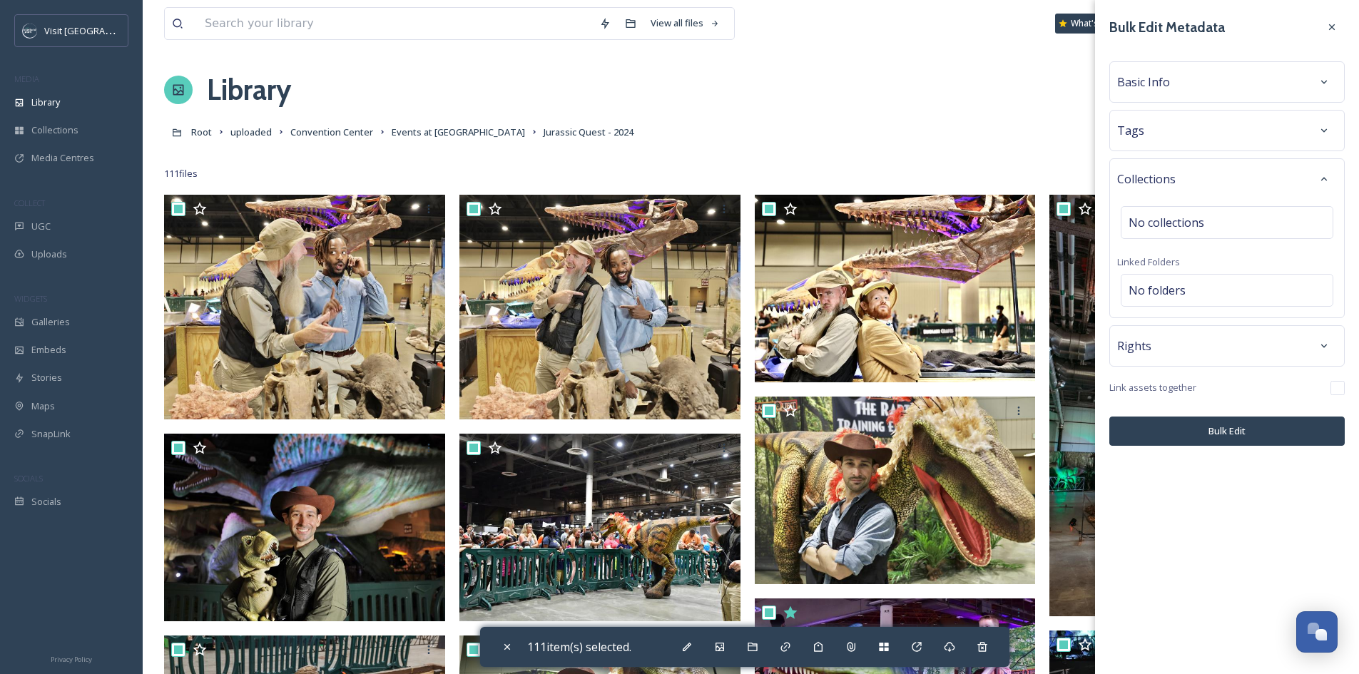
click at [1239, 188] on div "Collections" at bounding box center [1227, 179] width 220 height 26
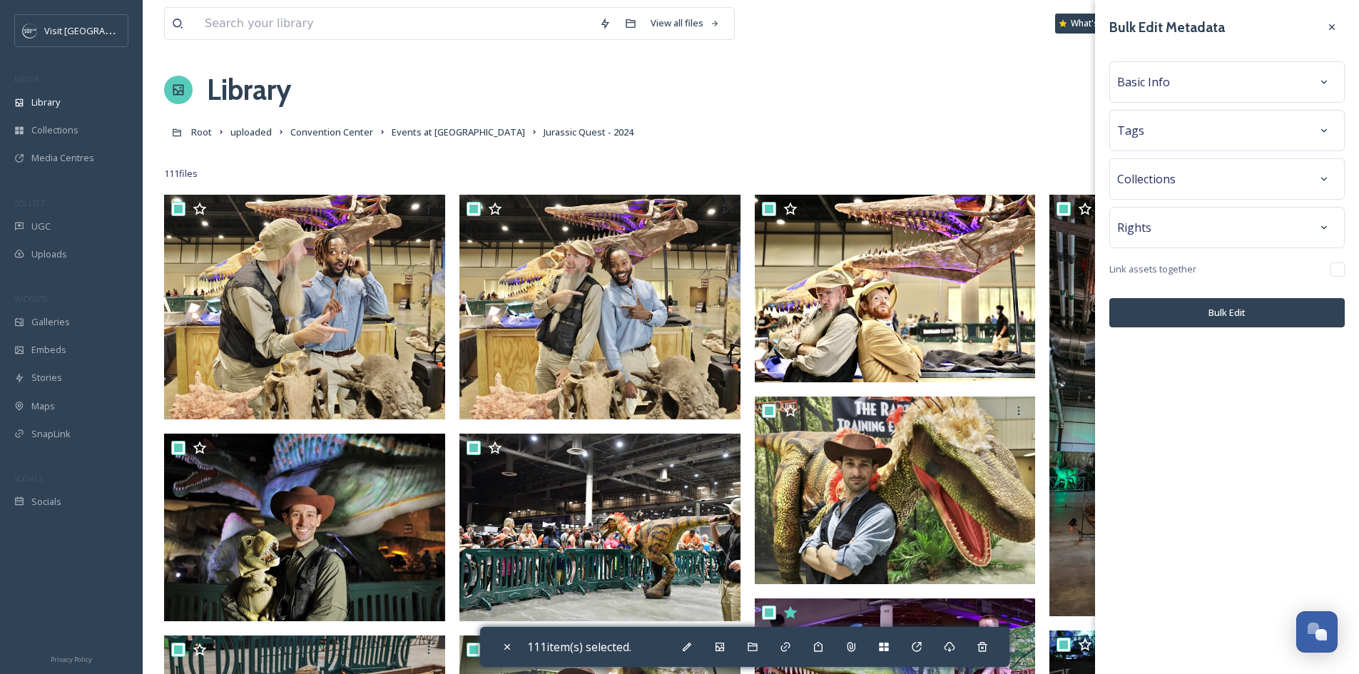
click at [1211, 128] on div "Tags" at bounding box center [1227, 131] width 220 height 26
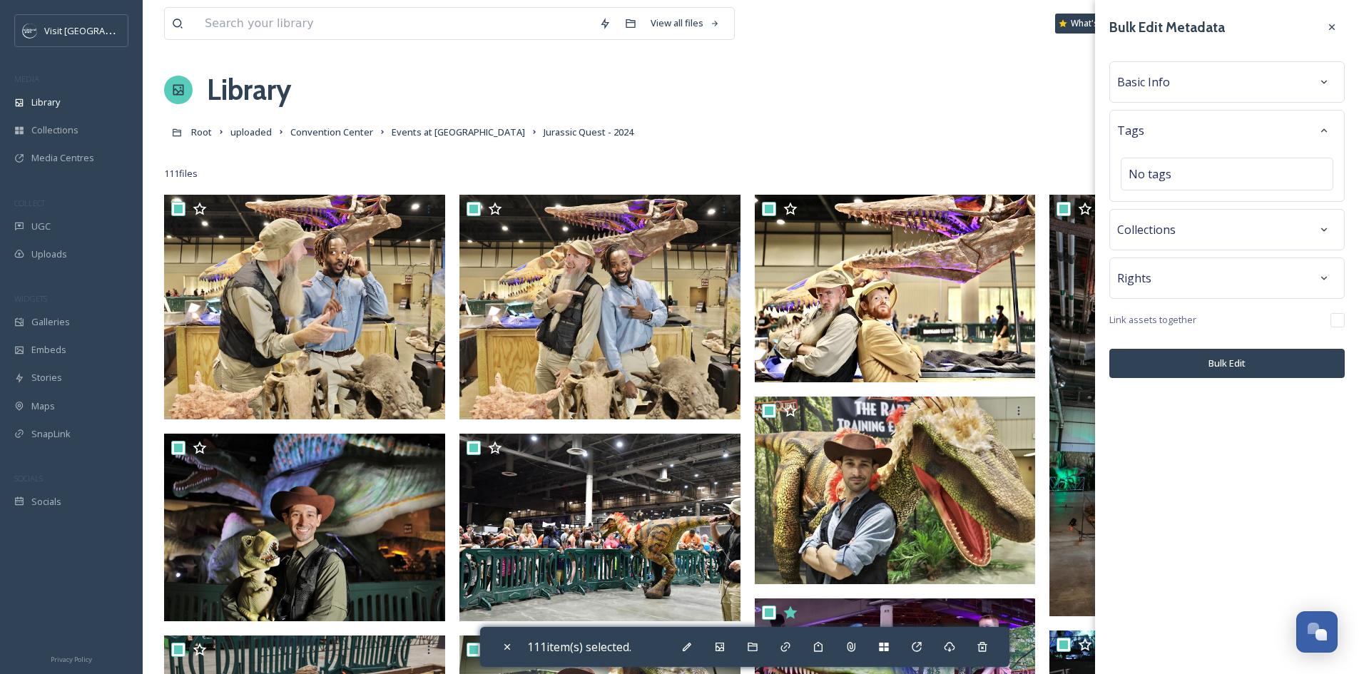
click at [1211, 128] on div "Tags" at bounding box center [1227, 131] width 220 height 26
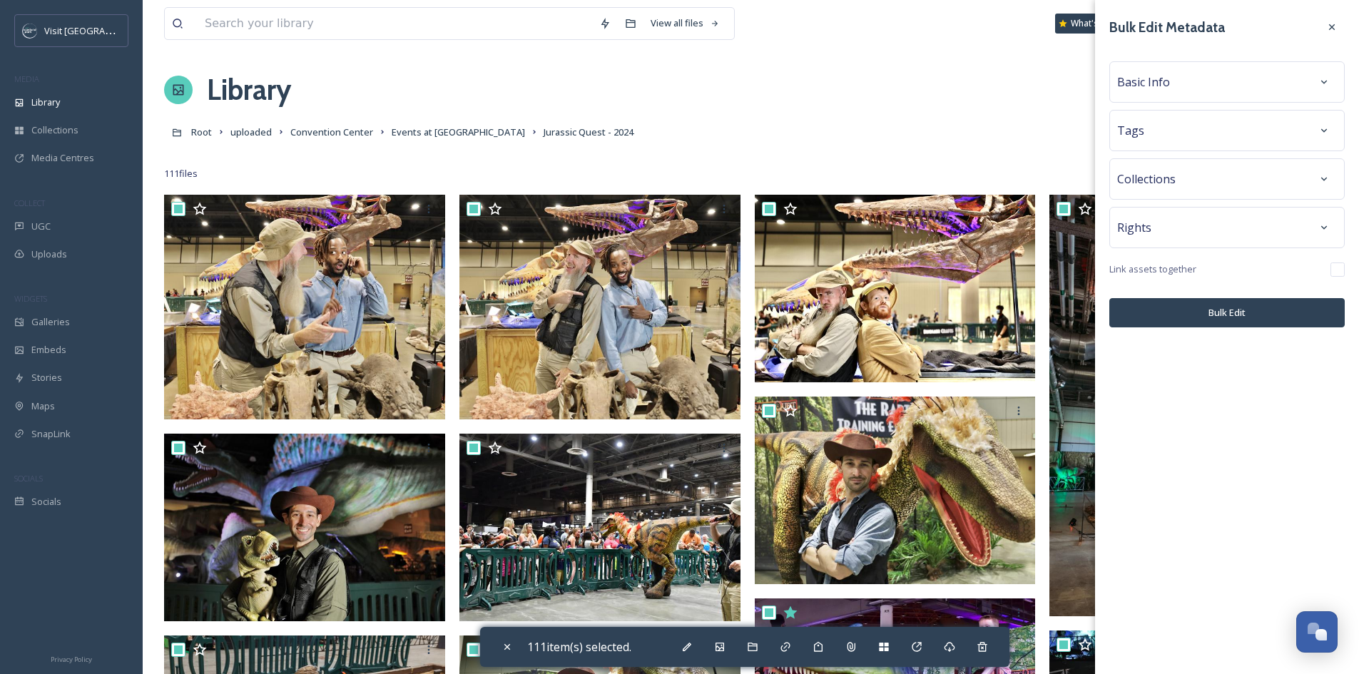
click at [1213, 79] on div "Basic Info" at bounding box center [1227, 82] width 220 height 26
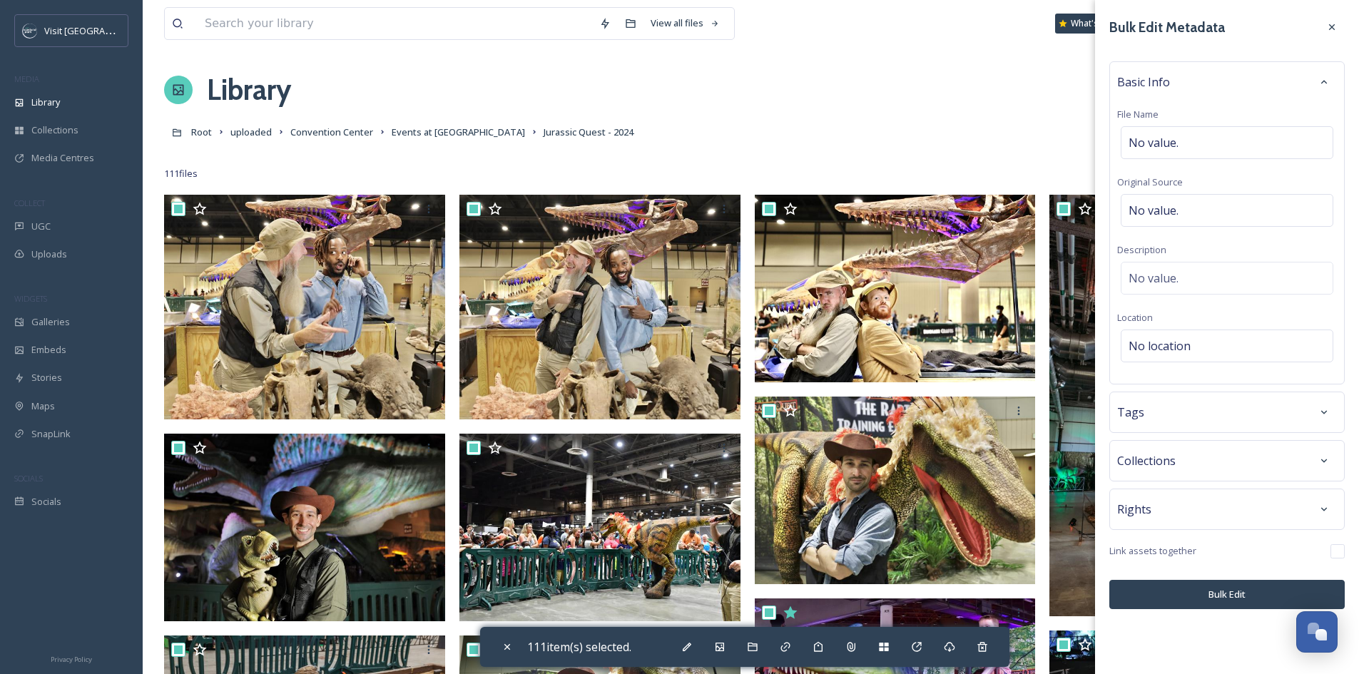
click at [1210, 412] on div "Tags" at bounding box center [1227, 413] width 220 height 26
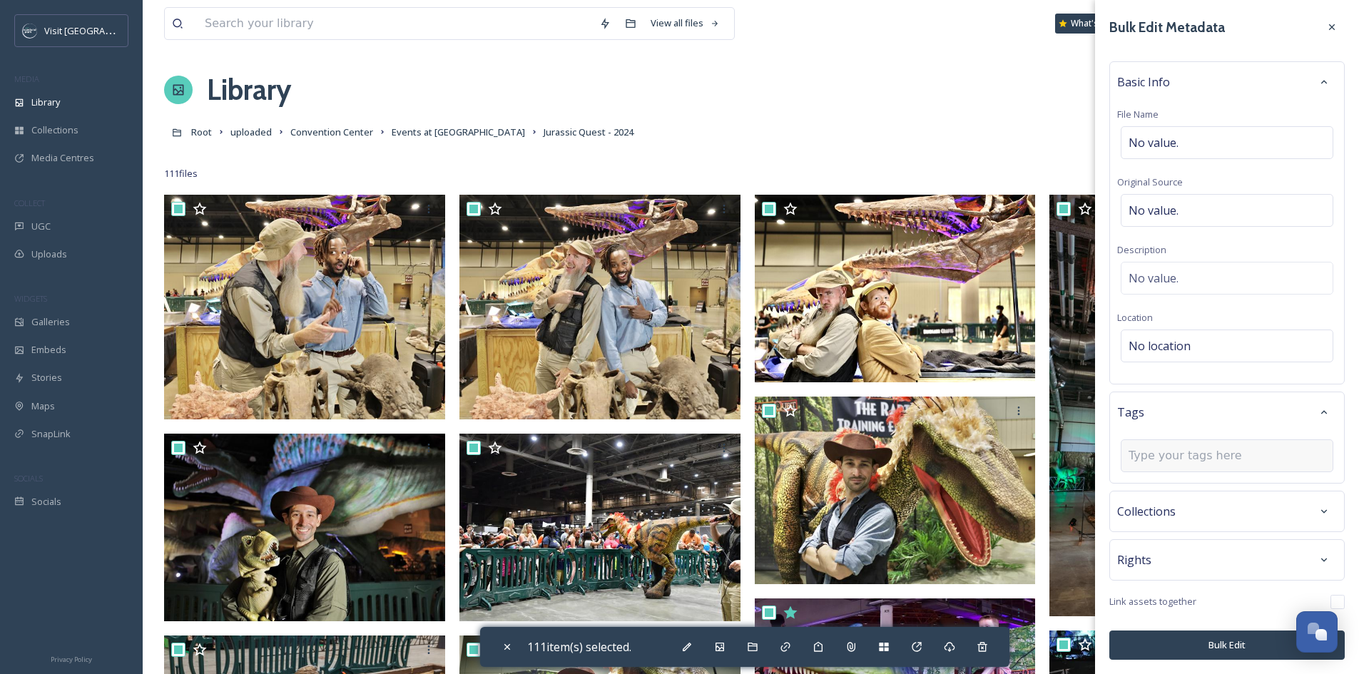
click at [1219, 453] on input at bounding box center [1200, 455] width 143 height 17
click at [1211, 492] on span "Create " OPCC Event "" at bounding box center [1173, 490] width 89 height 14
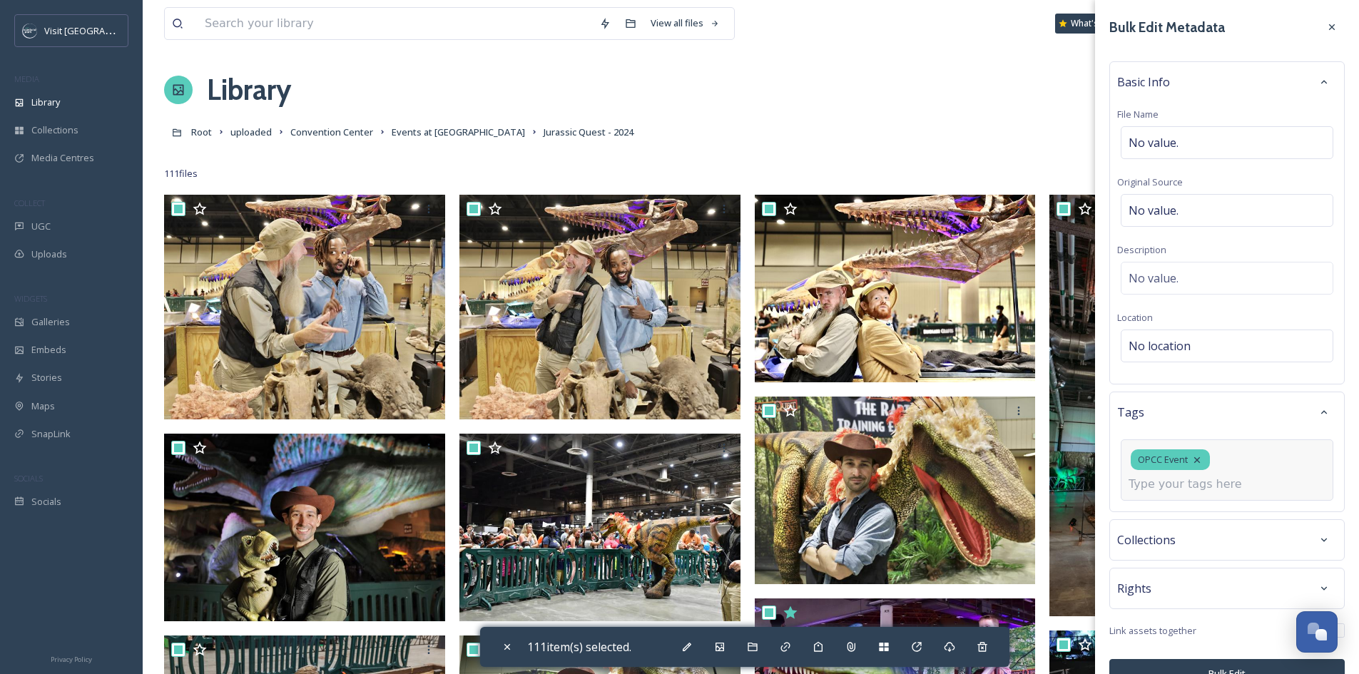
click at [1216, 484] on input at bounding box center [1200, 484] width 143 height 17
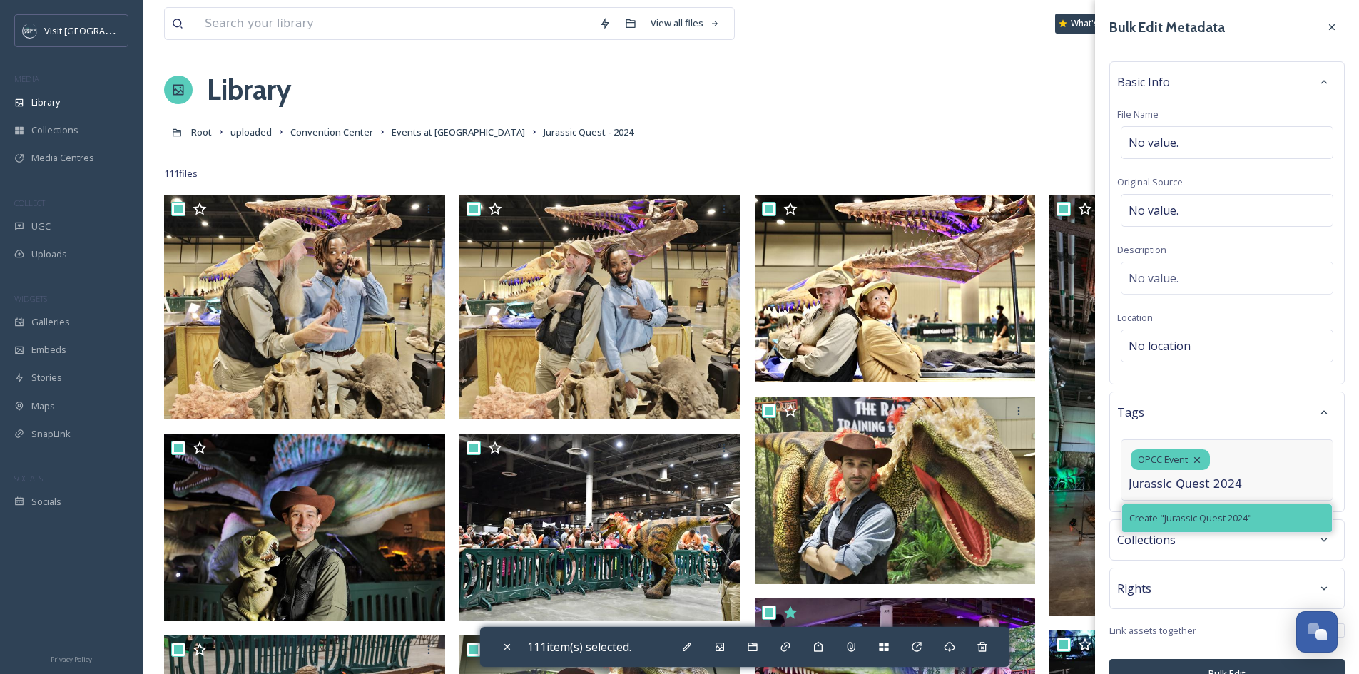
click at [1223, 510] on div "Create " Jurassic Quest 2024 "" at bounding box center [1227, 518] width 210 height 28
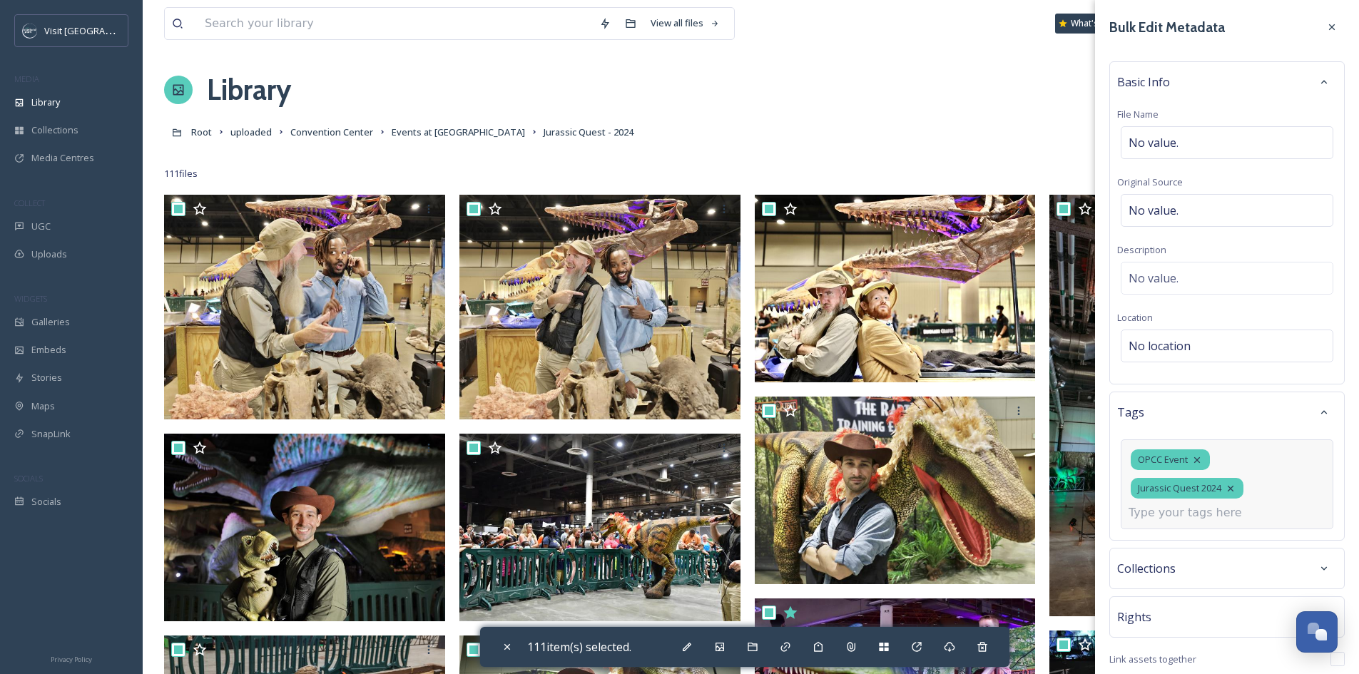
scroll to position [58, 0]
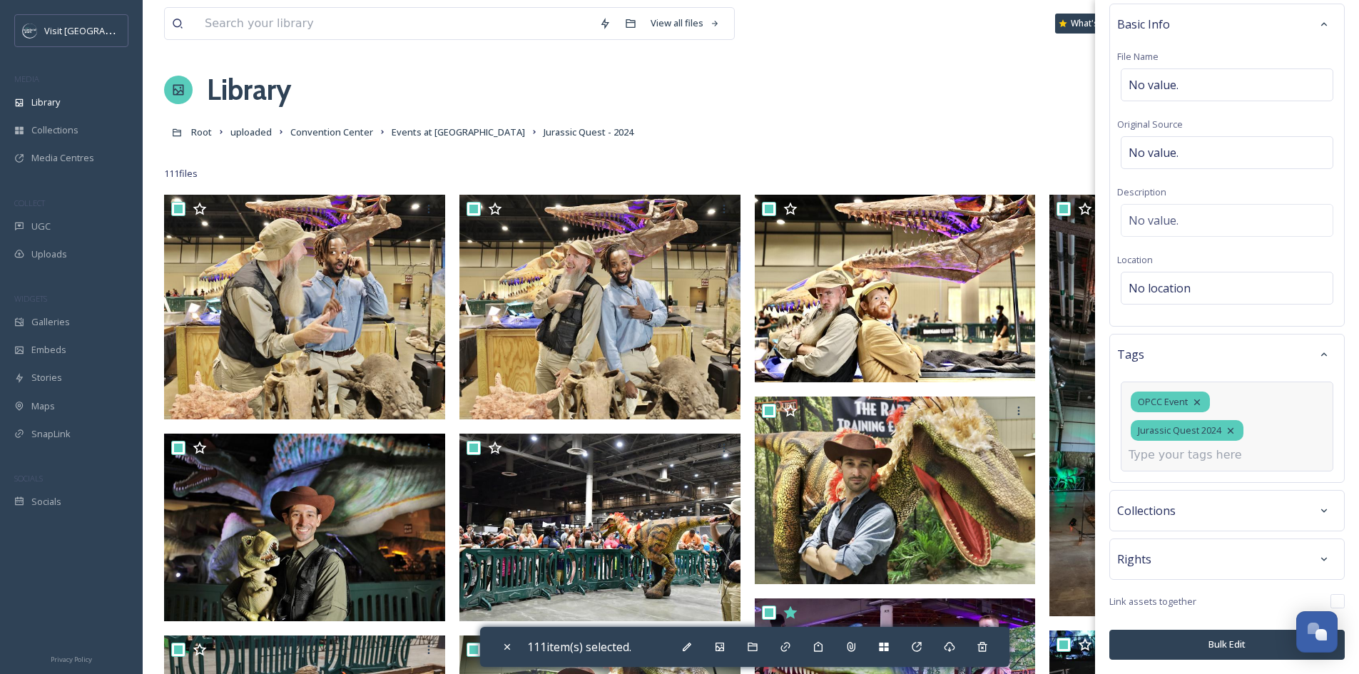
click at [1217, 634] on button "Bulk Edit" at bounding box center [1226, 644] width 235 height 29
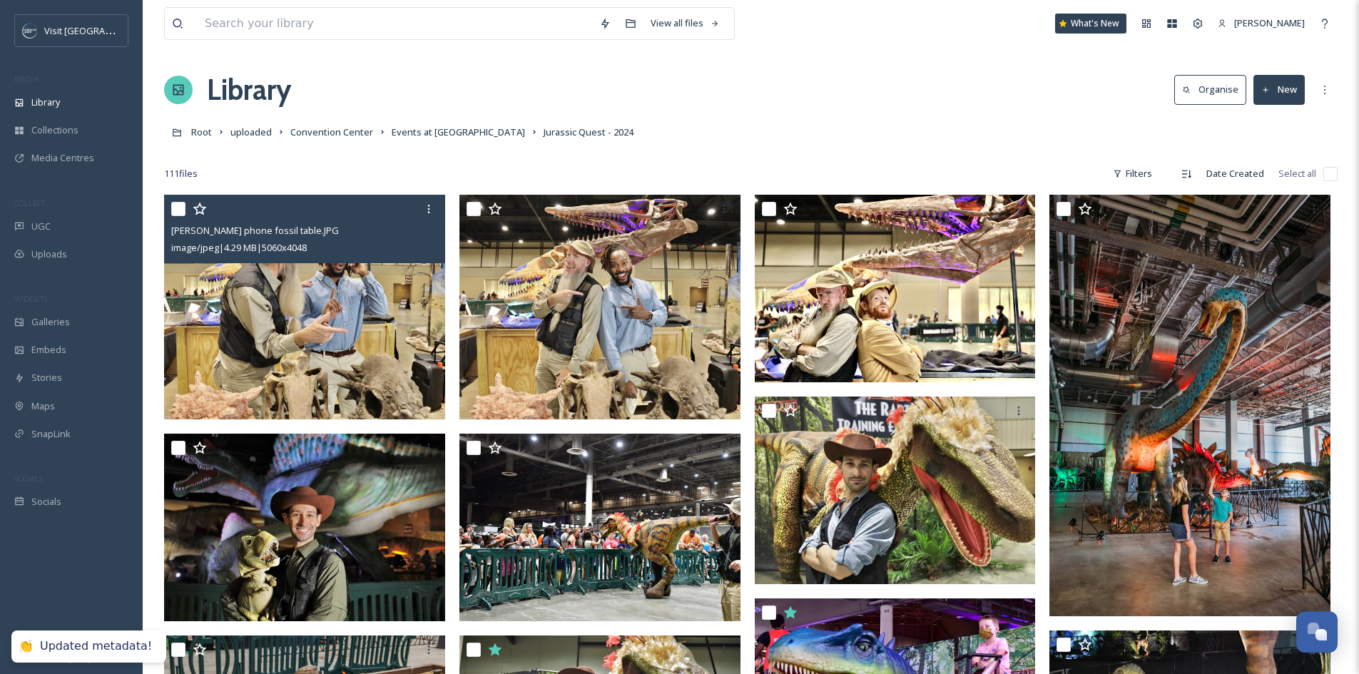
click at [284, 315] on img at bounding box center [304, 307] width 281 height 225
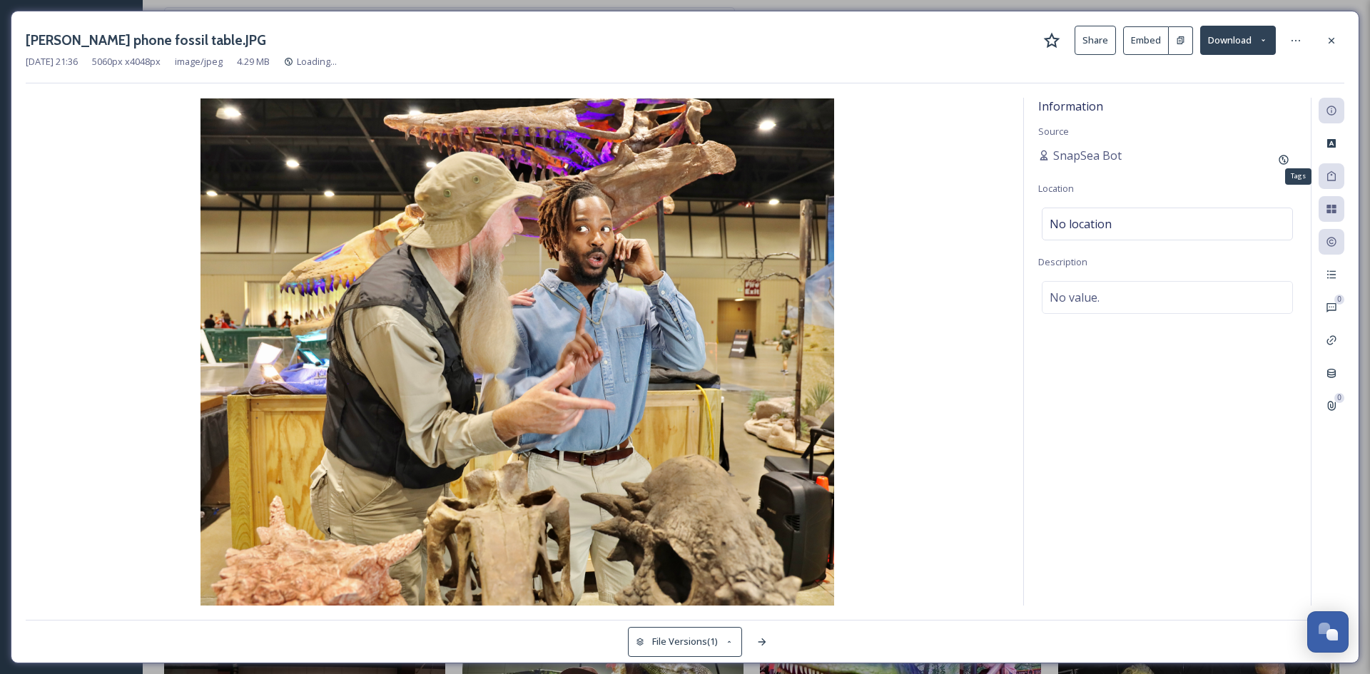
click at [1343, 181] on div "Tags" at bounding box center [1332, 176] width 26 height 26
click at [1337, 179] on div "Tags" at bounding box center [1332, 176] width 26 height 26
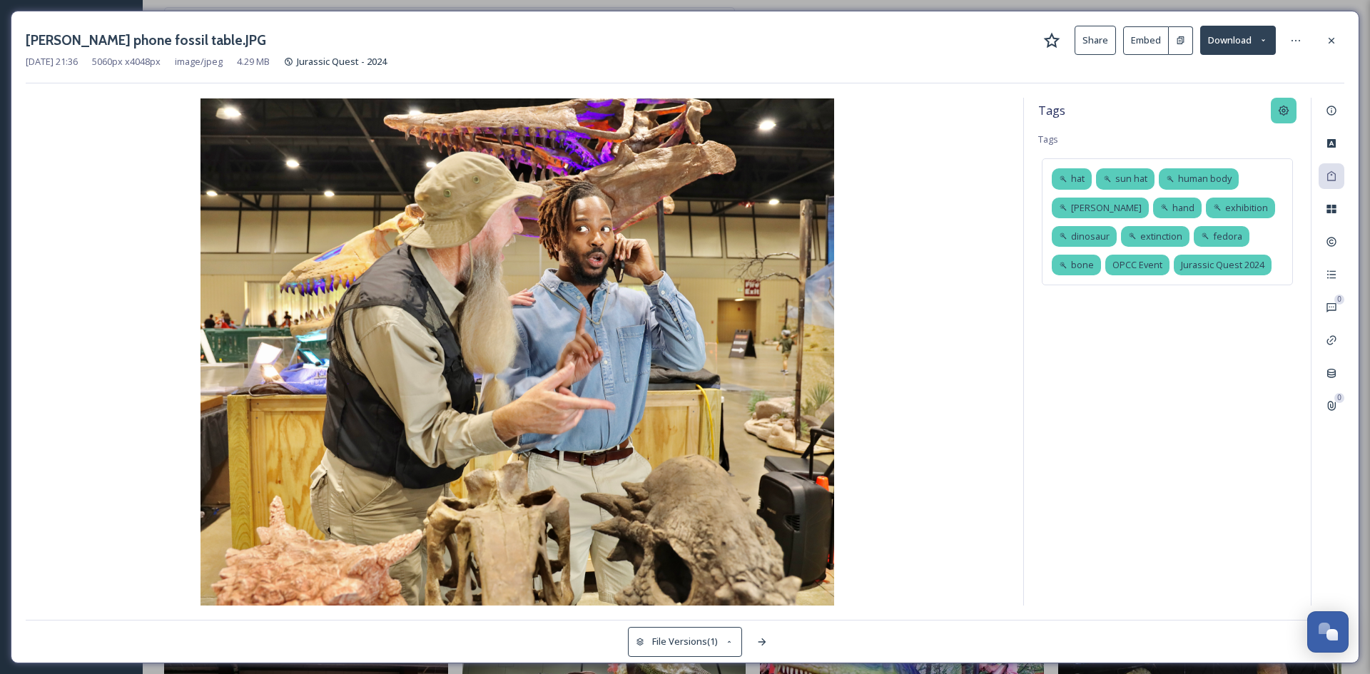
click at [1276, 104] on div at bounding box center [1284, 111] width 26 height 26
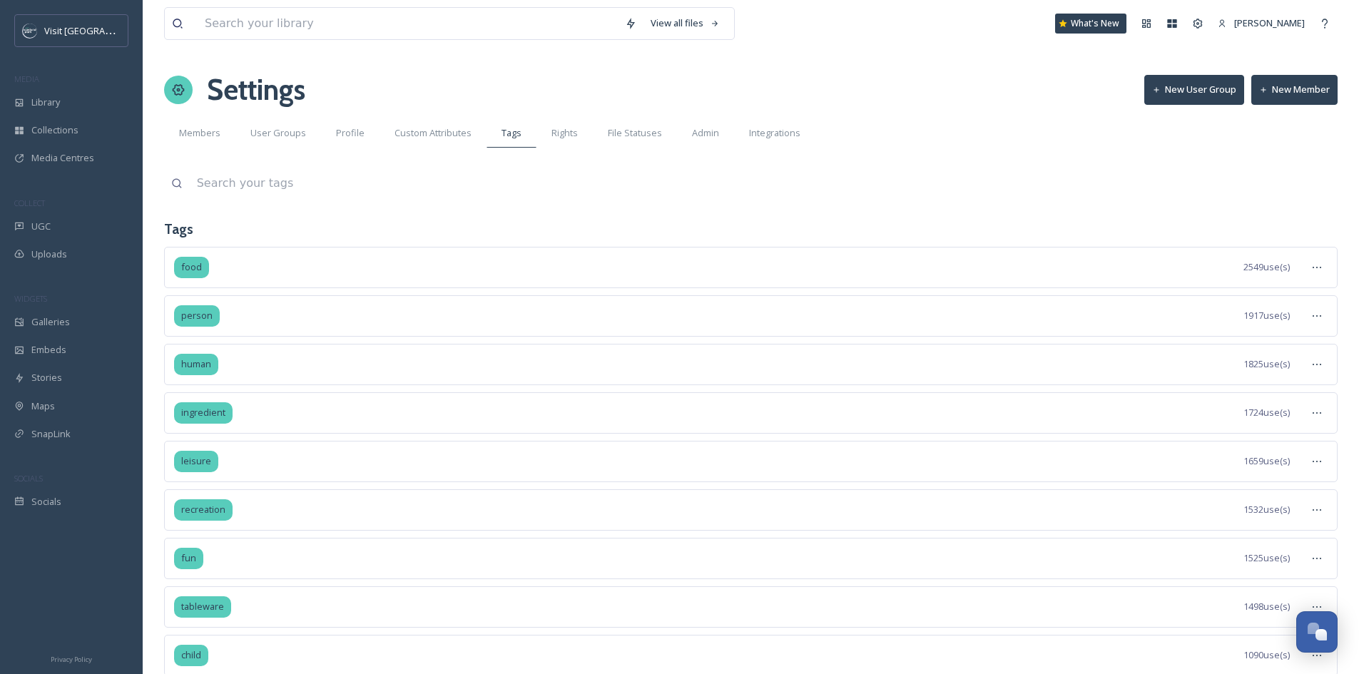
click at [263, 186] on input at bounding box center [764, 183] width 1148 height 31
click at [1331, 186] on div "Search" at bounding box center [1325, 184] width 26 height 26
click at [1313, 263] on icon at bounding box center [1316, 267] width 11 height 11
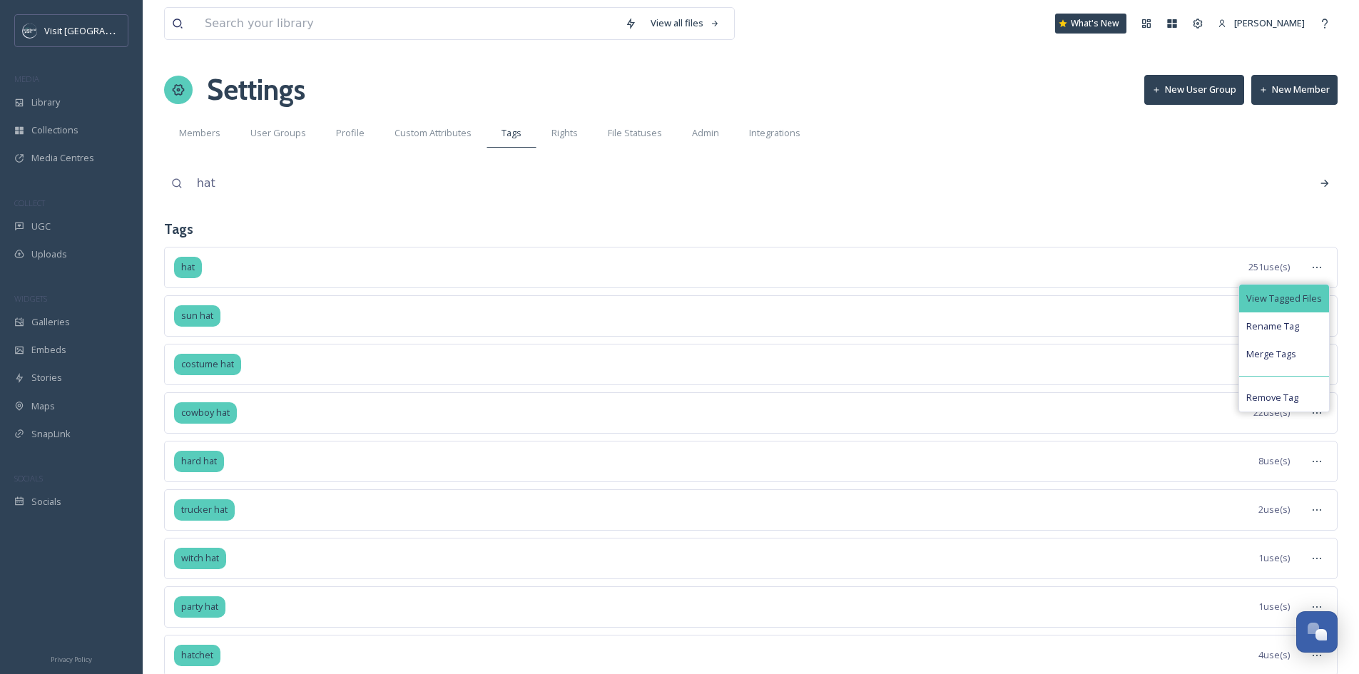
click at [1310, 292] on span "View Tagged Files" at bounding box center [1284, 299] width 76 height 14
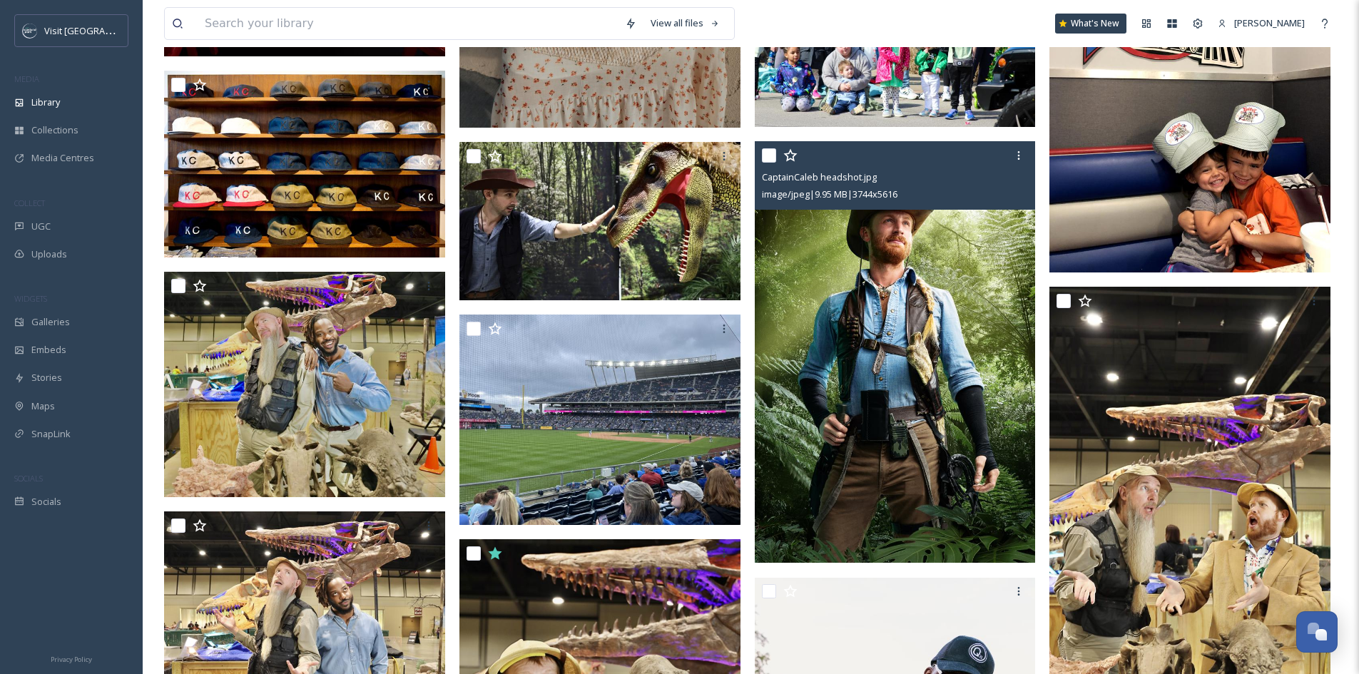
scroll to position [3425, 0]
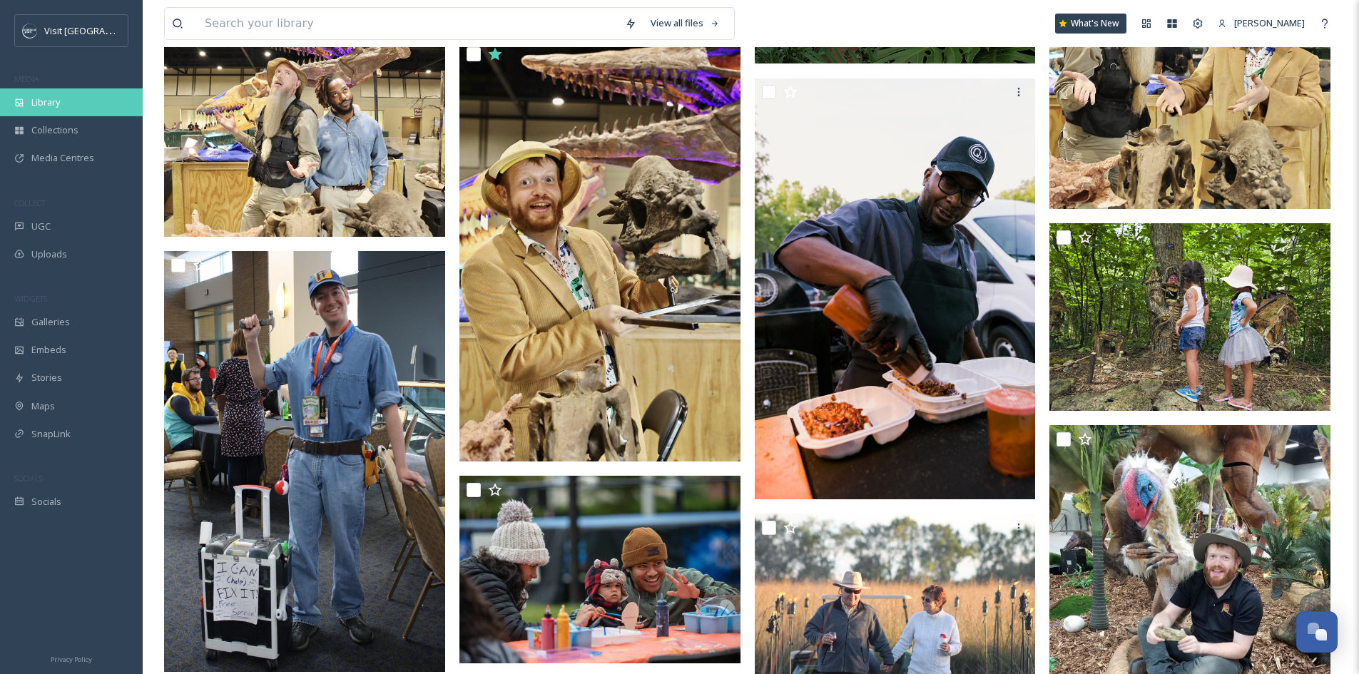
click at [34, 108] on span "Library" at bounding box center [45, 103] width 29 height 14
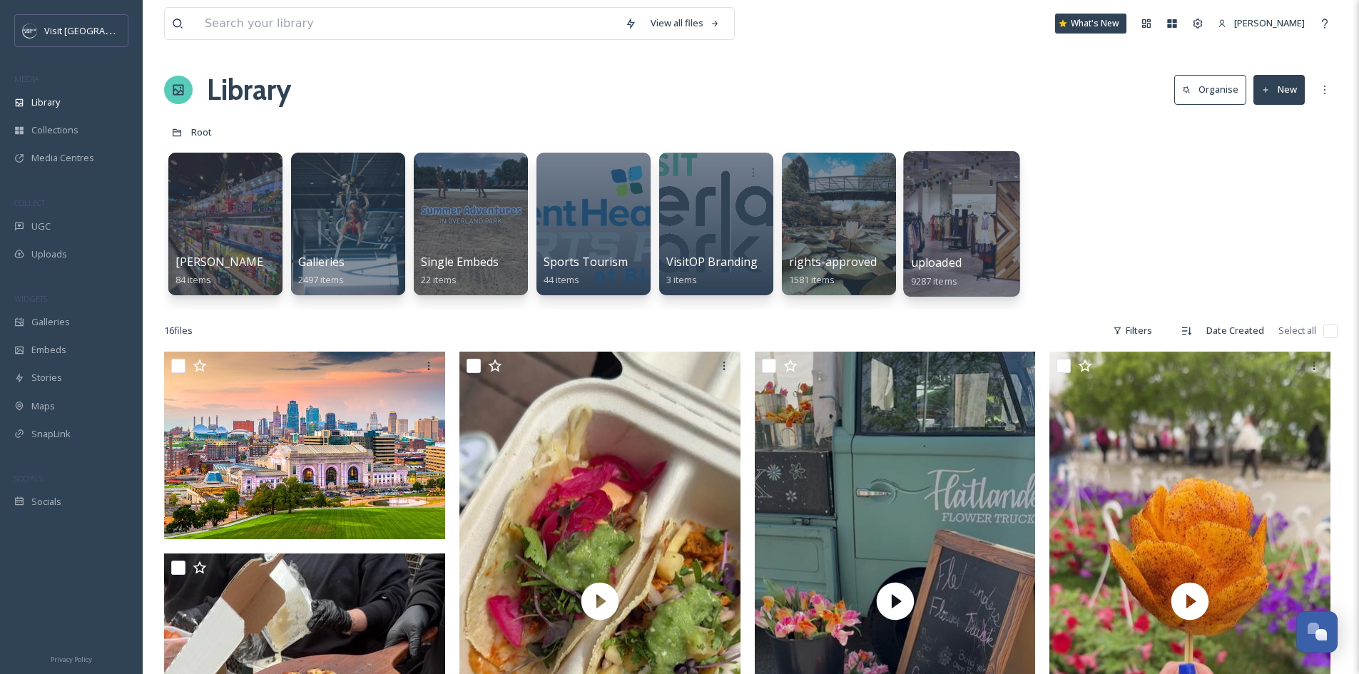
click at [979, 198] on div at bounding box center [961, 224] width 116 height 146
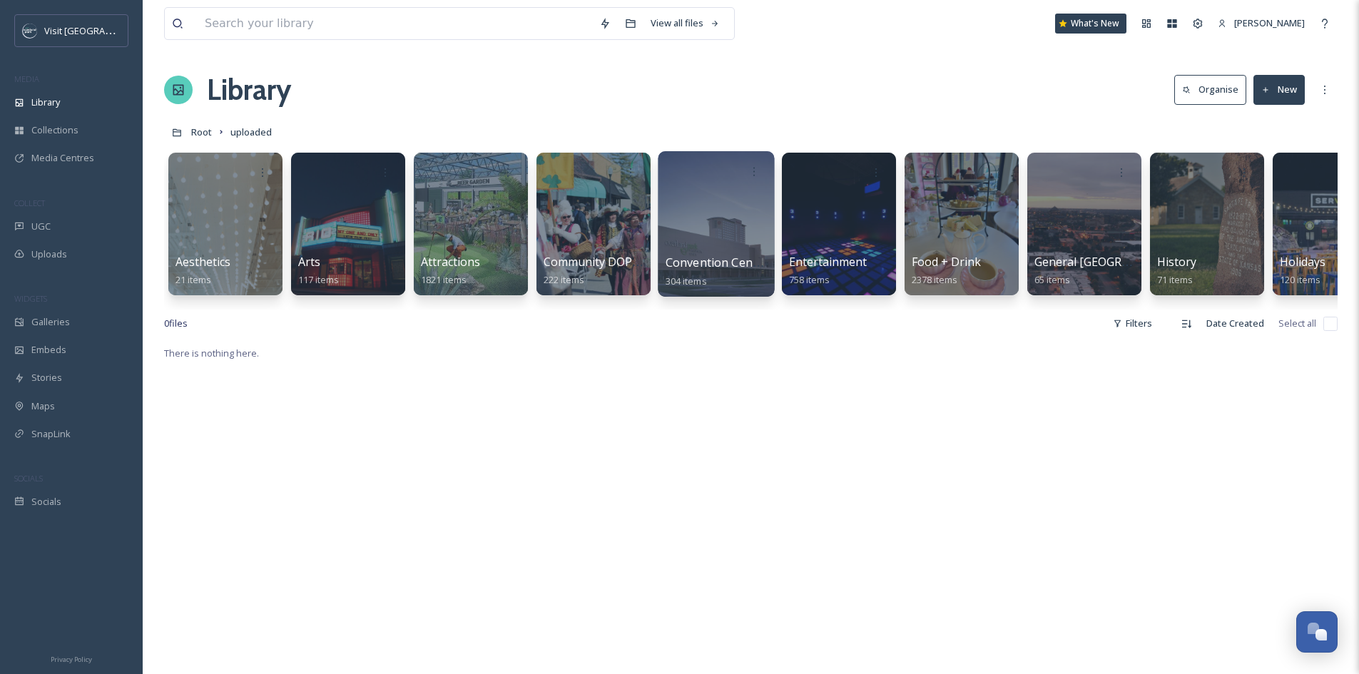
click at [686, 198] on div at bounding box center [716, 224] width 116 height 146
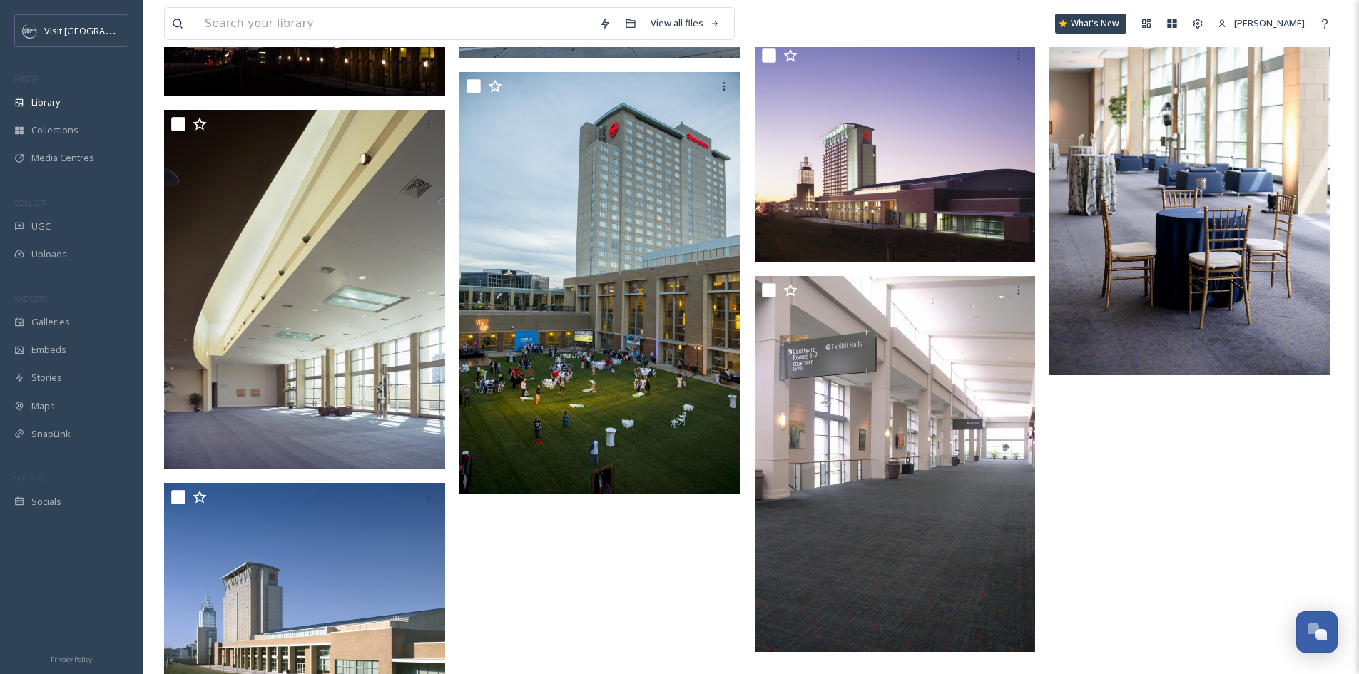
scroll to position [3496, 0]
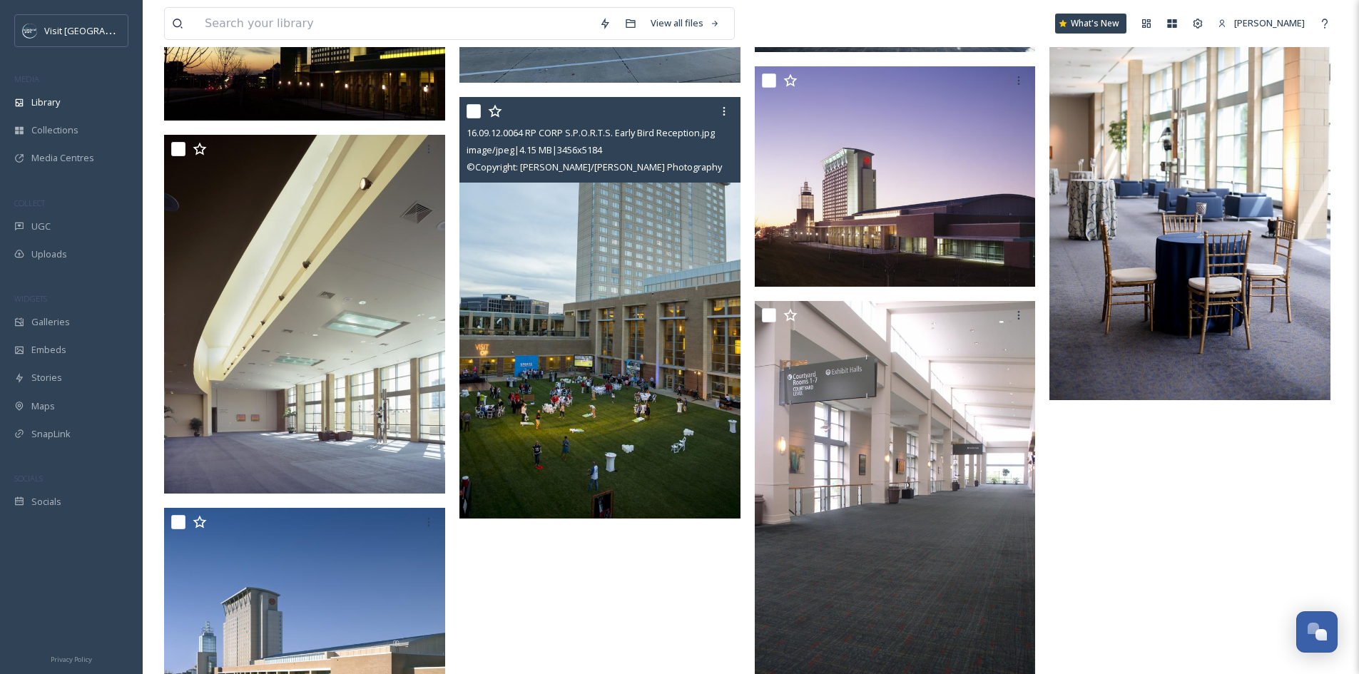
click at [495, 109] on icon at bounding box center [495, 111] width 14 height 14
click at [495, 109] on icon at bounding box center [495, 111] width 14 height 13
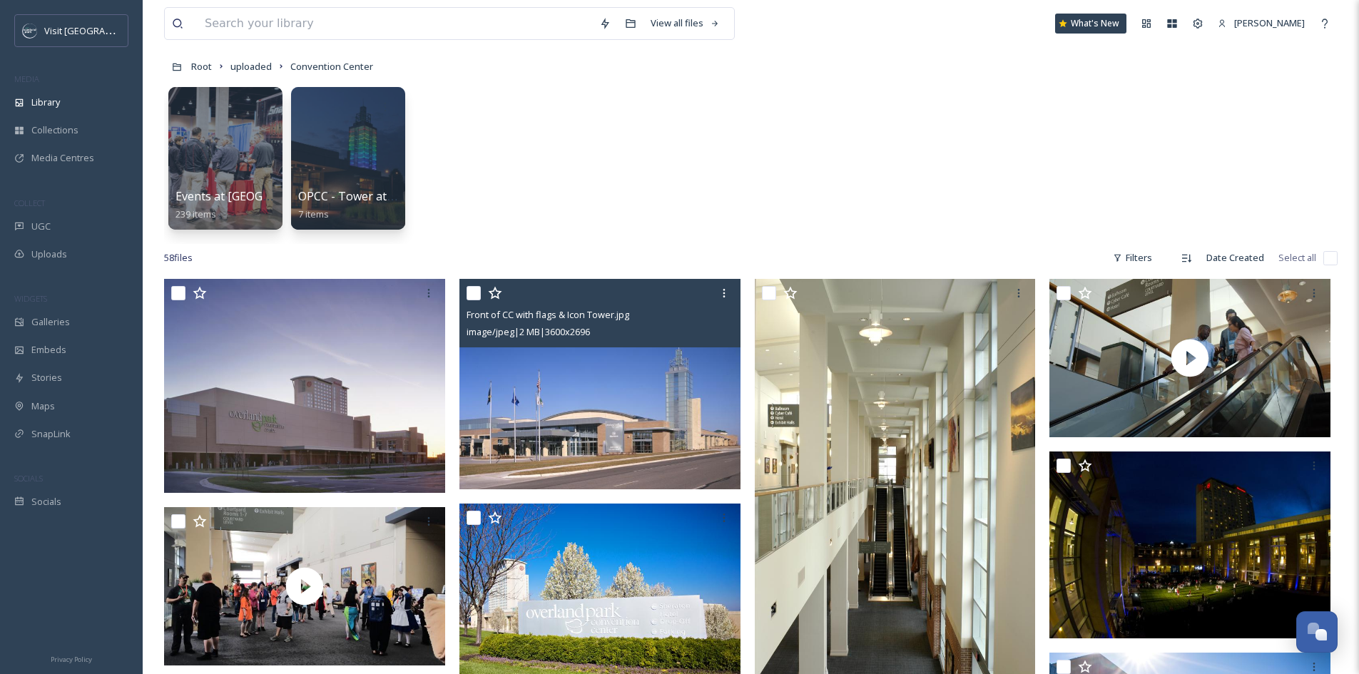
scroll to position [0, 0]
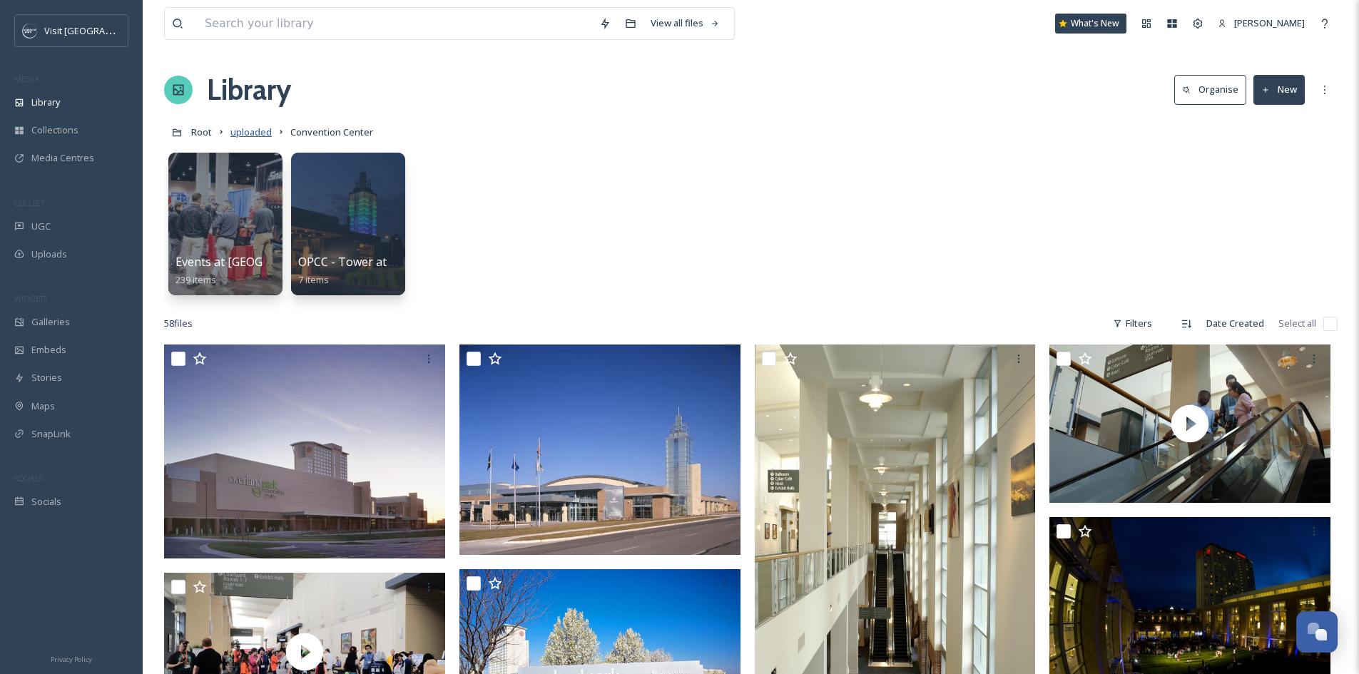
click at [256, 129] on span "uploaded" at bounding box center [250, 132] width 41 height 13
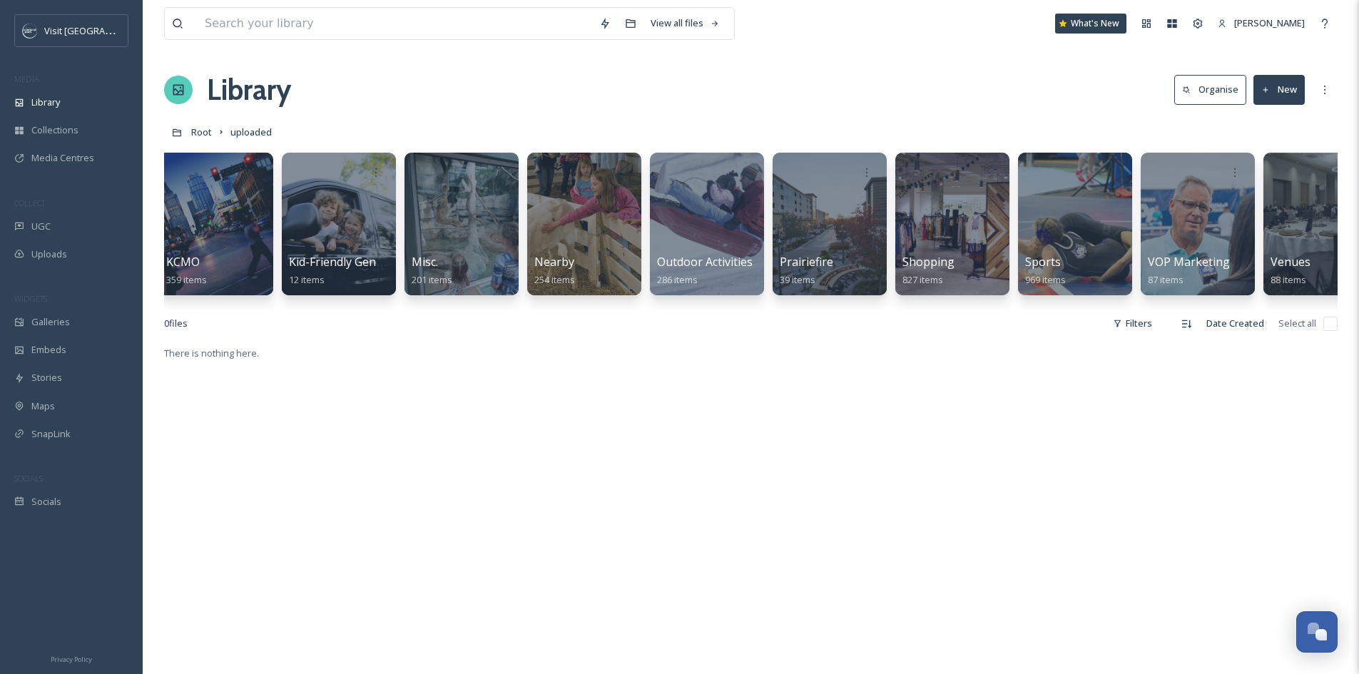
scroll to position [0, 1526]
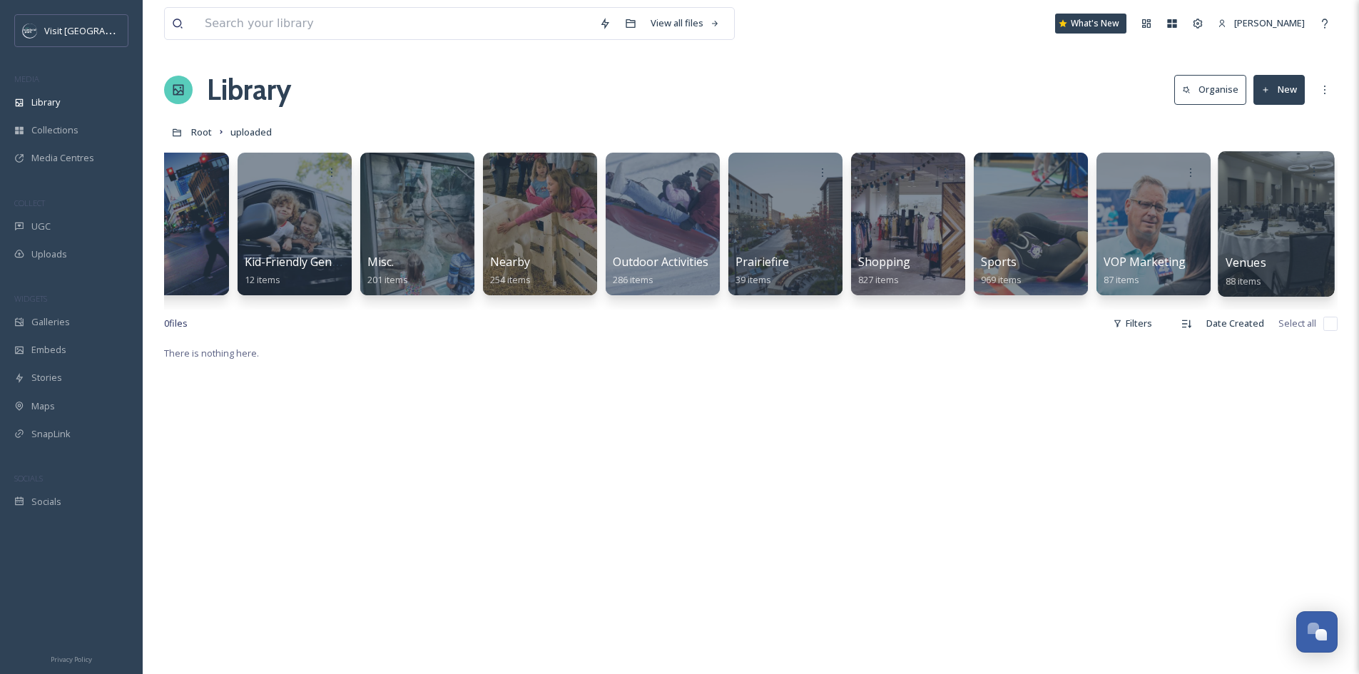
click at [1254, 227] on div at bounding box center [1276, 224] width 116 height 146
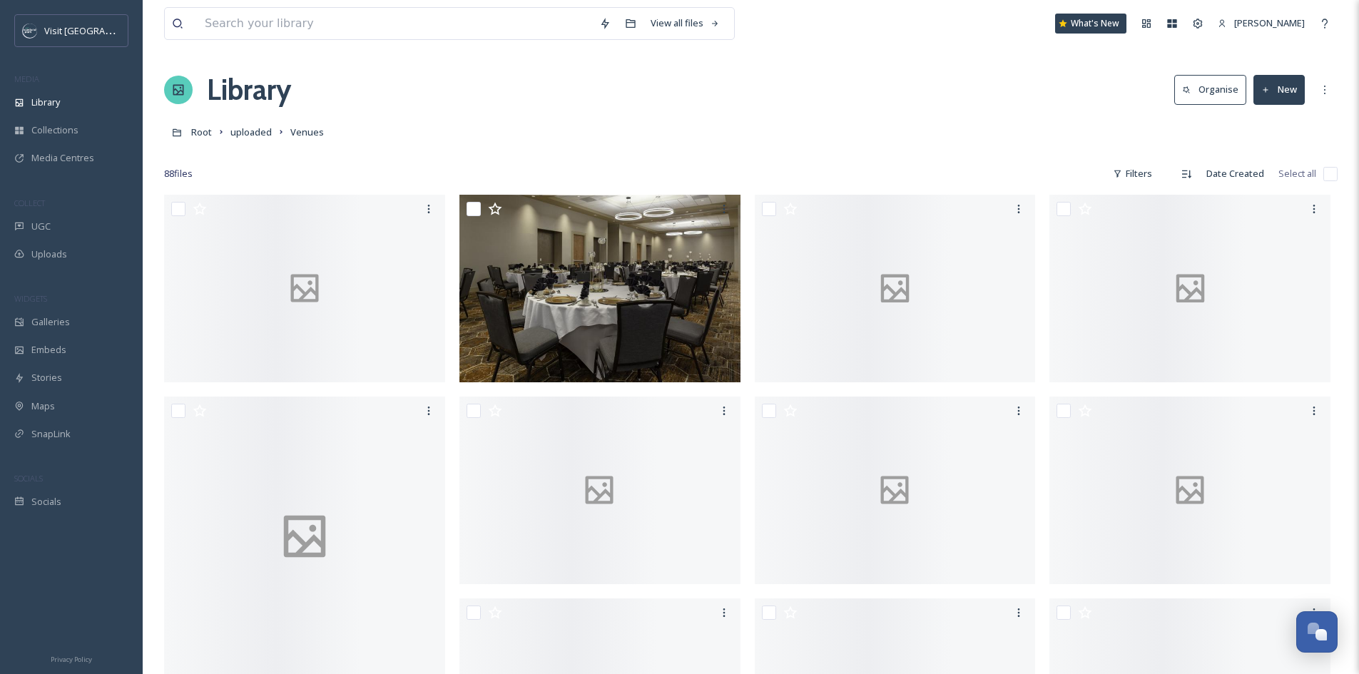
click at [1293, 93] on button "New" at bounding box center [1279, 89] width 51 height 29
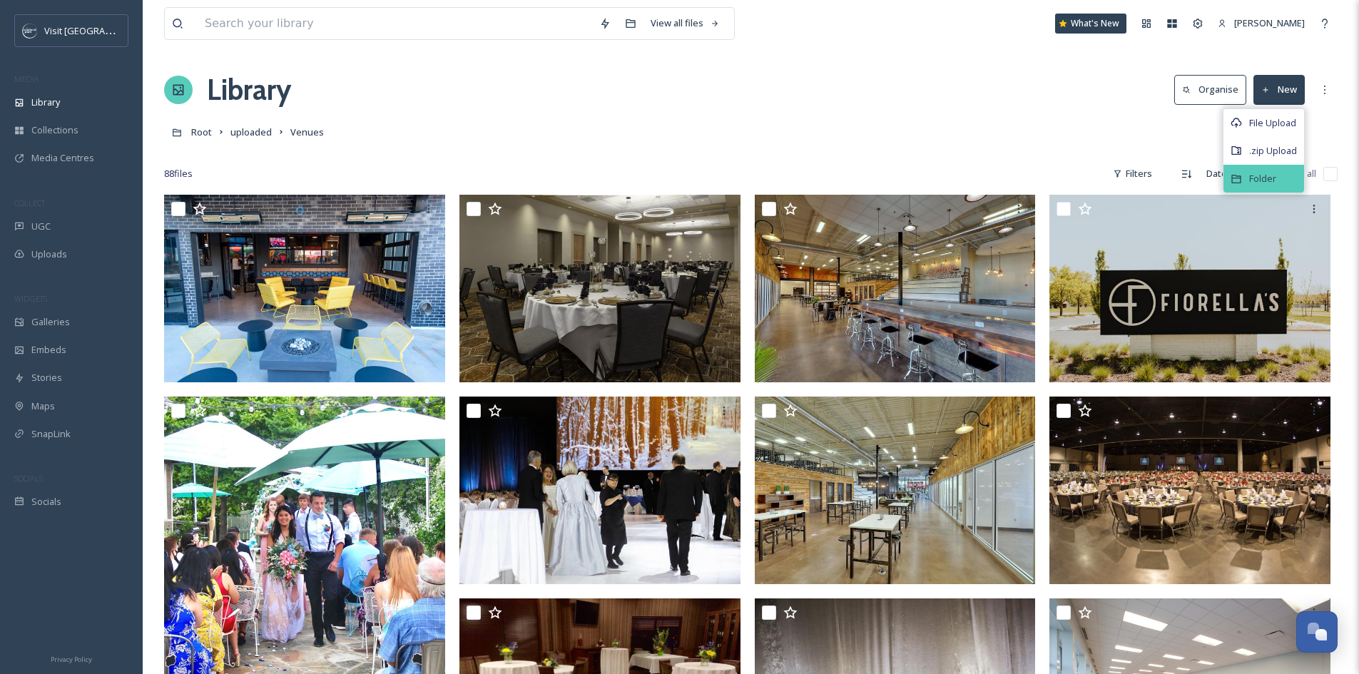
click at [1280, 183] on div "Folder" at bounding box center [1264, 179] width 81 height 28
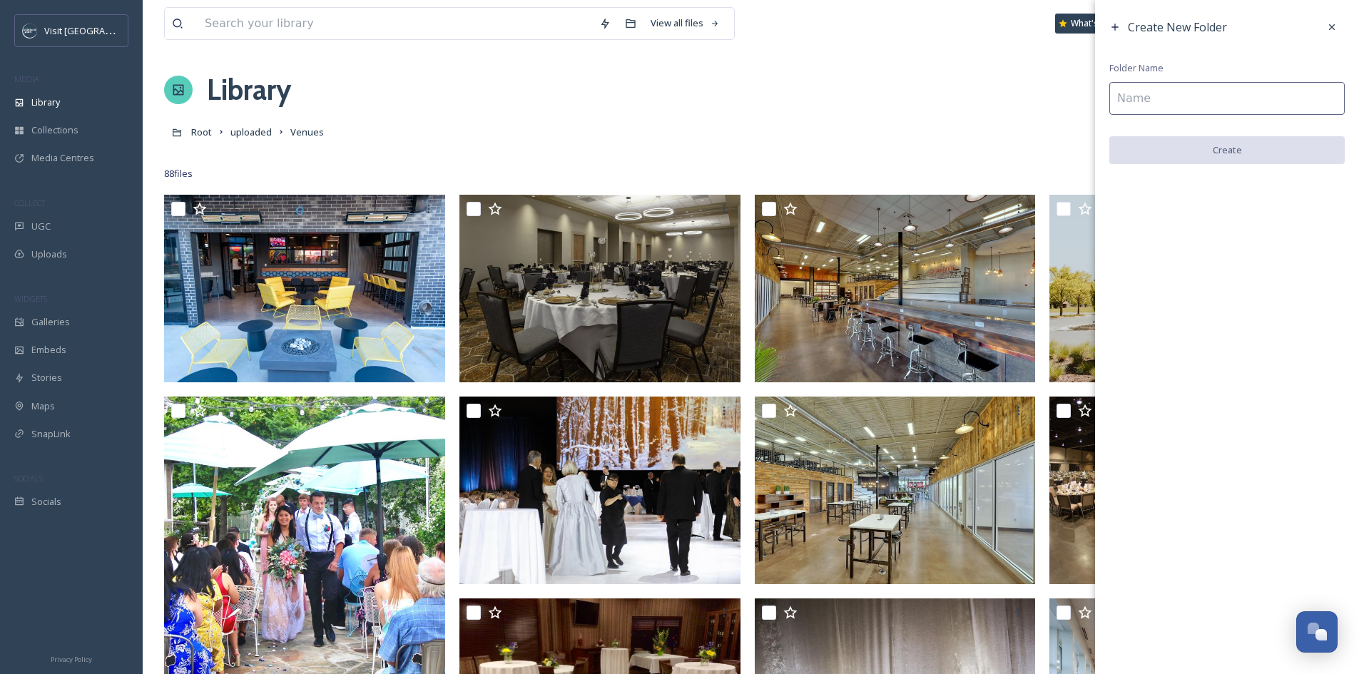
click at [1255, 101] on input at bounding box center [1226, 98] width 235 height 33
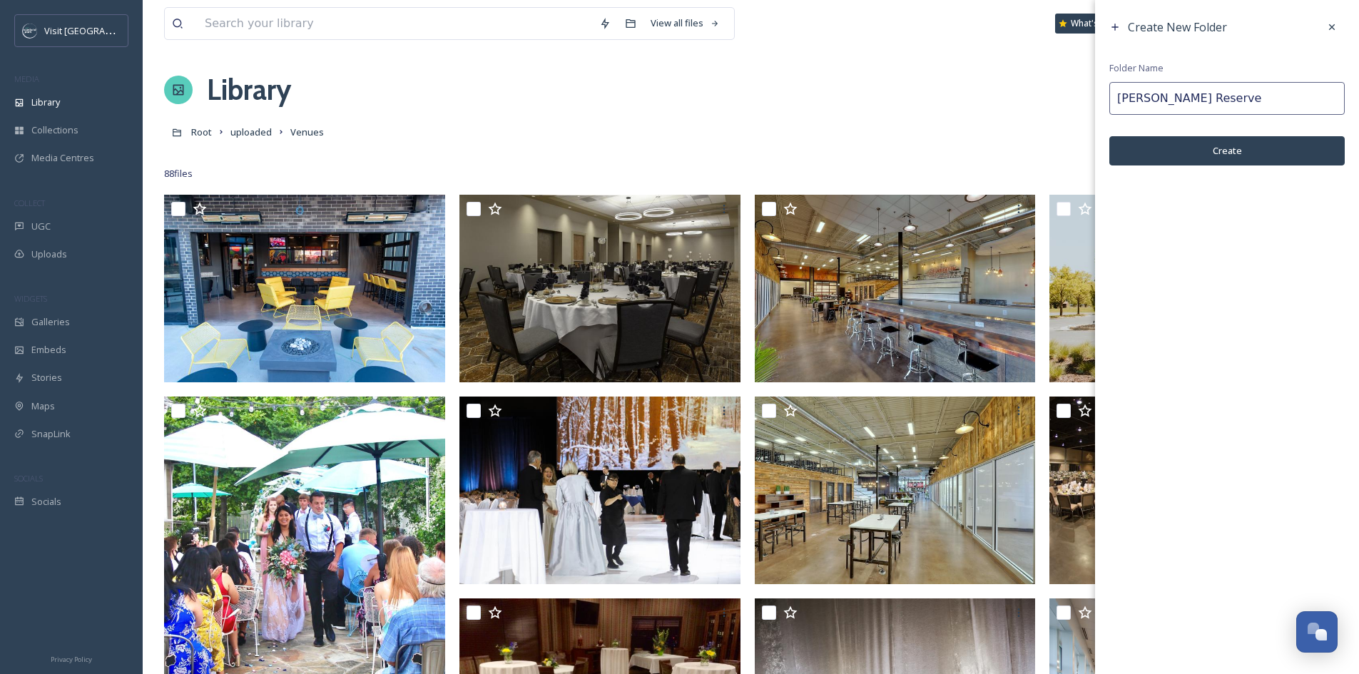
click at [1244, 146] on button "Create" at bounding box center [1226, 150] width 235 height 29
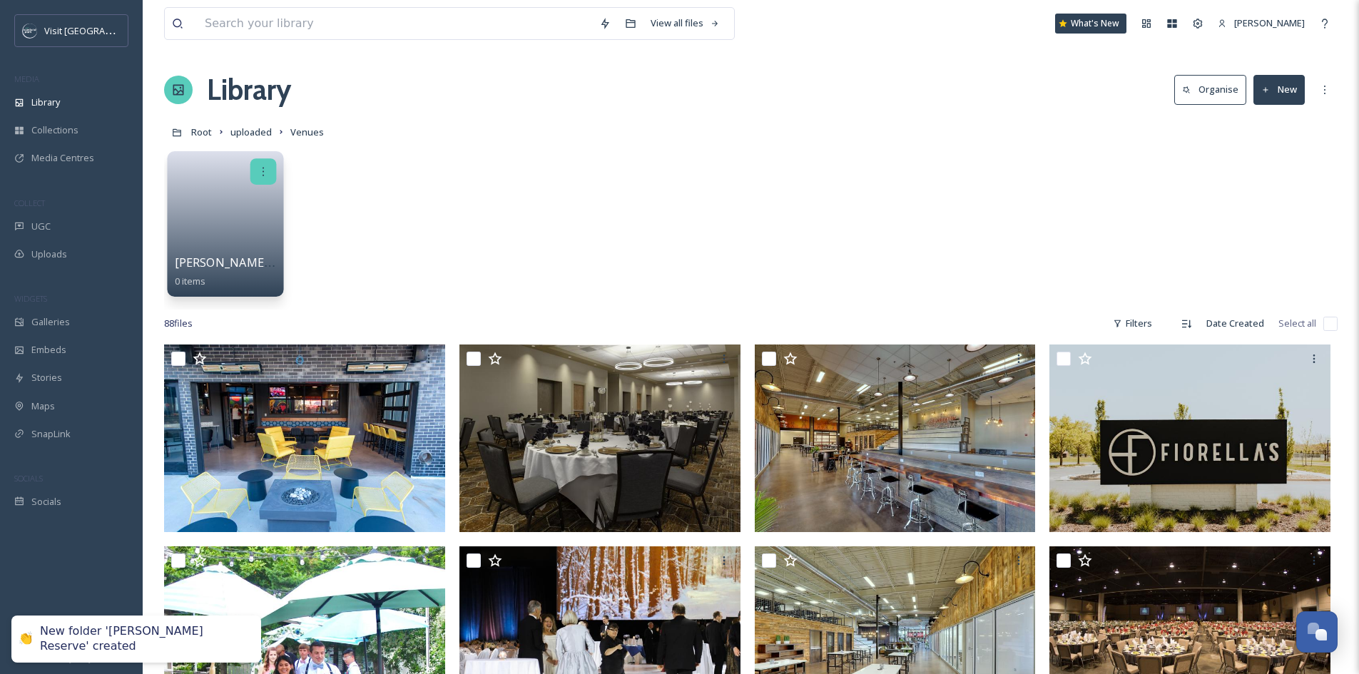
click at [259, 167] on icon at bounding box center [263, 171] width 11 height 11
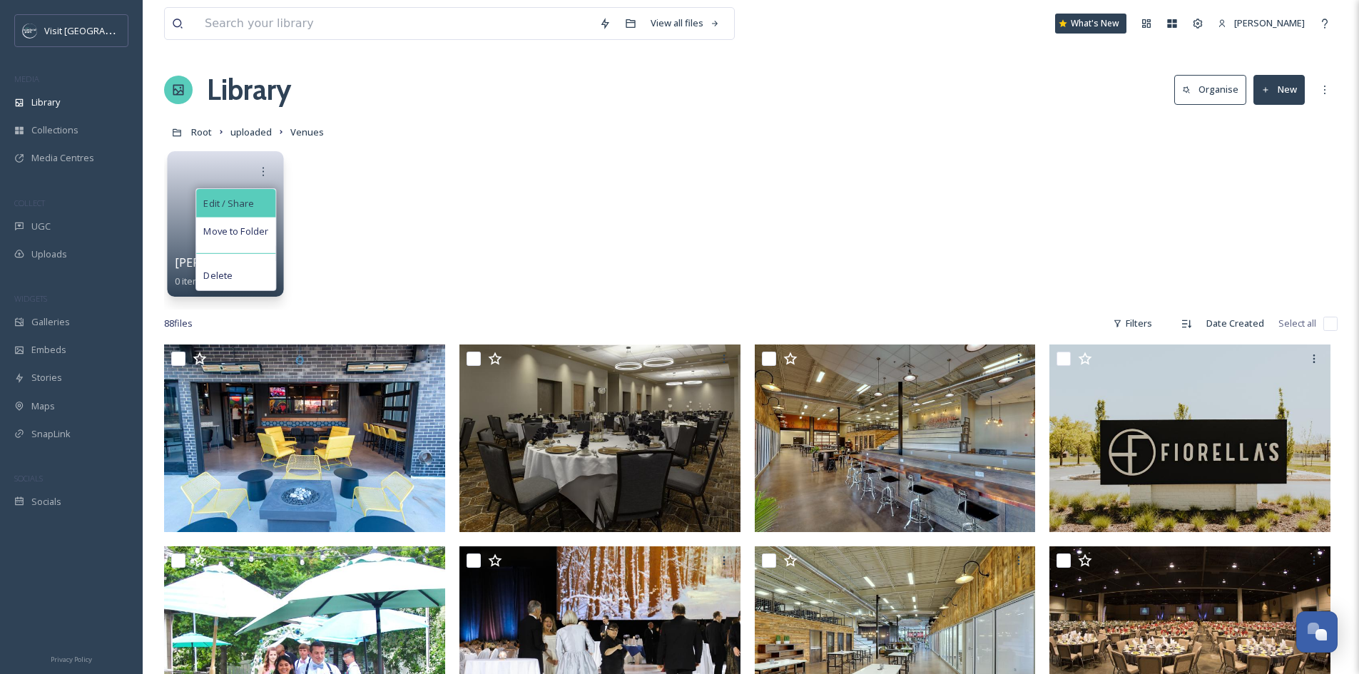
click at [254, 200] on div "Edit / Share" at bounding box center [235, 203] width 79 height 29
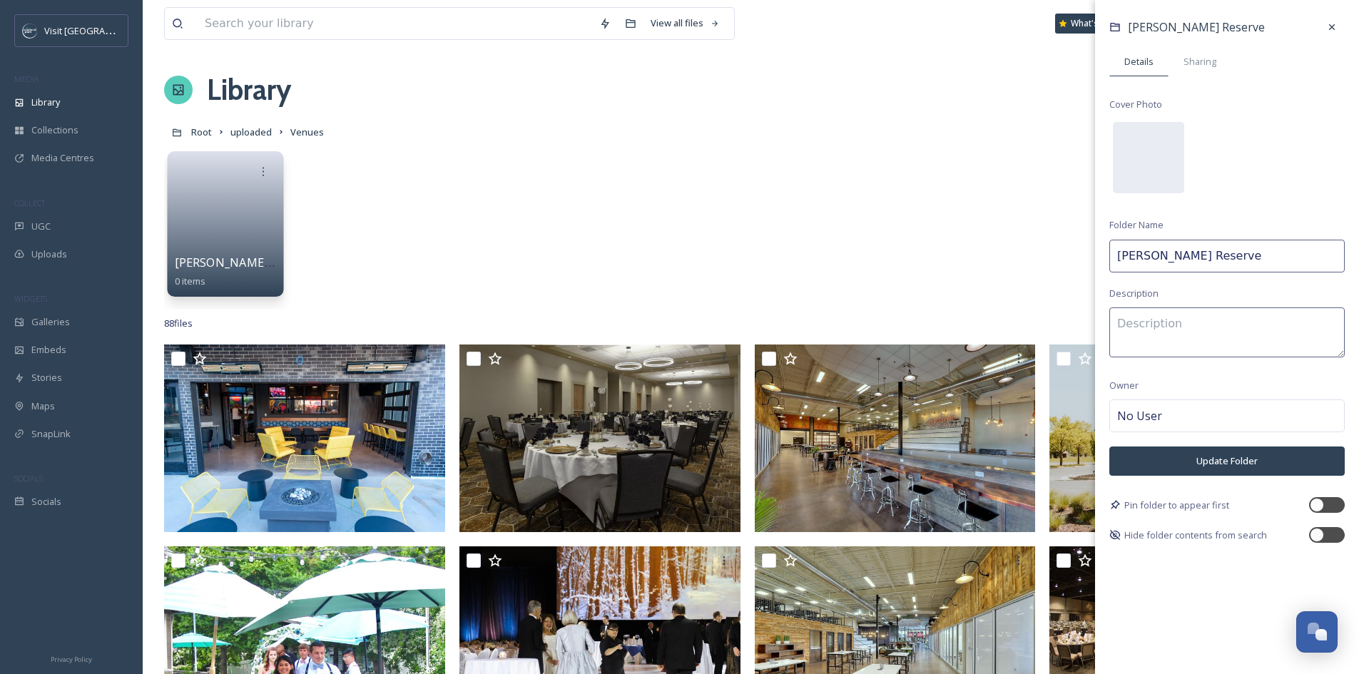
click at [1119, 248] on input "Strang Reserve" at bounding box center [1226, 256] width 235 height 33
click at [1244, 464] on button "Update Folder" at bounding box center [1226, 461] width 235 height 29
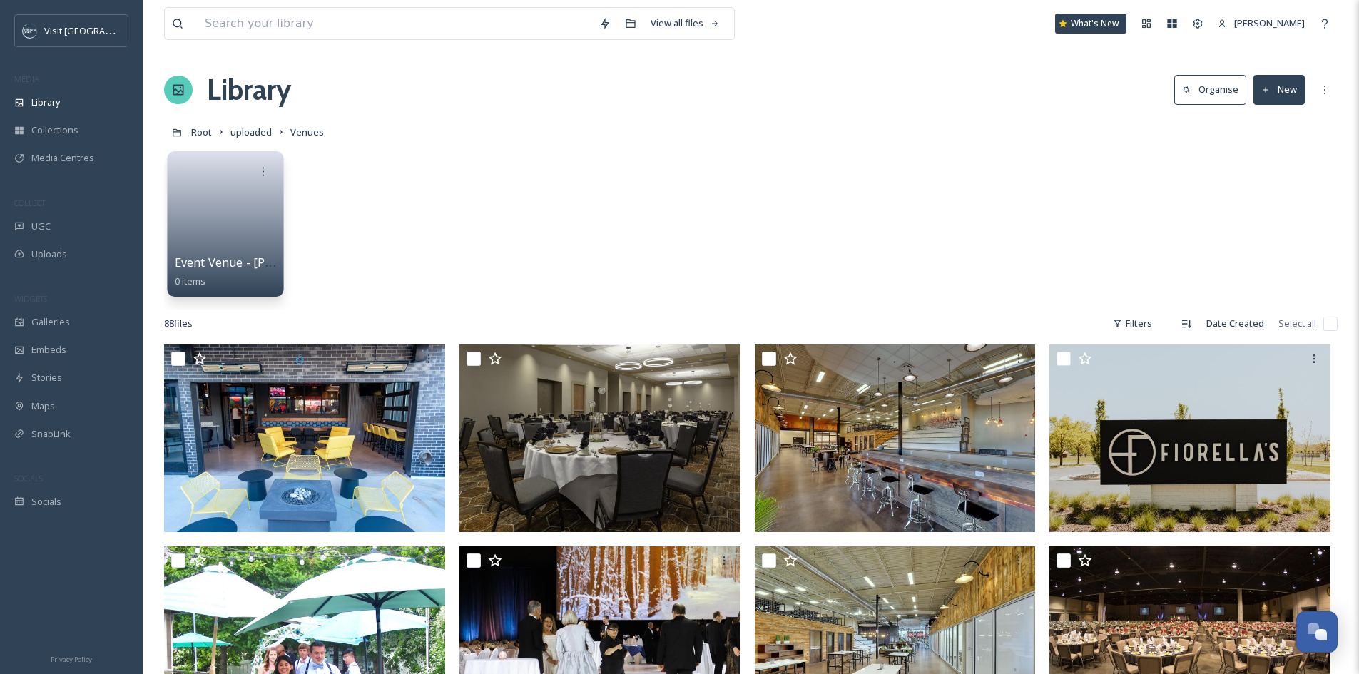
click at [1296, 99] on button "New" at bounding box center [1279, 89] width 51 height 29
click at [1264, 181] on span "Folder" at bounding box center [1262, 179] width 27 height 14
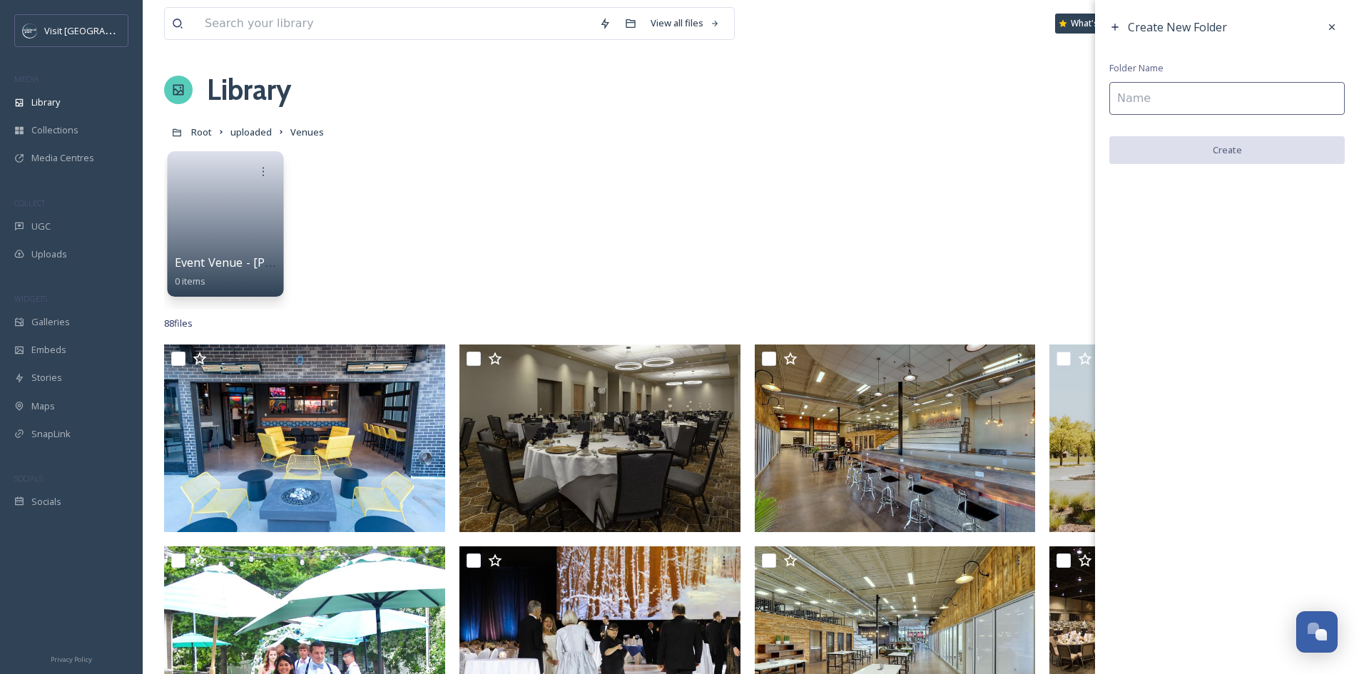
click at [1279, 88] on input at bounding box center [1226, 98] width 235 height 33
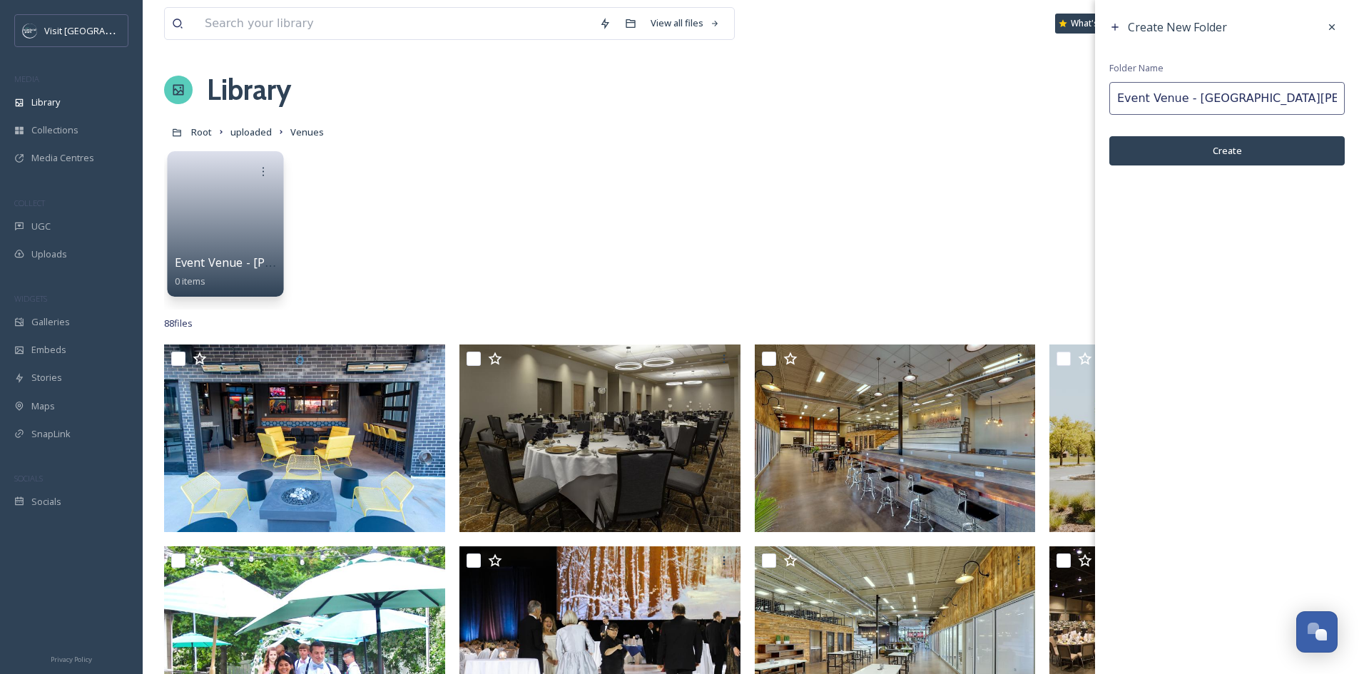
click at [1243, 149] on button "Create" at bounding box center [1226, 150] width 235 height 29
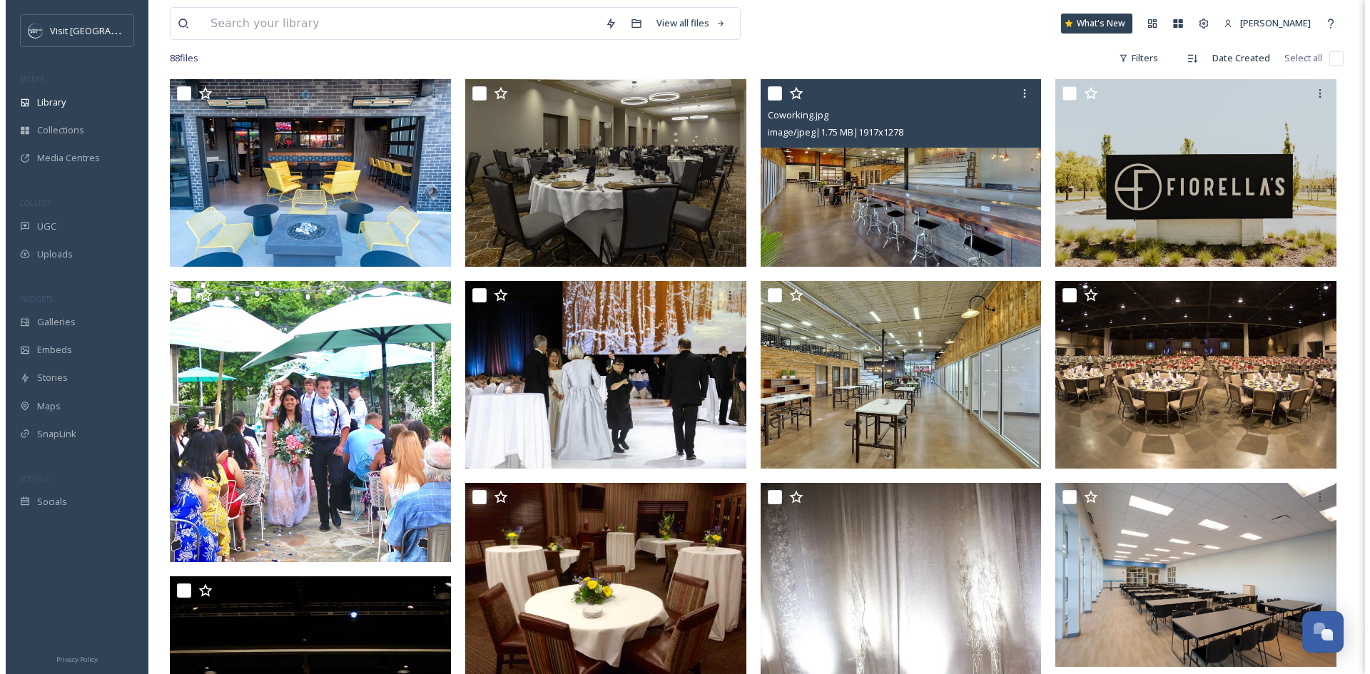
scroll to position [285, 0]
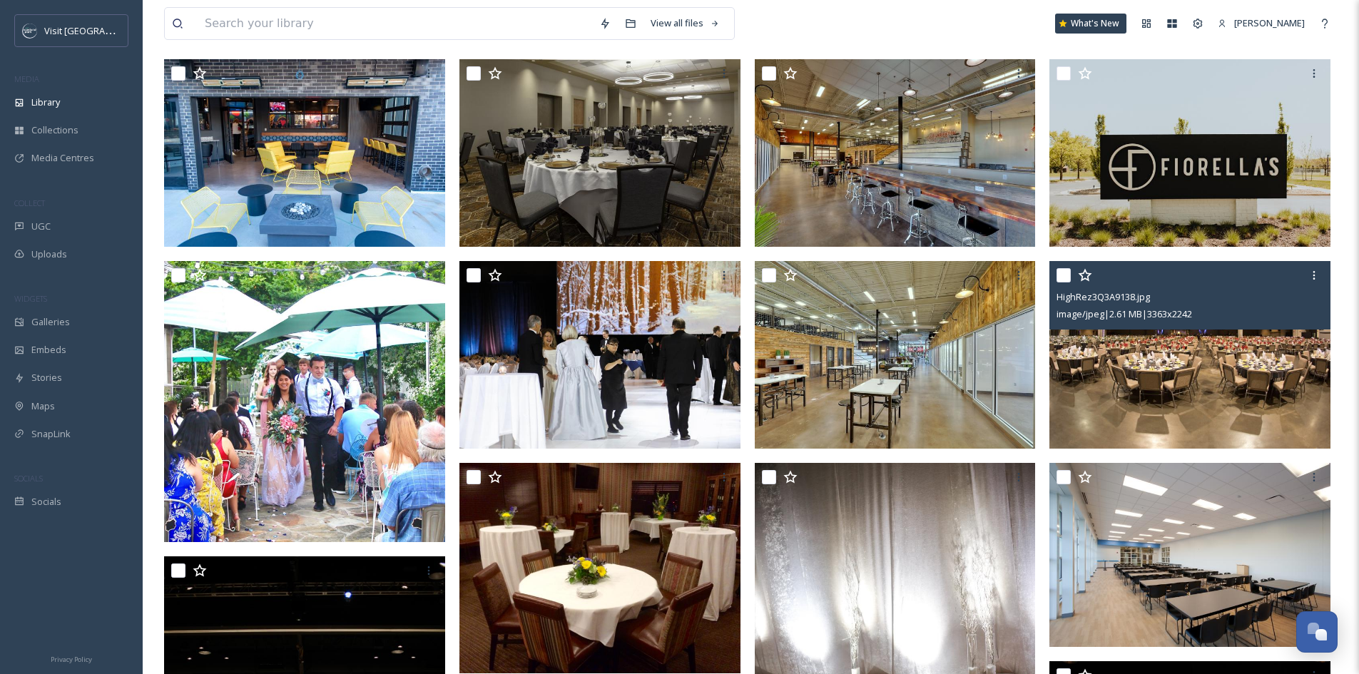
click at [1229, 325] on div "HighRez3Q3A9138.jpg image/jpeg | 2.61 MB | 3363 x 2242" at bounding box center [1190, 295] width 281 height 68
click at [1175, 395] on img at bounding box center [1190, 355] width 281 height 188
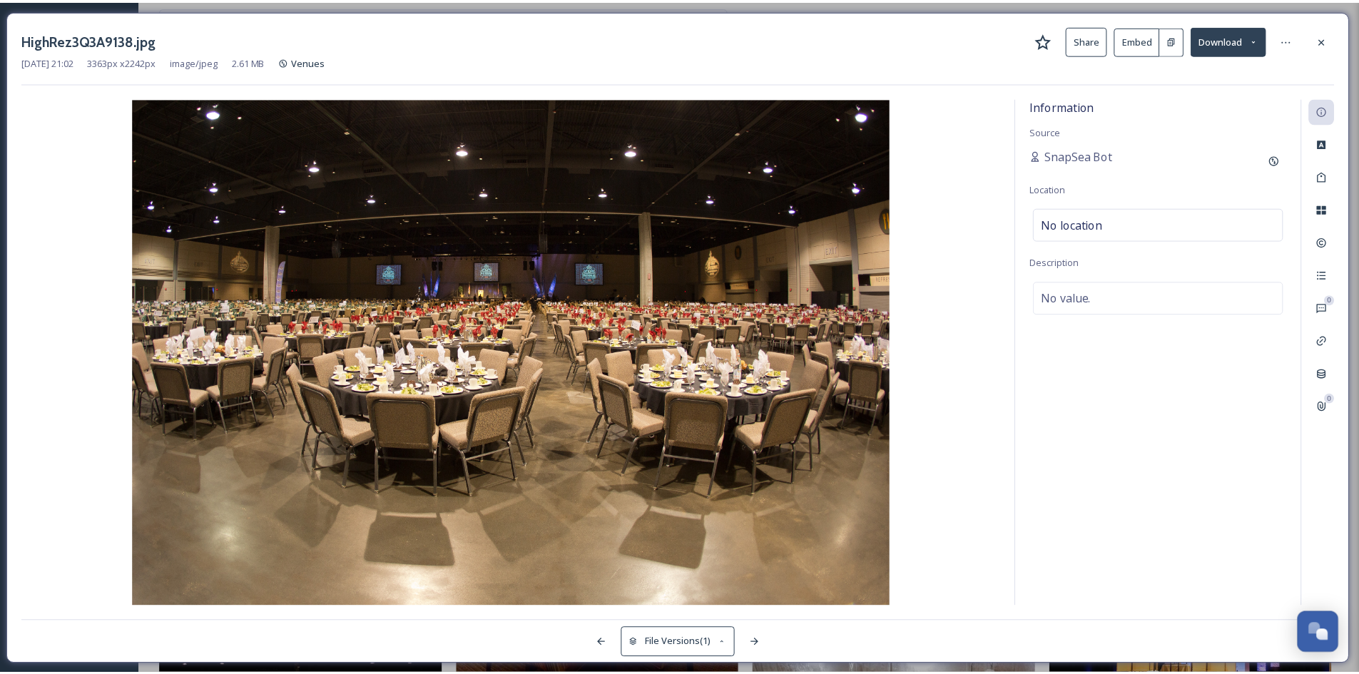
scroll to position [285, 0]
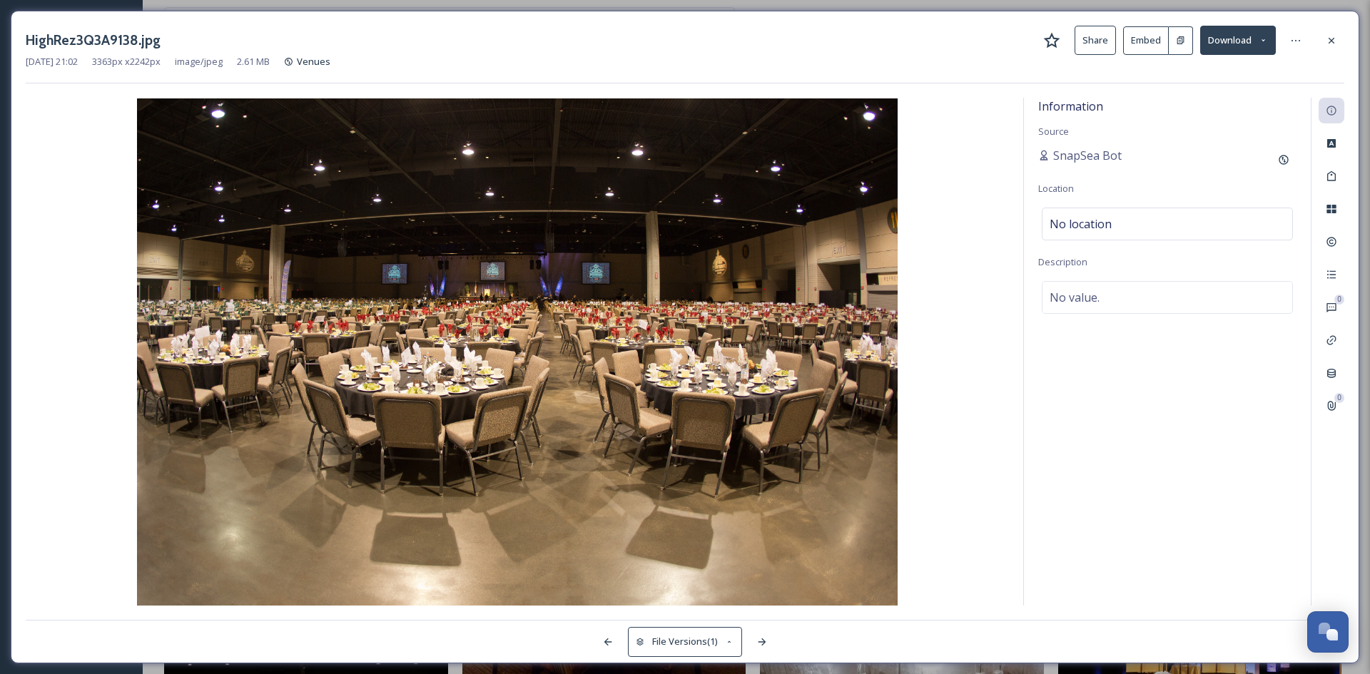
click at [1334, 35] on icon at bounding box center [1331, 40] width 11 height 11
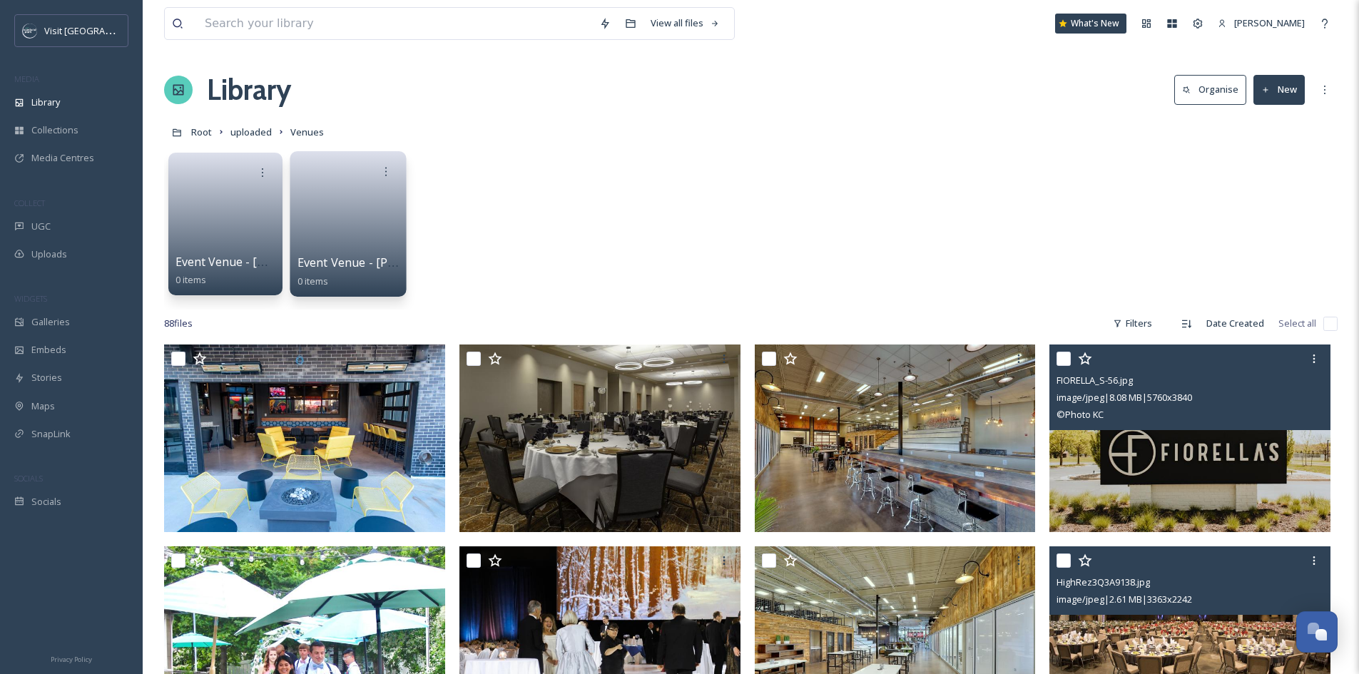
click at [1066, 358] on input "checkbox" at bounding box center [1064, 359] width 14 height 14
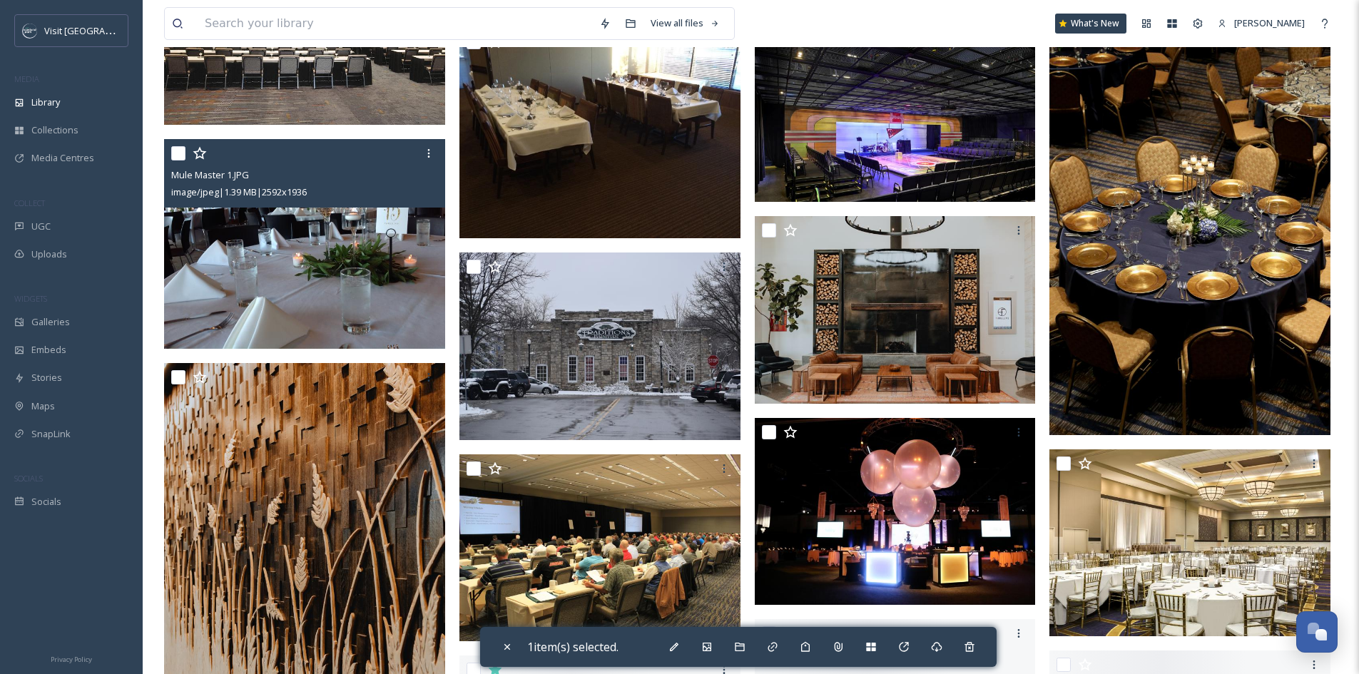
scroll to position [2069, 0]
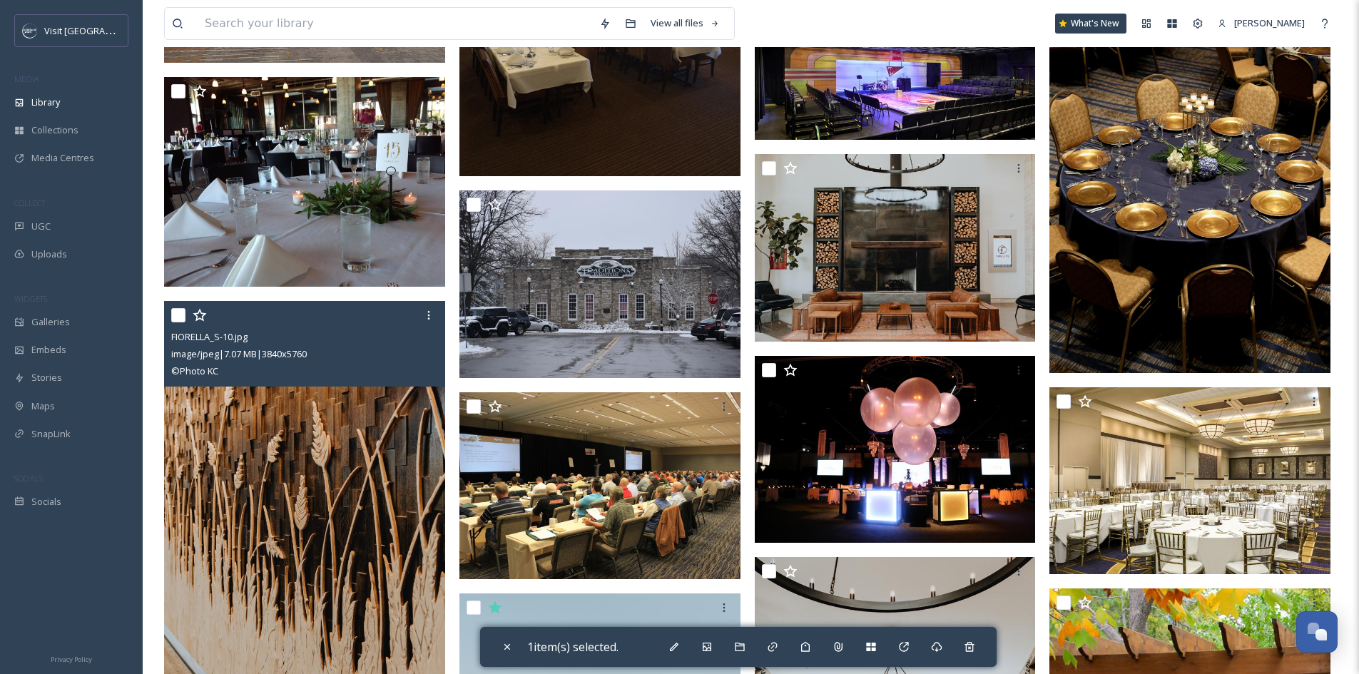
click at [179, 314] on input "checkbox" at bounding box center [178, 315] width 14 height 14
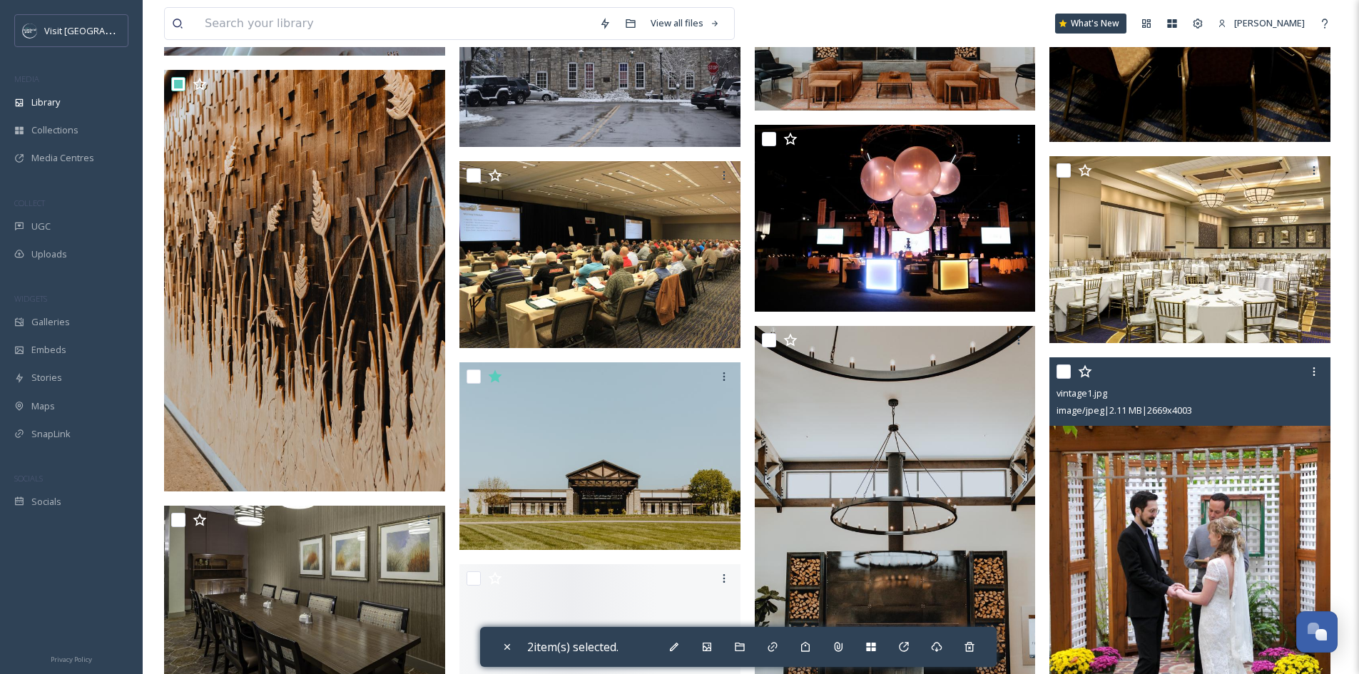
scroll to position [2355, 0]
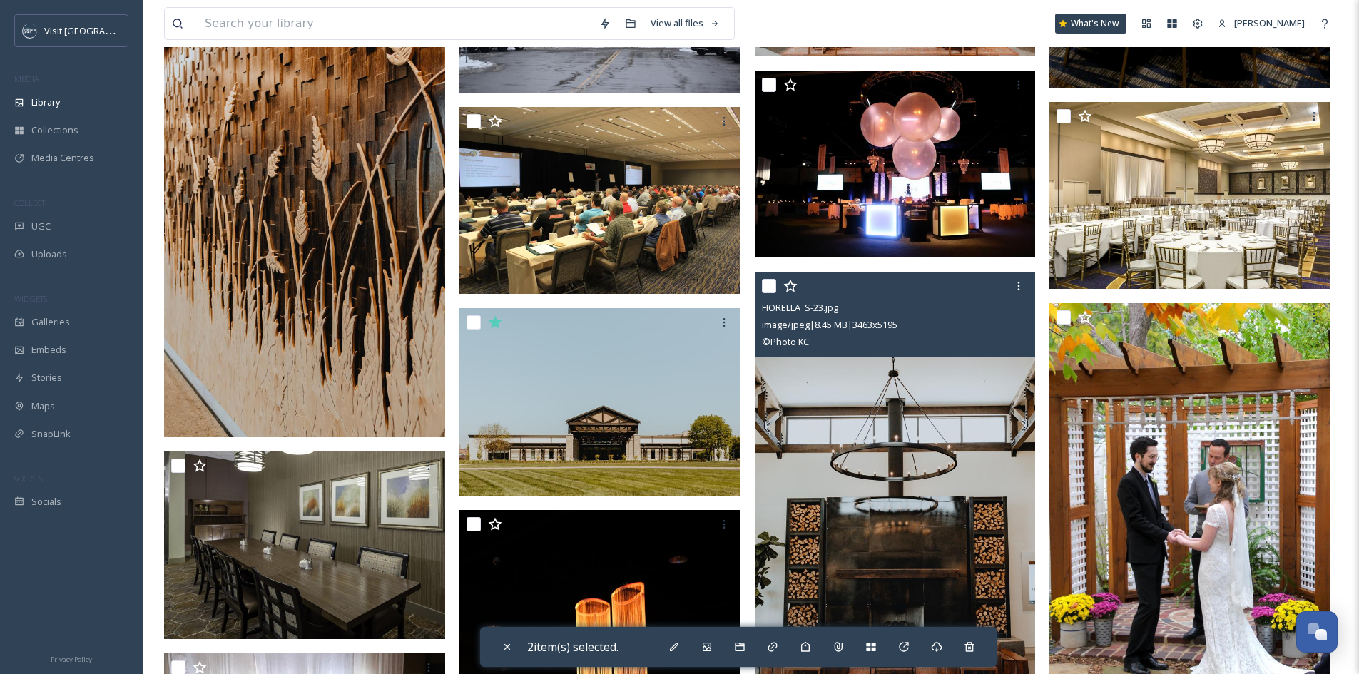
click at [767, 289] on input "checkbox" at bounding box center [769, 286] width 14 height 14
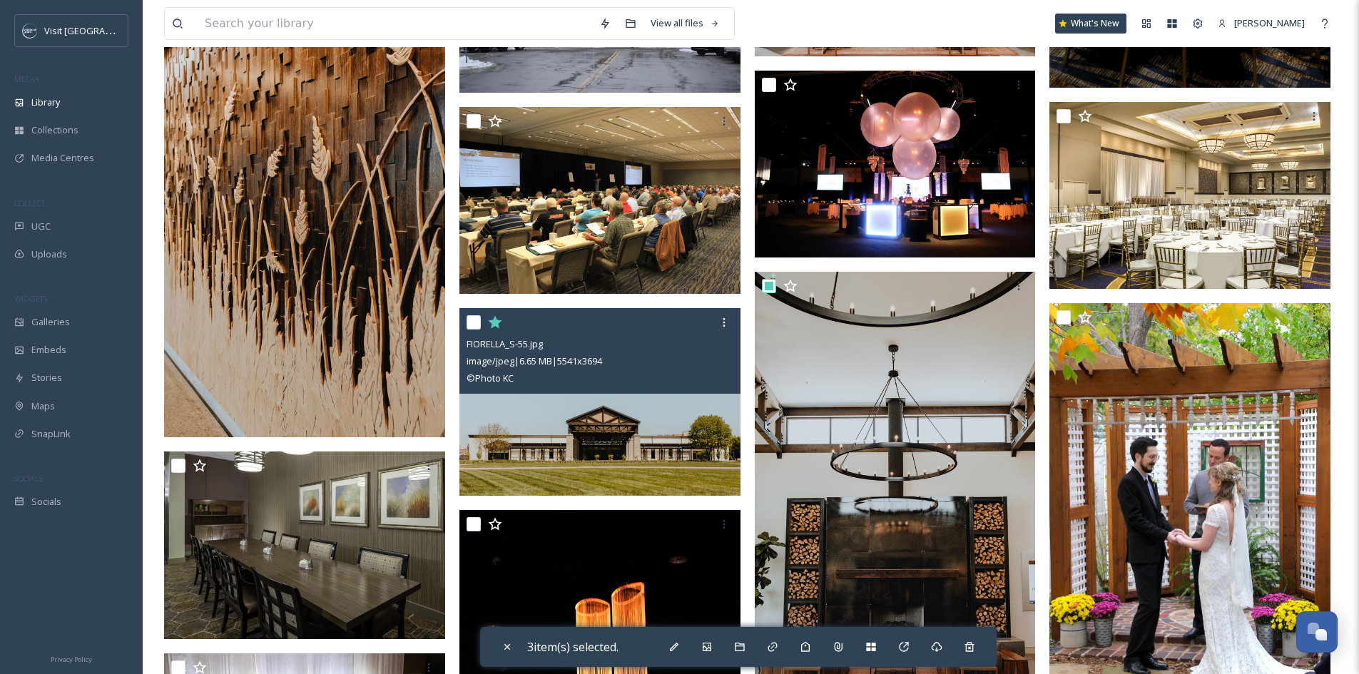
click at [472, 323] on input "checkbox" at bounding box center [474, 322] width 14 height 14
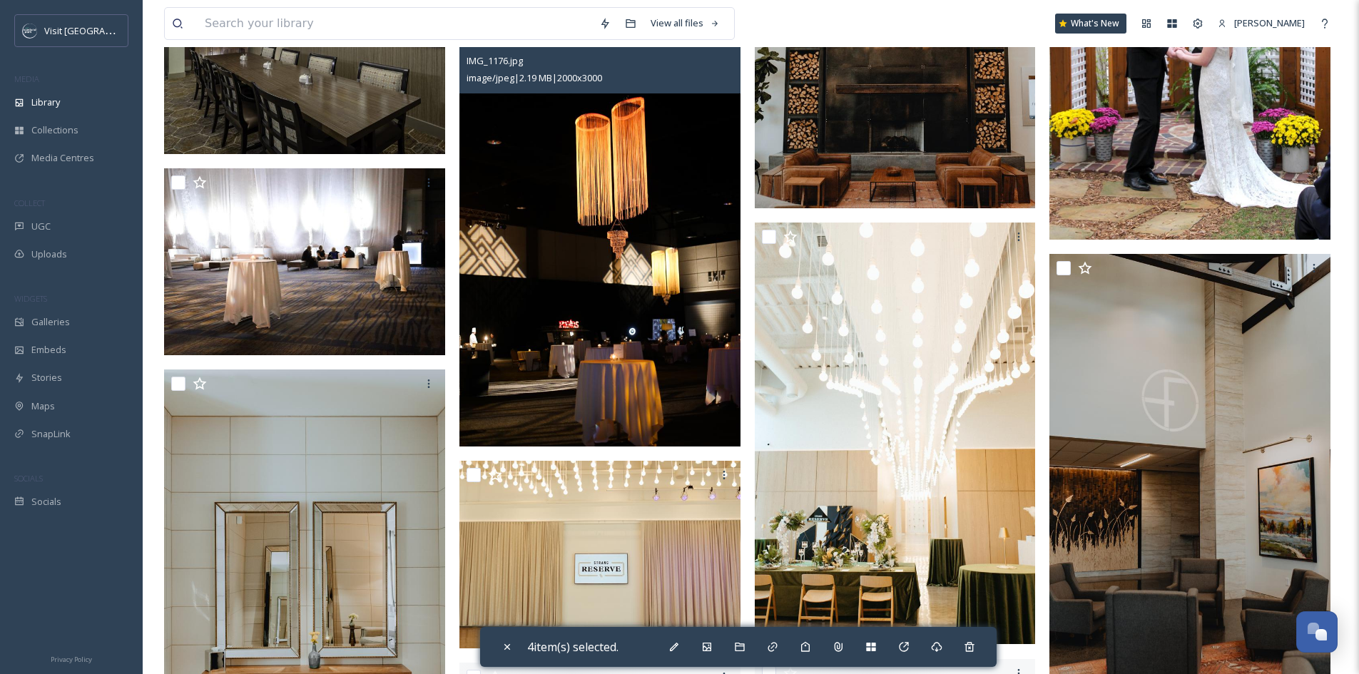
scroll to position [2854, 0]
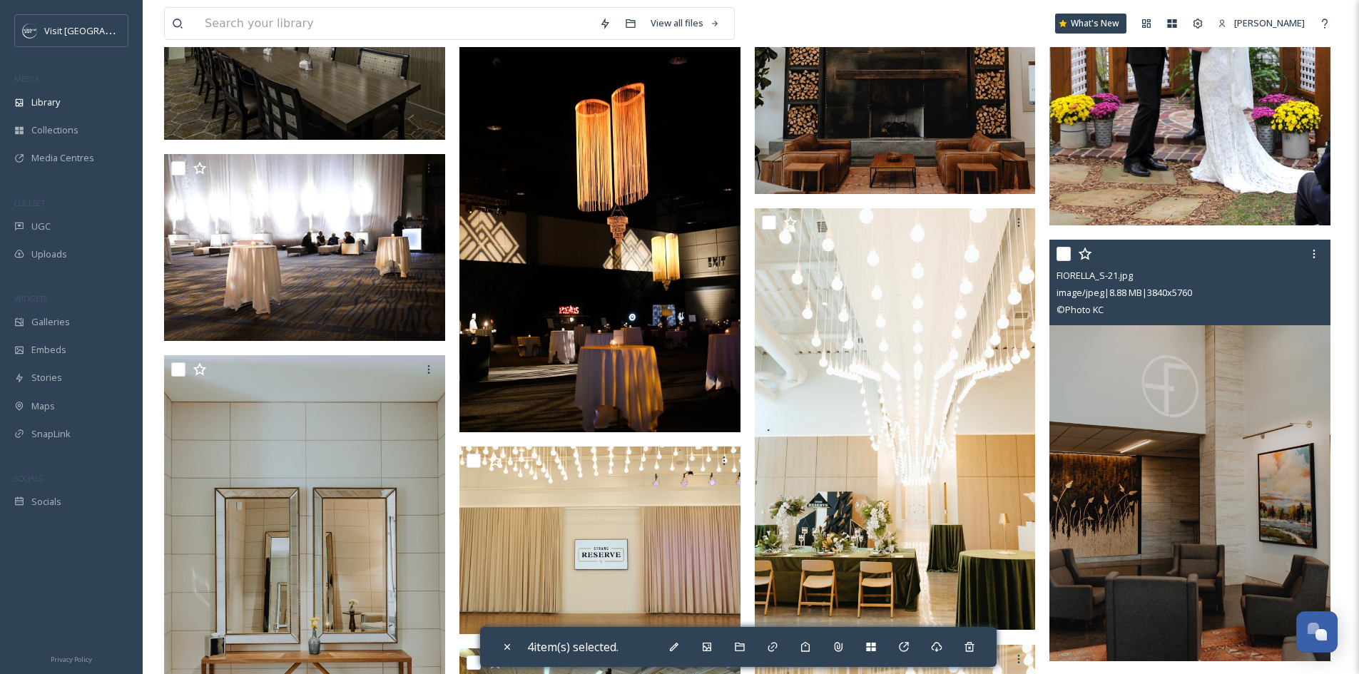
click at [1062, 253] on input "checkbox" at bounding box center [1064, 254] width 14 height 14
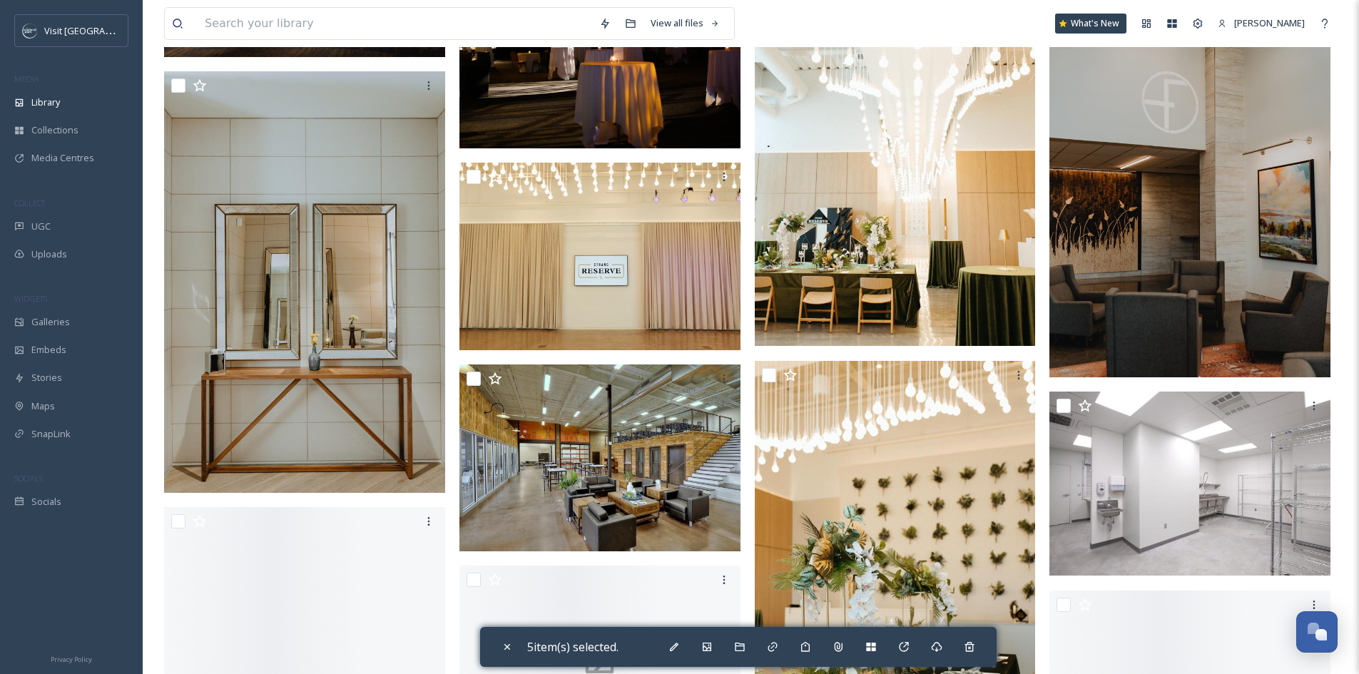
scroll to position [3139, 0]
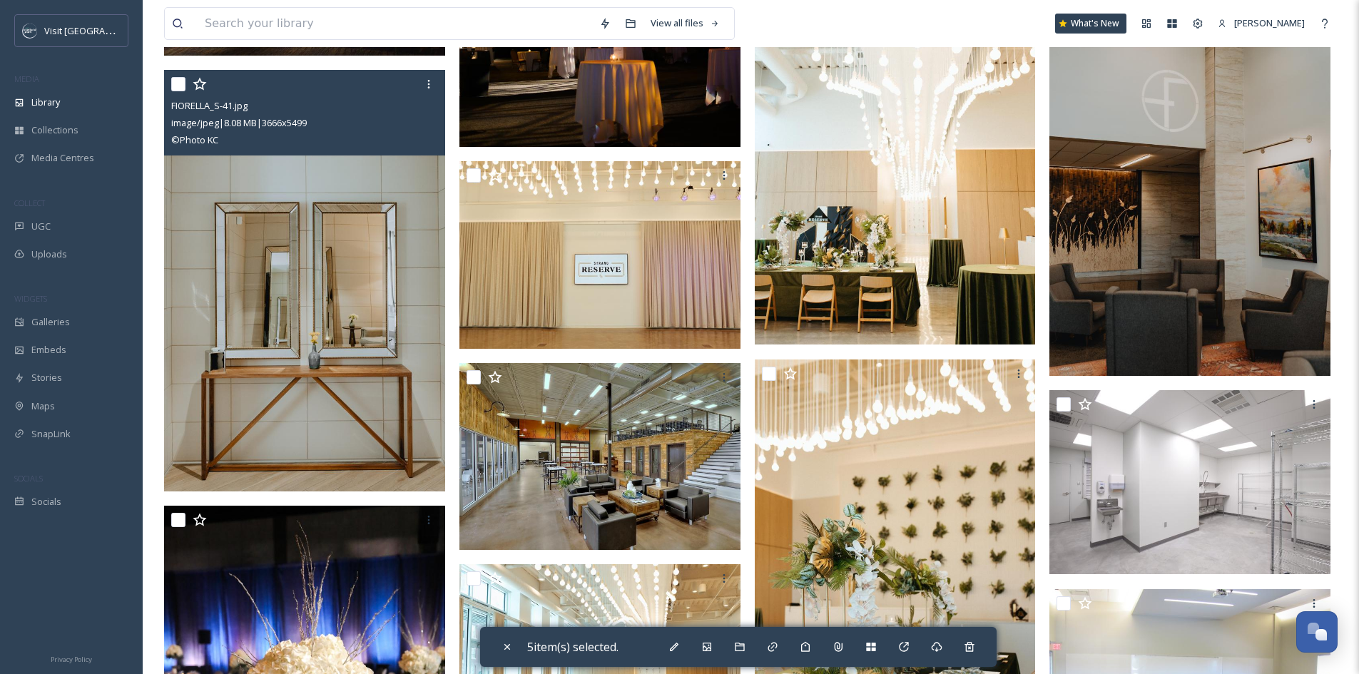
click at [178, 86] on input "checkbox" at bounding box center [178, 84] width 14 height 14
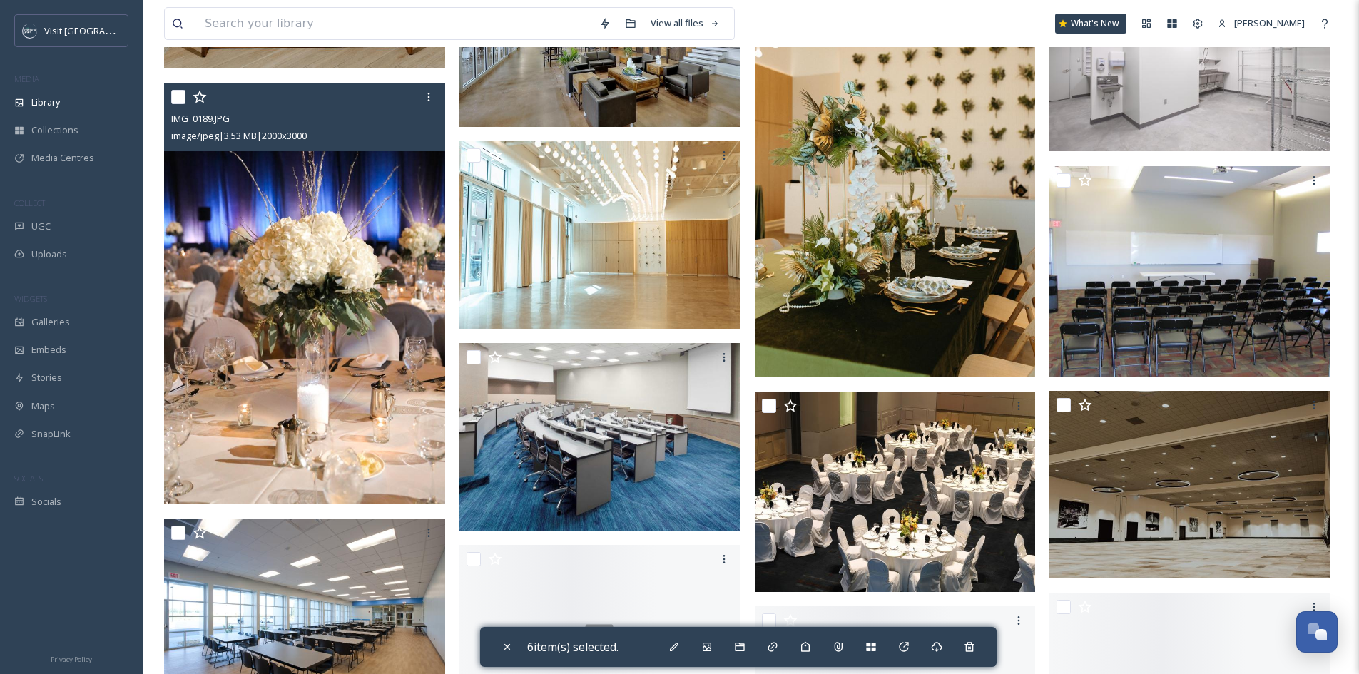
scroll to position [3567, 0]
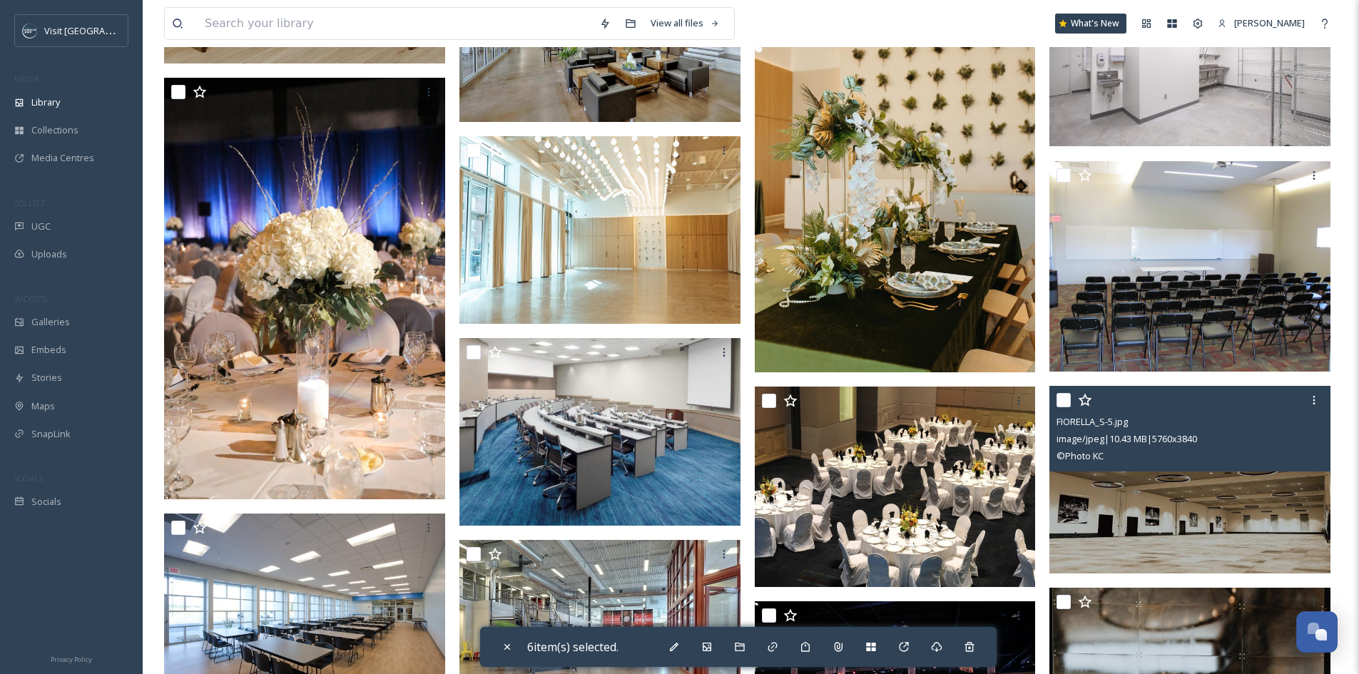
click at [1062, 406] on input "checkbox" at bounding box center [1064, 400] width 14 height 14
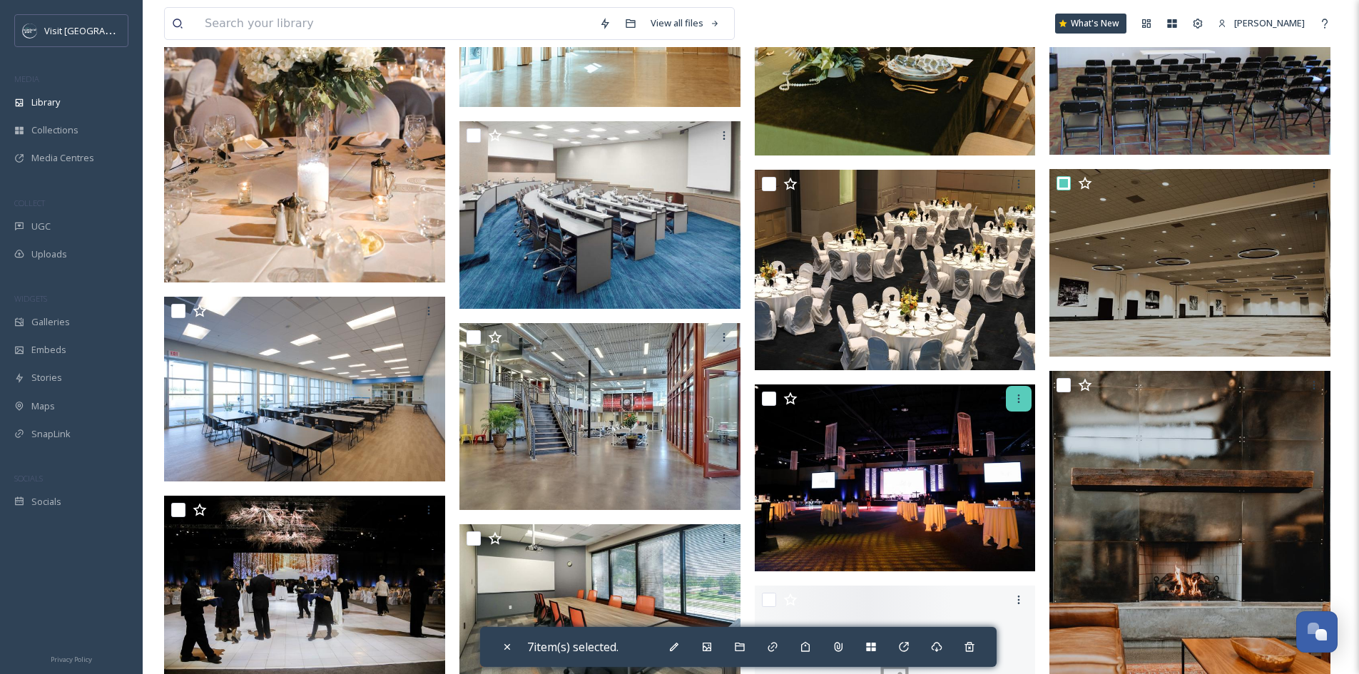
scroll to position [3853, 0]
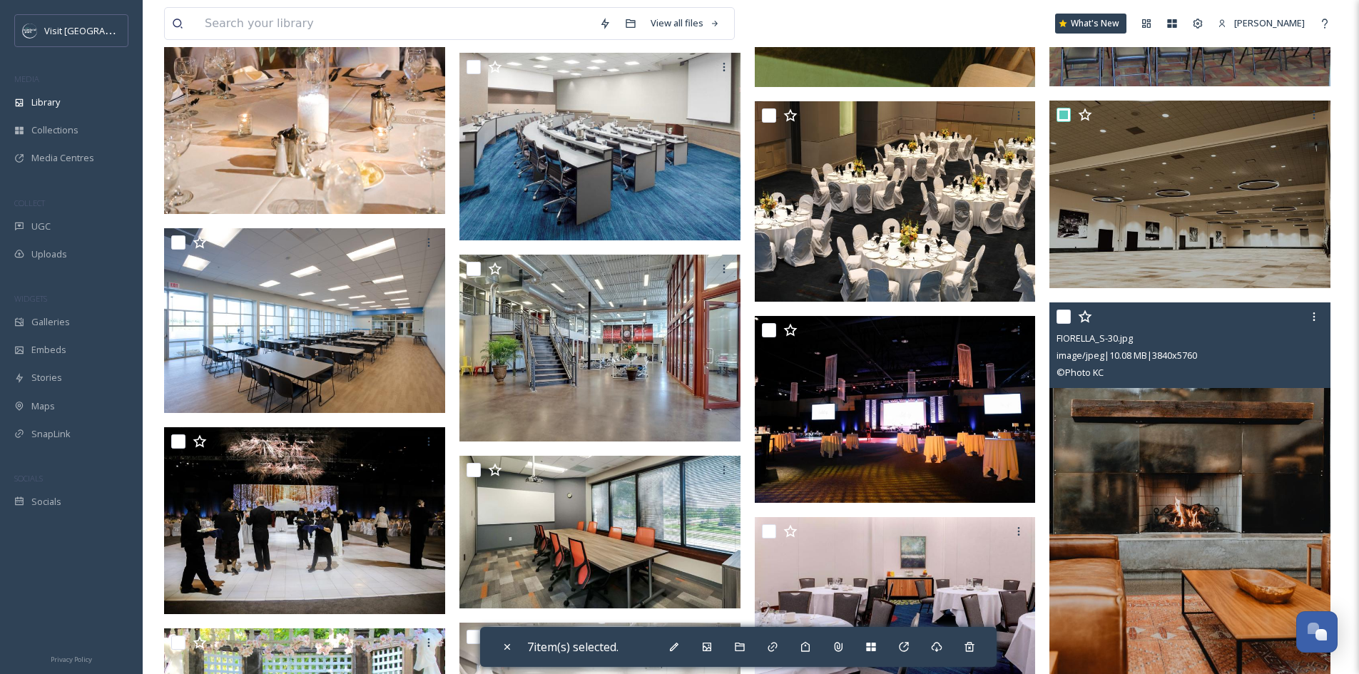
click at [1070, 315] on input "checkbox" at bounding box center [1064, 317] width 14 height 14
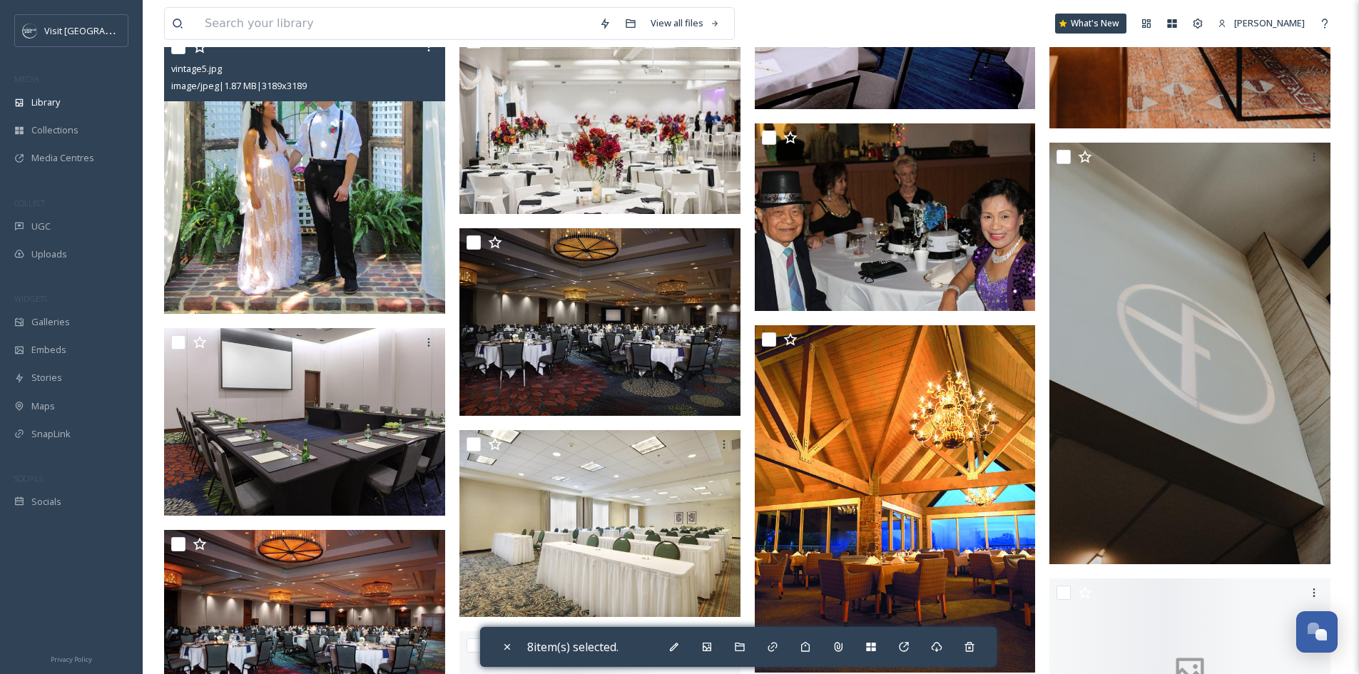
scroll to position [4495, 0]
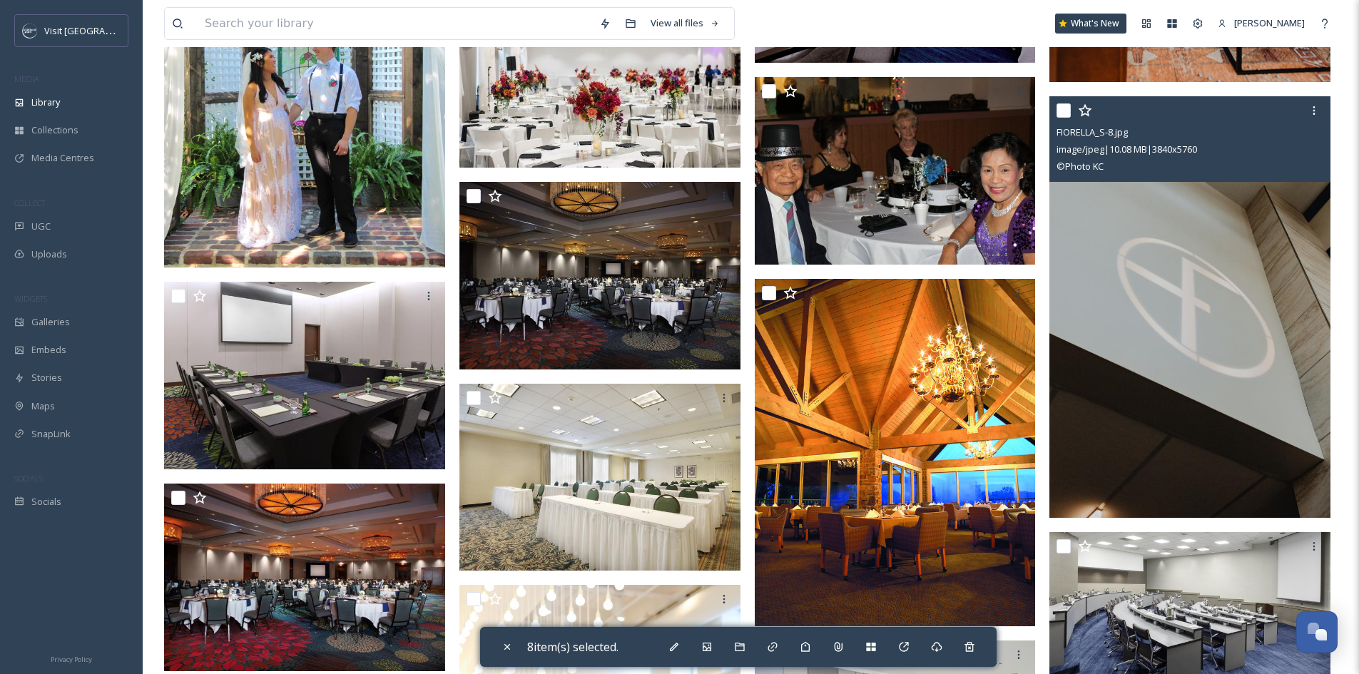
click at [1063, 113] on input "checkbox" at bounding box center [1064, 110] width 14 height 14
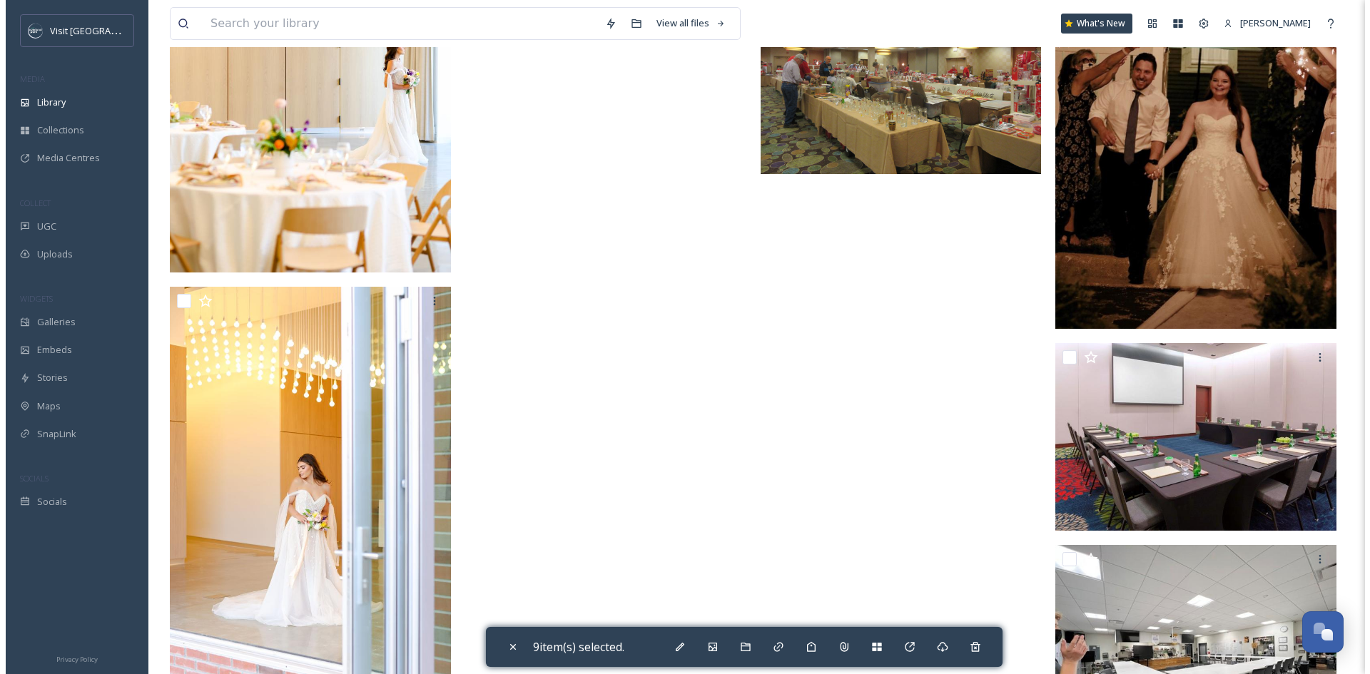
scroll to position [5712, 0]
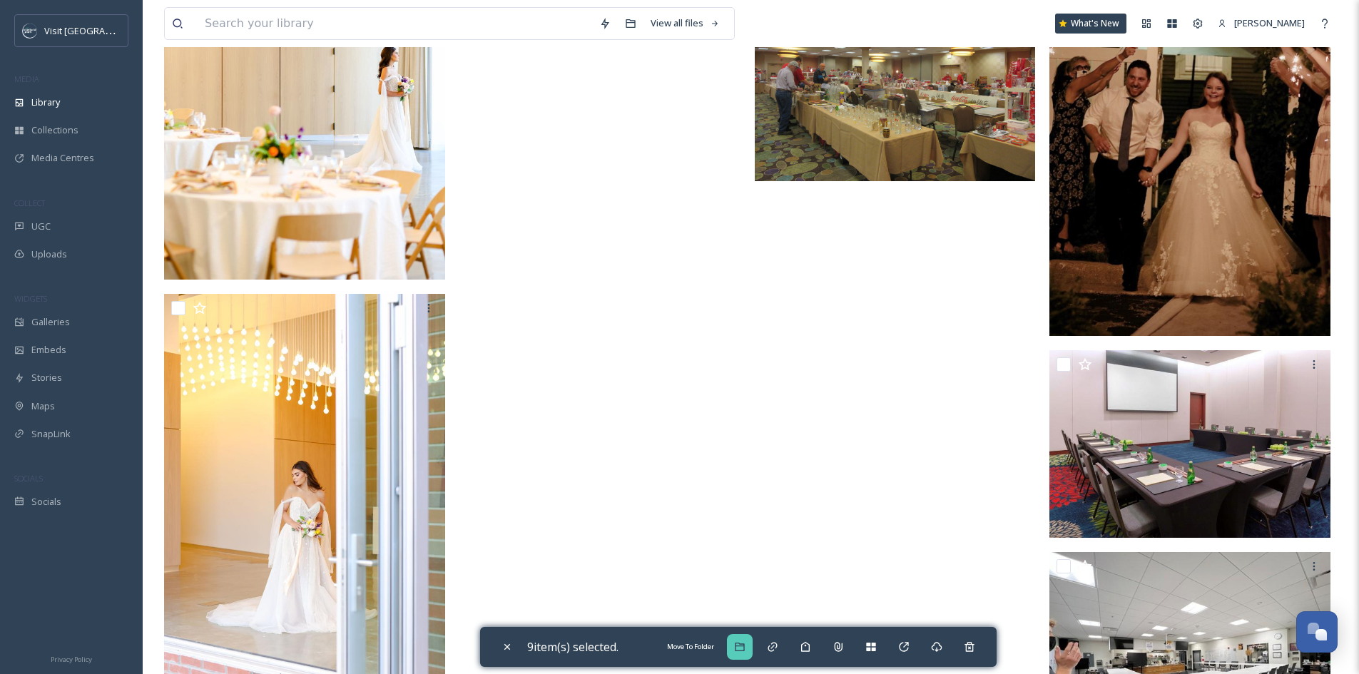
click at [746, 651] on icon at bounding box center [739, 646] width 11 height 11
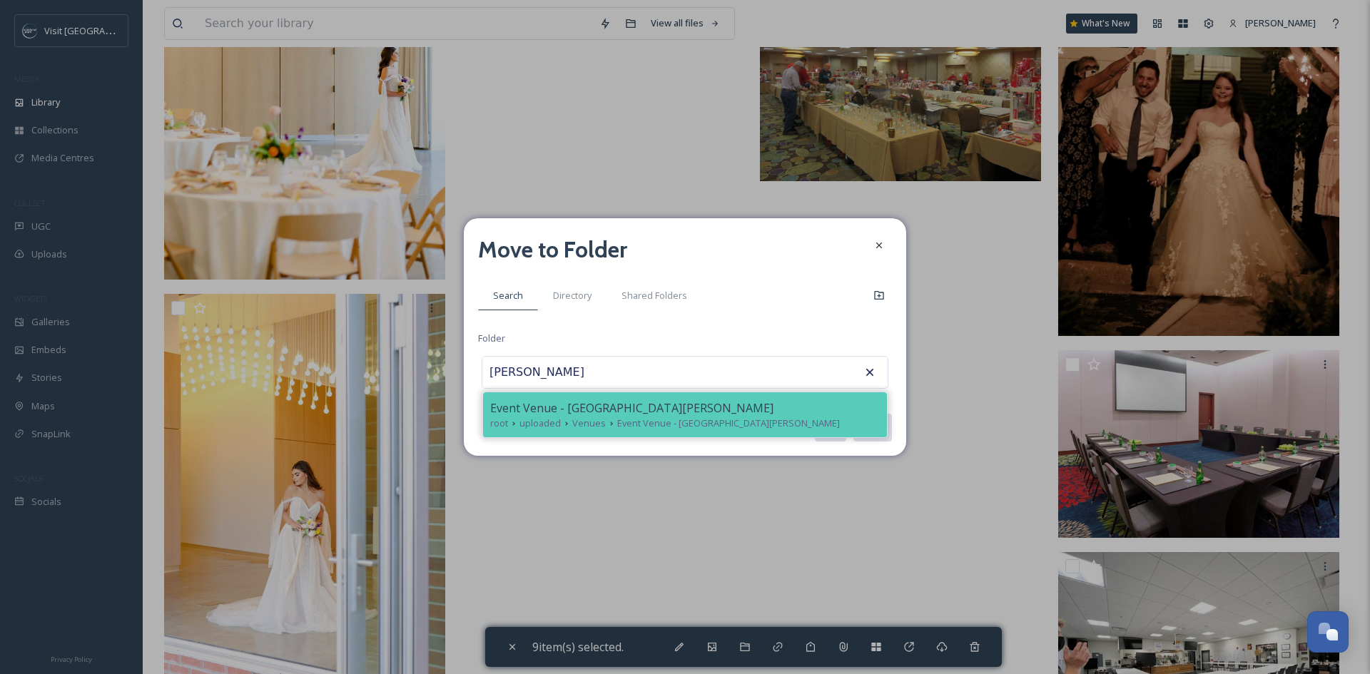
click at [718, 415] on div "Event Venue - Fiorella's" at bounding box center [685, 408] width 390 height 17
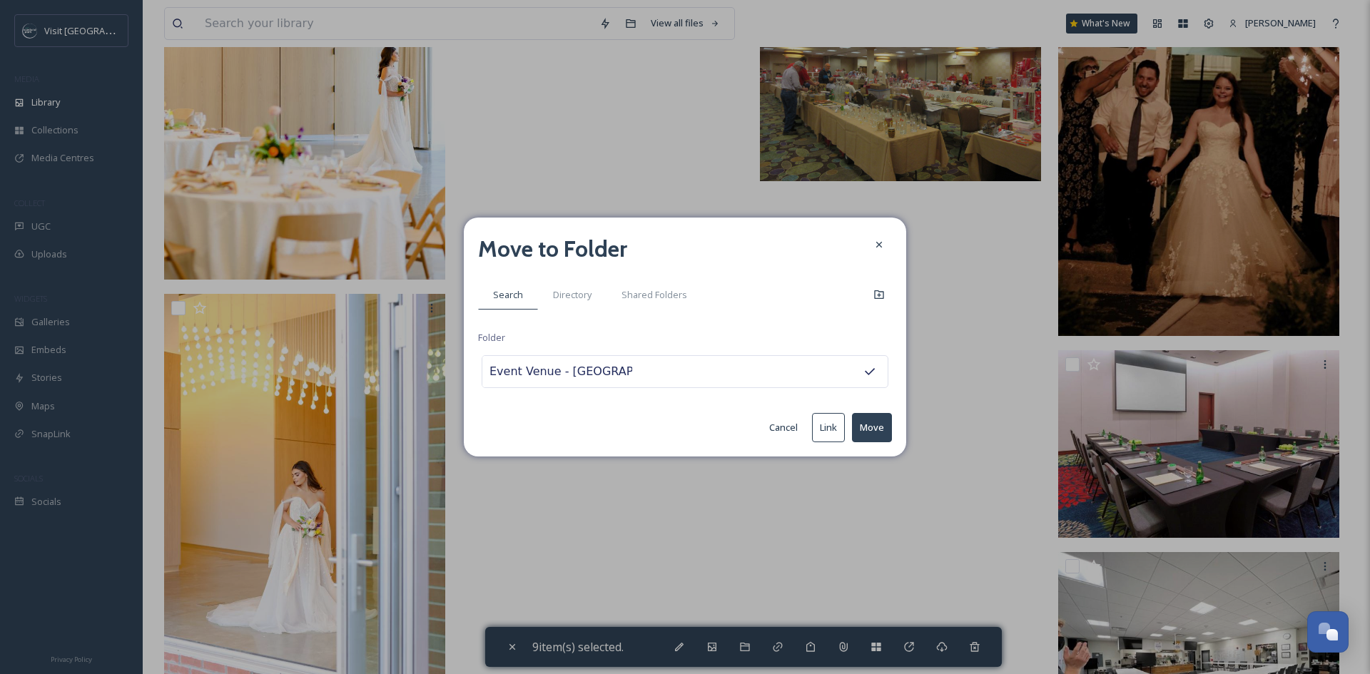
click at [871, 432] on button "Move" at bounding box center [872, 427] width 40 height 29
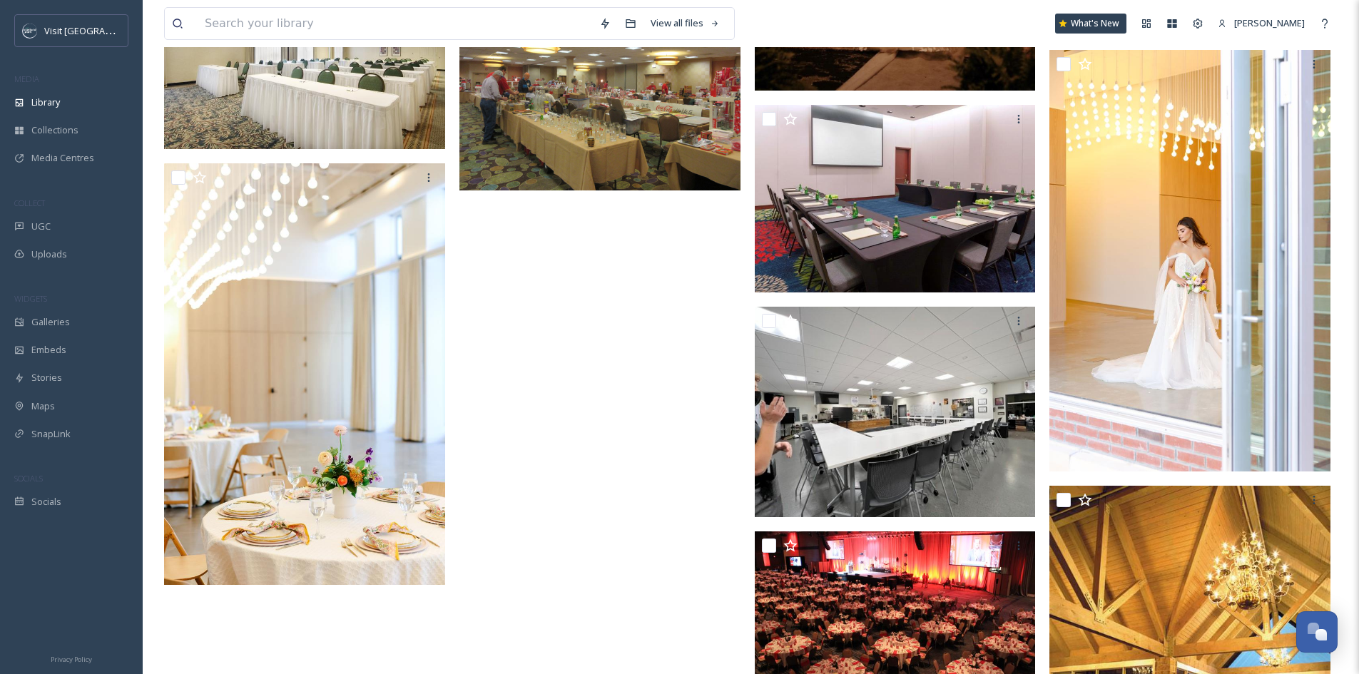
scroll to position [4727, 0]
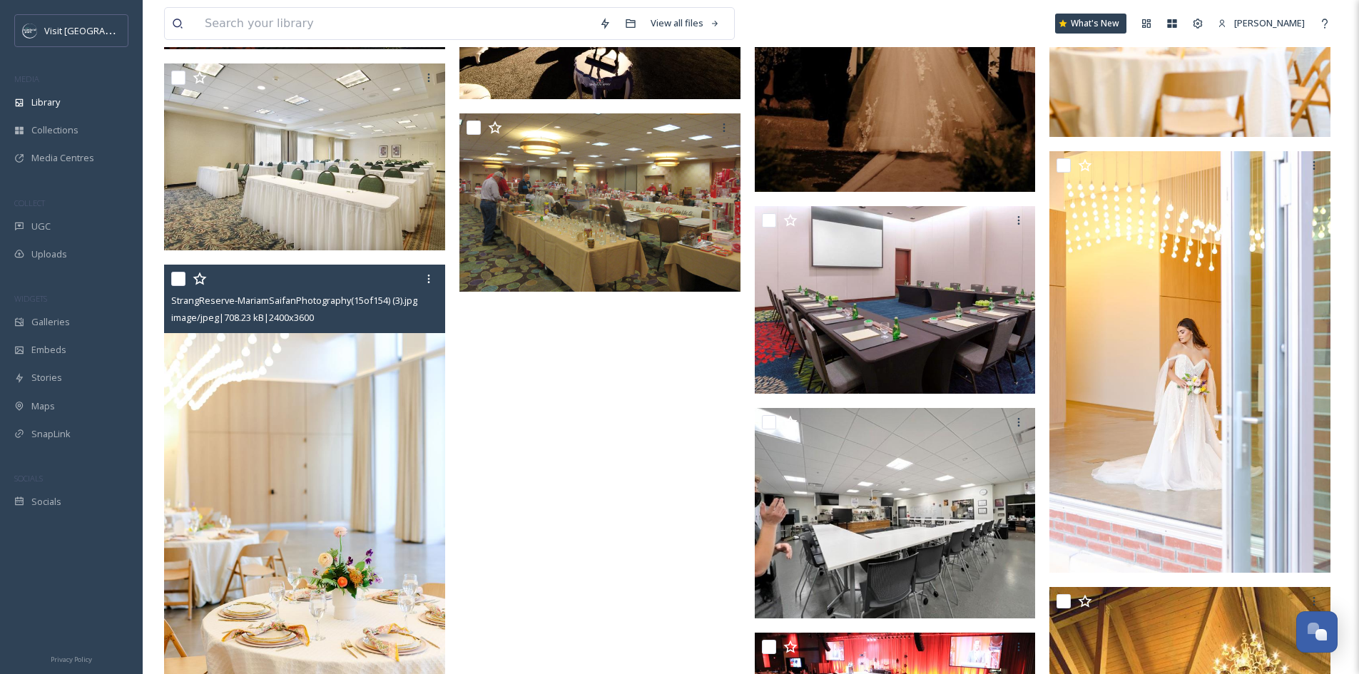
click at [175, 280] on input "checkbox" at bounding box center [178, 279] width 14 height 14
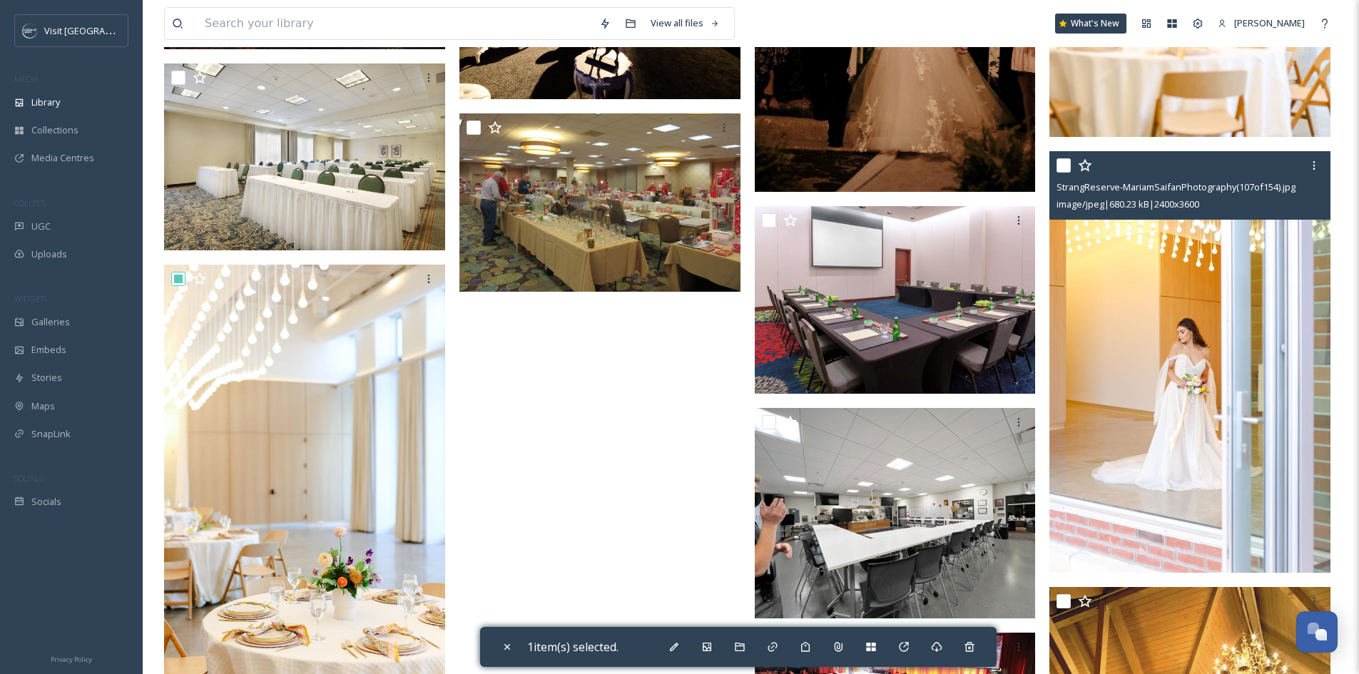
click at [1068, 170] on input "checkbox" at bounding box center [1064, 165] width 14 height 14
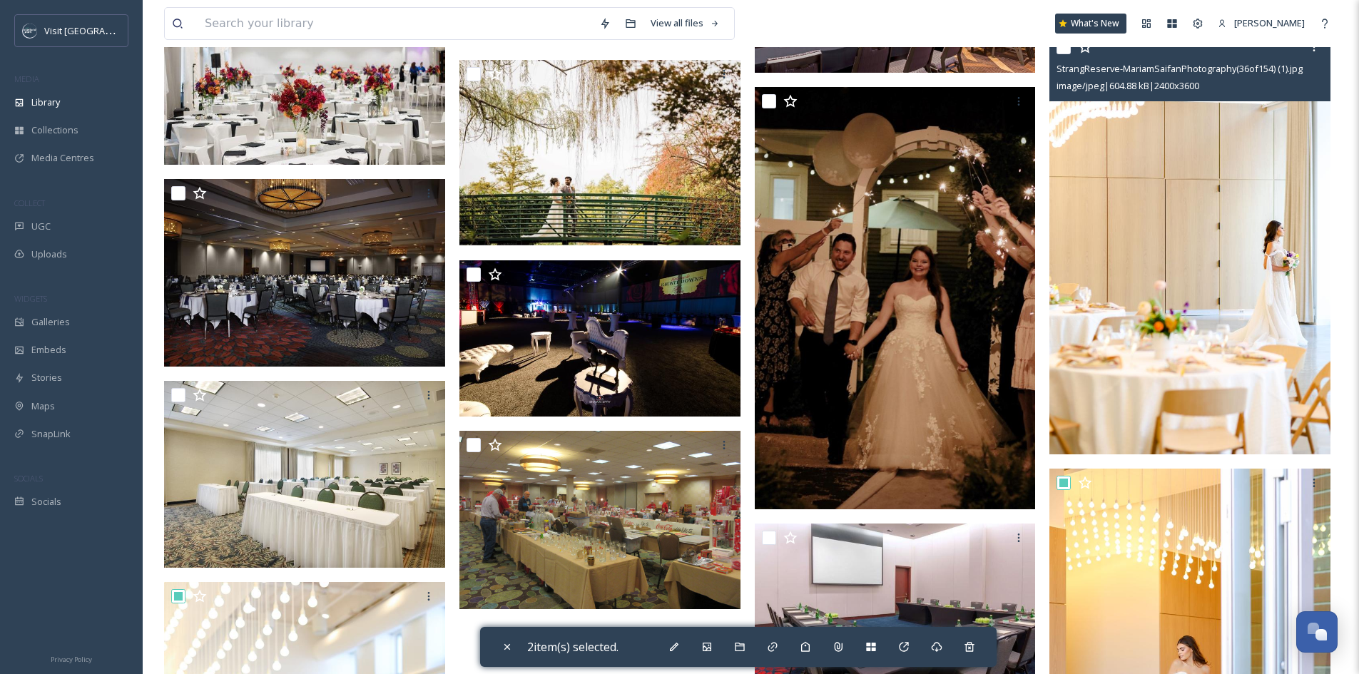
scroll to position [4370, 0]
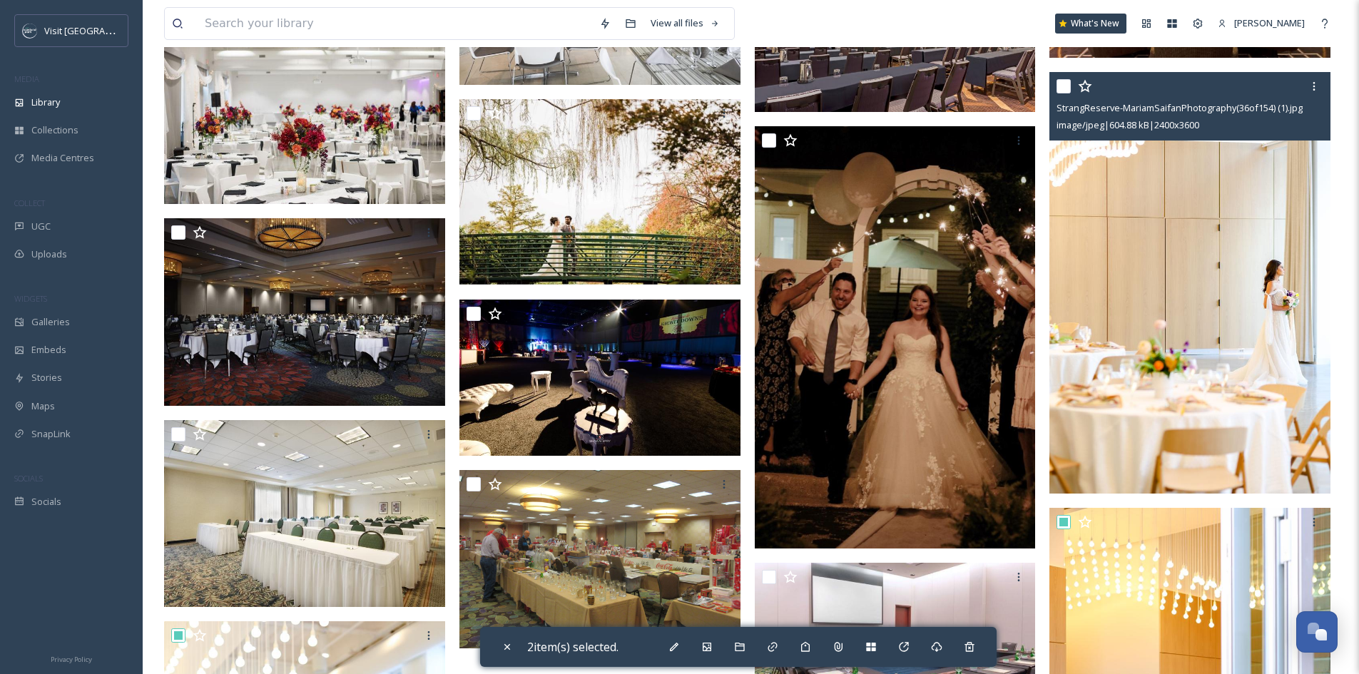
click at [1066, 87] on input "checkbox" at bounding box center [1064, 86] width 14 height 14
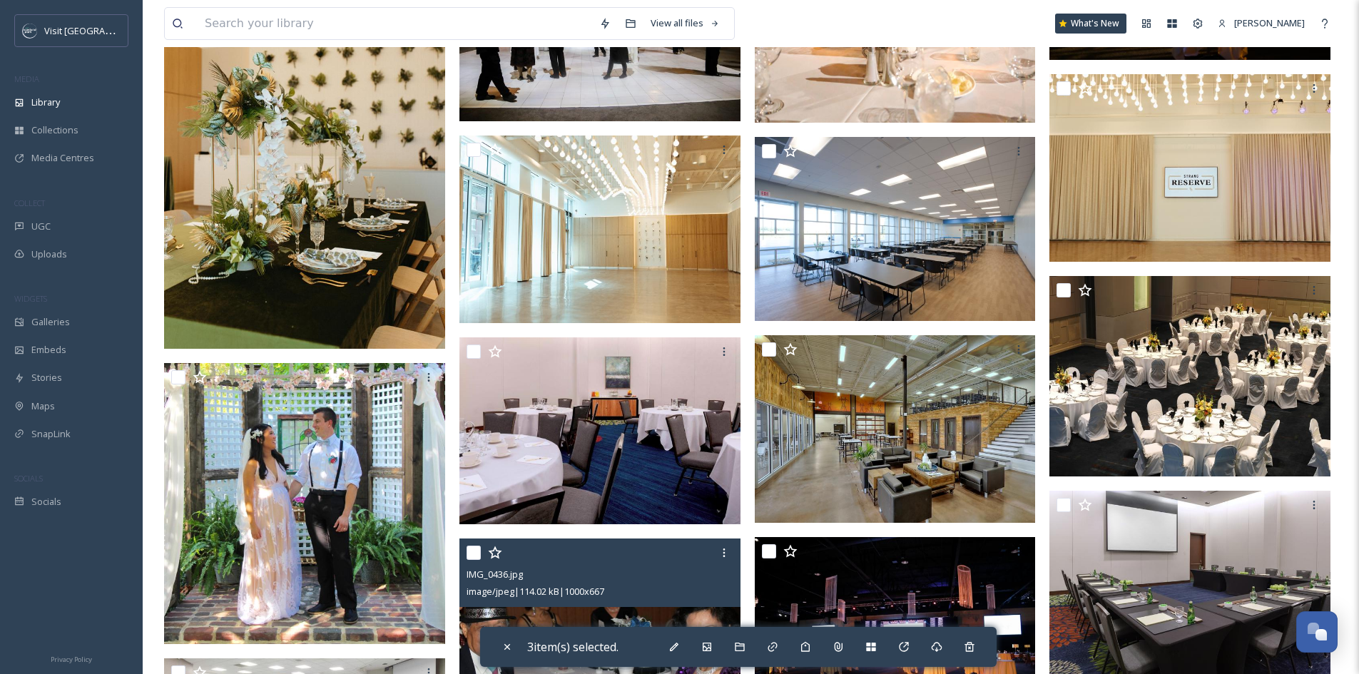
scroll to position [3157, 0]
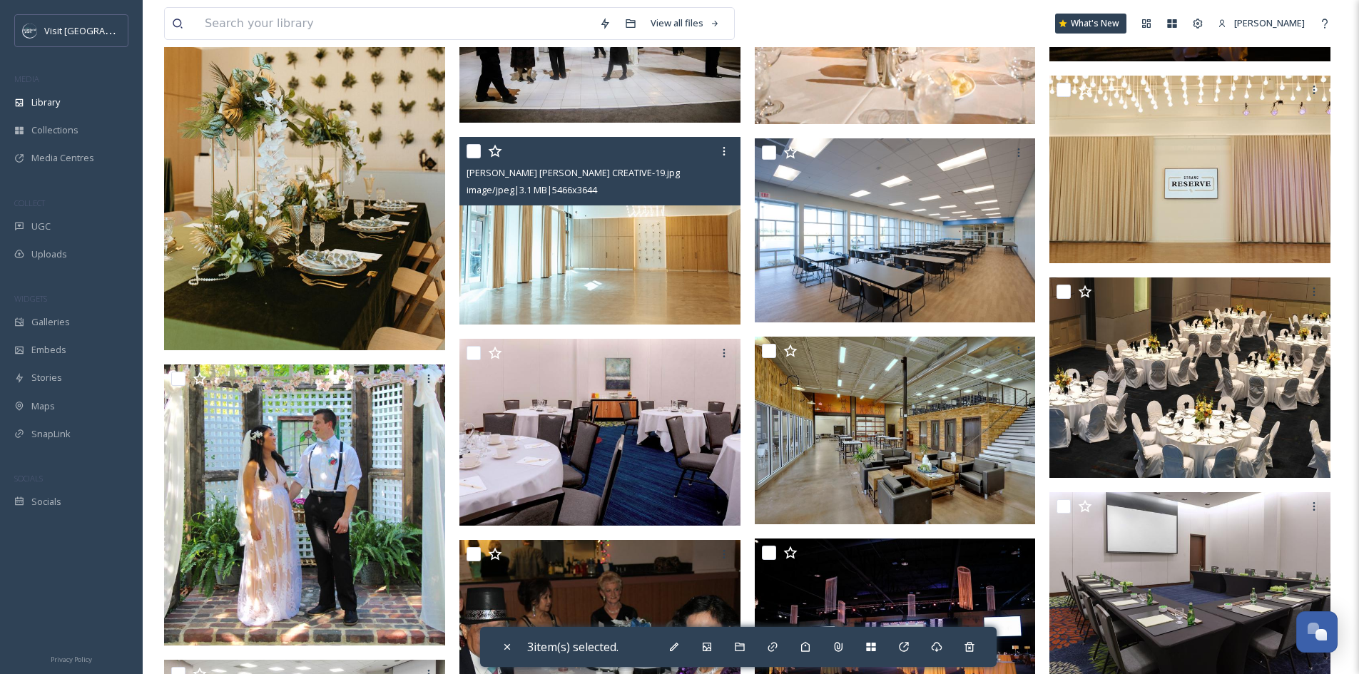
click at [471, 149] on input "checkbox" at bounding box center [474, 151] width 14 height 14
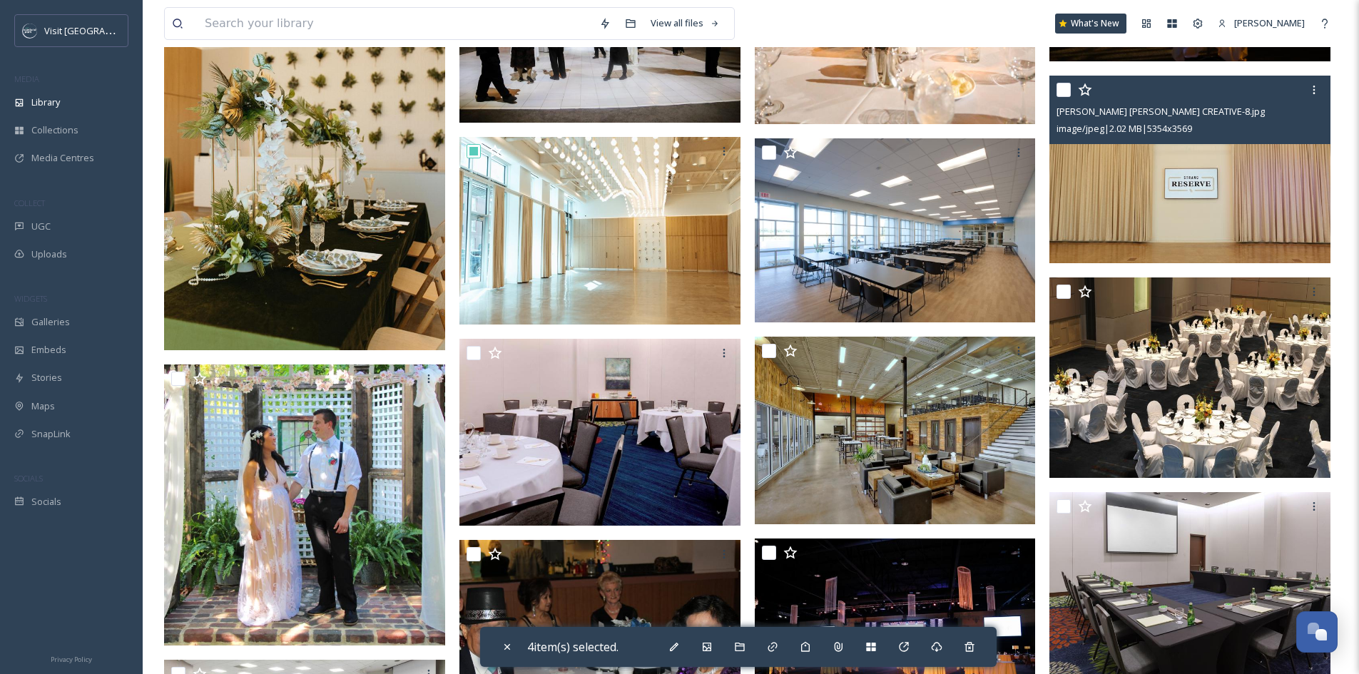
click at [1067, 92] on input "checkbox" at bounding box center [1064, 90] width 14 height 14
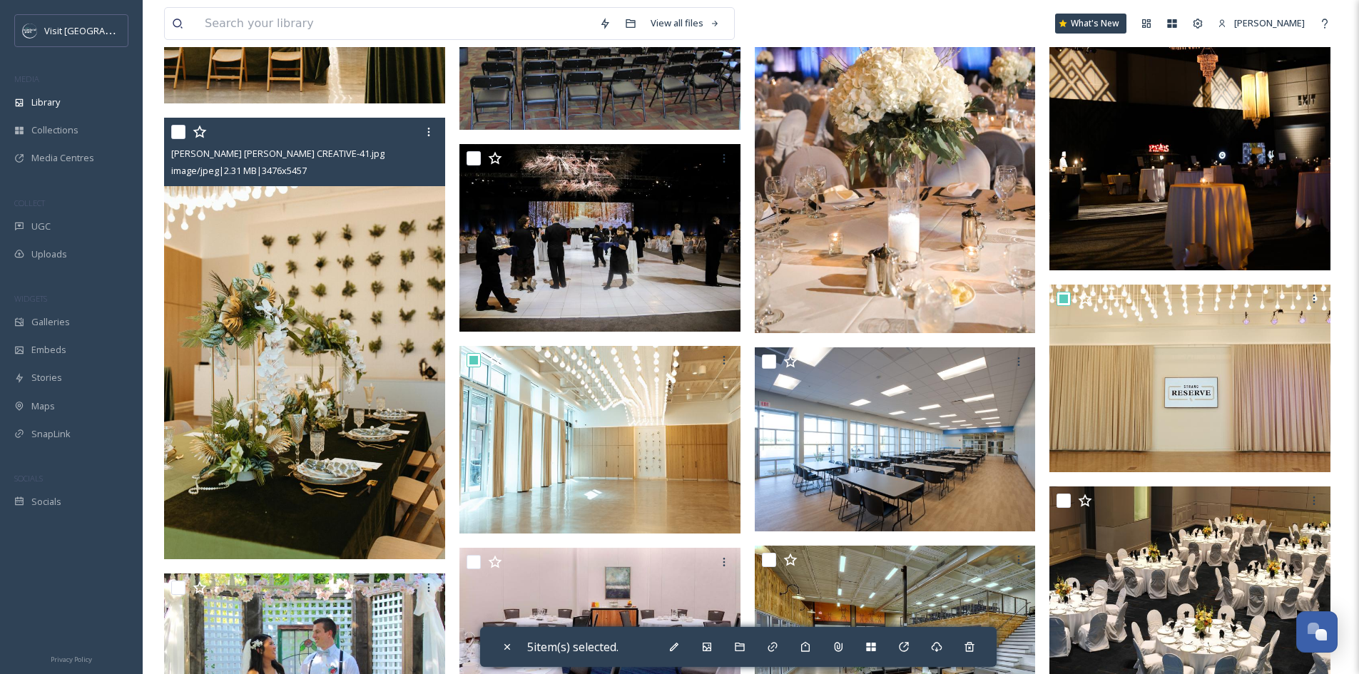
scroll to position [2943, 0]
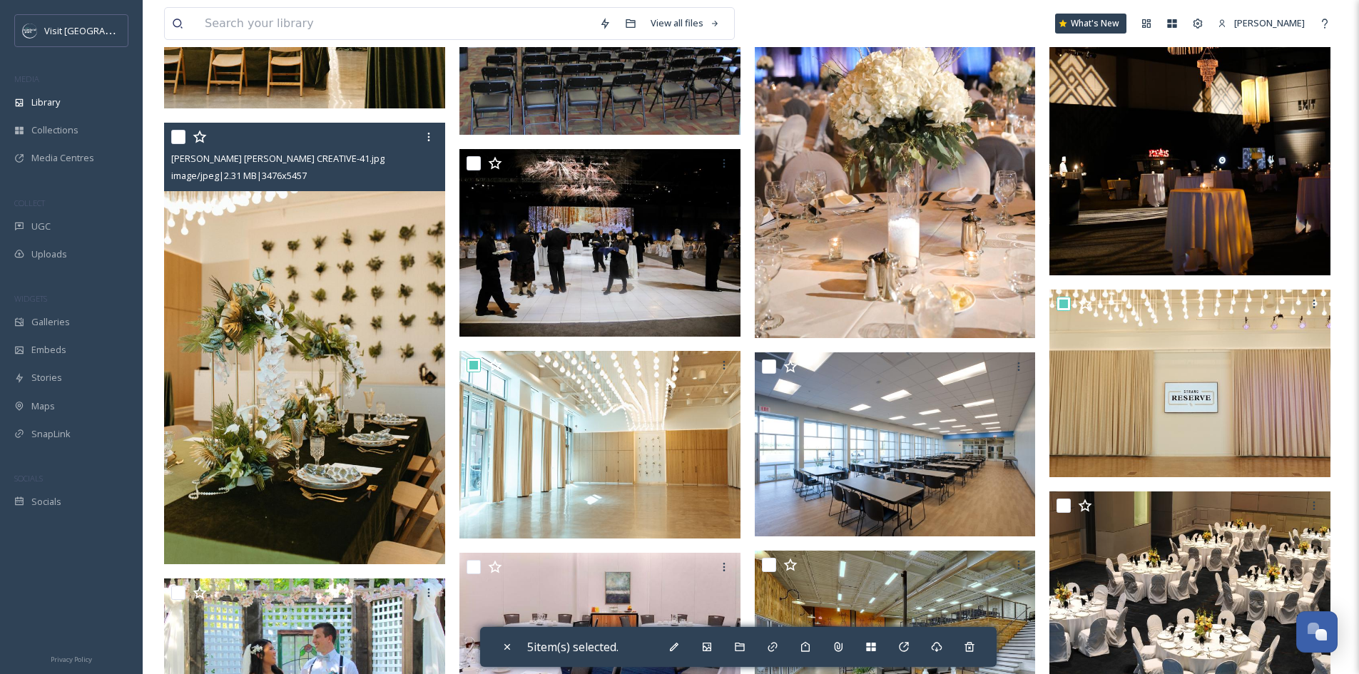
click at [178, 140] on input "checkbox" at bounding box center [178, 137] width 14 height 14
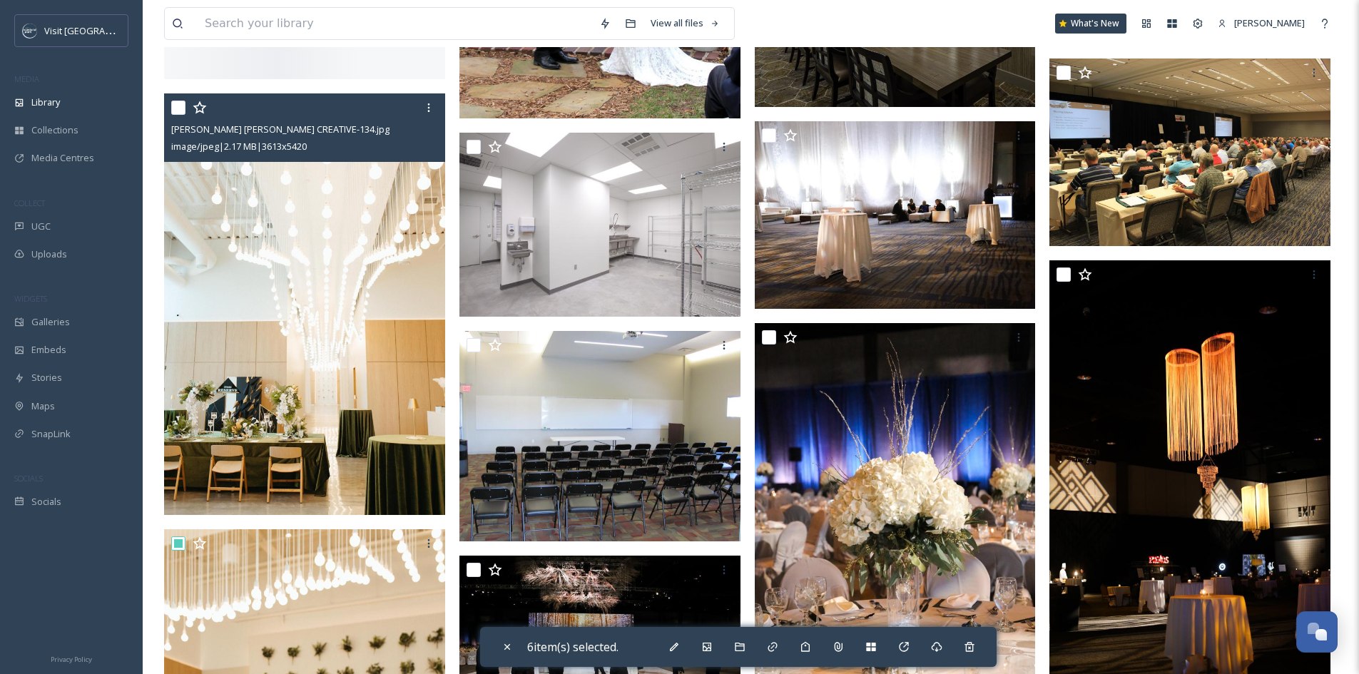
scroll to position [2515, 0]
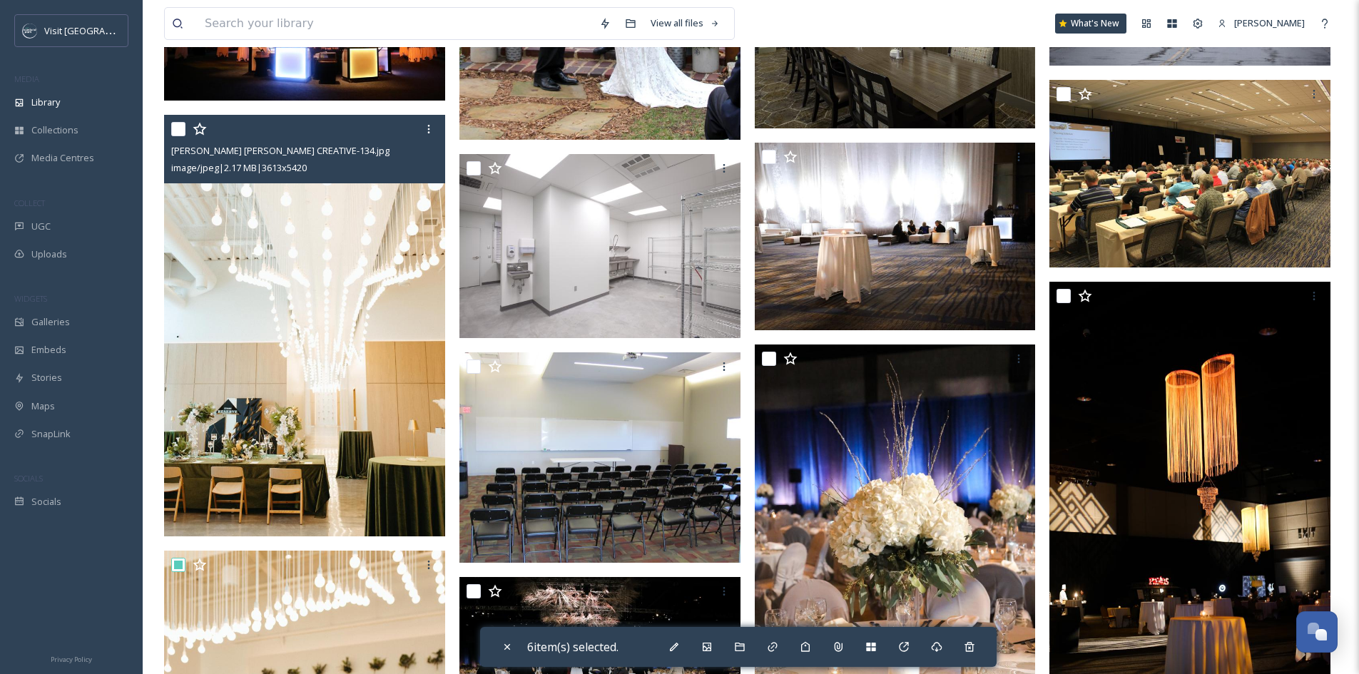
click at [176, 130] on input "checkbox" at bounding box center [178, 129] width 14 height 14
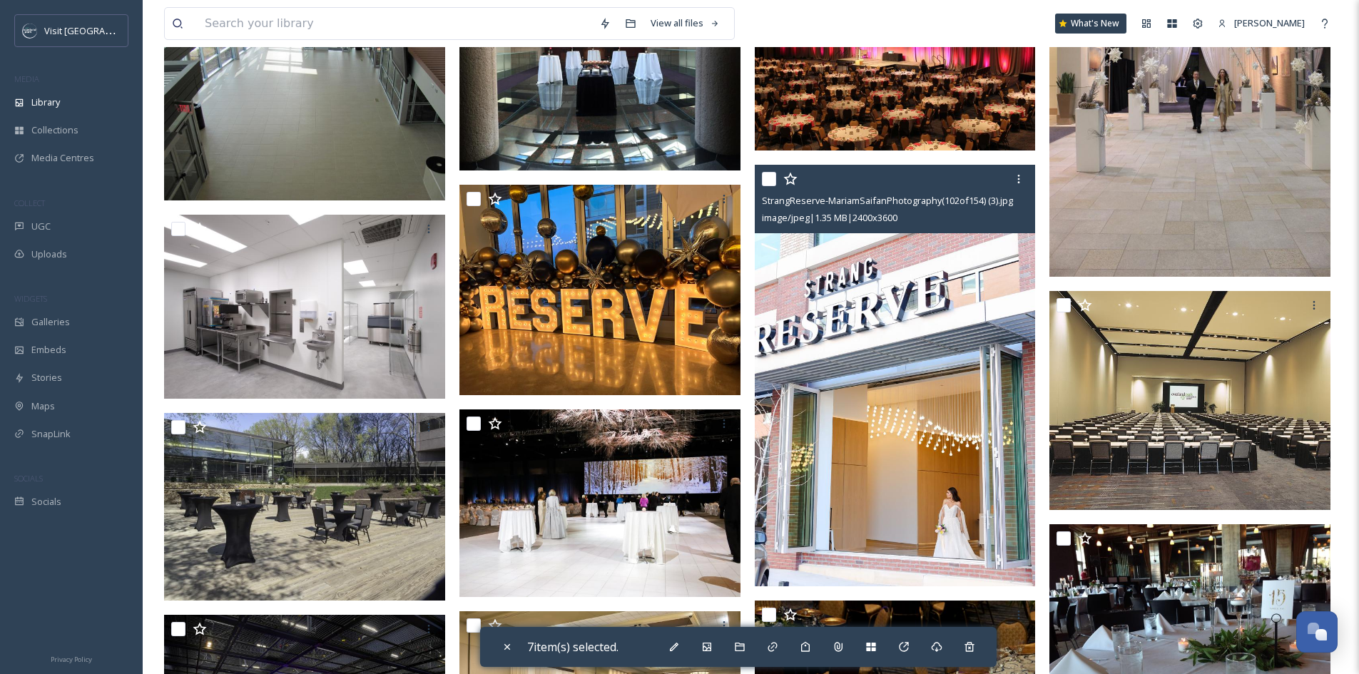
scroll to position [1373, 0]
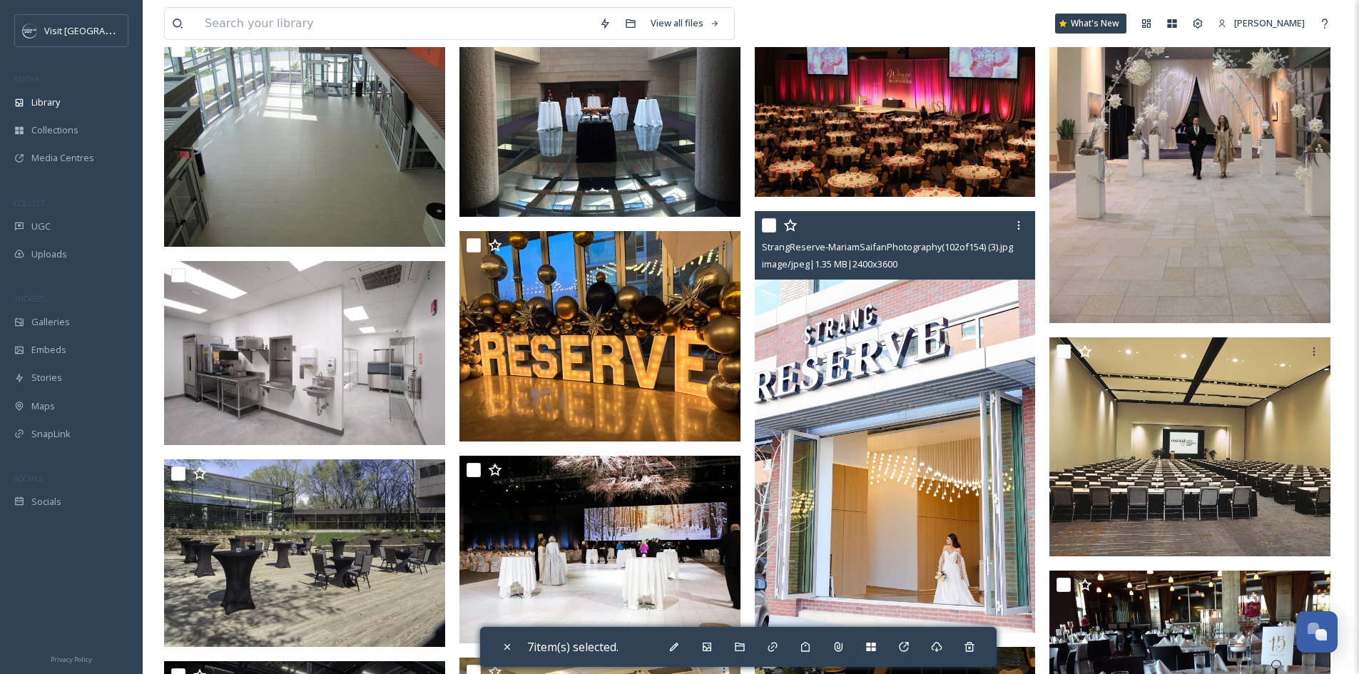
click at [770, 222] on input "checkbox" at bounding box center [769, 225] width 14 height 14
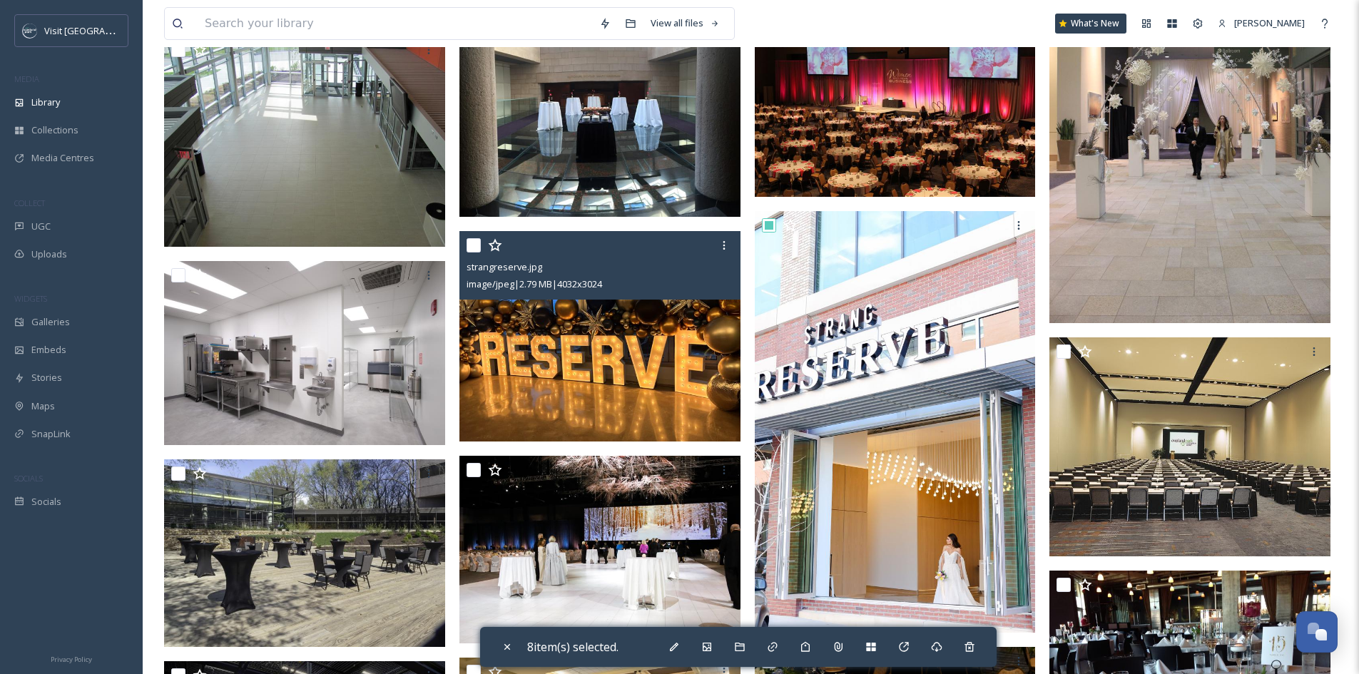
click at [475, 244] on input "checkbox" at bounding box center [474, 245] width 14 height 14
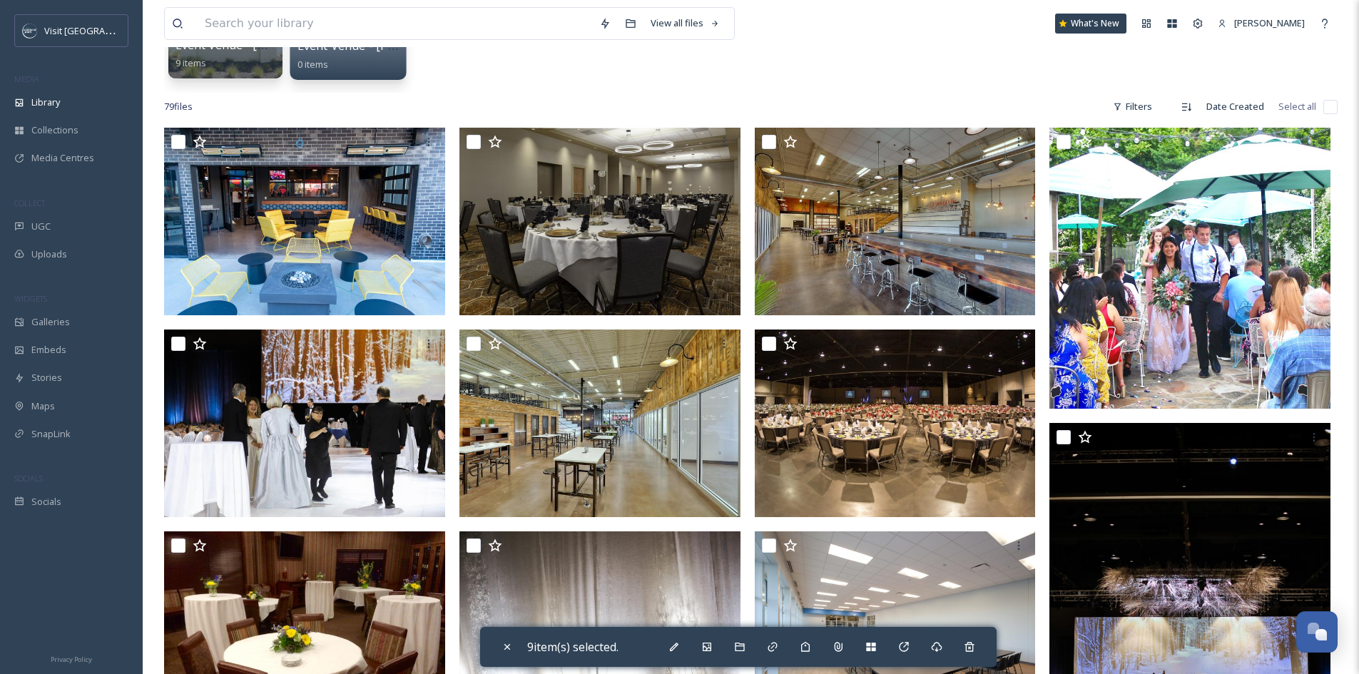
scroll to position [89, 0]
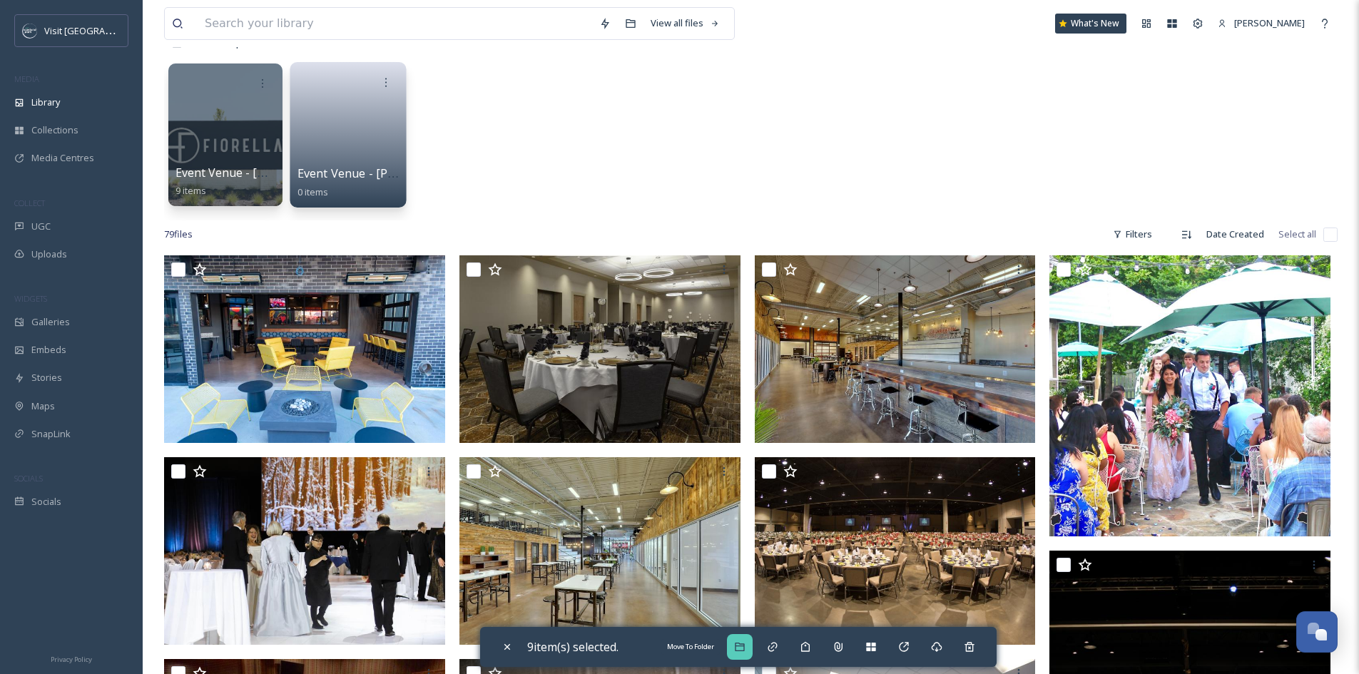
click at [744, 648] on icon at bounding box center [739, 646] width 11 height 11
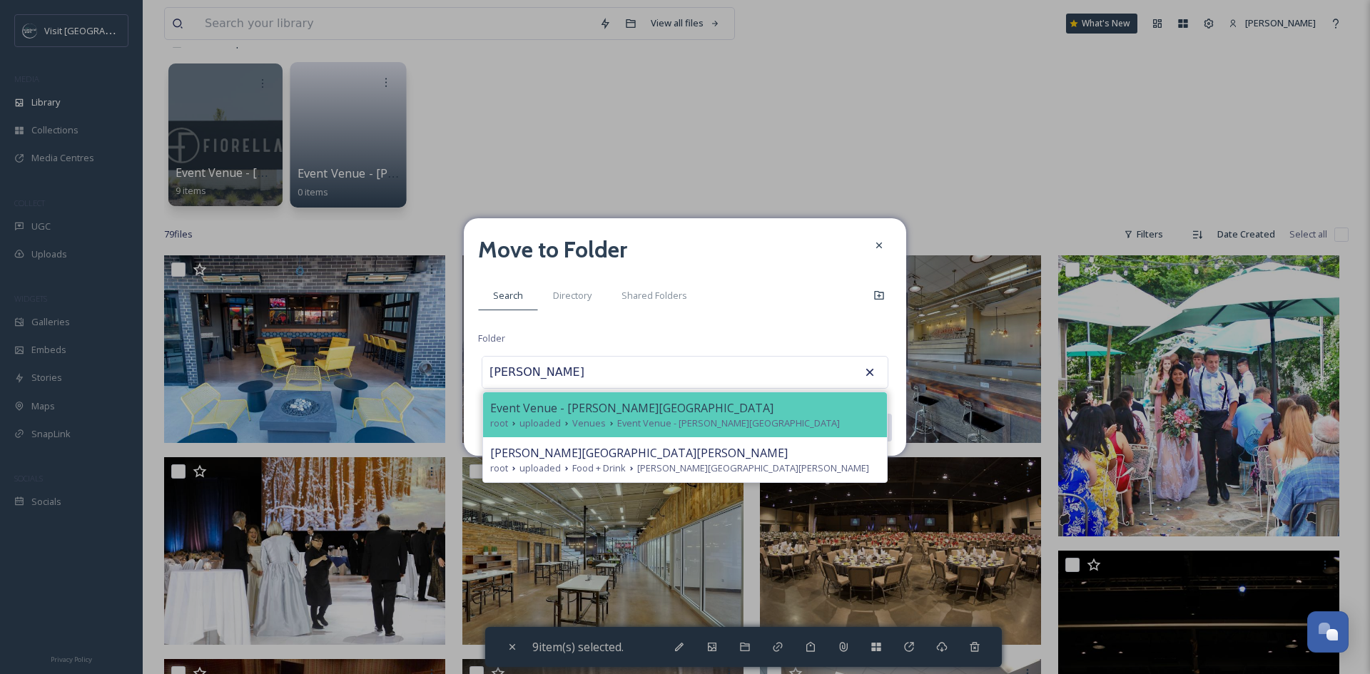
click at [684, 412] on div "Event Venue - Strang Reserve" at bounding box center [685, 408] width 390 height 17
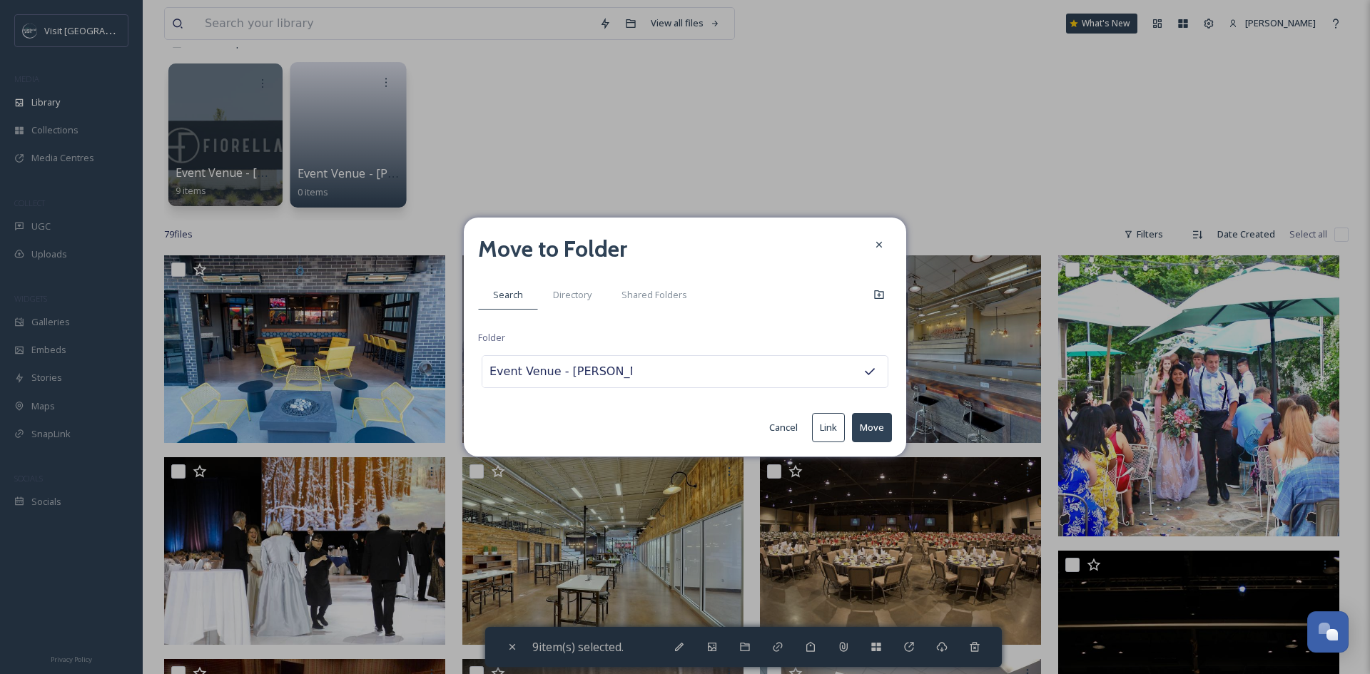
click at [877, 425] on button "Move" at bounding box center [872, 427] width 40 height 29
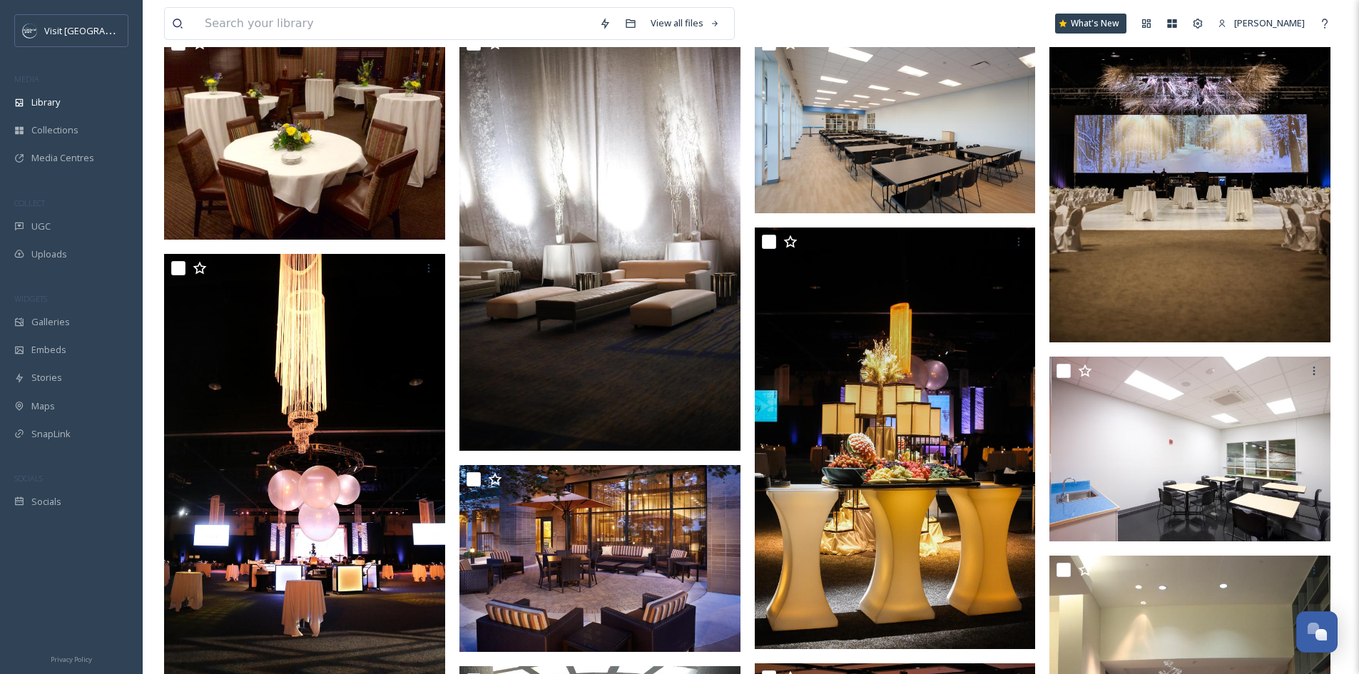
scroll to position [803, 0]
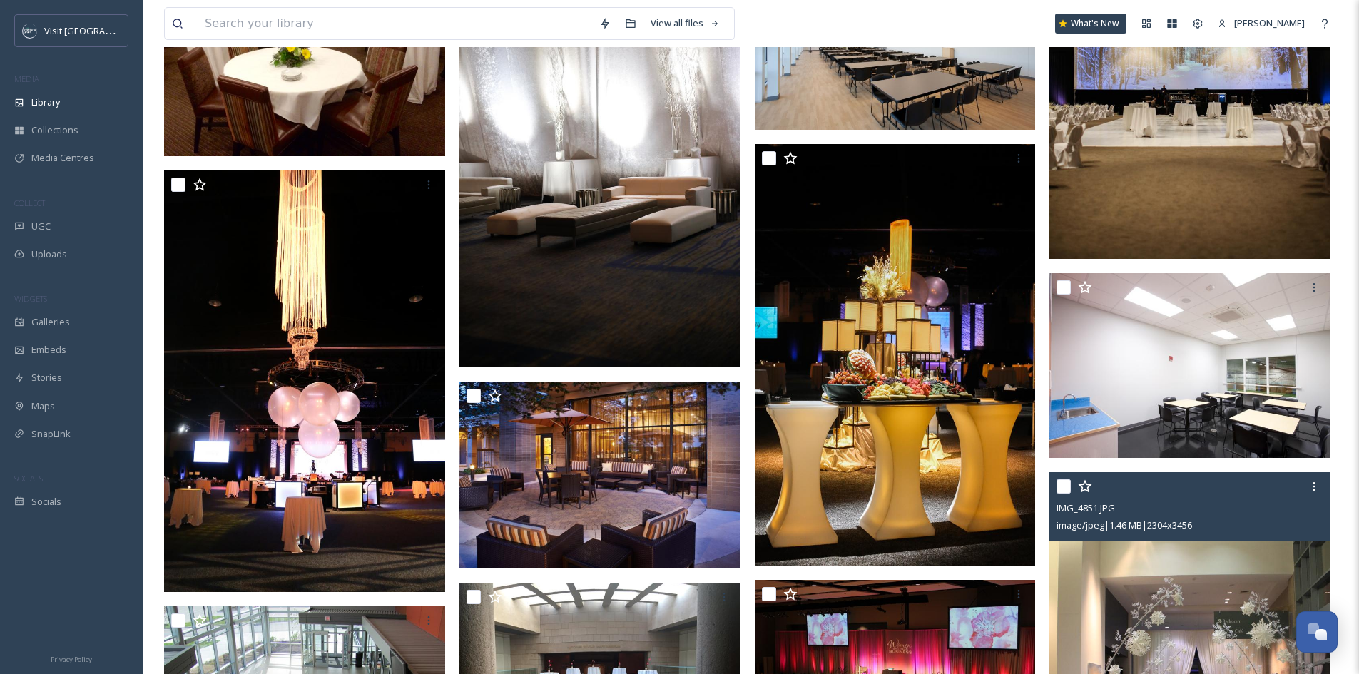
click at [1171, 573] on img at bounding box center [1190, 683] width 281 height 422
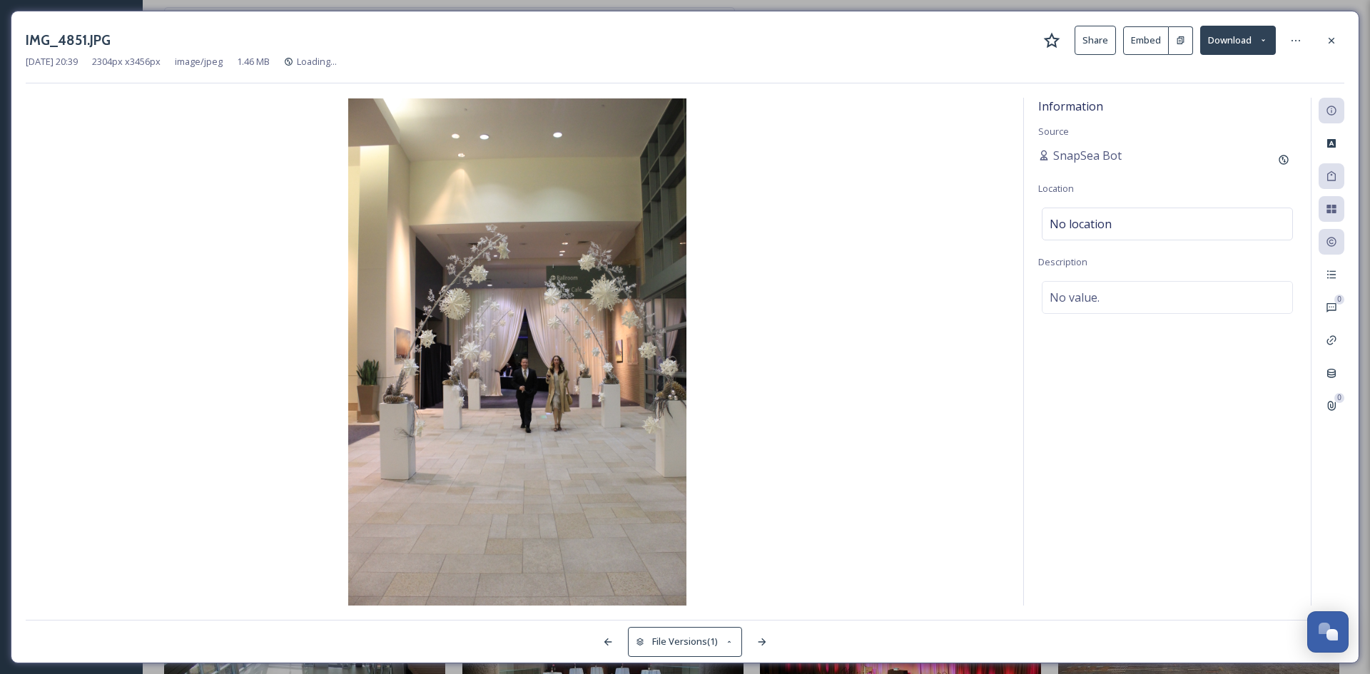
click at [574, 367] on img at bounding box center [517, 351] width 983 height 507
click at [1329, 42] on icon at bounding box center [1331, 40] width 11 height 11
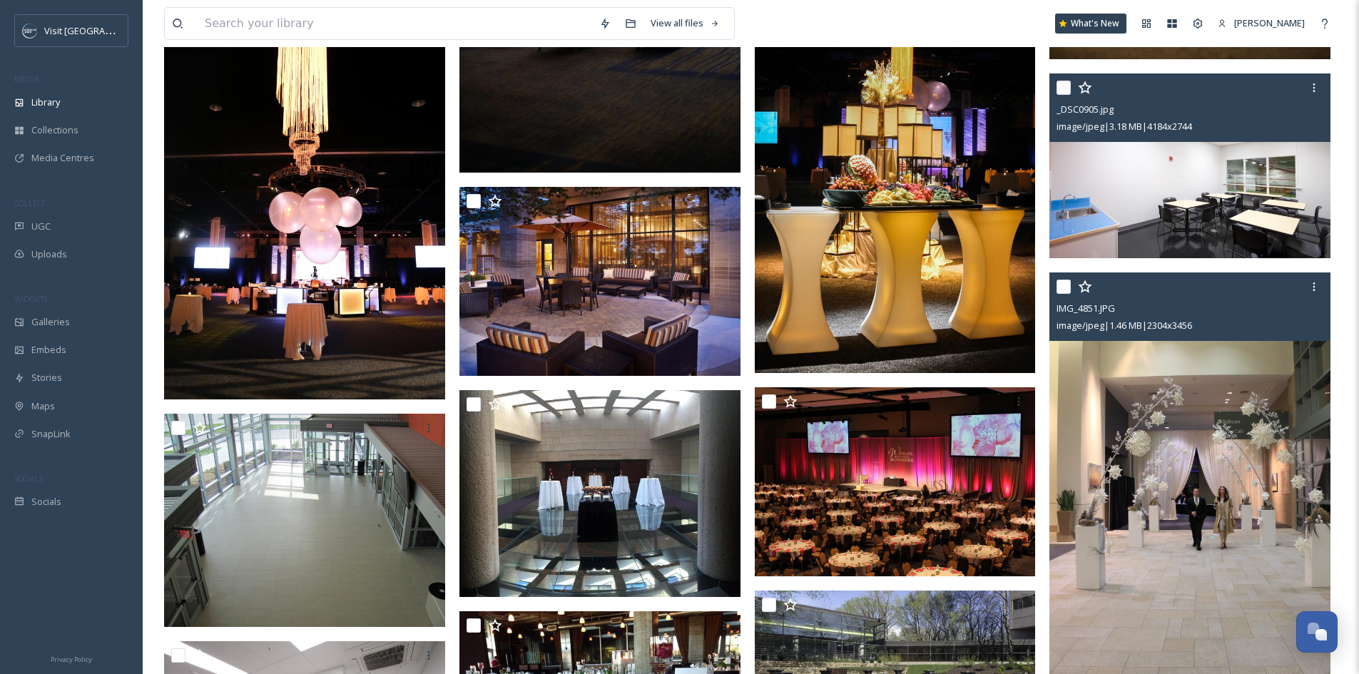
scroll to position [1088, 0]
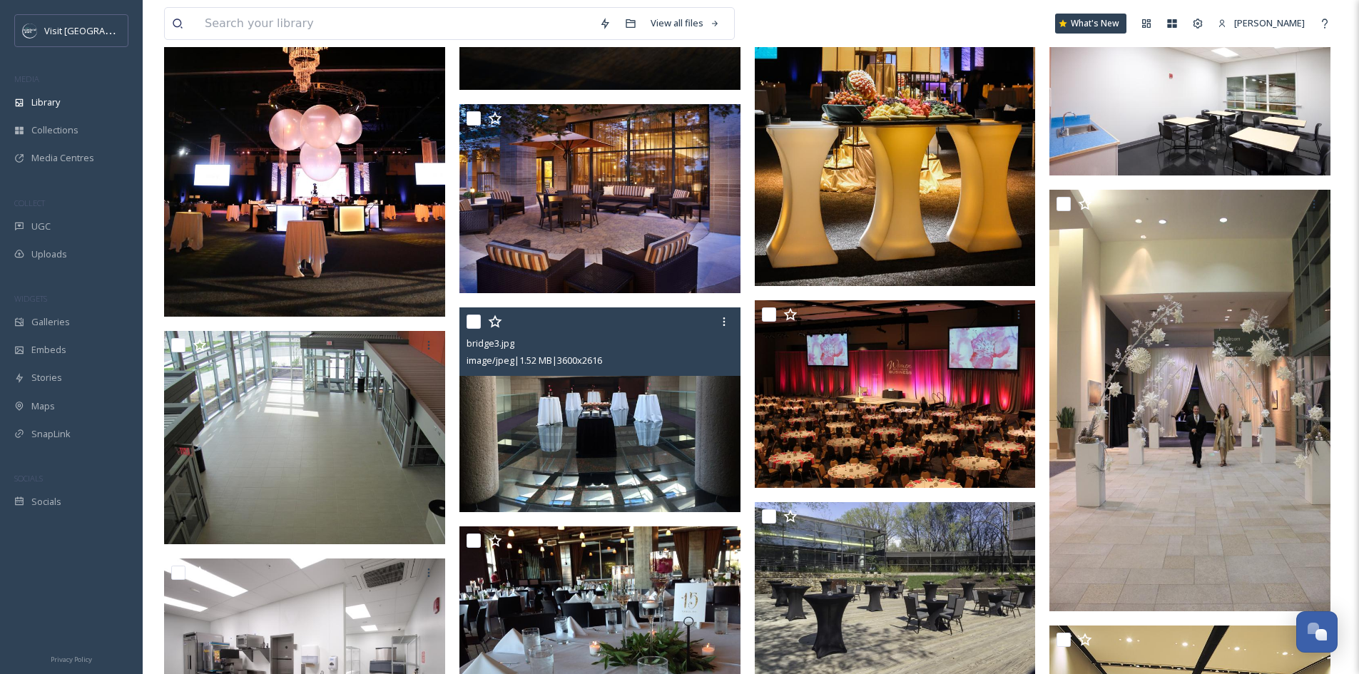
click at [618, 420] on img at bounding box center [599, 410] width 281 height 204
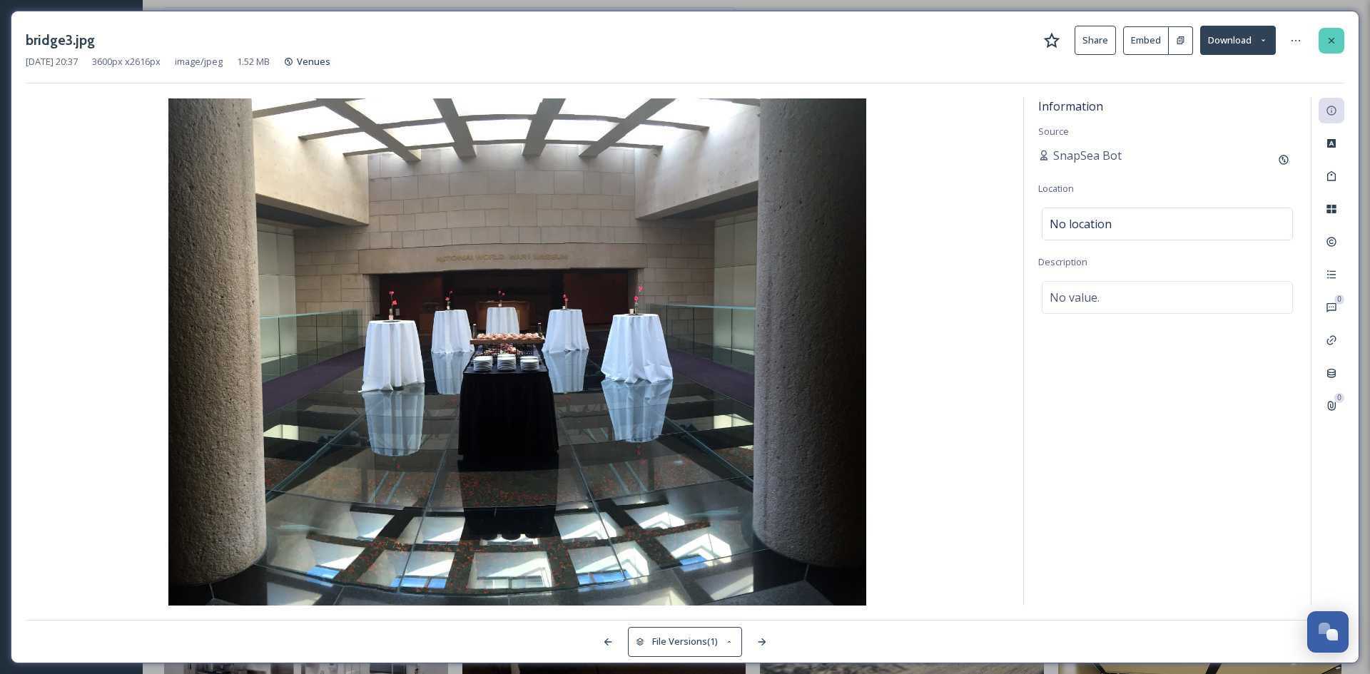
click at [1320, 31] on div at bounding box center [1332, 41] width 26 height 26
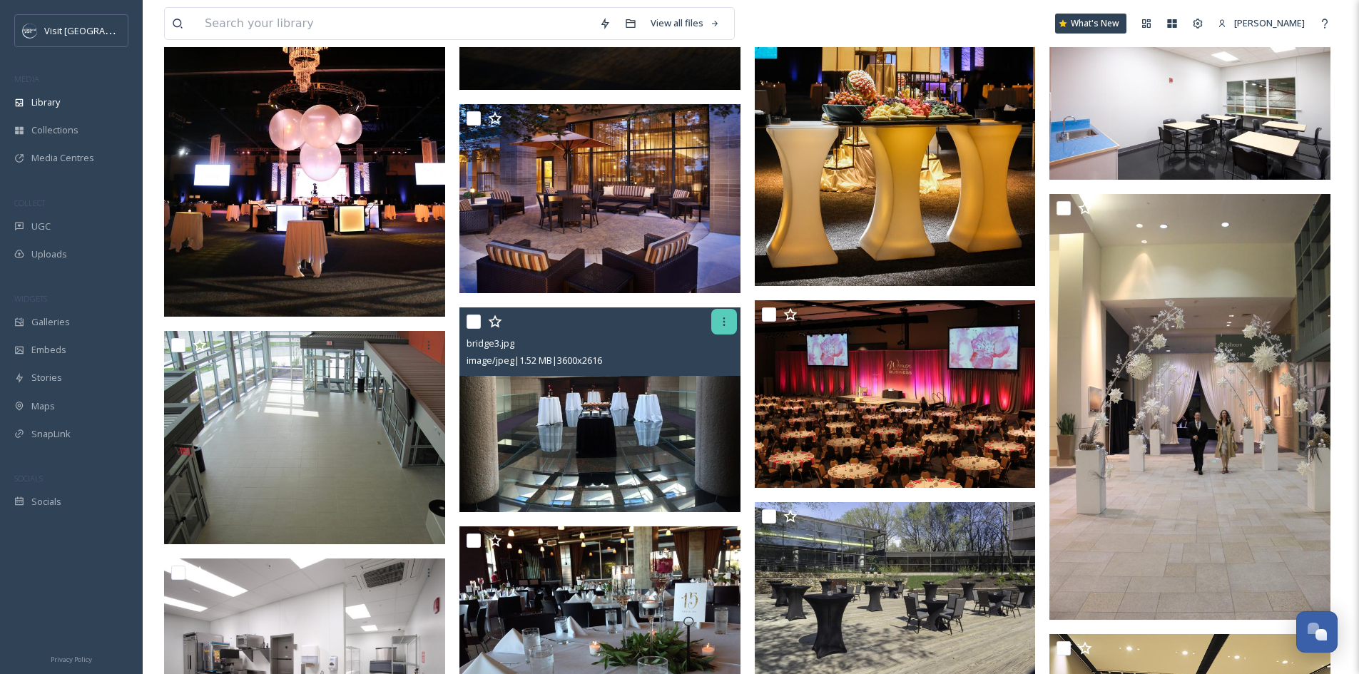
click at [716, 325] on div at bounding box center [724, 322] width 26 height 26
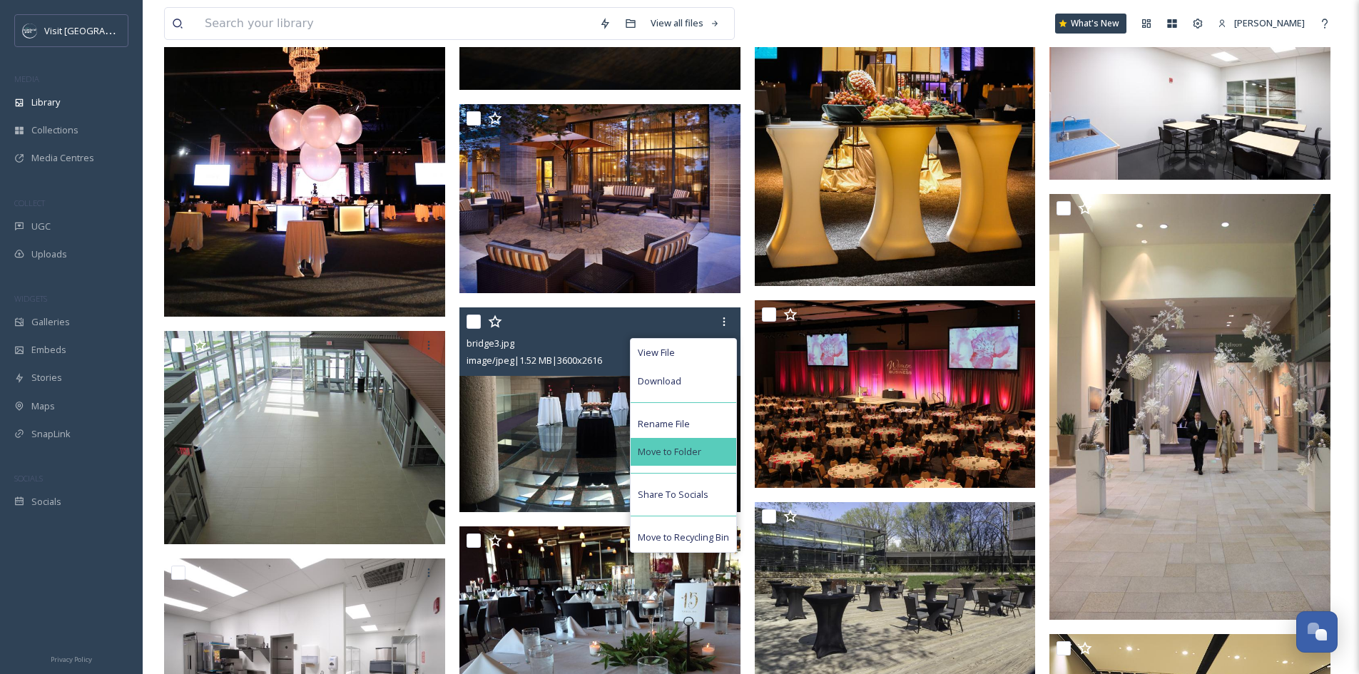
click at [681, 453] on span "Move to Folder" at bounding box center [670, 452] width 64 height 14
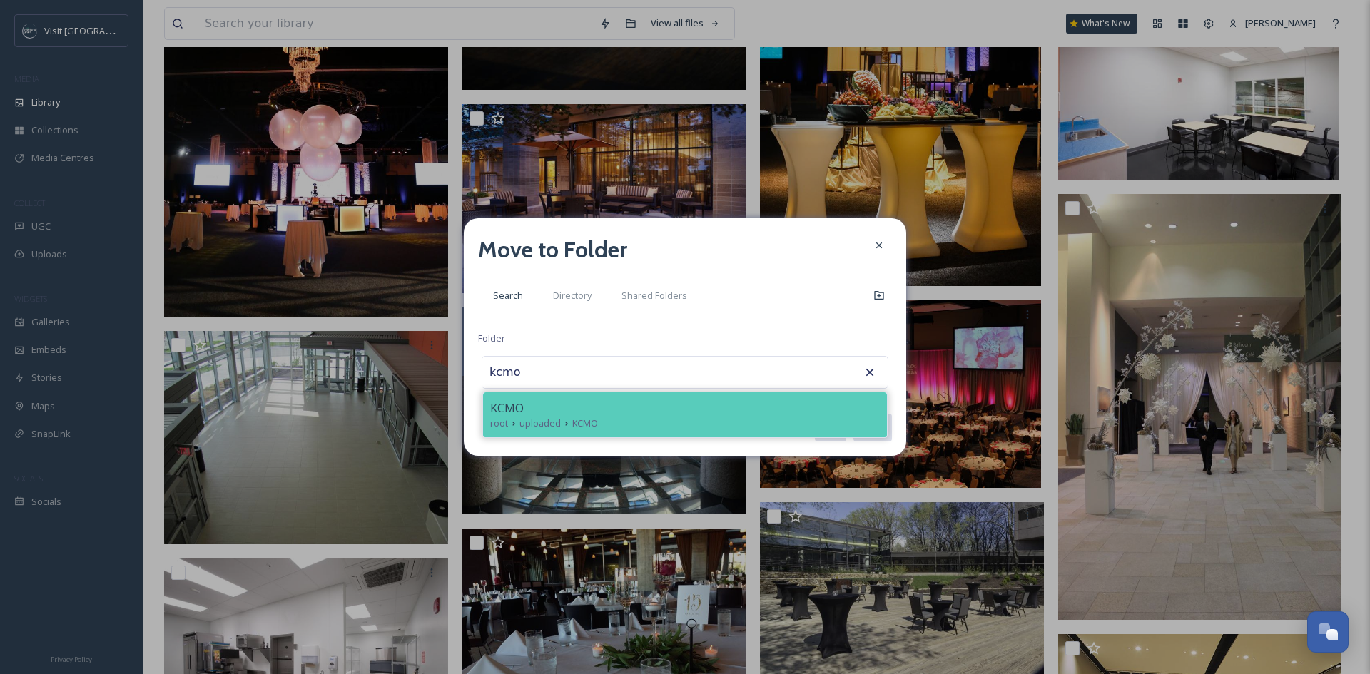
click at [684, 408] on div "KCMO" at bounding box center [685, 408] width 390 height 17
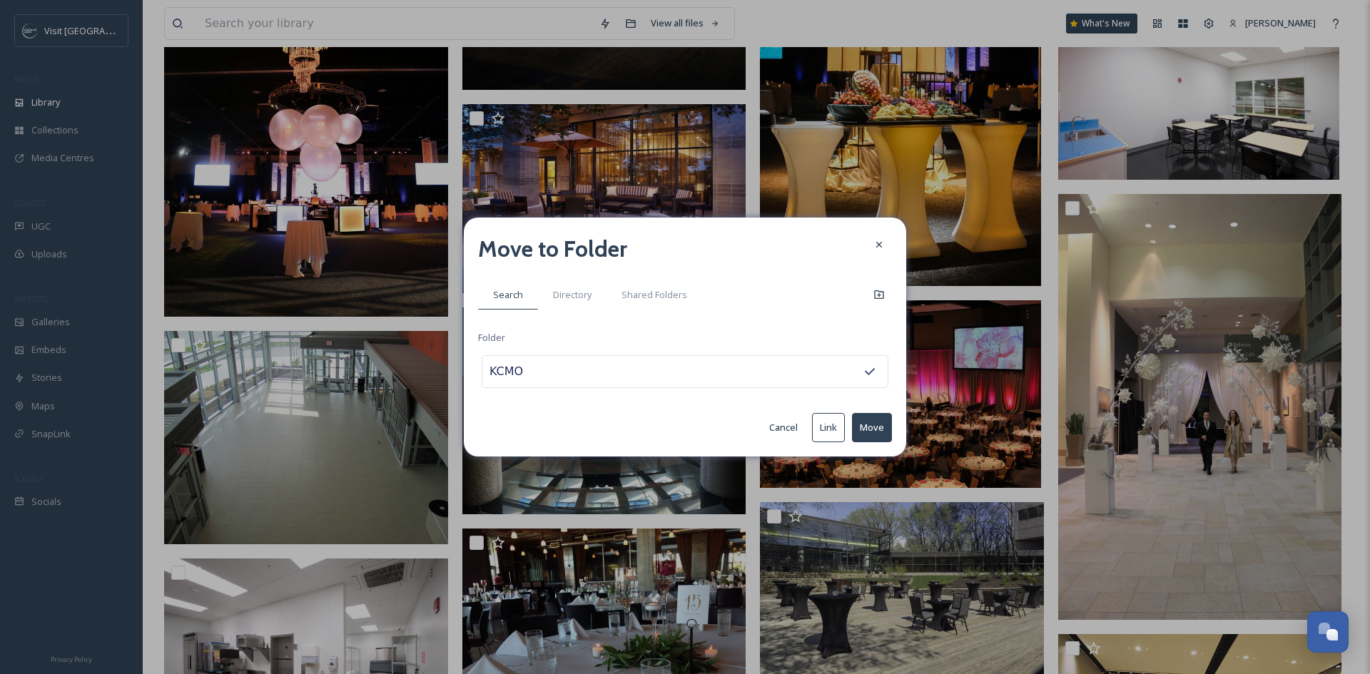
click at [865, 419] on button "Move" at bounding box center [872, 427] width 40 height 29
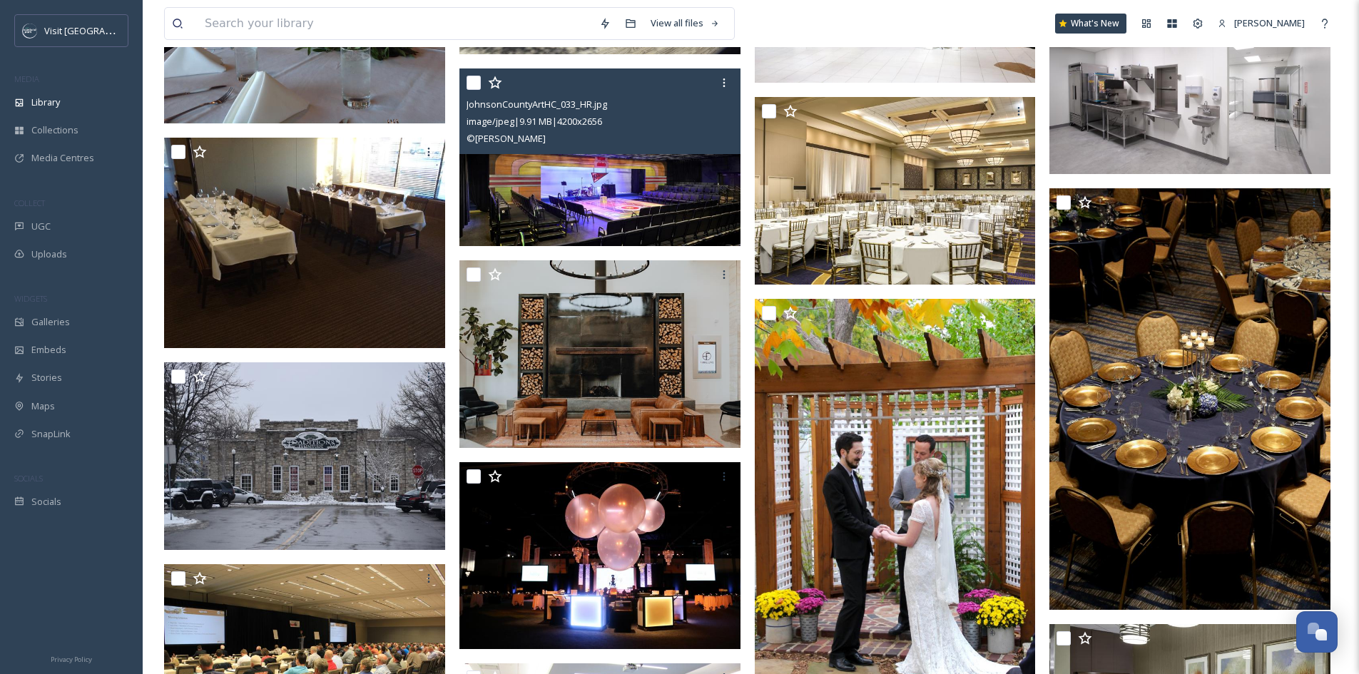
scroll to position [1730, 0]
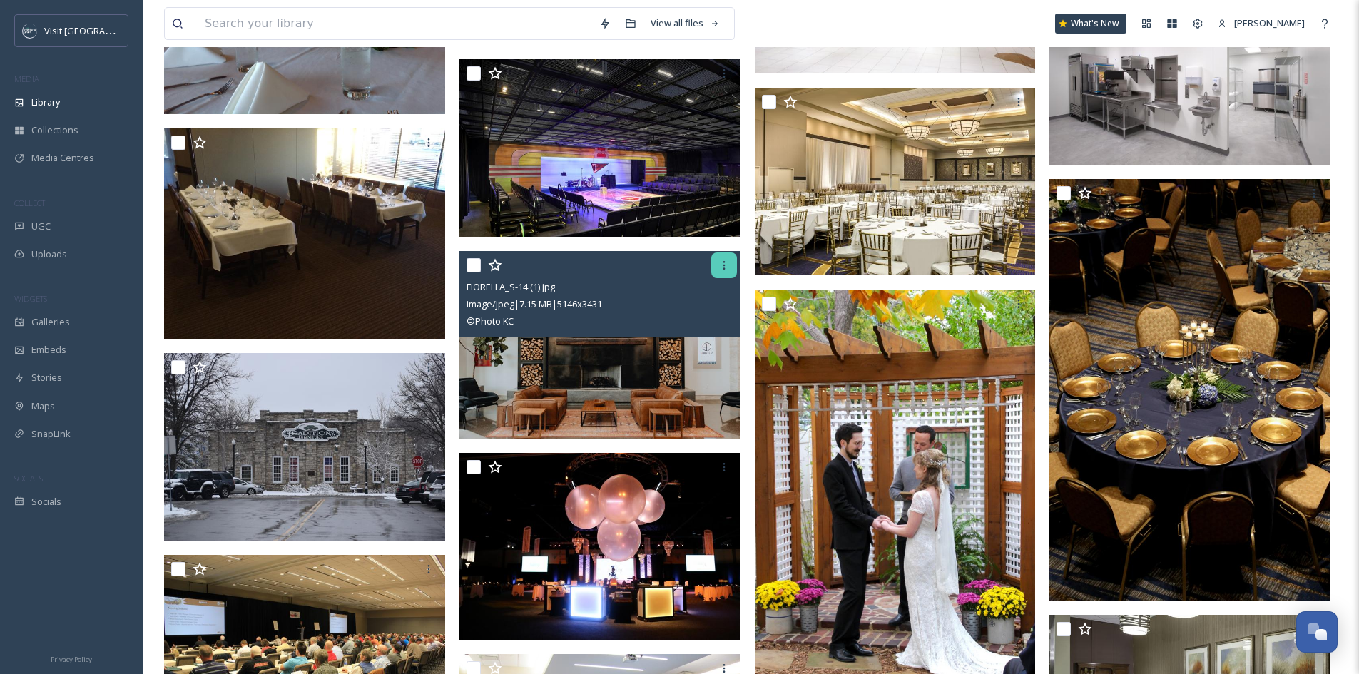
click at [724, 265] on icon at bounding box center [724, 265] width 2 height 9
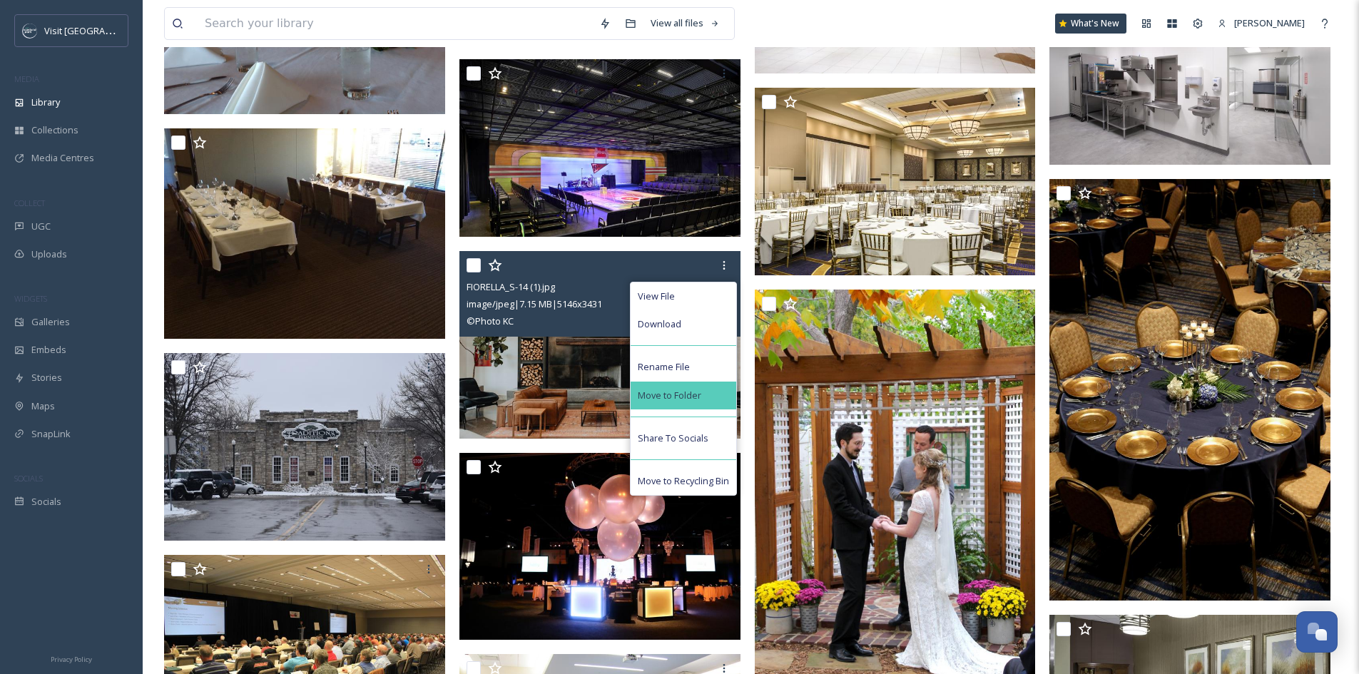
click at [706, 388] on div "Move to Folder" at bounding box center [684, 396] width 106 height 28
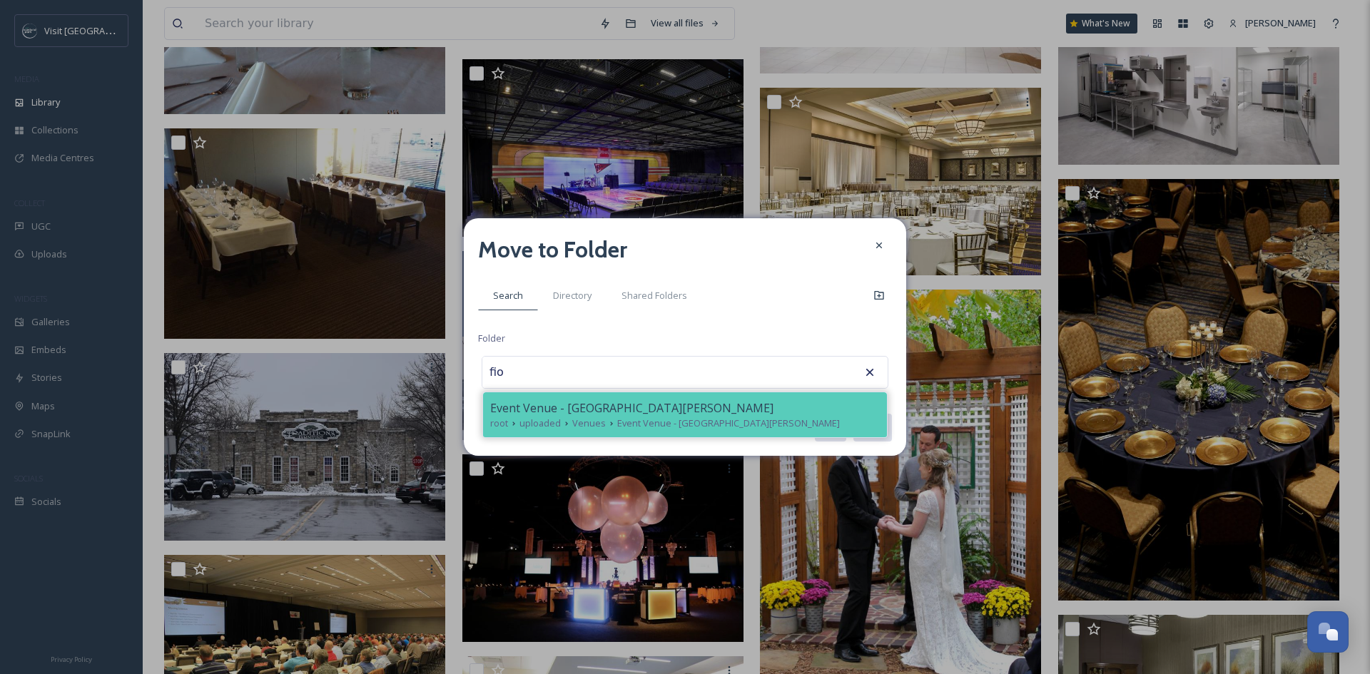
click at [699, 411] on div "Event Venue - Fiorella's" at bounding box center [685, 408] width 390 height 17
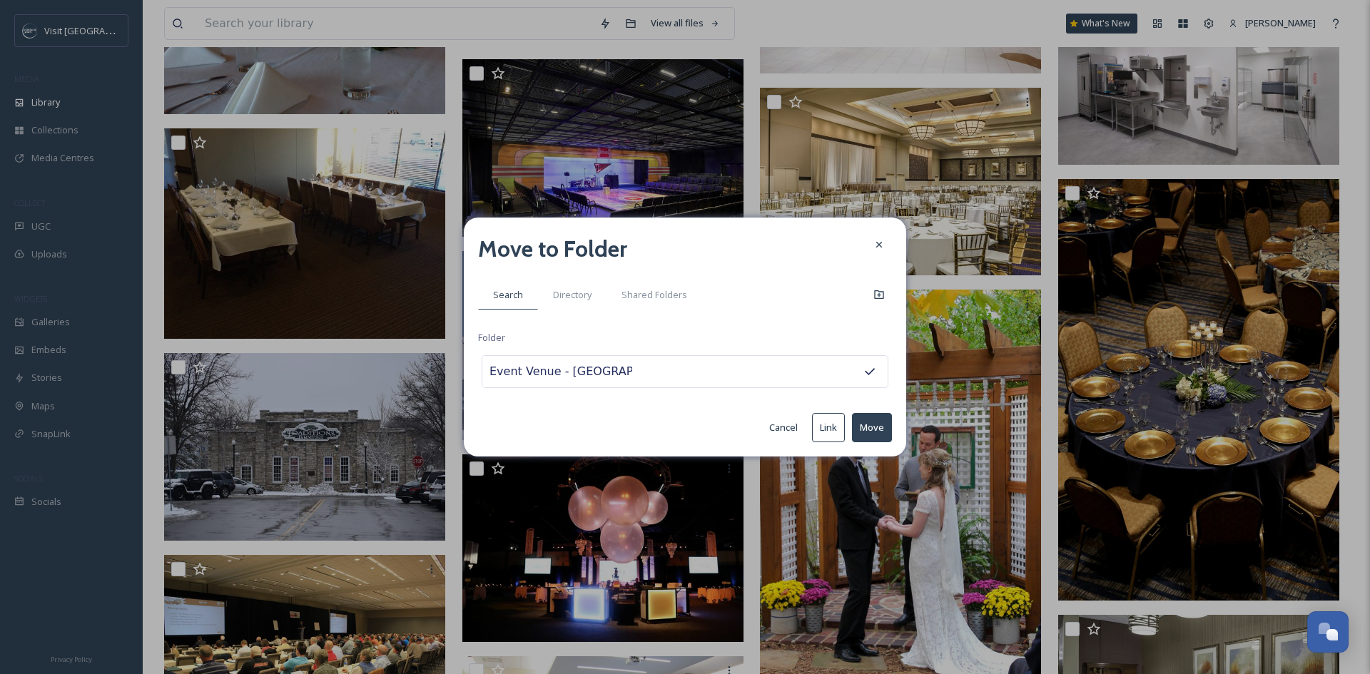
click at [870, 427] on button "Move" at bounding box center [872, 427] width 40 height 29
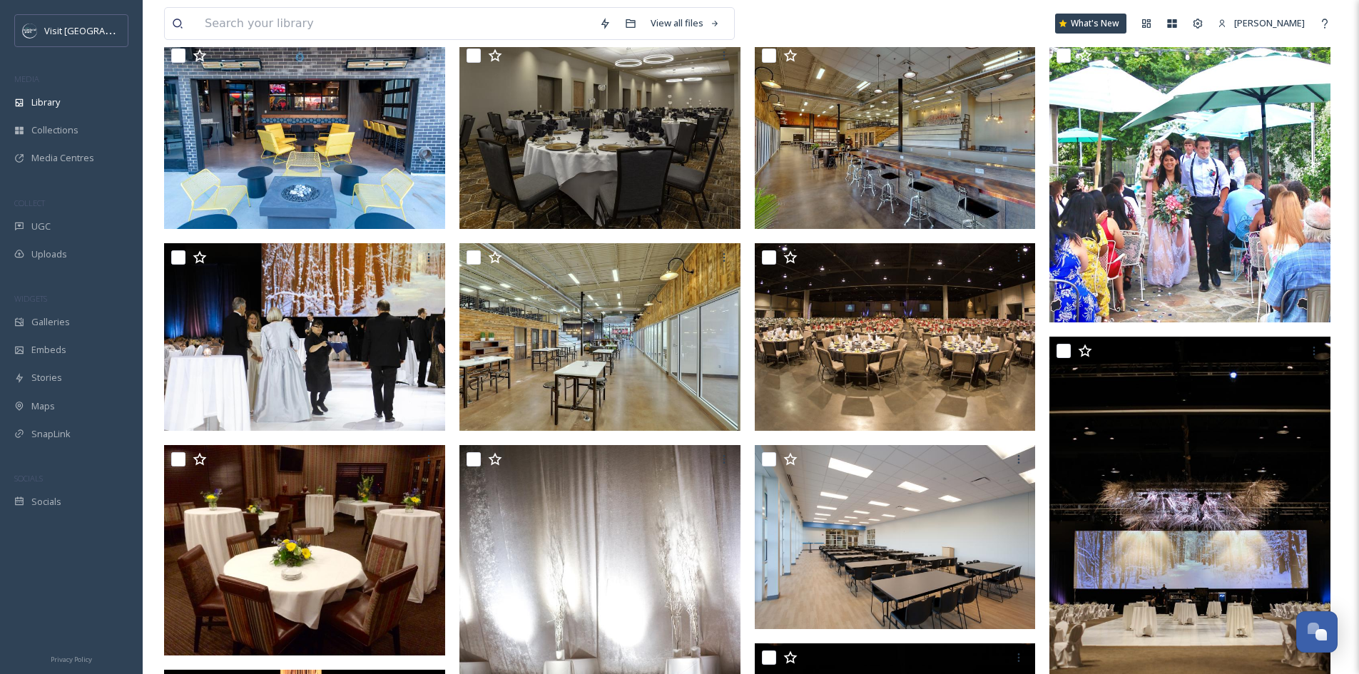
scroll to position [0, 0]
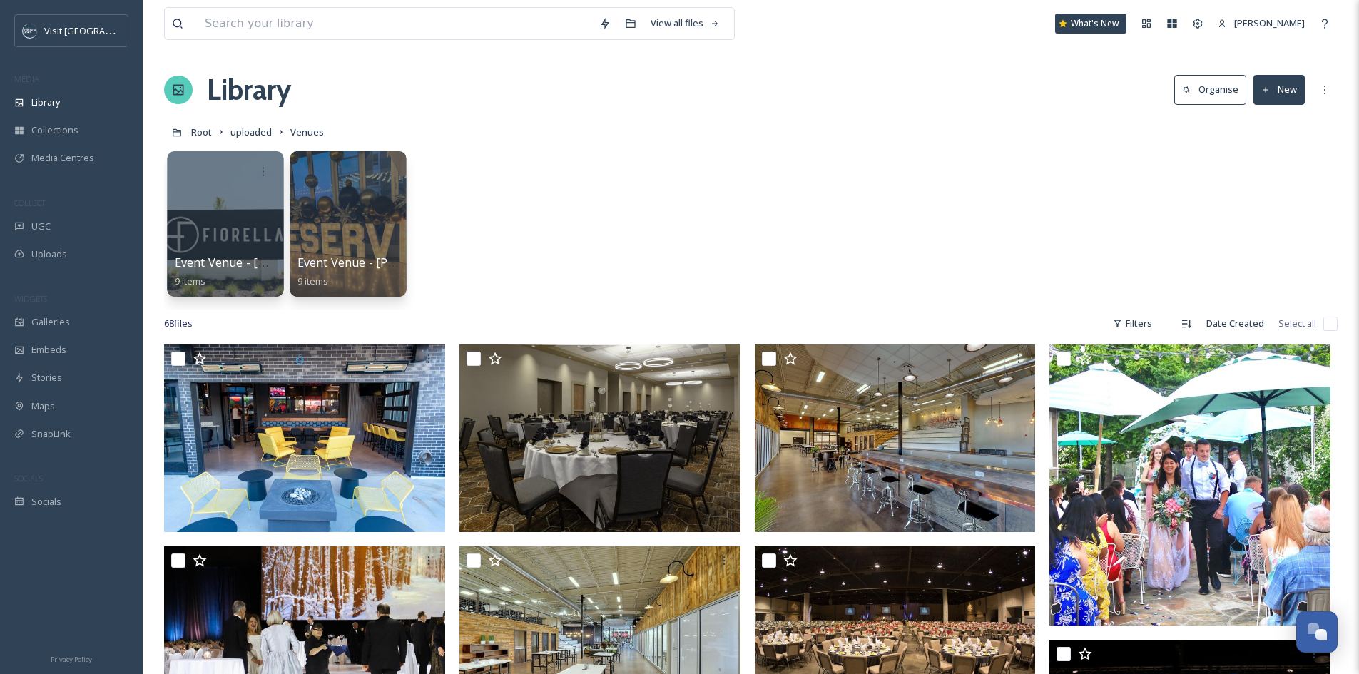
click at [231, 188] on div at bounding box center [225, 224] width 116 height 146
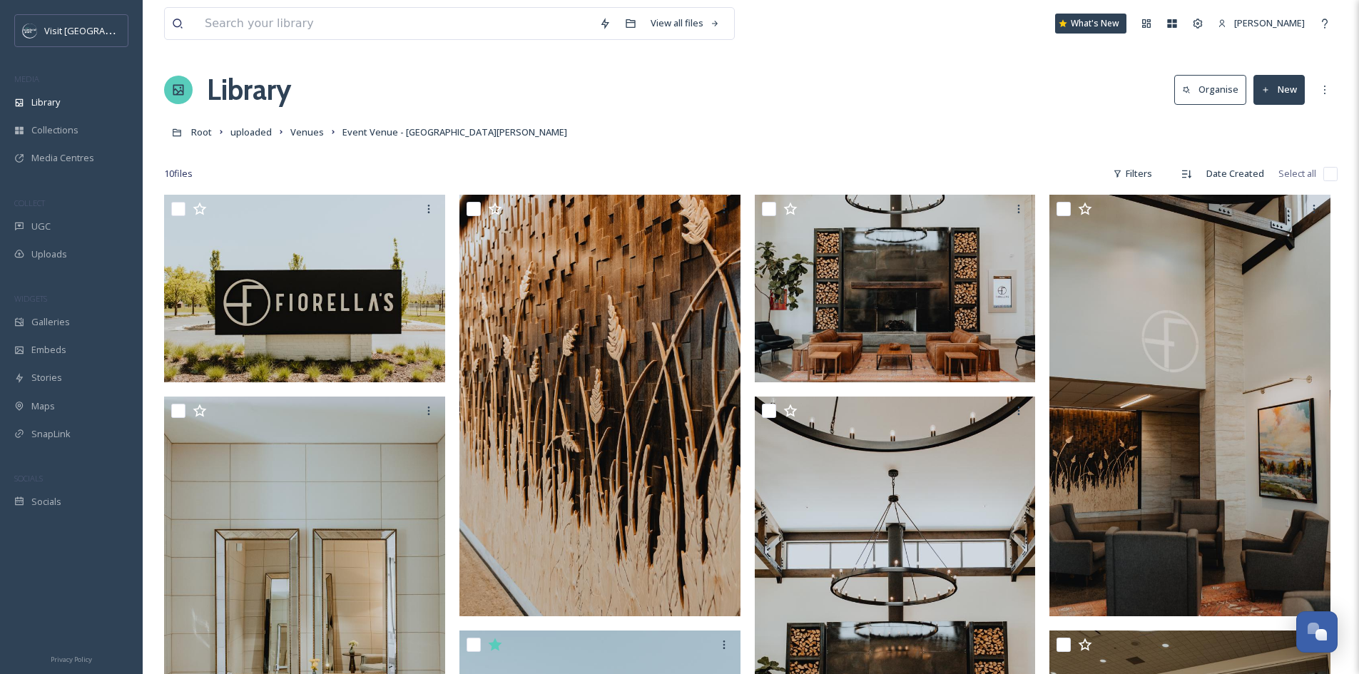
click at [1335, 181] on input "checkbox" at bounding box center [1331, 174] width 14 height 14
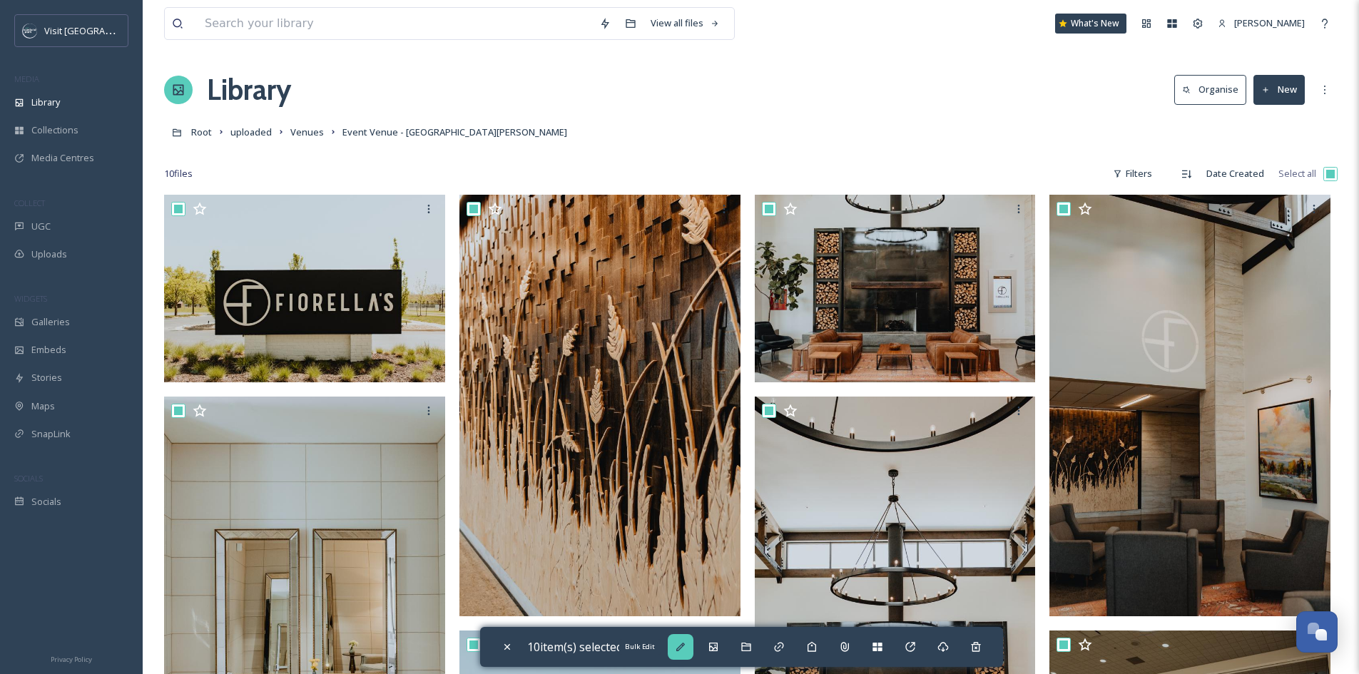
click at [685, 646] on icon at bounding box center [680, 647] width 9 height 9
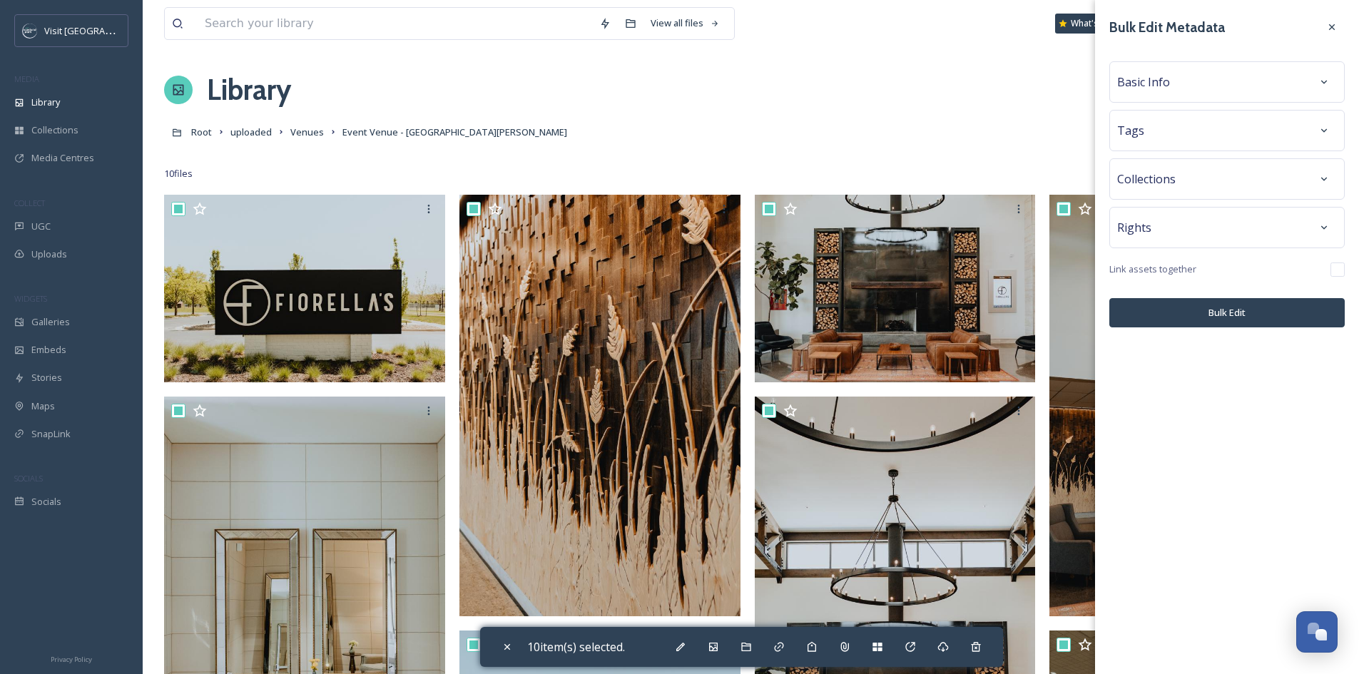
click at [1261, 92] on div "Basic Info" at bounding box center [1227, 82] width 220 height 26
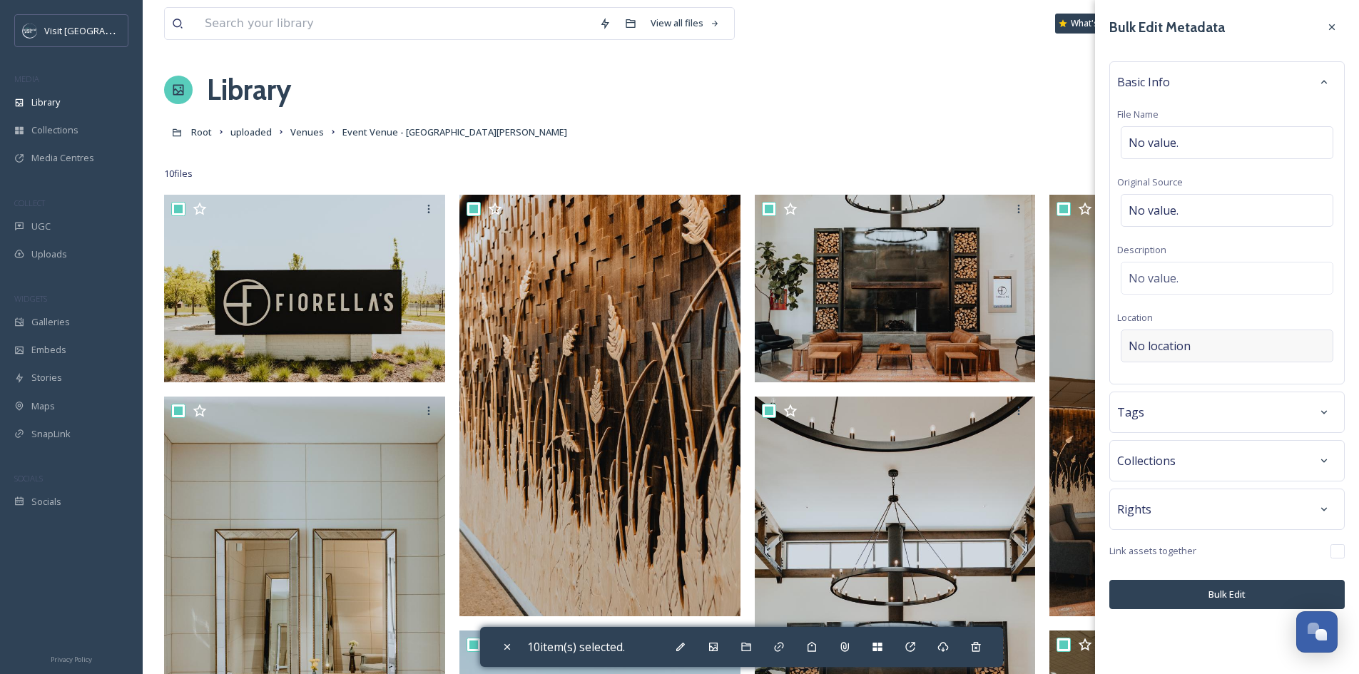
click at [1225, 343] on div "No location" at bounding box center [1227, 346] width 213 height 33
click at [1225, 343] on input at bounding box center [1227, 345] width 211 height 31
click at [1223, 400] on div "Fiorella's Event Space" at bounding box center [1227, 401] width 210 height 31
click at [1224, 592] on button "Bulk Edit" at bounding box center [1226, 594] width 235 height 29
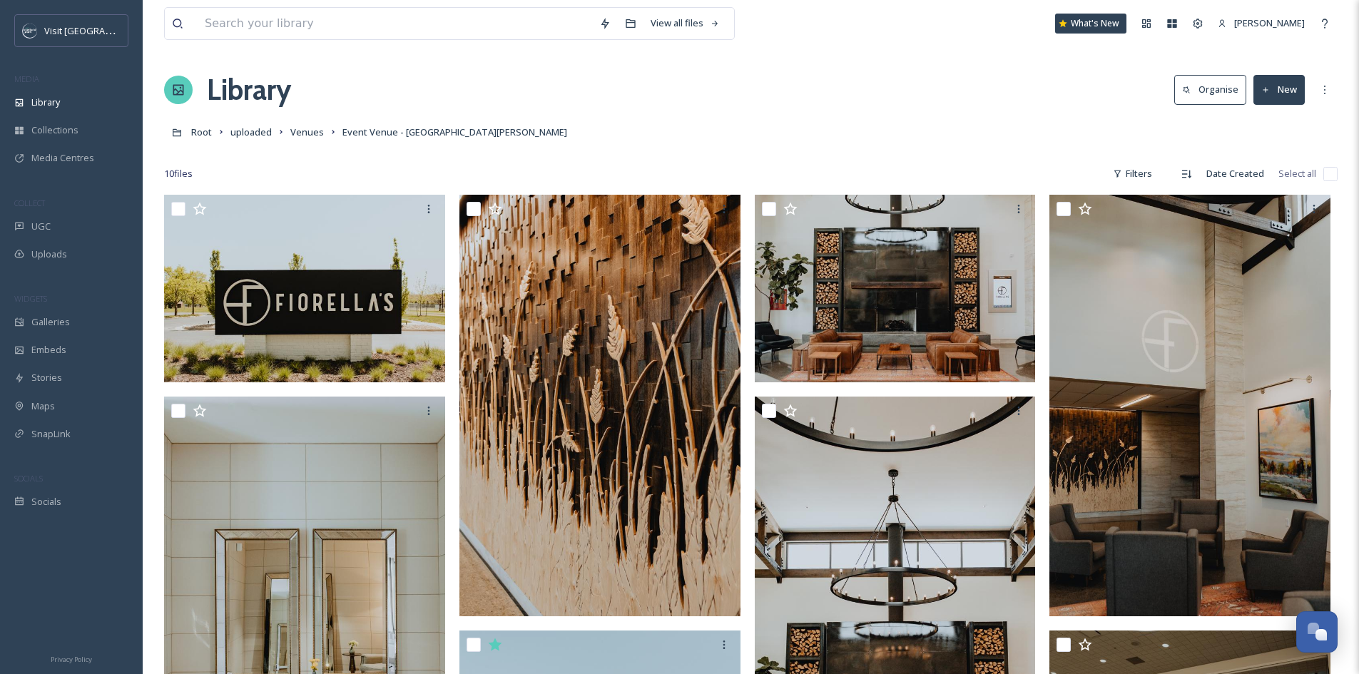
click at [1331, 176] on input "checkbox" at bounding box center [1331, 174] width 14 height 14
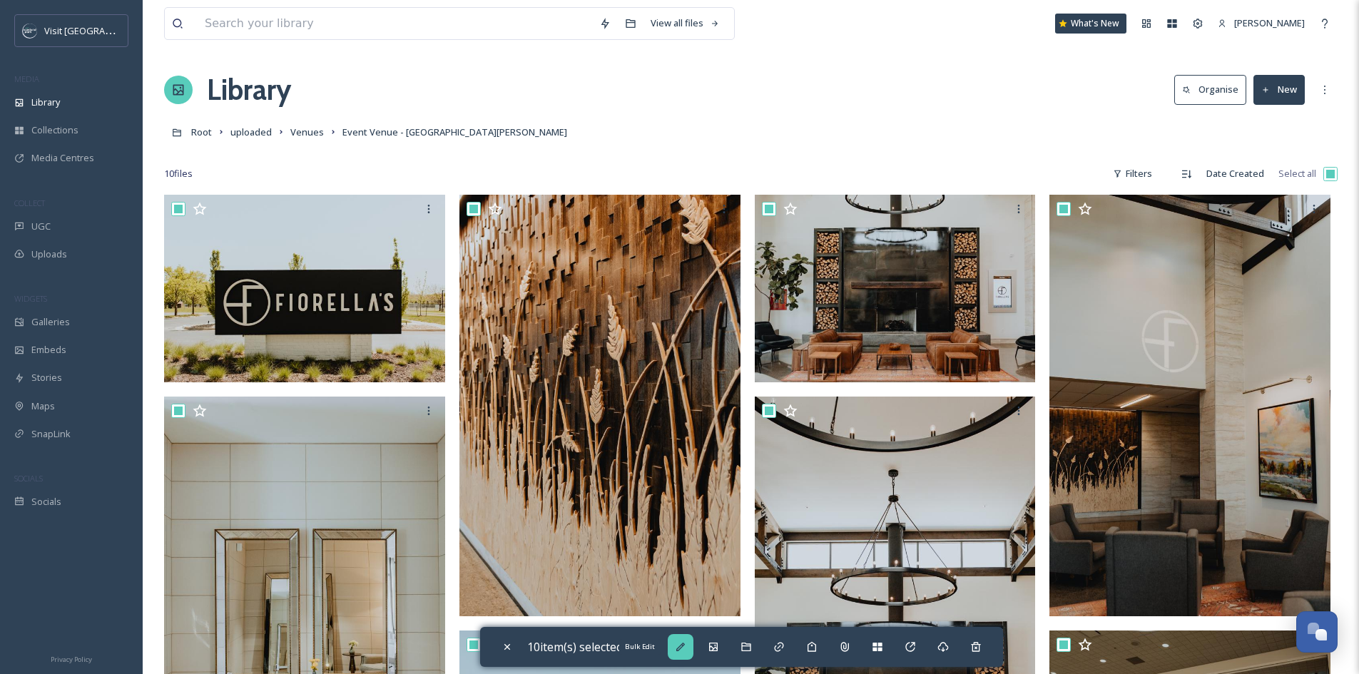
click at [691, 648] on div "Bulk Edit" at bounding box center [681, 647] width 26 height 26
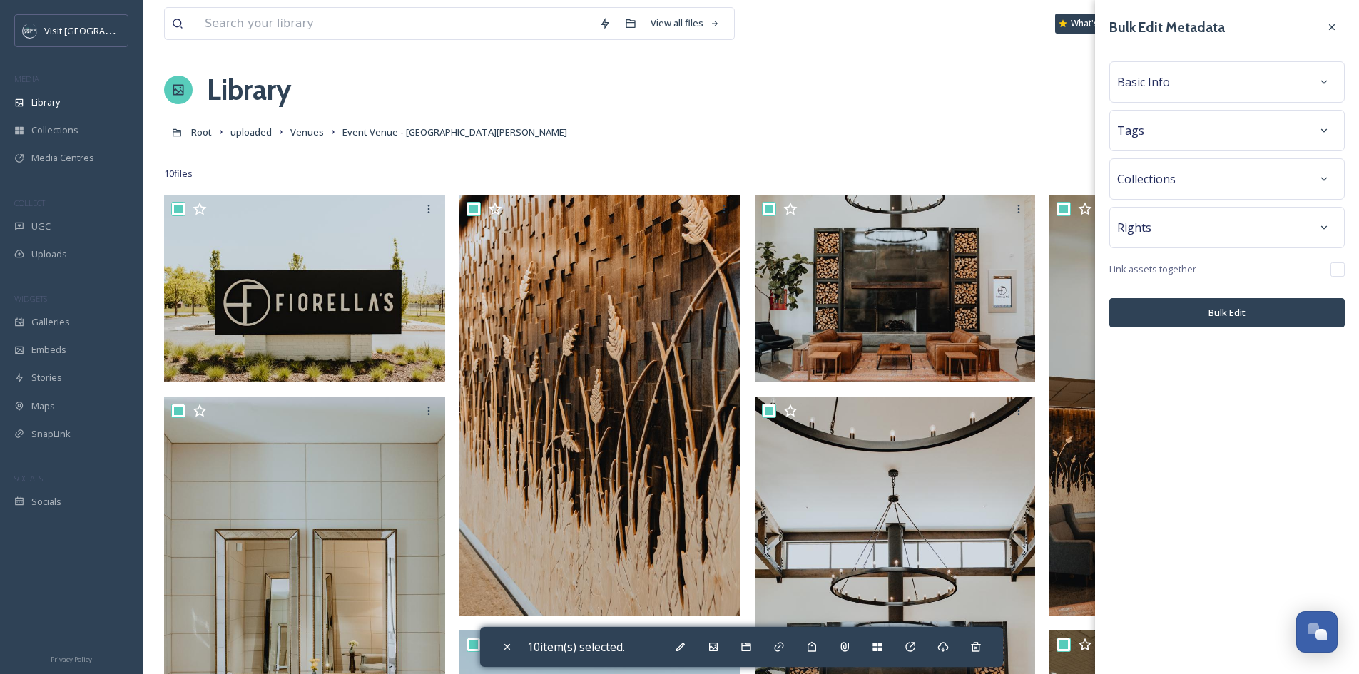
click at [1238, 121] on div "Tags" at bounding box center [1227, 131] width 220 height 26
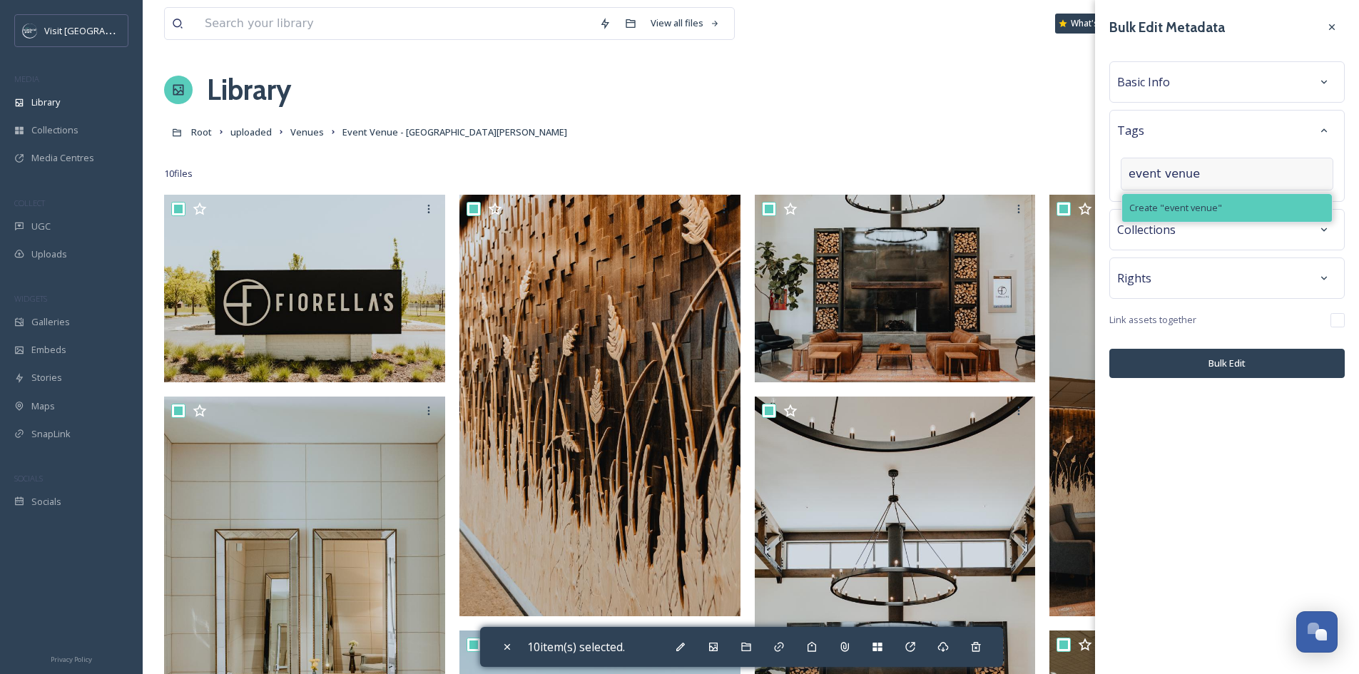
click at [1228, 209] on div "Create " event venue "" at bounding box center [1227, 208] width 210 height 28
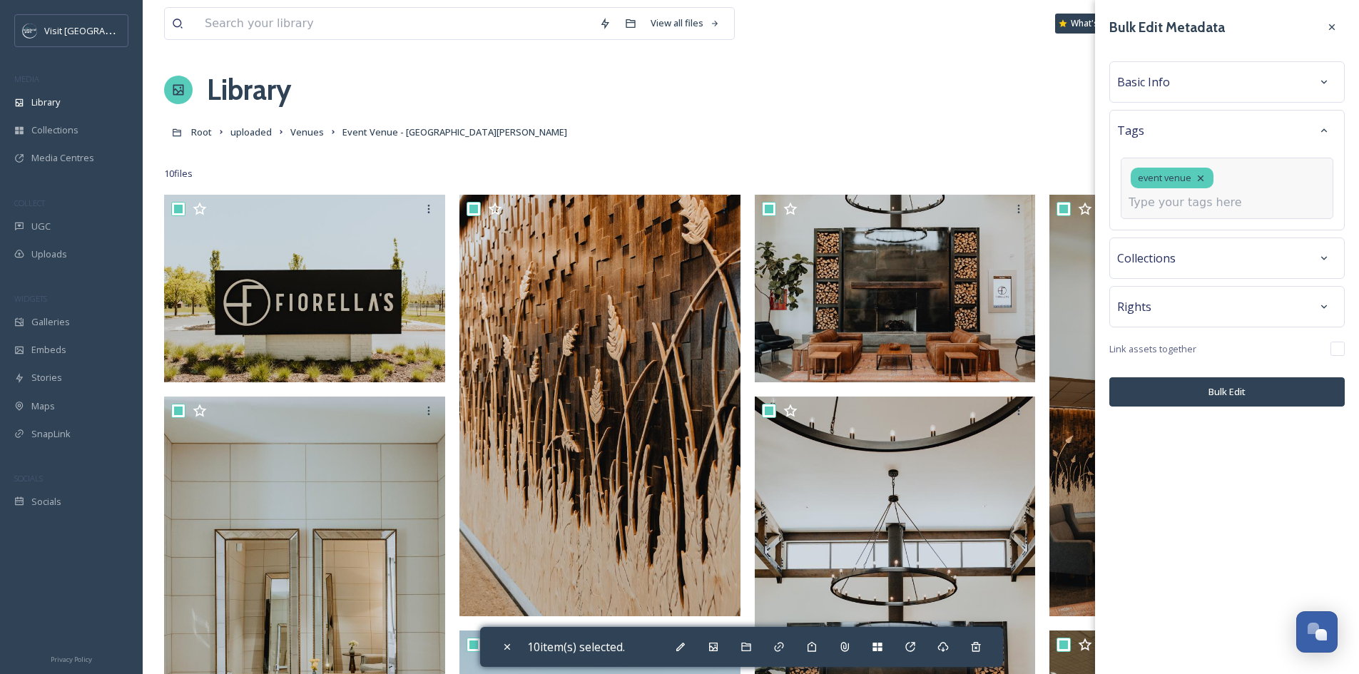
click at [1266, 382] on button "Bulk Edit" at bounding box center [1226, 391] width 235 height 29
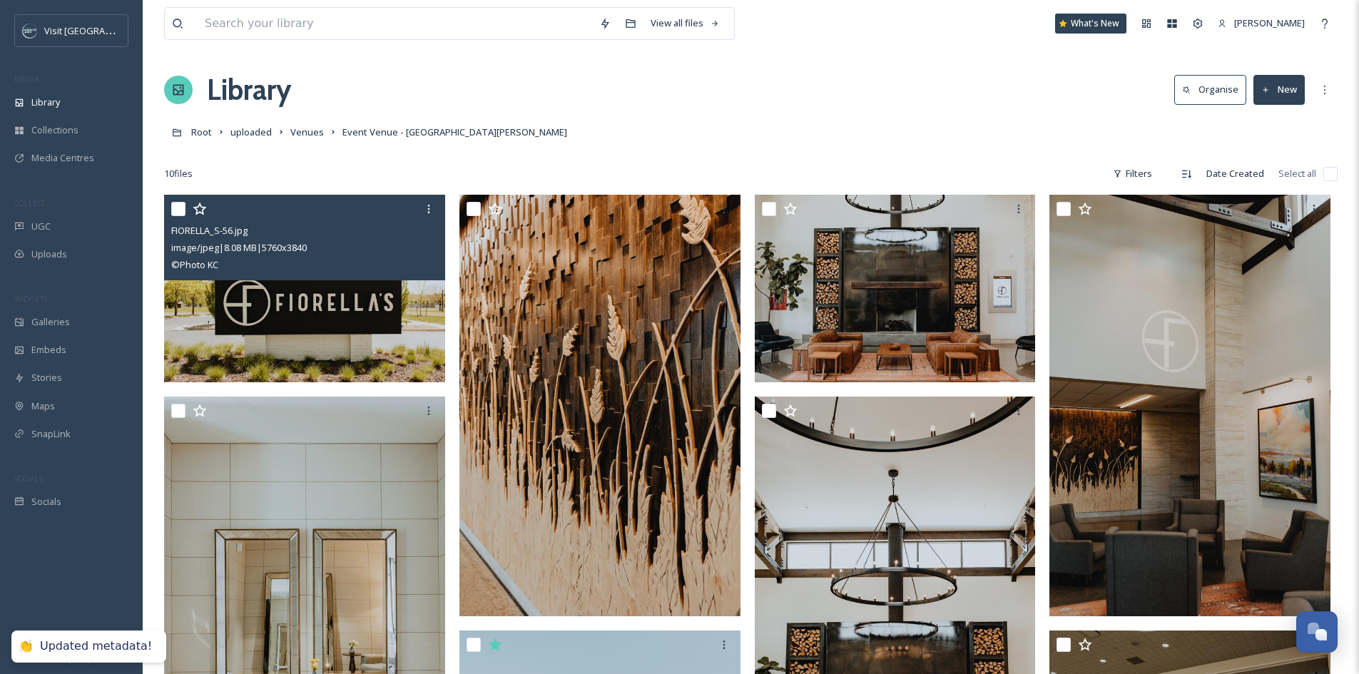
click at [322, 313] on img at bounding box center [304, 289] width 281 height 188
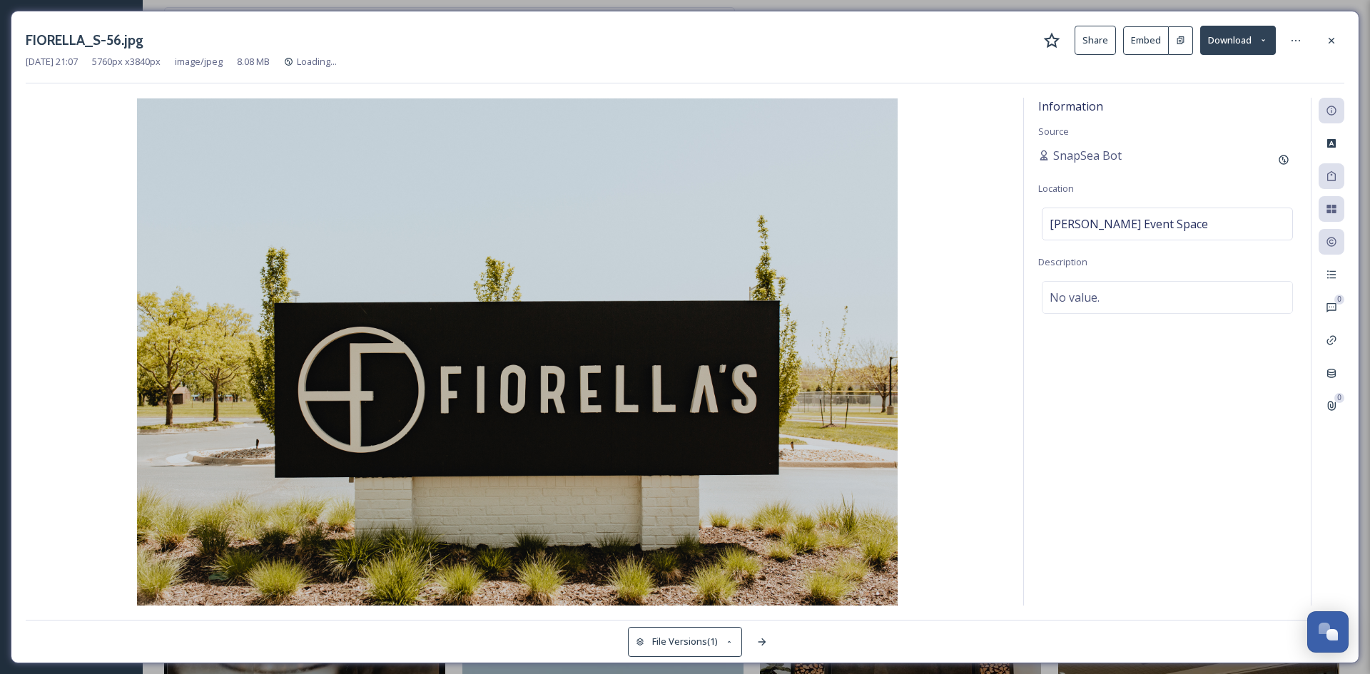
click at [1341, 172] on div at bounding box center [1332, 176] width 26 height 26
drag, startPoint x: 1060, startPoint y: 450, endPoint x: 1047, endPoint y: 449, distance: 12.9
click at [1060, 449] on div "Information Source SnapSea Bot Location Fiorella's Event Space Description No v…" at bounding box center [1167, 352] width 287 height 508
click at [1333, 179] on icon at bounding box center [1331, 176] width 11 height 11
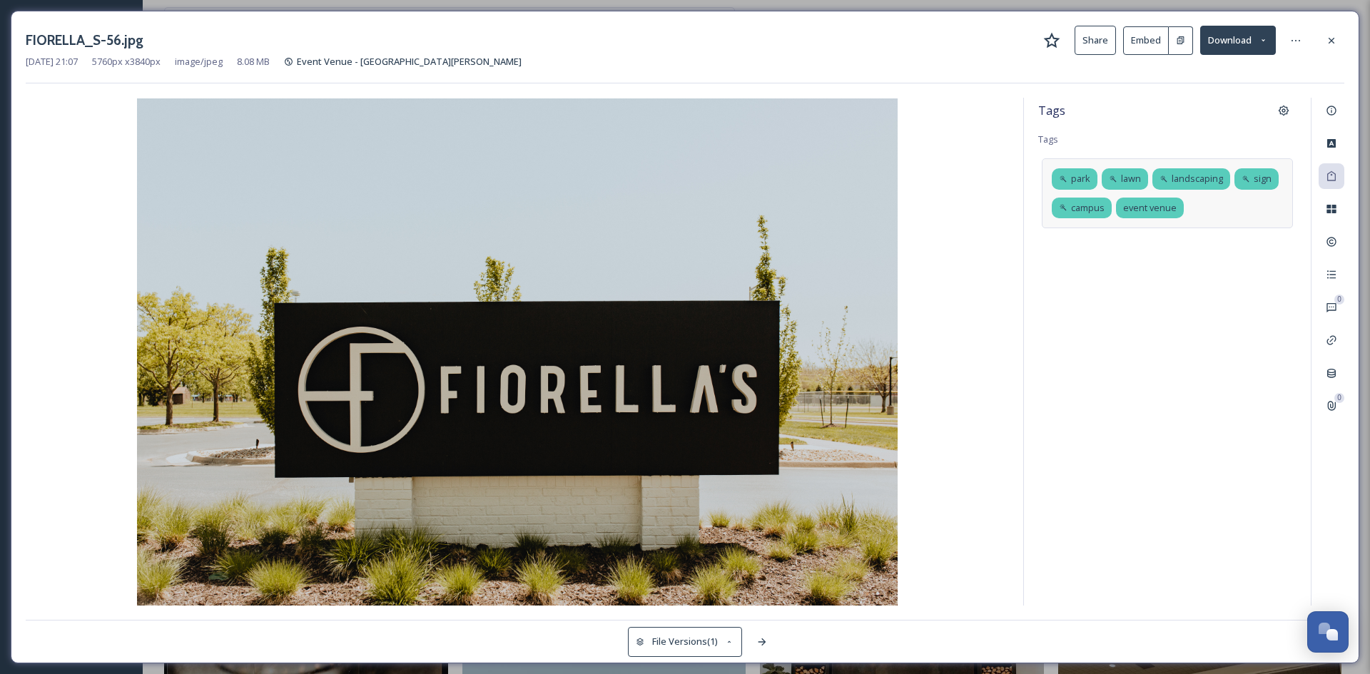
click at [1098, 185] on div "park lawn landscaping sign campus event venue" at bounding box center [1167, 192] width 251 height 69
click at [1089, 178] on icon at bounding box center [1087, 178] width 11 height 11
click at [1087, 176] on icon at bounding box center [1087, 178] width 11 height 11
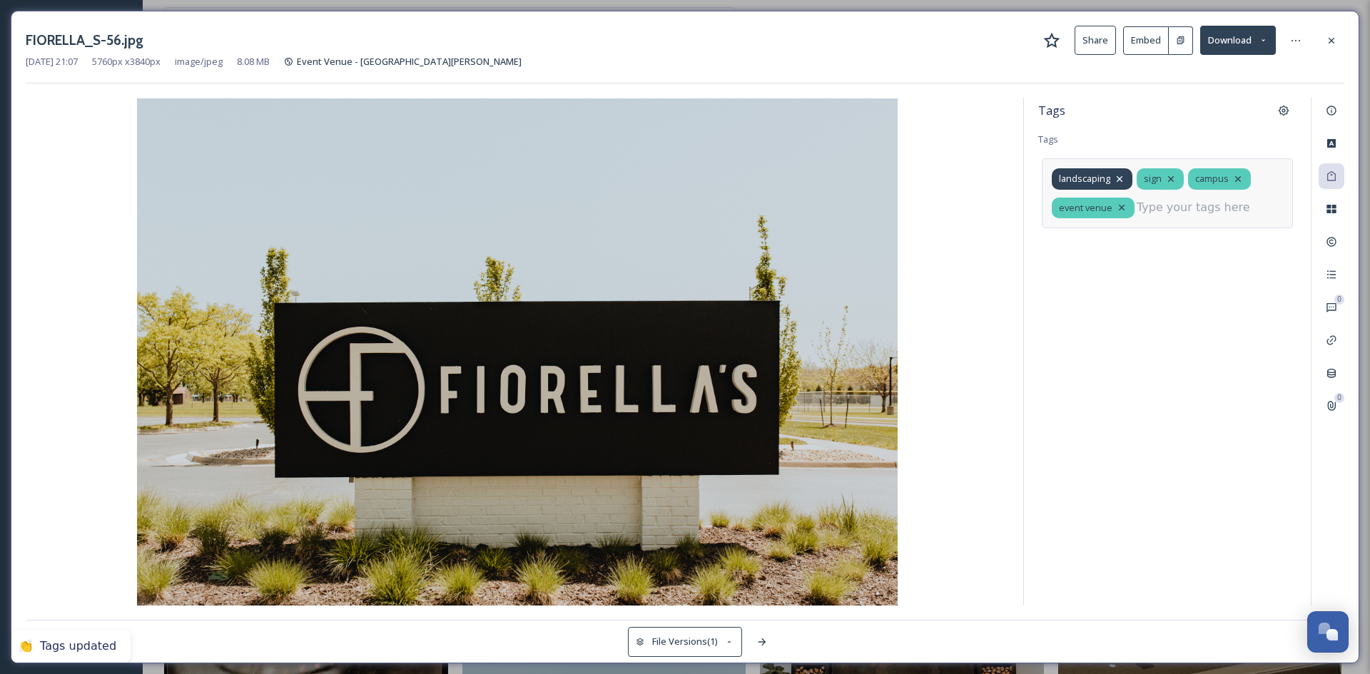
click at [1118, 179] on icon at bounding box center [1119, 178] width 11 height 11
click at [1155, 180] on icon at bounding box center [1152, 178] width 11 height 11
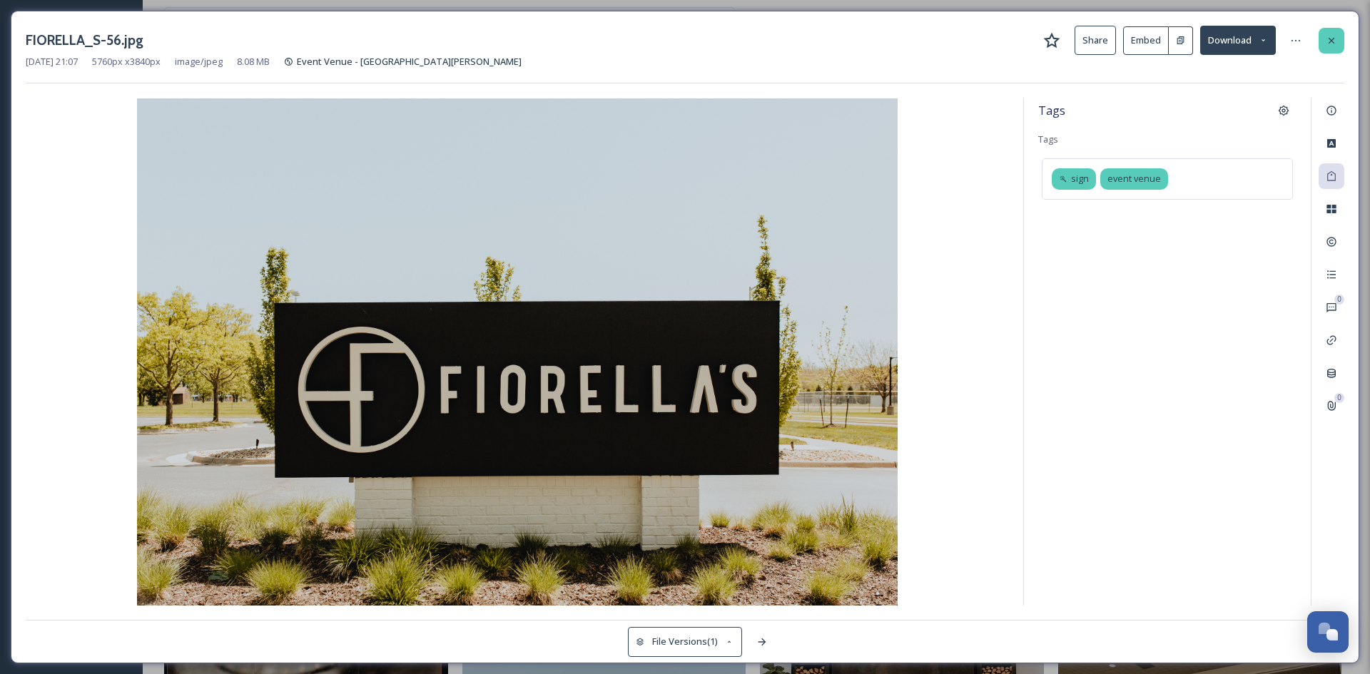
click at [1336, 43] on icon at bounding box center [1331, 40] width 11 height 11
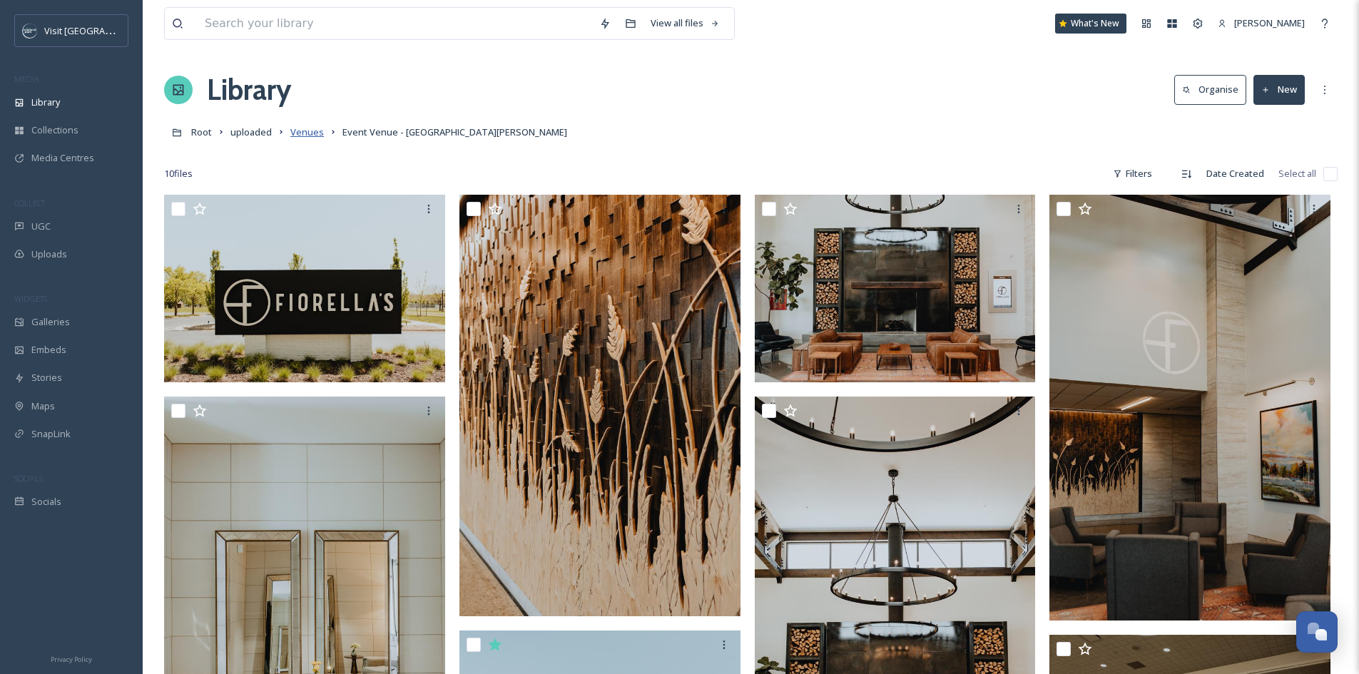
click at [319, 133] on span "Venues" at bounding box center [307, 132] width 34 height 13
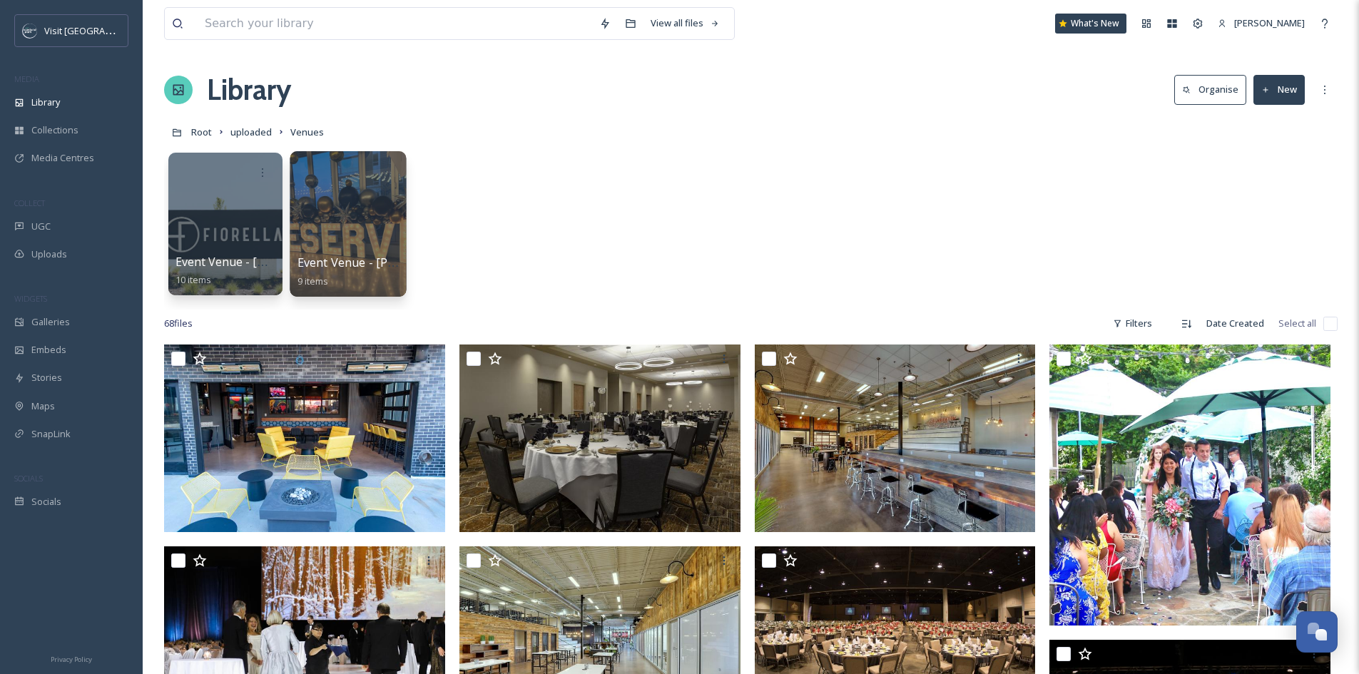
click at [375, 220] on div at bounding box center [348, 224] width 116 height 146
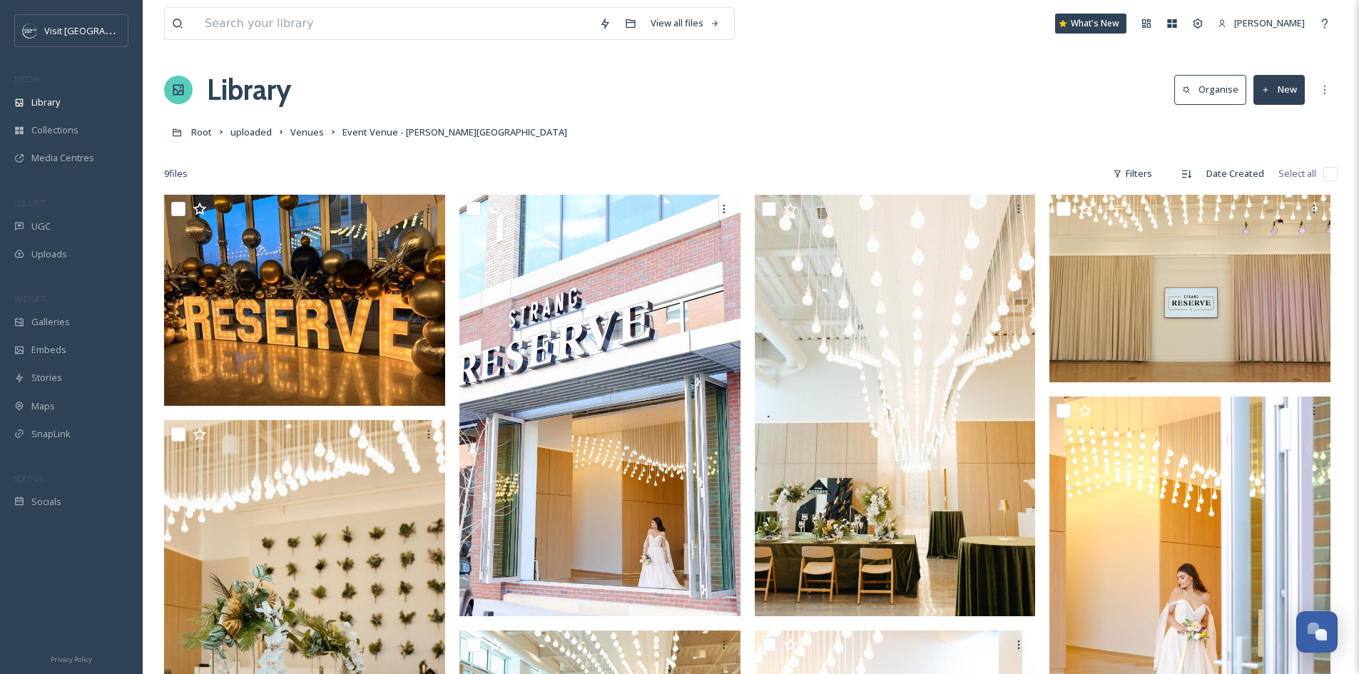
click at [1331, 176] on input "checkbox" at bounding box center [1331, 174] width 14 height 14
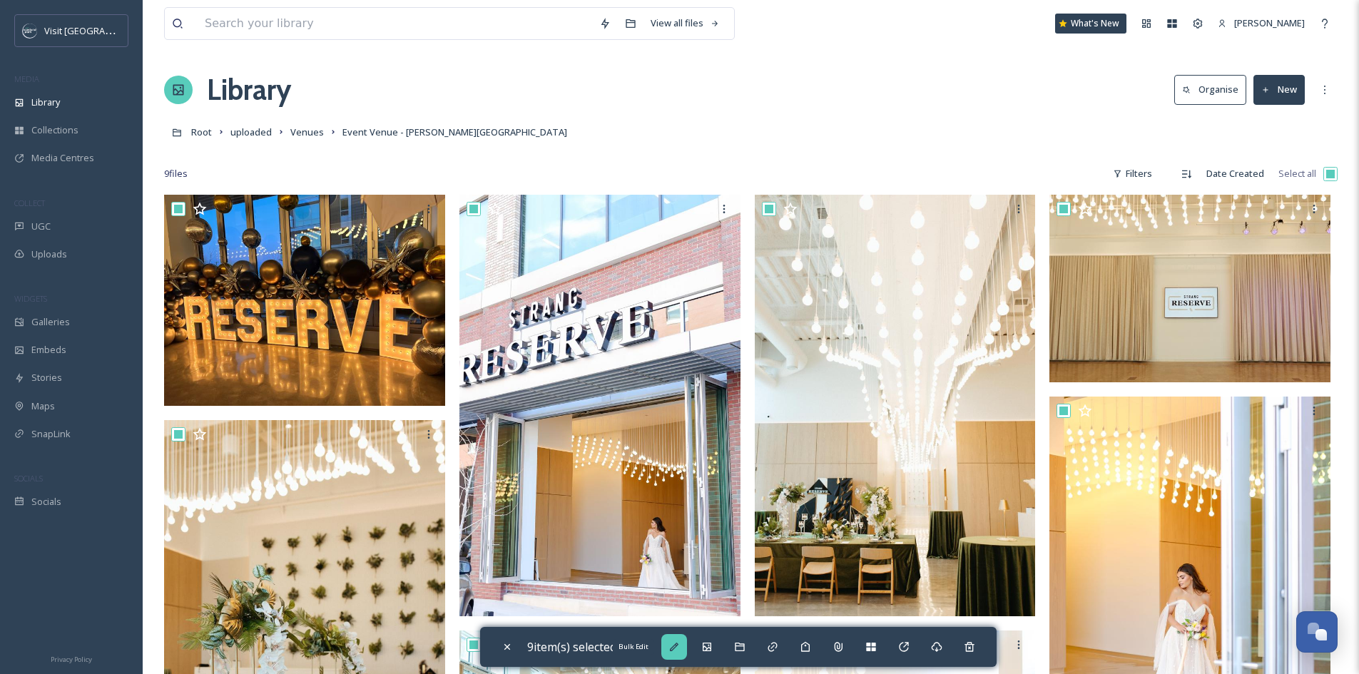
click at [668, 646] on div "Bulk Edit" at bounding box center [674, 647] width 26 height 26
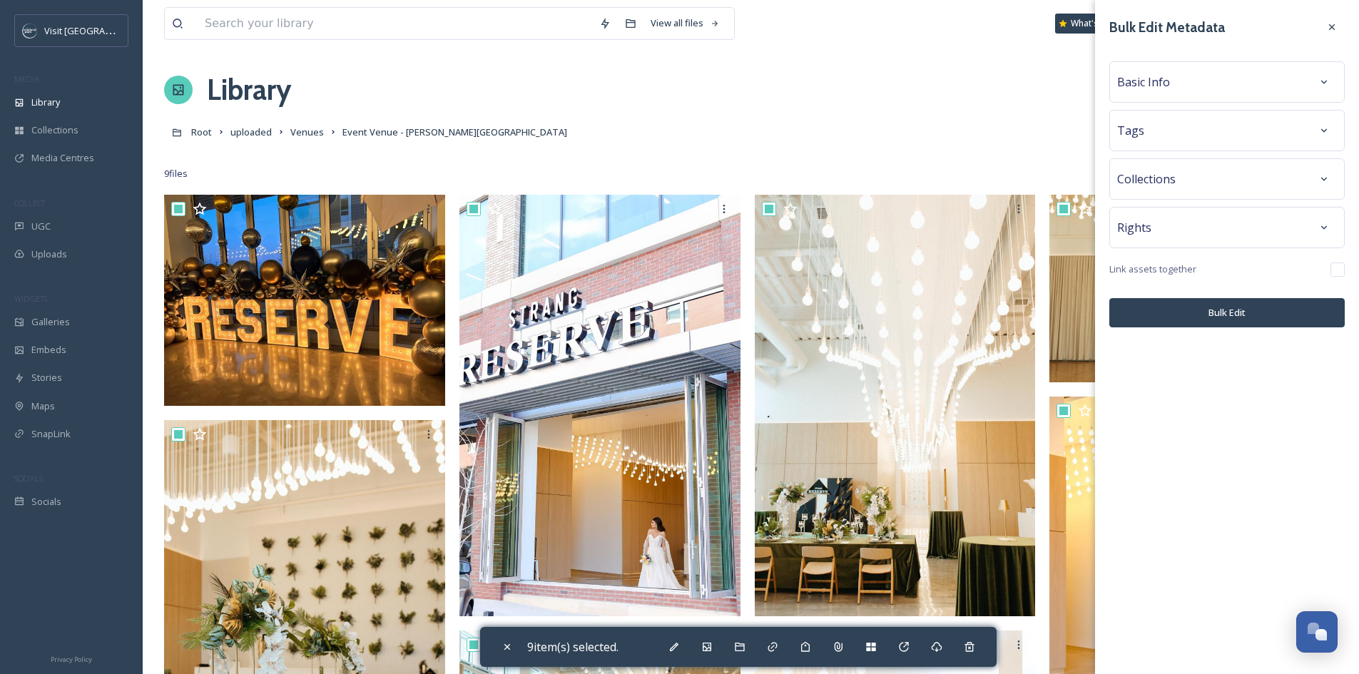
click at [1214, 81] on div "Basic Info" at bounding box center [1227, 82] width 220 height 26
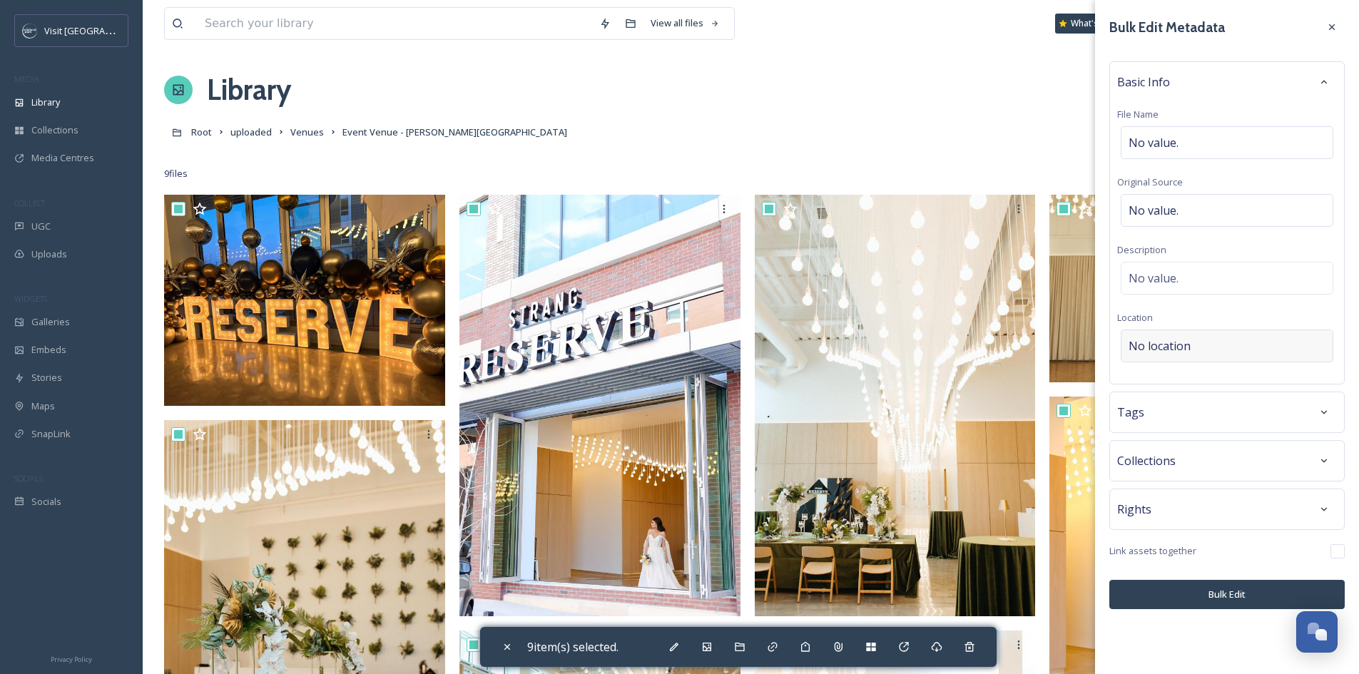
click at [1198, 350] on div "No location" at bounding box center [1227, 346] width 213 height 33
click at [1198, 350] on input at bounding box center [1227, 345] width 211 height 31
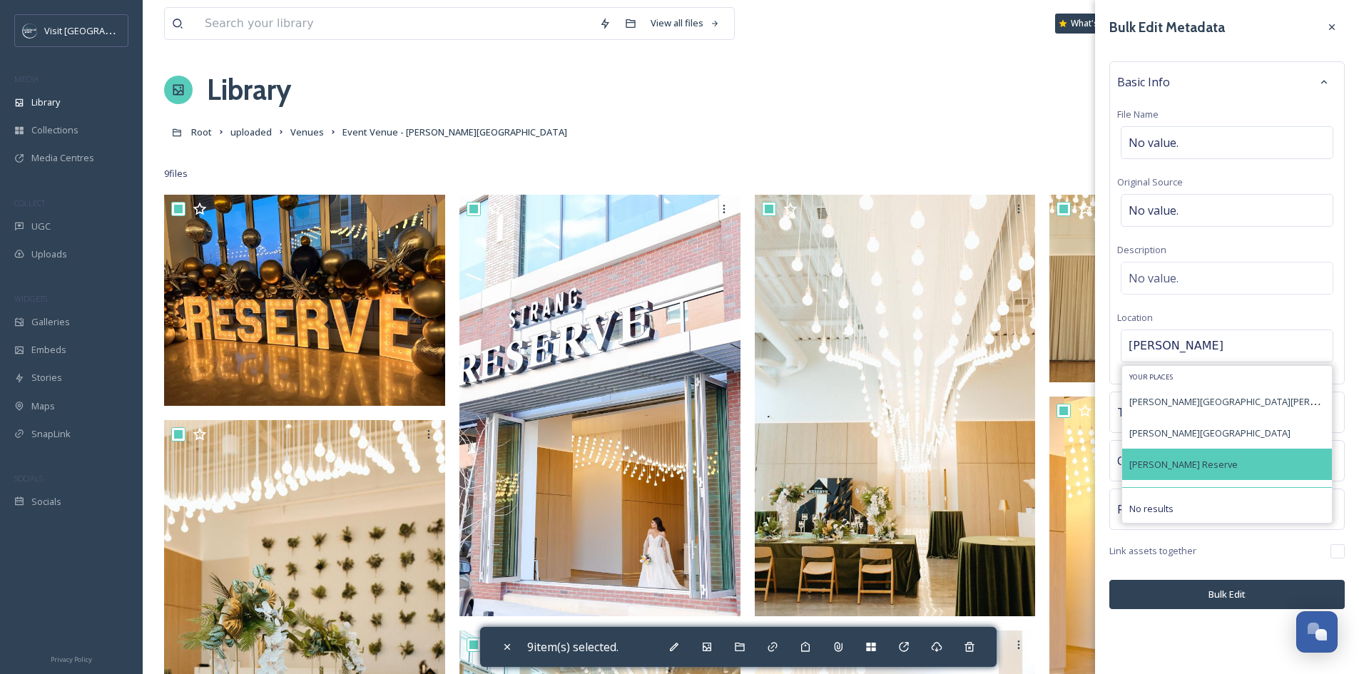
click at [1159, 459] on span "Strang Reserve" at bounding box center [1183, 464] width 108 height 13
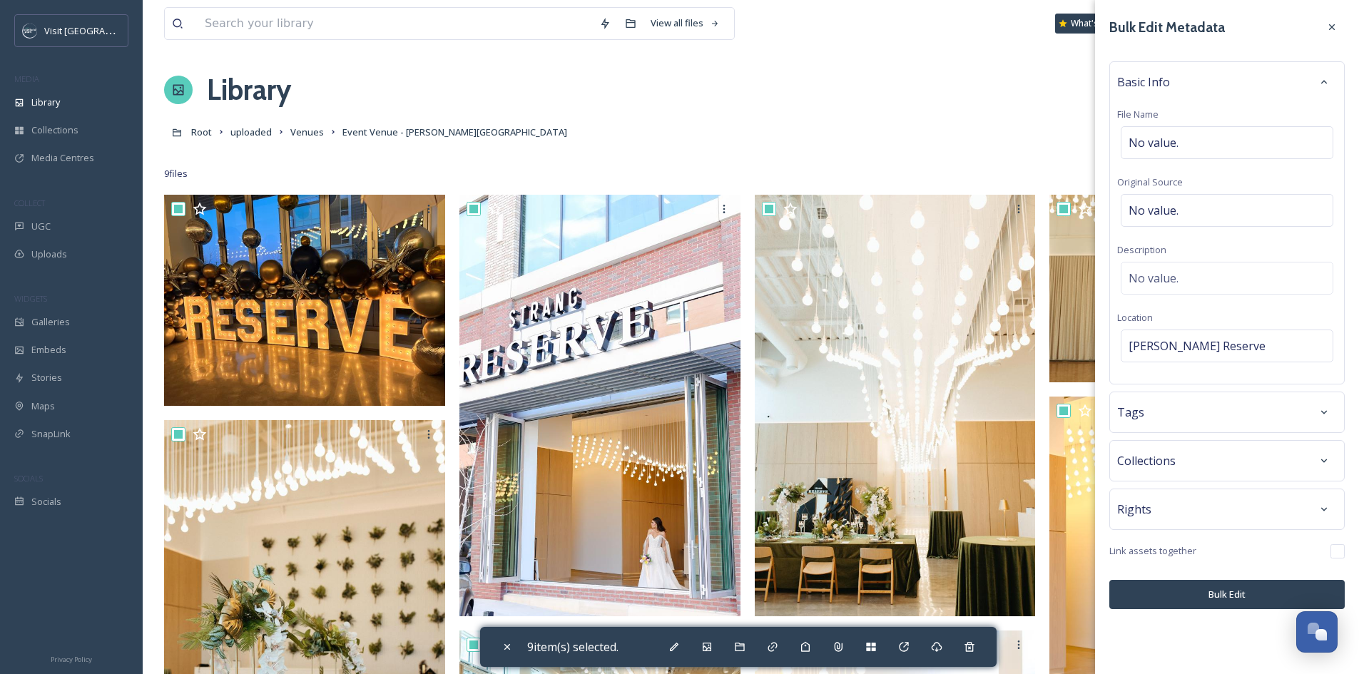
click at [1241, 412] on div "Tags" at bounding box center [1227, 413] width 220 height 26
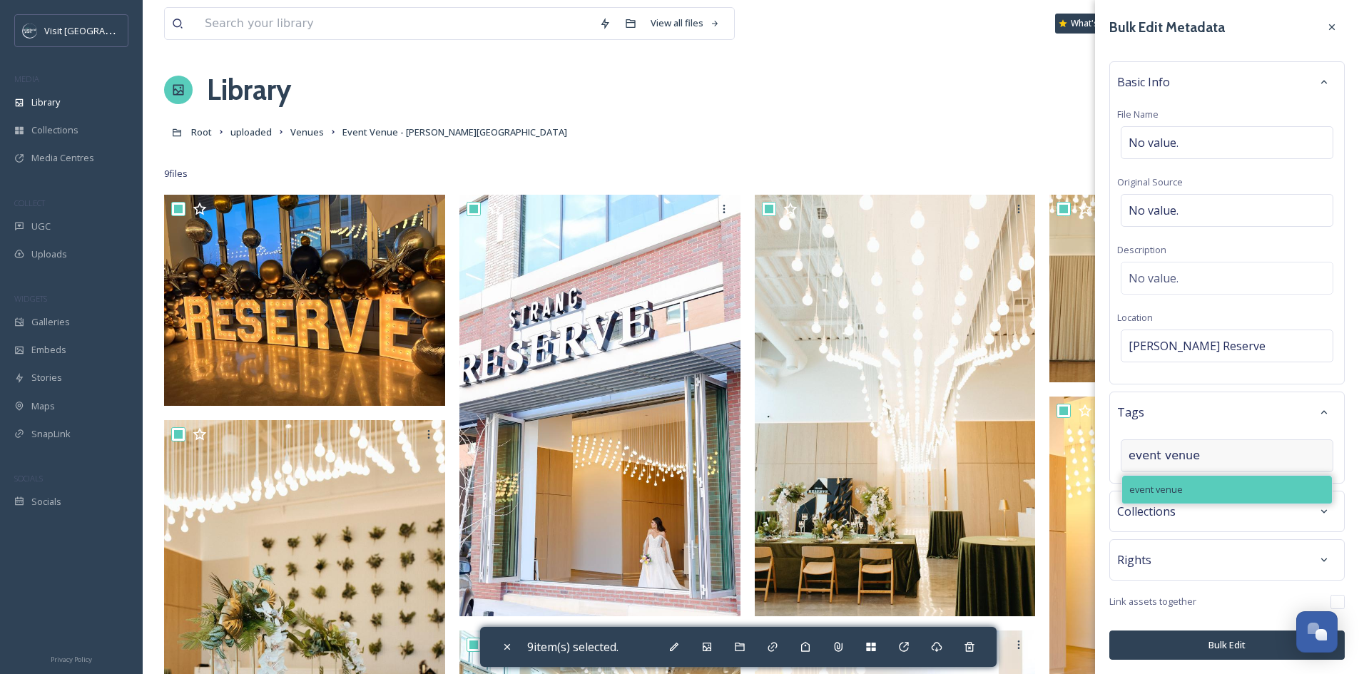
click at [1194, 482] on div "event venue" at bounding box center [1227, 490] width 210 height 28
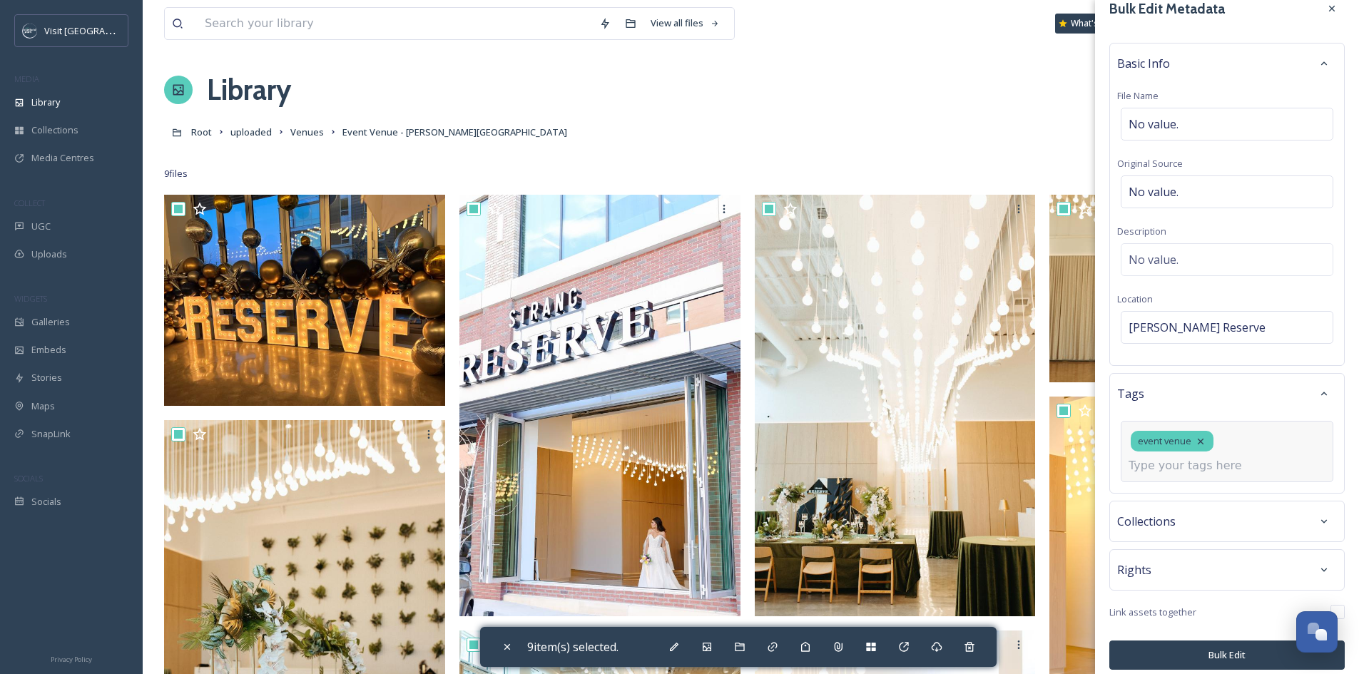
scroll to position [29, 0]
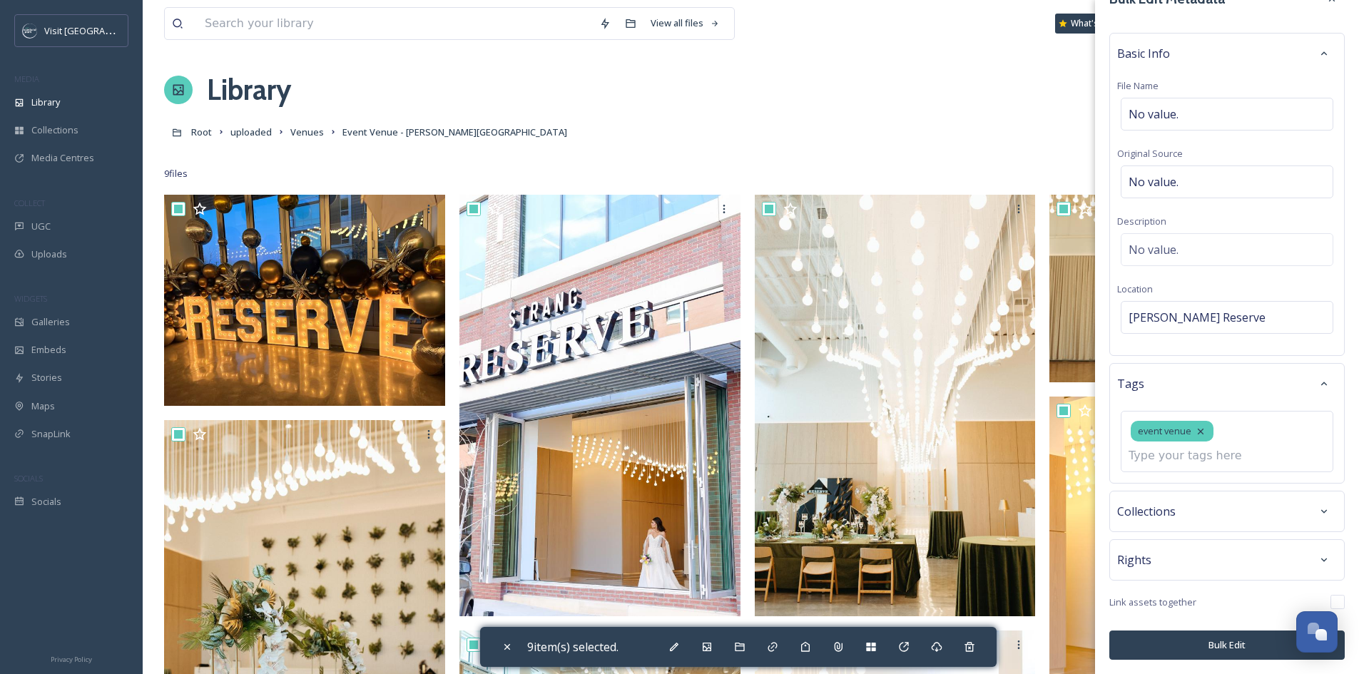
click at [1184, 636] on button "Bulk Edit" at bounding box center [1226, 645] width 235 height 29
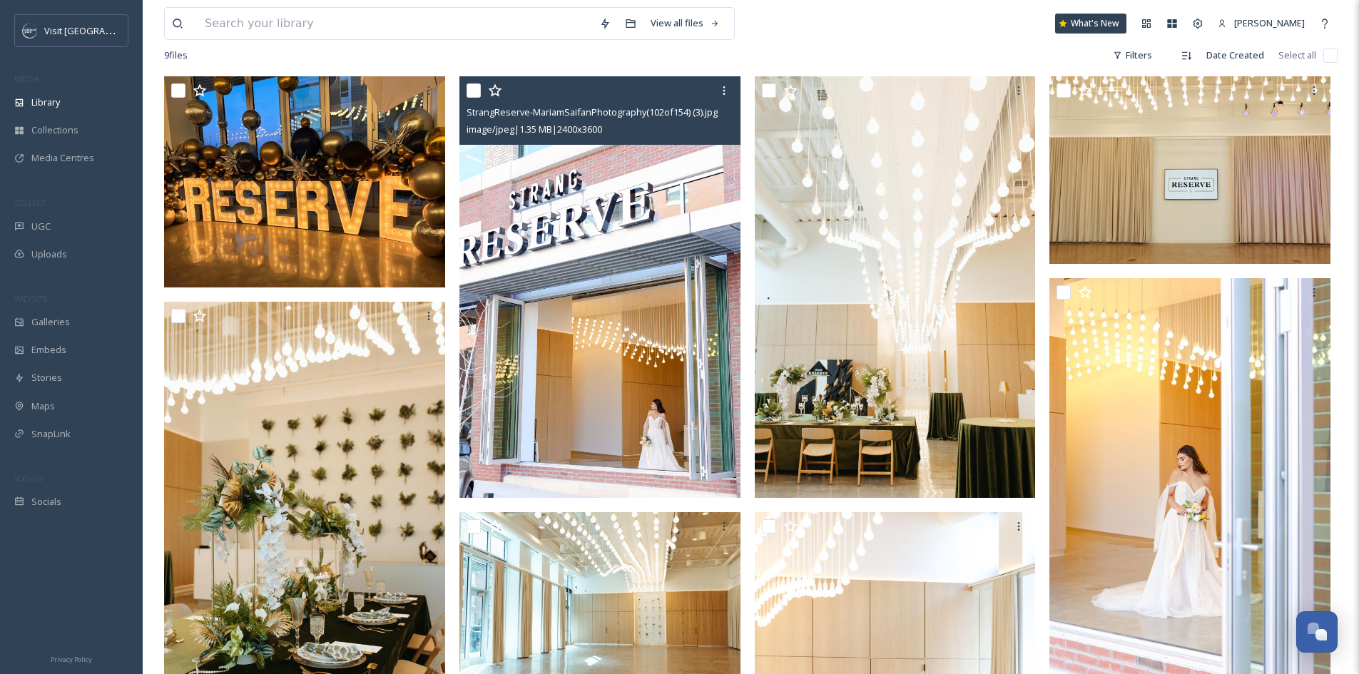
scroll to position [0, 0]
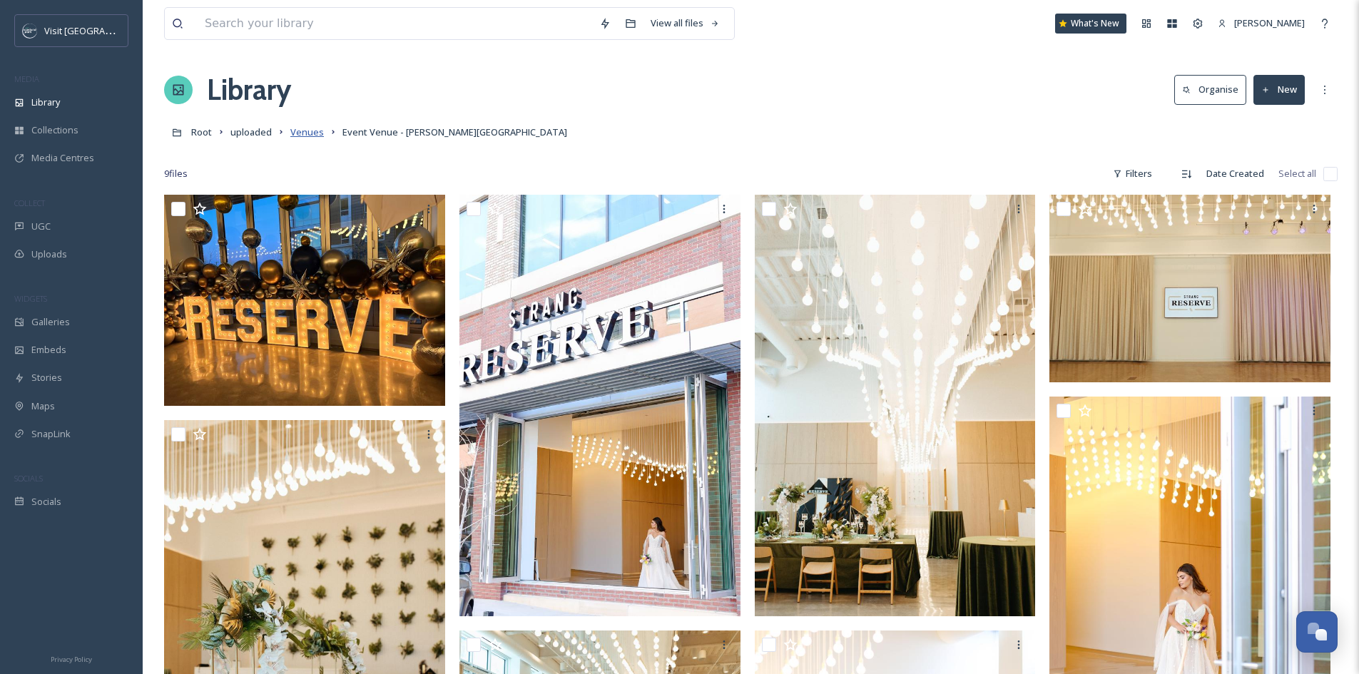
click at [300, 136] on span "Venues" at bounding box center [307, 132] width 34 height 13
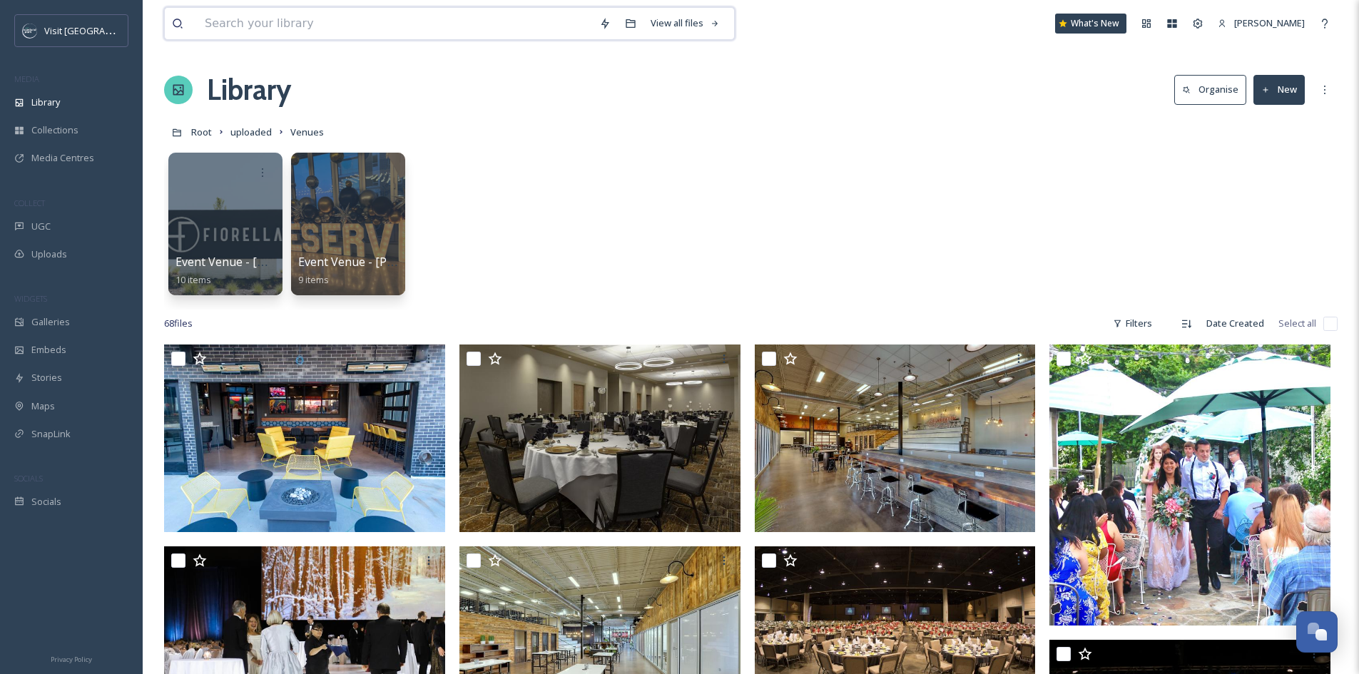
click at [249, 20] on input at bounding box center [395, 23] width 395 height 31
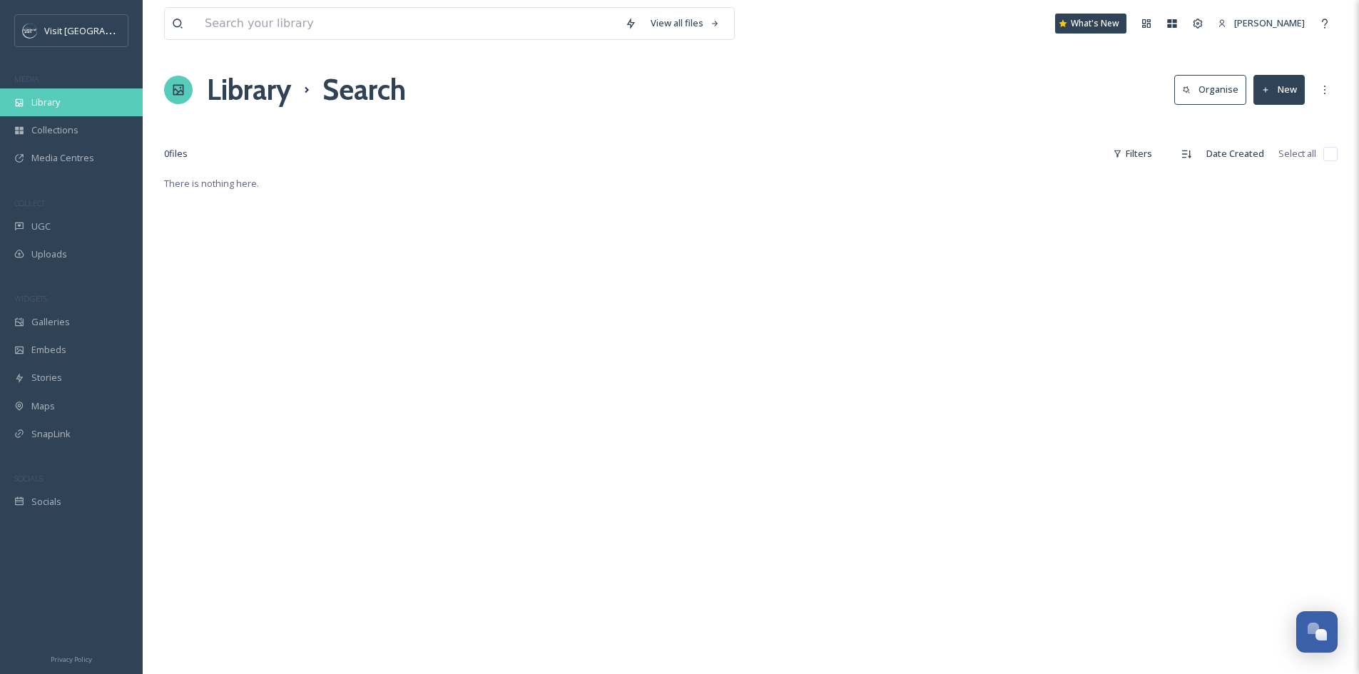
click at [47, 107] on span "Library" at bounding box center [45, 103] width 29 height 14
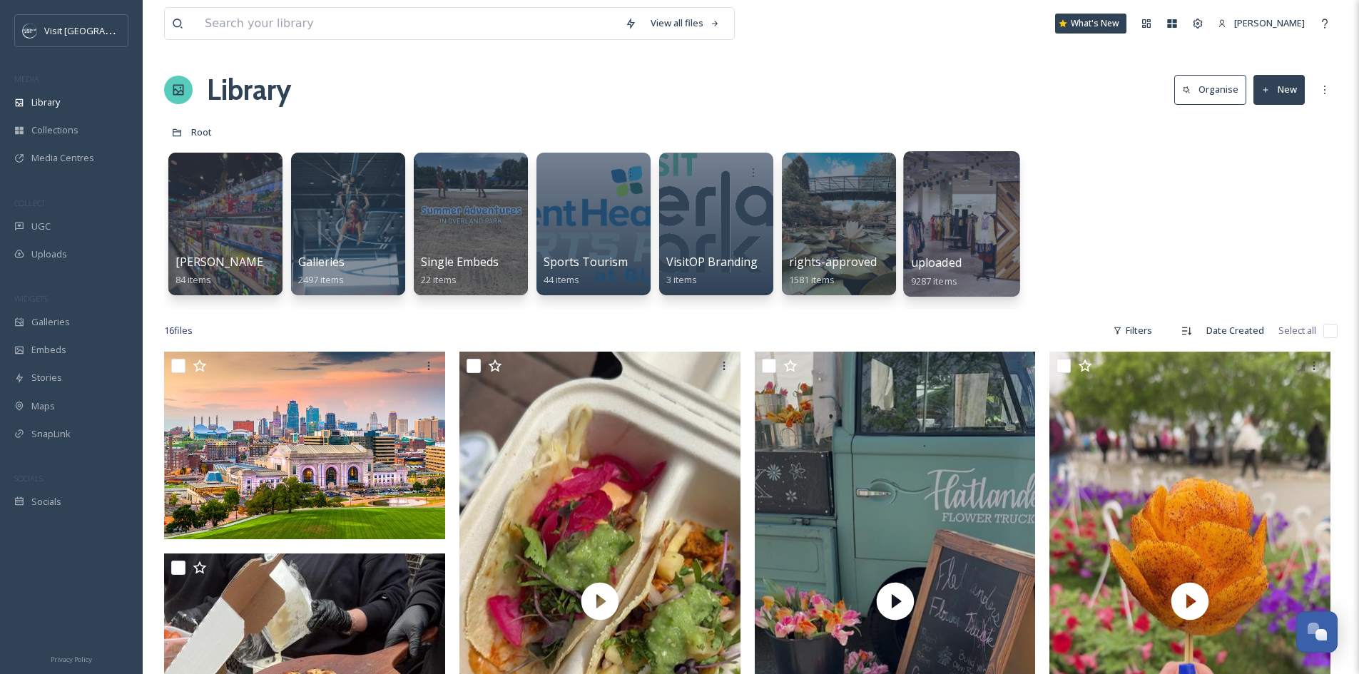
click at [938, 209] on div at bounding box center [961, 224] width 116 height 146
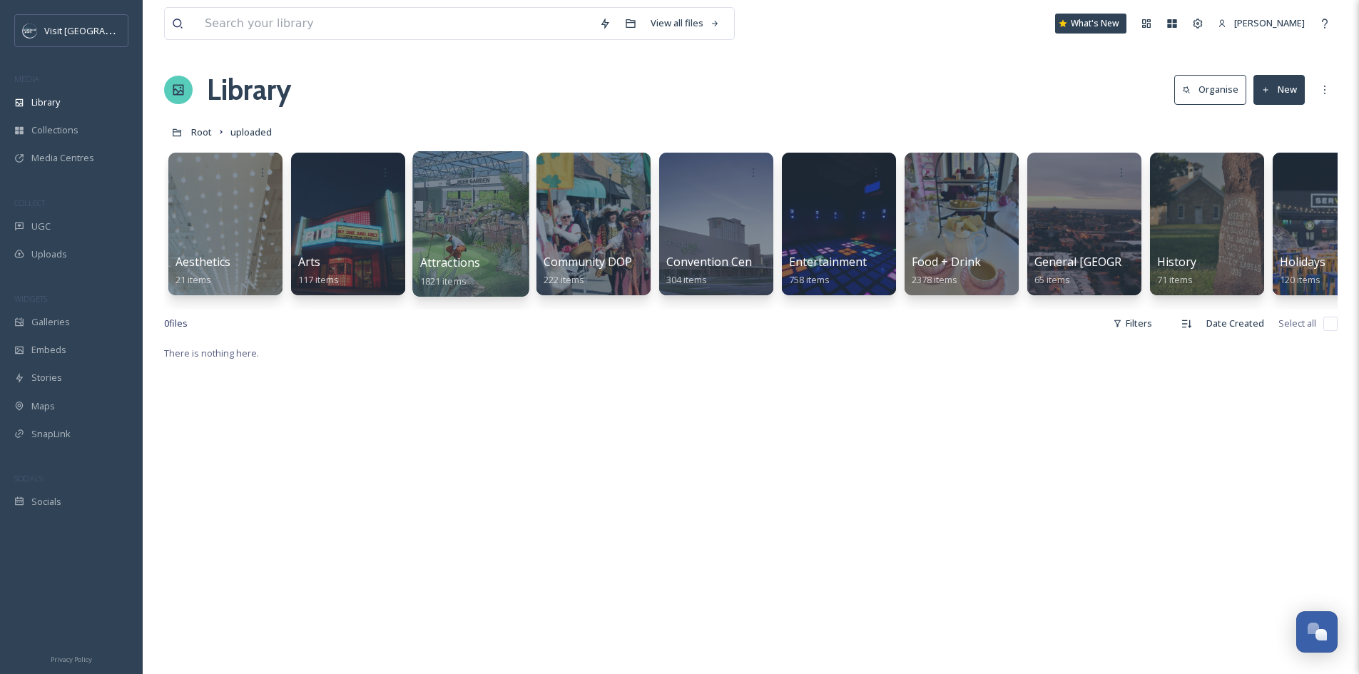
click at [469, 253] on div at bounding box center [470, 224] width 116 height 146
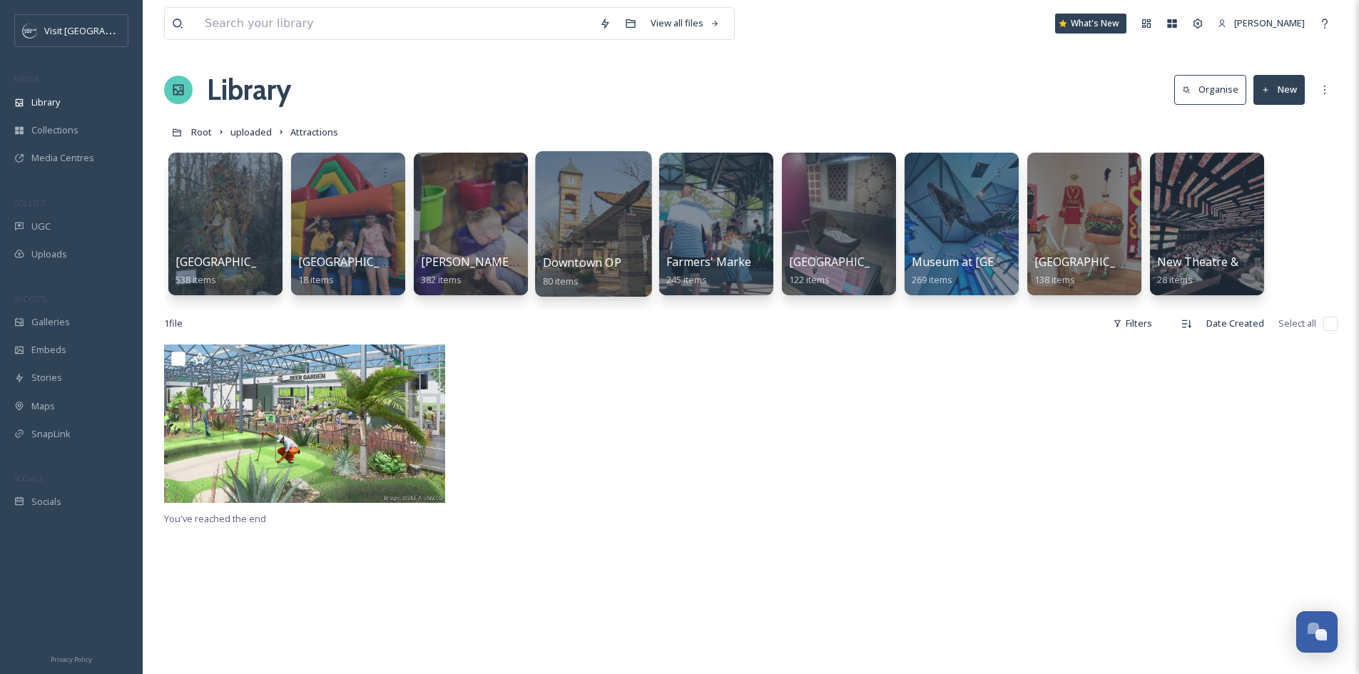
click at [587, 249] on div at bounding box center [593, 224] width 116 height 146
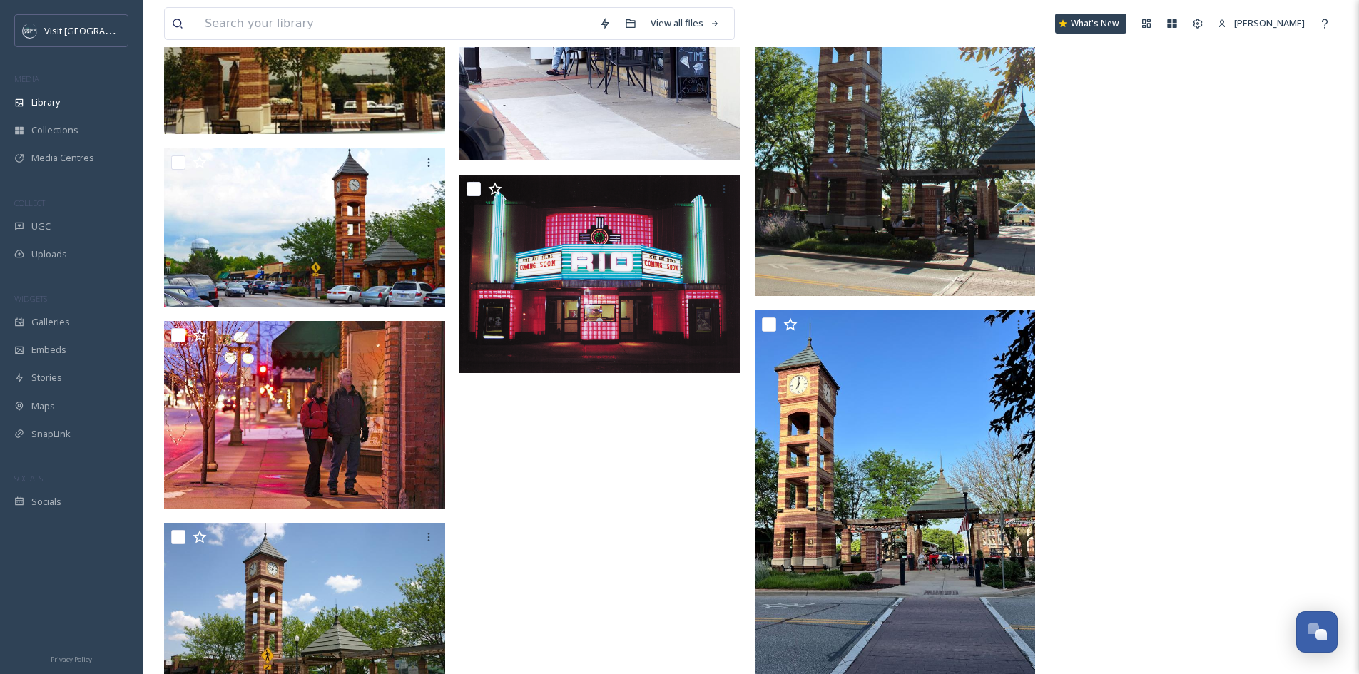
scroll to position [6199, 0]
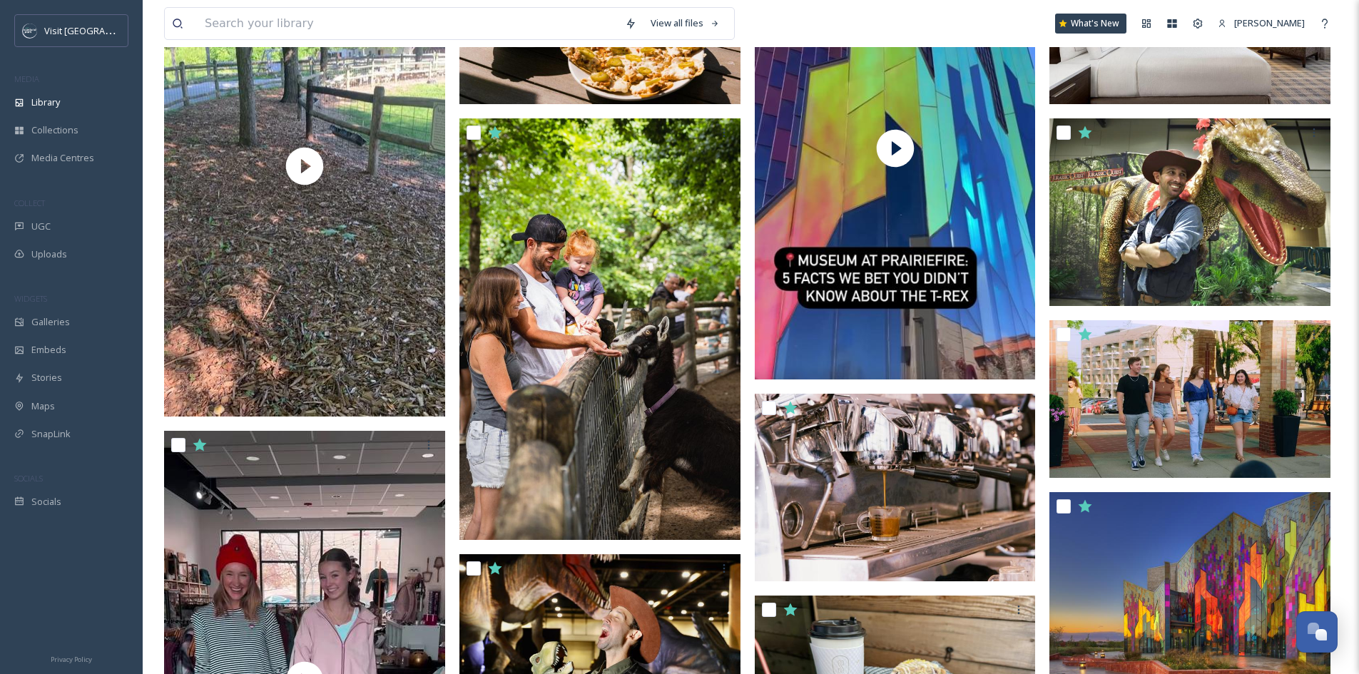
scroll to position [499, 0]
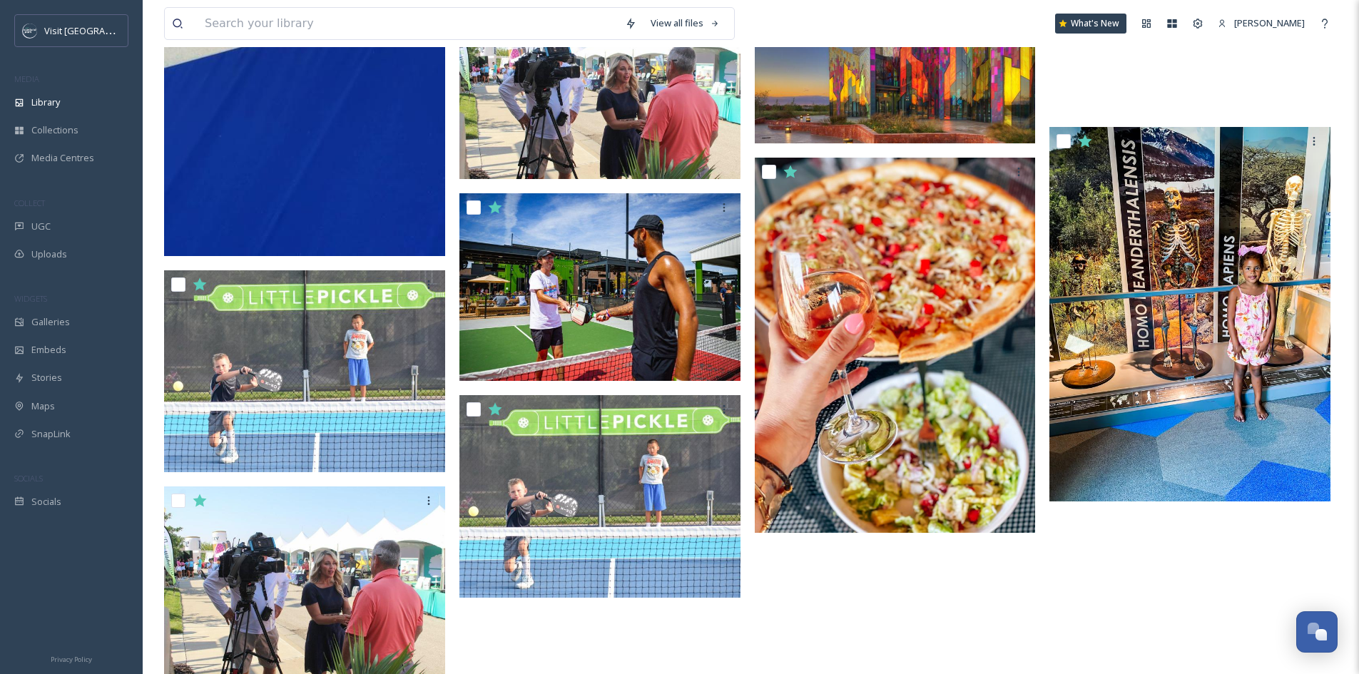
scroll to position [4780, 0]
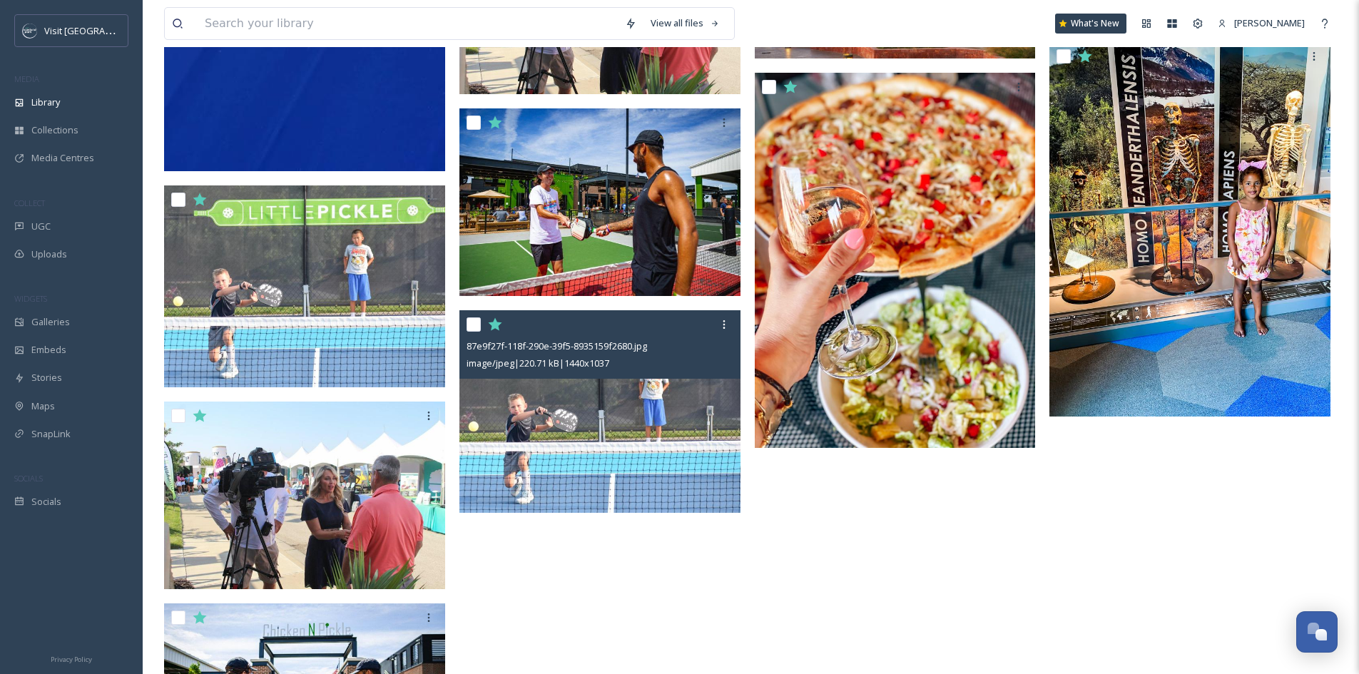
click at [601, 425] on img at bounding box center [599, 411] width 281 height 203
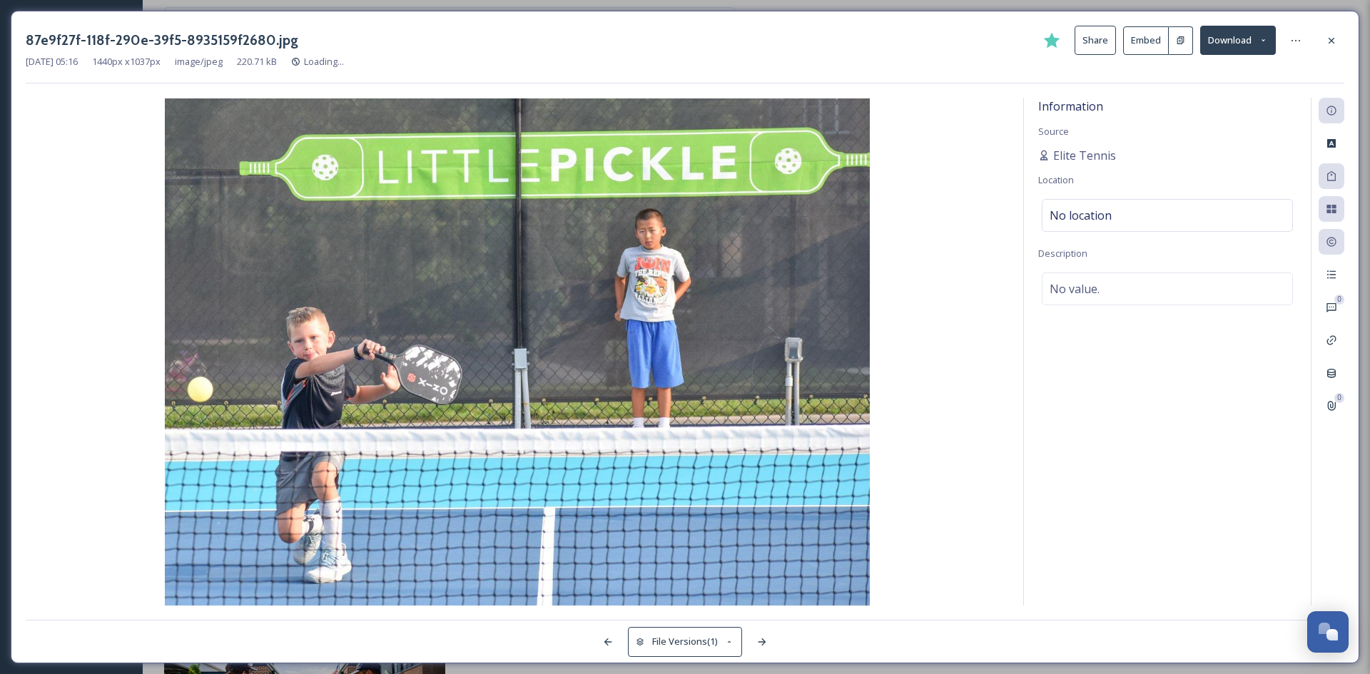
drag, startPoint x: 1335, startPoint y: 32, endPoint x: 1329, endPoint y: 39, distance: 8.6
click at [1335, 33] on div at bounding box center [1332, 41] width 26 height 26
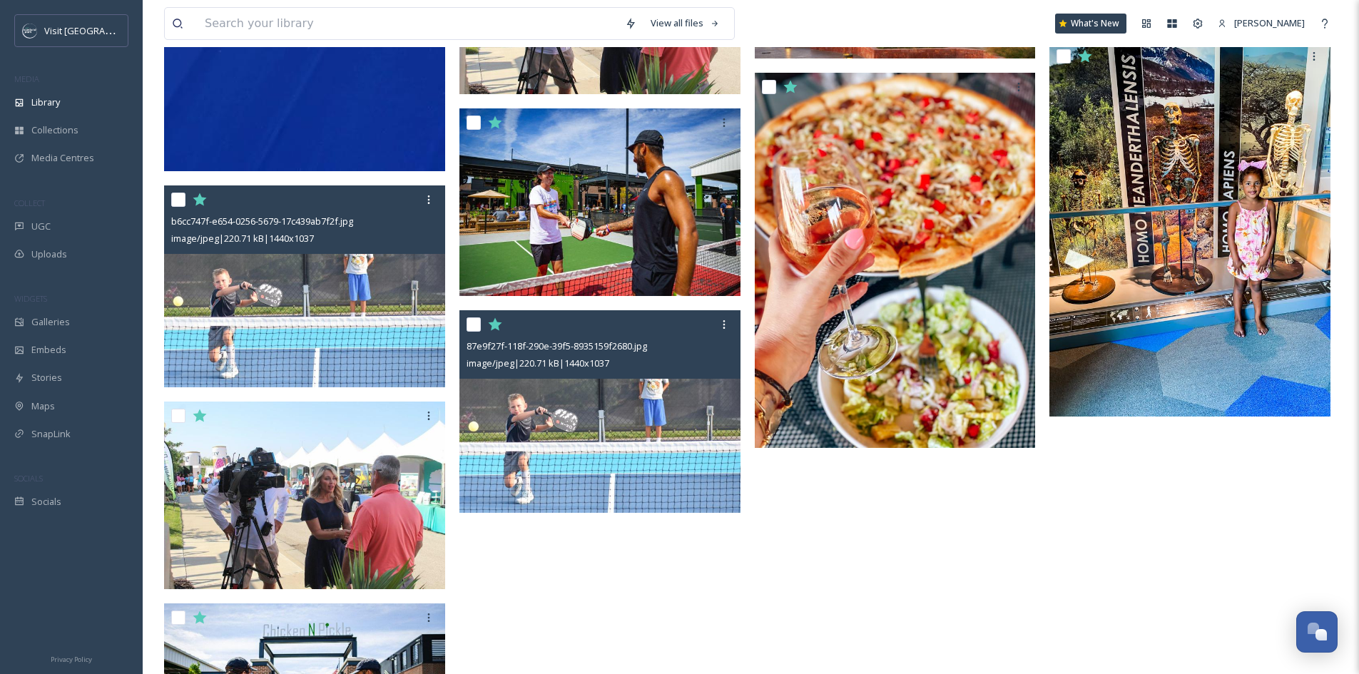
click at [272, 294] on img at bounding box center [304, 287] width 281 height 203
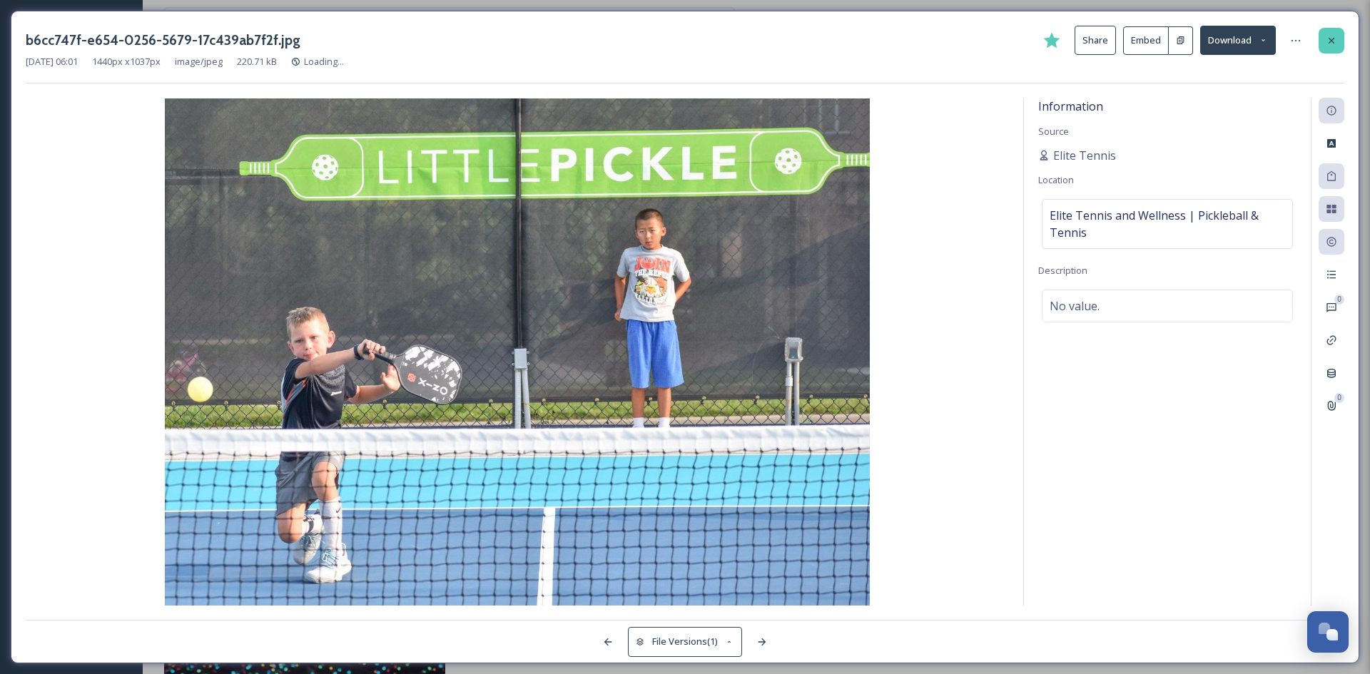
click at [1333, 41] on icon at bounding box center [1332, 40] width 6 height 6
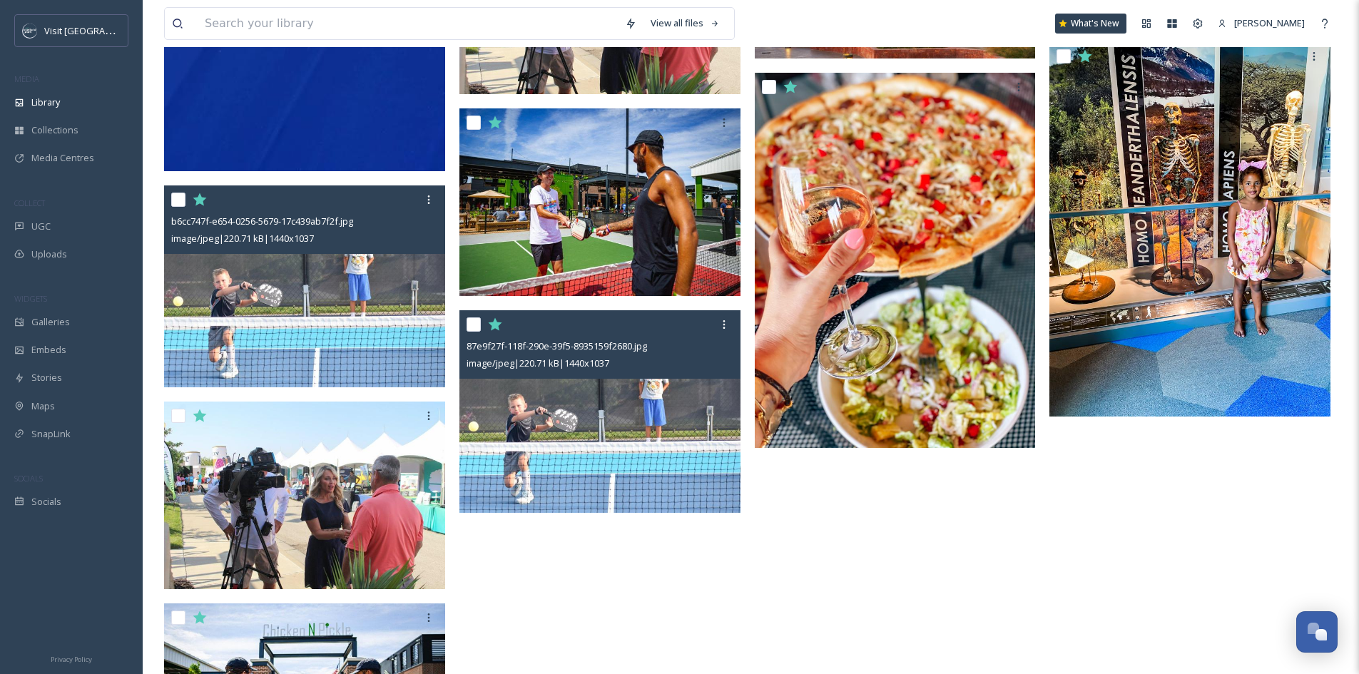
click at [639, 454] on img at bounding box center [599, 411] width 281 height 203
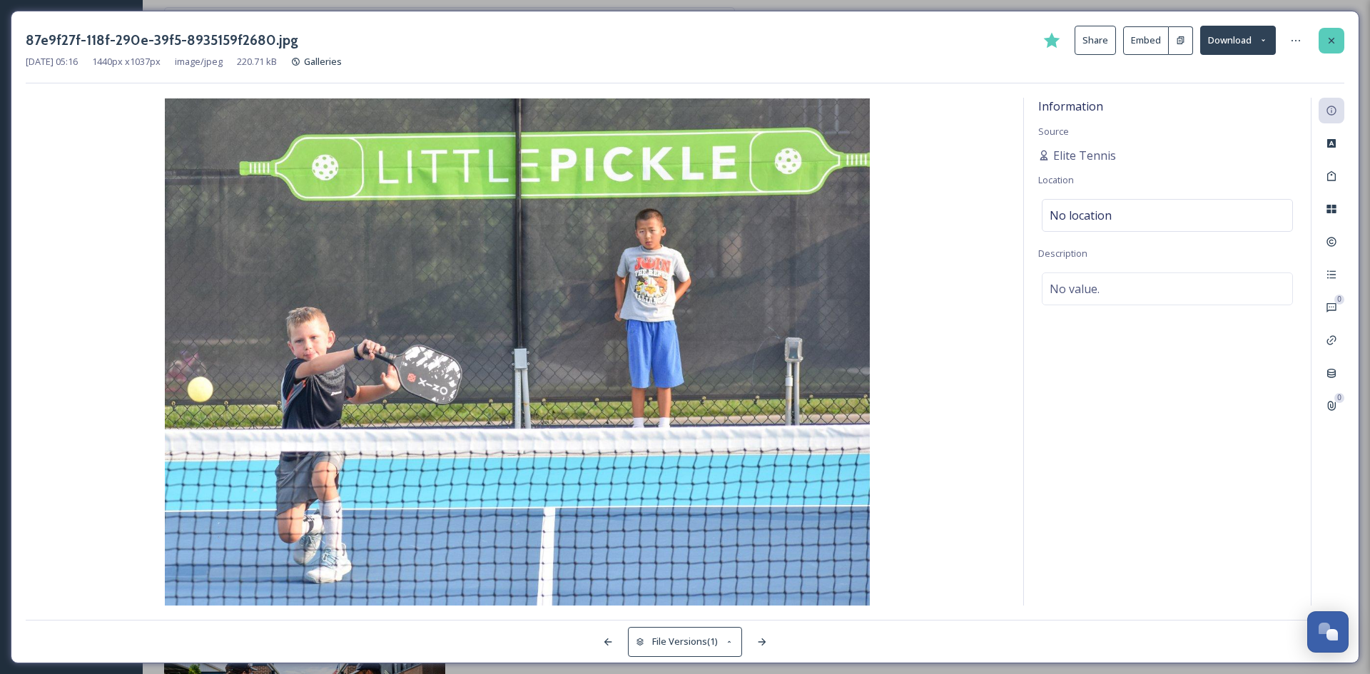
click at [1326, 41] on div at bounding box center [1332, 41] width 26 height 26
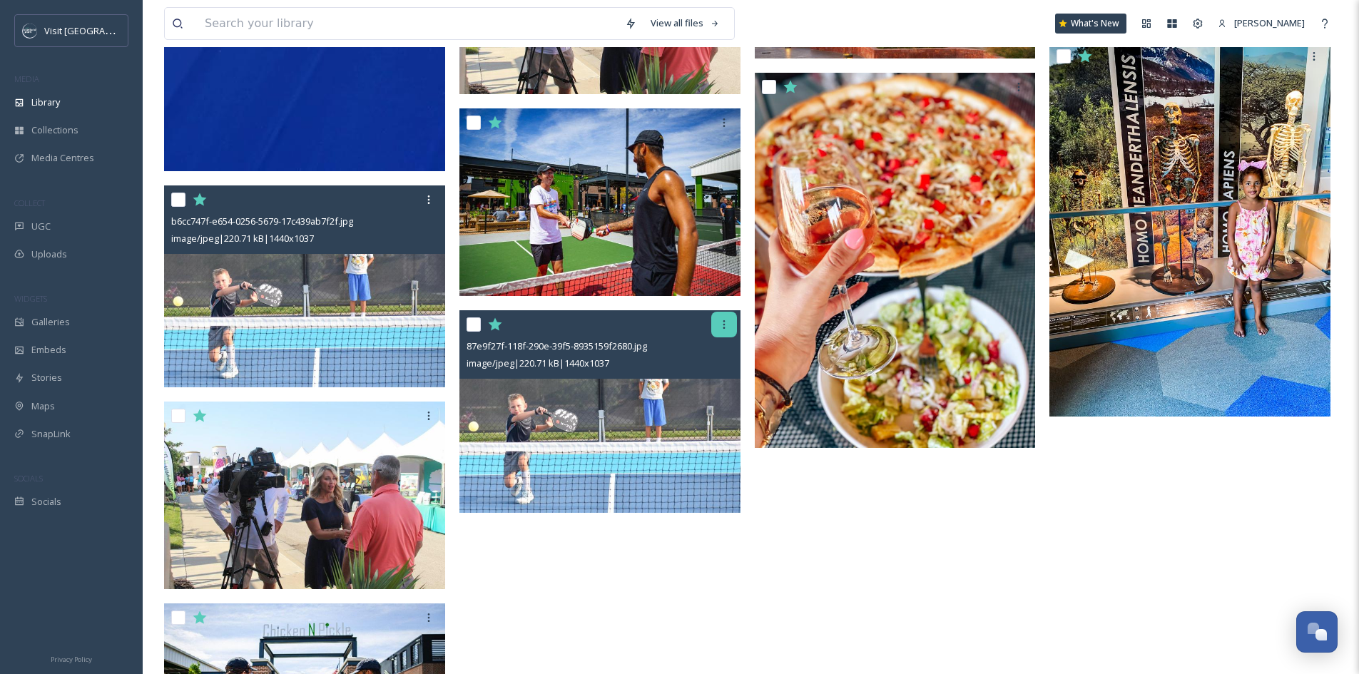
click at [728, 322] on icon at bounding box center [723, 324] width 11 height 11
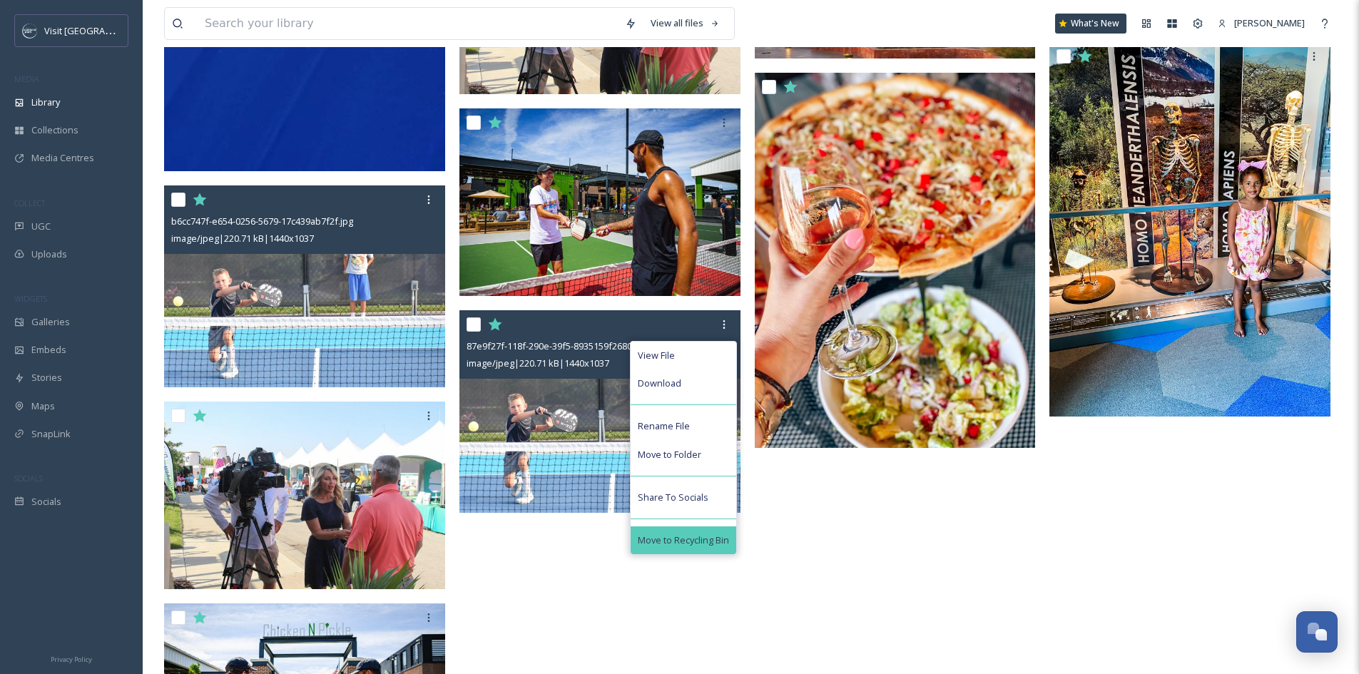
click at [671, 542] on span "Move to Recycling Bin" at bounding box center [683, 541] width 91 height 14
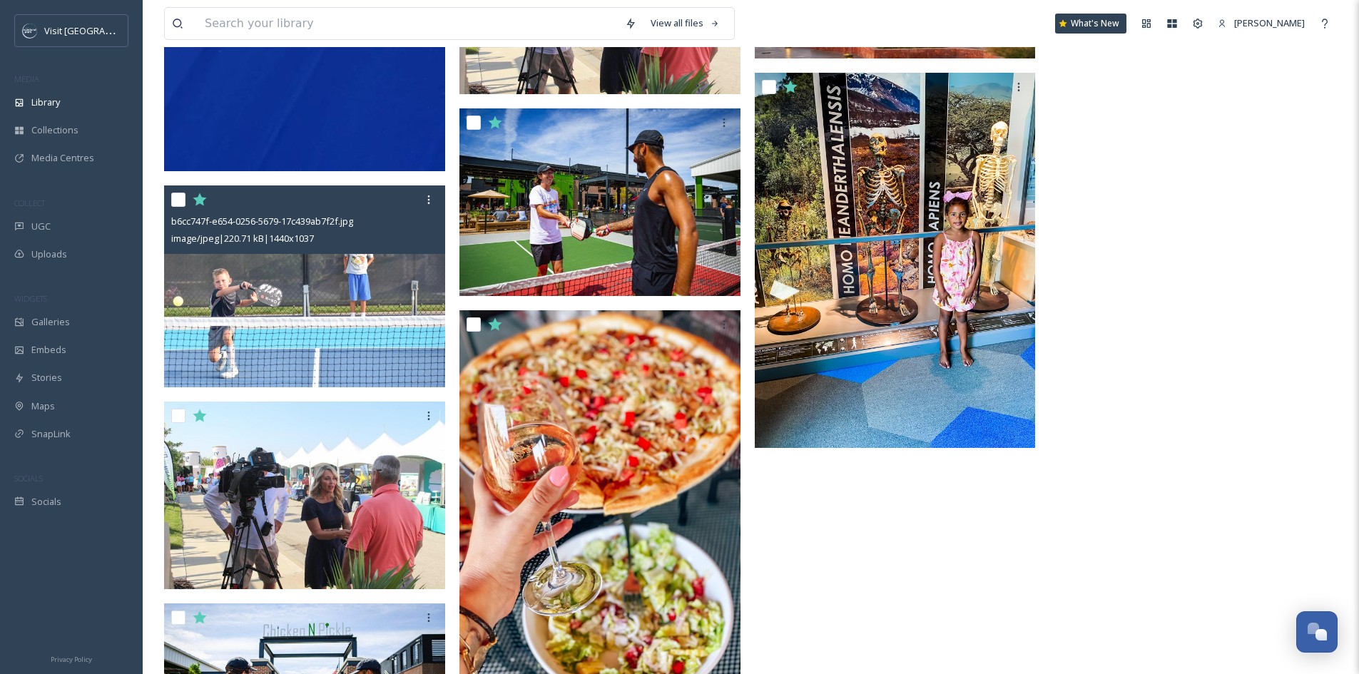
click at [198, 203] on icon at bounding box center [200, 199] width 14 height 13
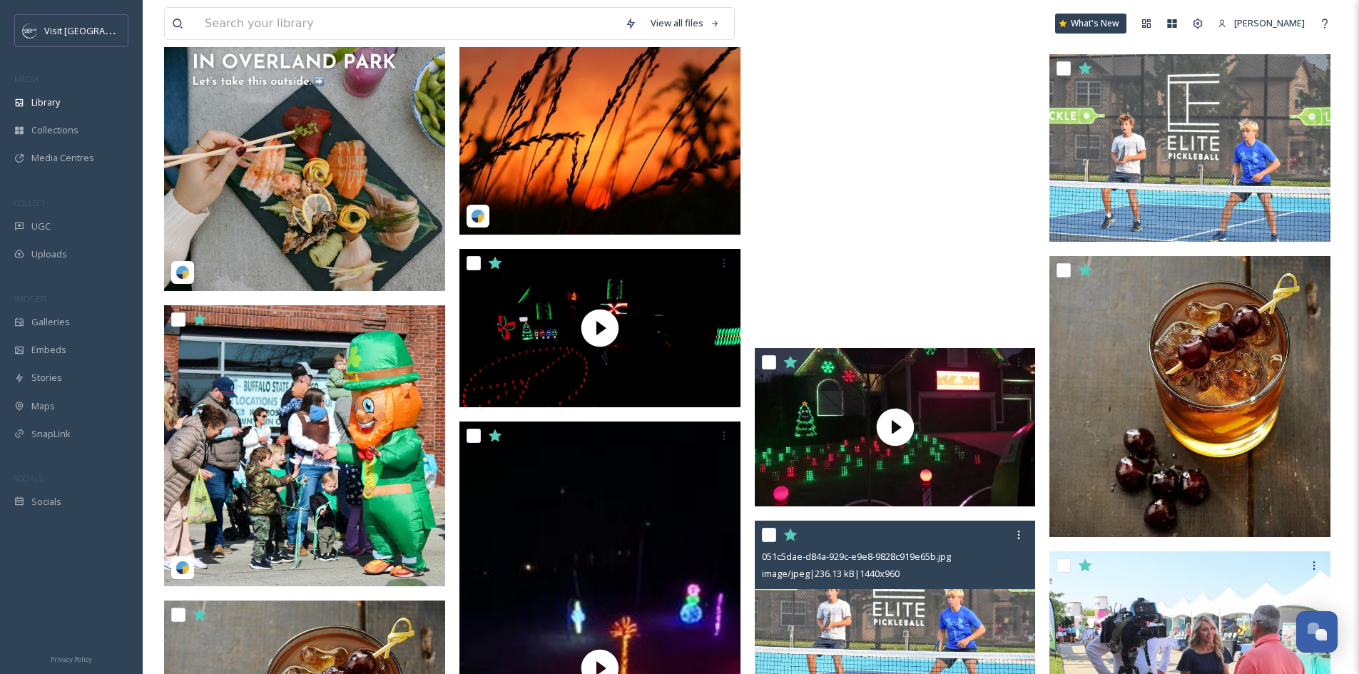
scroll to position [3438, 0]
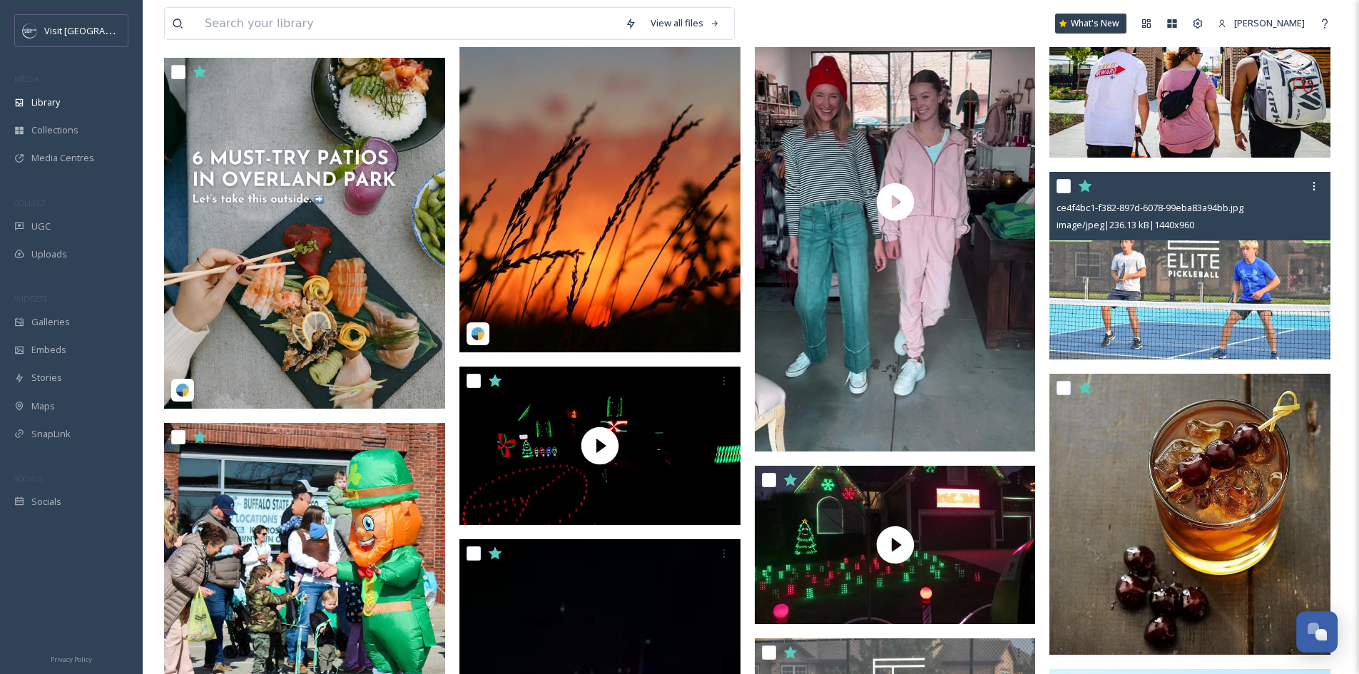
click at [1229, 293] on img at bounding box center [1190, 266] width 281 height 188
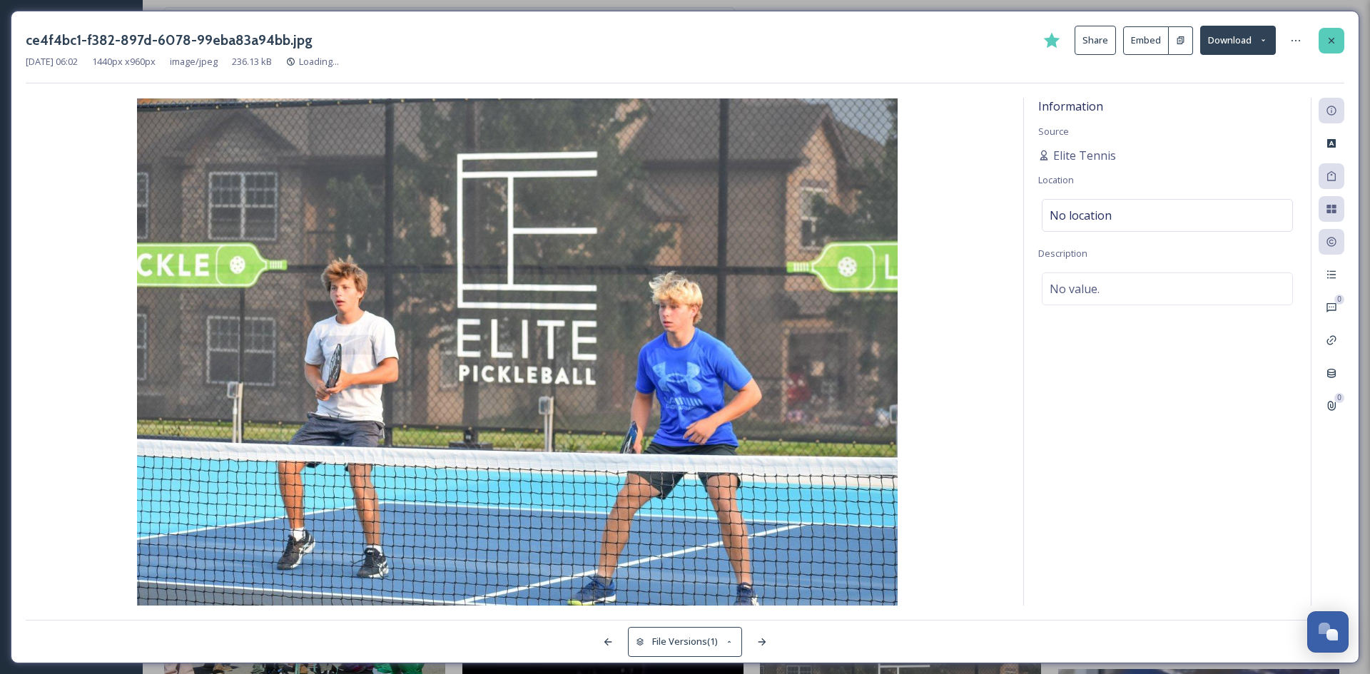
click at [1334, 38] on icon at bounding box center [1331, 40] width 11 height 11
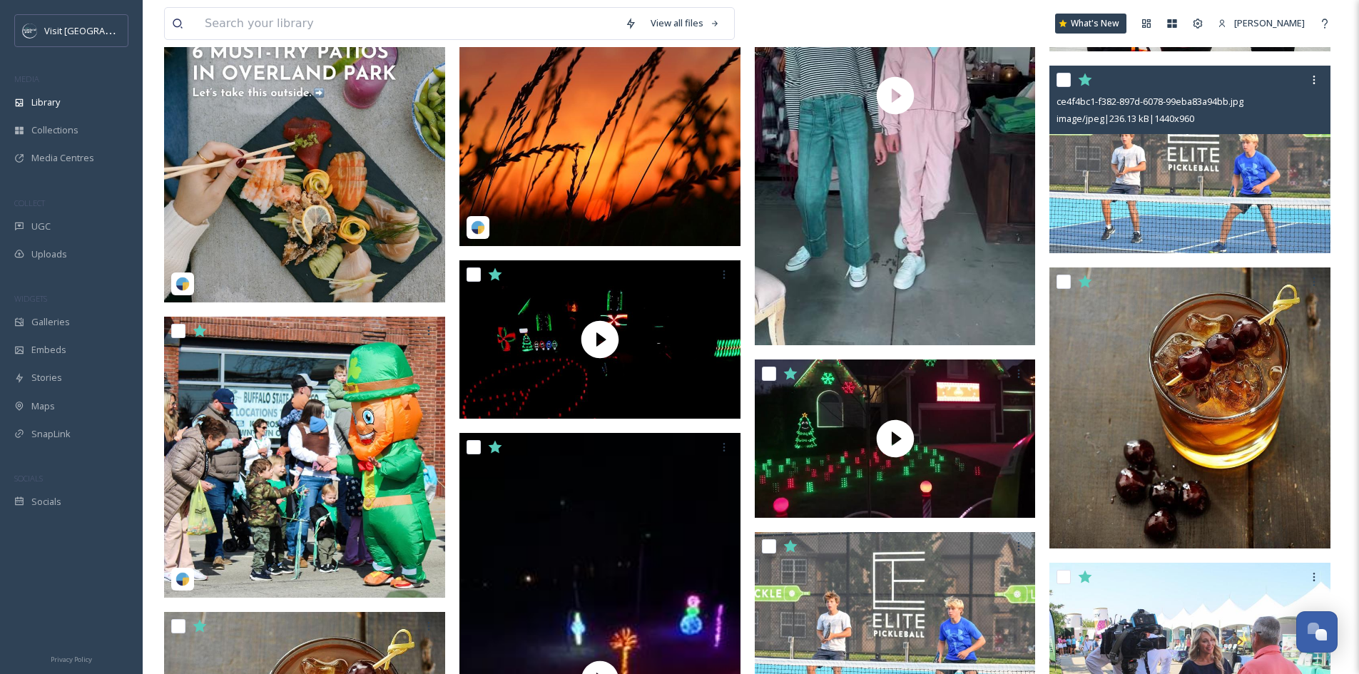
scroll to position [3723, 0]
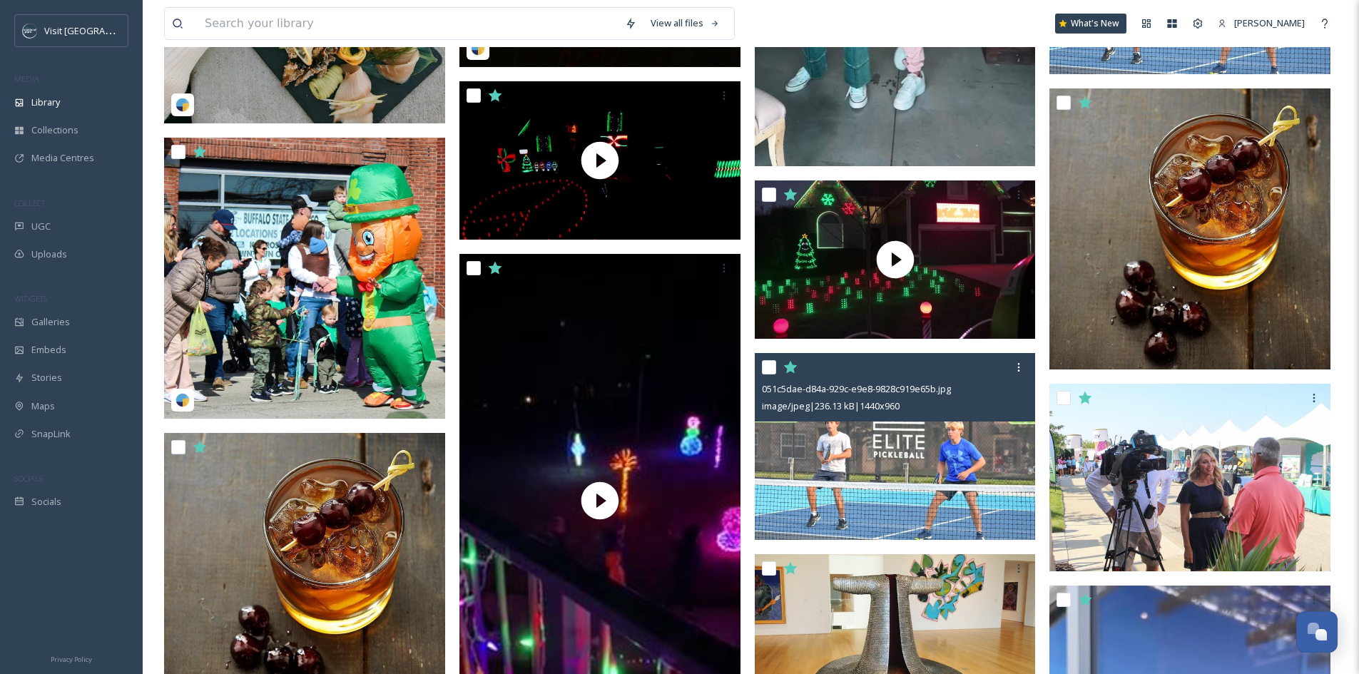
click at [982, 472] on img at bounding box center [895, 447] width 281 height 188
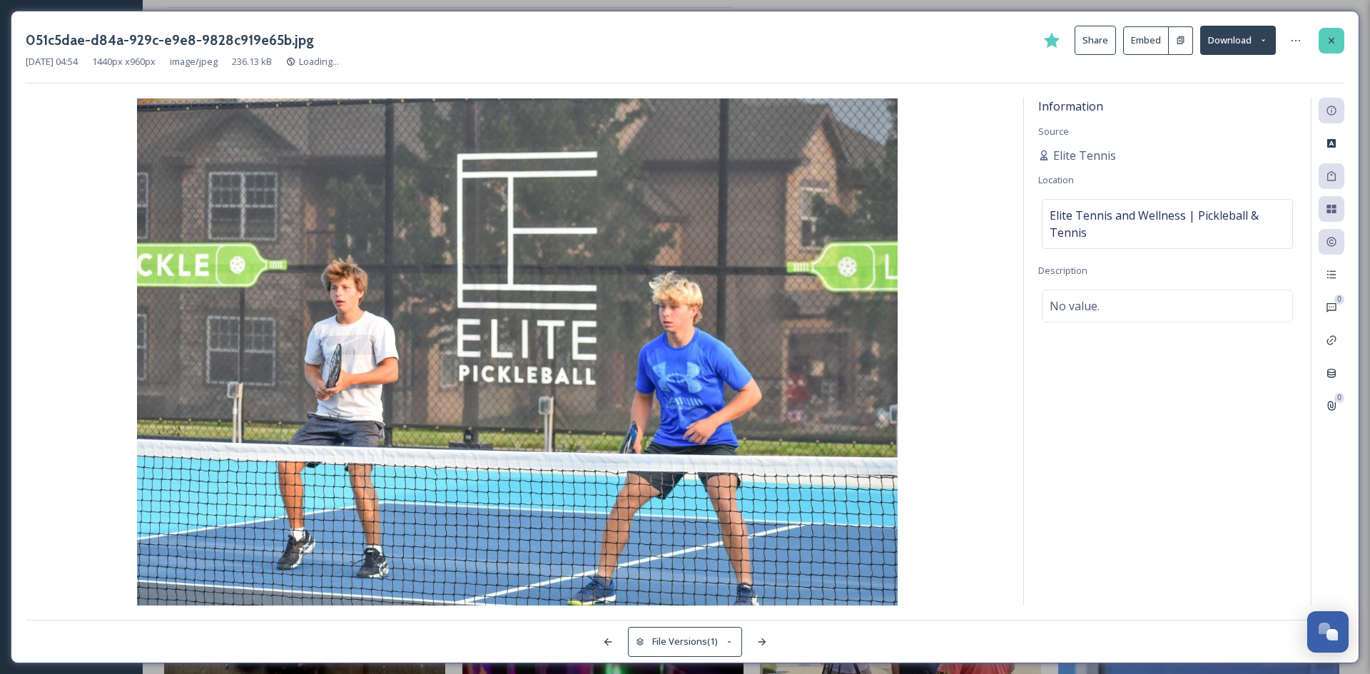
click at [1336, 42] on icon at bounding box center [1331, 40] width 11 height 11
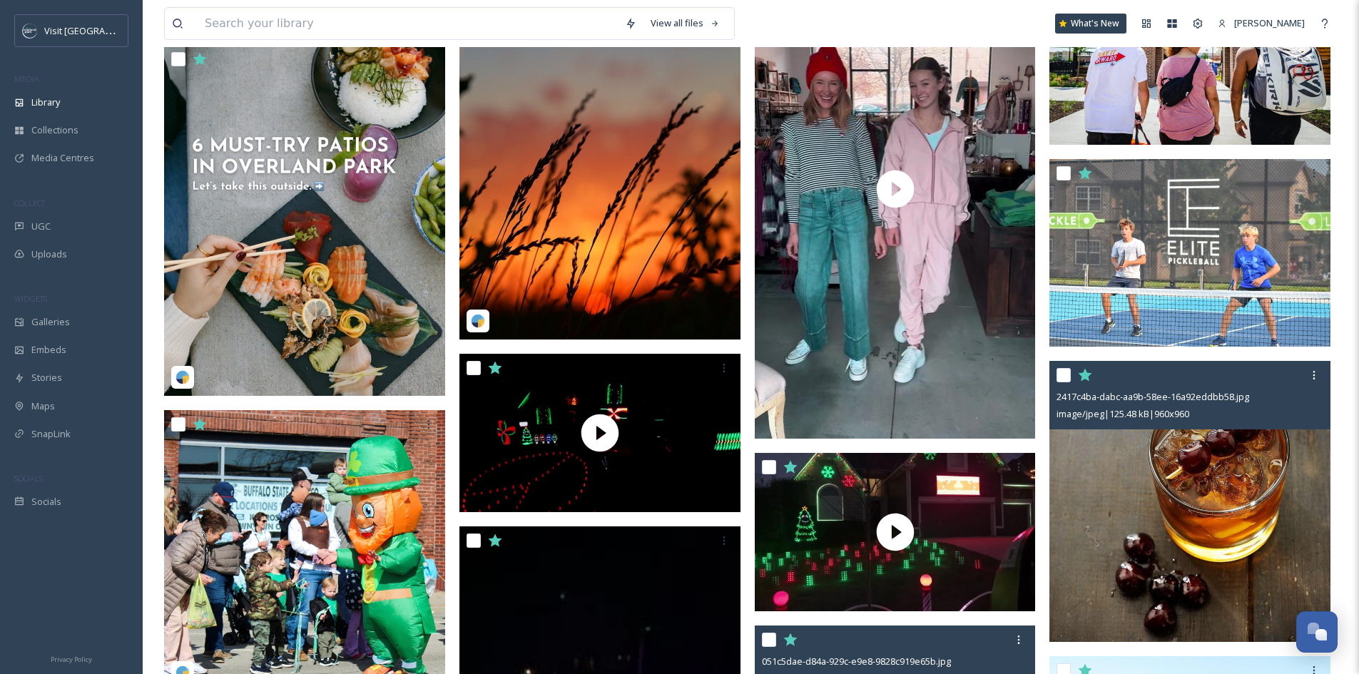
scroll to position [3438, 0]
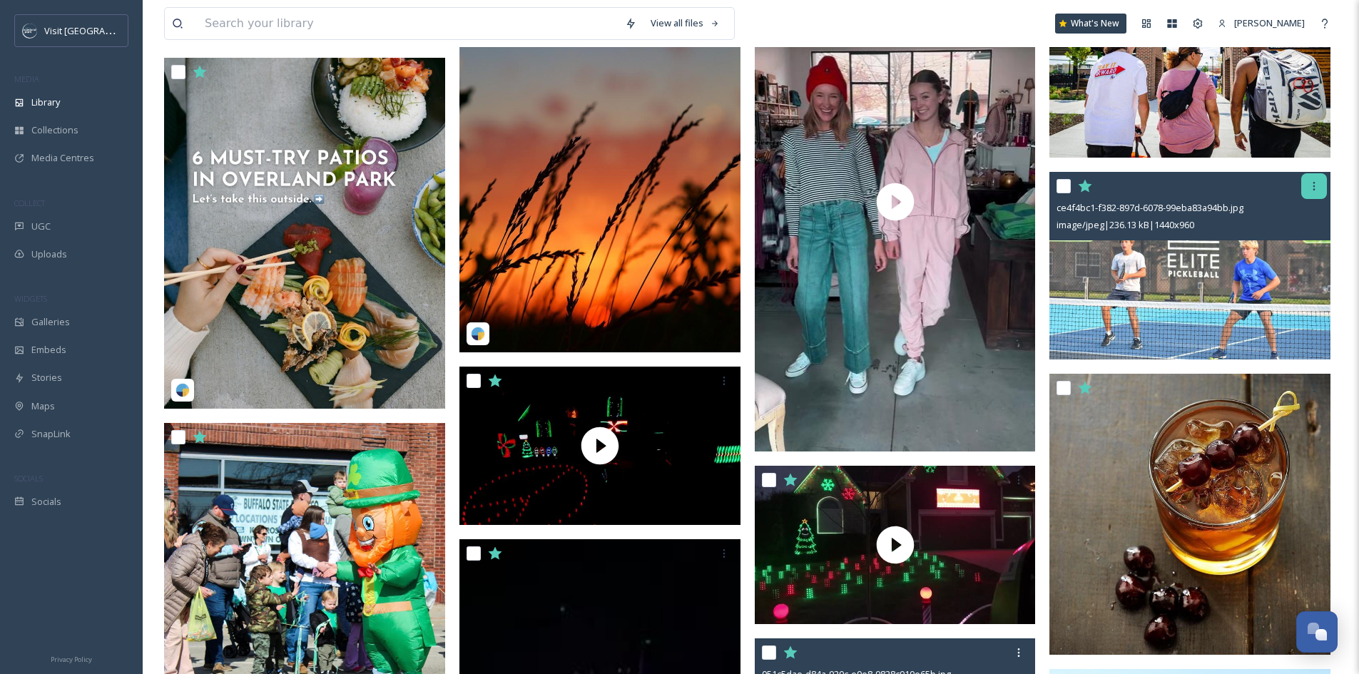
click at [1314, 184] on icon at bounding box center [1314, 186] width 11 height 11
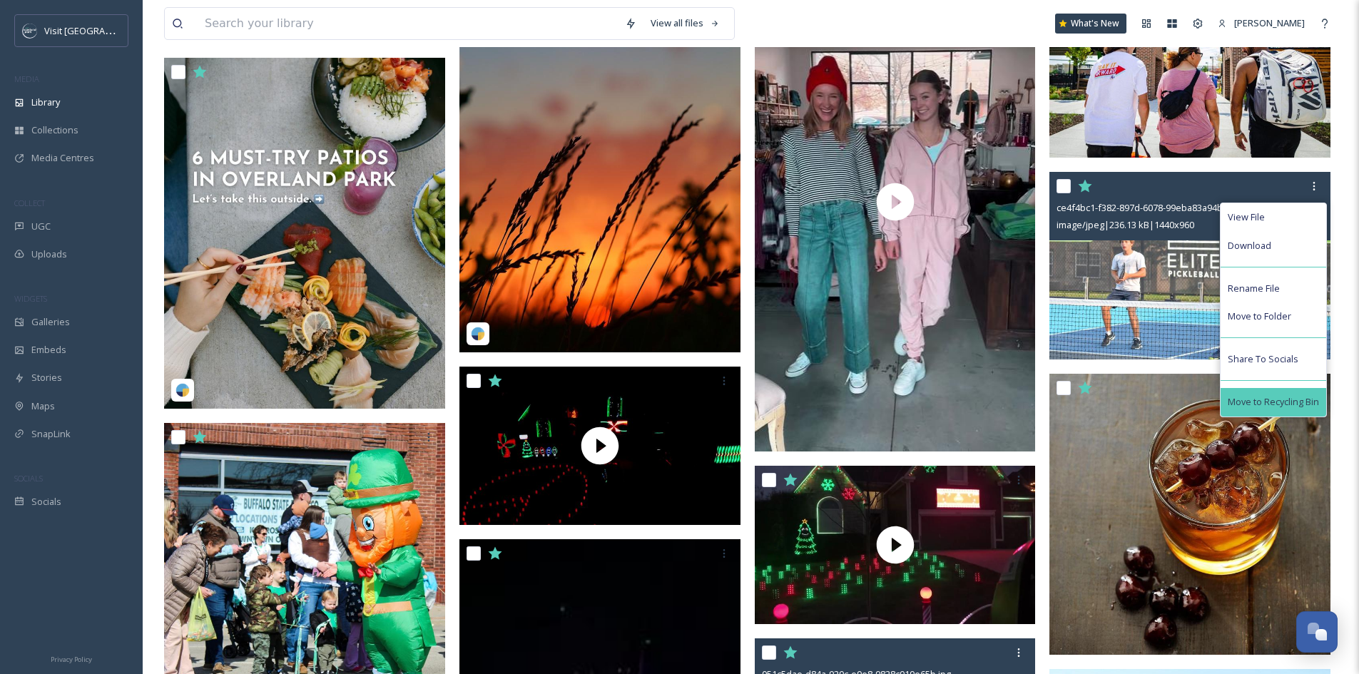
click at [1293, 397] on span "Move to Recycling Bin" at bounding box center [1273, 402] width 91 height 14
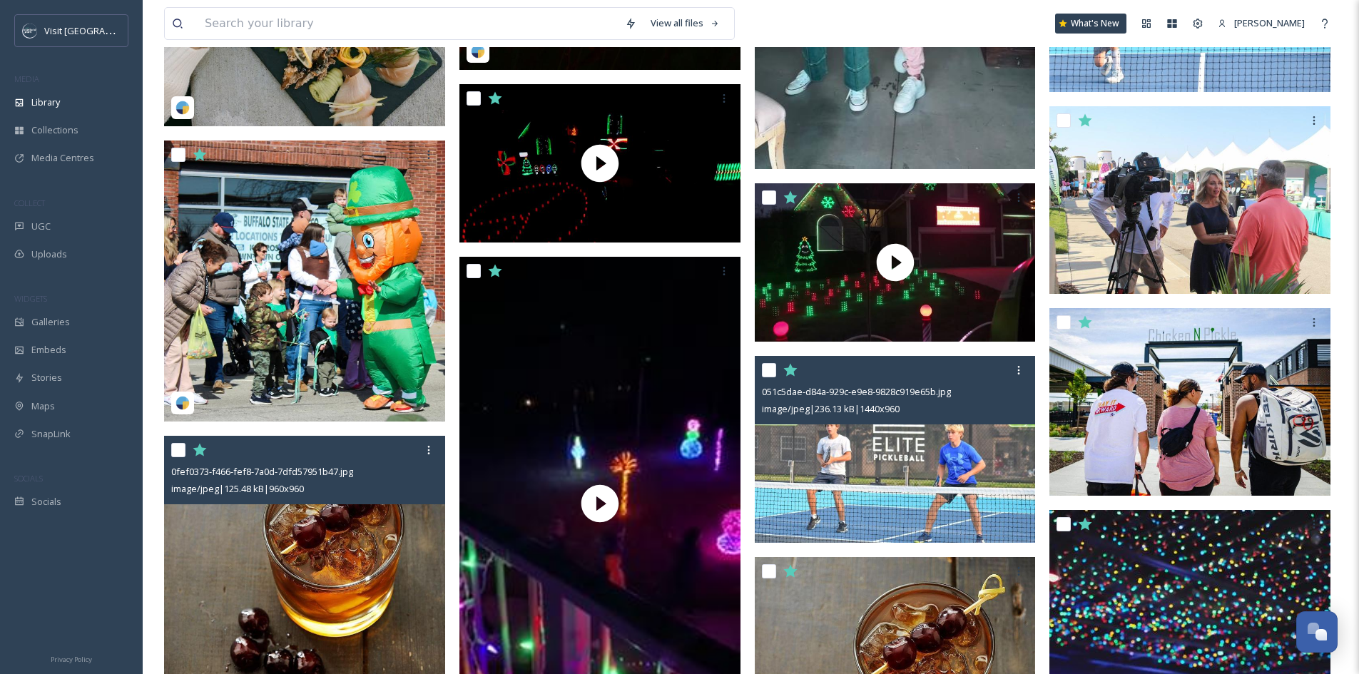
scroll to position [3580, 0]
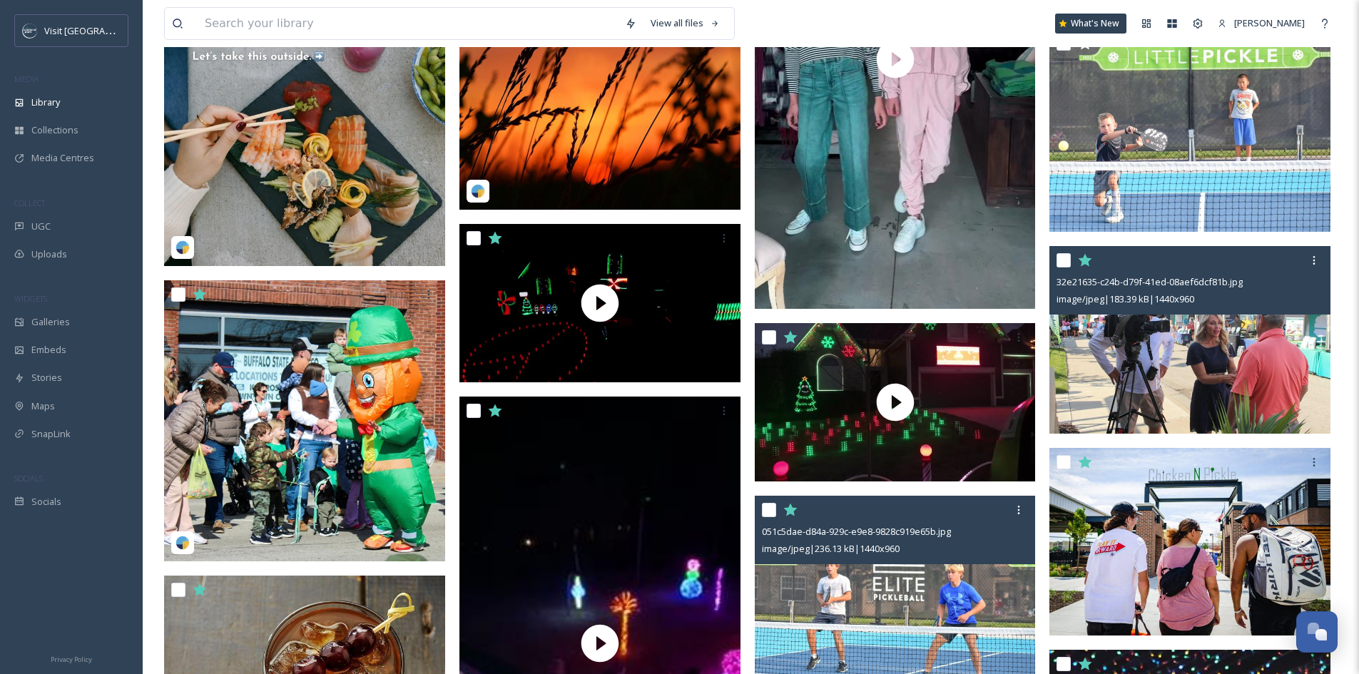
click at [1172, 346] on img at bounding box center [1190, 340] width 281 height 188
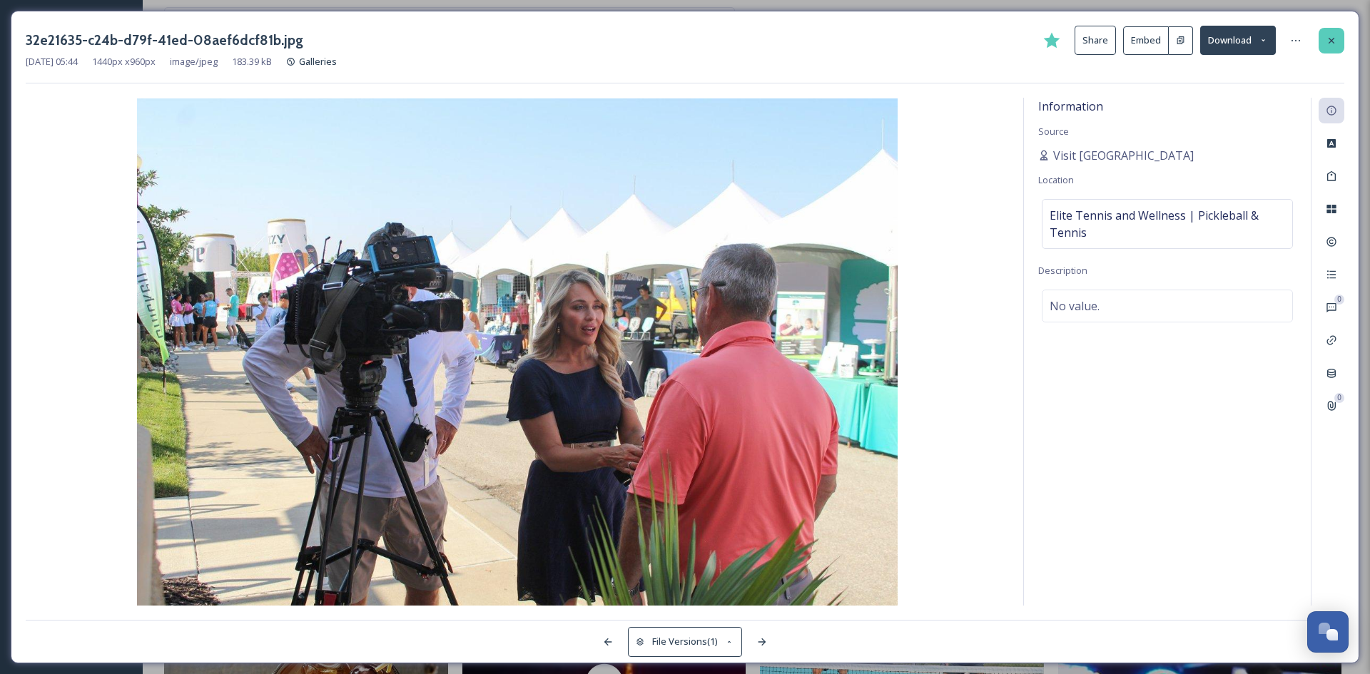
click at [1337, 36] on div at bounding box center [1332, 41] width 26 height 26
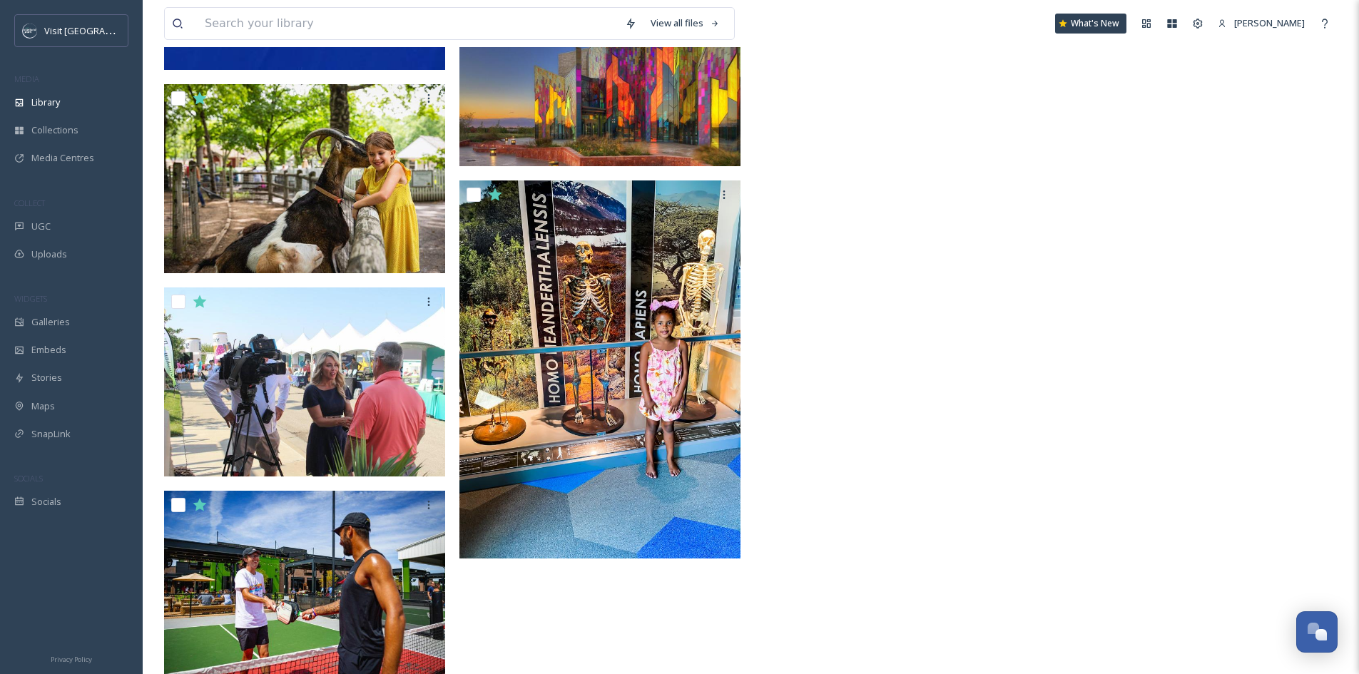
scroll to position [4936, 0]
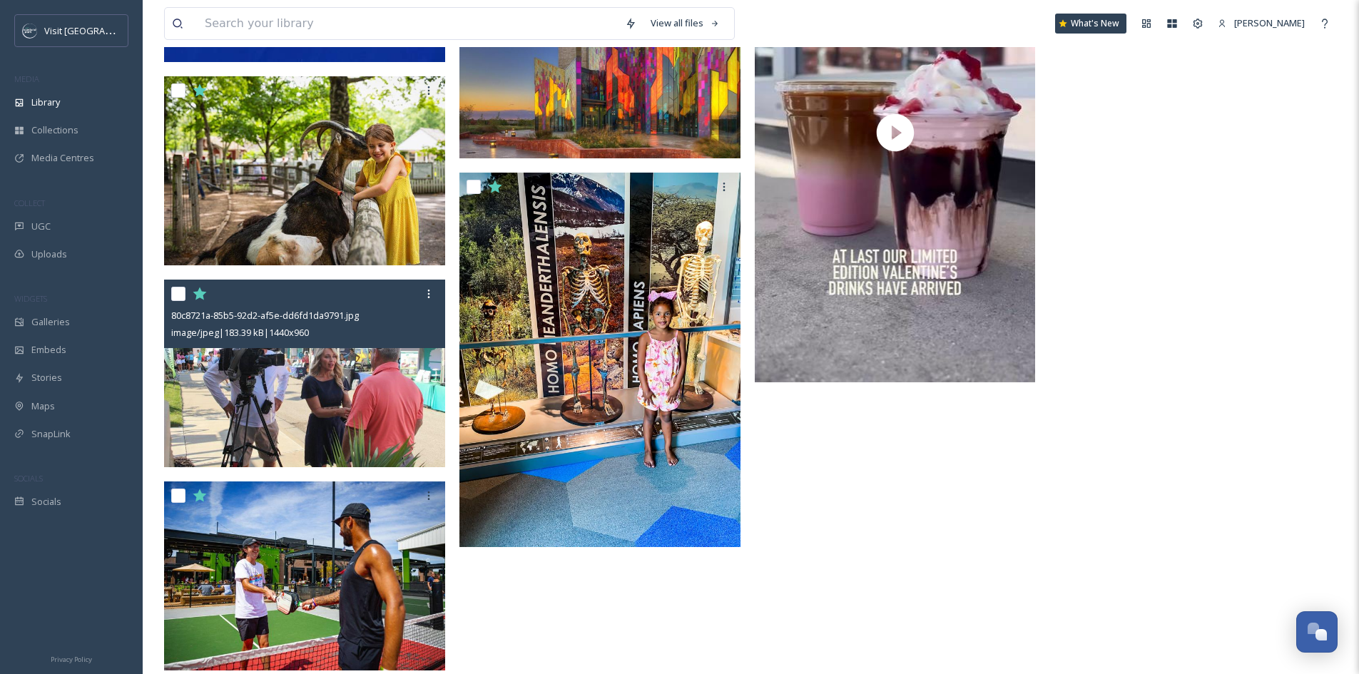
click at [344, 384] on img at bounding box center [304, 374] width 281 height 188
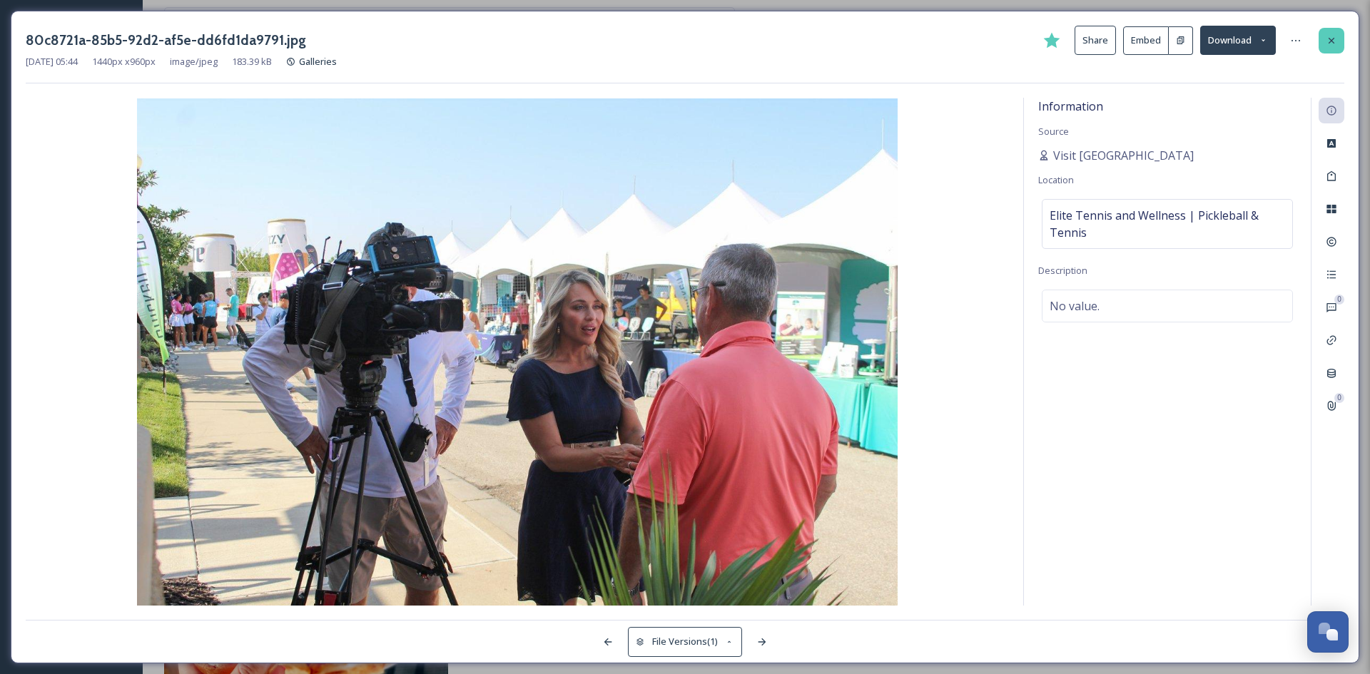
click at [1336, 51] on div at bounding box center [1332, 41] width 26 height 26
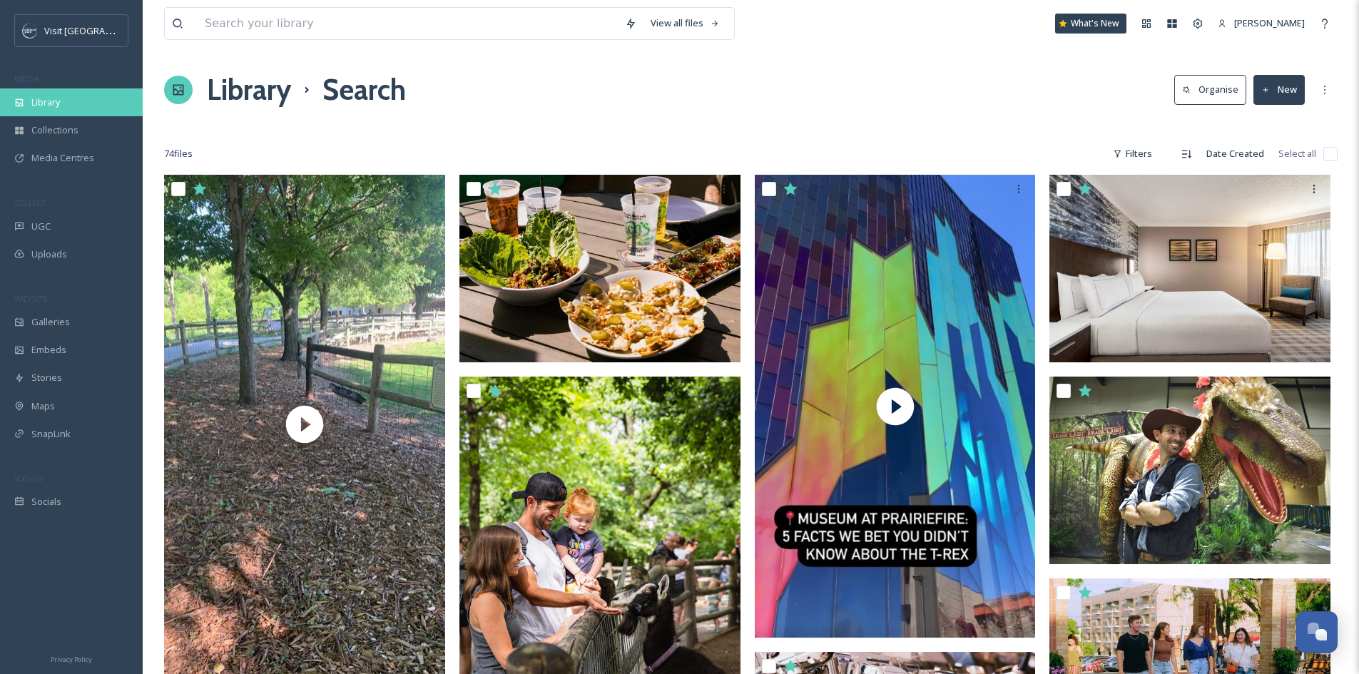
click at [66, 103] on div "Library" at bounding box center [71, 102] width 143 height 28
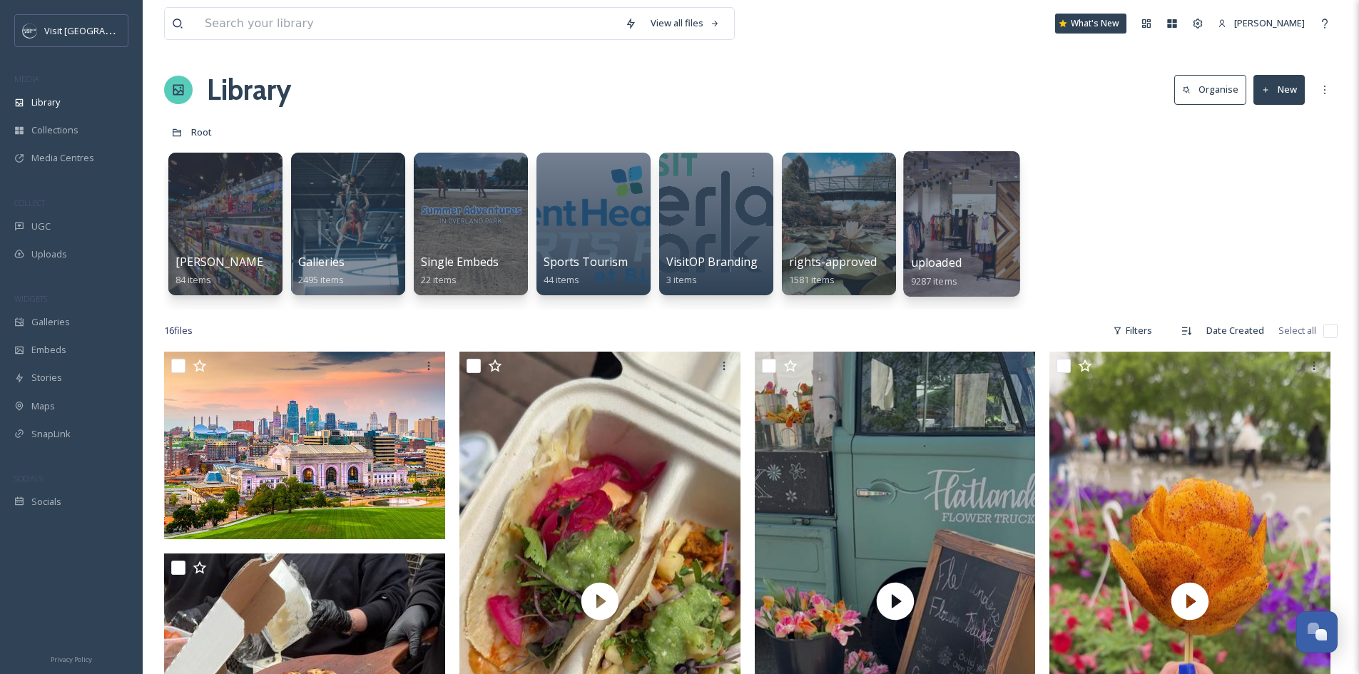
click at [947, 204] on div at bounding box center [961, 224] width 116 height 146
